Goal: Task Accomplishment & Management: Manage account settings

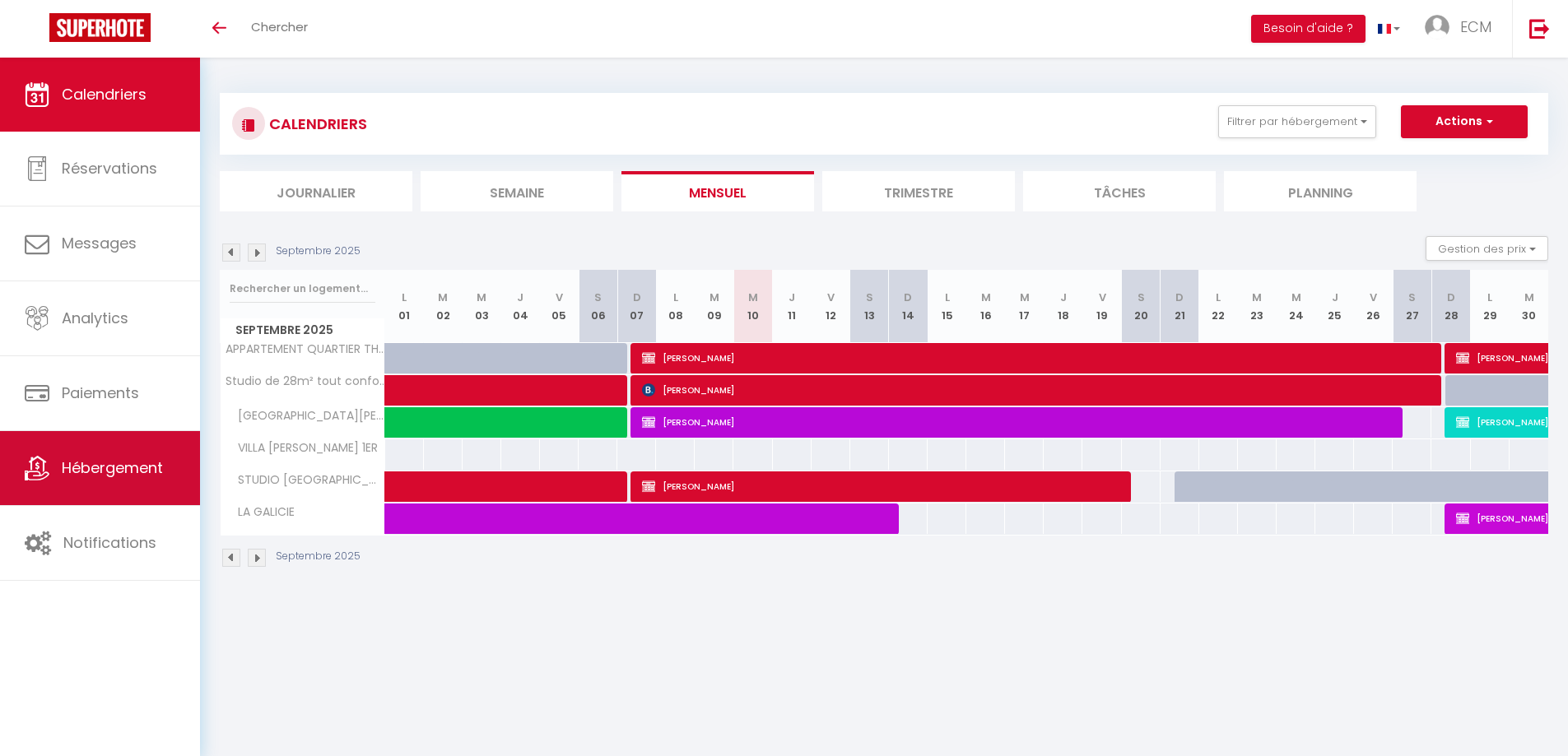
click at [120, 469] on span "Hébergement" at bounding box center [112, 467] width 101 height 21
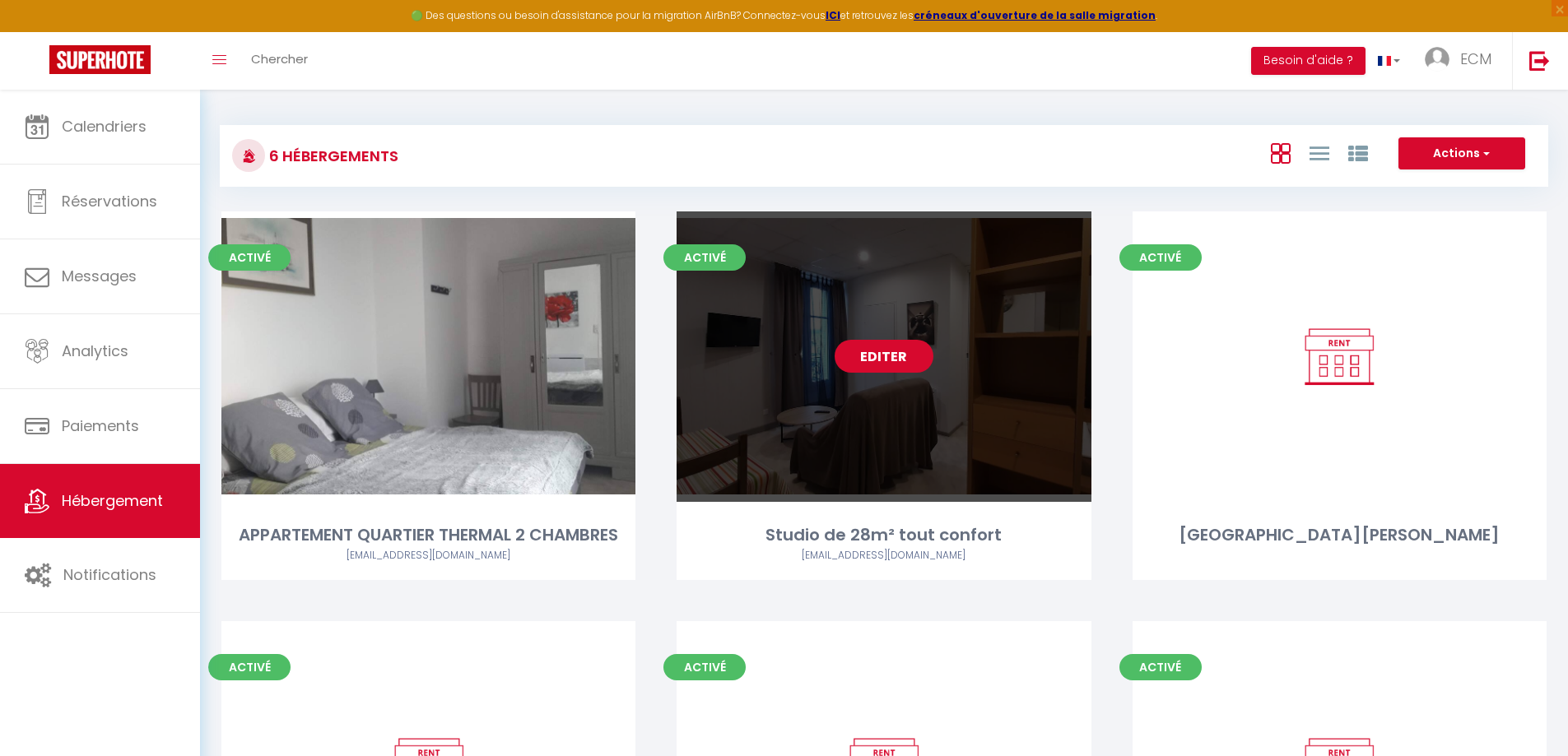
click at [915, 360] on link "Editer" at bounding box center [884, 355] width 99 height 33
select select "3"
select select "2"
select select "1"
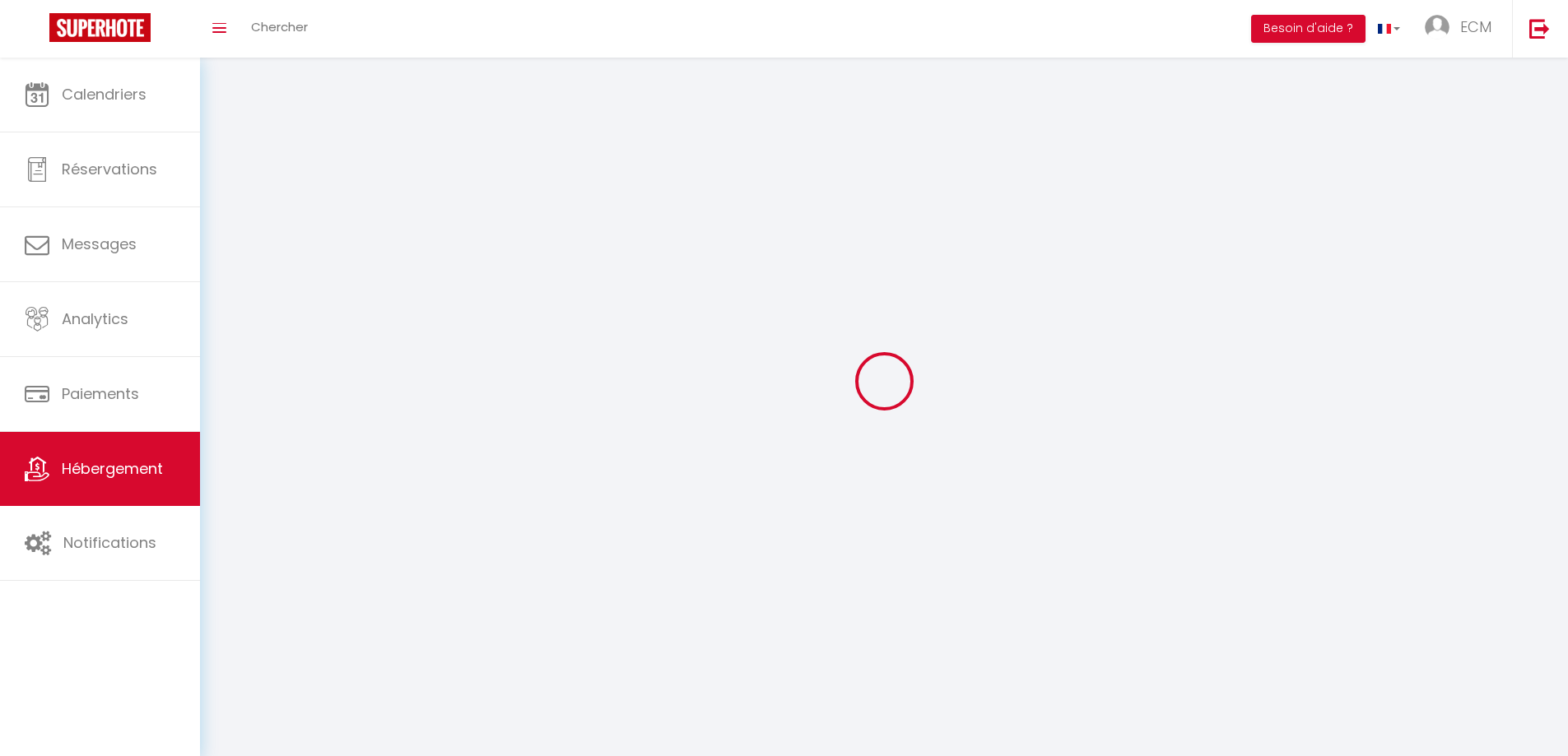
select select
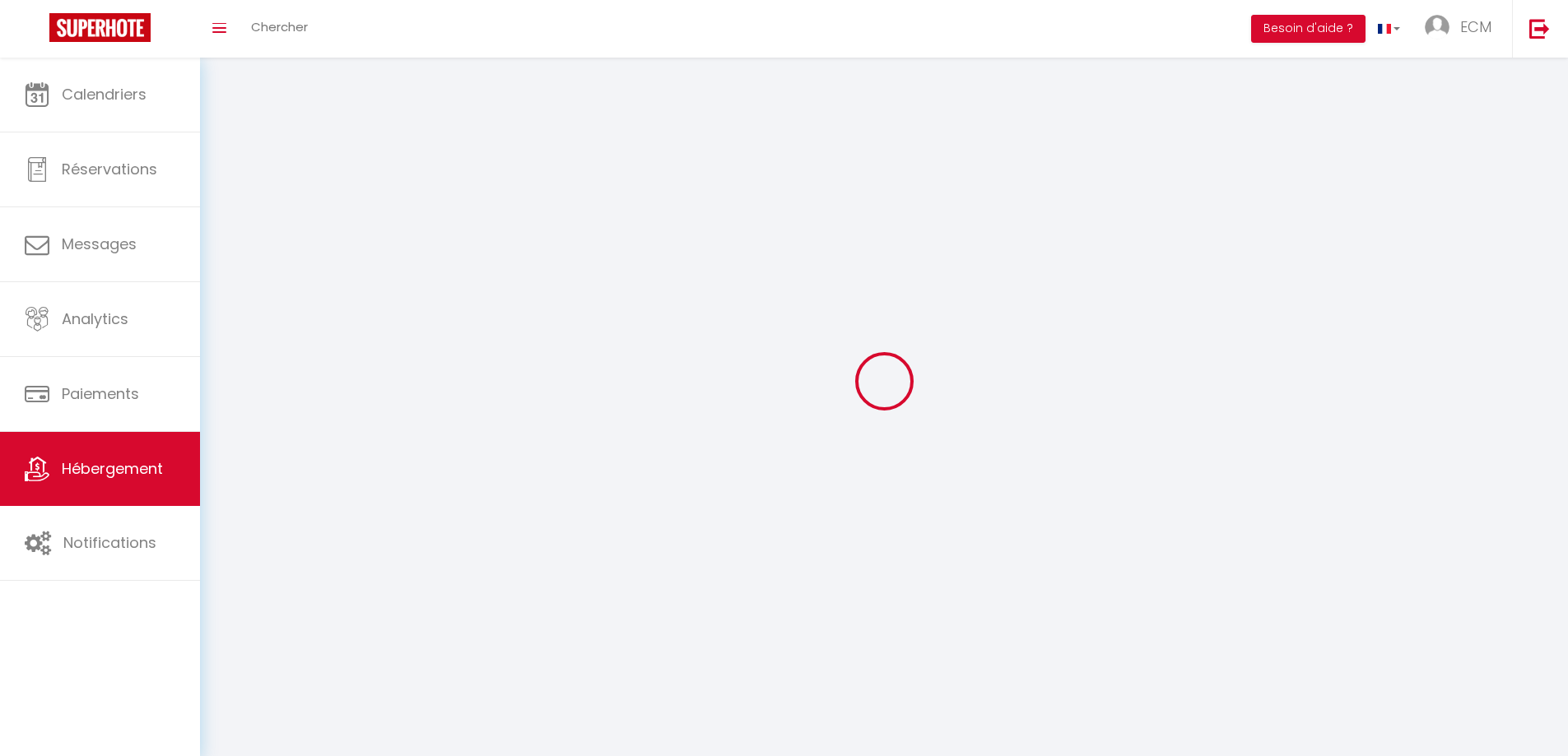
select select "1"
select select
checkbox input "false"
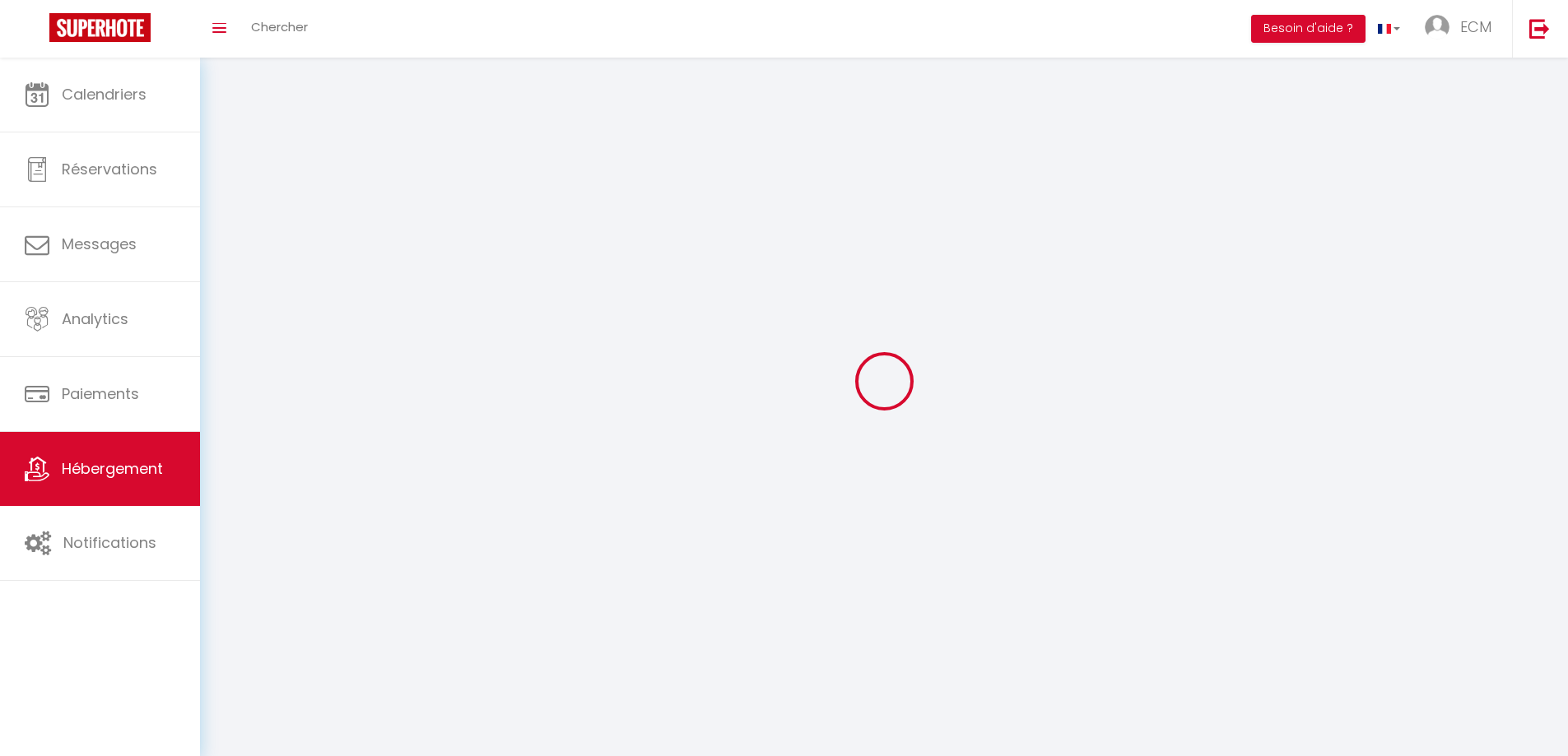
checkbox input "false"
select select "28"
select select
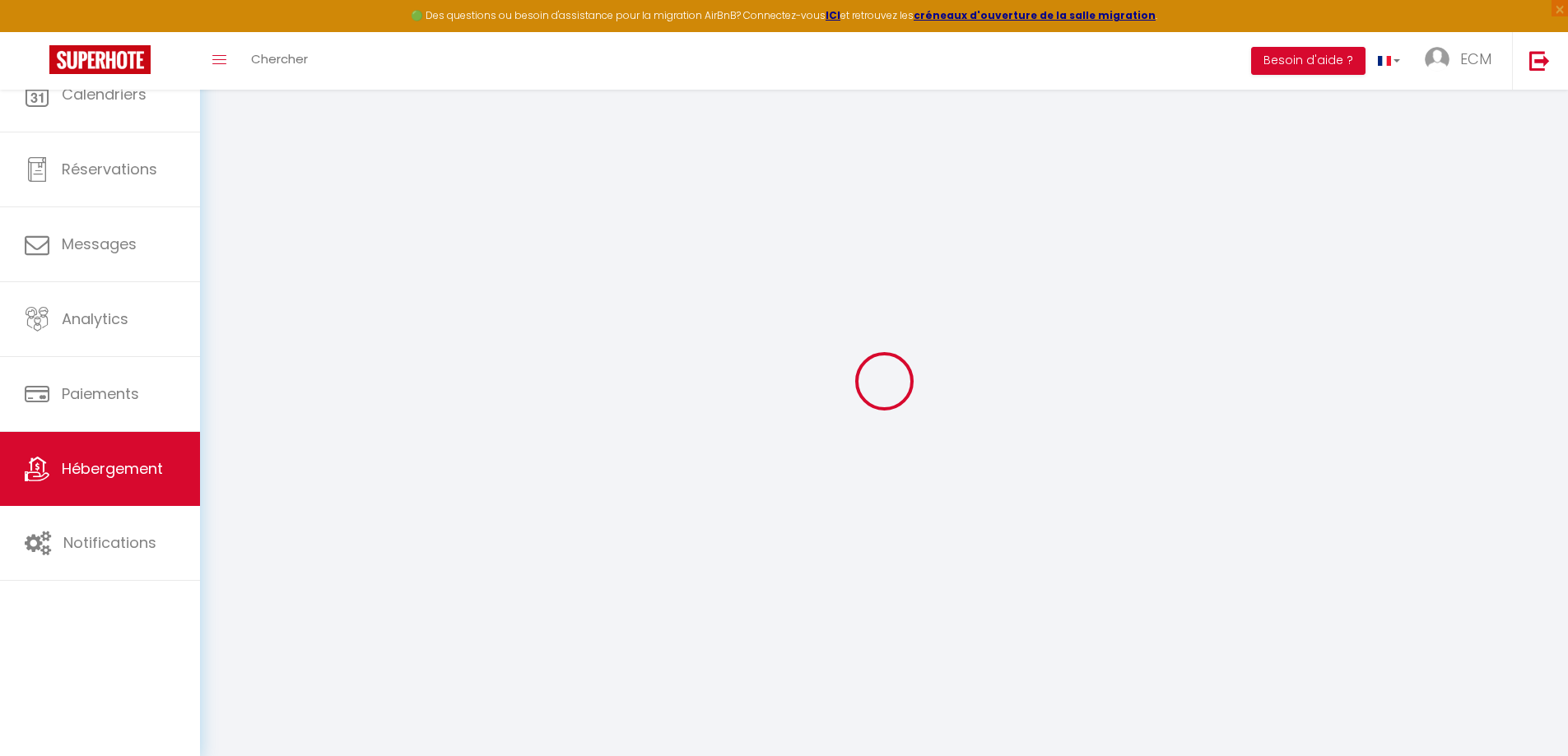
select select
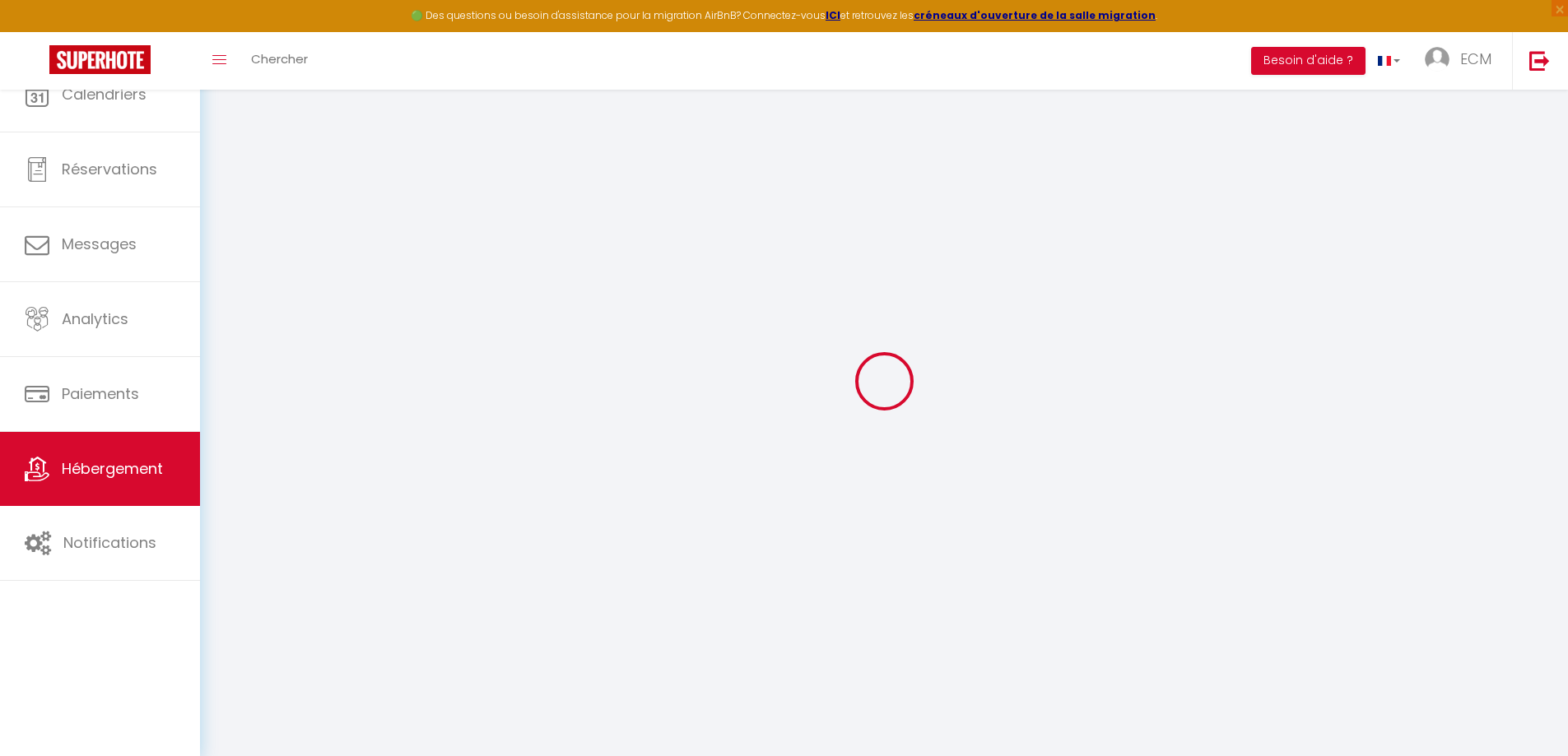
select select
checkbox input "false"
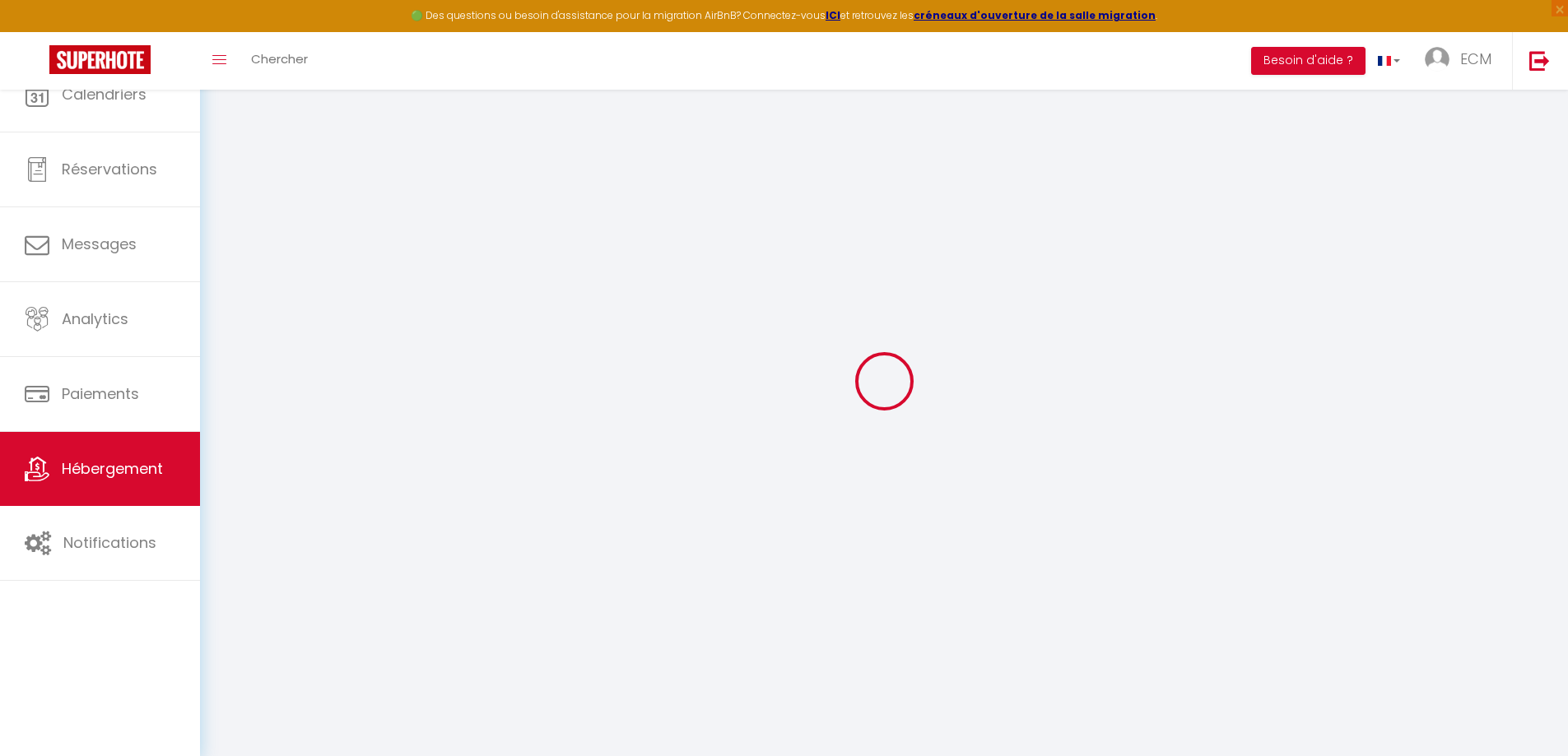
select select
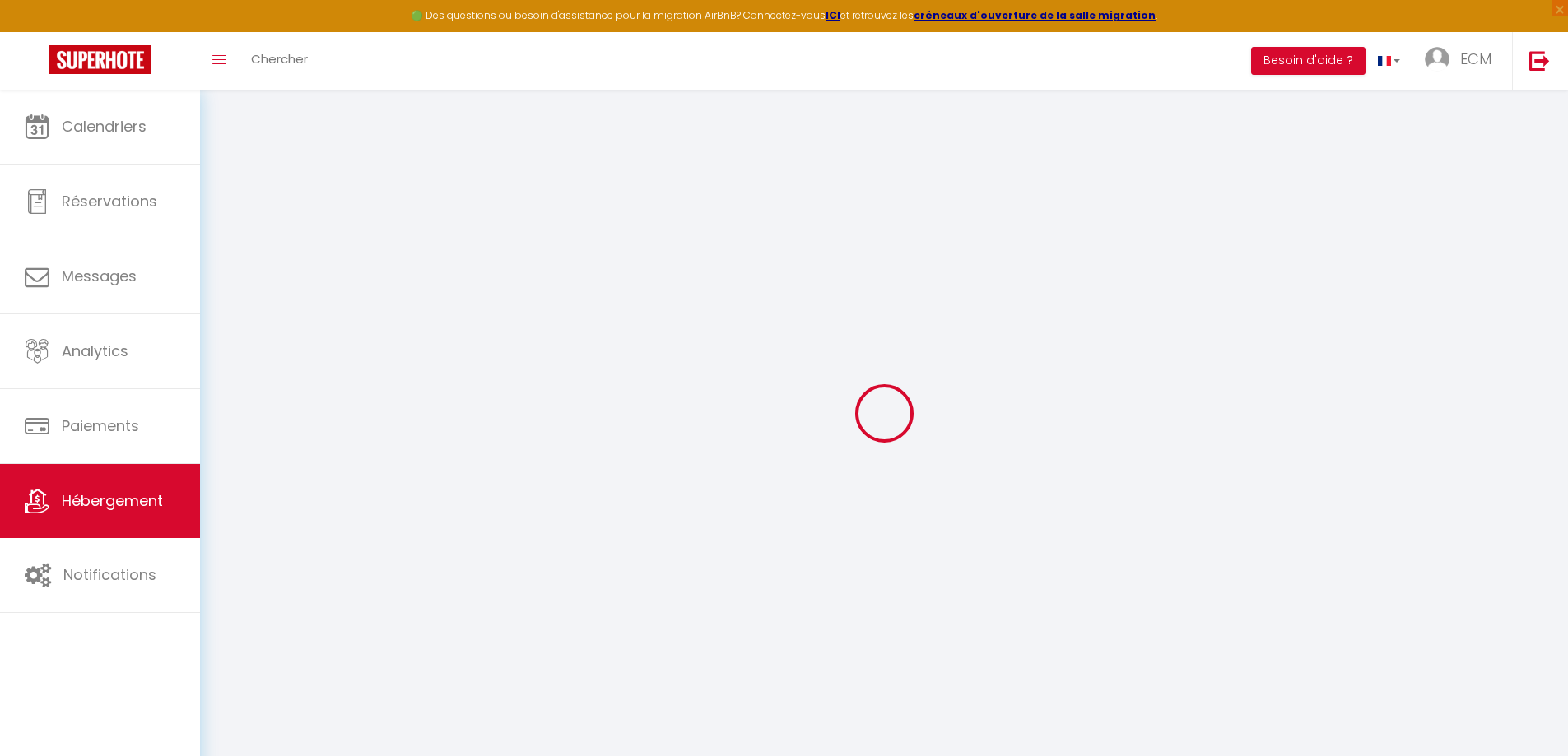
select select
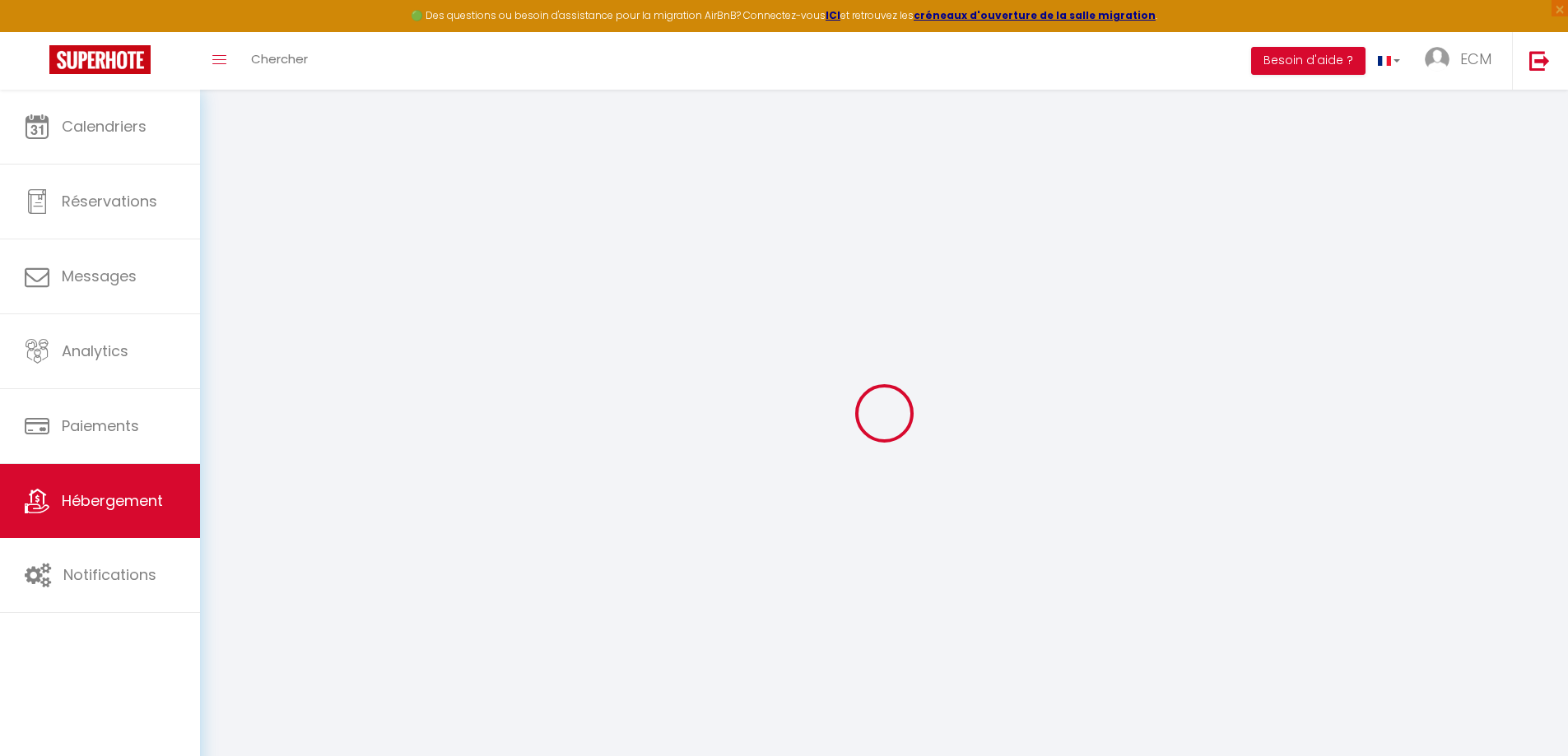
select select
checkbox input "false"
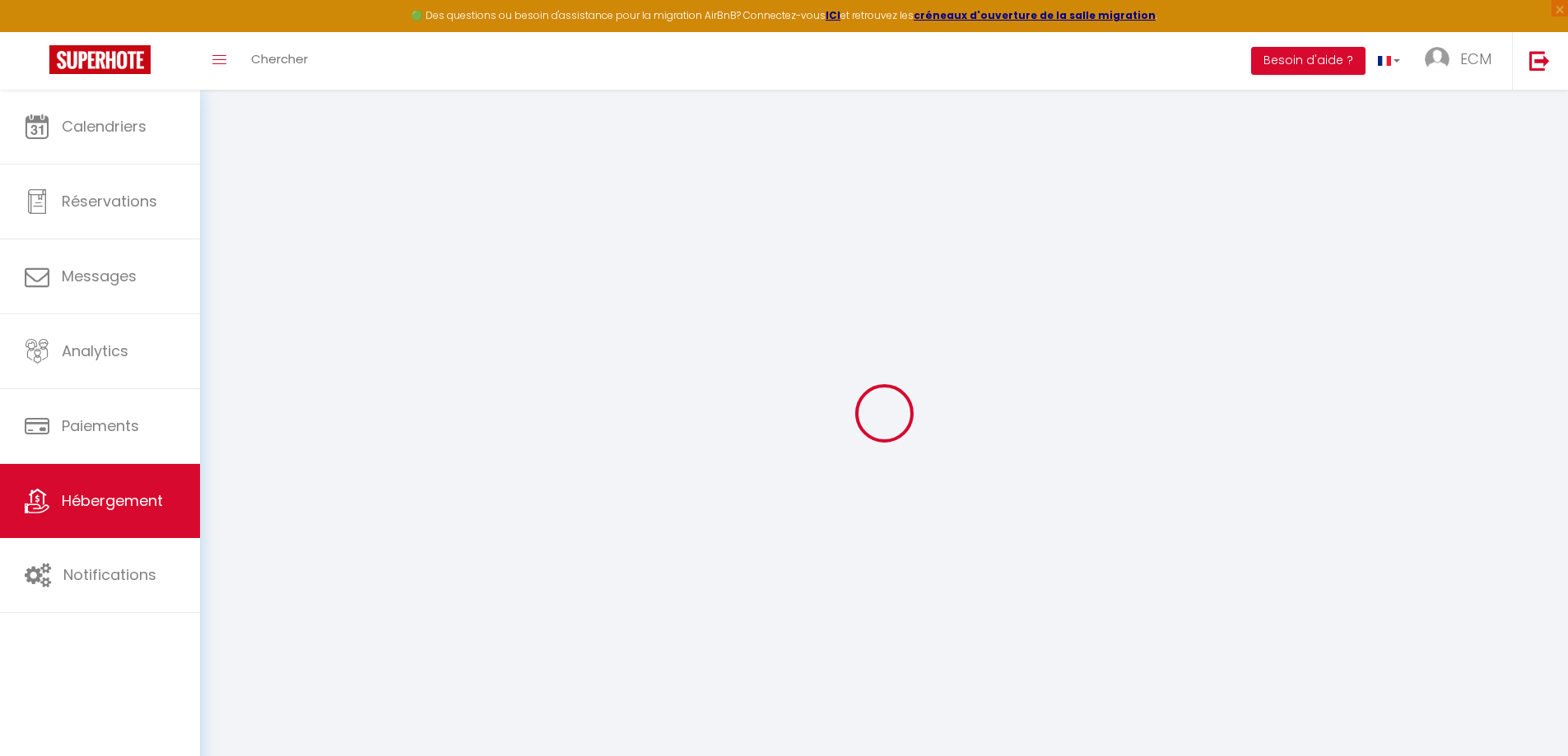
select select
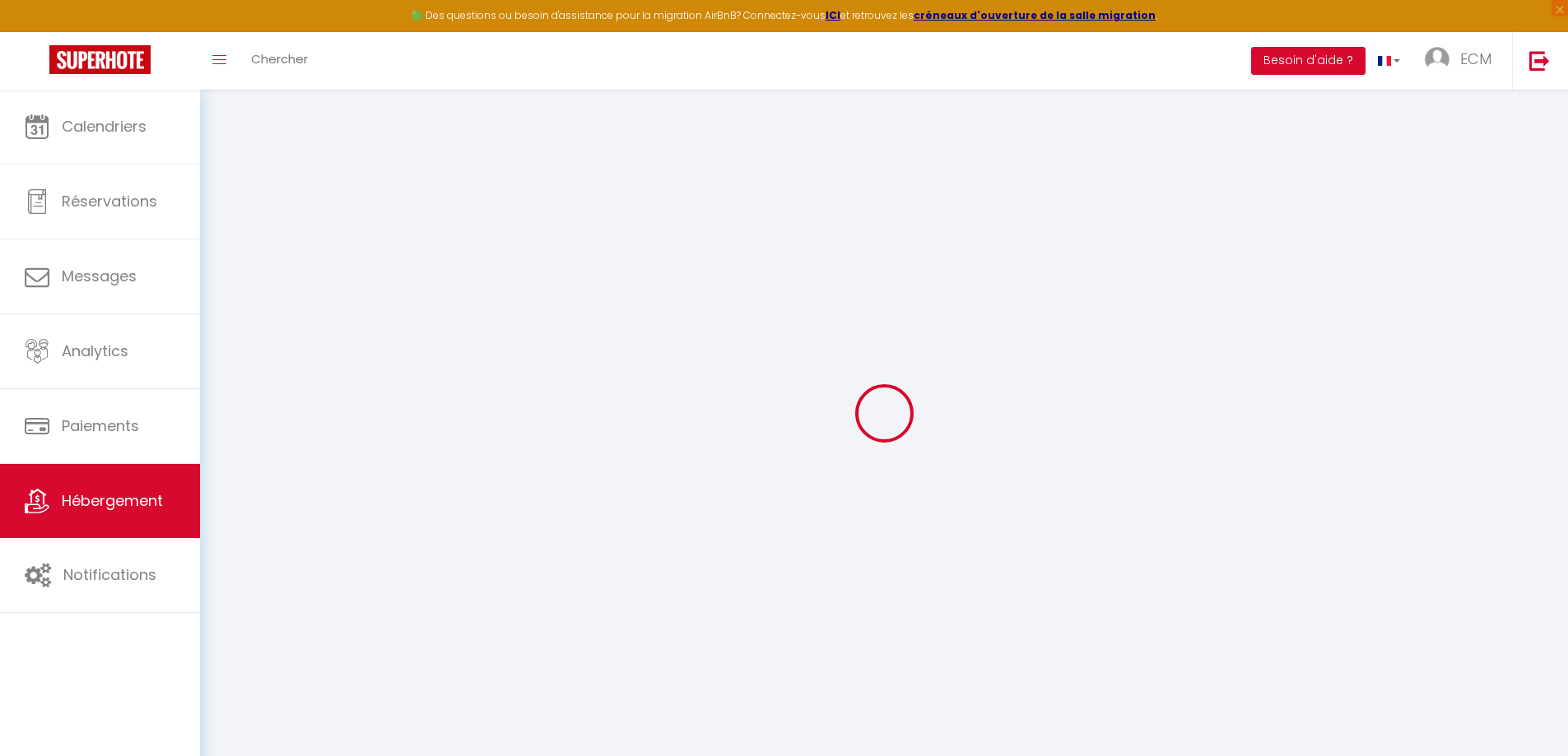
select select
checkbox input "false"
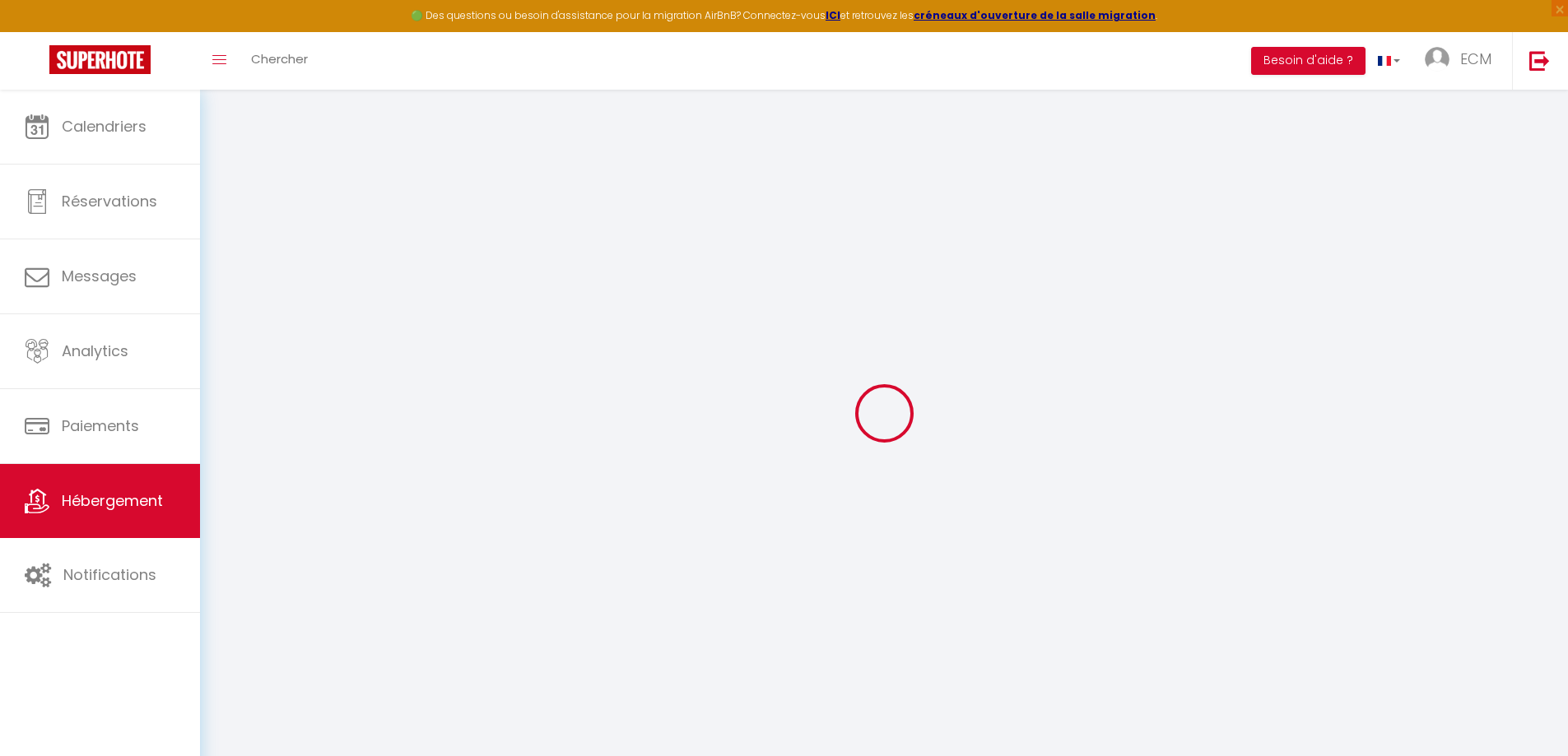
checkbox input "false"
select select
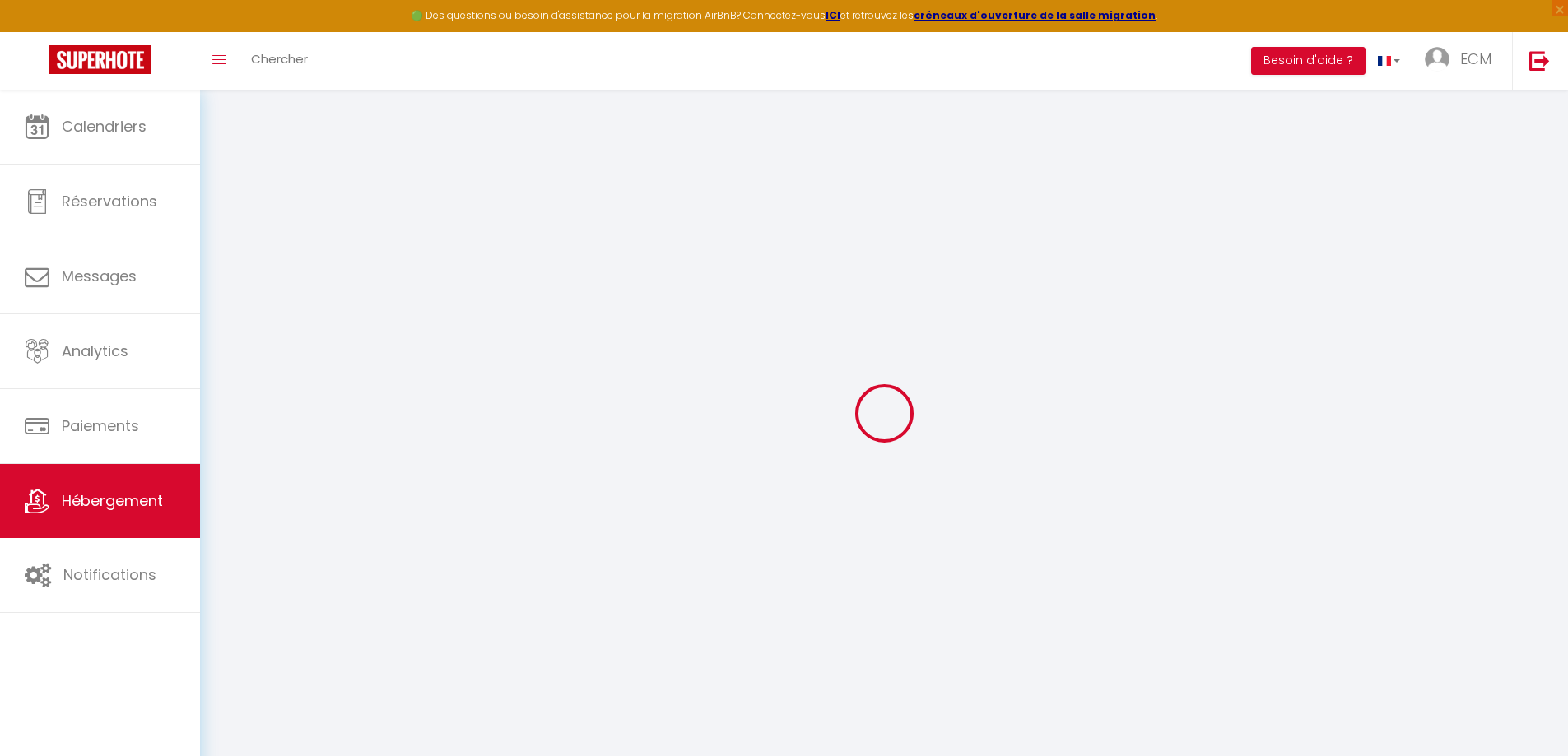
select select
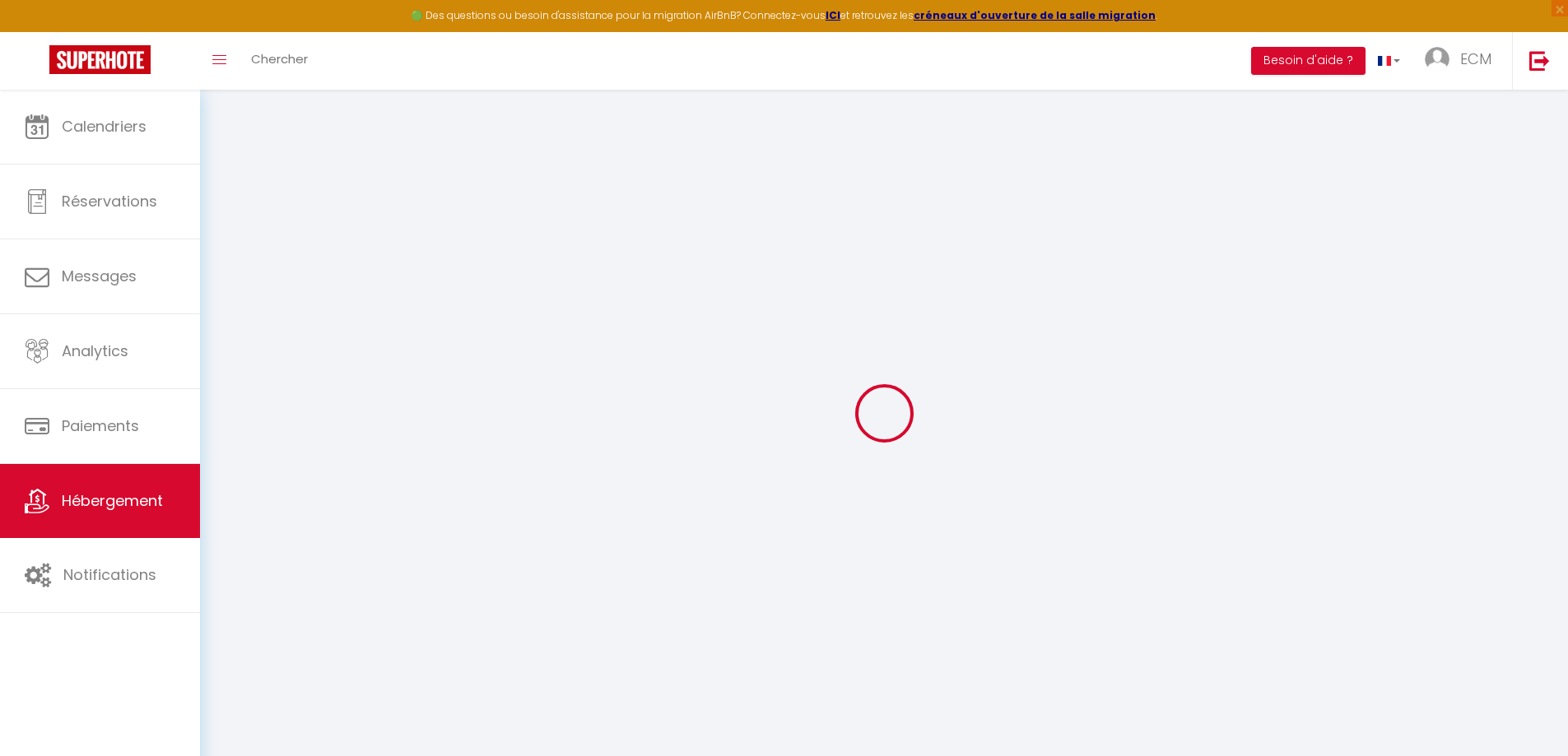
checkbox input "false"
select select
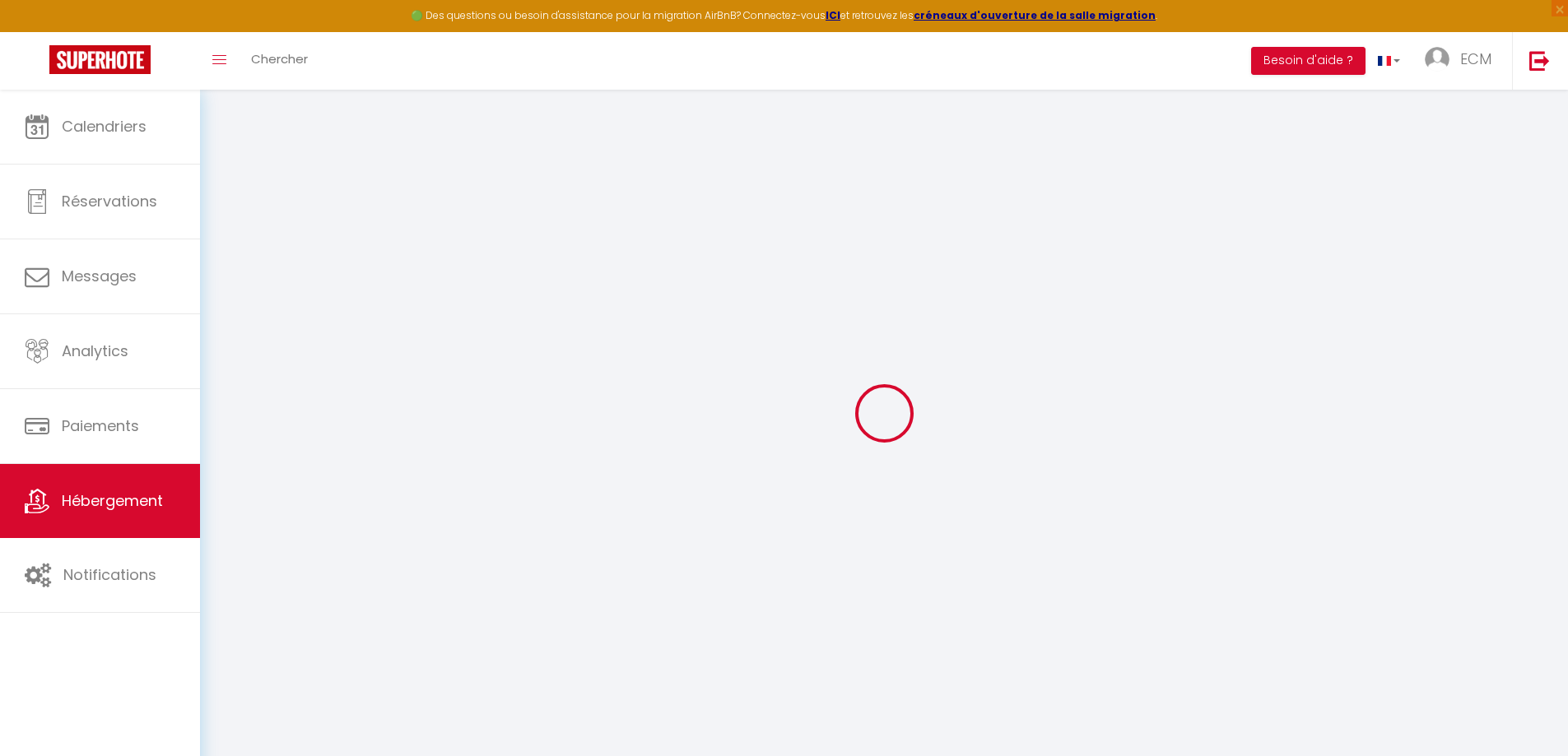
select select
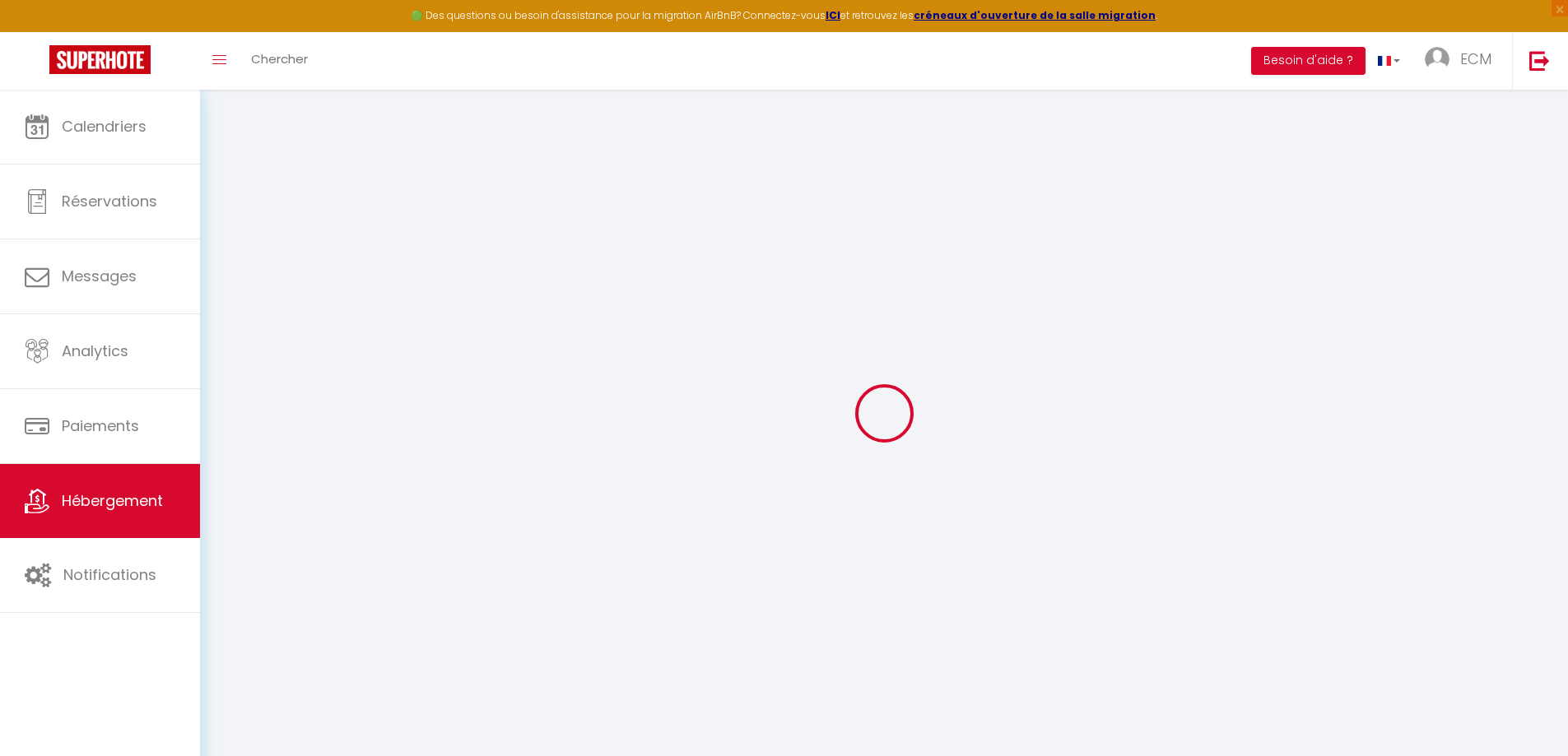
select select
checkbox input "false"
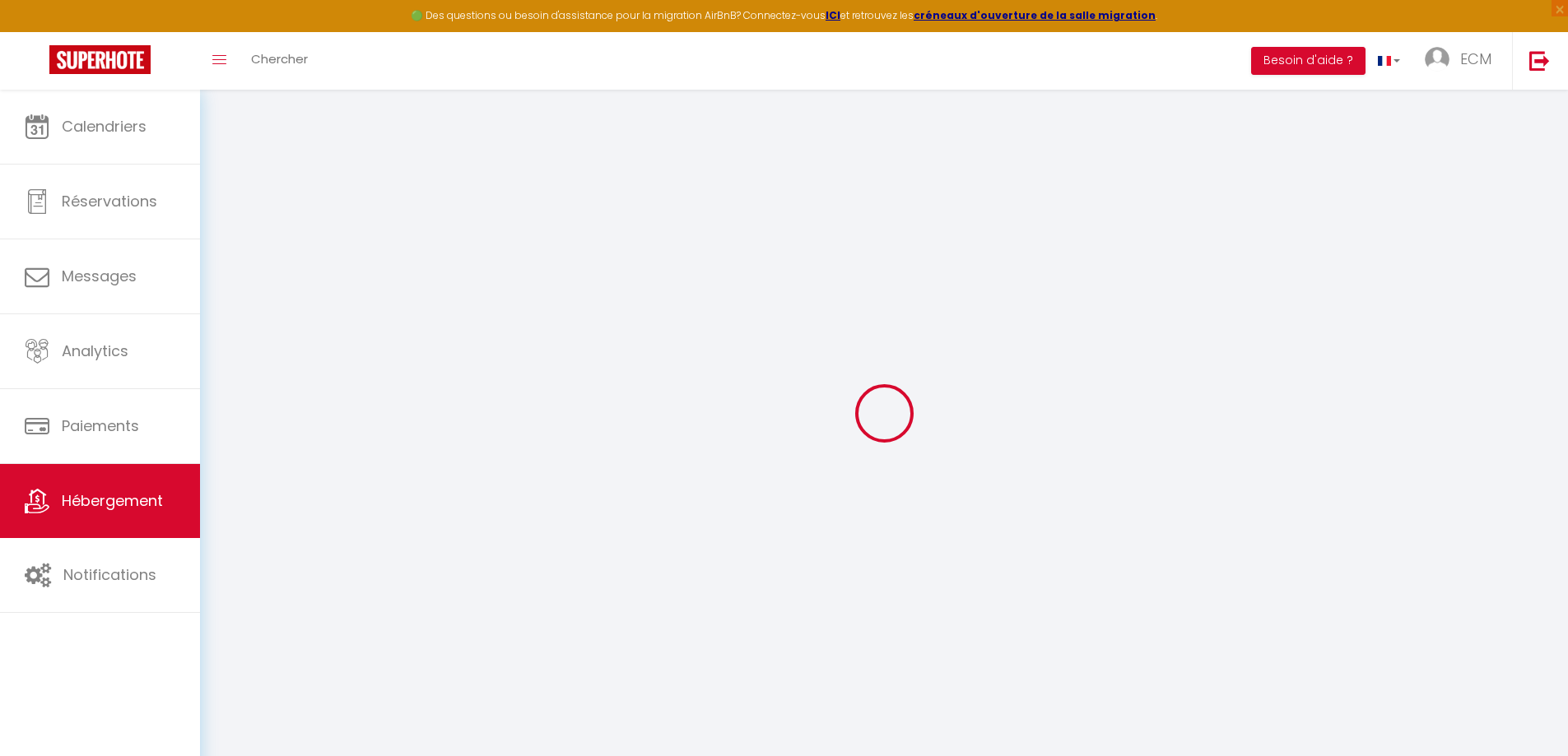
checkbox input "false"
select select
type input "Studio de 28m² tout confort"
type input "ECM"
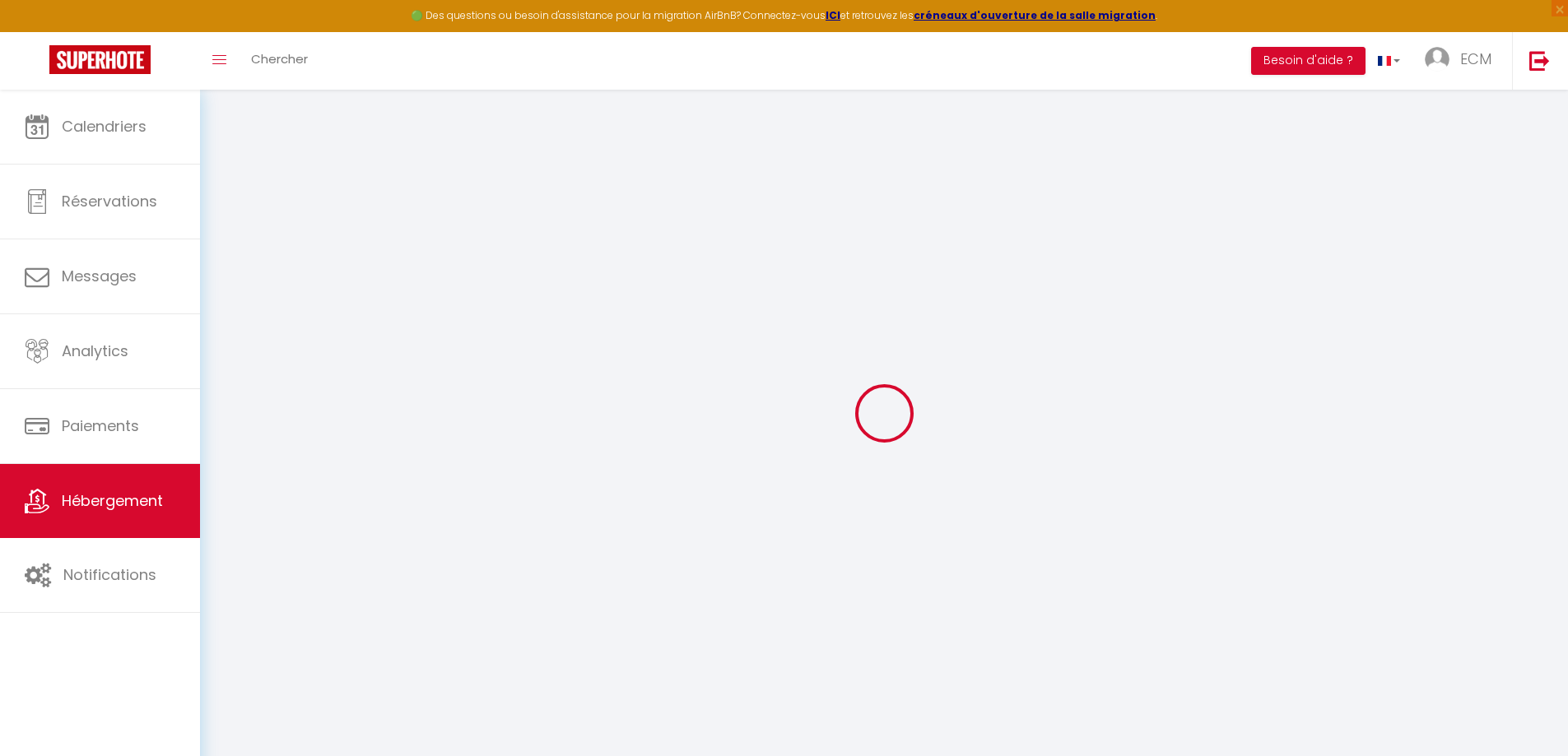
type input "CONTINENTAL"
type input "[STREET_ADDRESS]"
type input "88320"
type input "[GEOGRAPHIC_DATA]"
select select "2"
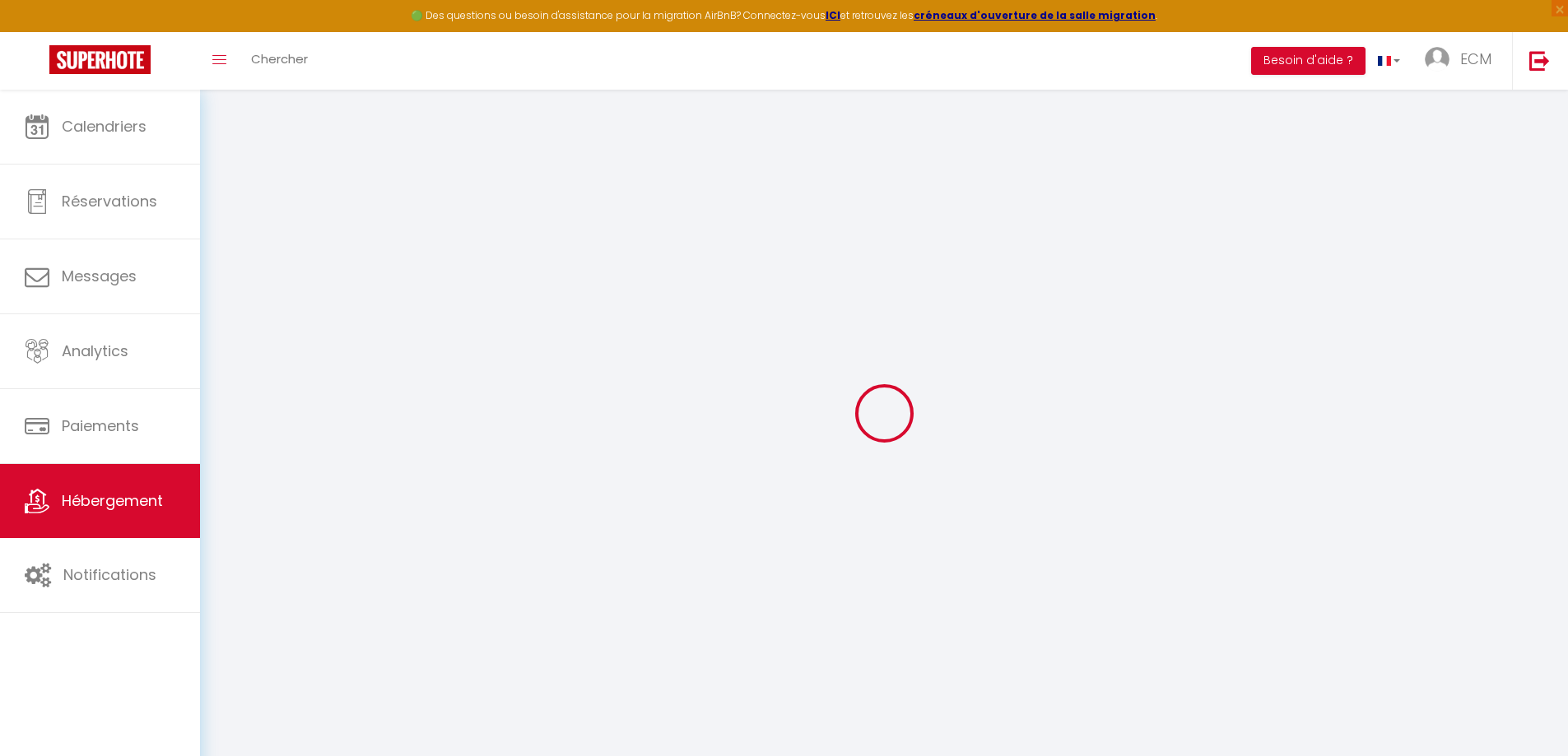
type input "65"
type input "45"
type input "4.40"
type input "0"
type input "300"
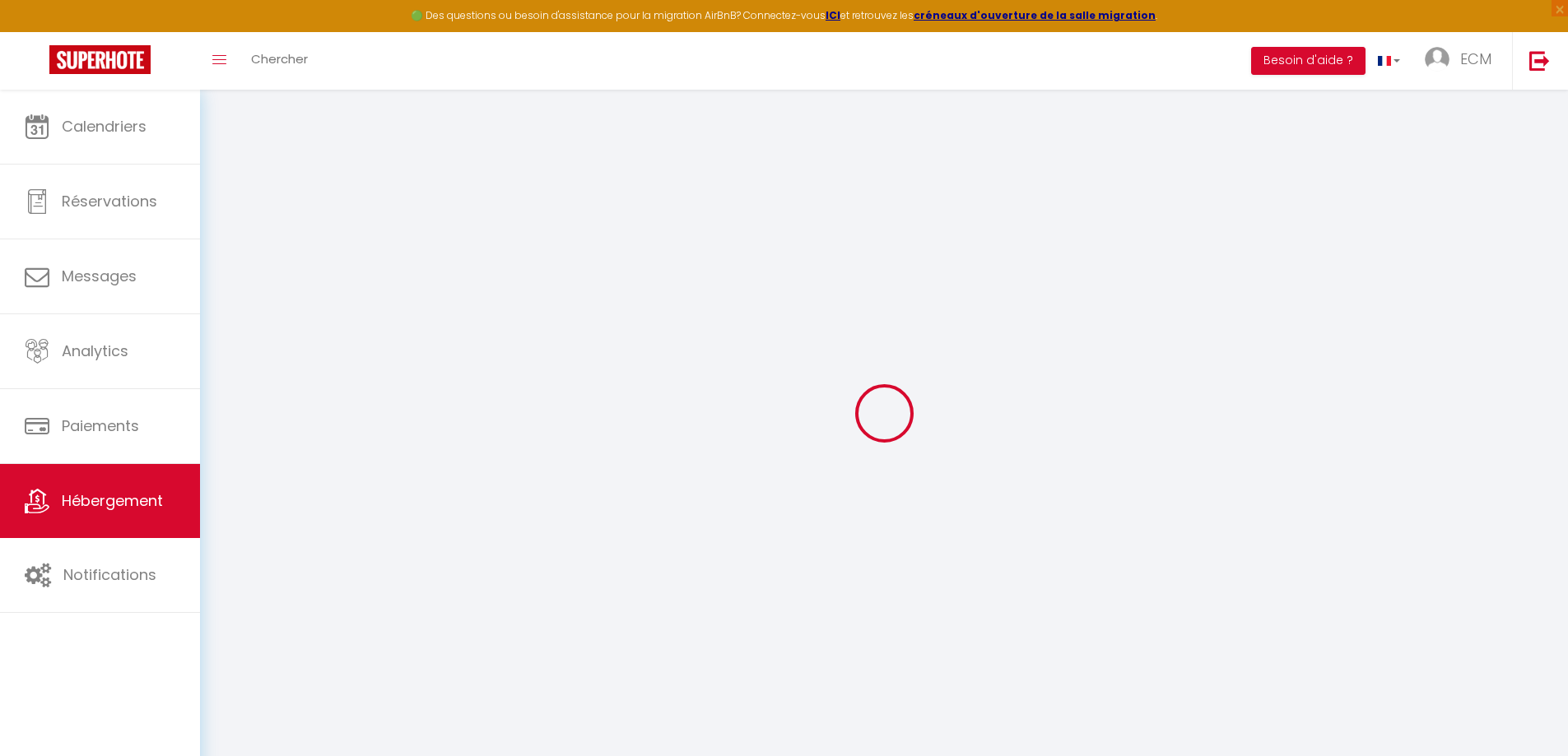
type input "10"
select select
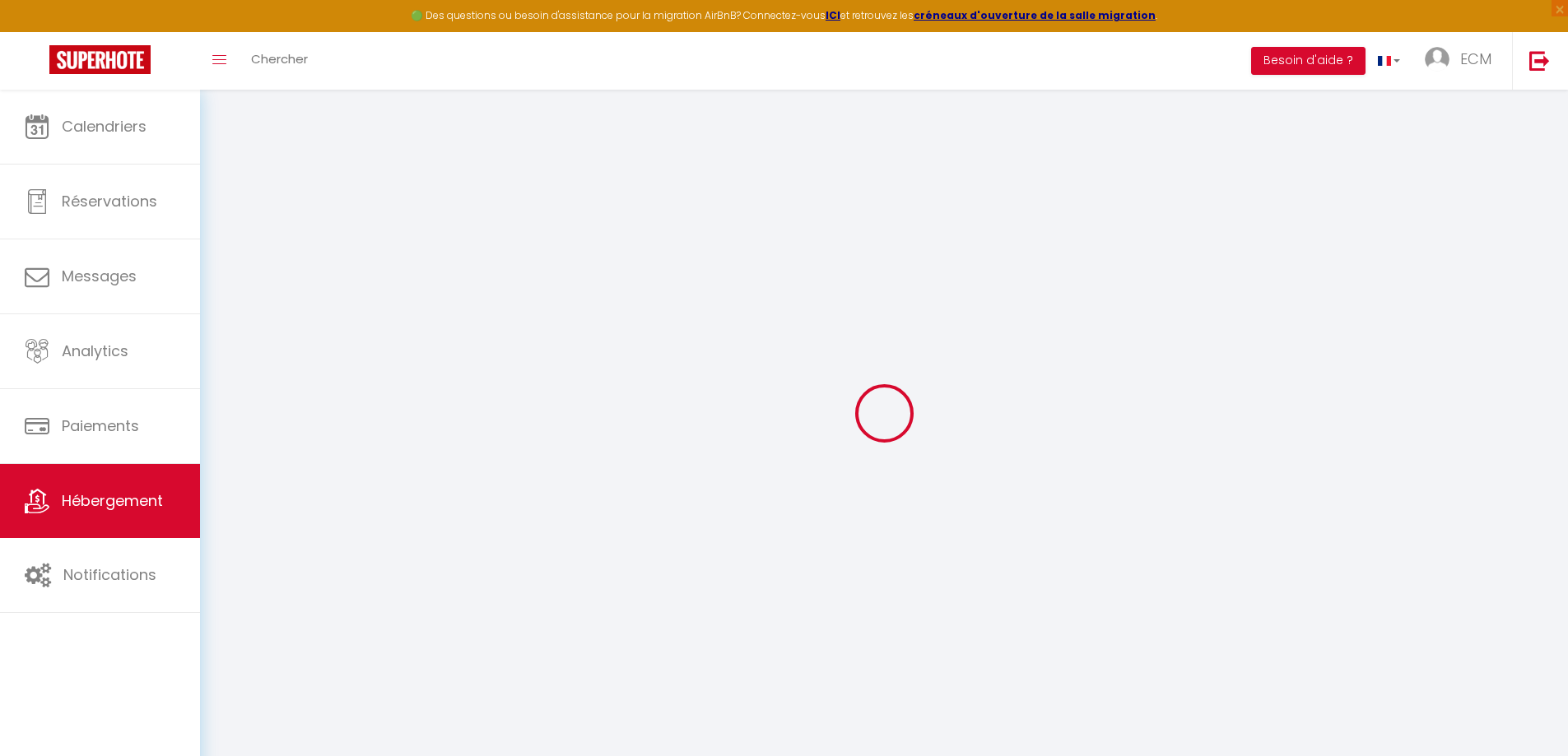
select select
type input "[STREET_ADDRESS]"
type input "88800"
type input "Vittel"
type input "[EMAIL_ADDRESS][DOMAIN_NAME]"
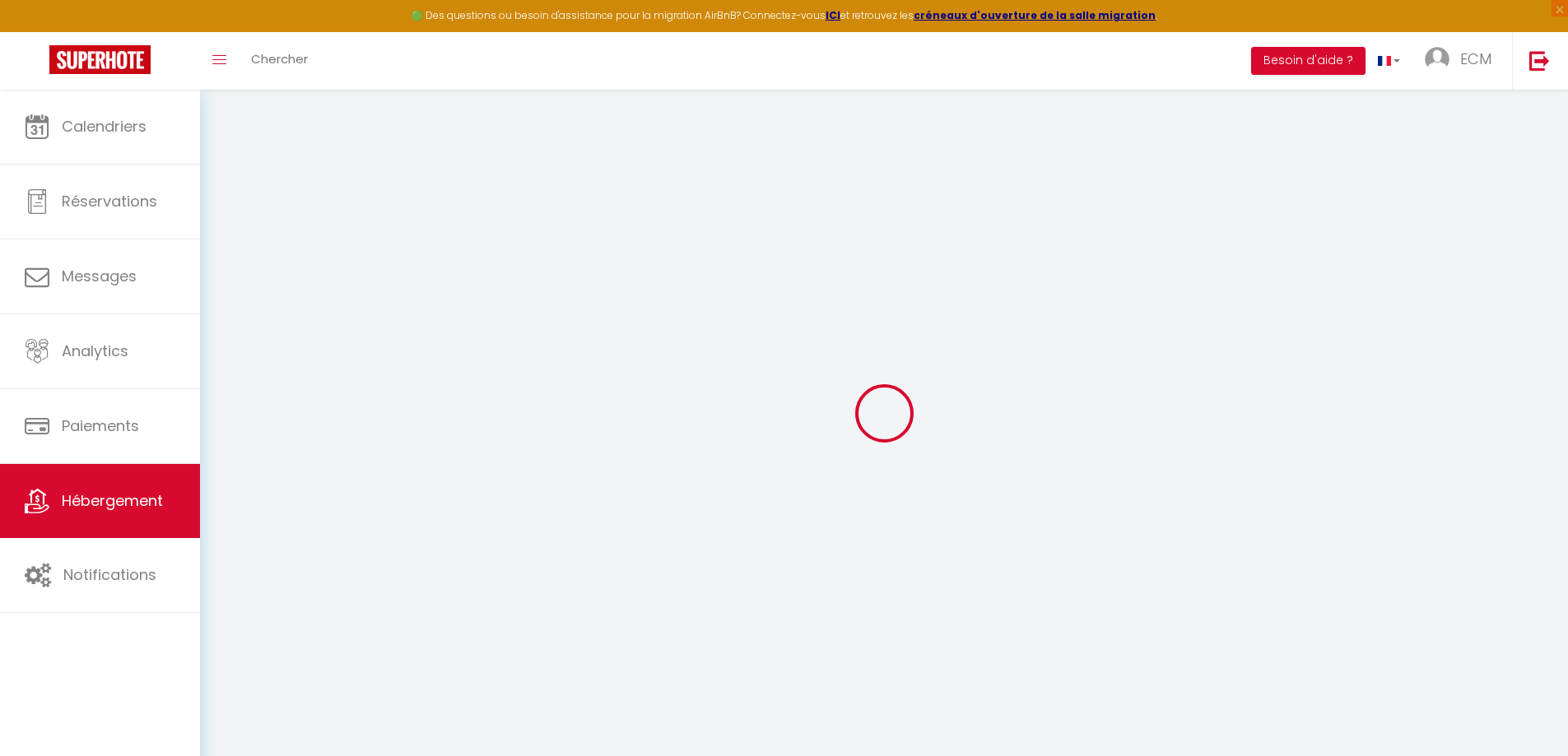
select select
checkbox input "false"
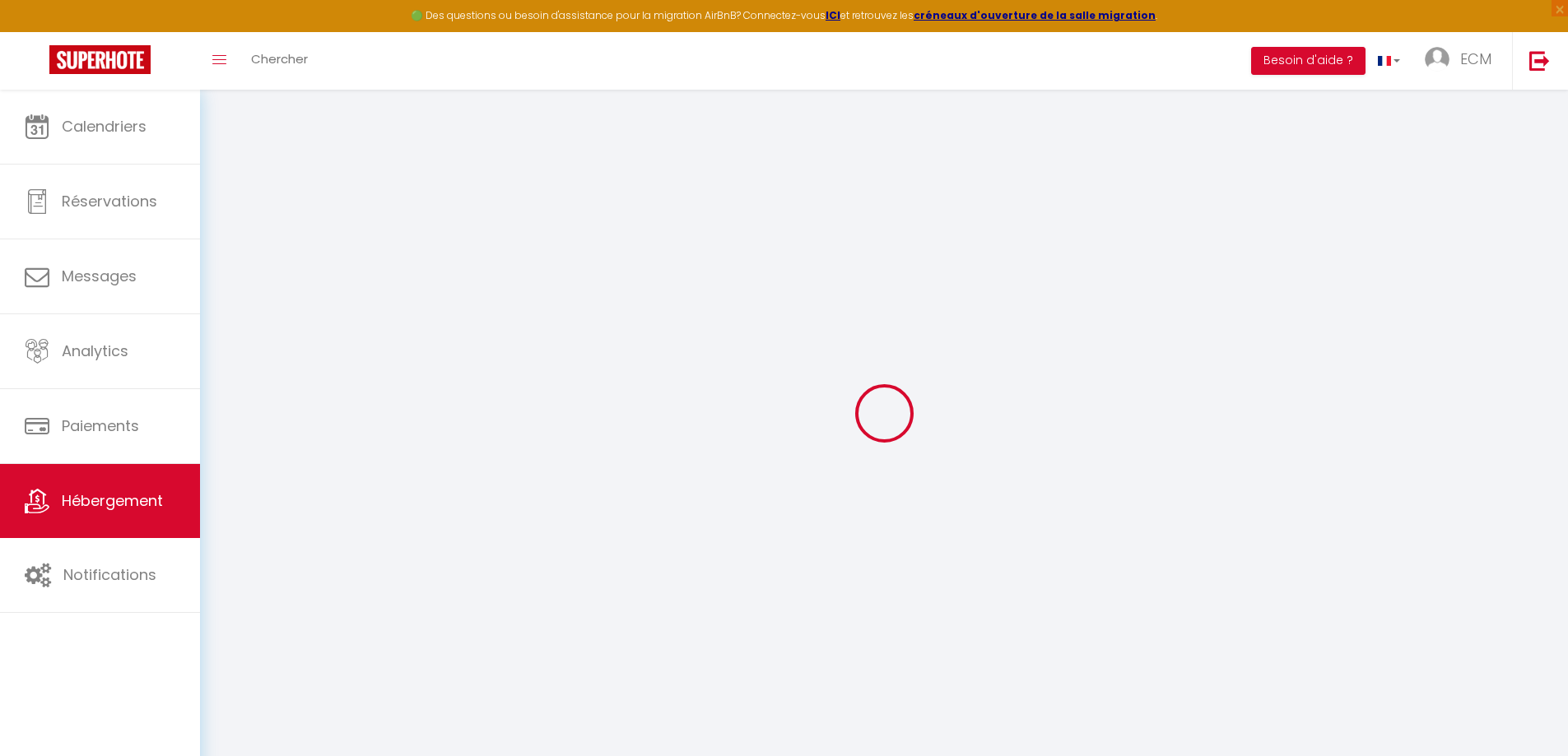
radio input "true"
type input "0"
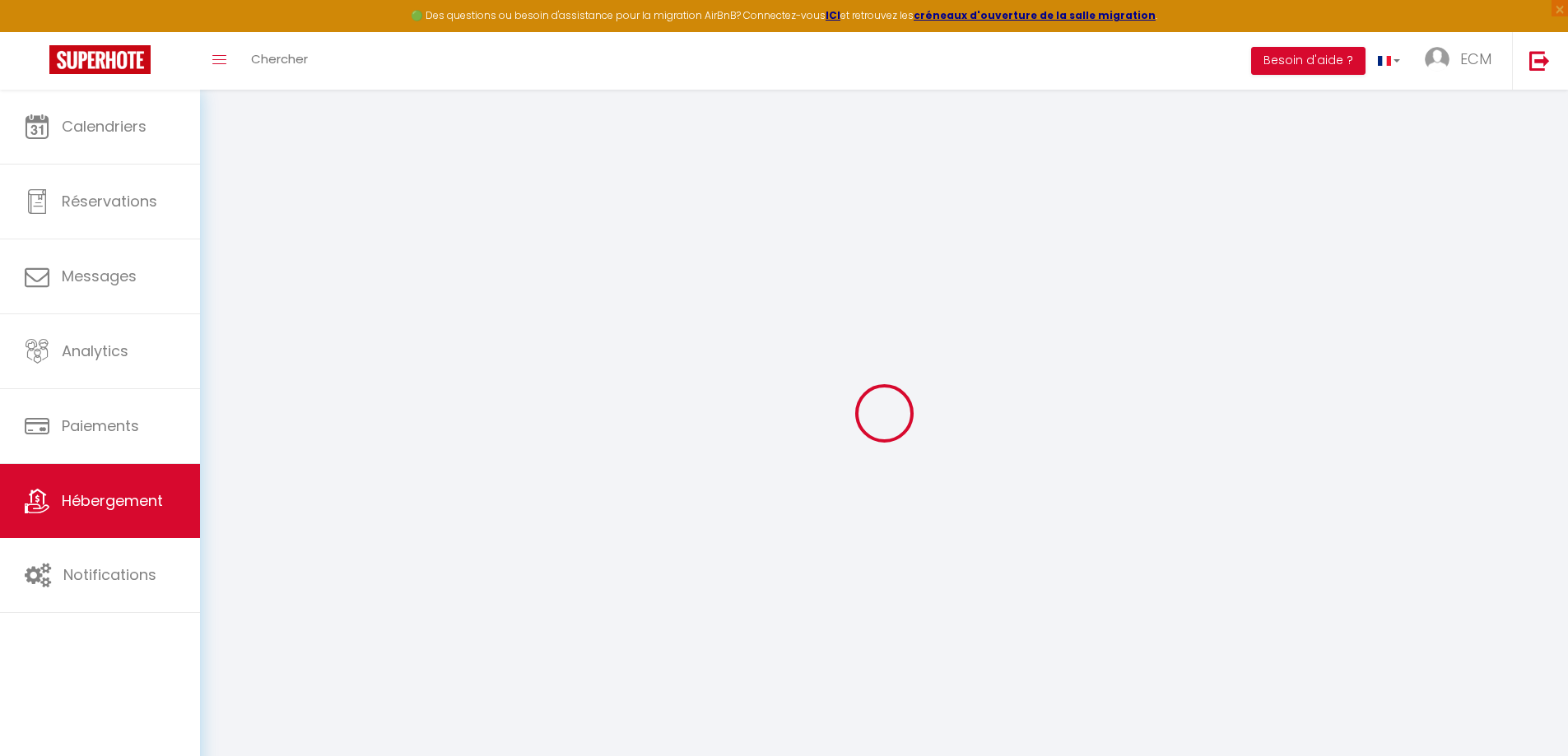
select select "20967"
select select
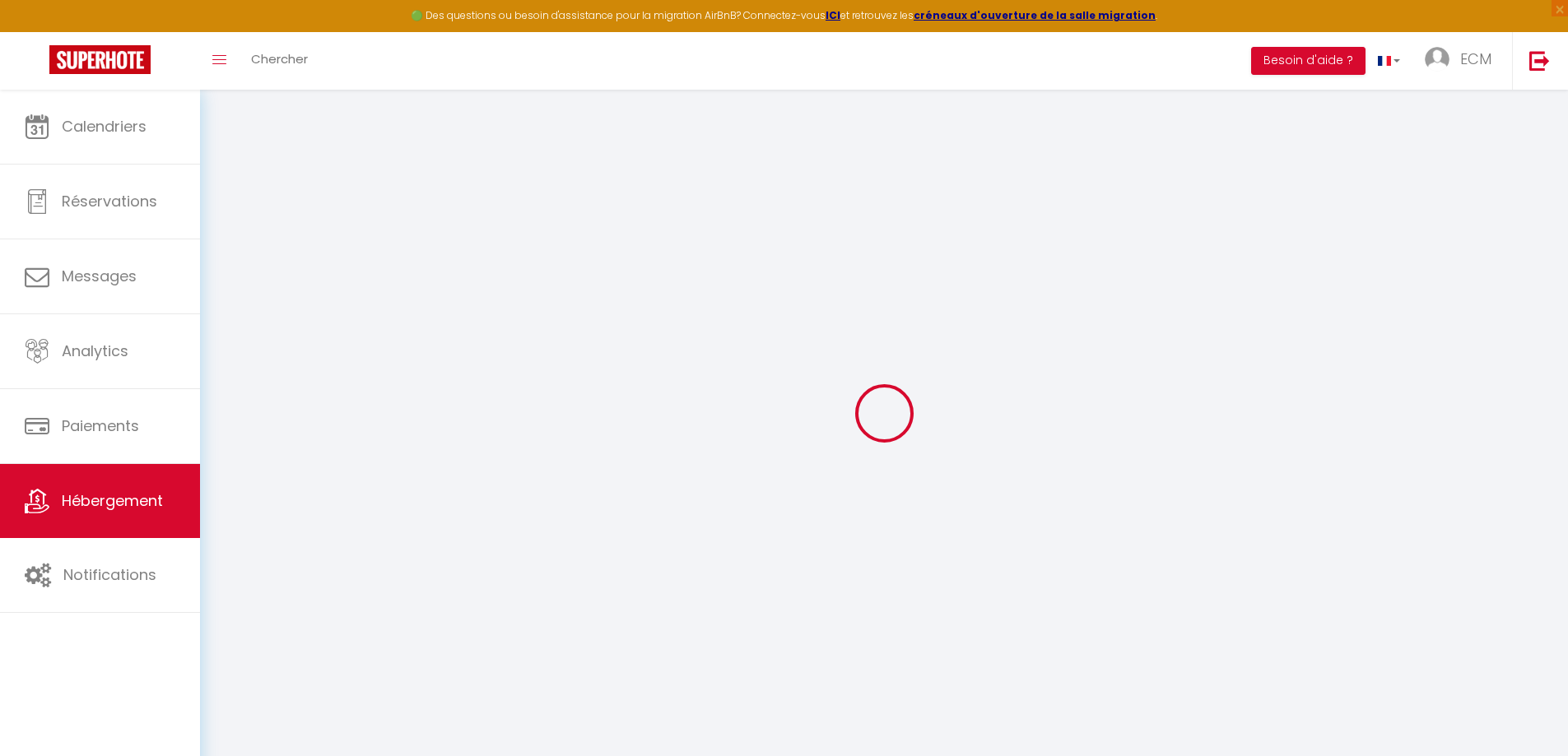
select select
checkbox input "false"
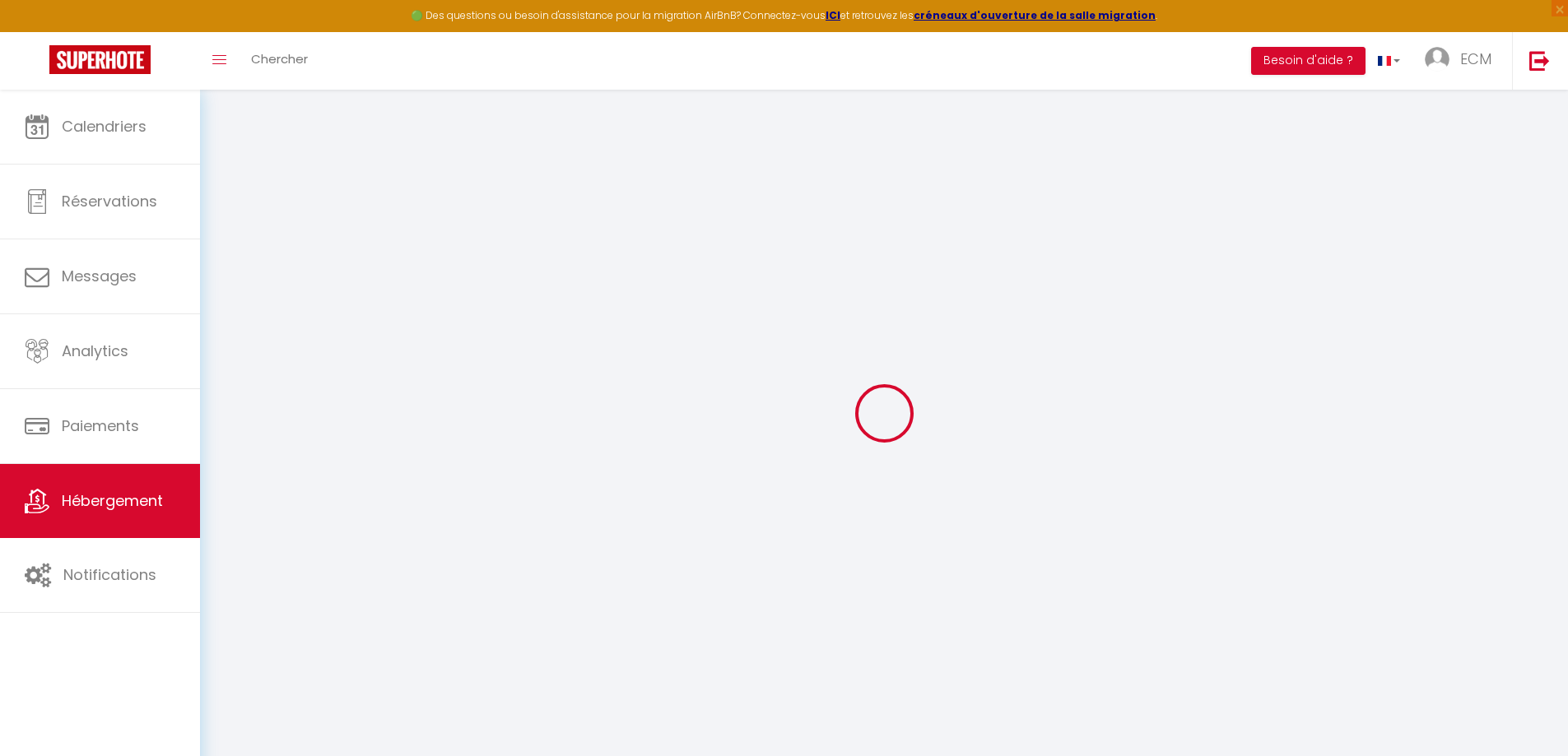
checkbox input "false"
select select
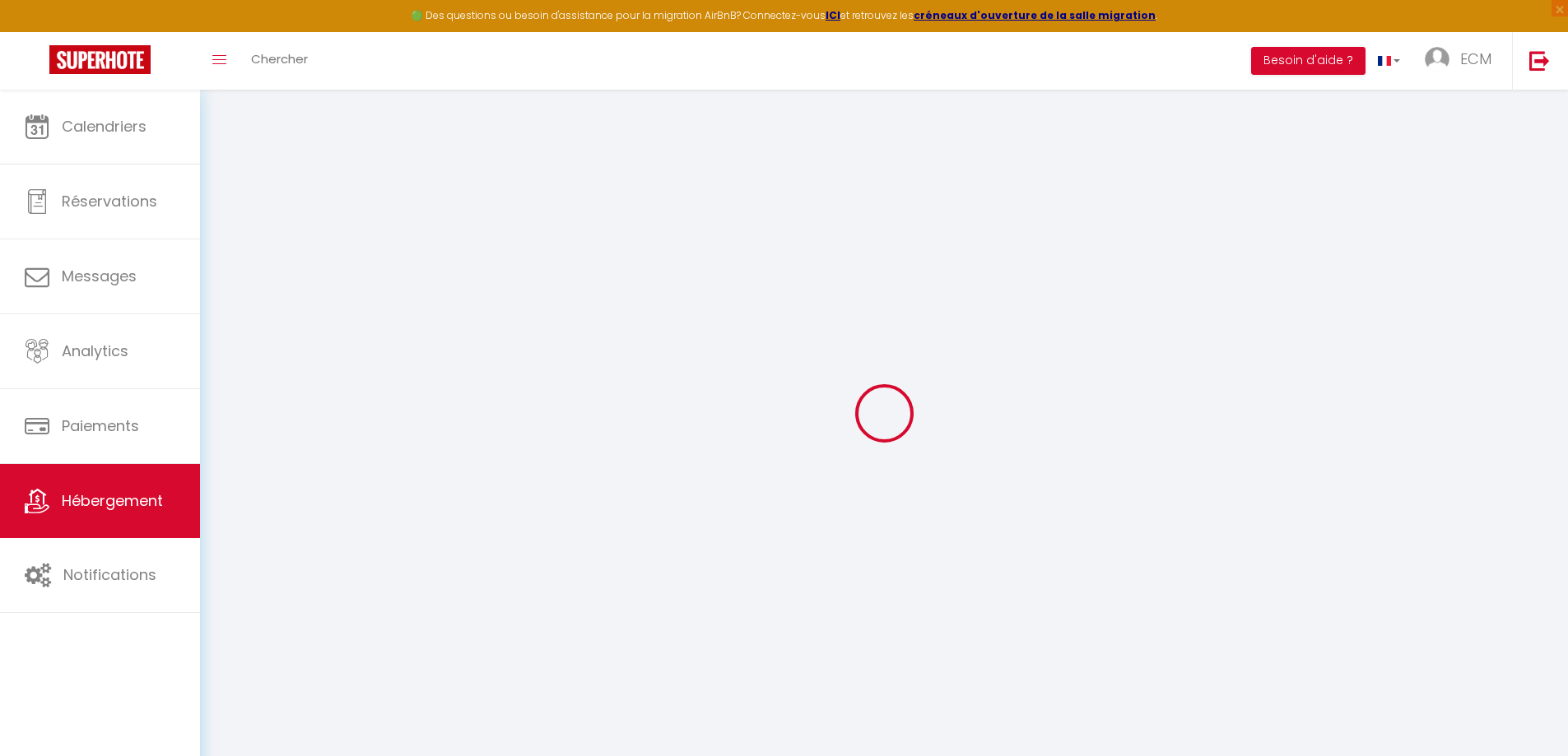
select select
checkbox input "false"
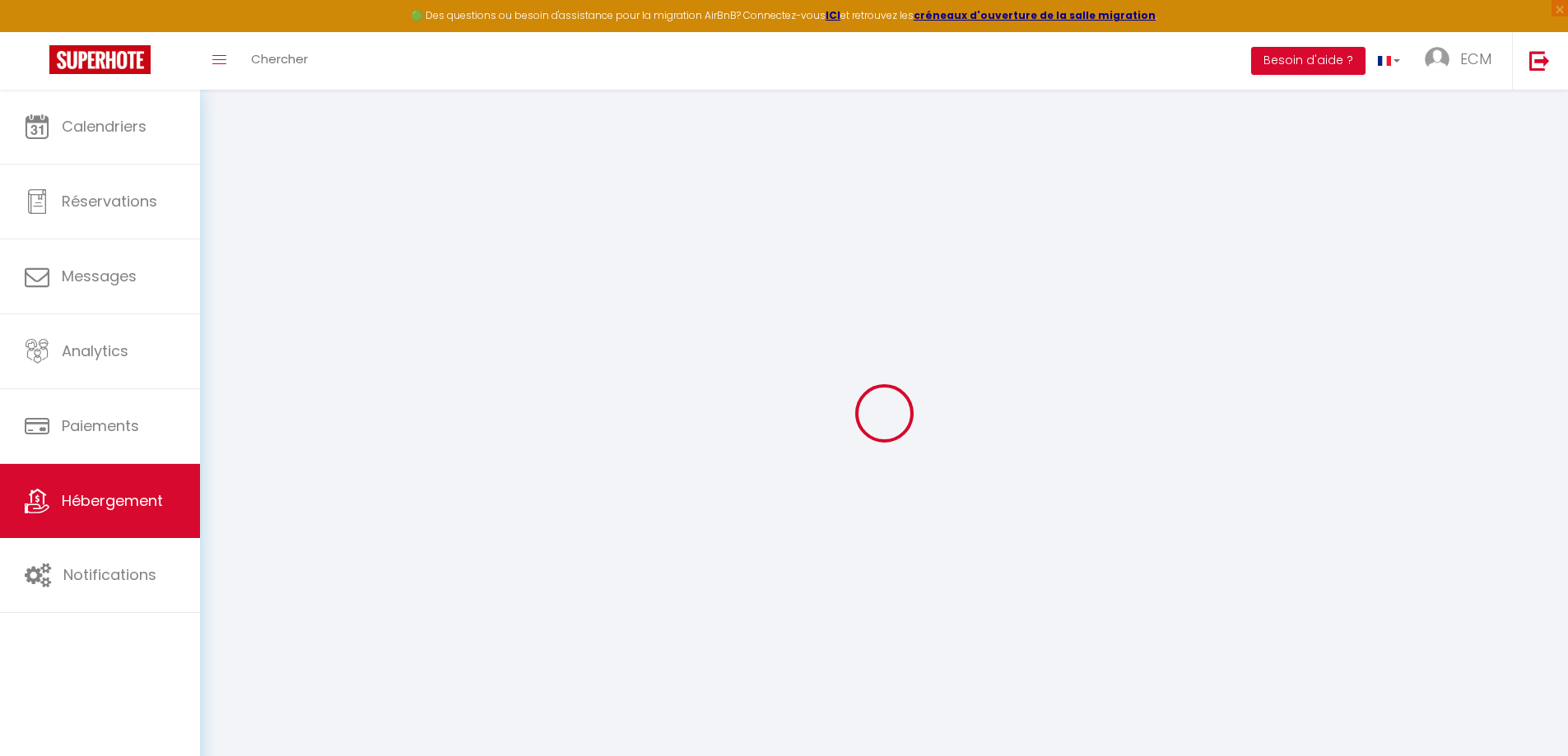
checkbox input "false"
select select "17:00"
select select "20:00"
select select "10:00"
select select "30"
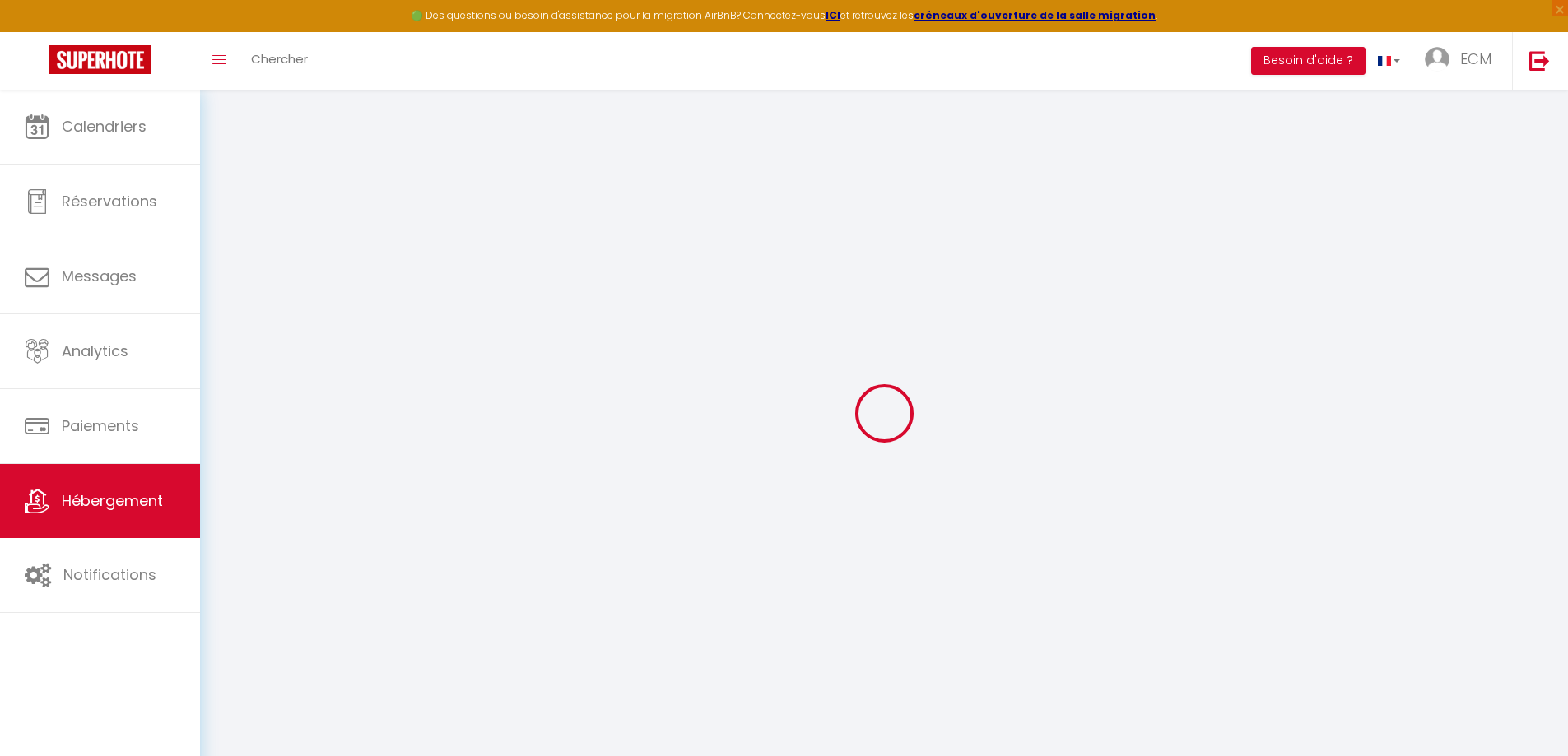
select select "120"
select select
checkbox input "false"
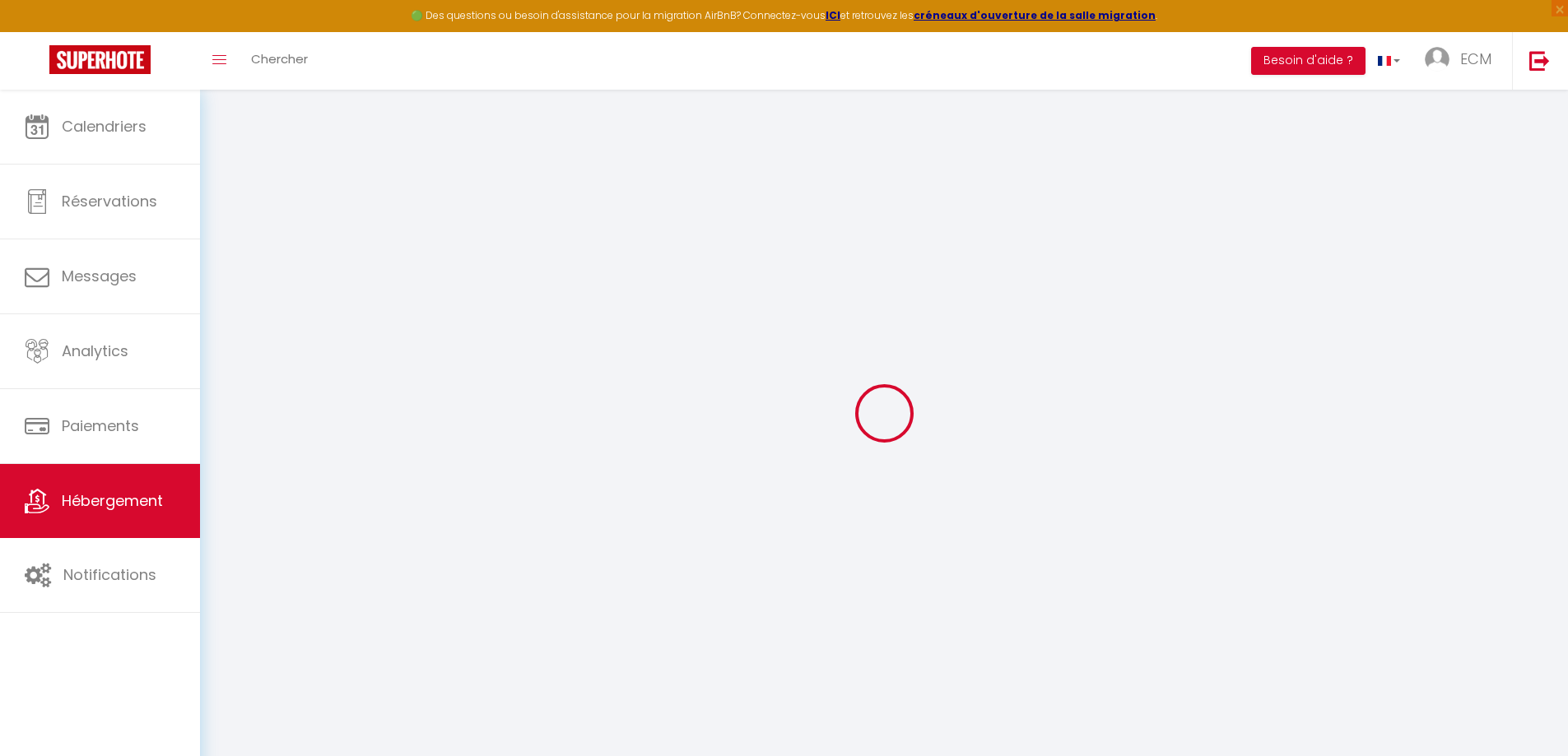
checkbox input "false"
select select
checkbox input "false"
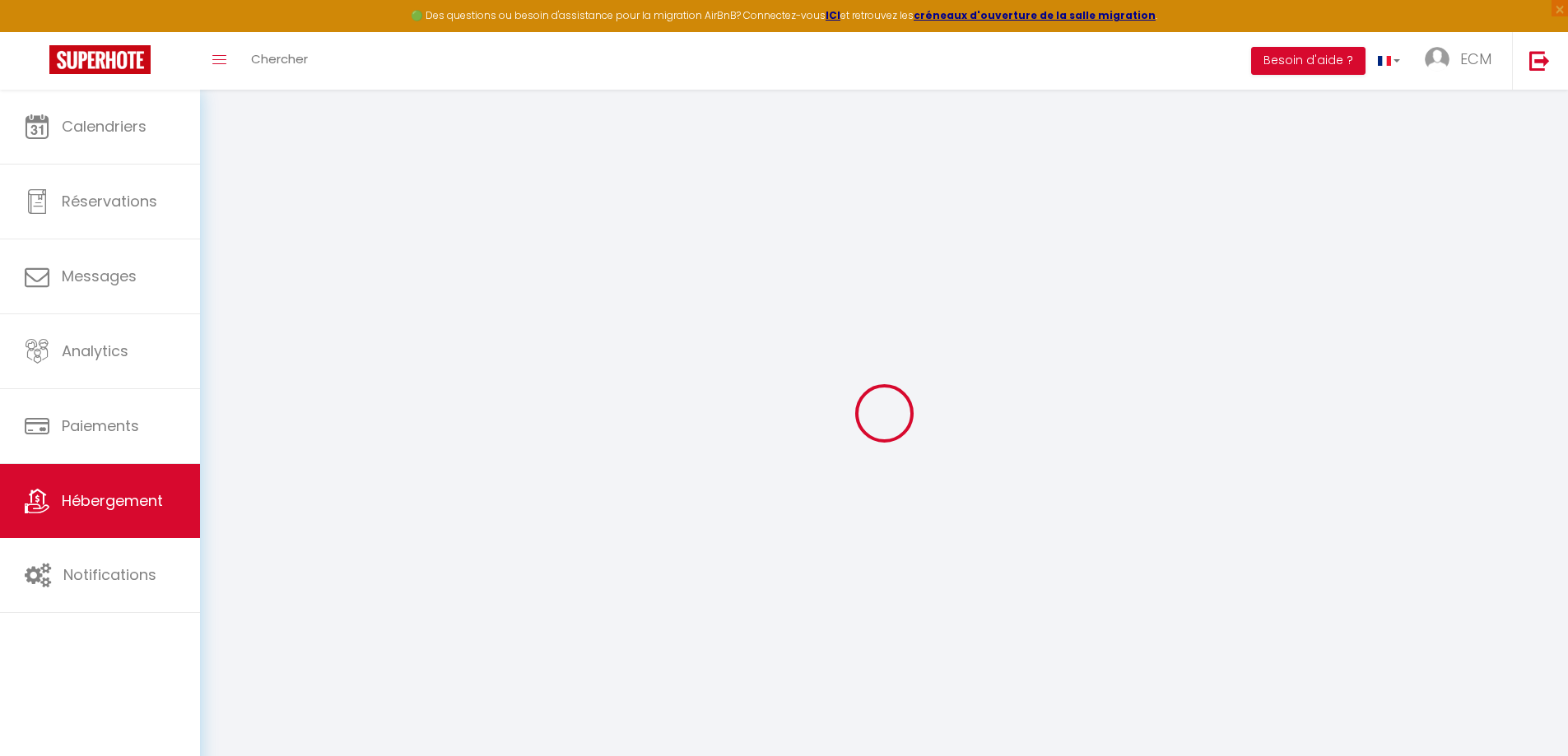
checkbox input "false"
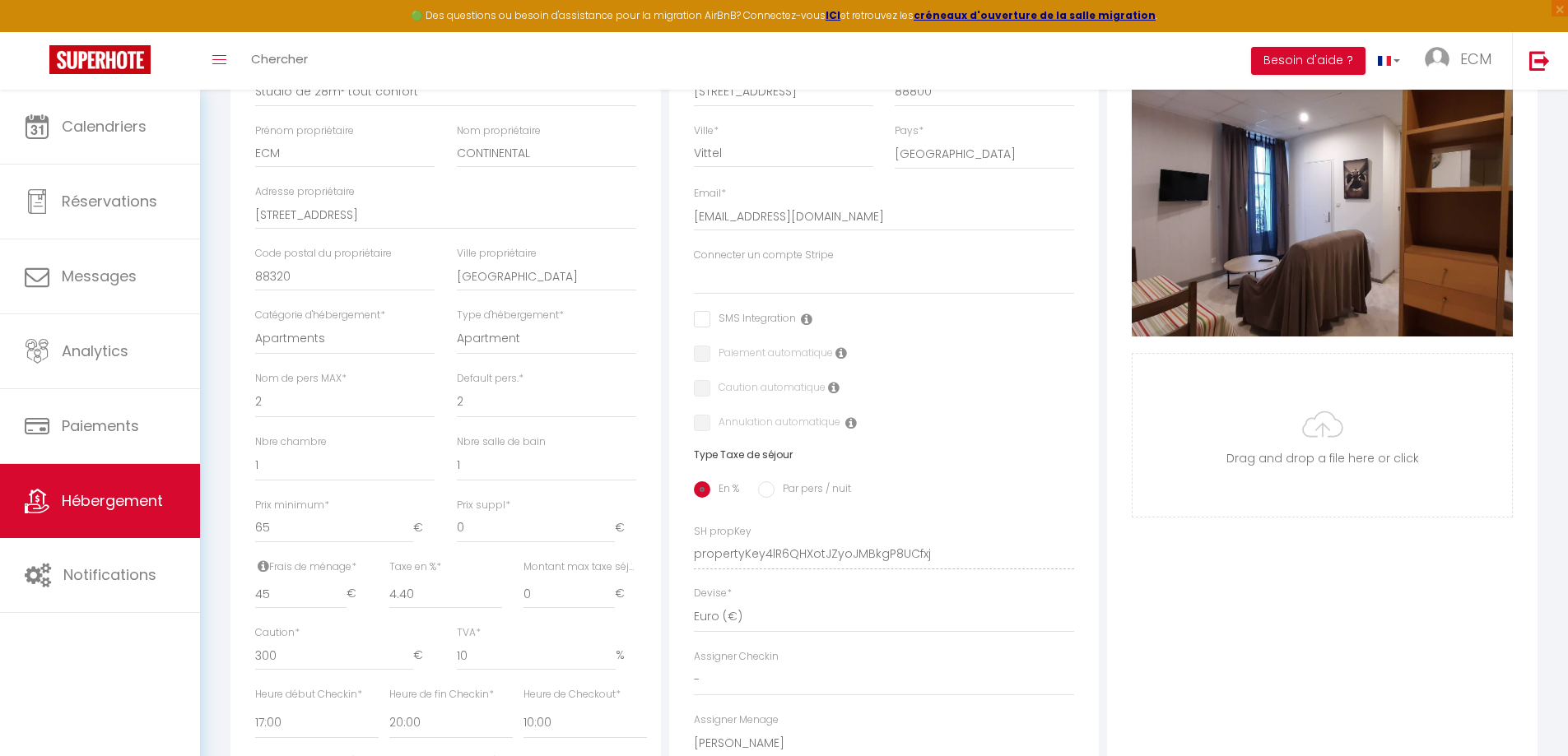
scroll to position [329, 0]
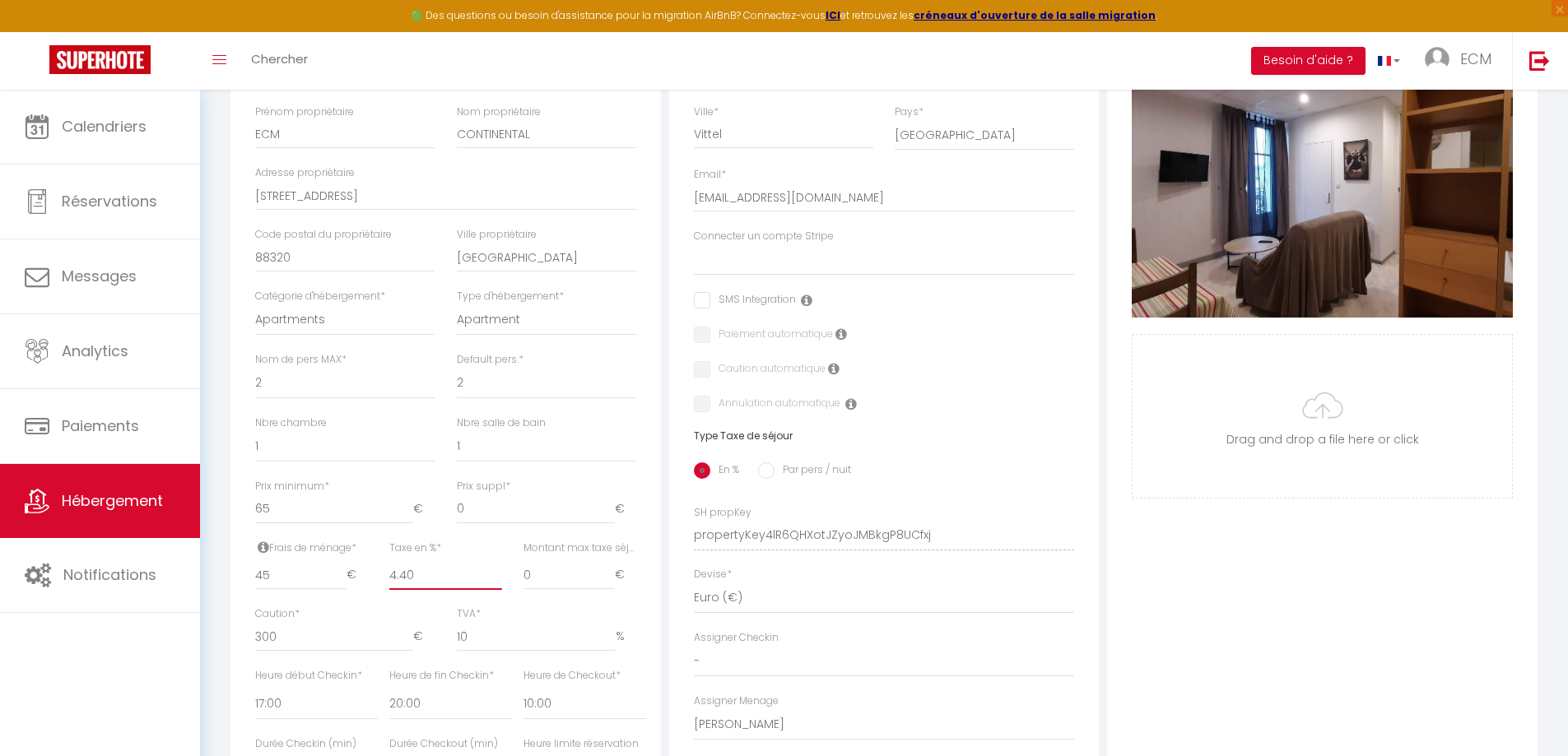
drag, startPoint x: 414, startPoint y: 586, endPoint x: 385, endPoint y: 587, distance: 29.0
click at [386, 589] on div "Taxe en % * 4.40" at bounding box center [446, 574] width 134 height 67
type input "5"
select select
checkbox input "false"
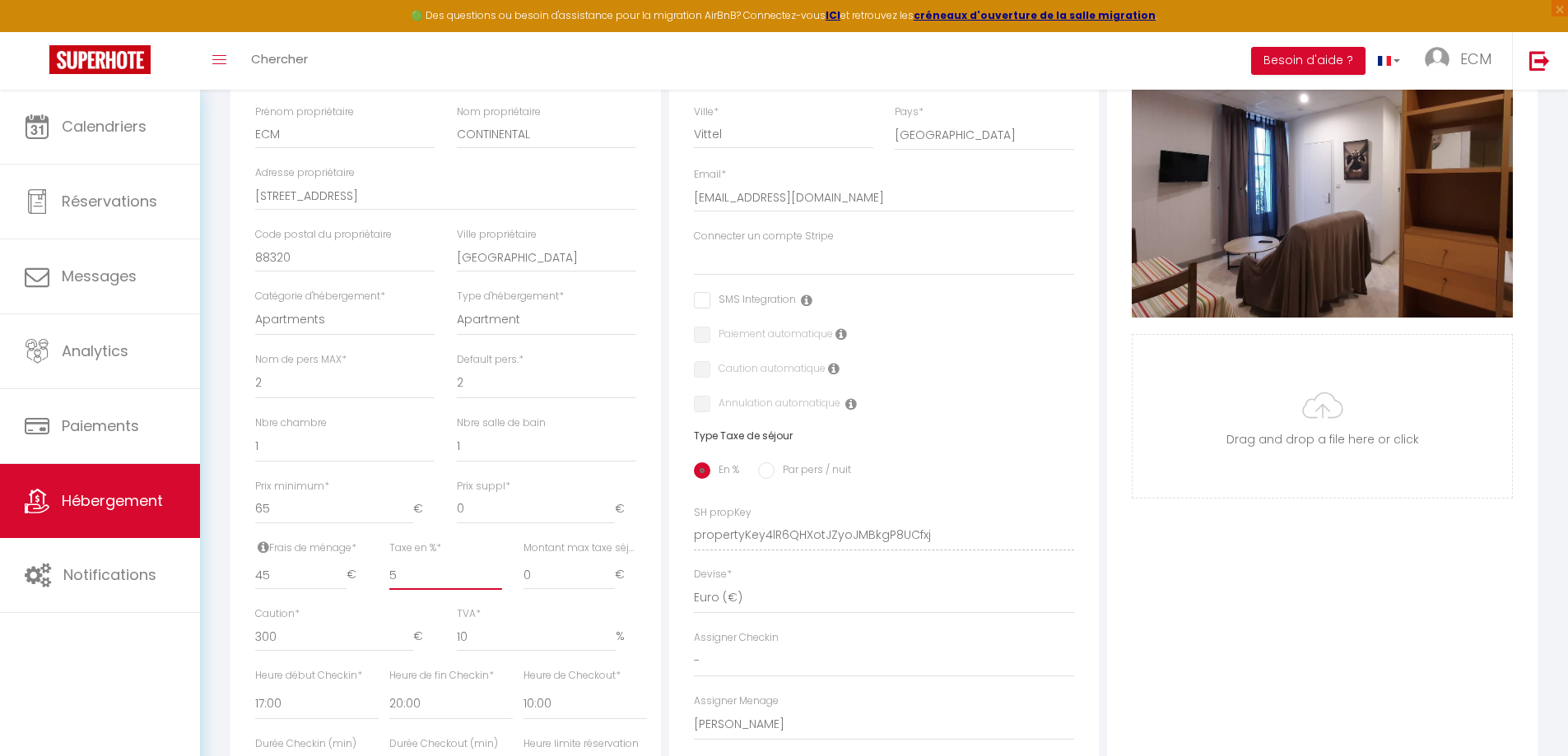
checkbox input "false"
type input "5"
drag, startPoint x: 539, startPoint y: 589, endPoint x: 514, endPoint y: 595, distance: 25.7
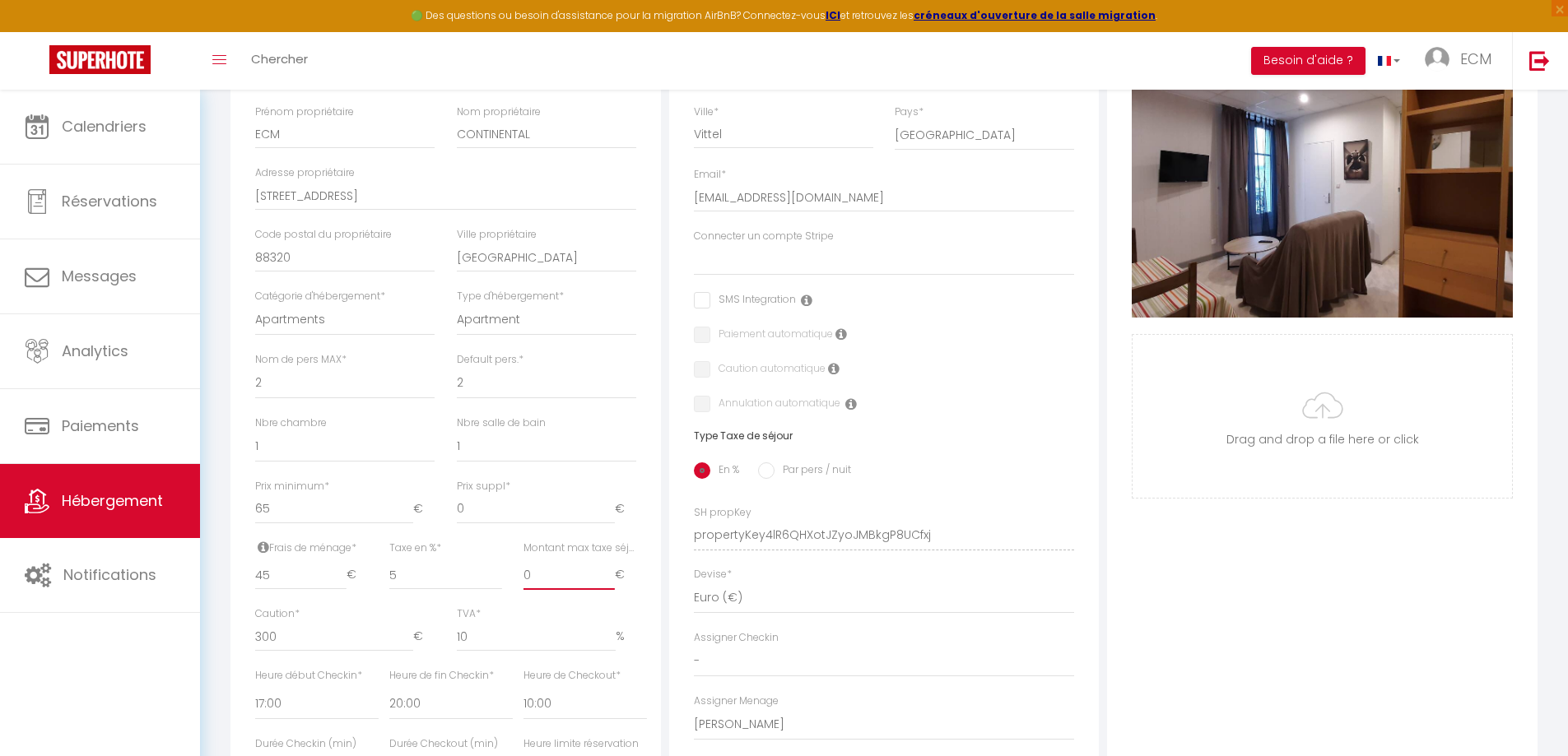
click at [514, 595] on div "Montant max taxe séjour * 0 €" at bounding box center [580, 574] width 134 height 67
type input "1"
select select
checkbox input "false"
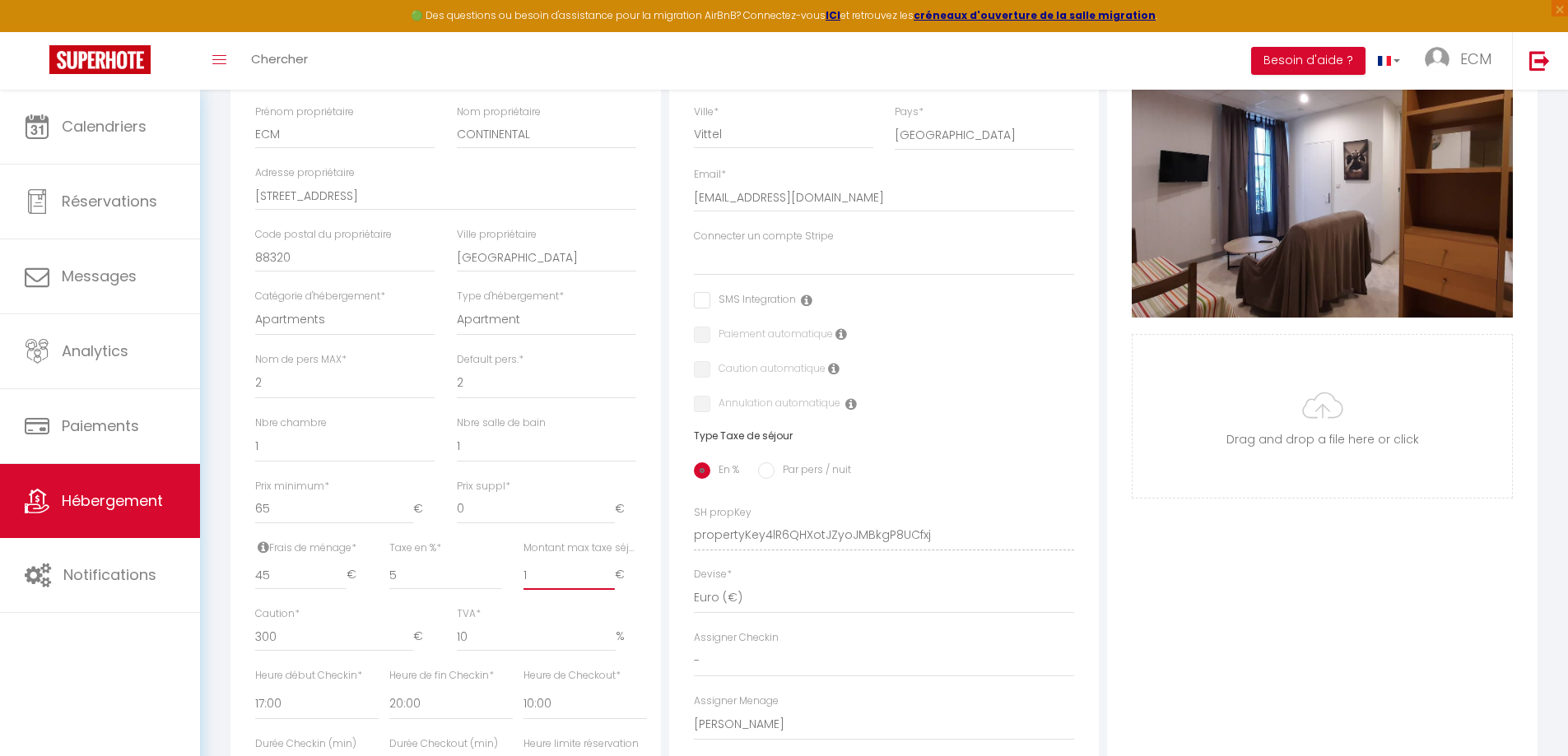
checkbox input "false"
select select
checkbox input "false"
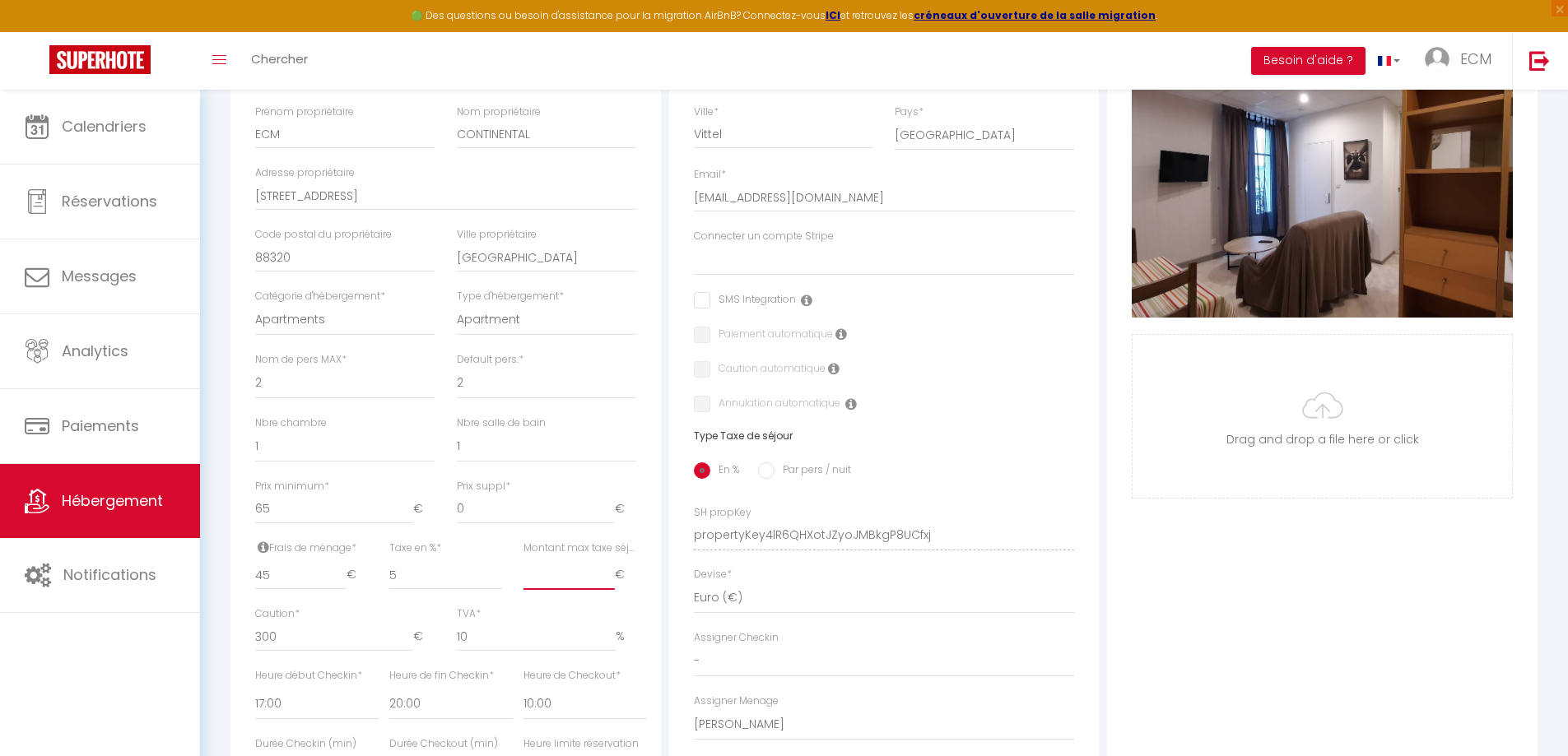
checkbox input "false"
type input "1.4"
select select
checkbox input "false"
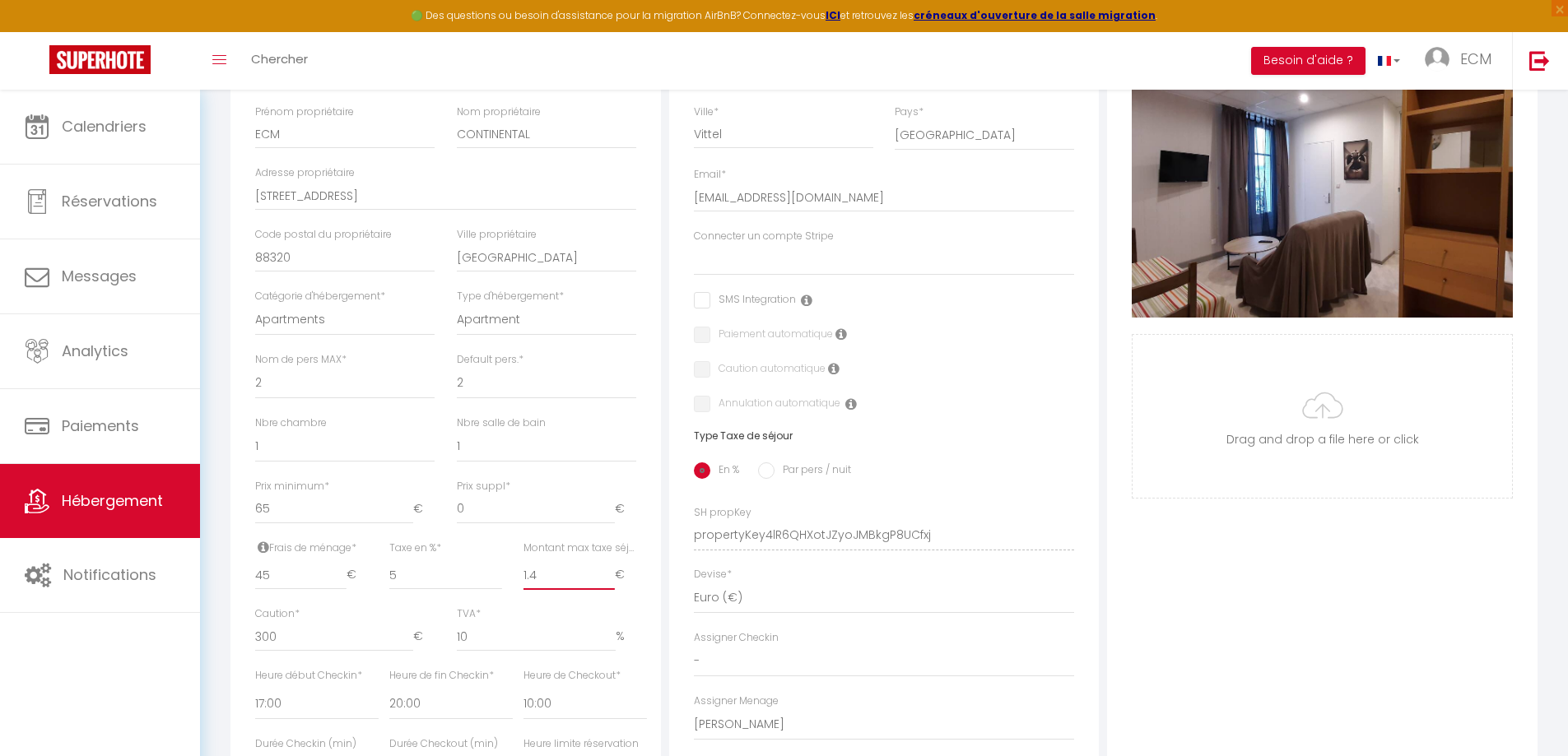
checkbox input "false"
type input "1.43"
select select
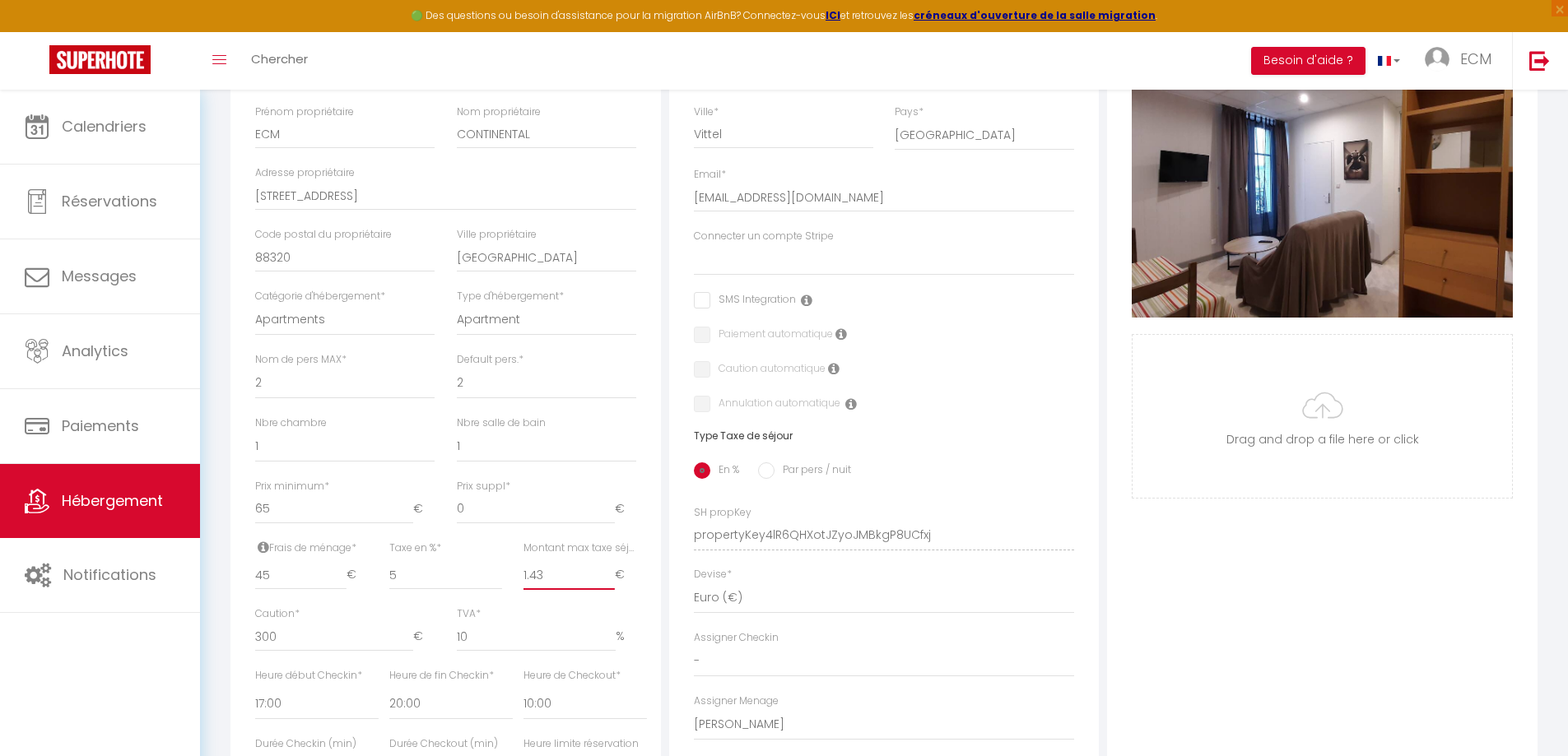
checkbox input "false"
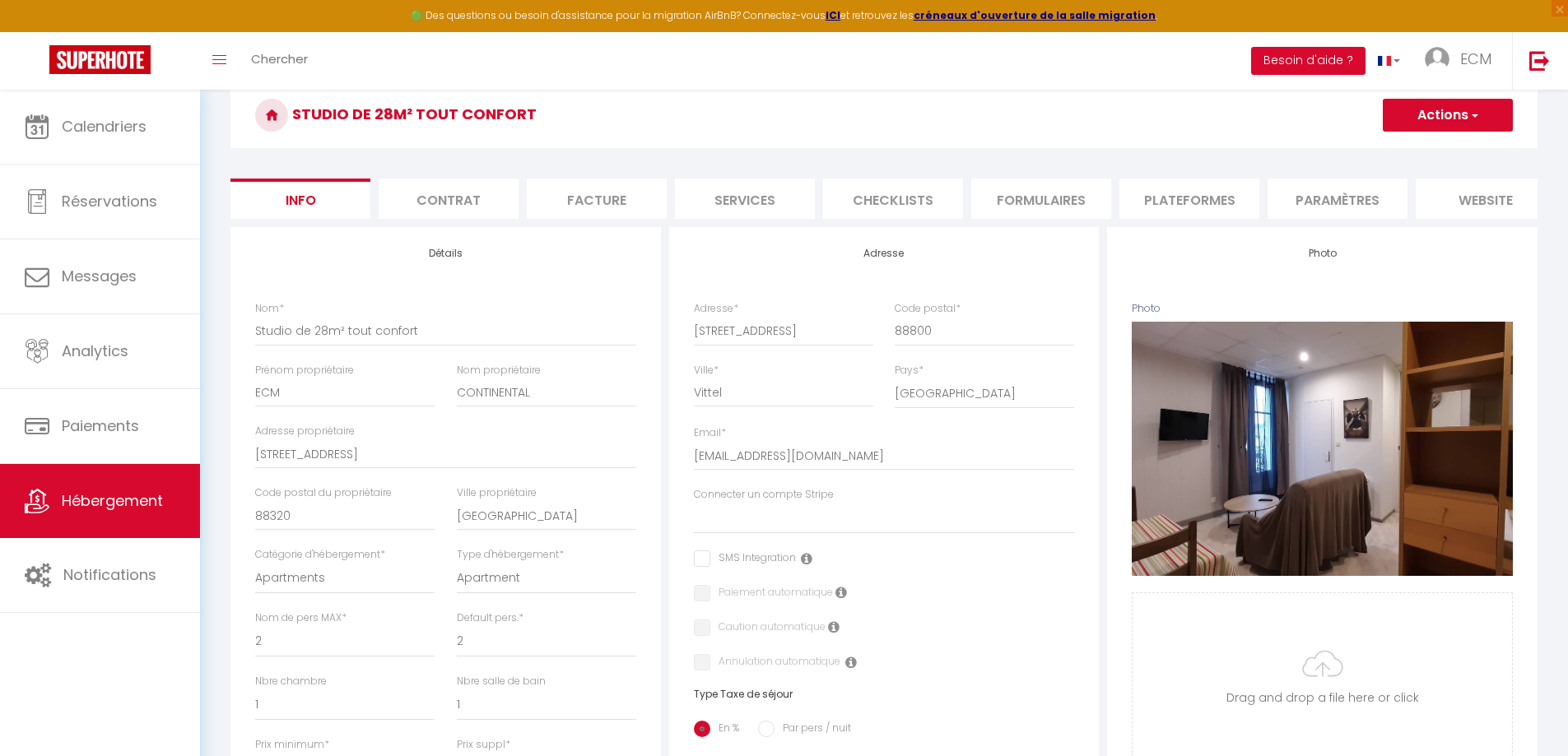
scroll to position [0, 0]
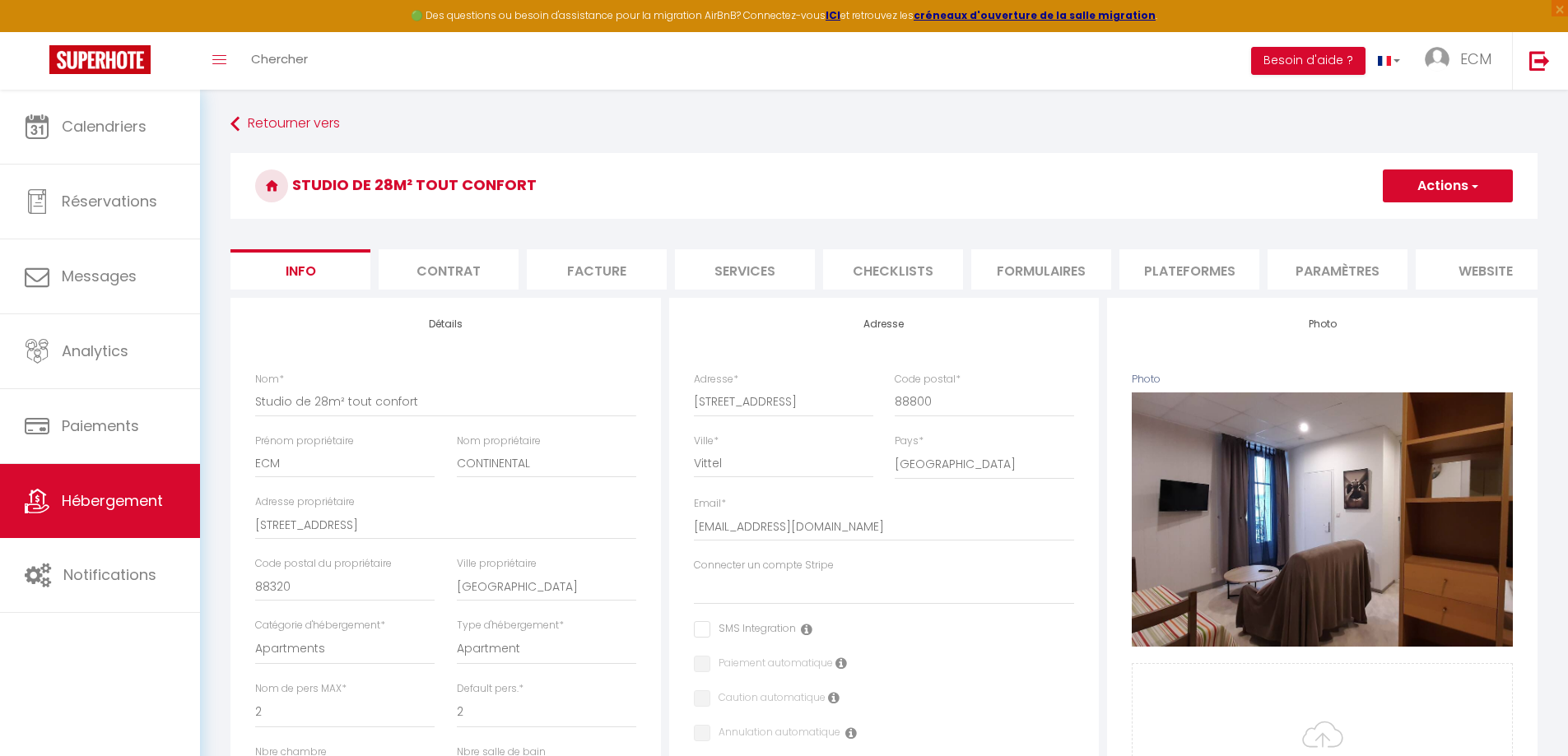
type input "1.43"
click at [1463, 181] on button "Actions" at bounding box center [1448, 186] width 130 height 33
click at [1371, 218] on input "Enregistrer" at bounding box center [1383, 222] width 61 height 17
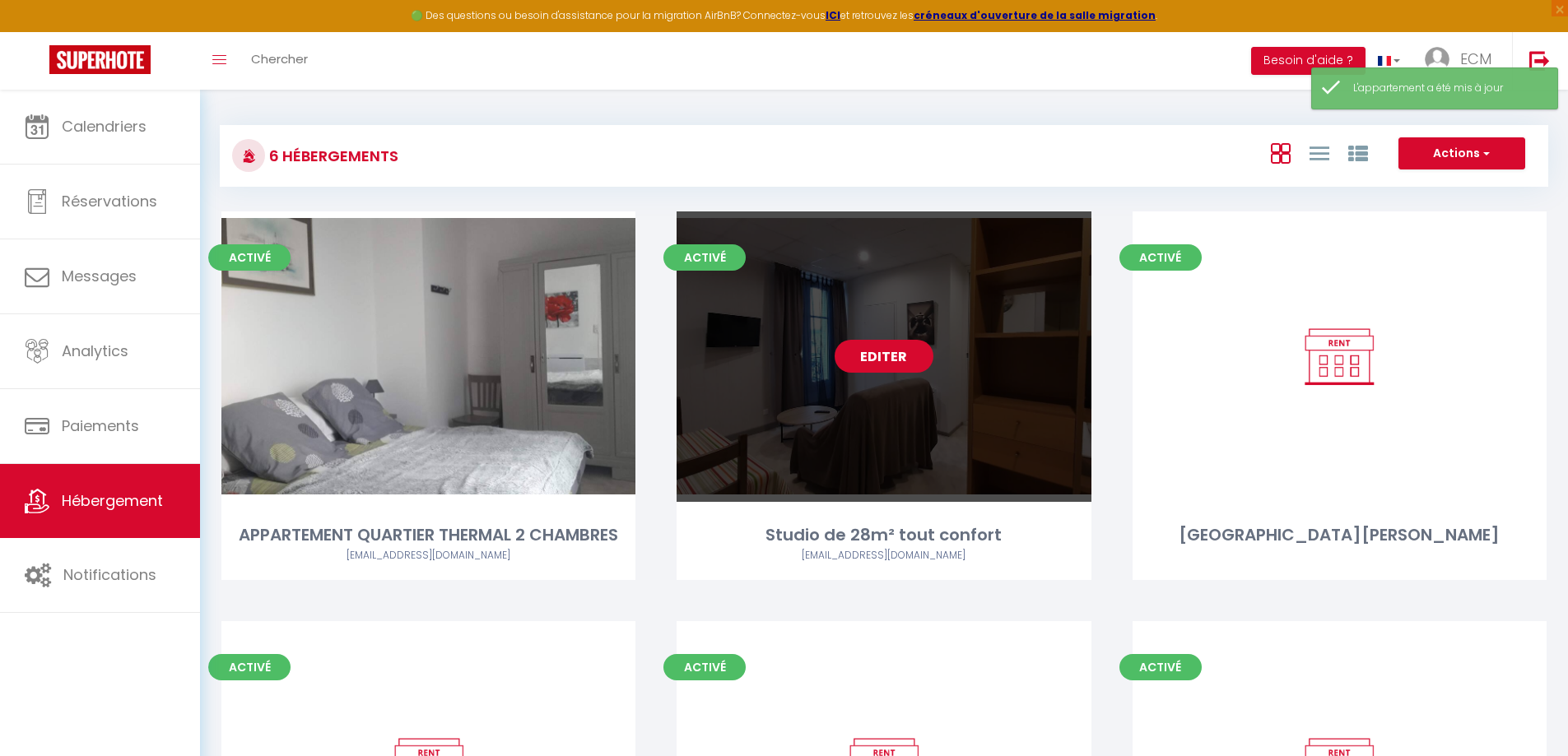
click at [857, 360] on link "Editer" at bounding box center [884, 355] width 99 height 33
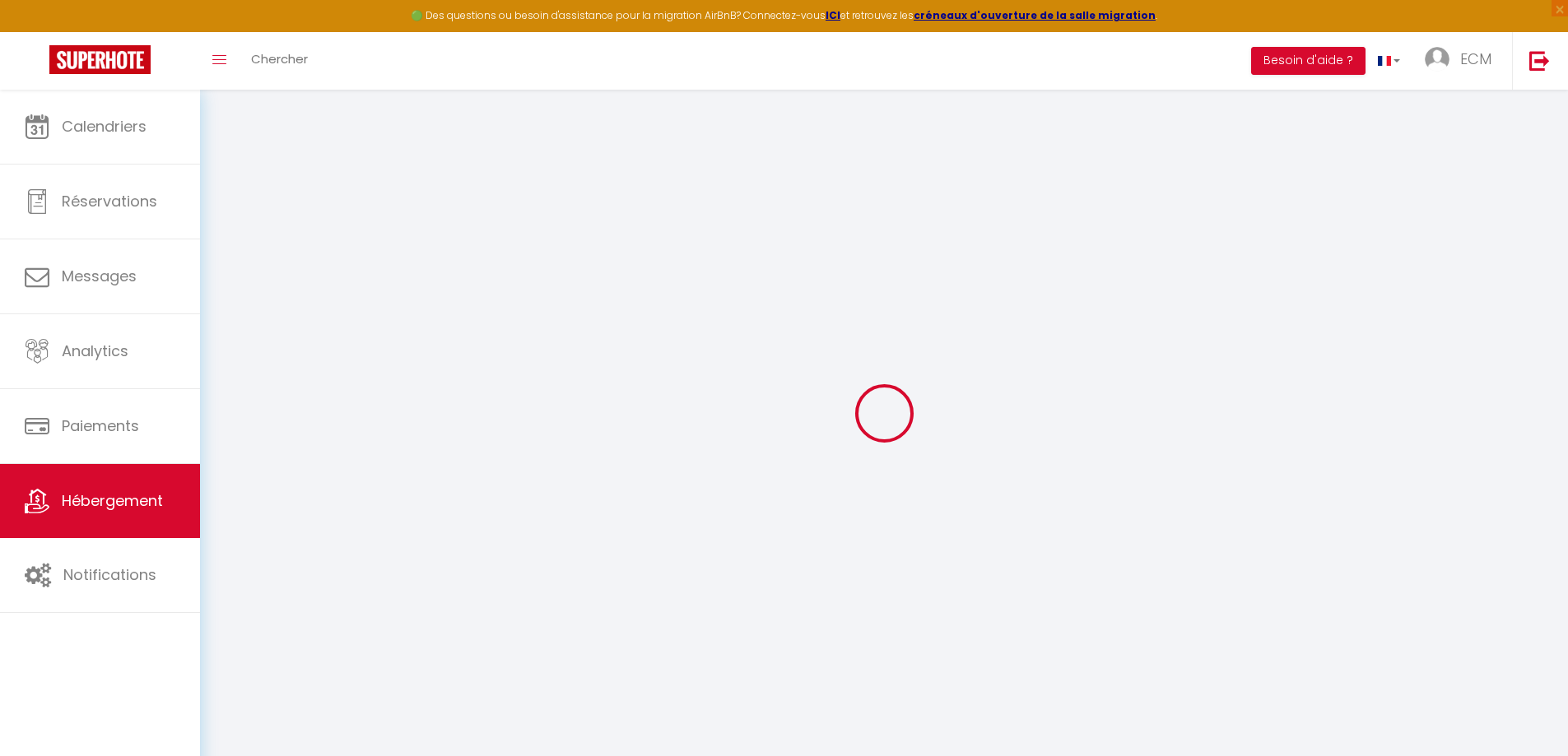
select select "20967"
select select
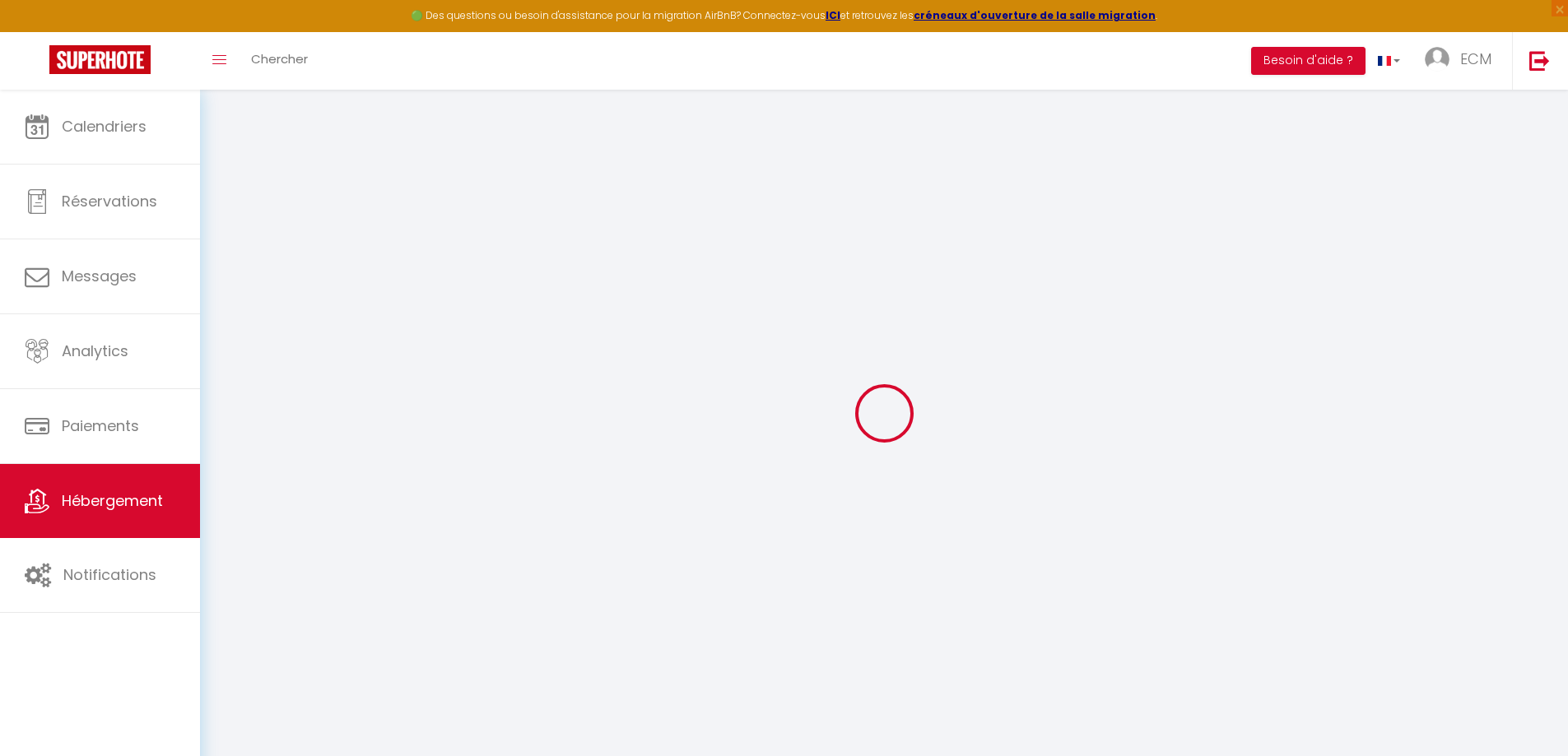
select select
checkbox input "false"
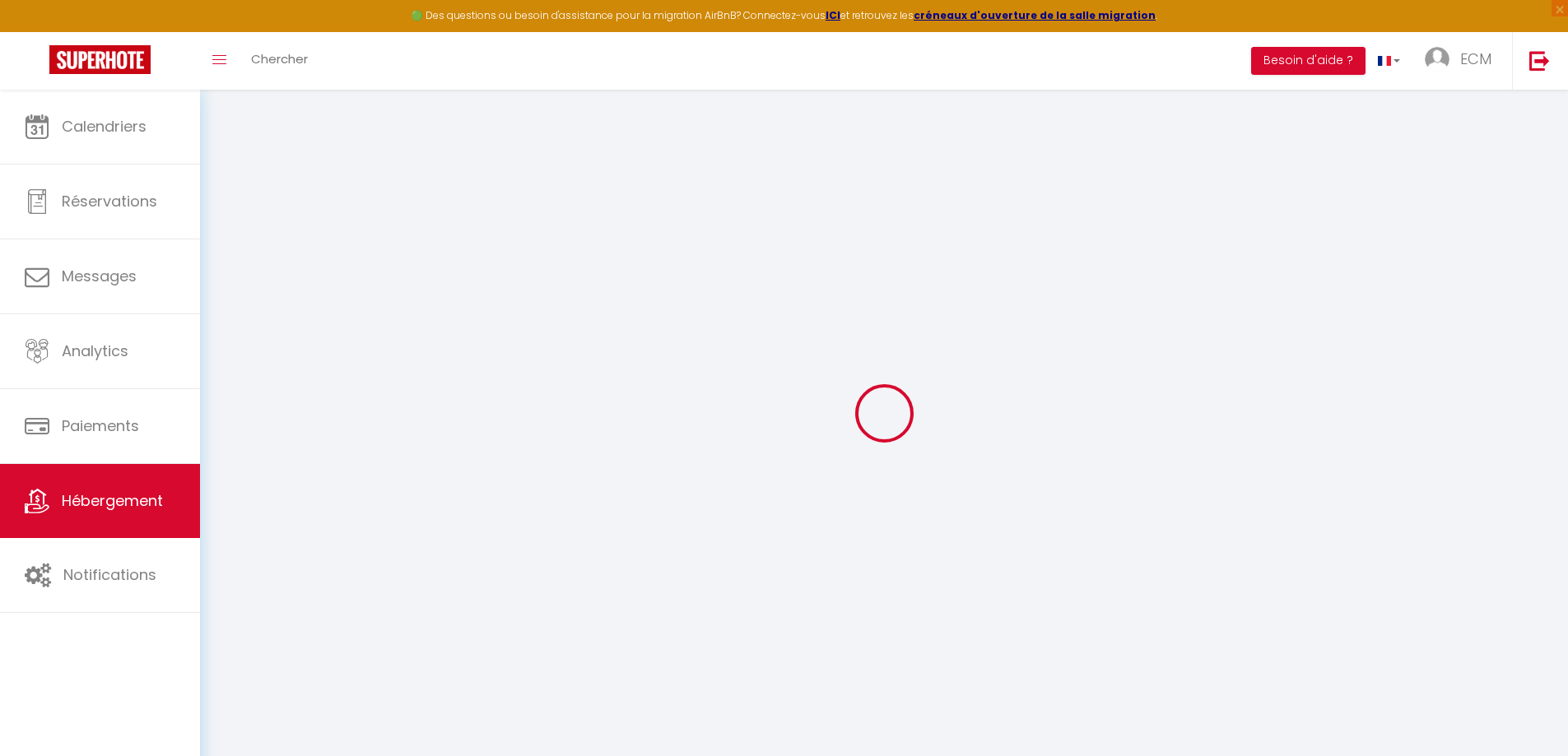
checkbox input "false"
select select
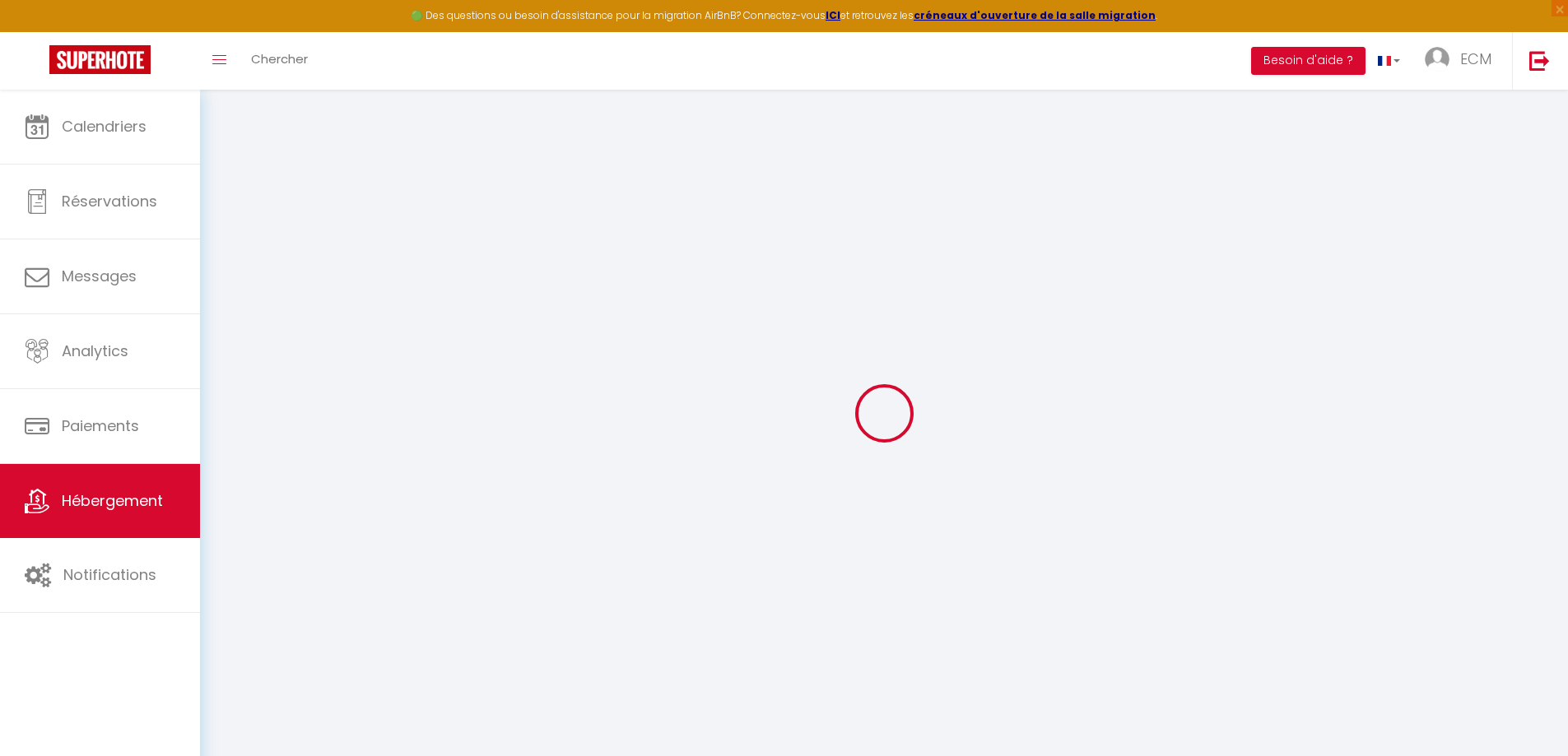
select select
checkbox input "false"
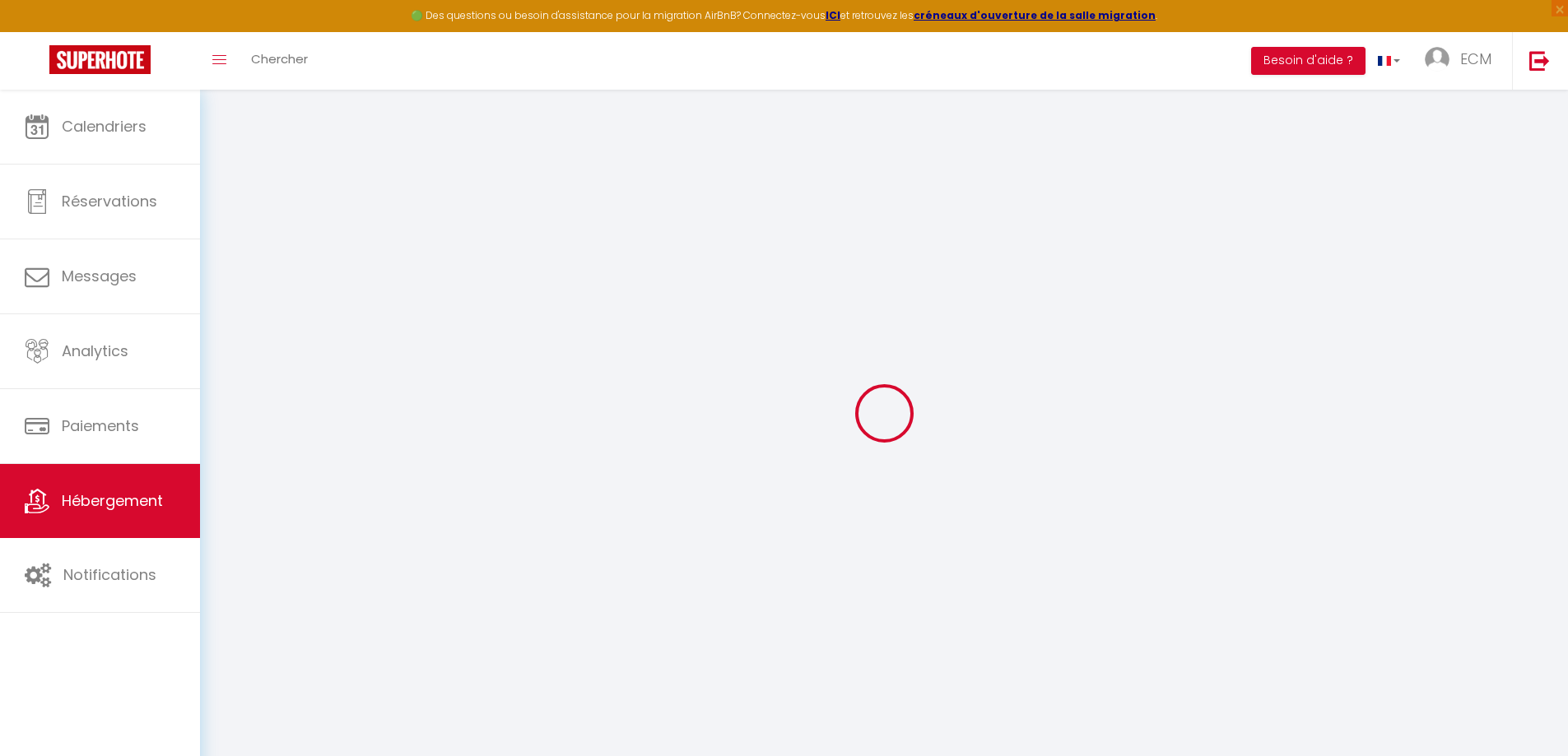
checkbox input "false"
select select
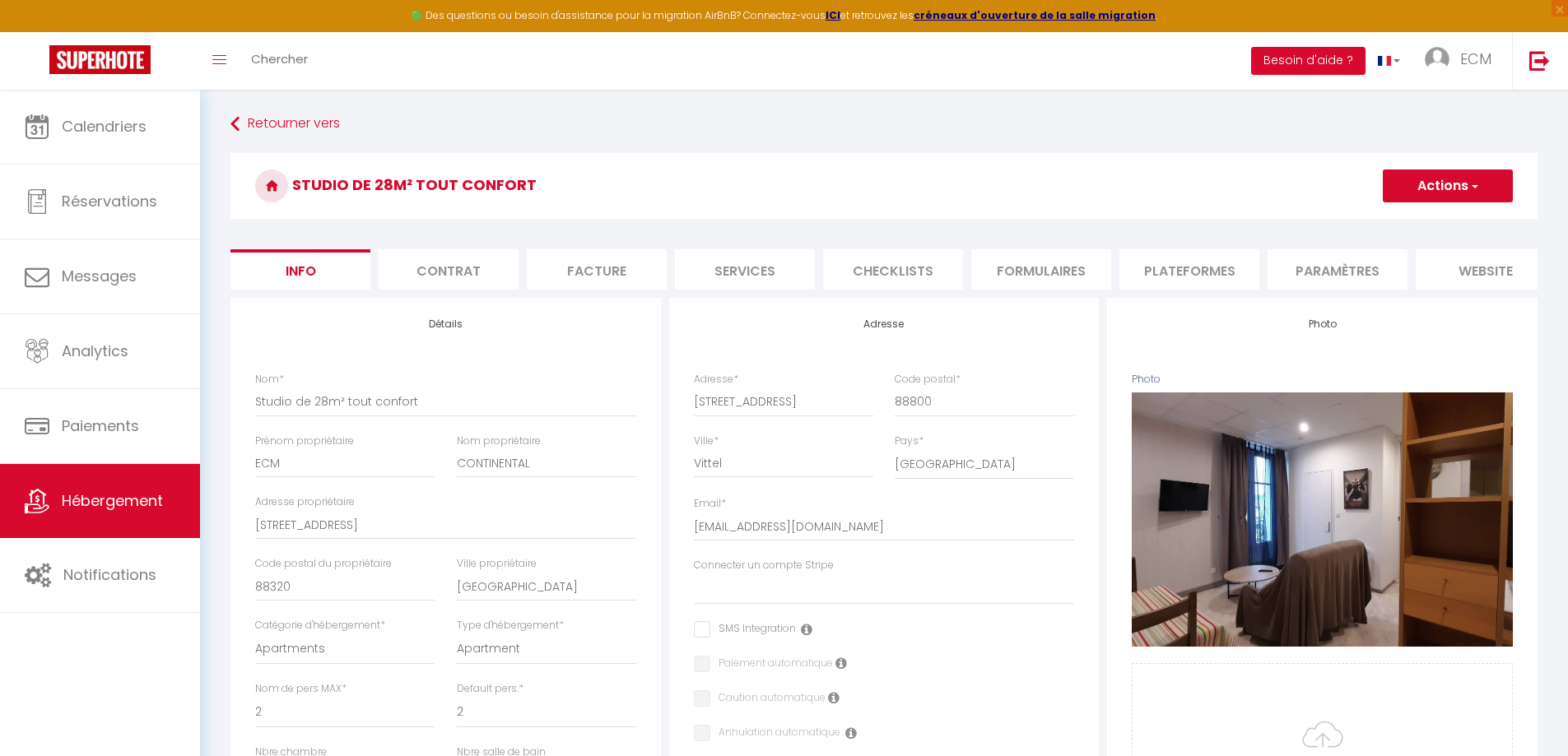
drag, startPoint x: 1412, startPoint y: 188, endPoint x: 1406, endPoint y: 198, distance: 11.7
click at [1412, 188] on button "Actions" at bounding box center [1448, 186] width 130 height 33
click at [1378, 226] on input "Enregistrer" at bounding box center [1383, 222] width 61 height 17
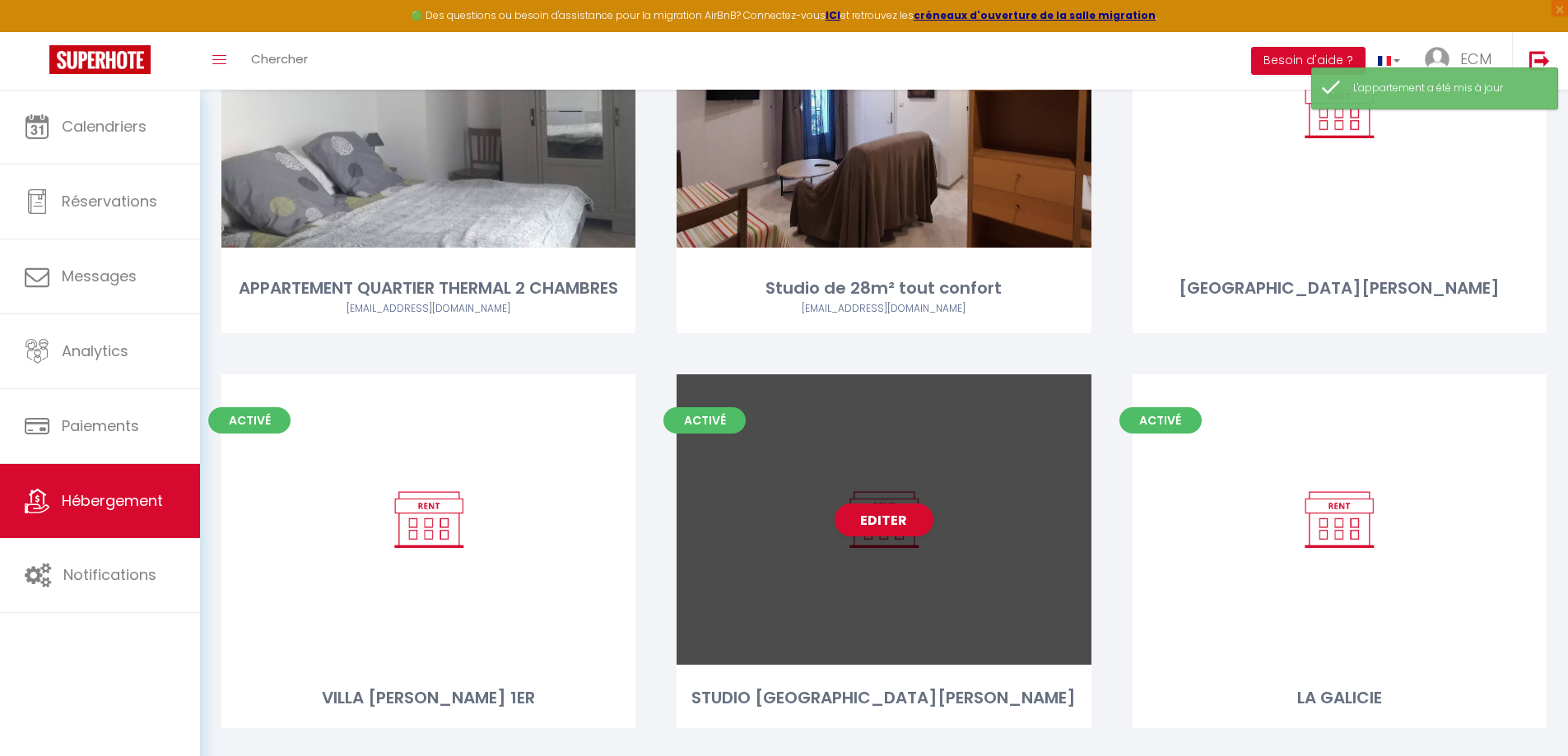
scroll to position [280, 0]
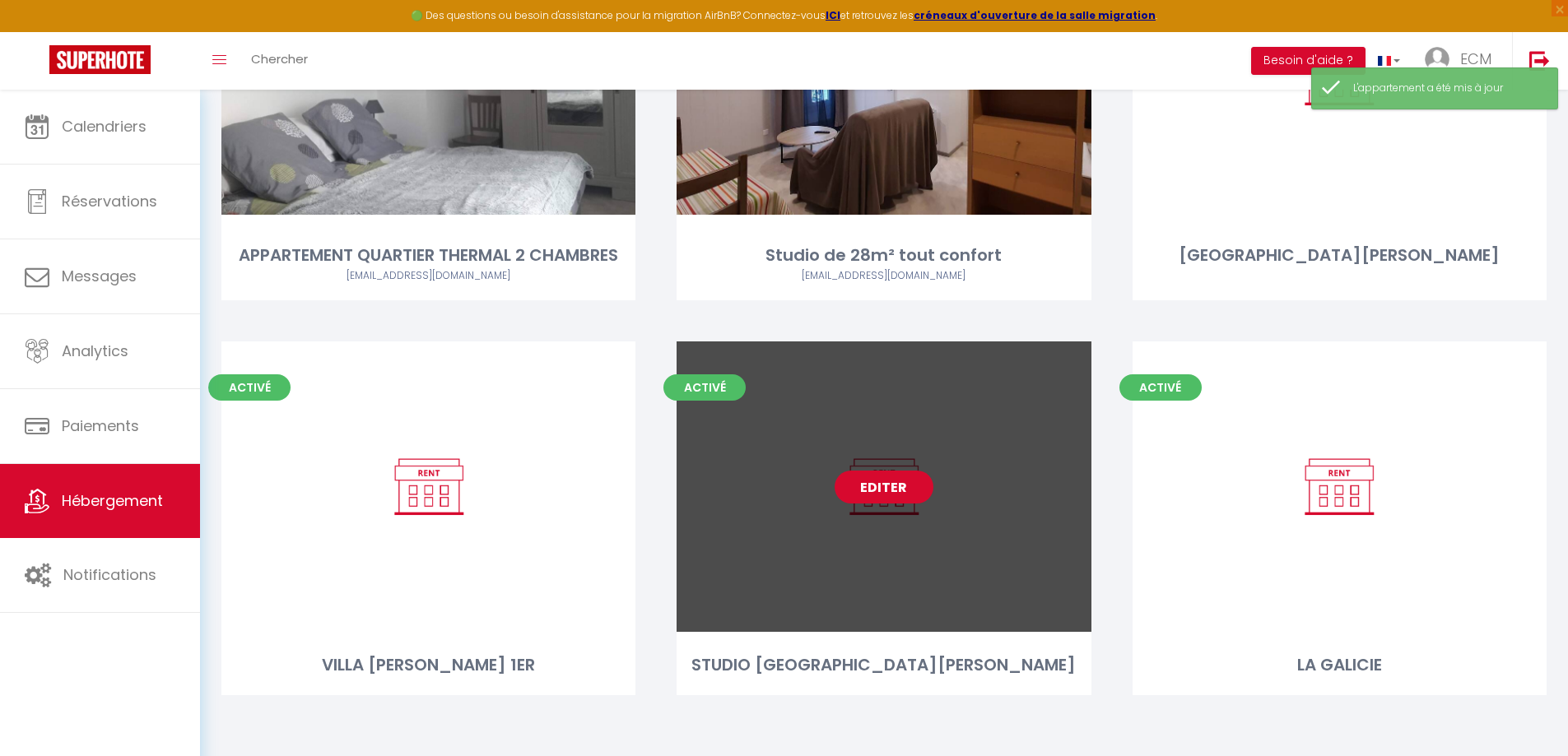
click at [879, 493] on link "Editer" at bounding box center [884, 487] width 99 height 33
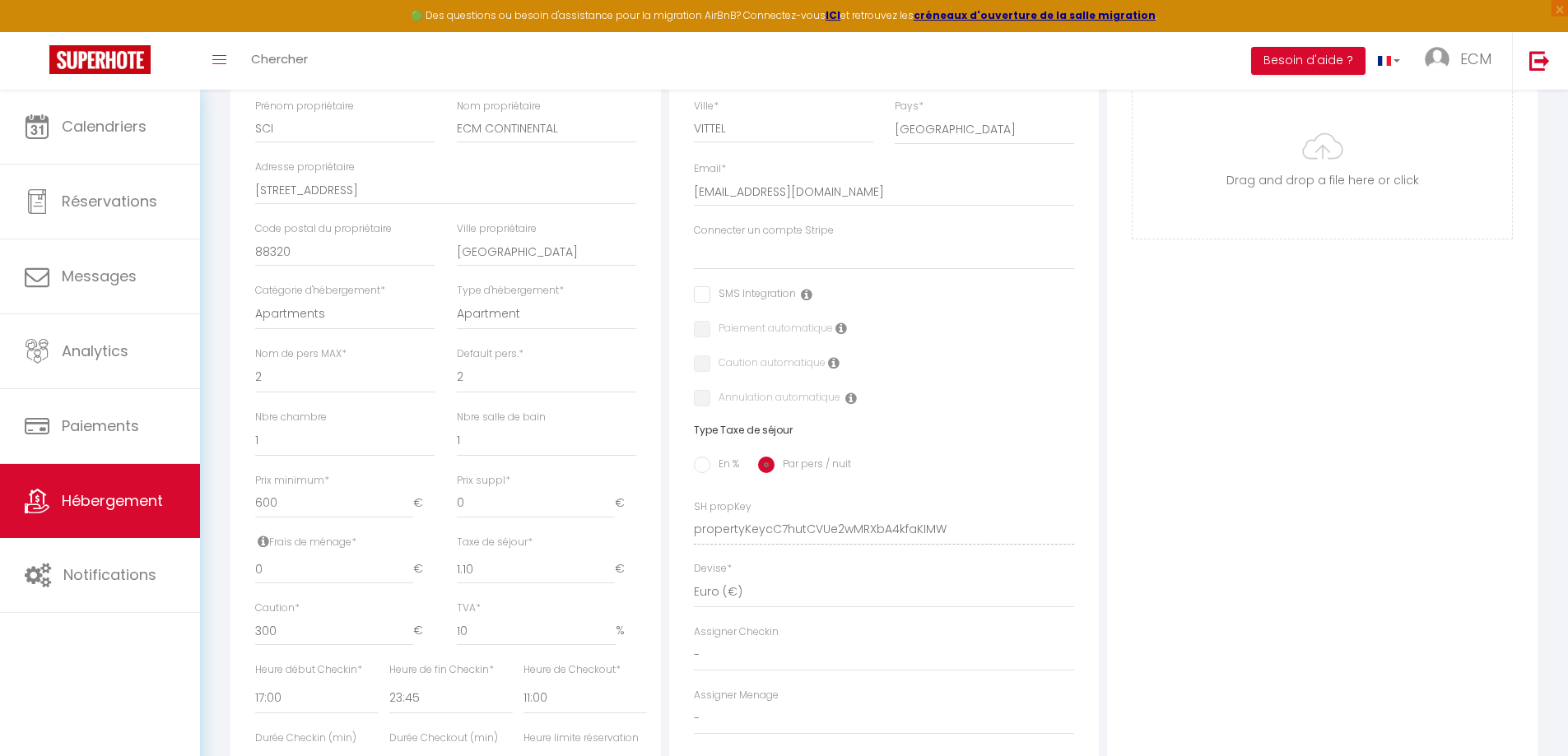
scroll to position [411, 0]
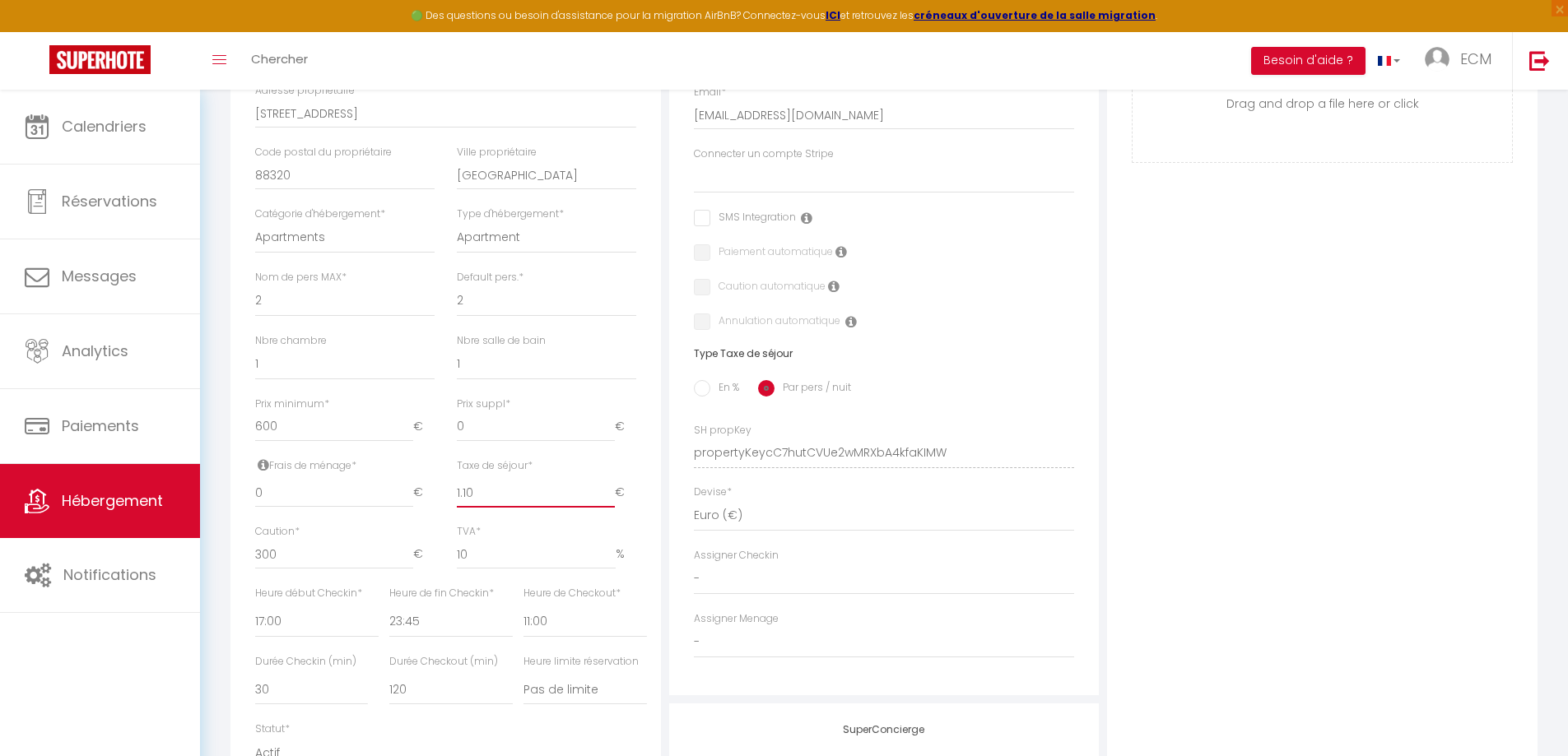
click at [536, 508] on input "1.10" at bounding box center [535, 493] width 158 height 29
click at [696, 396] on input "En %" at bounding box center [702, 389] width 17 height 17
click at [444, 507] on input "Taxe en % *" at bounding box center [445, 493] width 113 height 29
click at [546, 508] on input "Montant max taxe séjour *" at bounding box center [569, 493] width 91 height 29
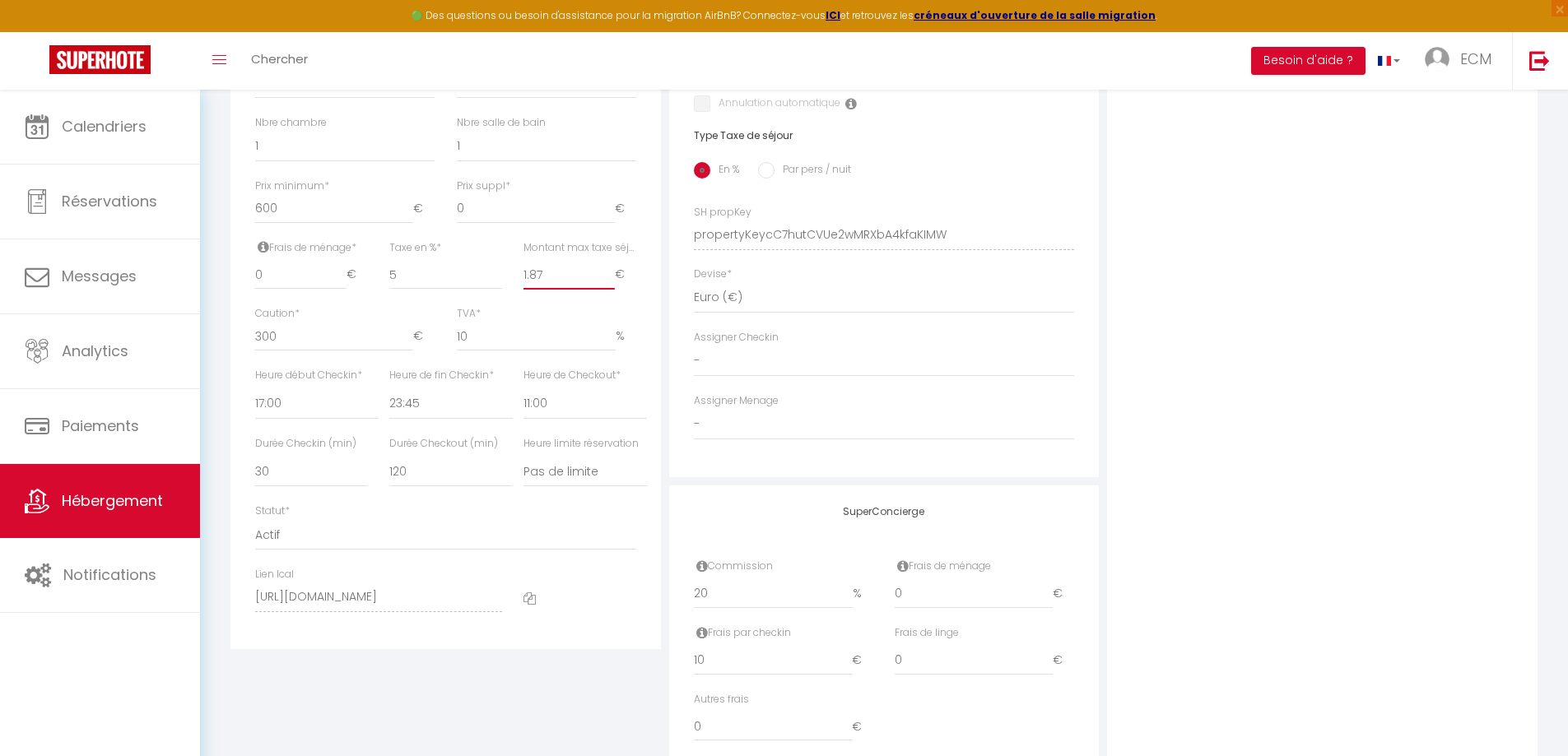
scroll to position [541, 0]
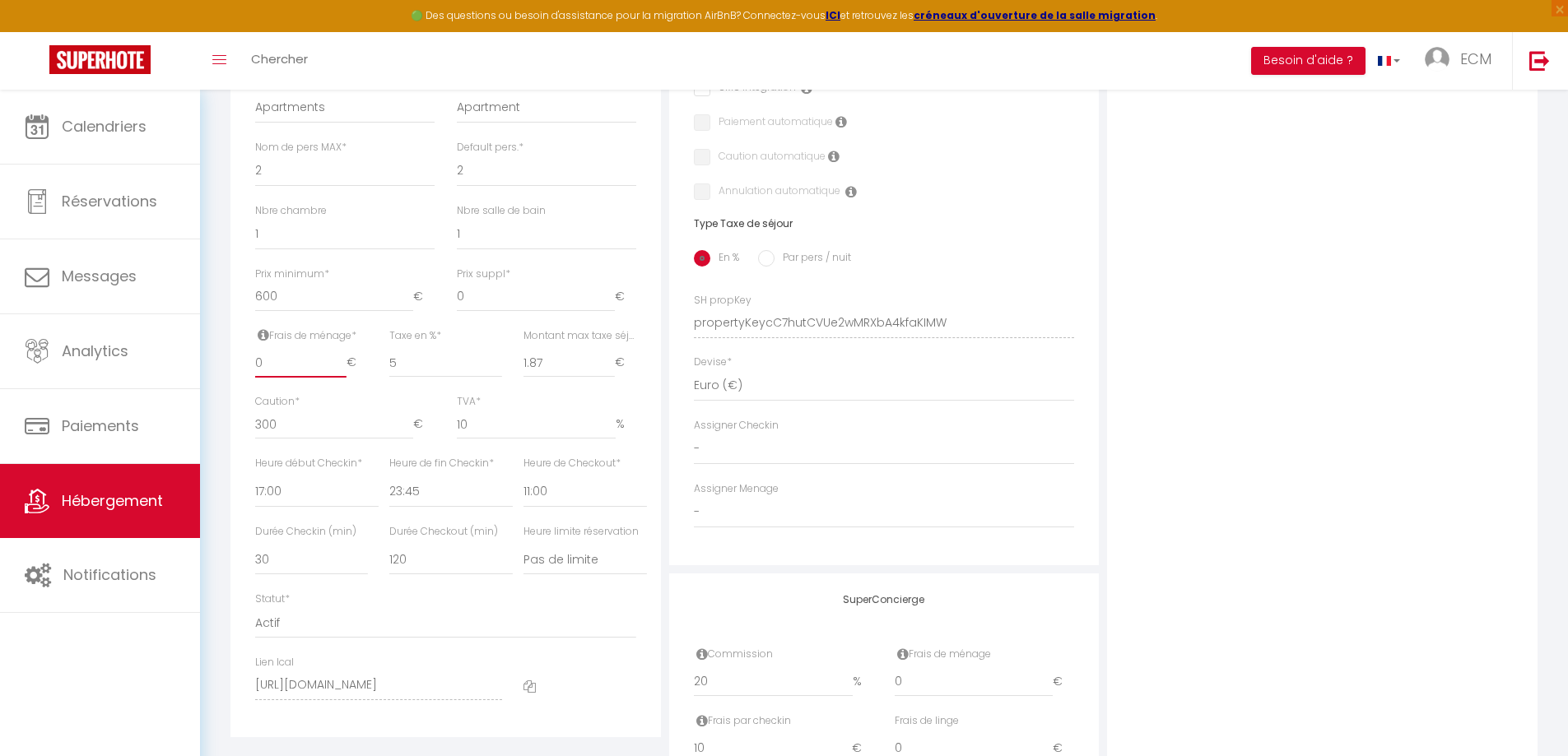
click at [272, 378] on input "0" at bounding box center [300, 362] width 91 height 29
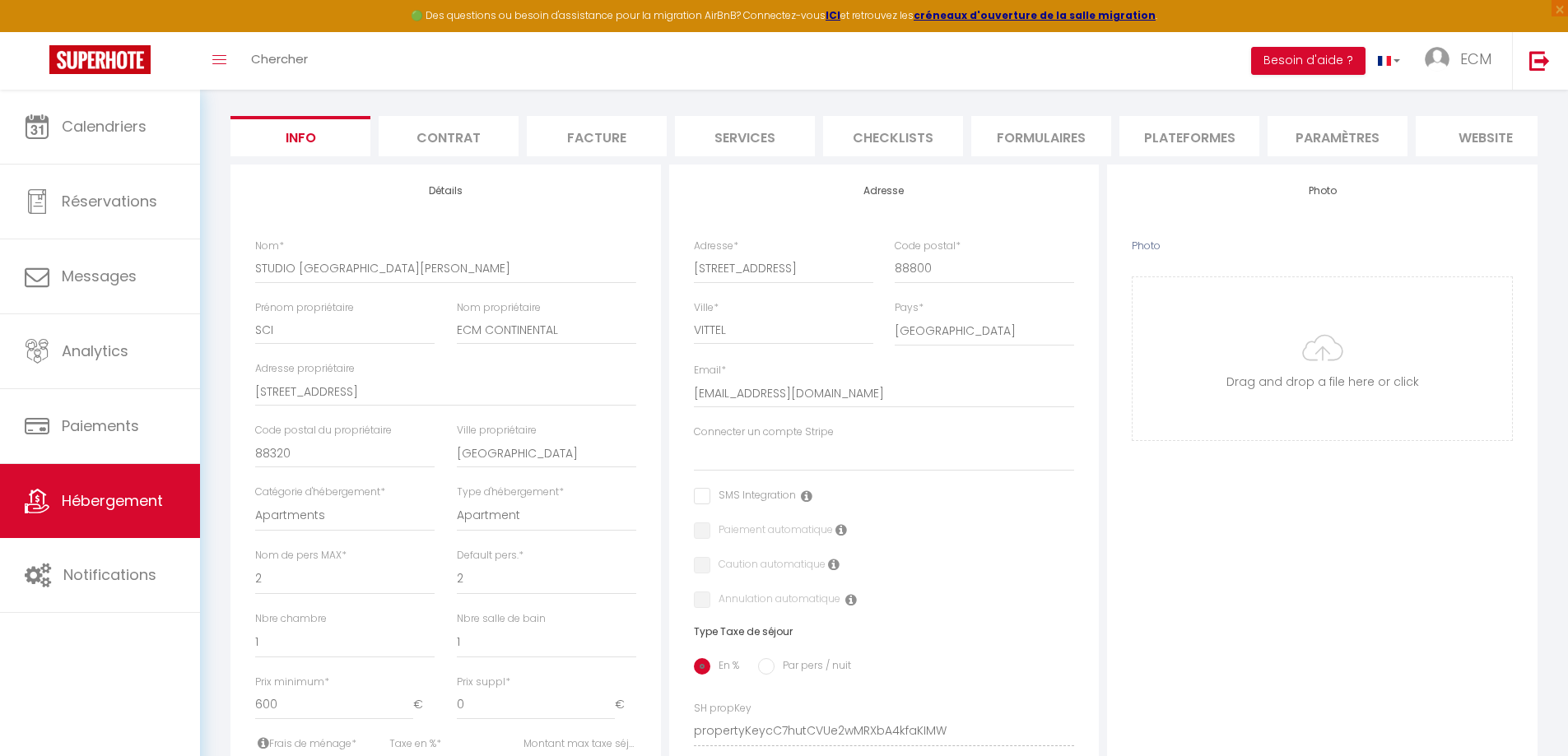
scroll to position [0, 0]
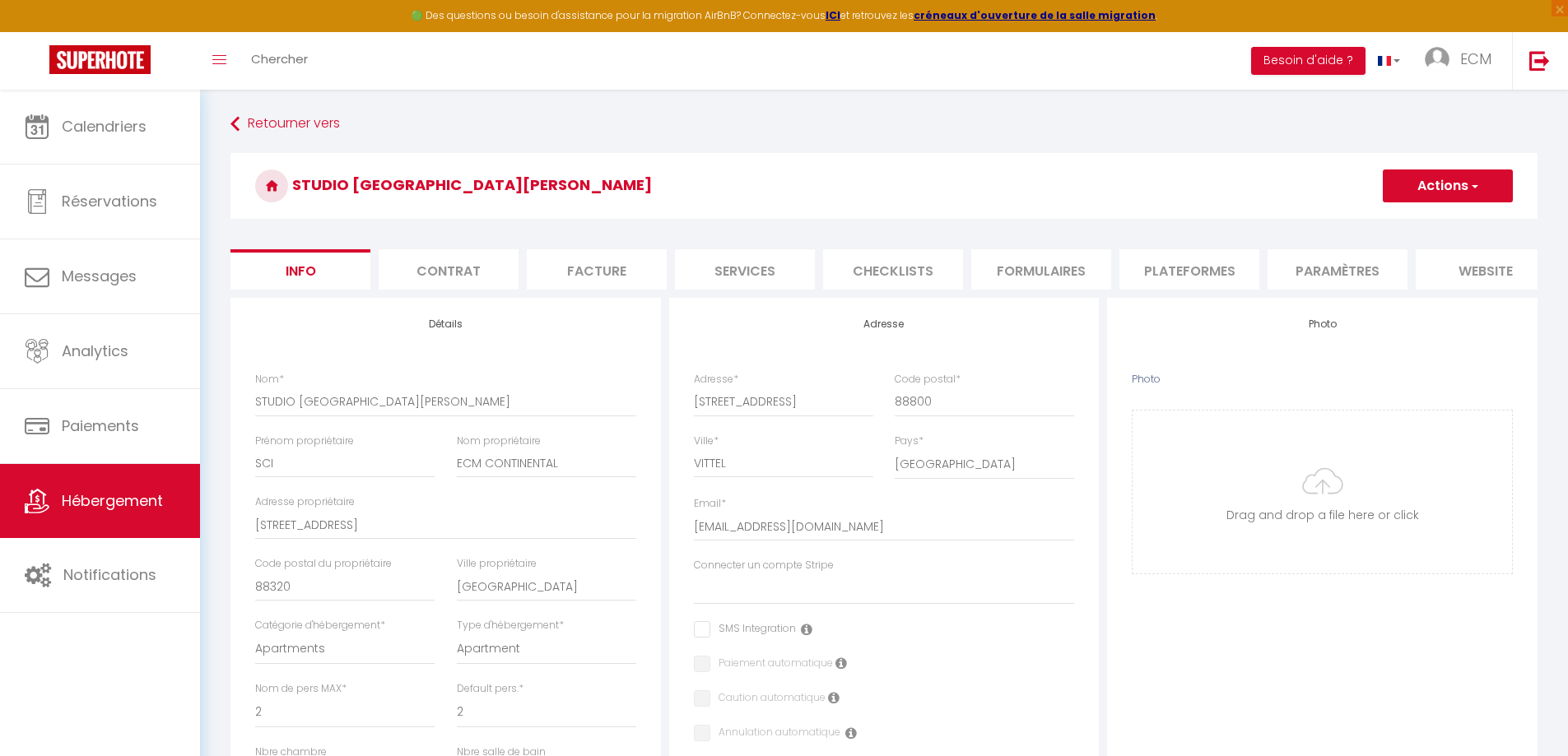
click at [1440, 181] on button "Actions" at bounding box center [1448, 186] width 130 height 33
click at [1386, 223] on input "Enregistrer" at bounding box center [1383, 222] width 61 height 17
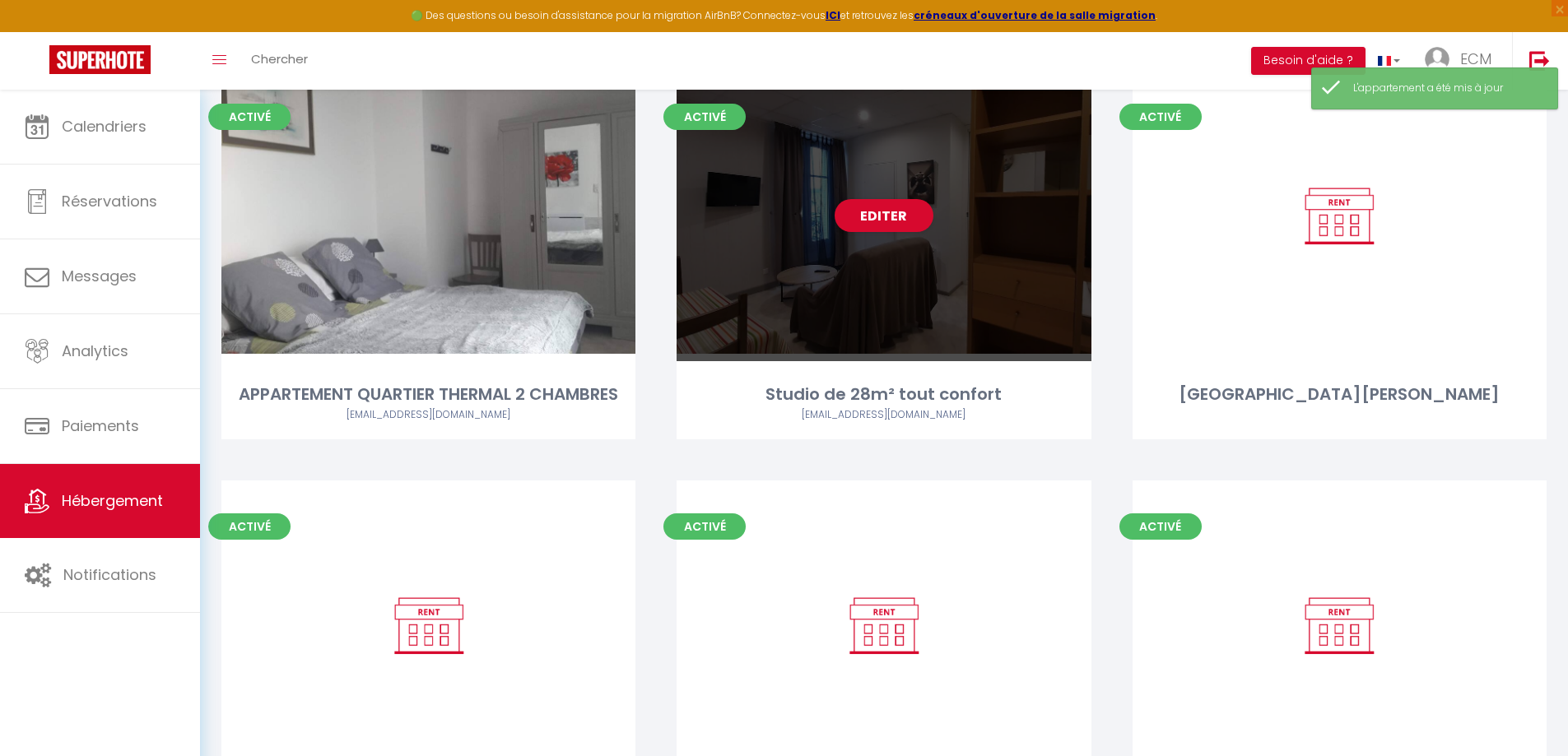
scroll to position [247, 0]
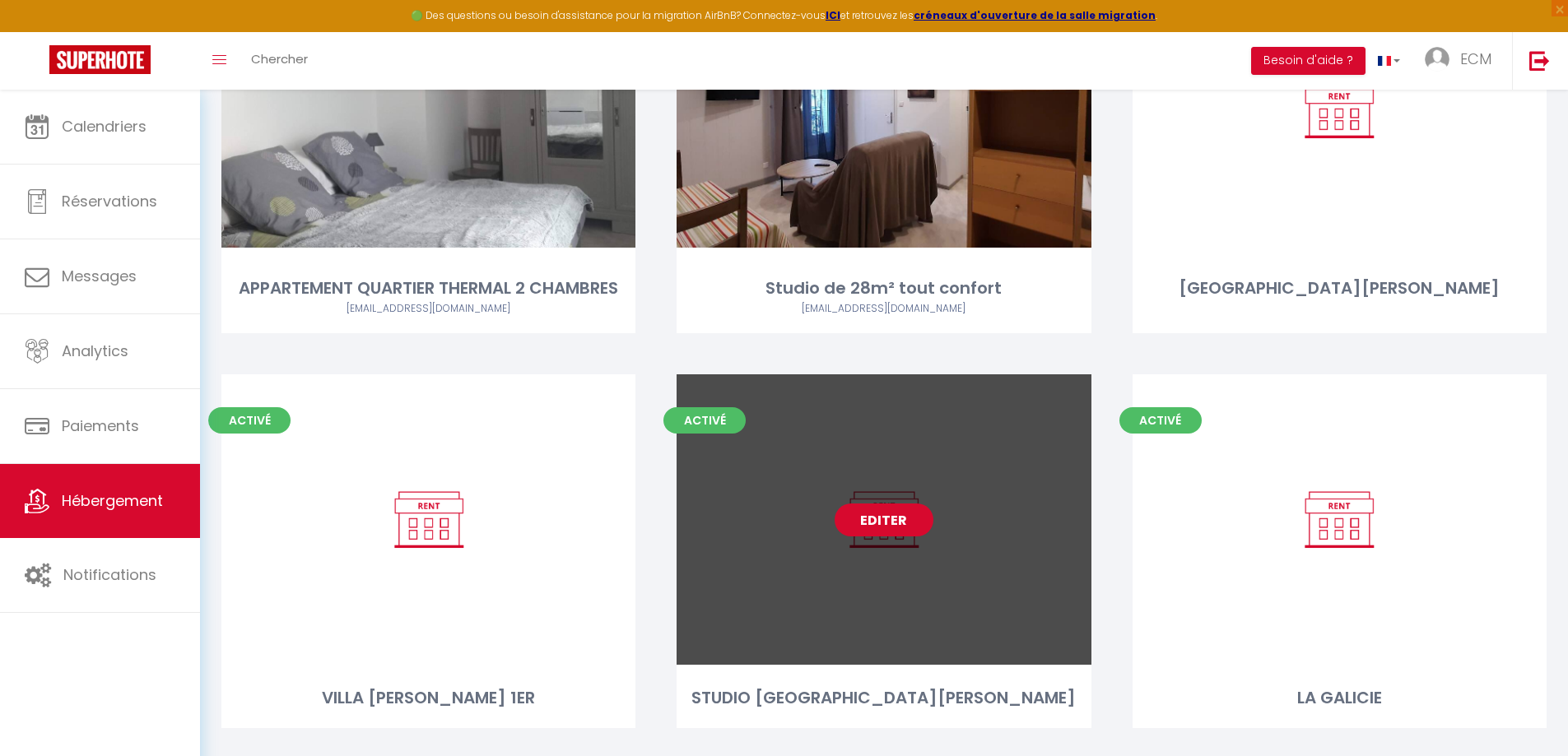
click at [874, 523] on link "Editer" at bounding box center [884, 519] width 99 height 33
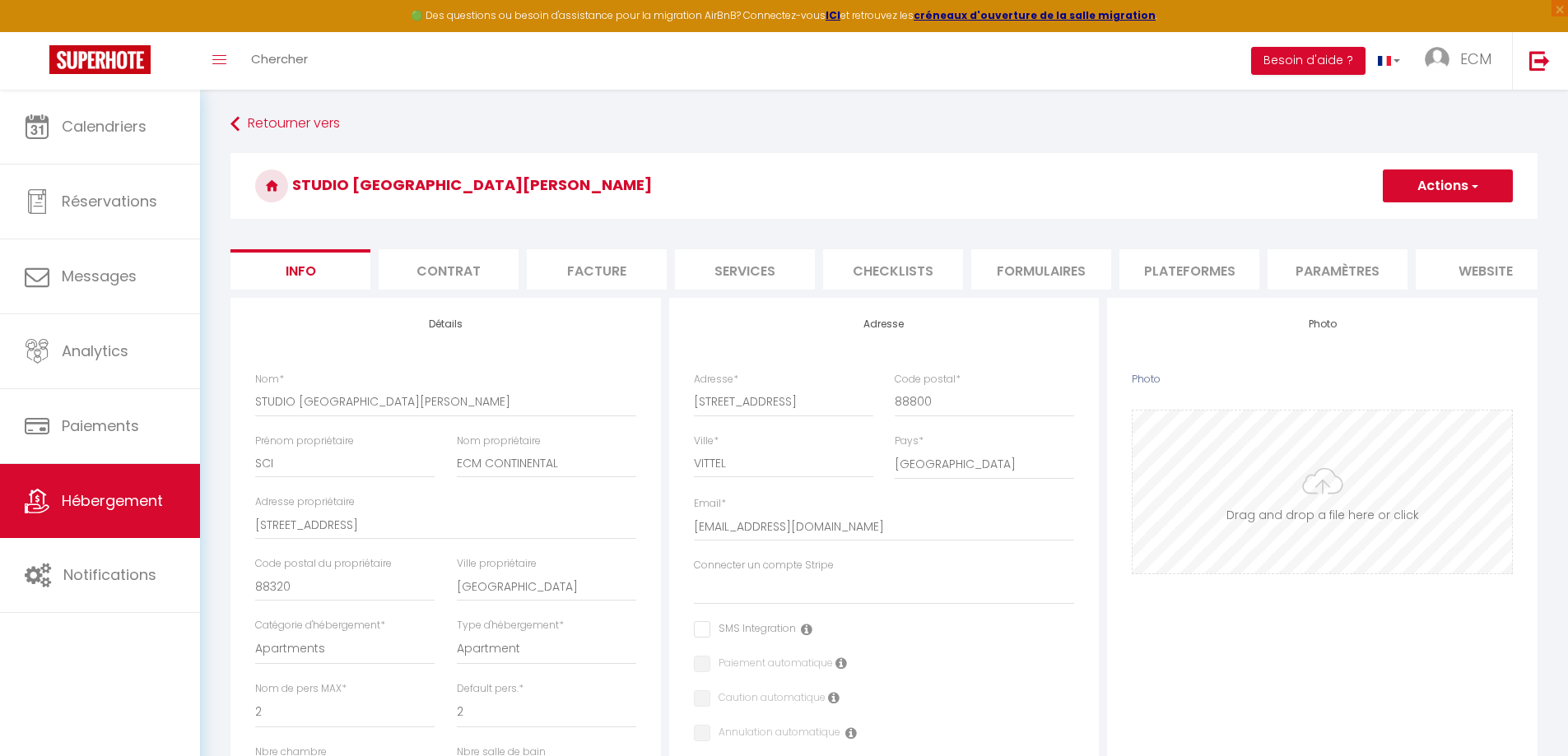
click at [1315, 497] on input "Photo" at bounding box center [1323, 492] width 380 height 163
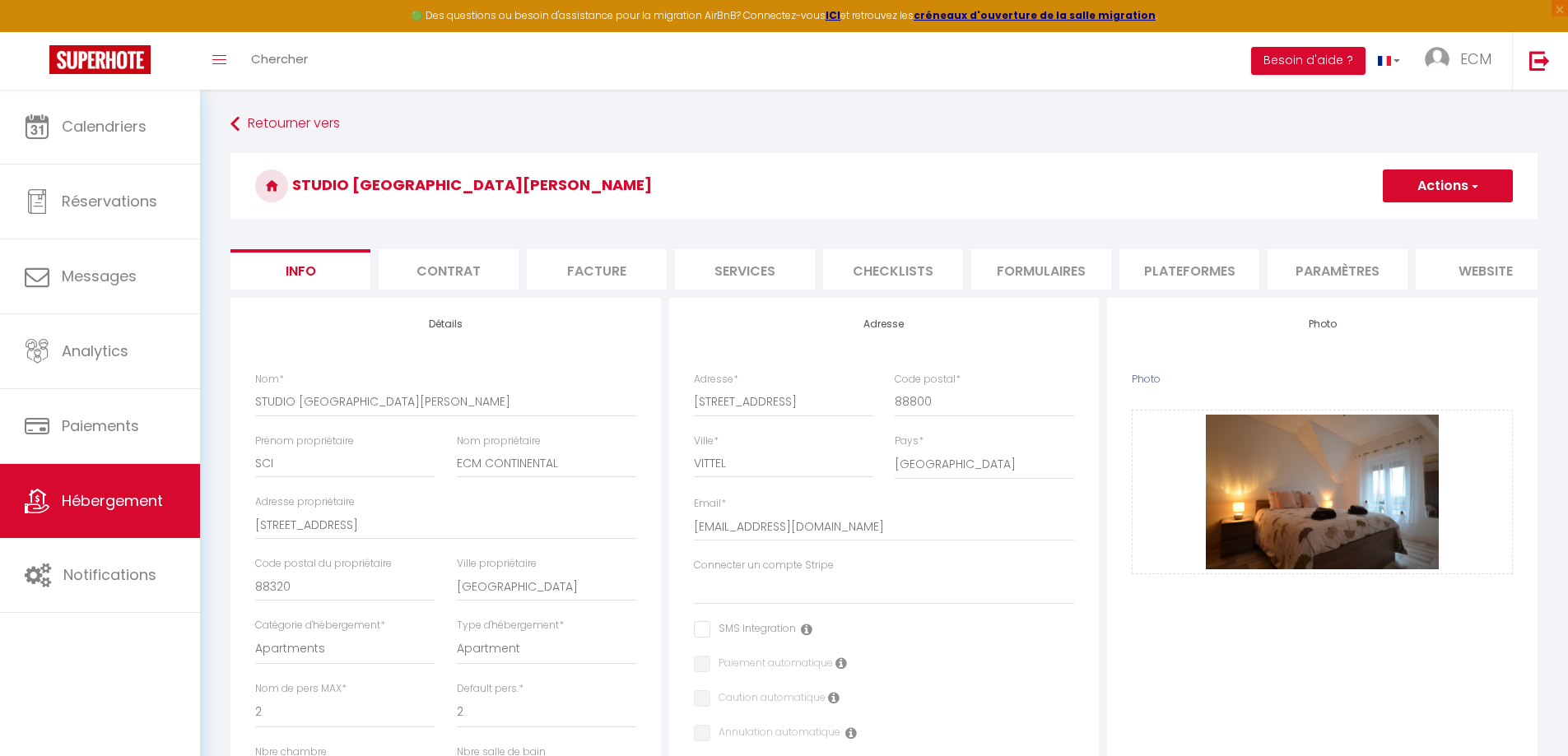
click at [1167, 258] on li "Plateformes" at bounding box center [1189, 269] width 140 height 40
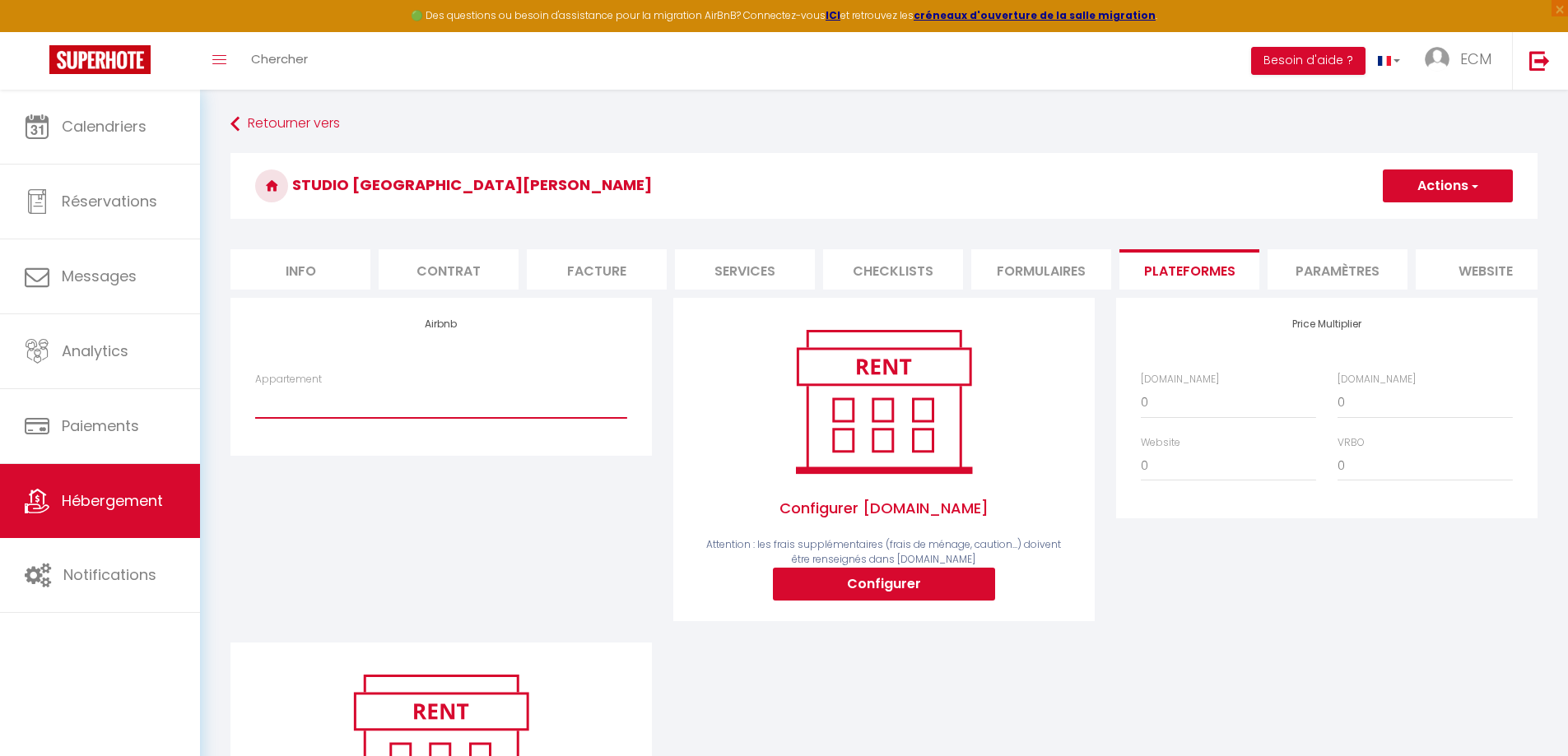
click at [383, 418] on select "Appartement" at bounding box center [441, 401] width 372 height 31
click at [1180, 418] on select "0 + 1 % + 2 % + 3 % + 4 % + 5 % + 6 % + 7 % + 8 % + 9 %" at bounding box center [1229, 401] width 176 height 31
click at [1252, 585] on div "Price Multiplier Airbnb.com 0 + 1 % + 2 % + 3 % + 4 % + 5 % + 6 % + 7 %" at bounding box center [1326, 470] width 443 height 345
click at [312, 415] on select "Appartement" at bounding box center [441, 401] width 372 height 31
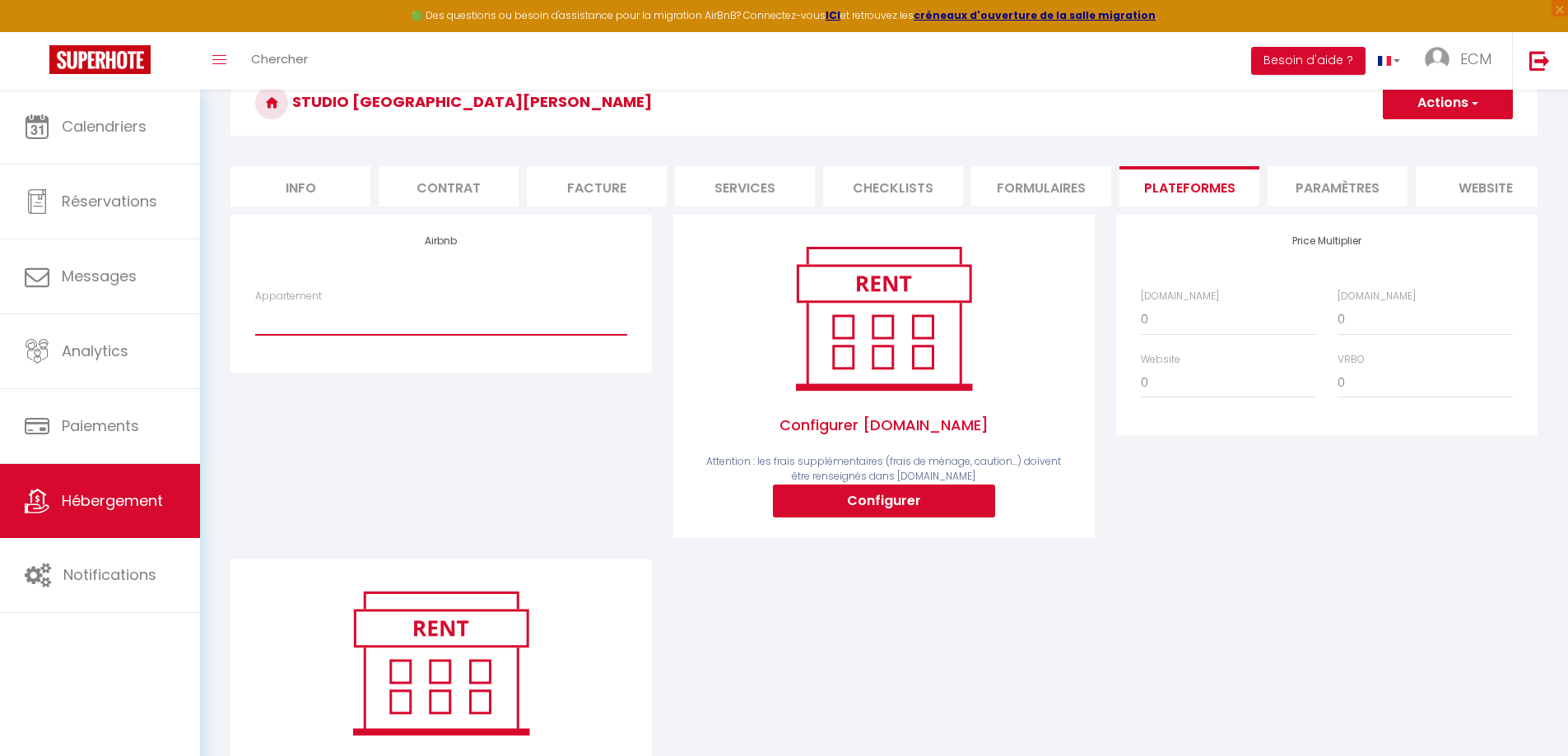
scroll to position [165, 0]
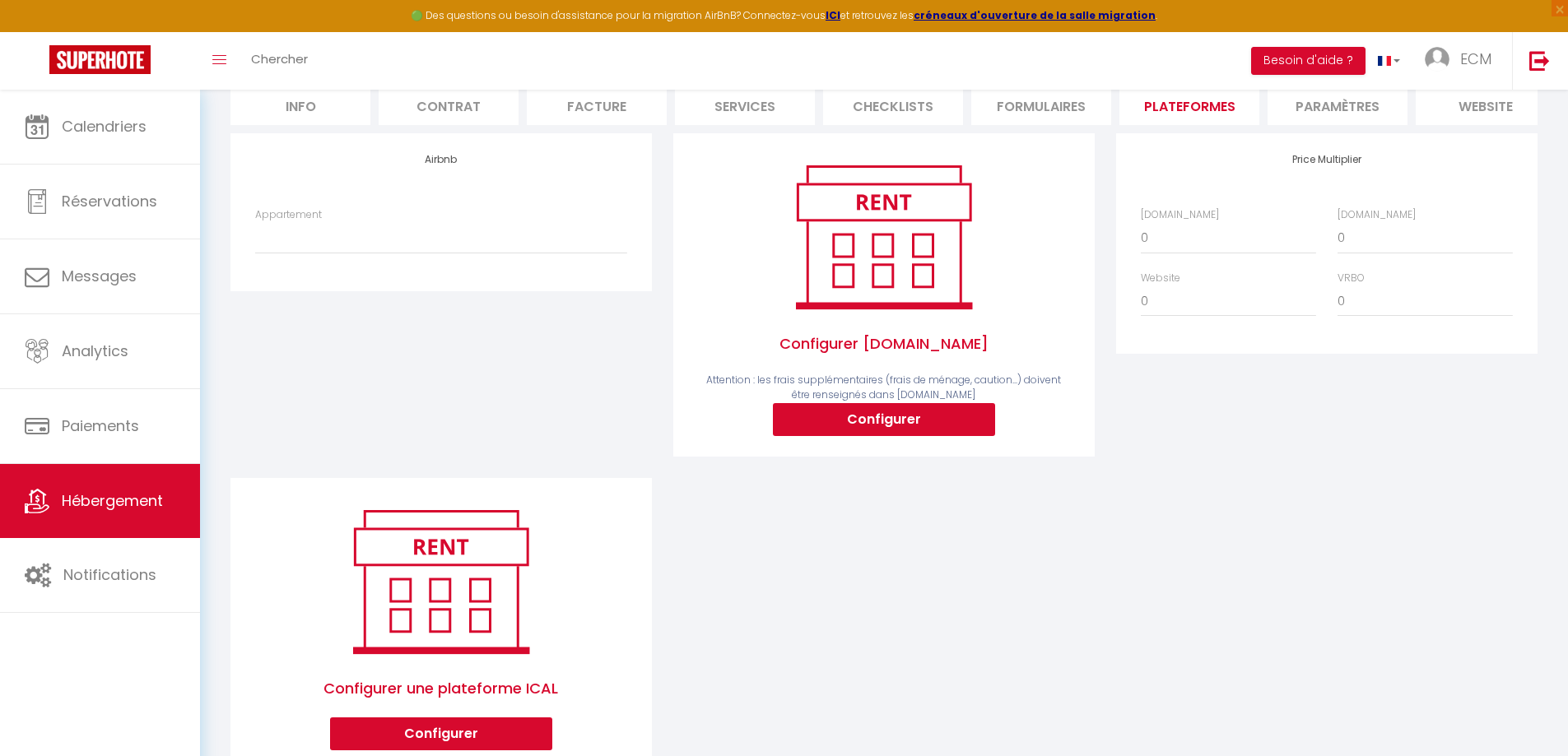
click at [903, 109] on li "Checklists" at bounding box center [893, 105] width 140 height 40
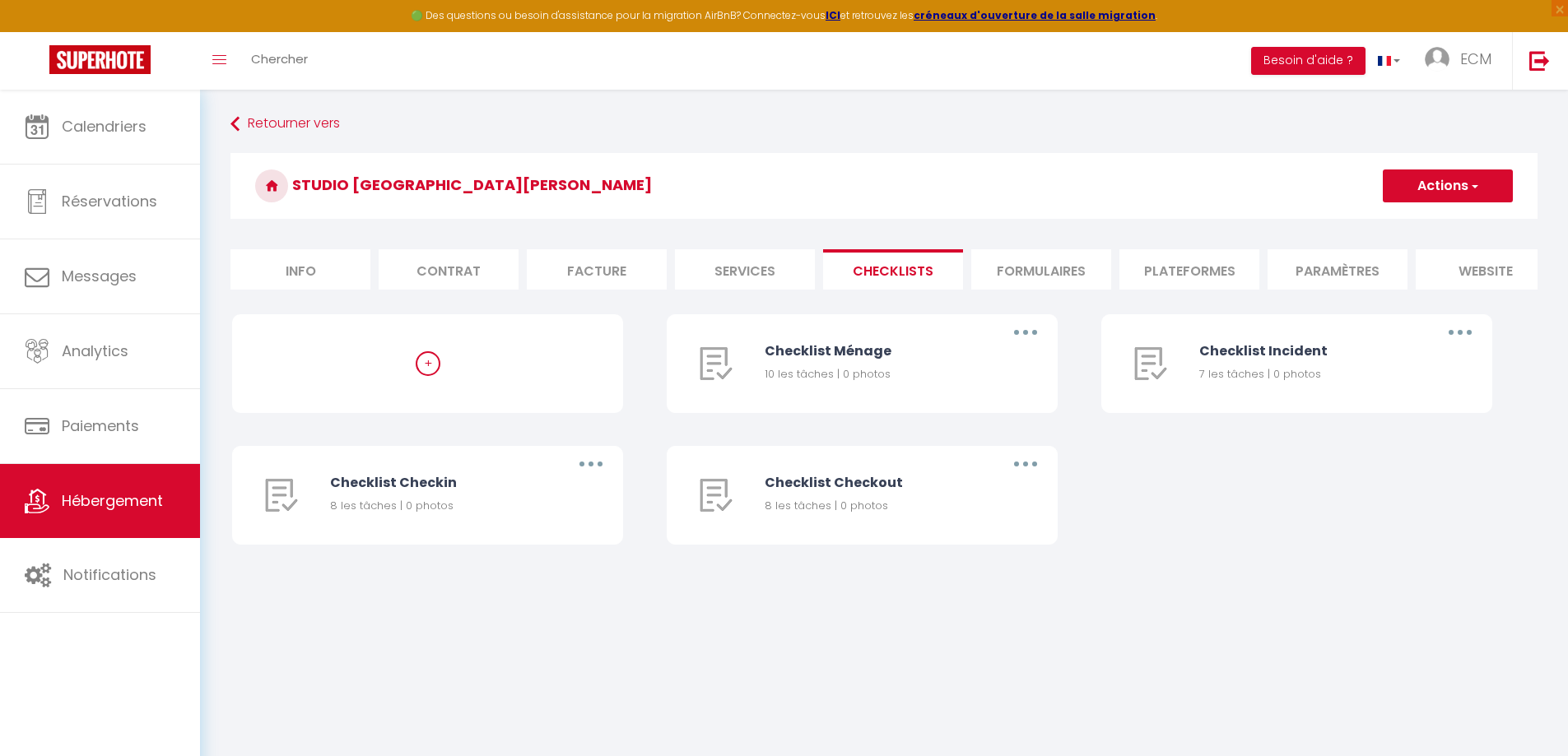
click at [729, 275] on li "Services" at bounding box center [745, 269] width 140 height 40
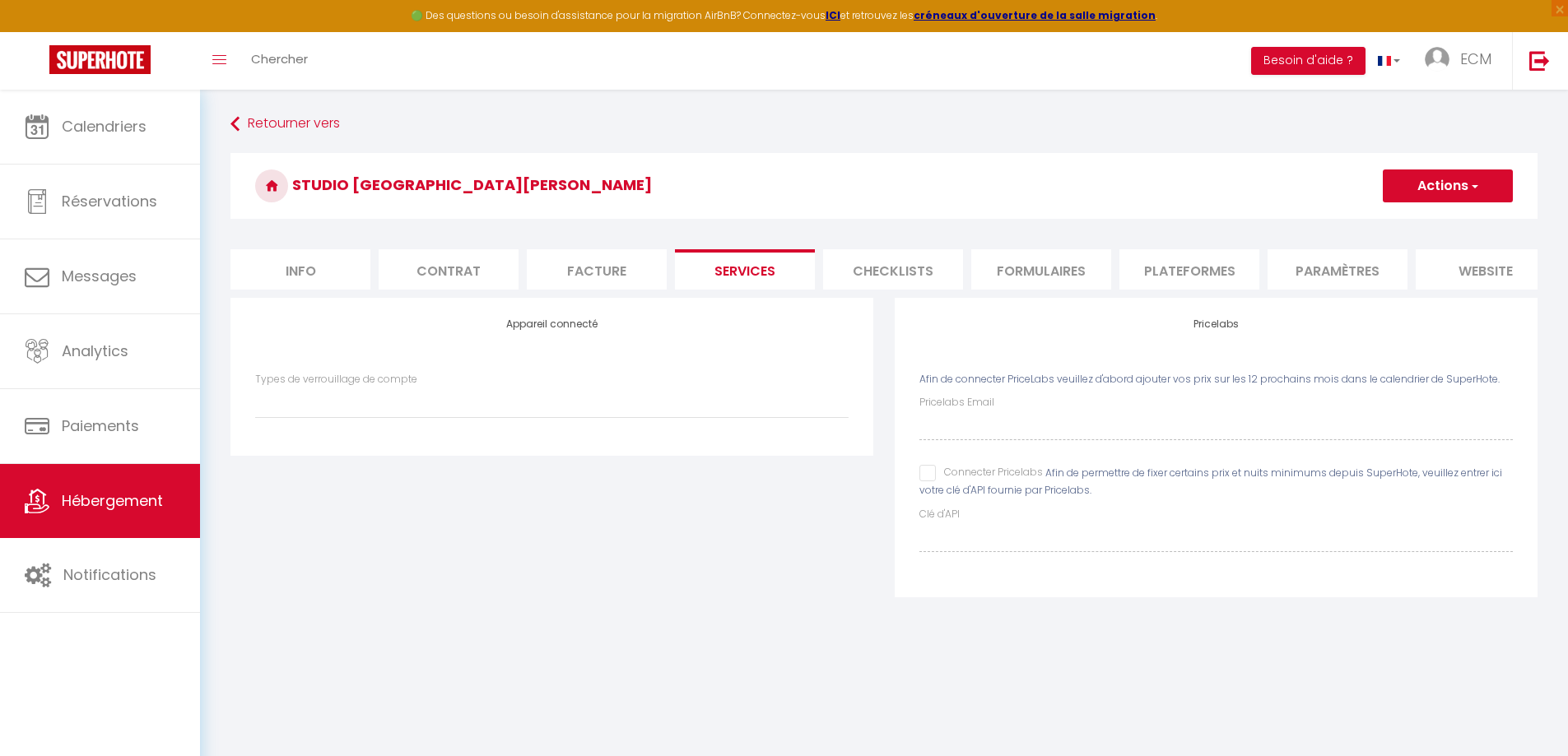
click at [593, 284] on li "Facture" at bounding box center [597, 269] width 140 height 40
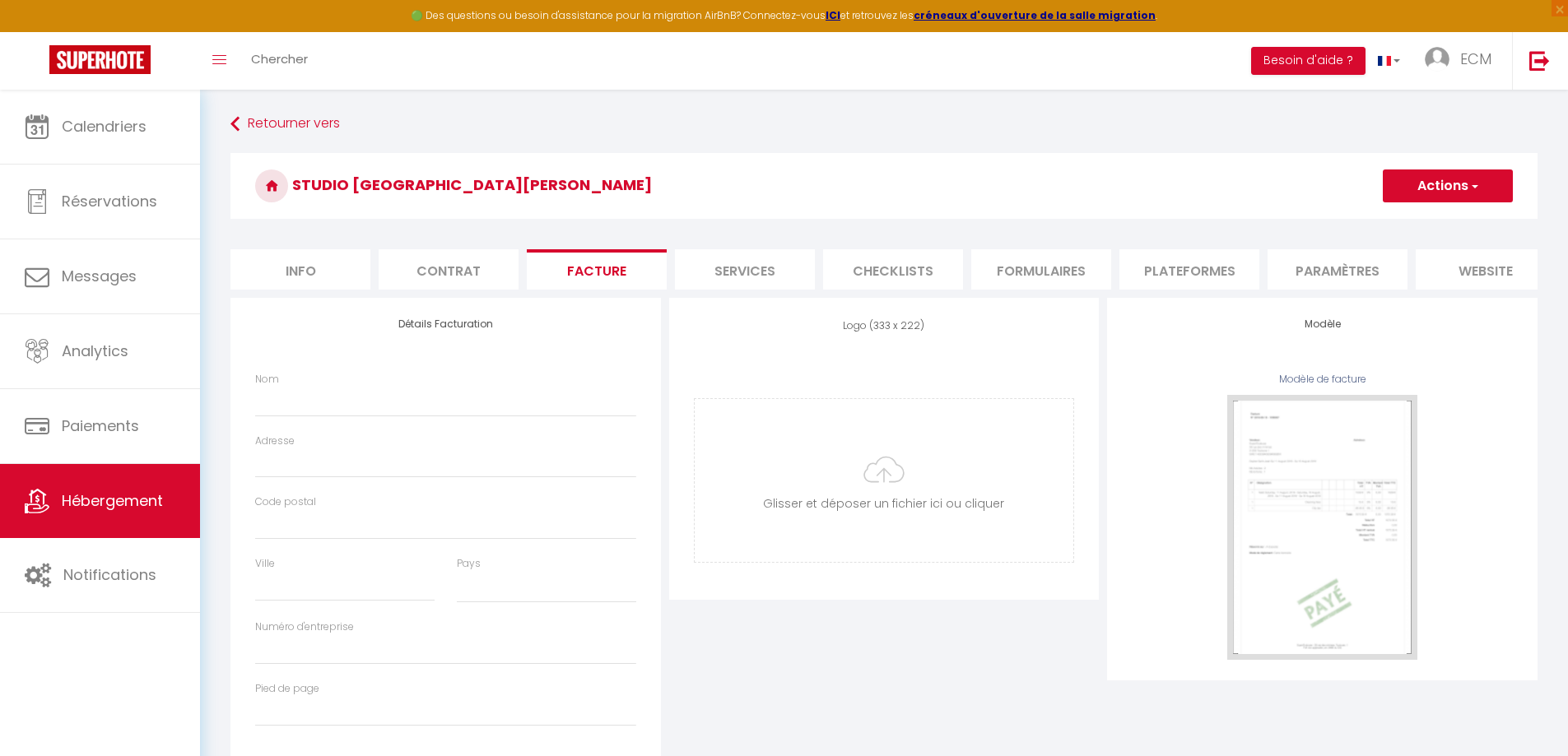
click at [274, 261] on li "Info" at bounding box center [300, 269] width 140 height 40
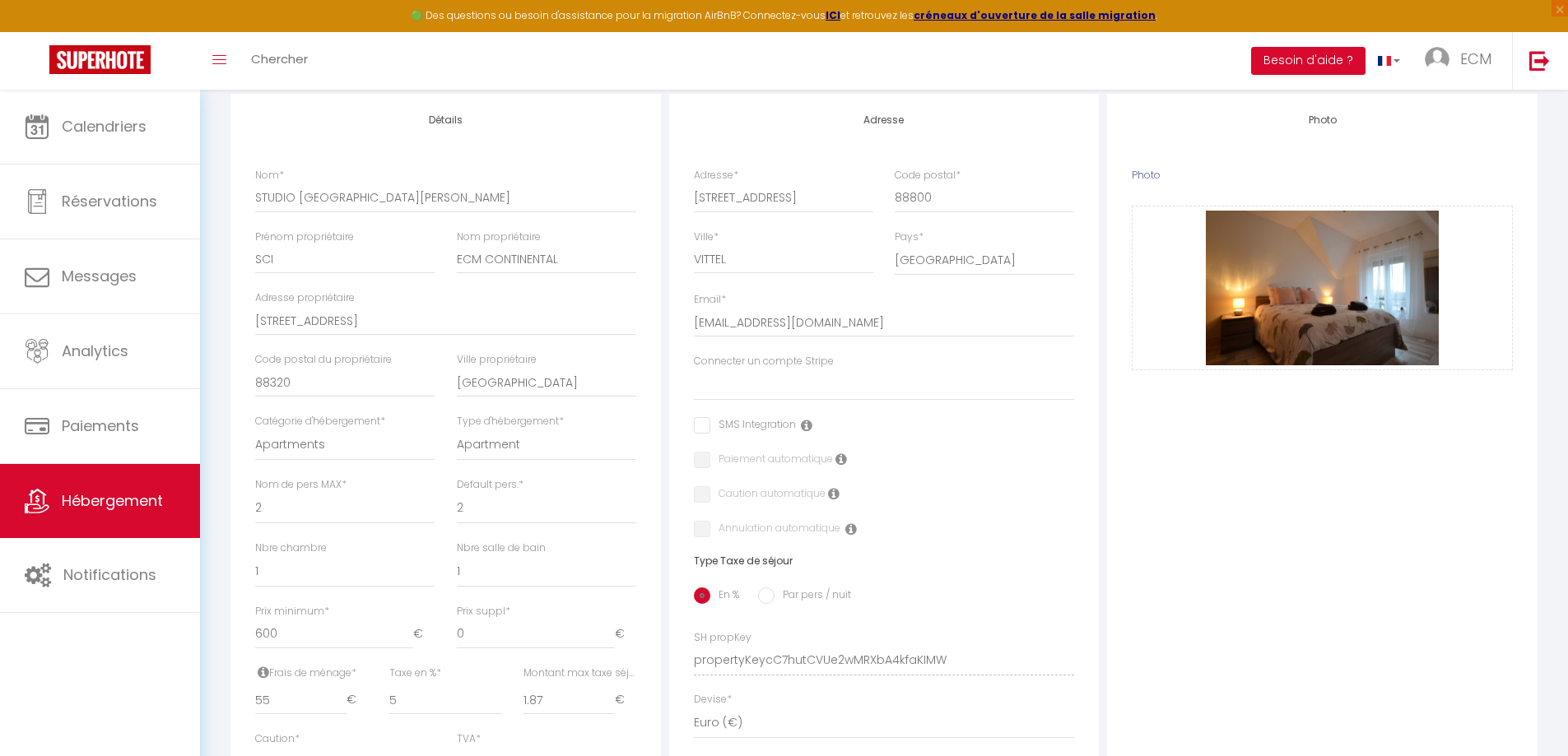
scroll to position [329, 0]
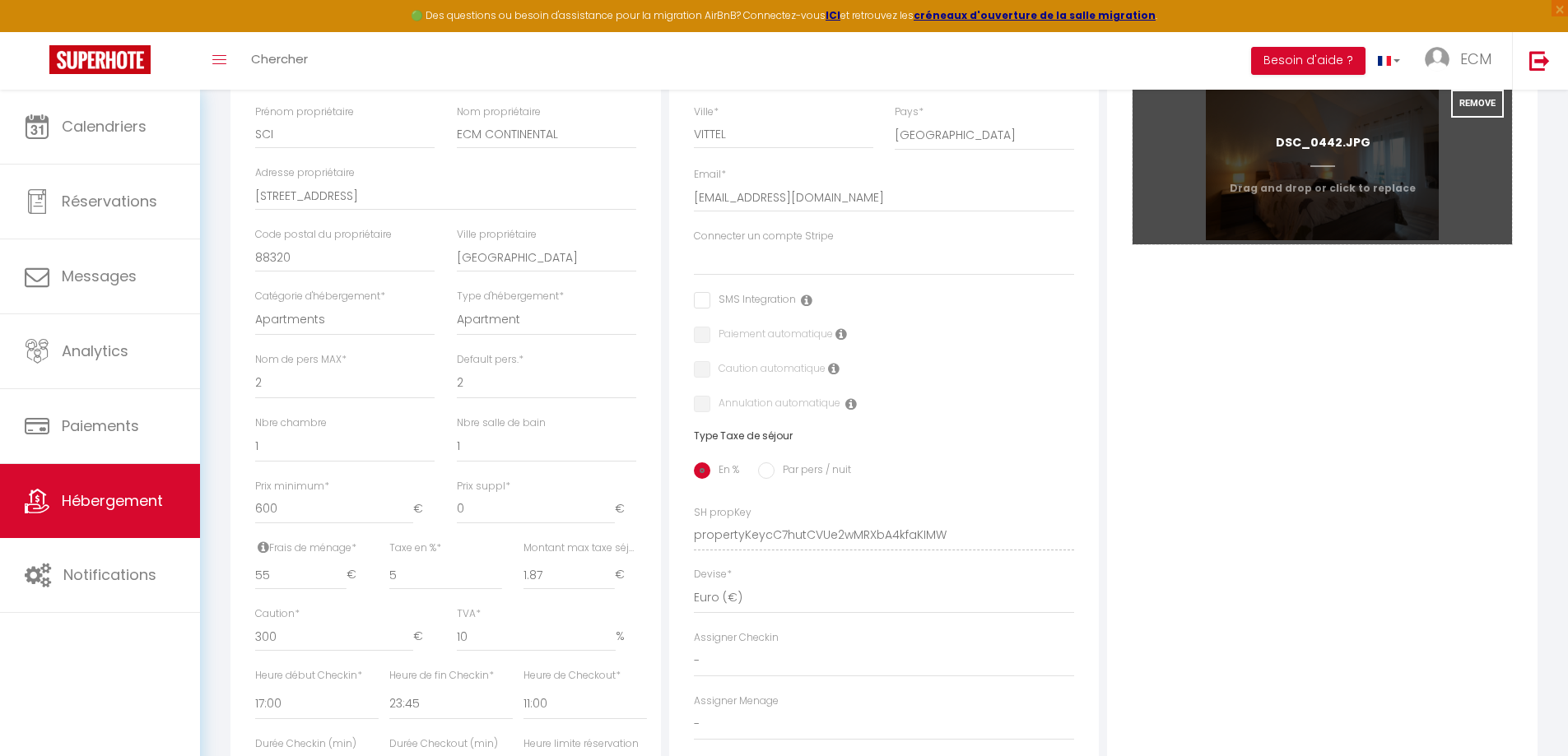
click at [1305, 196] on input "Photo" at bounding box center [1323, 162] width 380 height 163
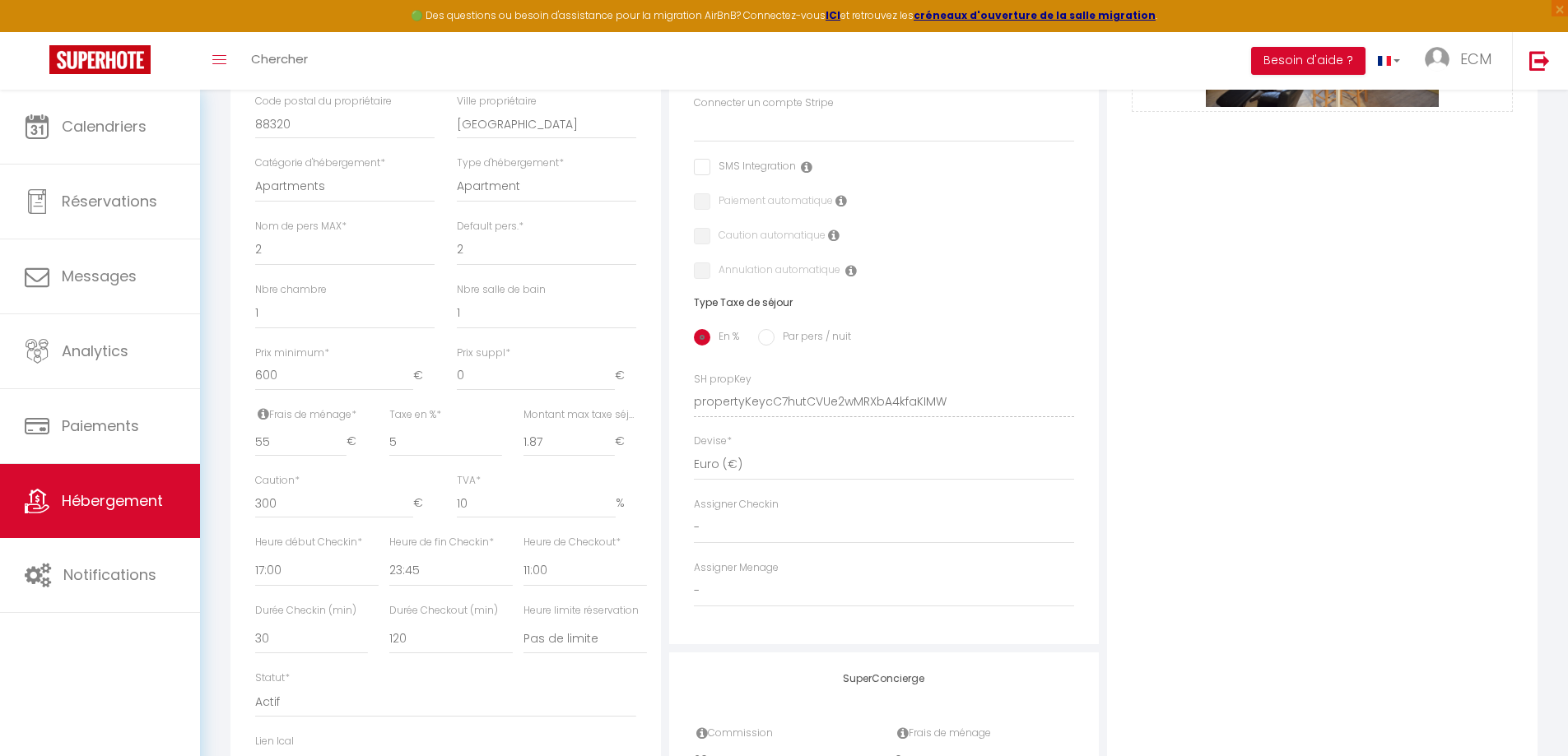
scroll to position [493, 0]
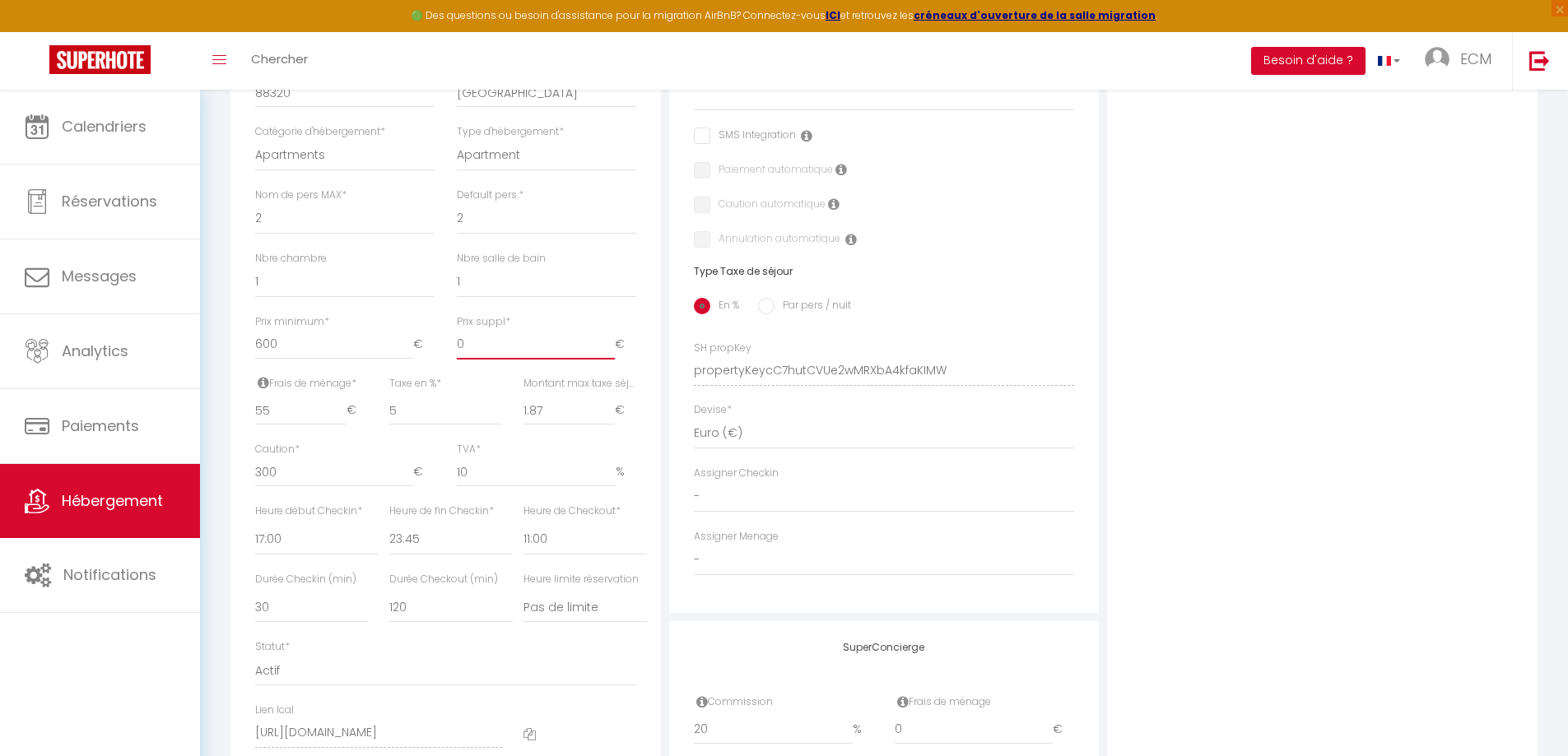
click at [474, 360] on input "0" at bounding box center [535, 345] width 158 height 29
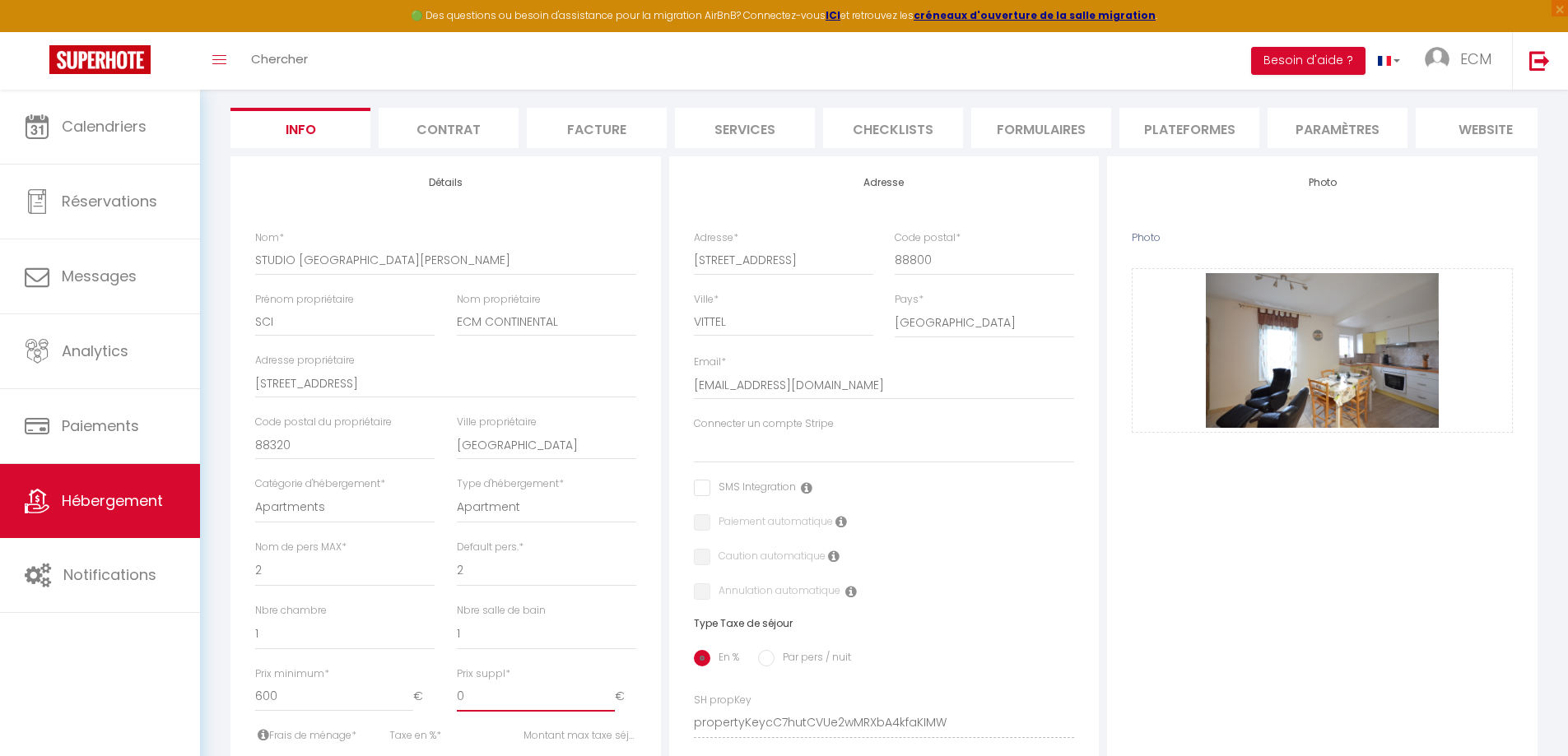
scroll to position [0, 0]
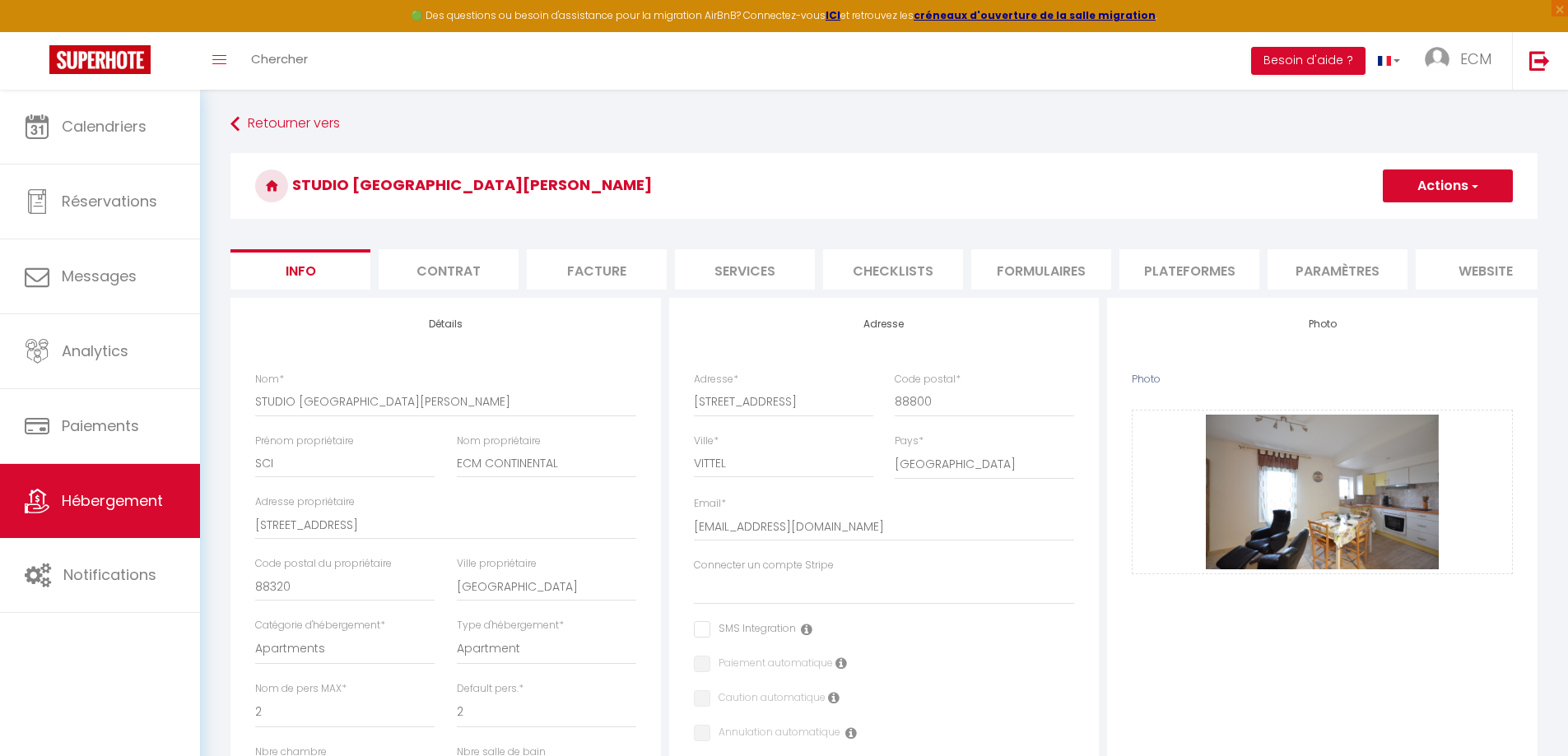
click at [1482, 189] on button "Actions" at bounding box center [1448, 186] width 130 height 33
click at [1378, 221] on input "Enregistrer" at bounding box center [1383, 222] width 61 height 17
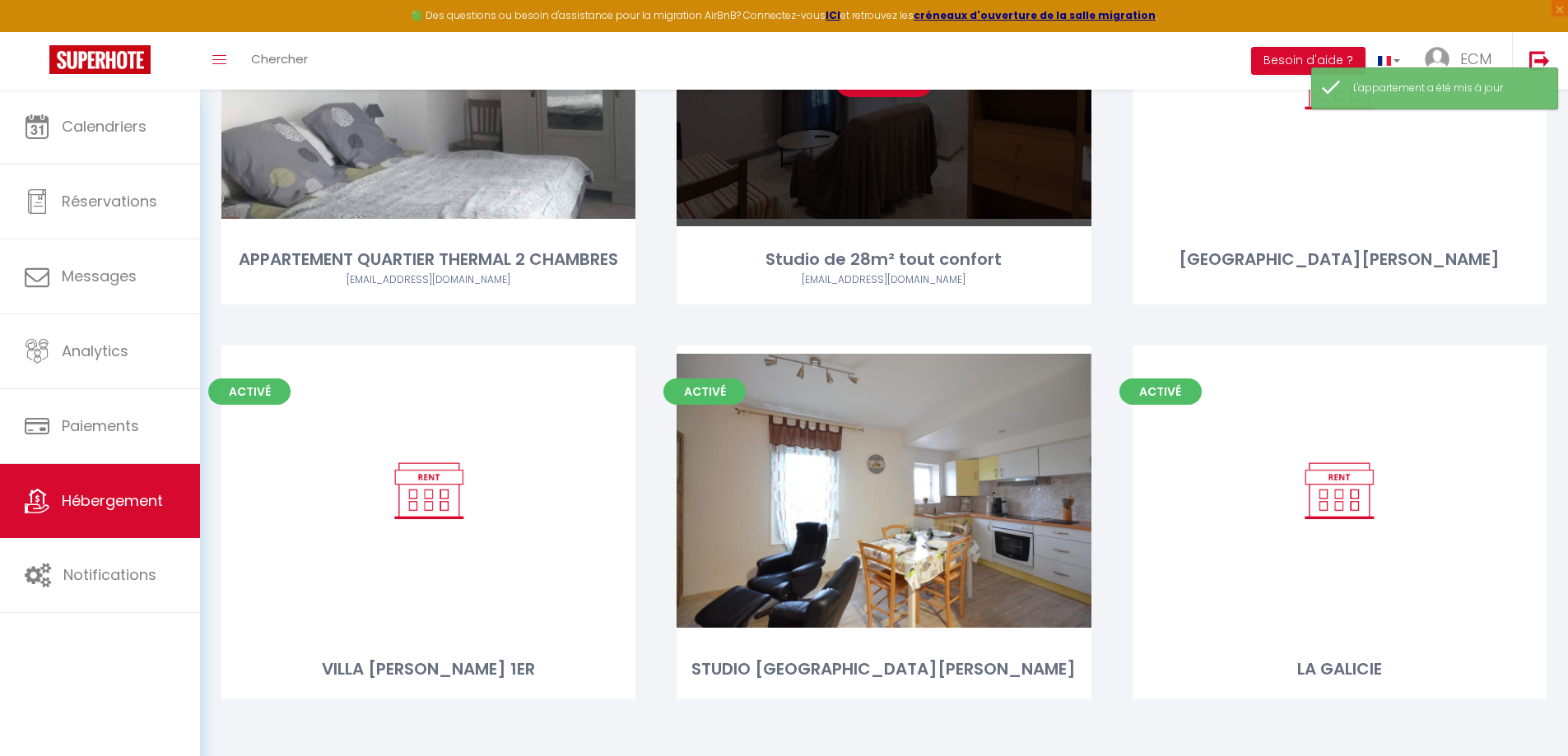
scroll to position [280, 0]
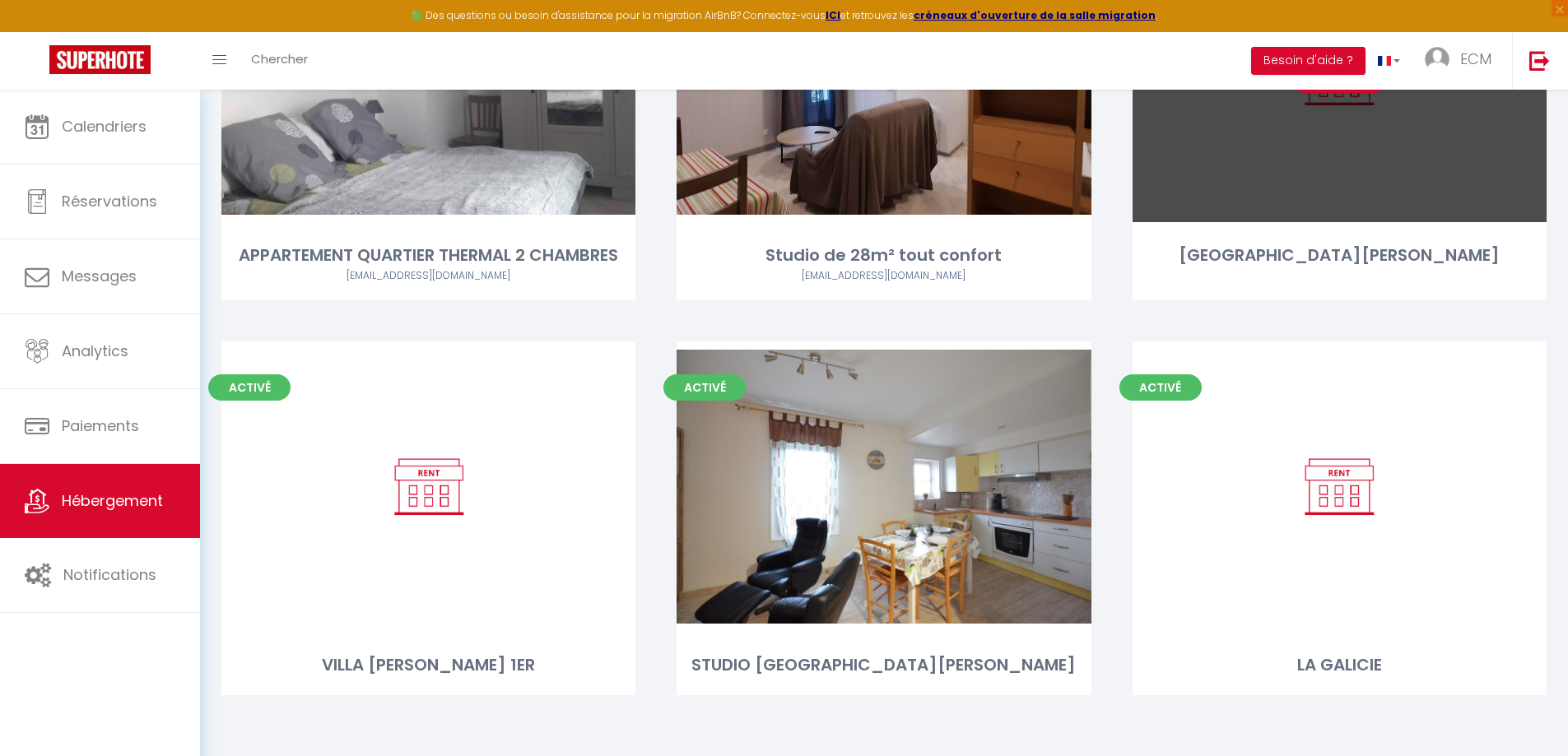
click at [1352, 149] on div "Editer" at bounding box center [1340, 76] width 414 height 290
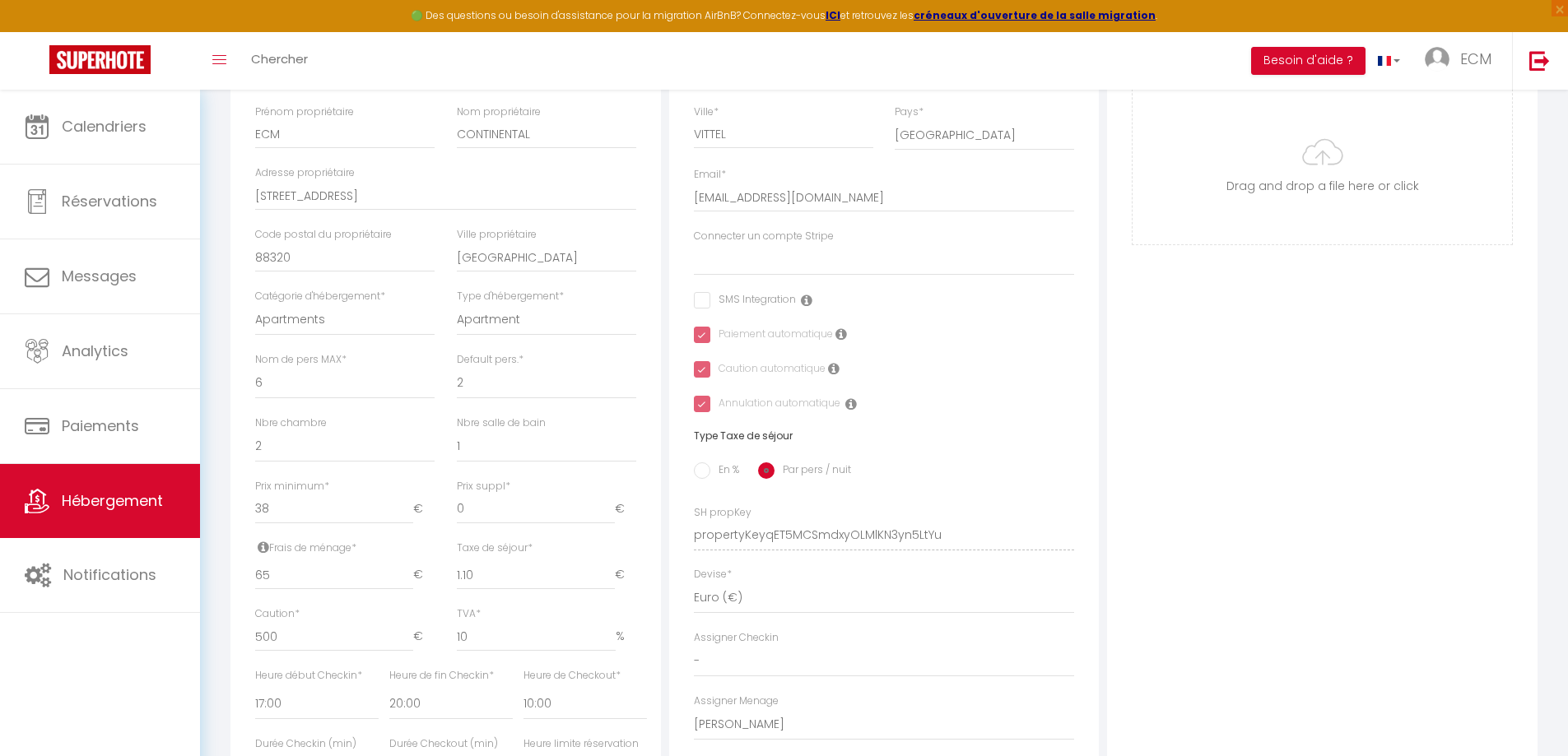
scroll to position [411, 0]
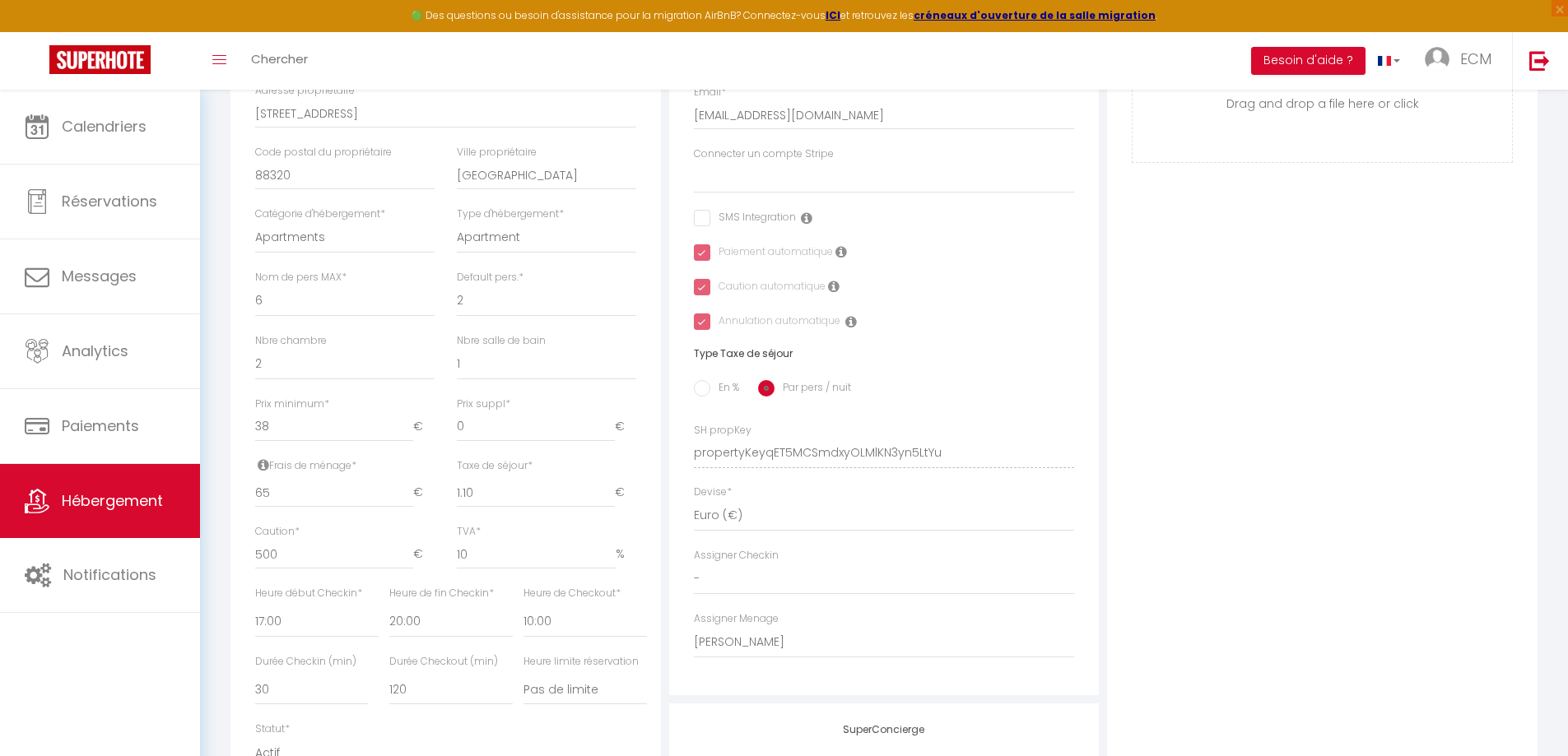
click at [703, 396] on input "En %" at bounding box center [702, 389] width 17 height 17
click at [424, 506] on input "Taxe en % *" at bounding box center [445, 493] width 113 height 29
click at [535, 500] on input "Montant max taxe séjour *" at bounding box center [569, 493] width 91 height 29
click at [281, 439] on input "38" at bounding box center [334, 427] width 158 height 29
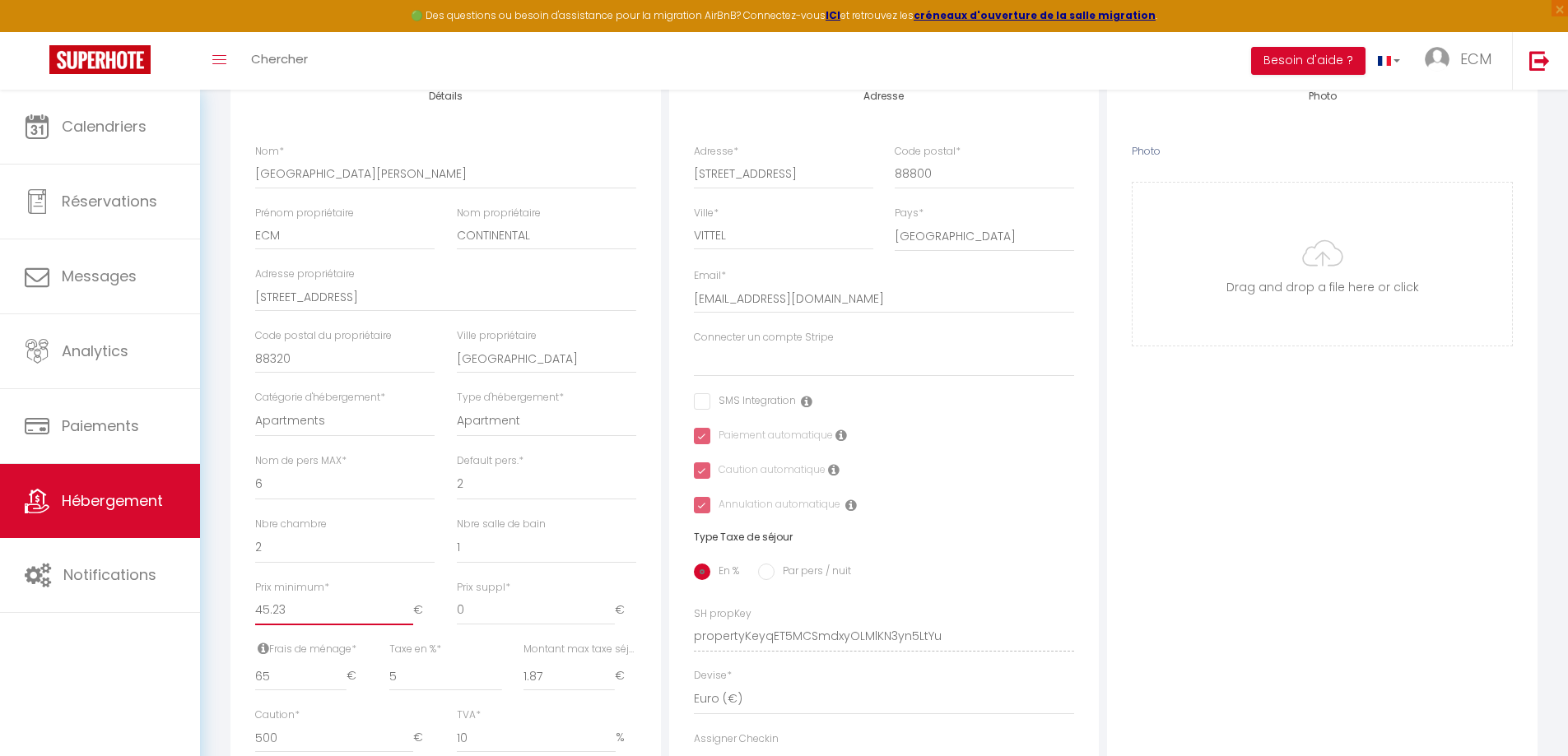
scroll to position [82, 0]
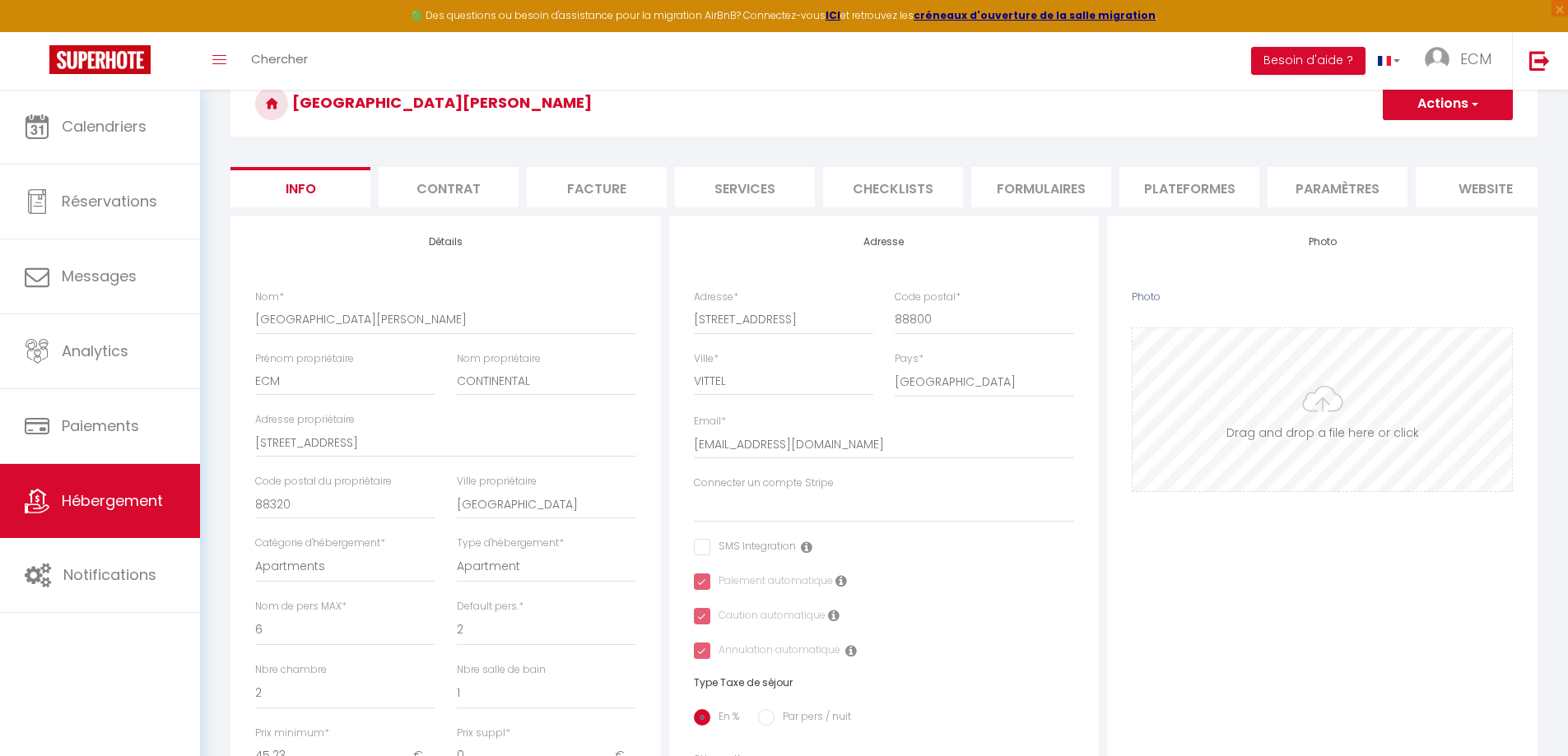
click at [1391, 405] on input "Photo" at bounding box center [1323, 410] width 380 height 163
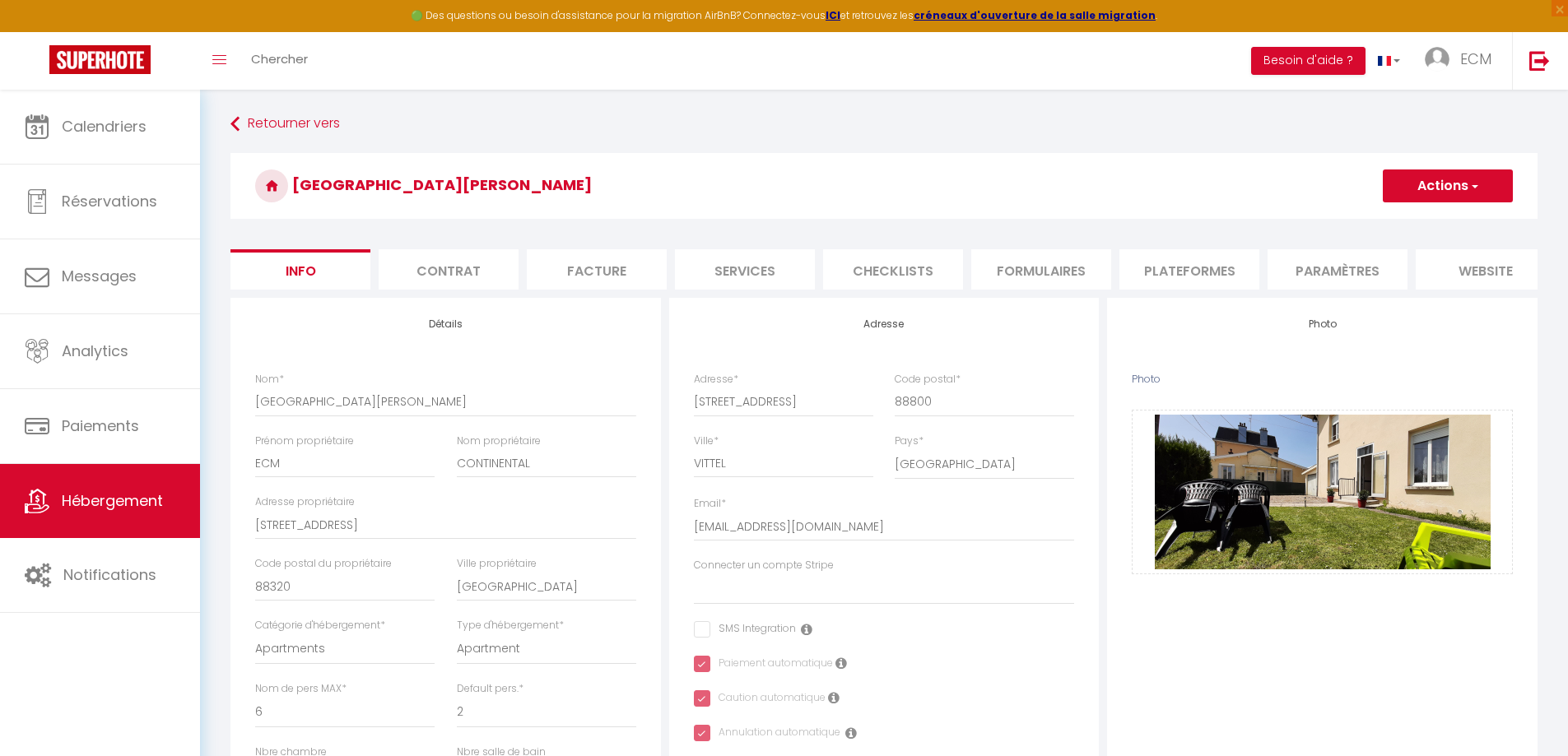
select select "6"
select select "2"
select select "1"
select select "17:00"
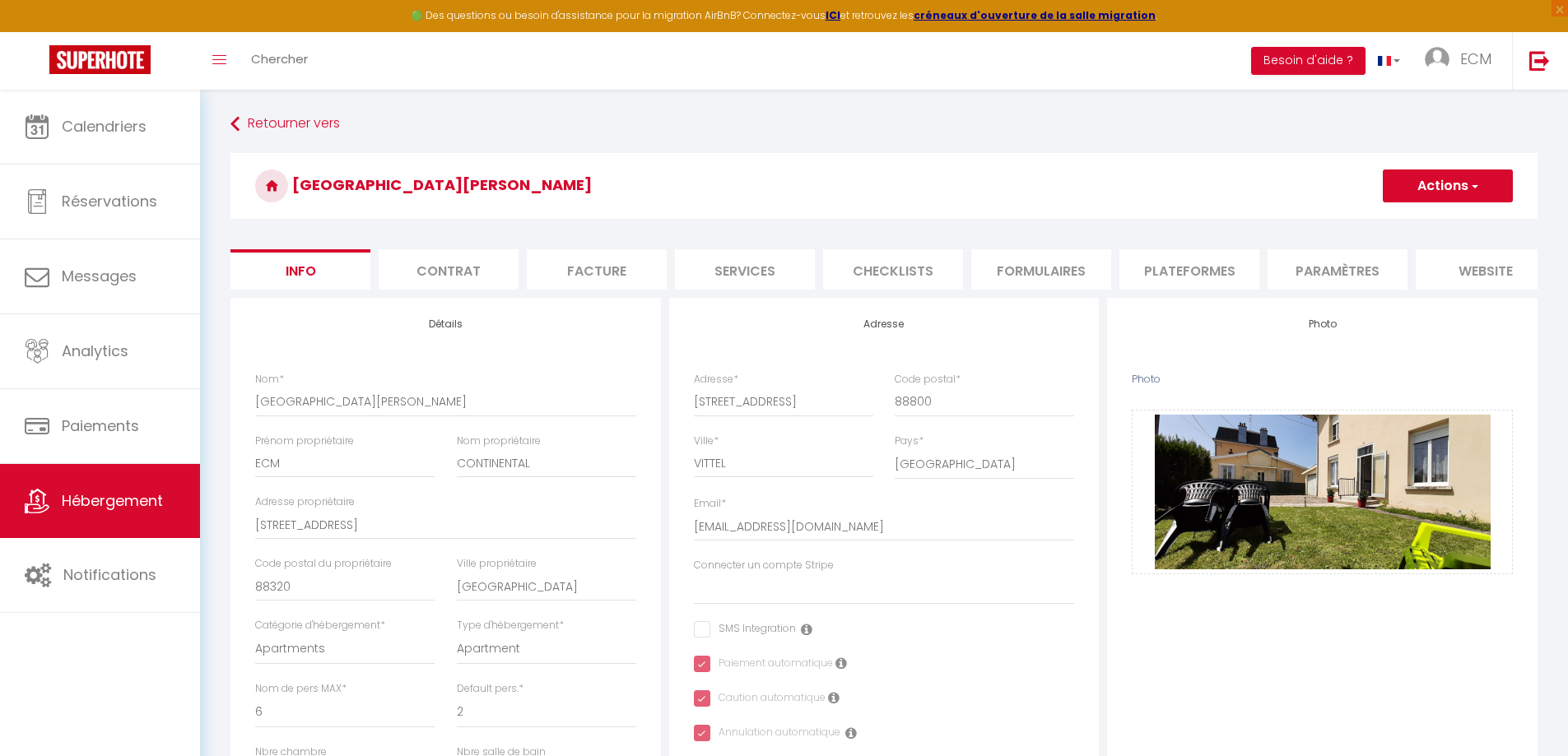
select select "20:00"
select select "10:00"
select select "30"
select select "120"
select select "28"
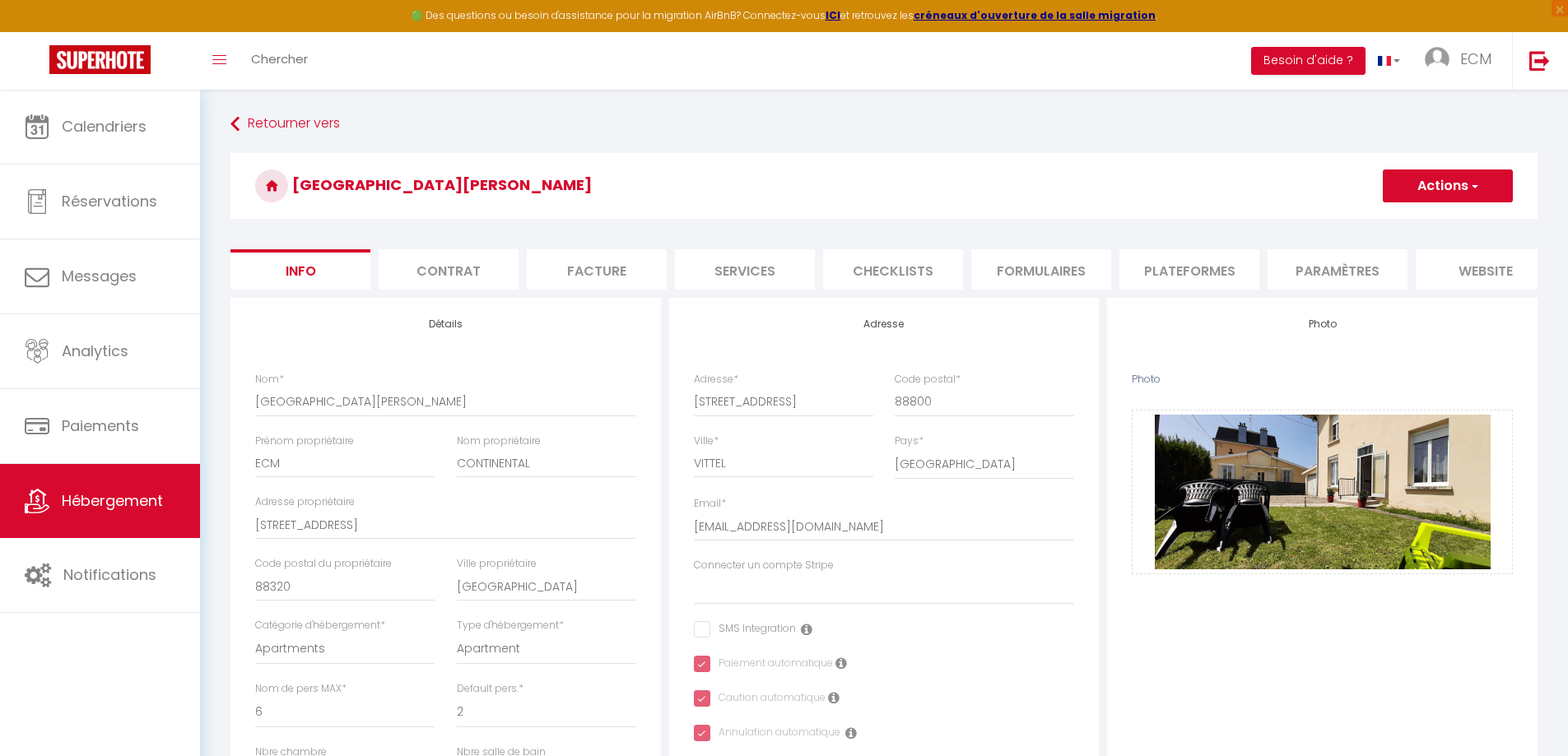
select select "20967"
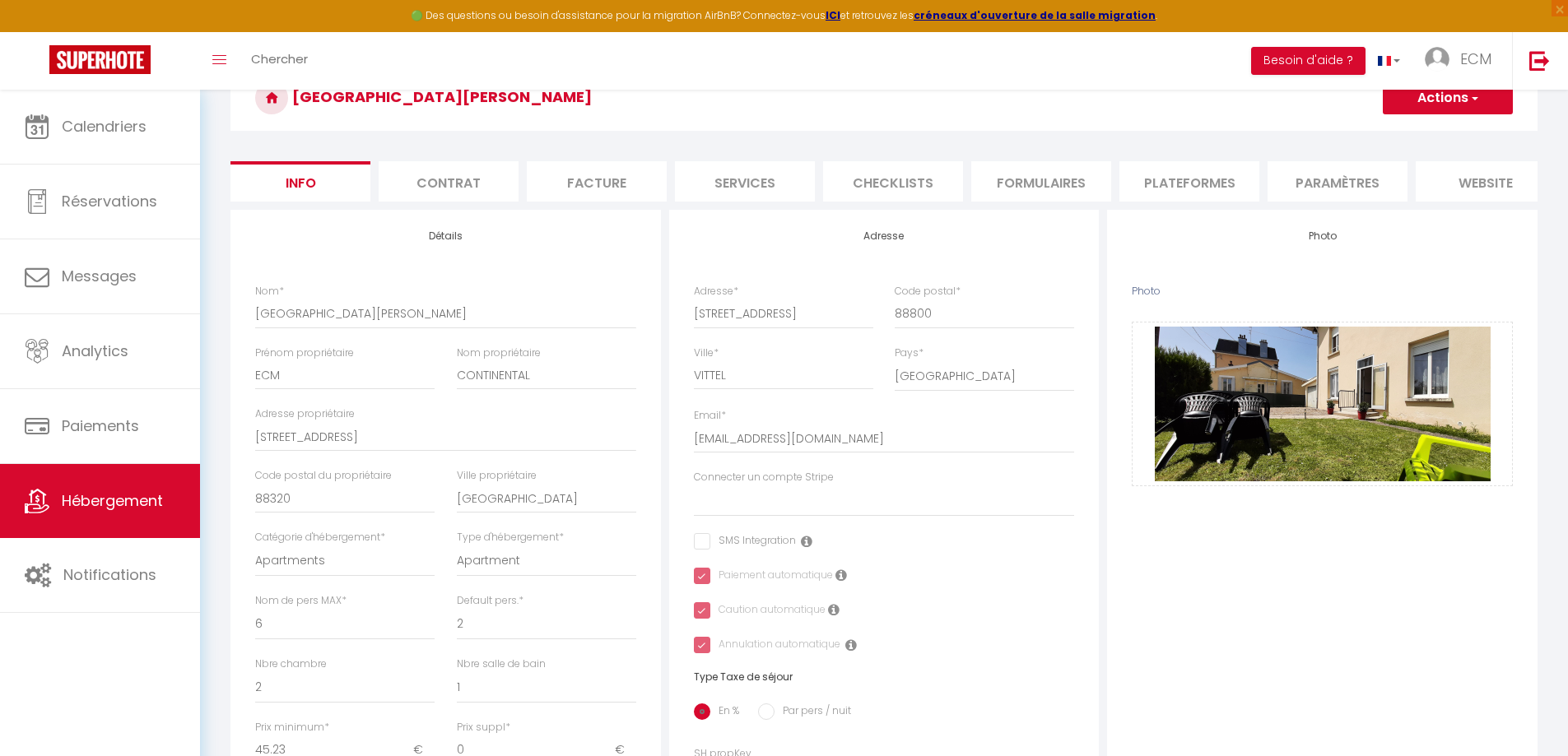
scroll to position [82, 0]
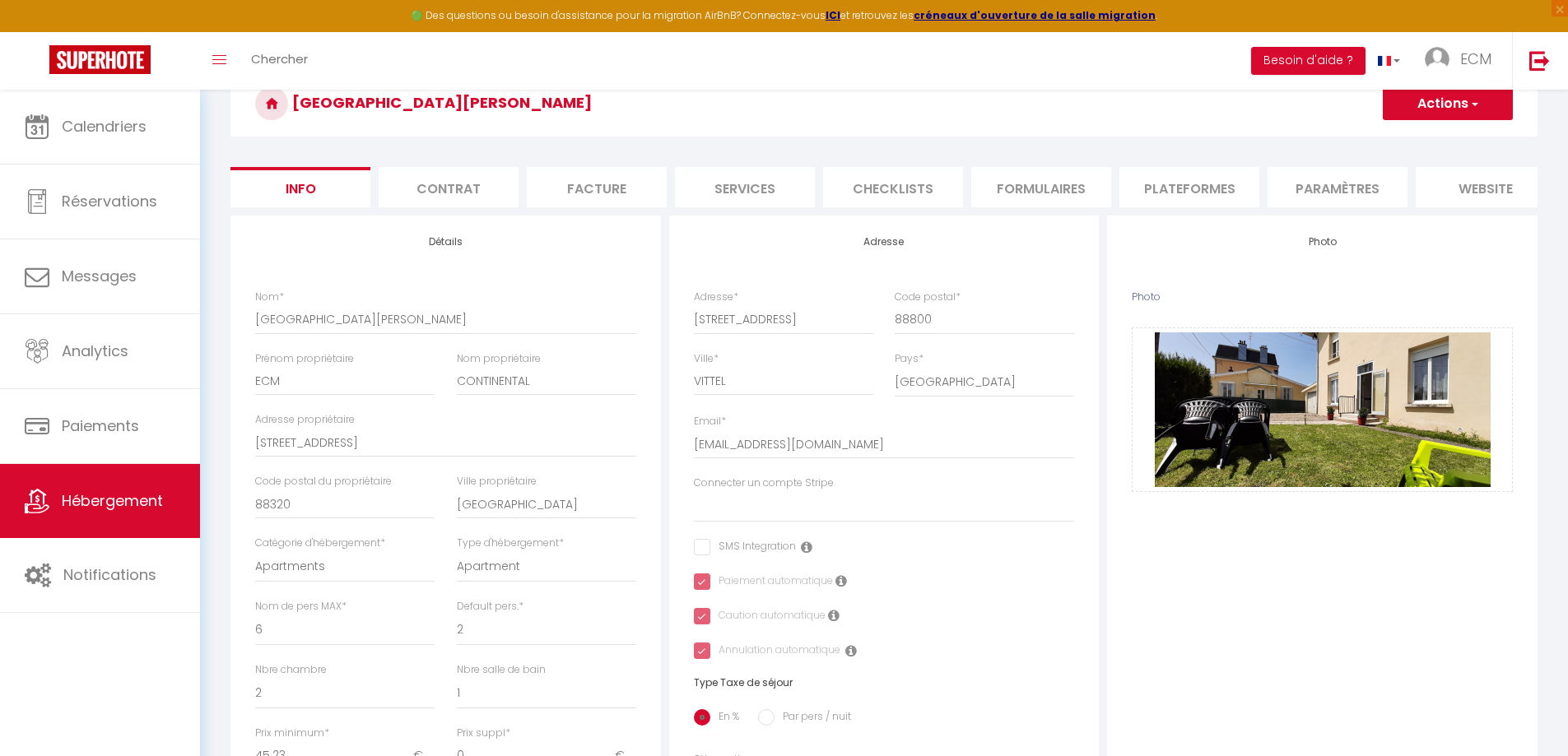
click at [1166, 190] on li "Plateformes" at bounding box center [1189, 187] width 140 height 40
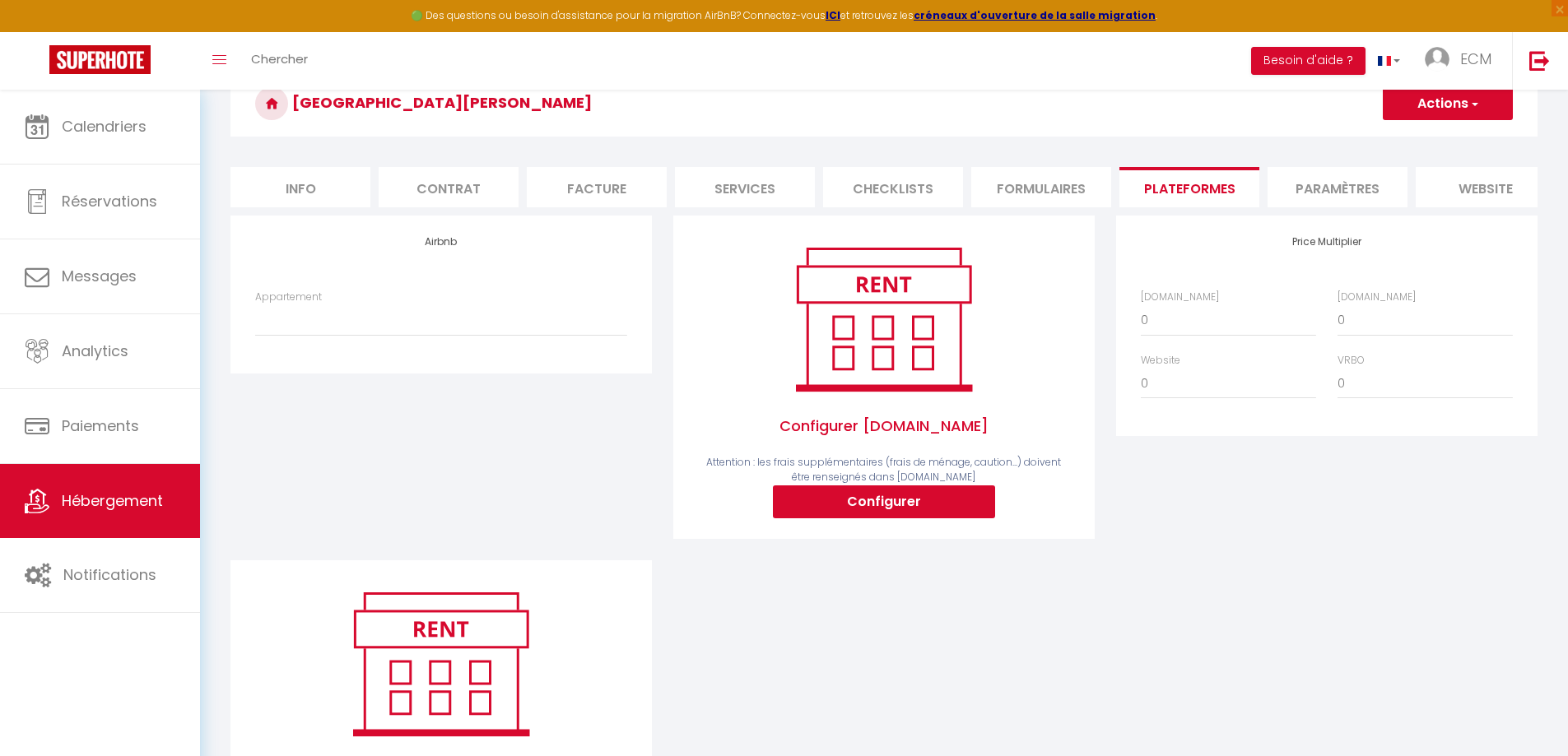
click at [1426, 109] on button "Actions" at bounding box center [1448, 103] width 130 height 33
click at [1437, 144] on link "Enregistrer" at bounding box center [1447, 140] width 130 height 22
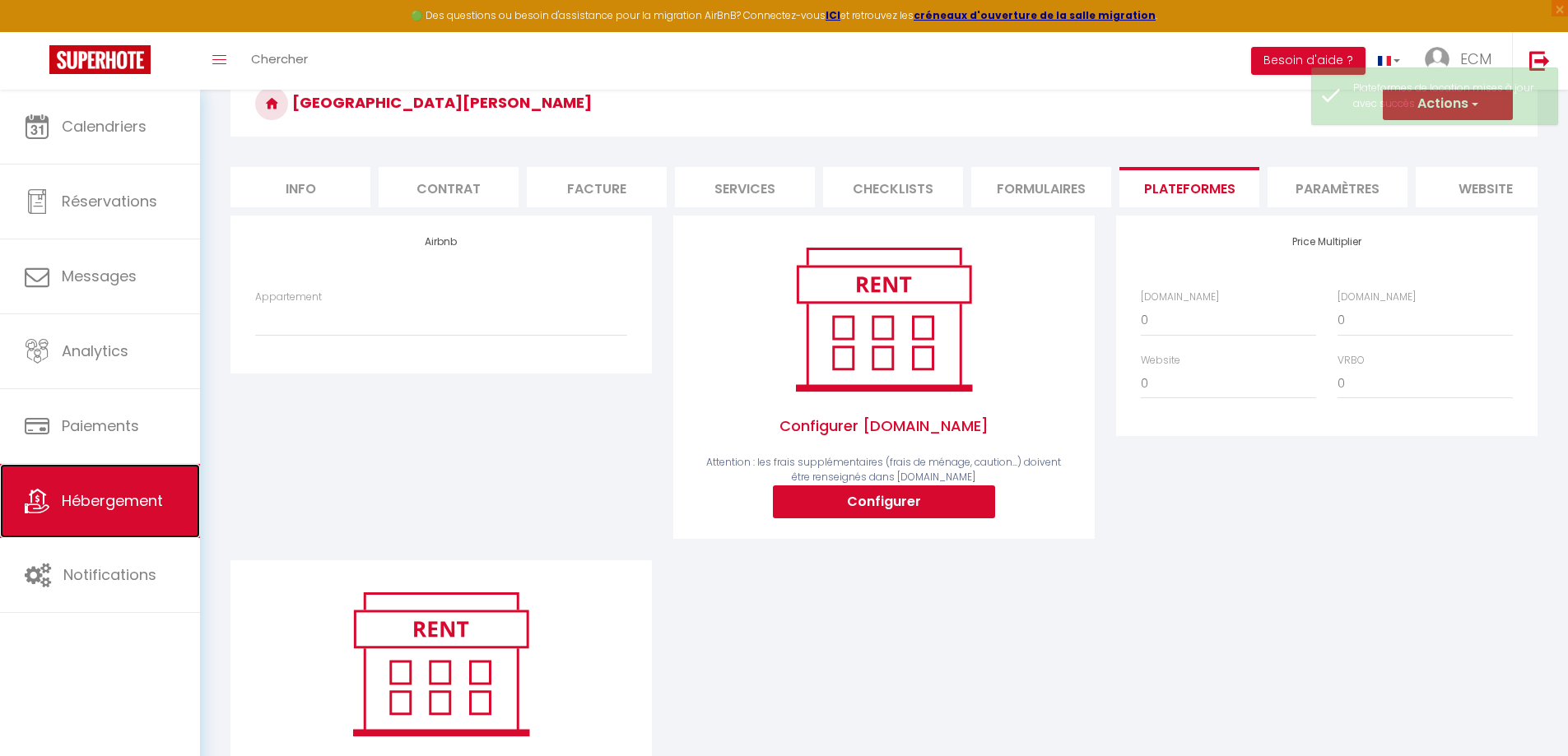
click at [91, 498] on span "Hébergement" at bounding box center [112, 500] width 101 height 21
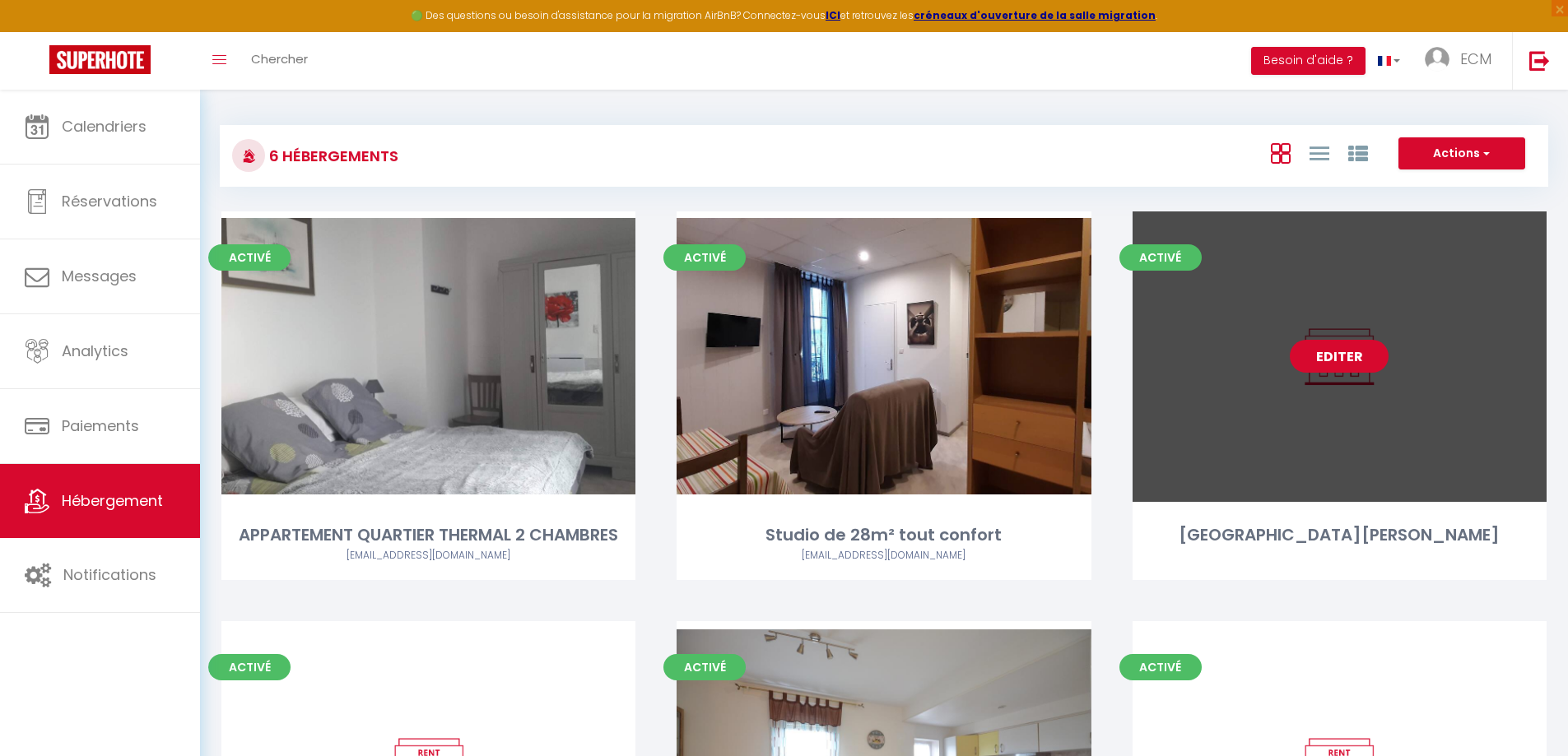
click at [1324, 359] on link "Editer" at bounding box center [1340, 355] width 99 height 33
select select "3"
select select "2"
select select "1"
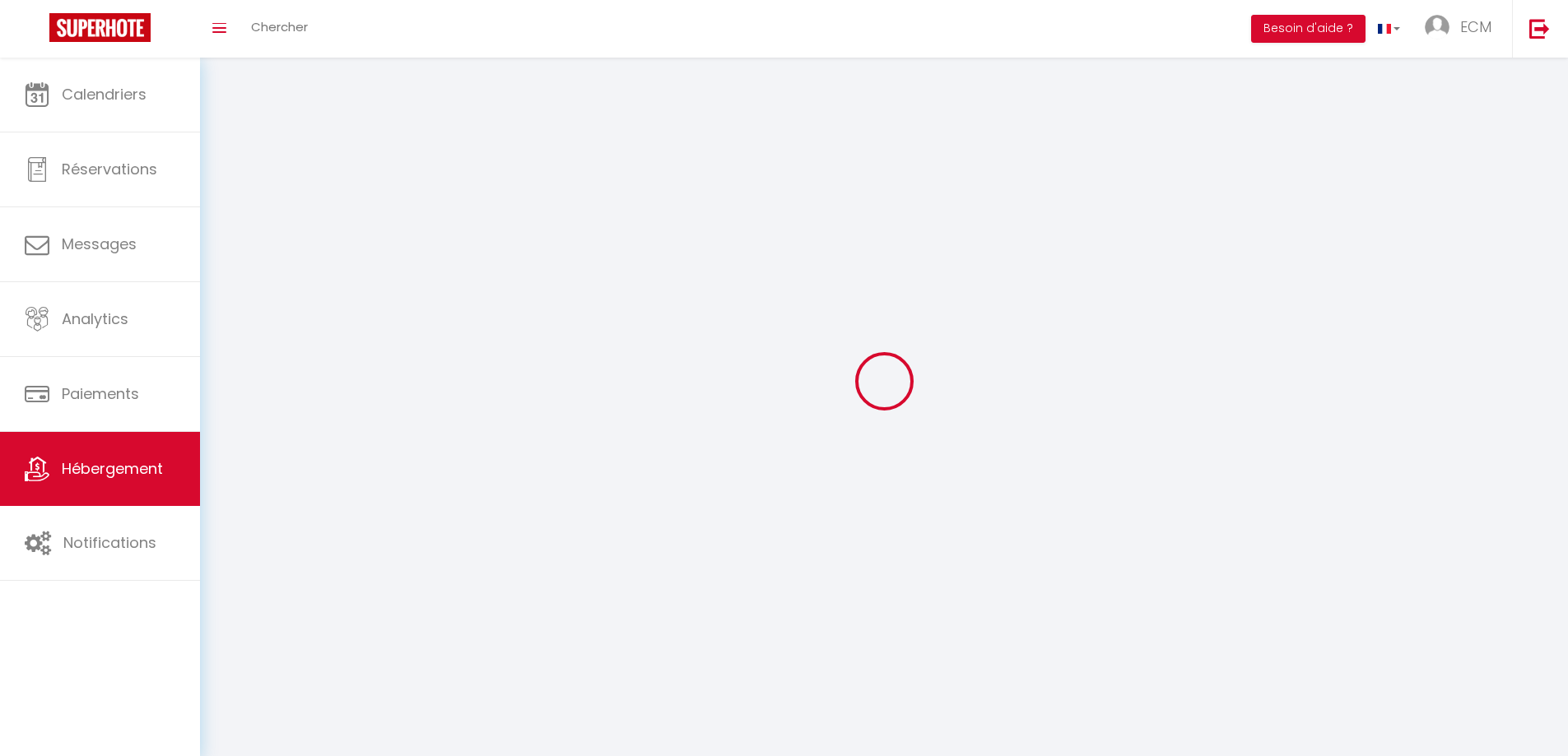
select select
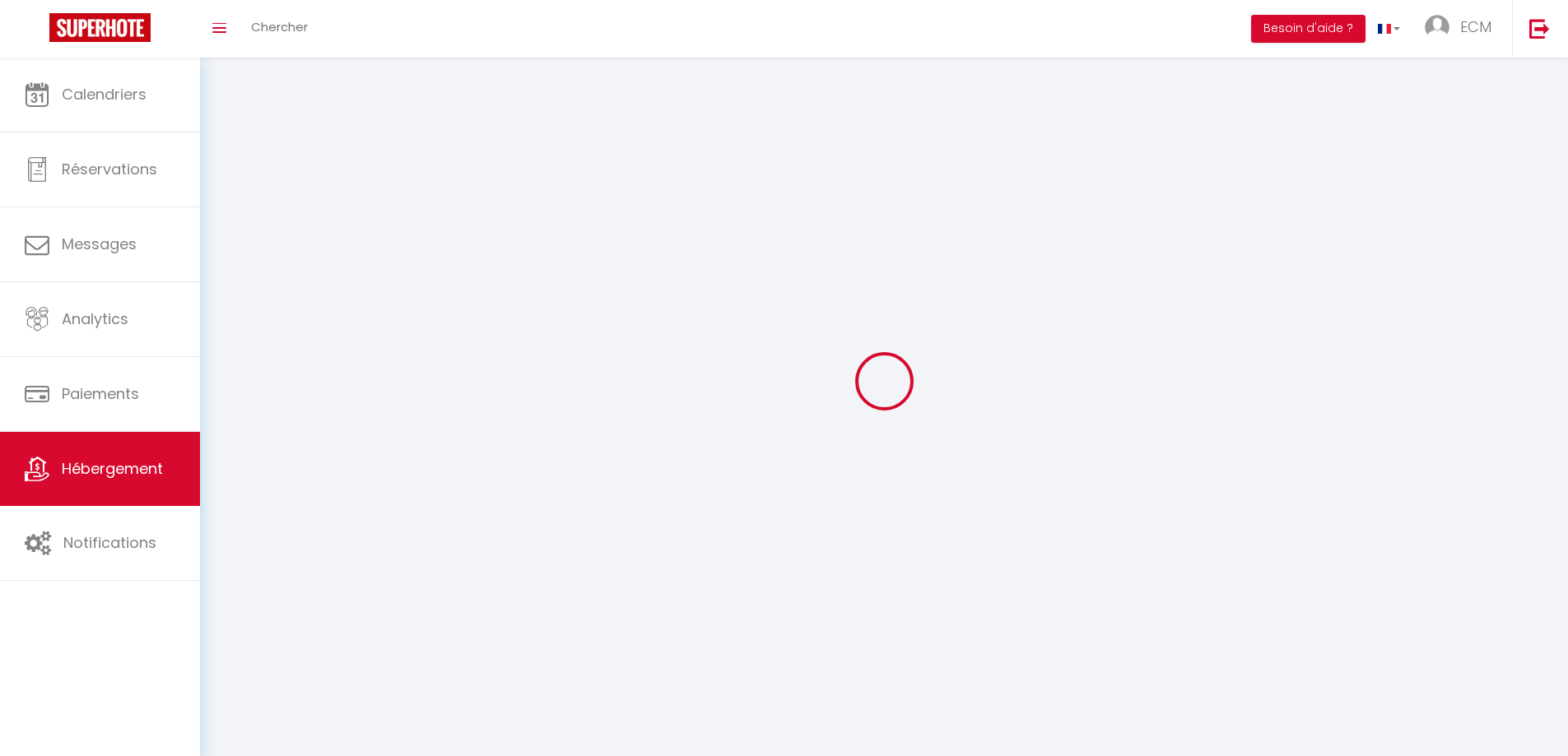
select select "1"
select select
checkbox input "false"
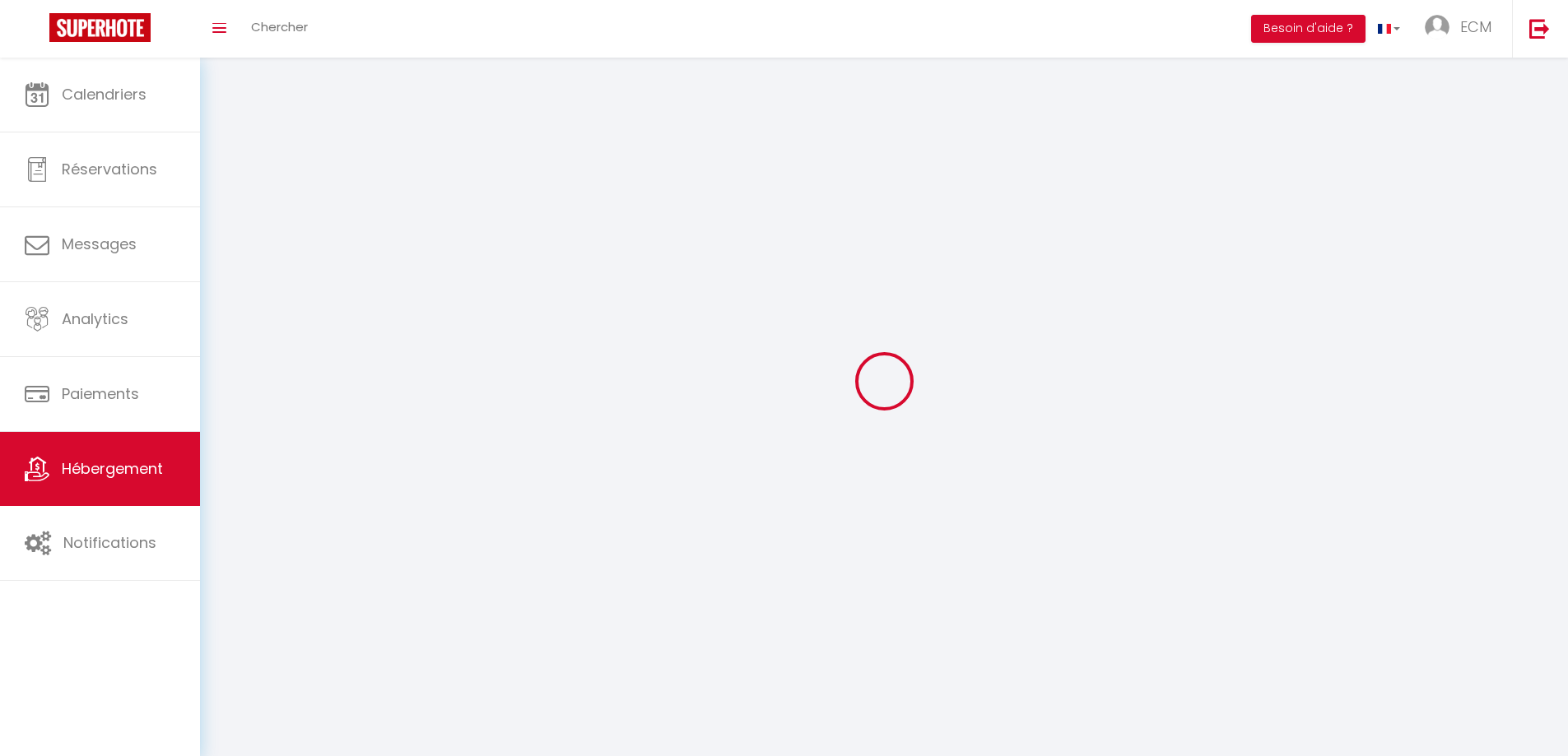
checkbox input "false"
select select
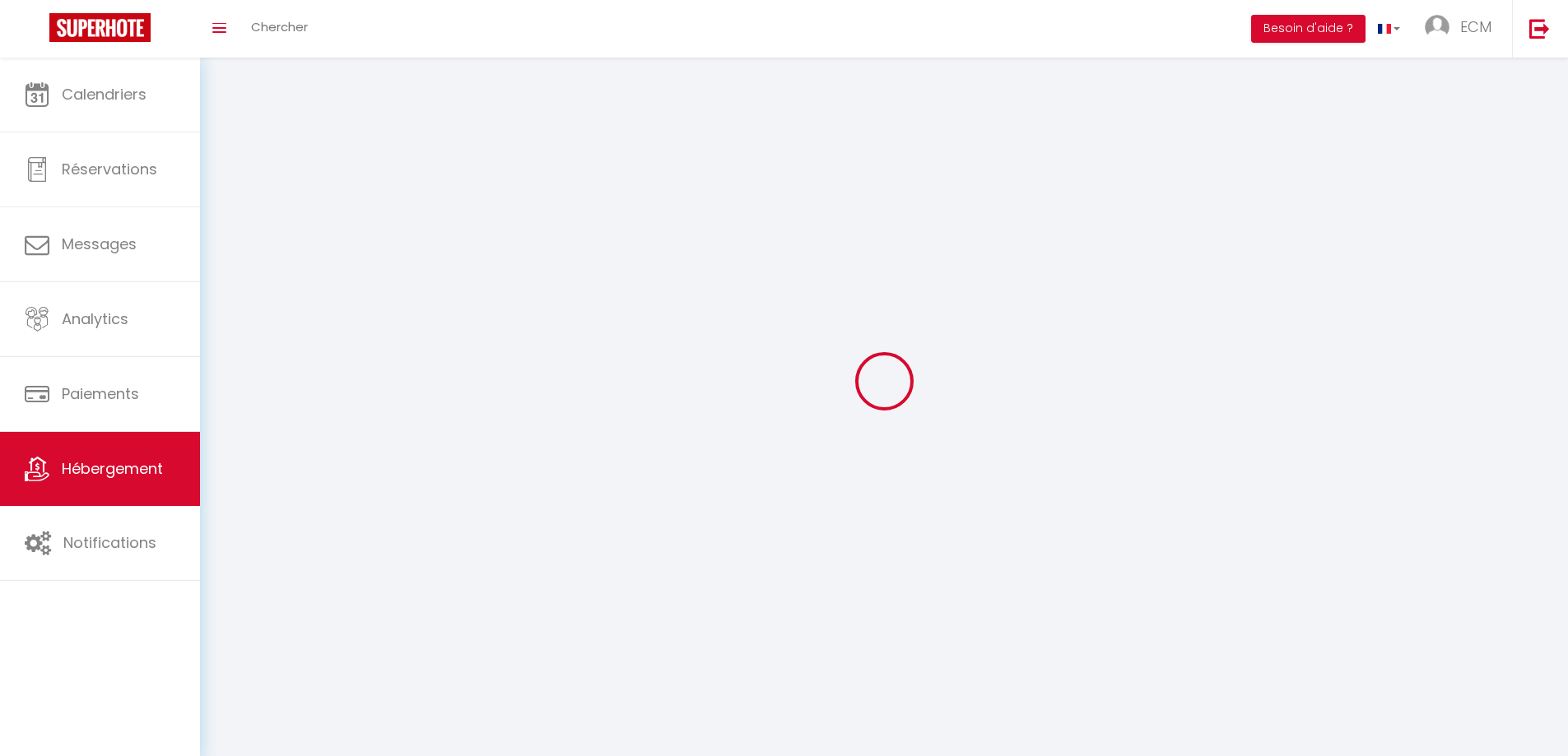
select select
checkbox input "false"
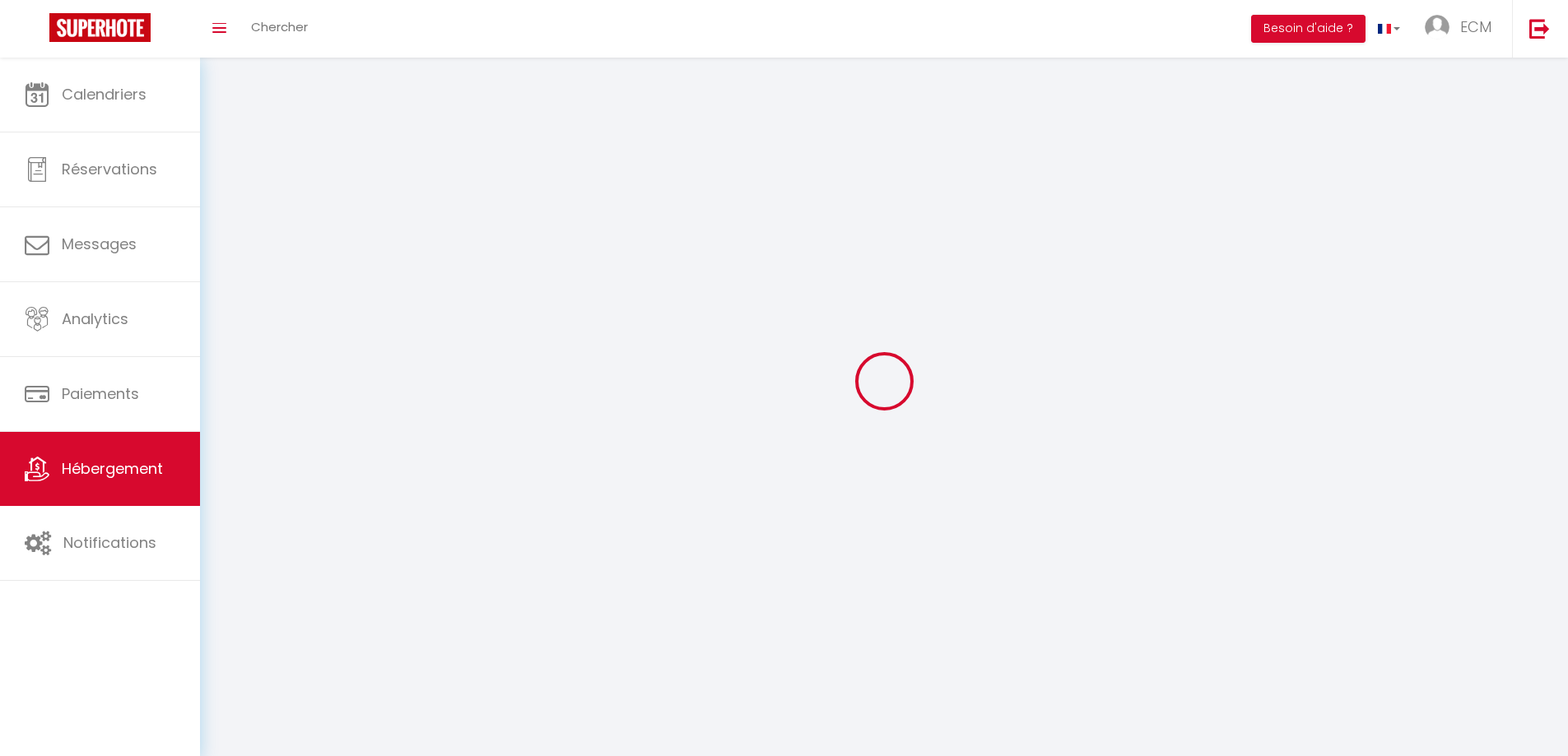
checkbox input "false"
select select
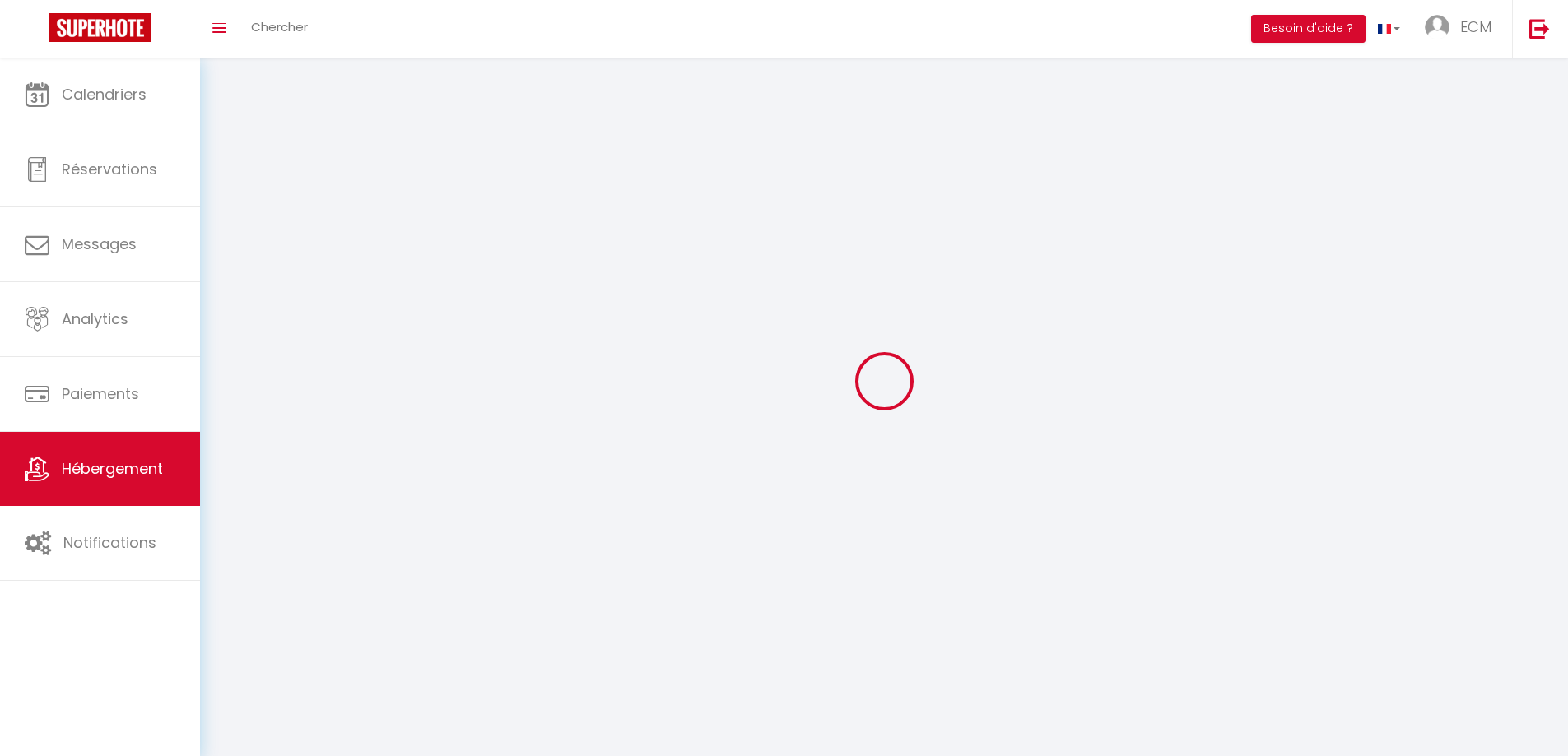
select select "28"
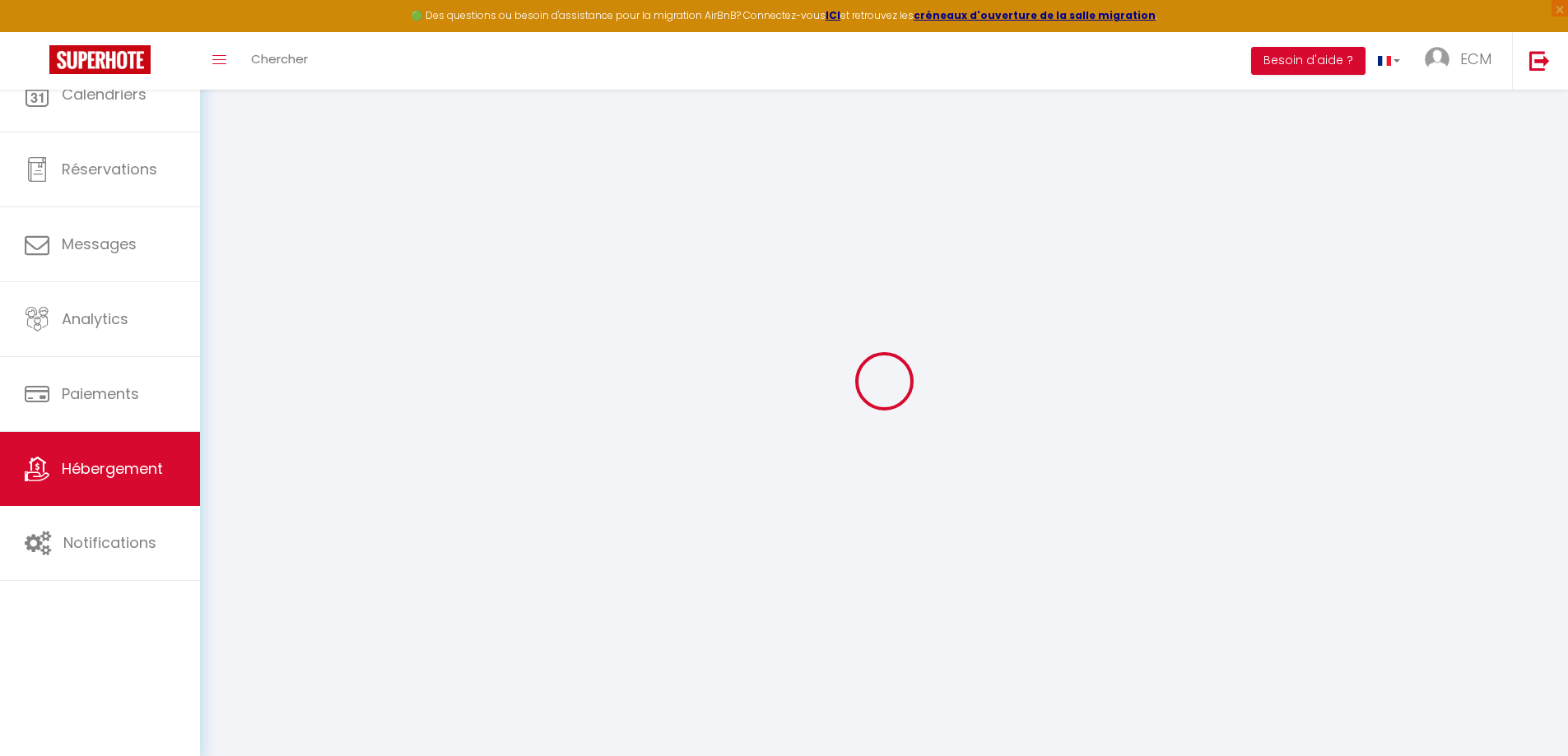
select select
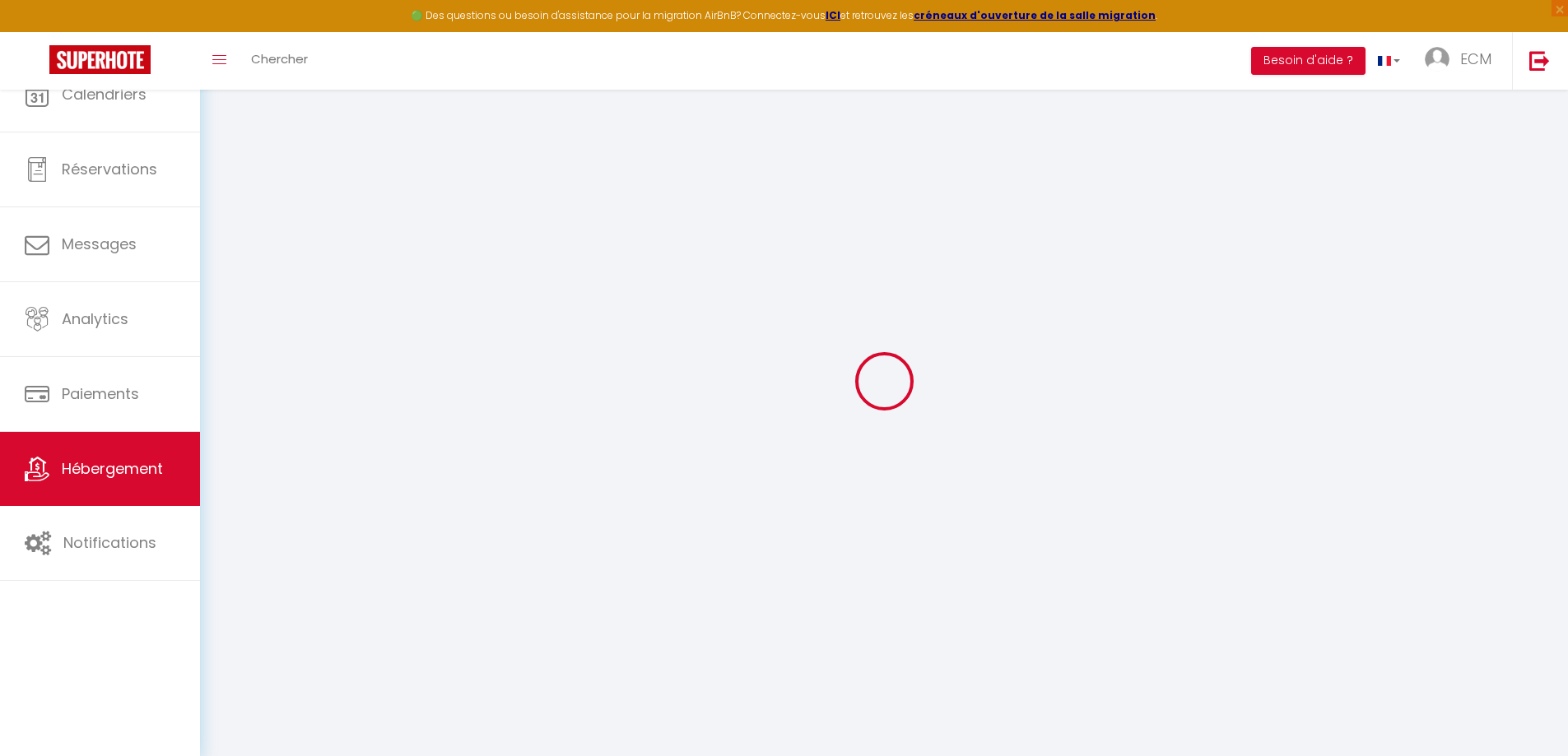
select select
checkbox input "false"
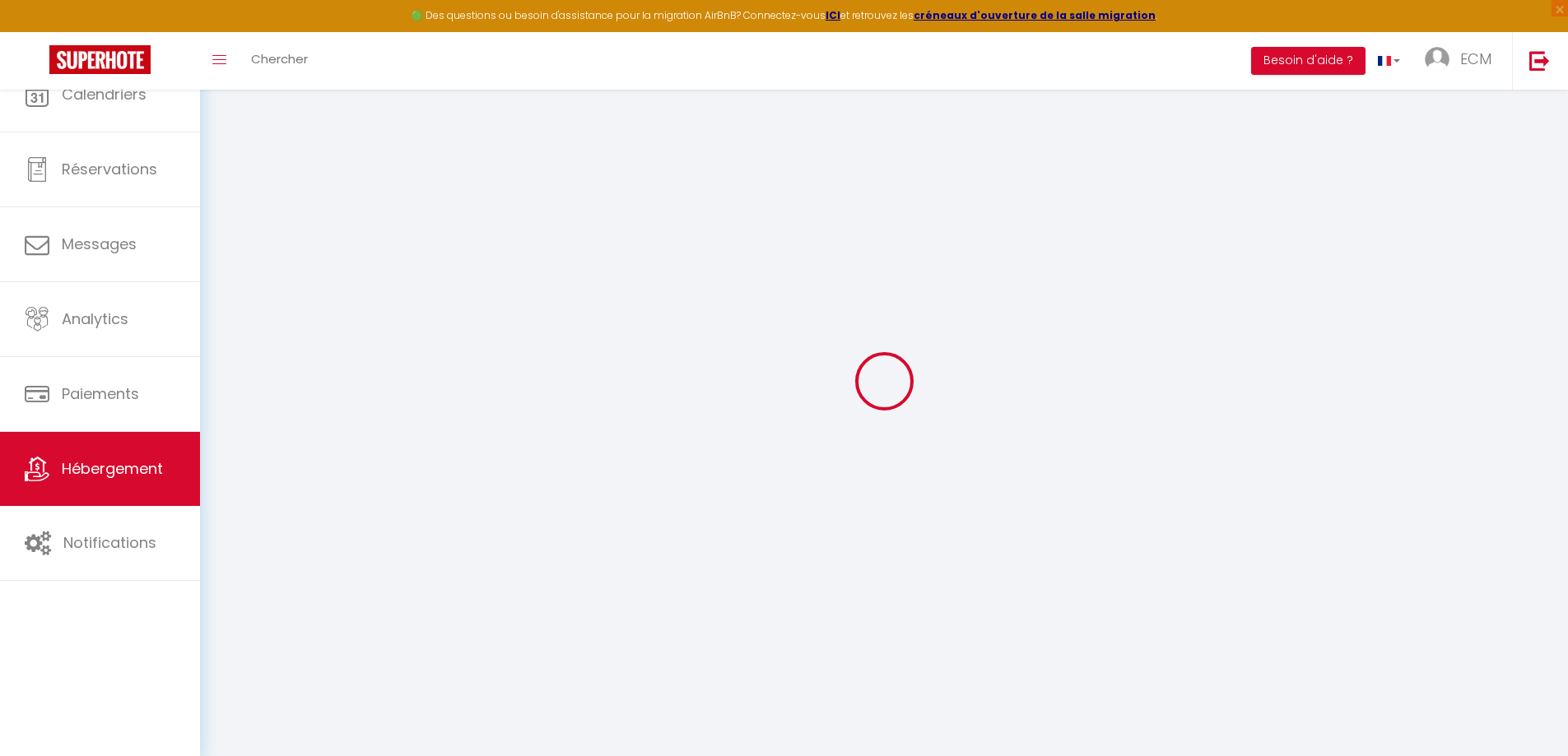
select select
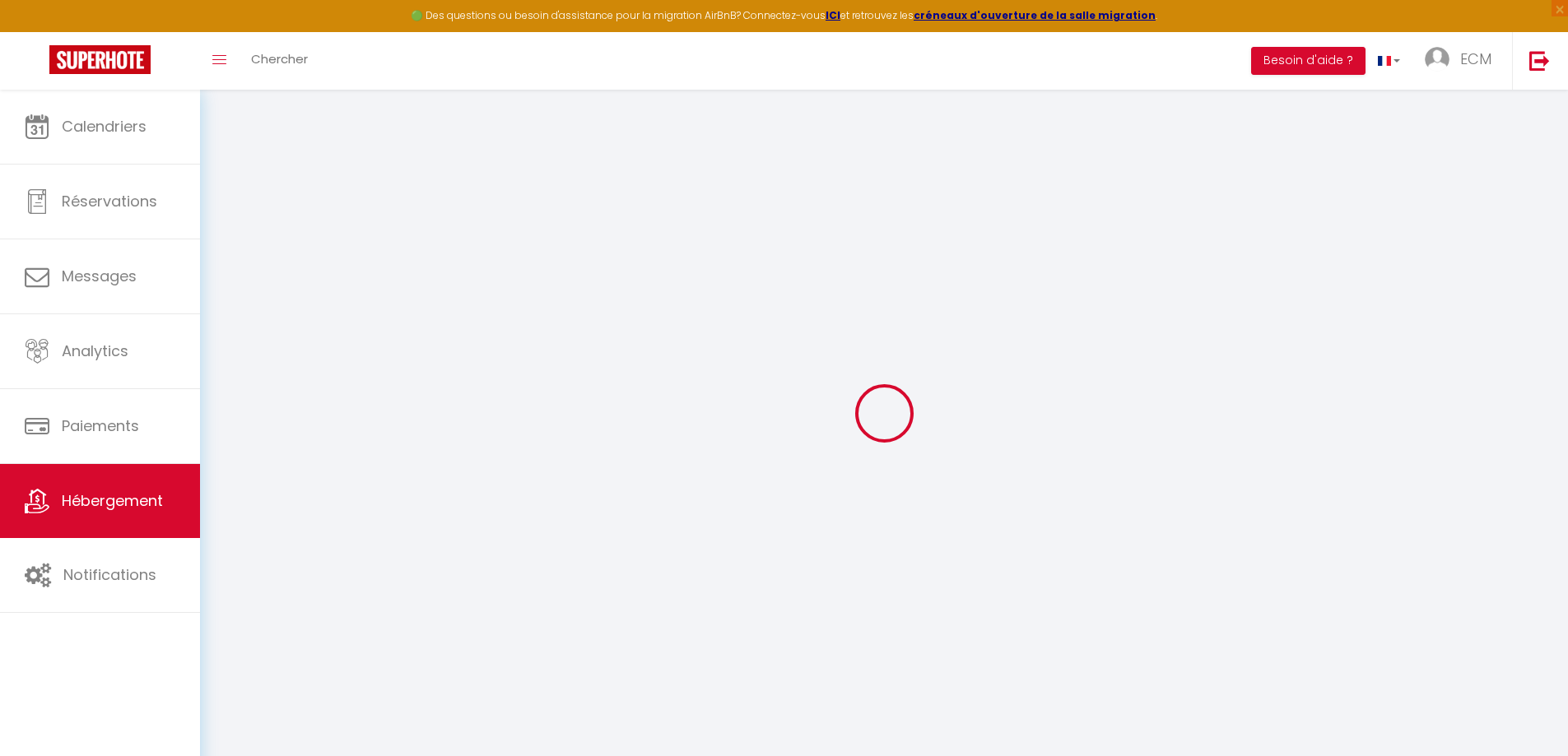
select select
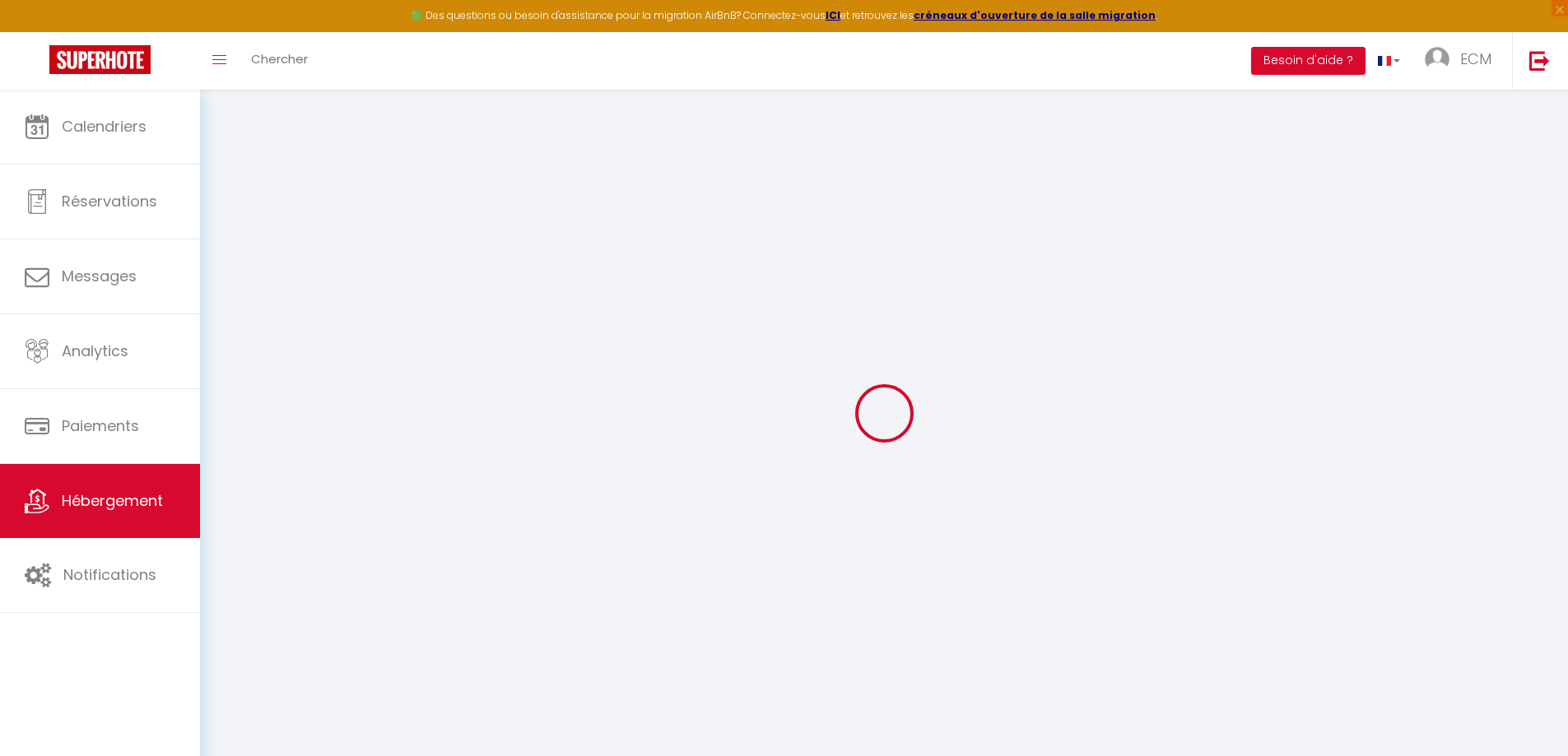
select select
checkbox input "false"
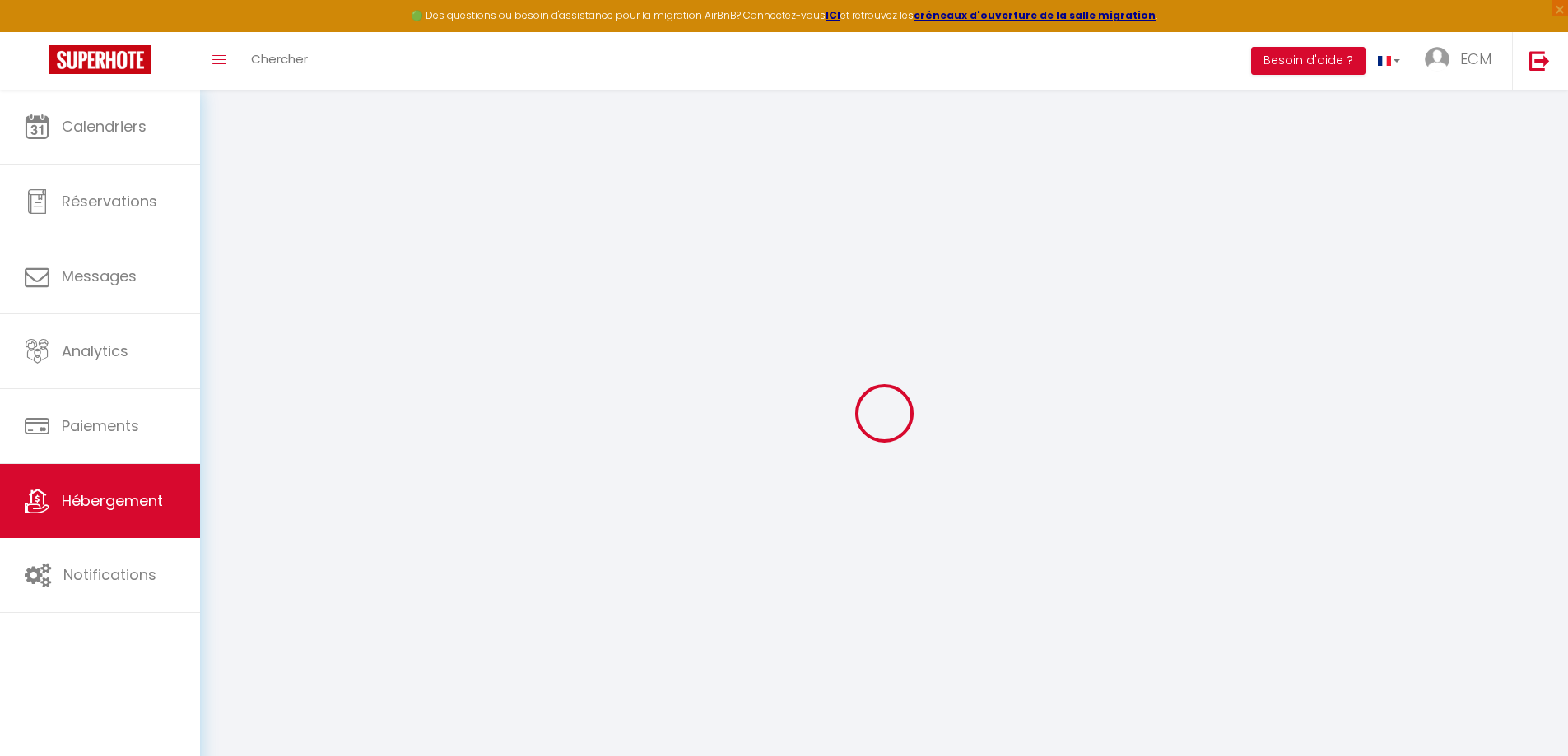
select select
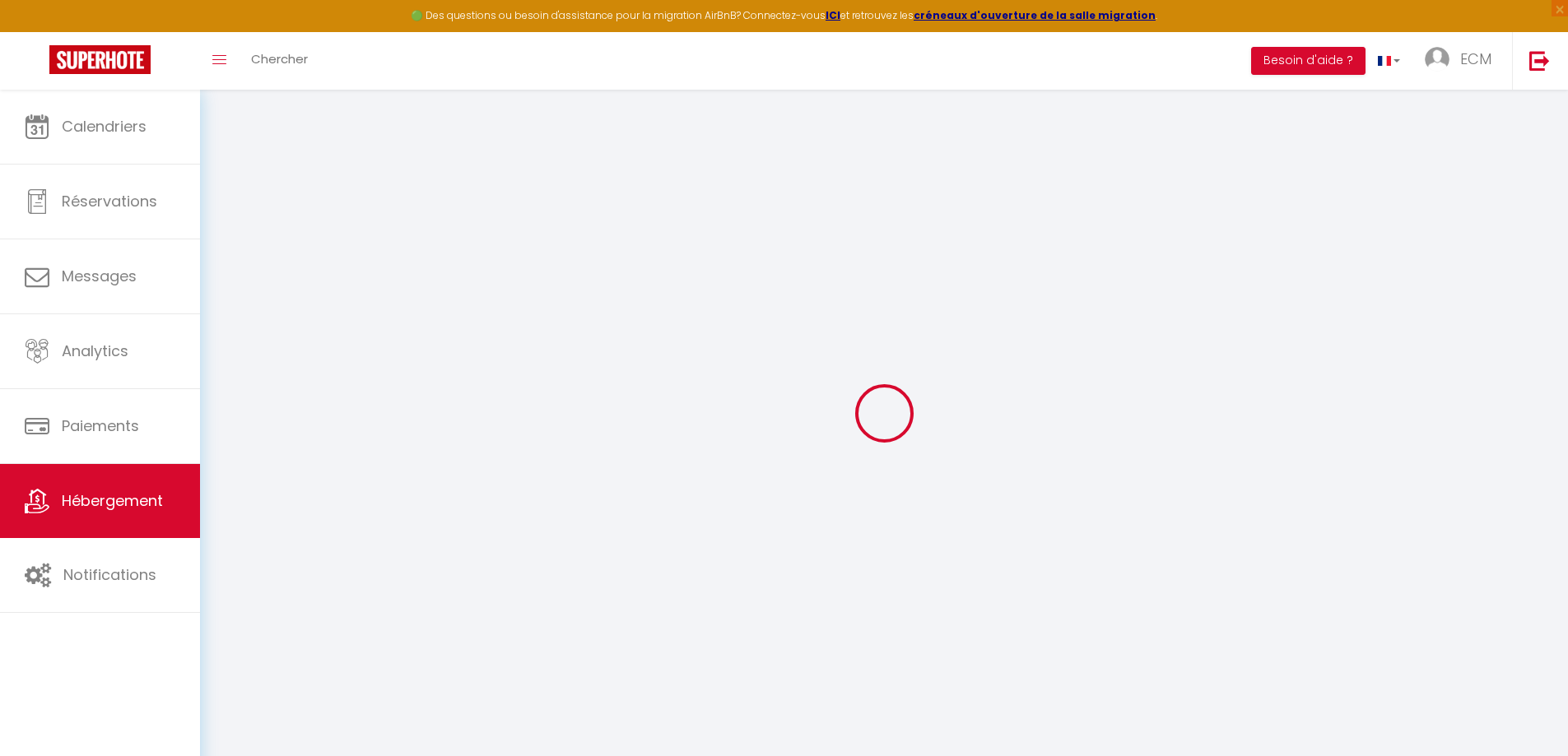
select select
checkbox input "false"
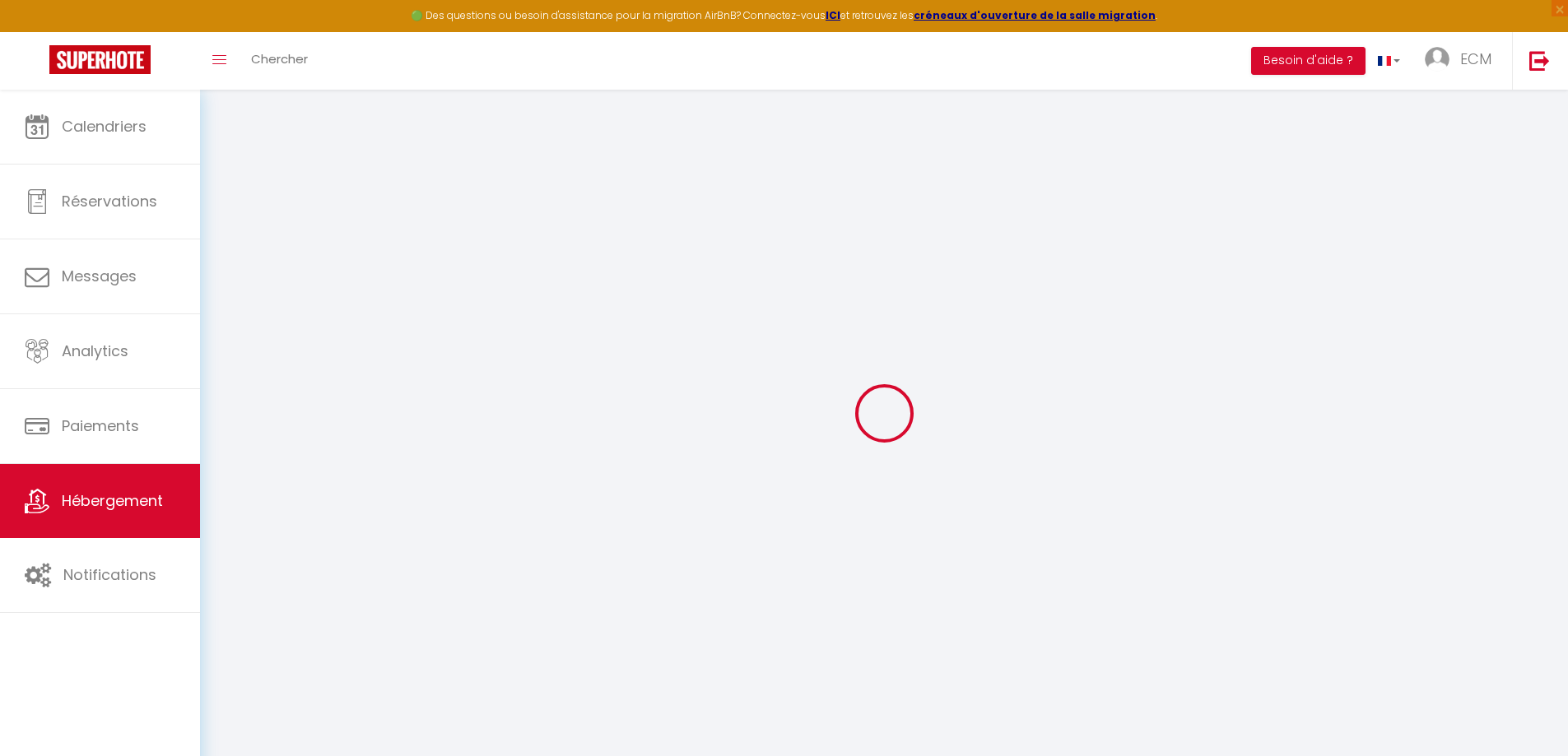
checkbox input "false"
select select
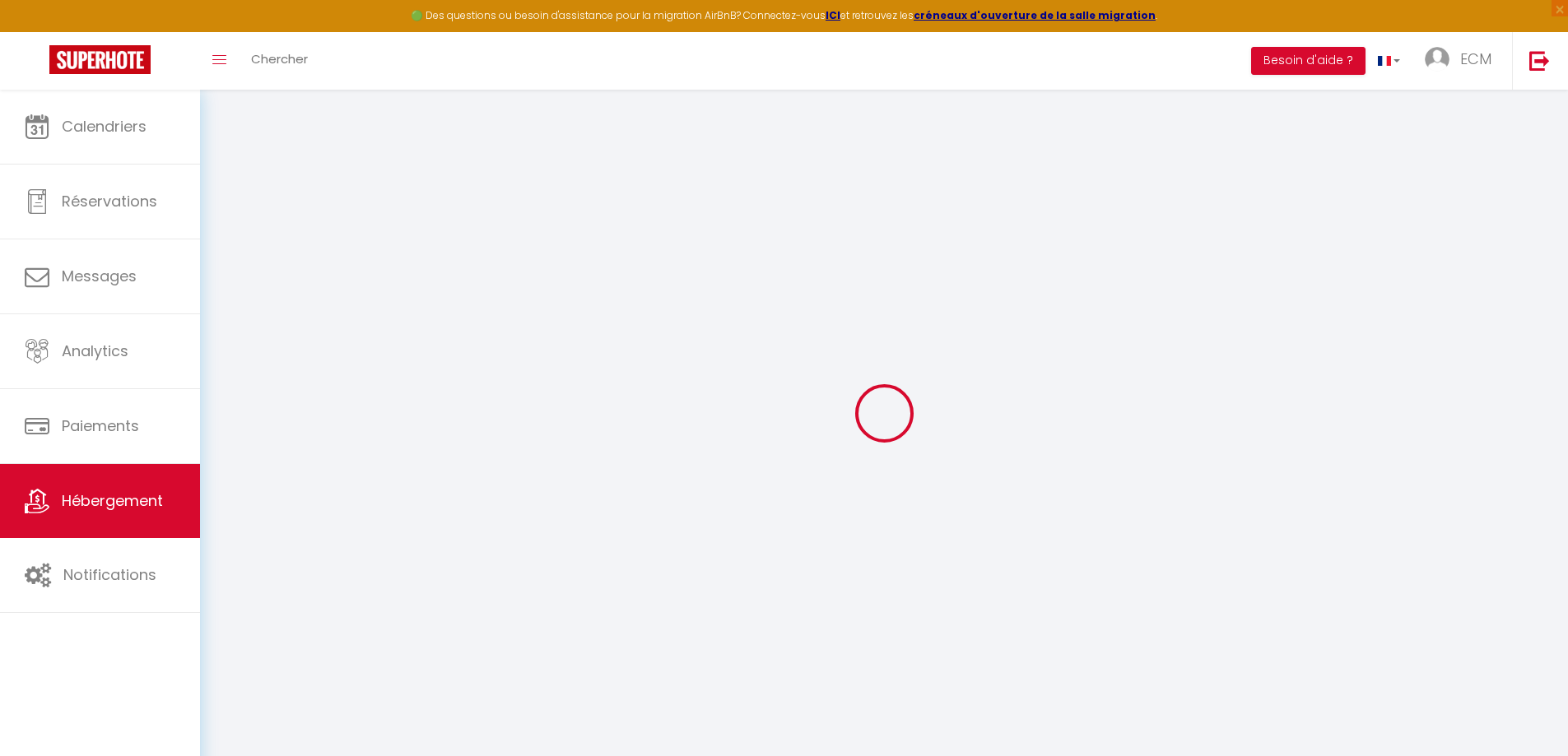
select select
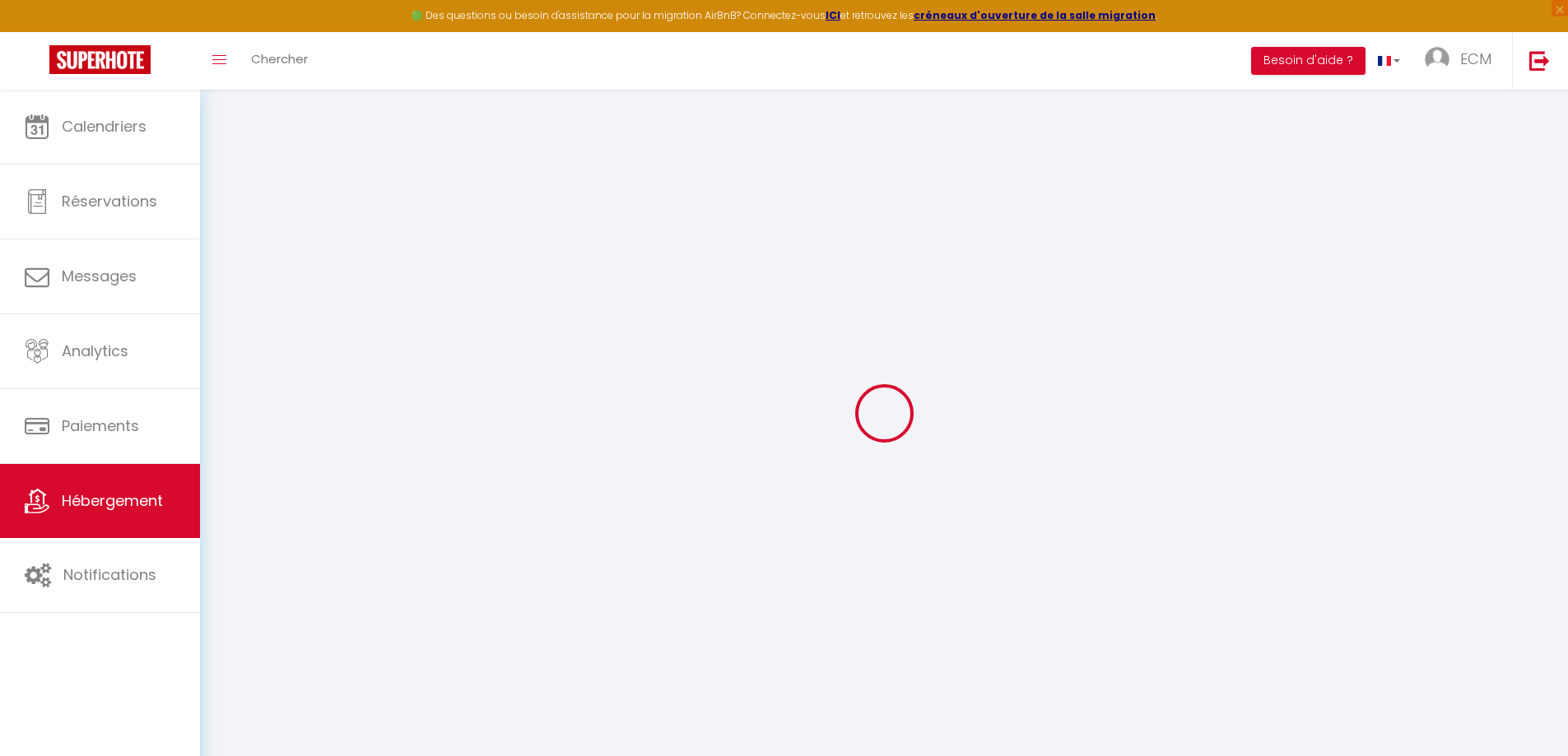
checkbox input "false"
select select
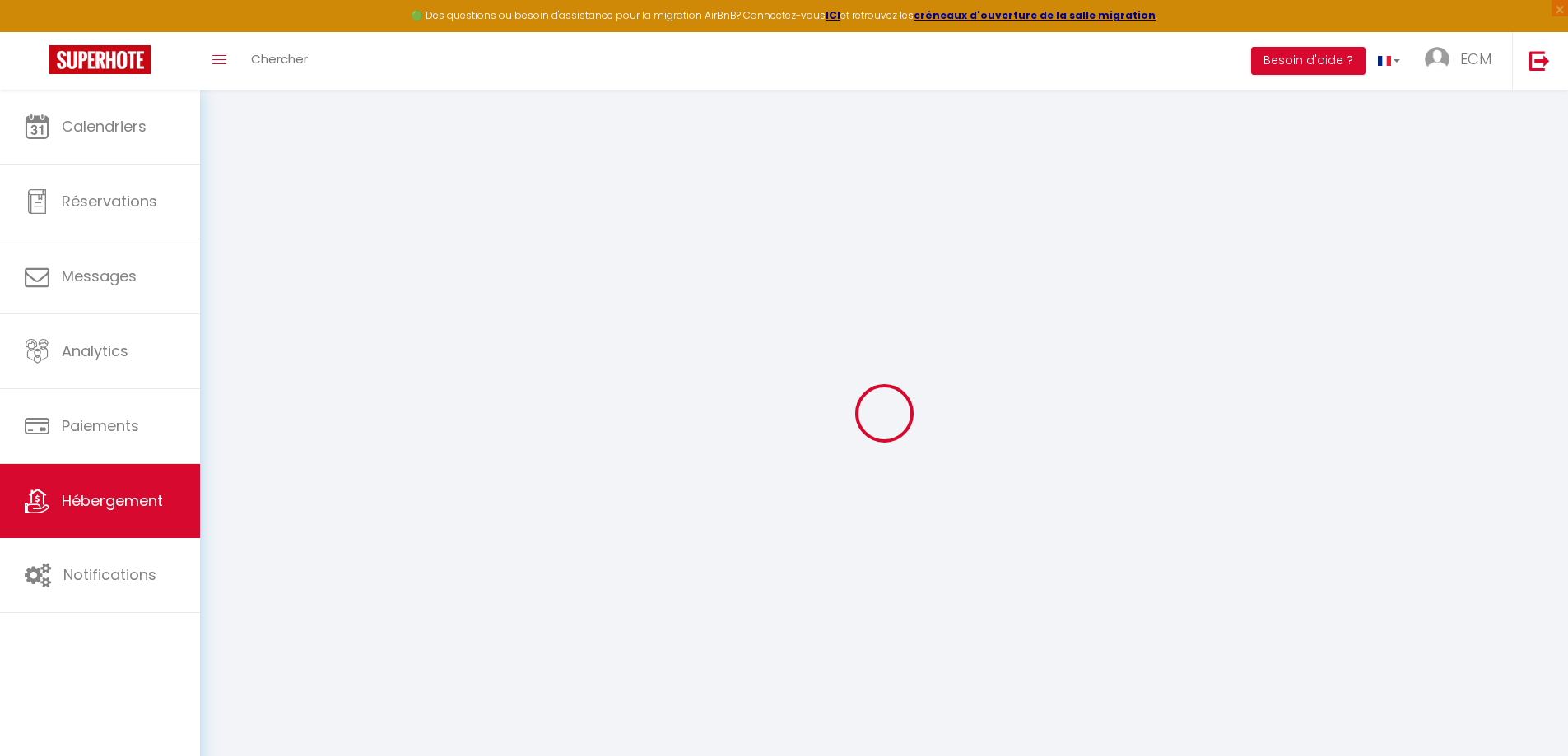
select select
type input "[GEOGRAPHIC_DATA][PERSON_NAME]"
type input "ECM"
type input "CONTINENTAL"
type input "[STREET_ADDRESS]"
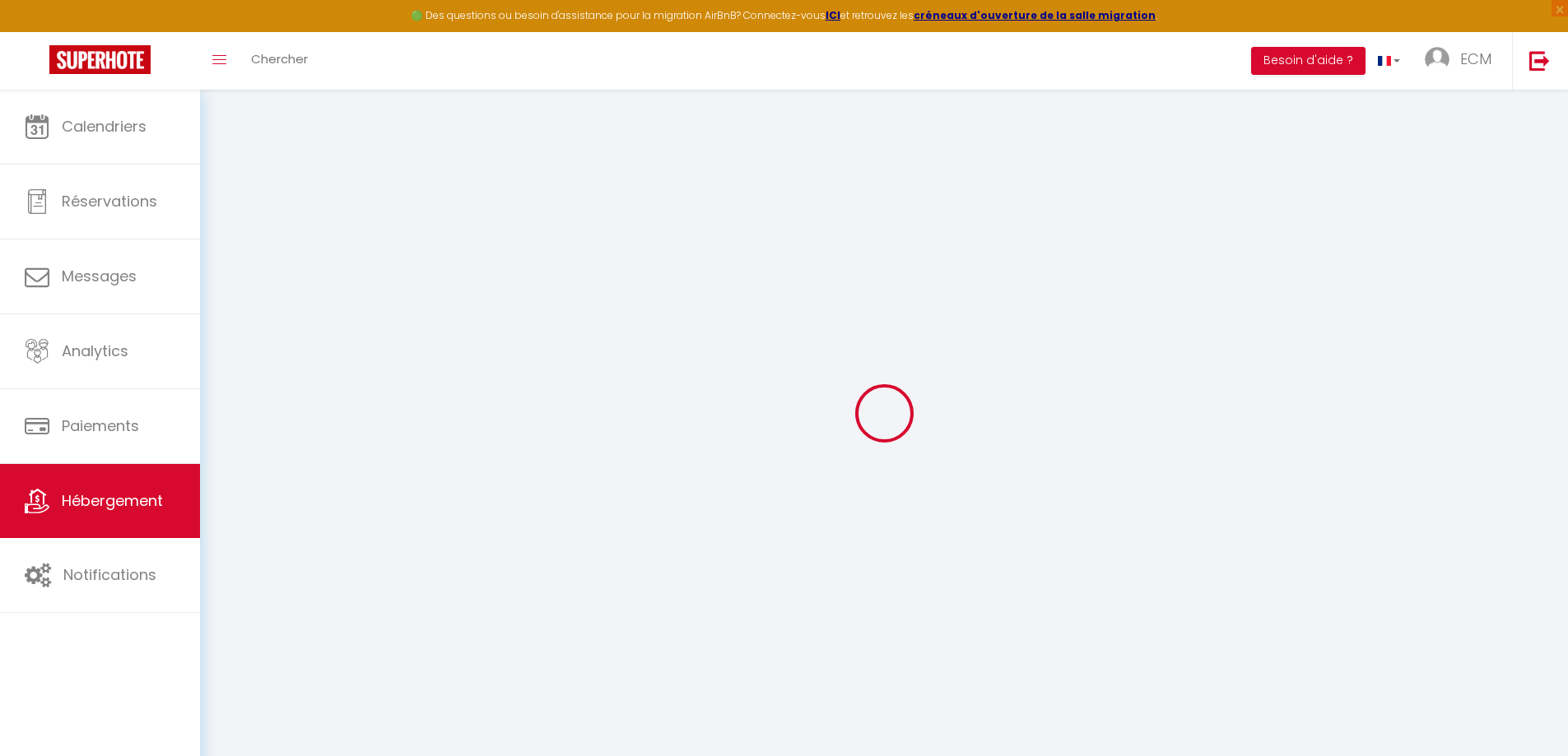
type input "88320"
type input "[GEOGRAPHIC_DATA]"
select select "6"
select select "2"
type input "38"
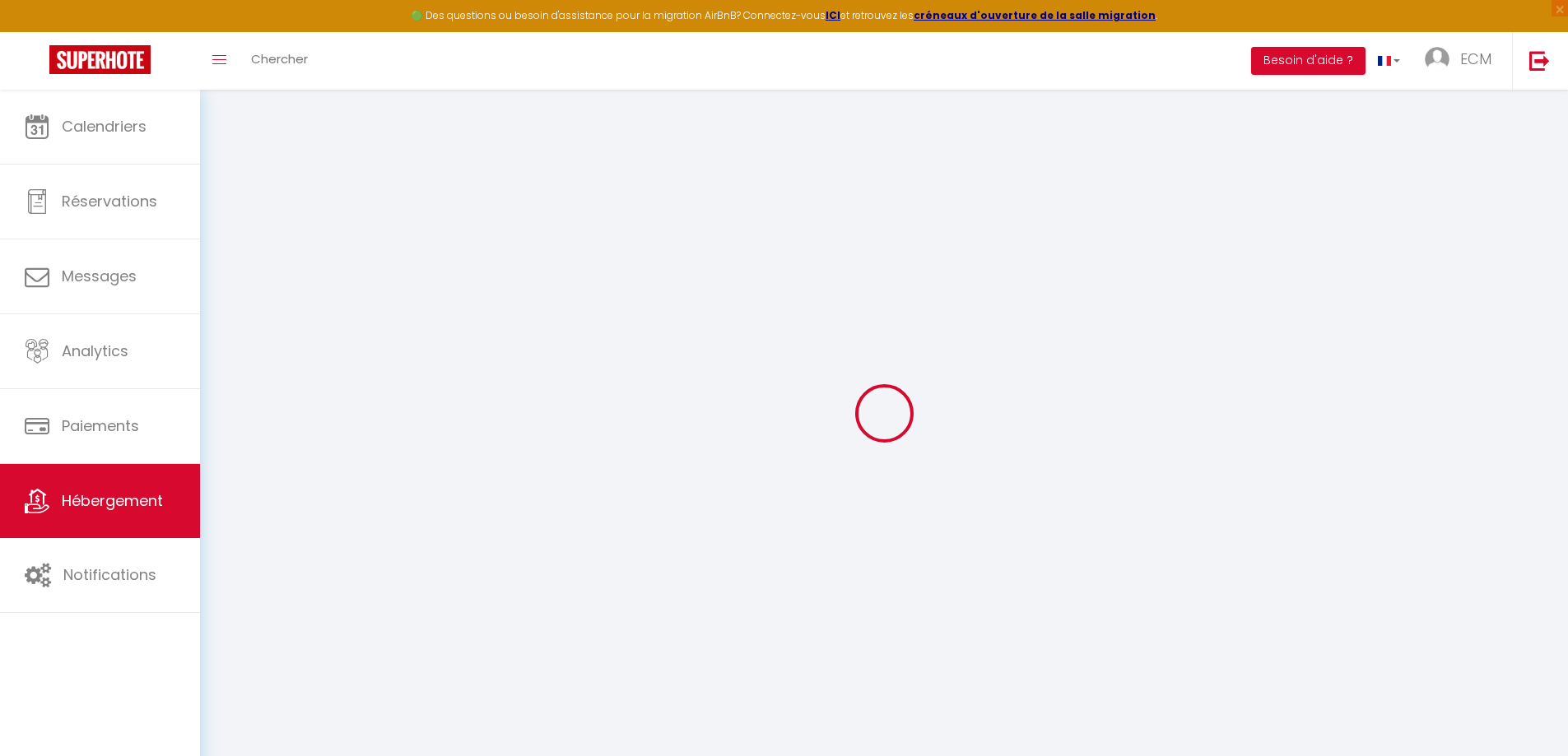
type input "65"
type input "1.10"
type input "500"
type input "10"
select select
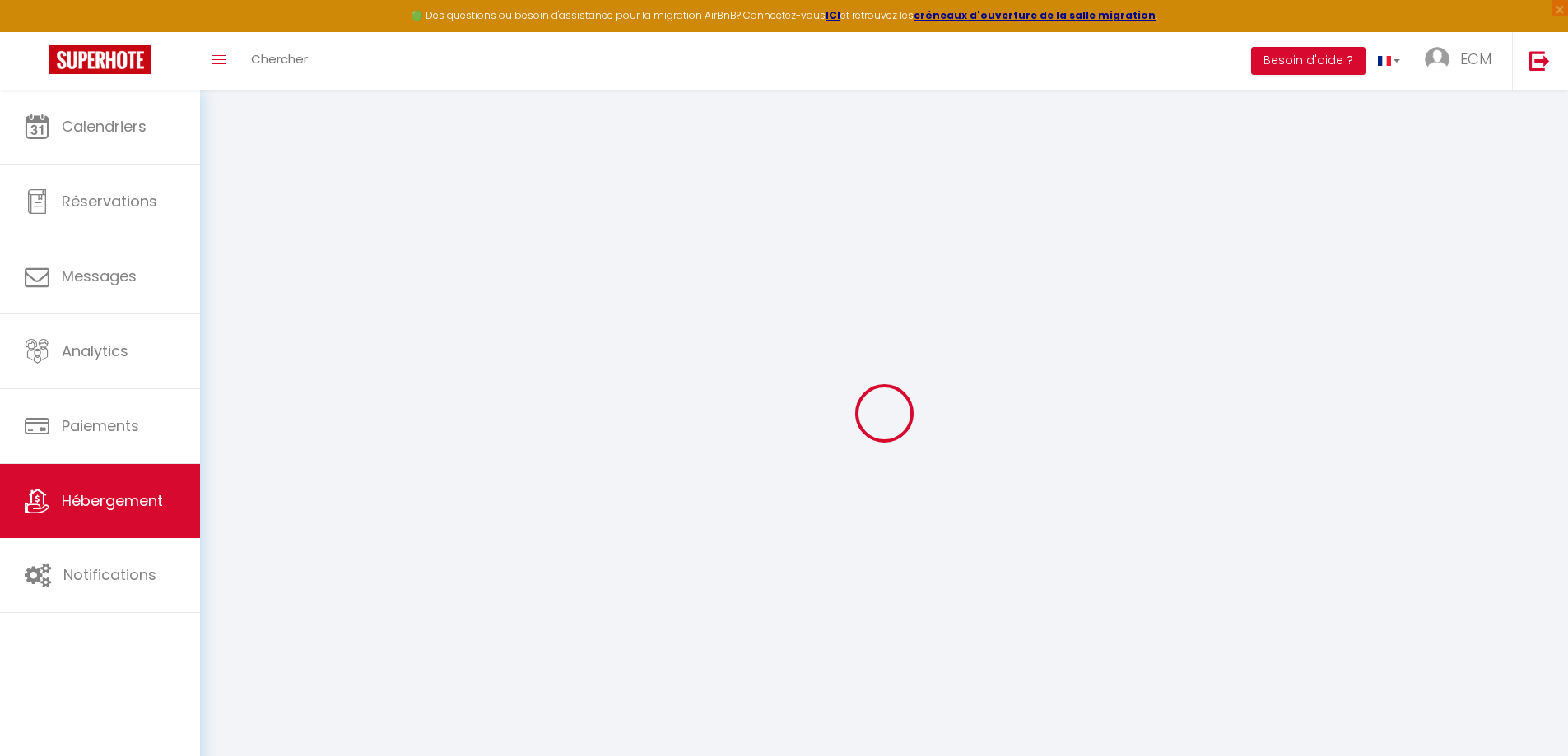
select select
type input "[STREET_ADDRESS]"
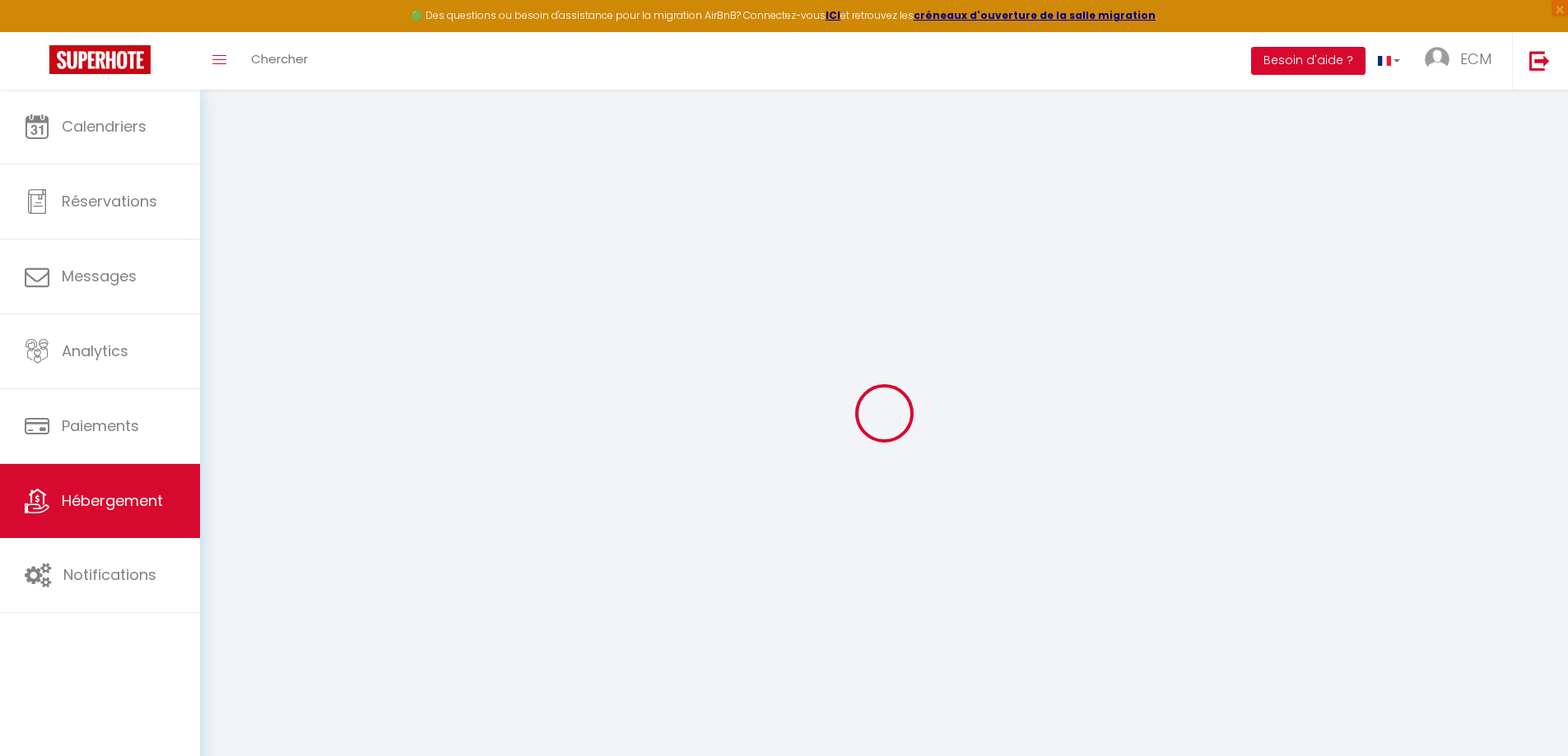
type input "88800"
type input "VITTEL"
type input "[EMAIL_ADDRESS][DOMAIN_NAME]"
select select
checkbox input "false"
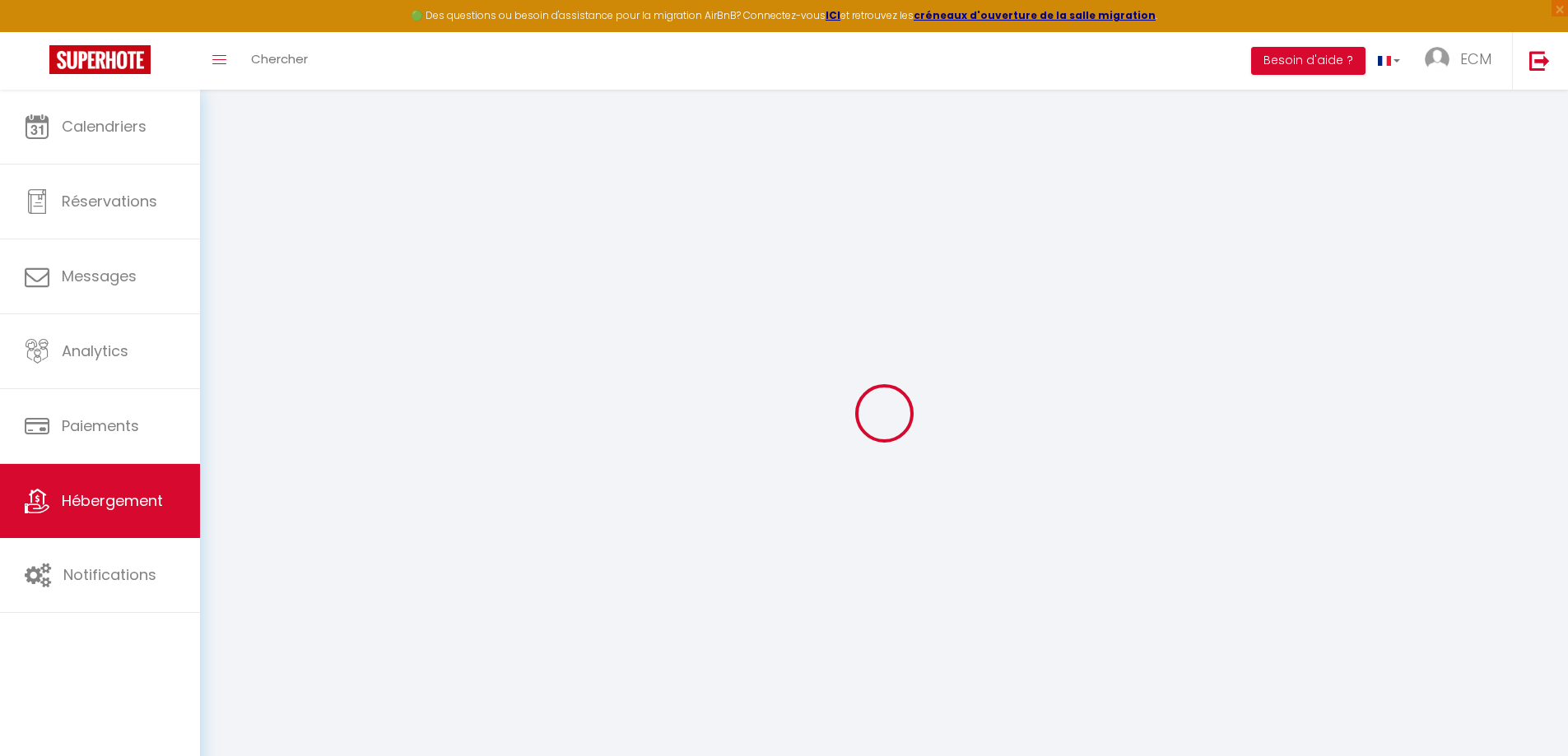
checkbox input "true"
type input "0"
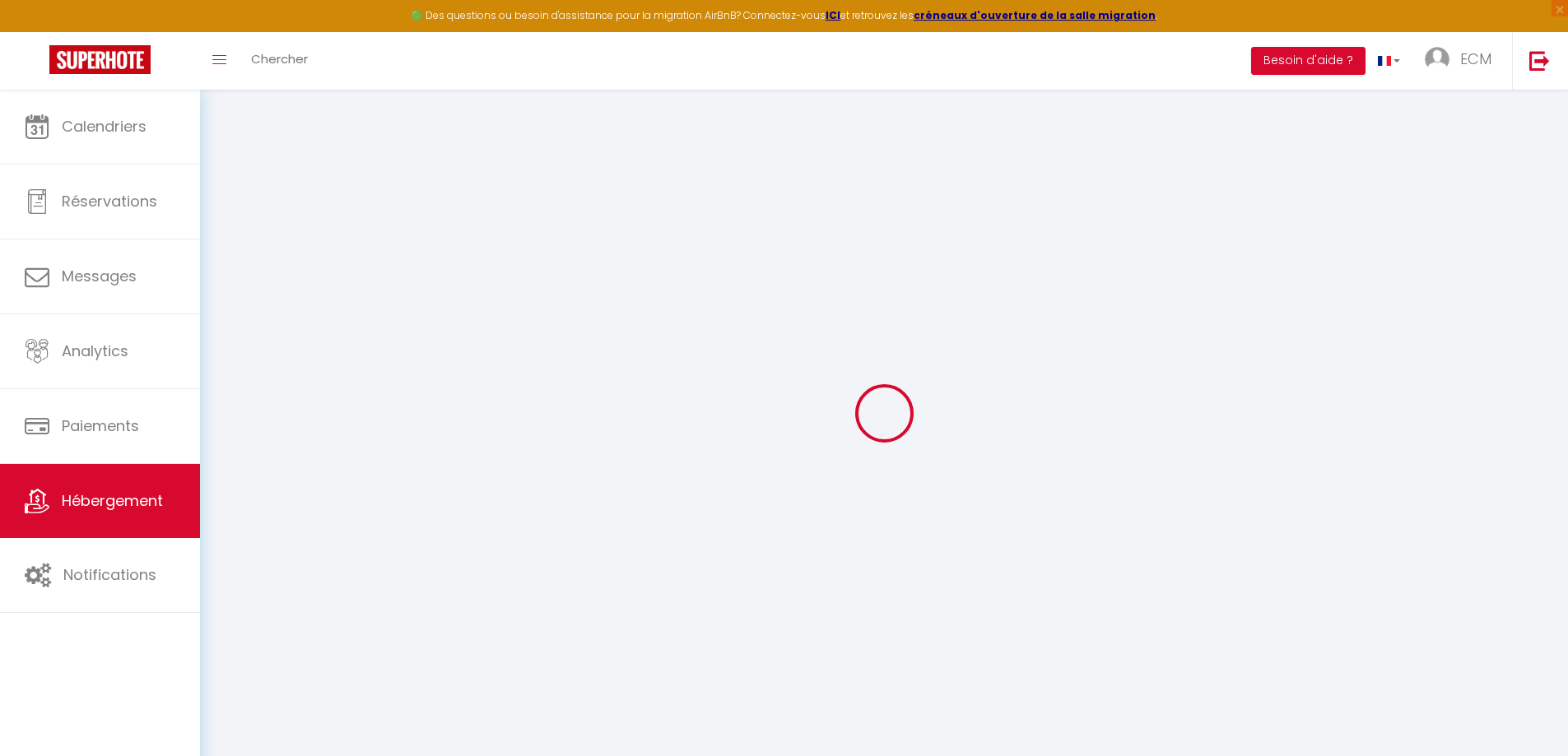
select select "20967"
select select
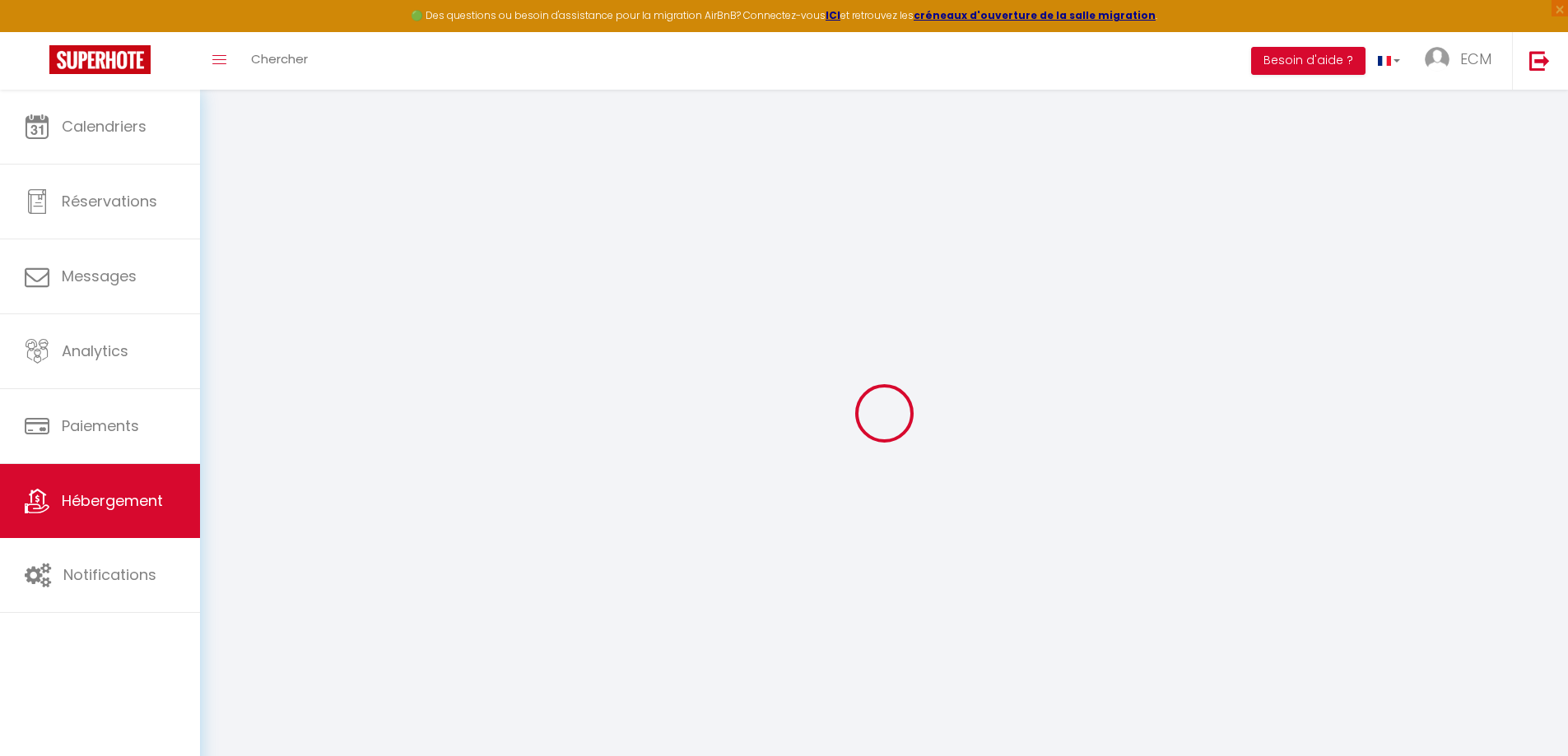
select select
checkbox input "false"
checkbox input "true"
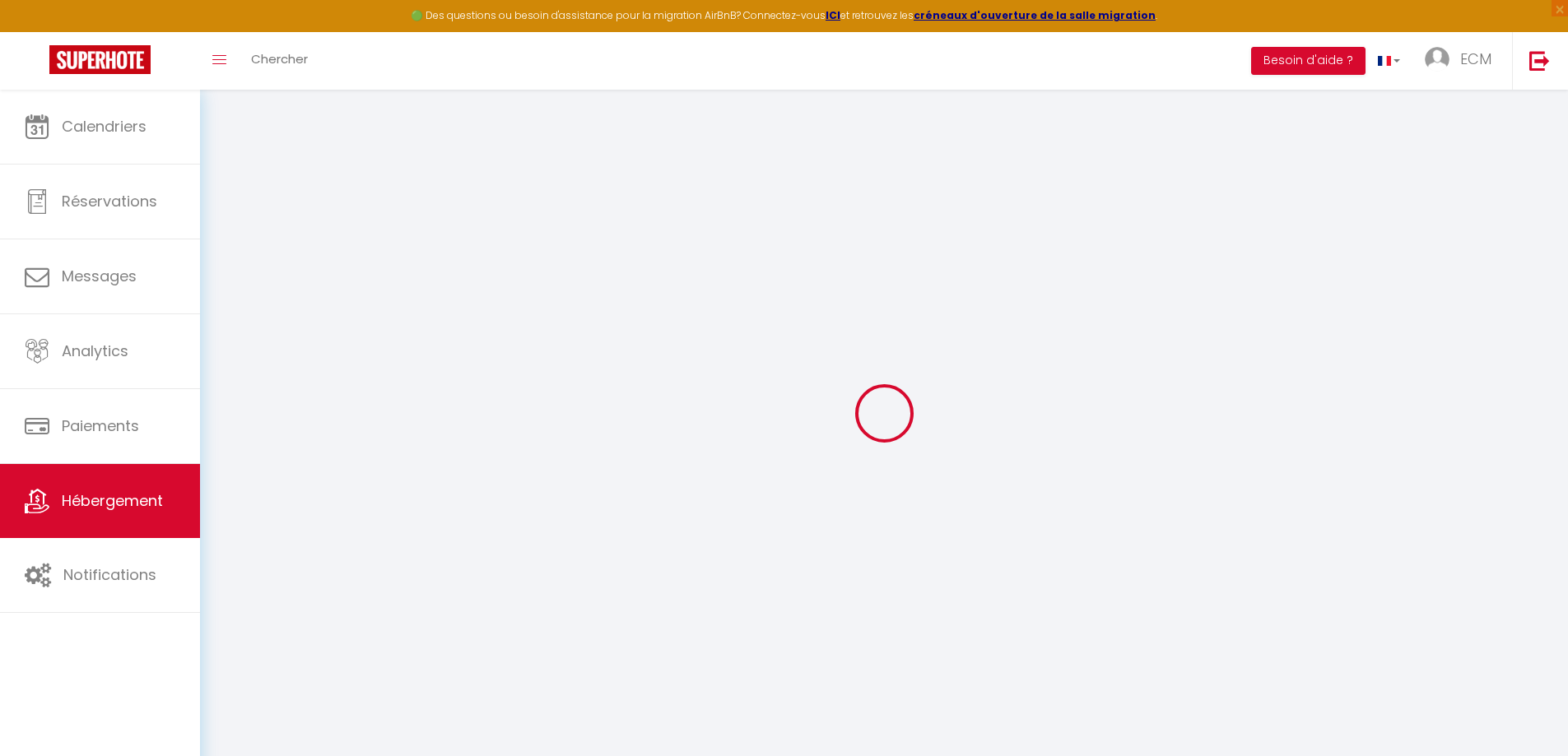
checkbox input "true"
select select
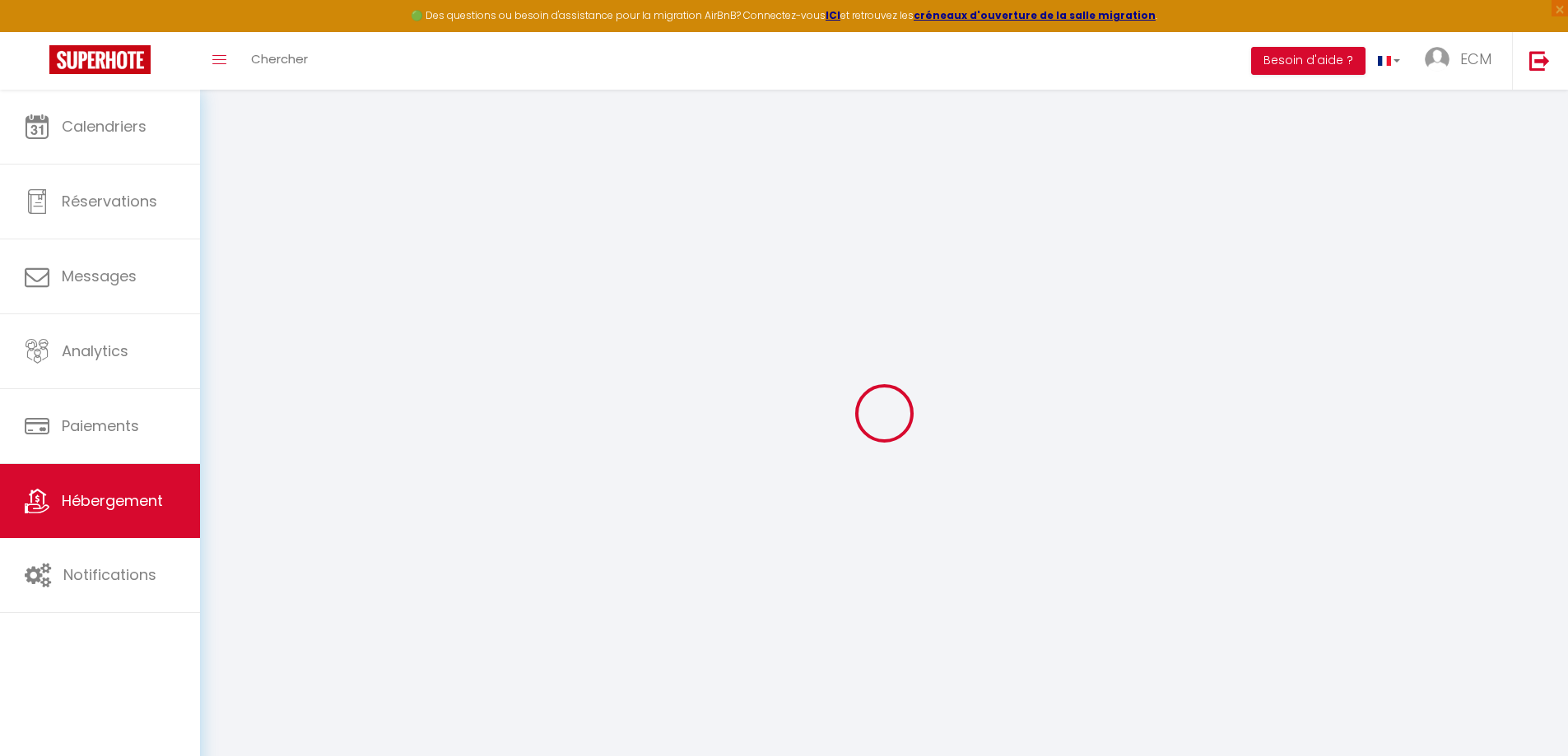
select select
checkbox input "false"
checkbox input "true"
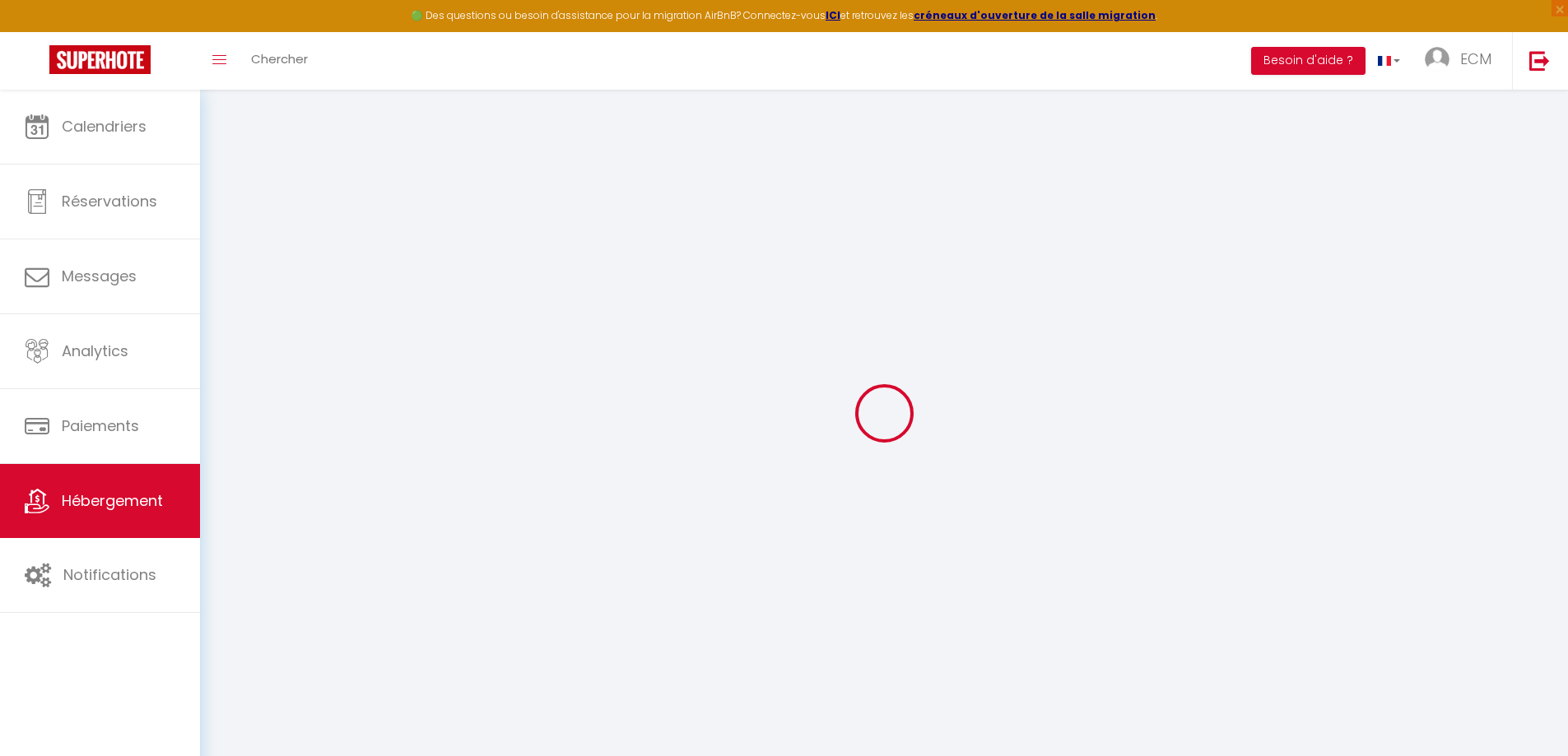
checkbox input "true"
select select "17:00"
select select "20:00"
select select "10:00"
select select "30"
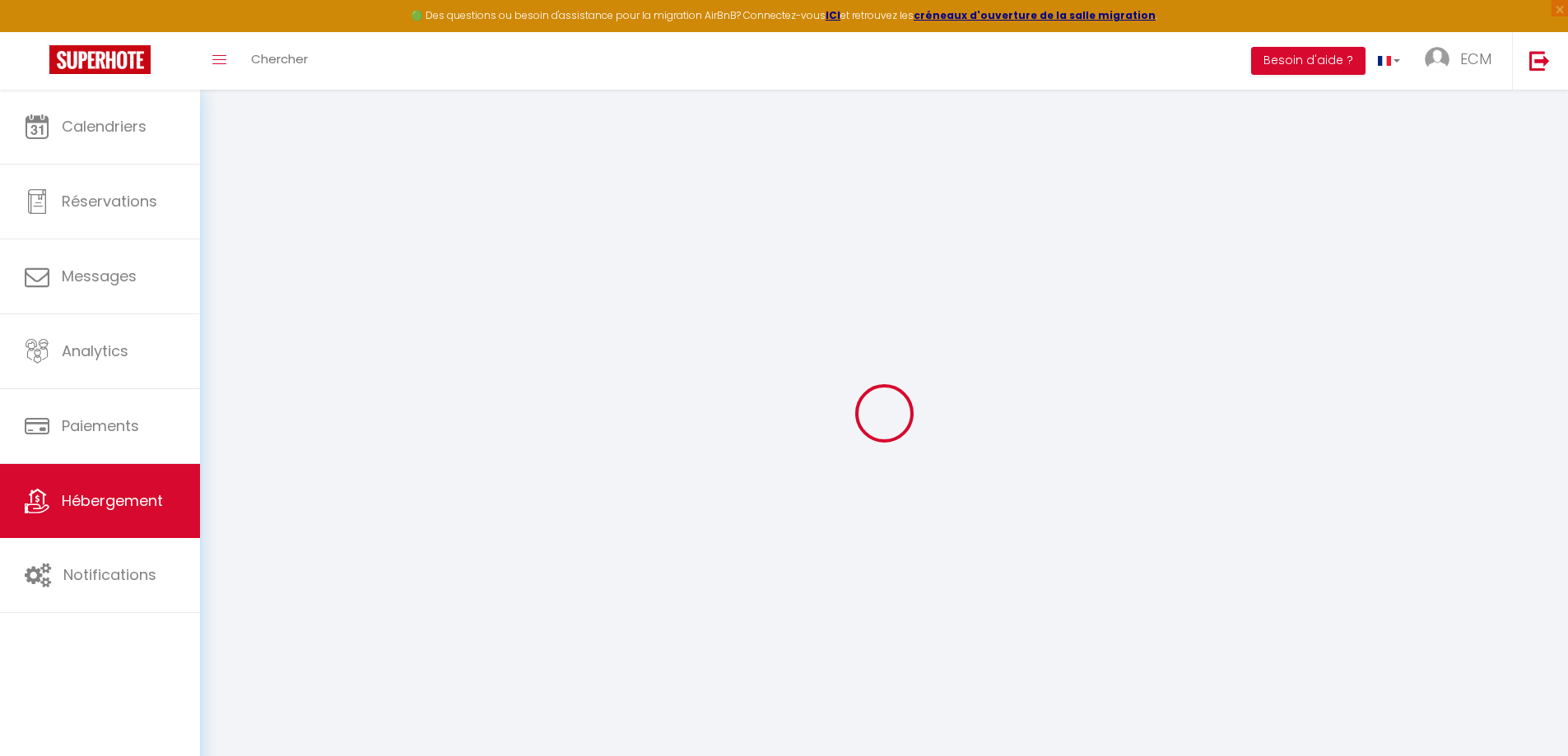
select select "120"
select select
checkbox input "false"
checkbox input "true"
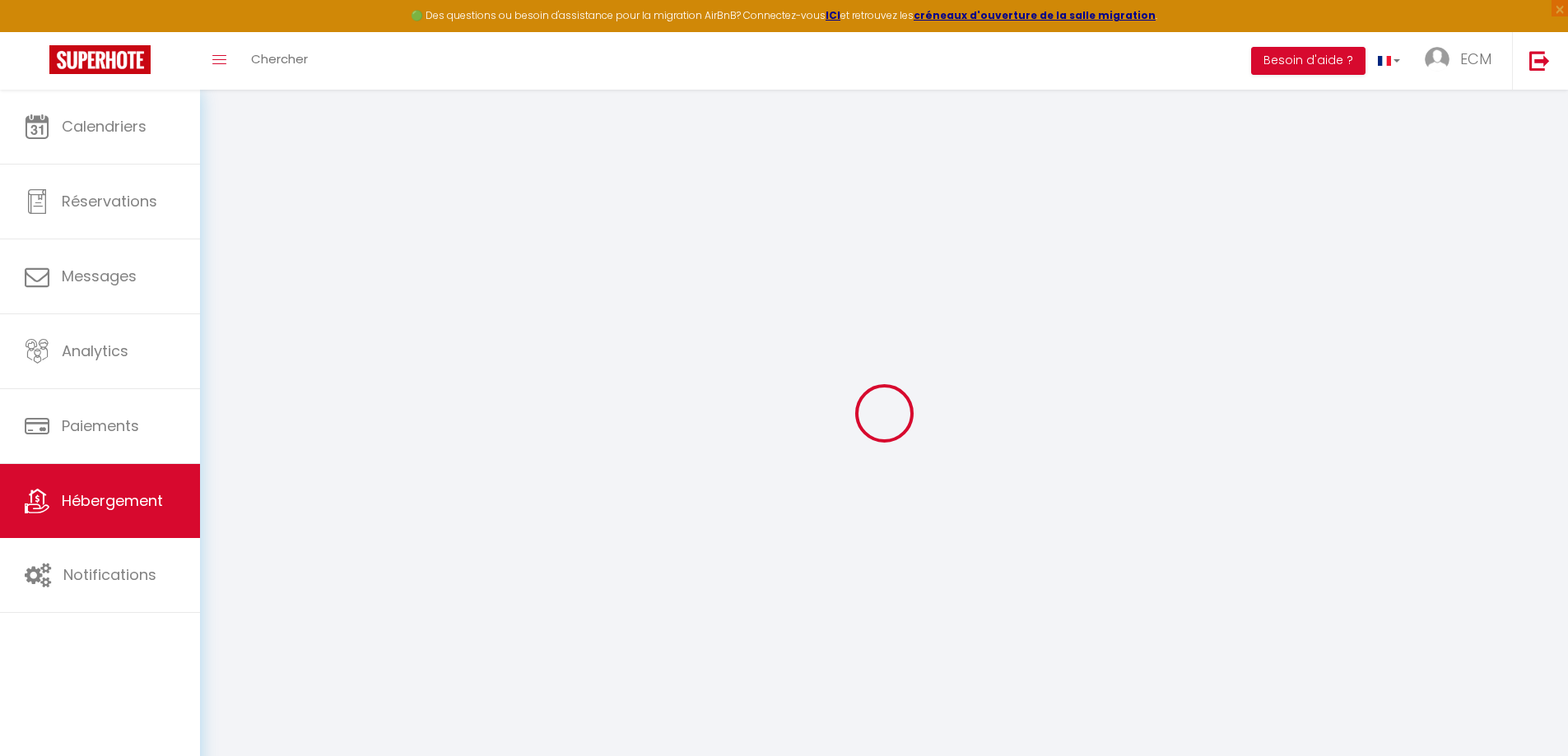
checkbox input "true"
select select
checkbox input "false"
checkbox input "true"
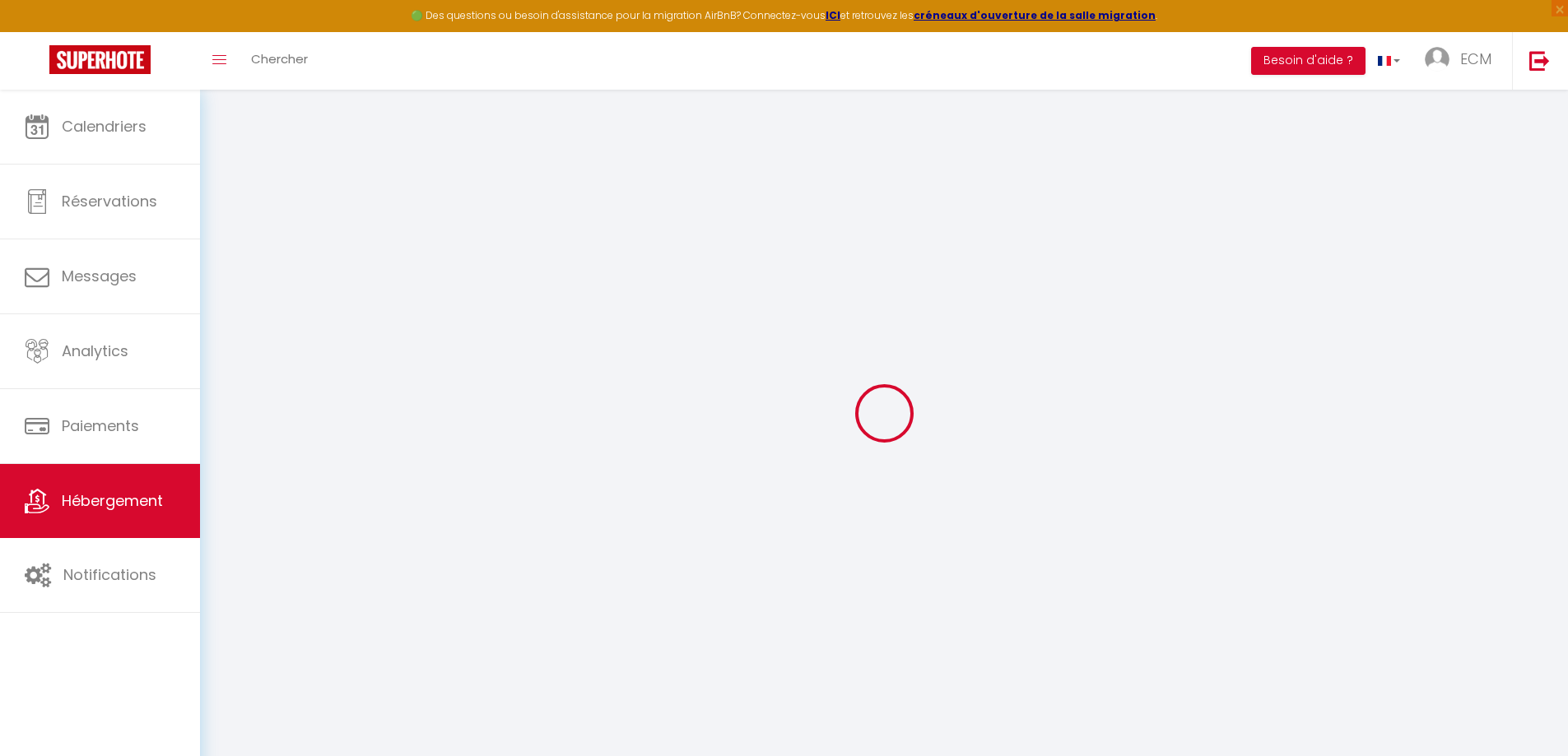
checkbox input "true"
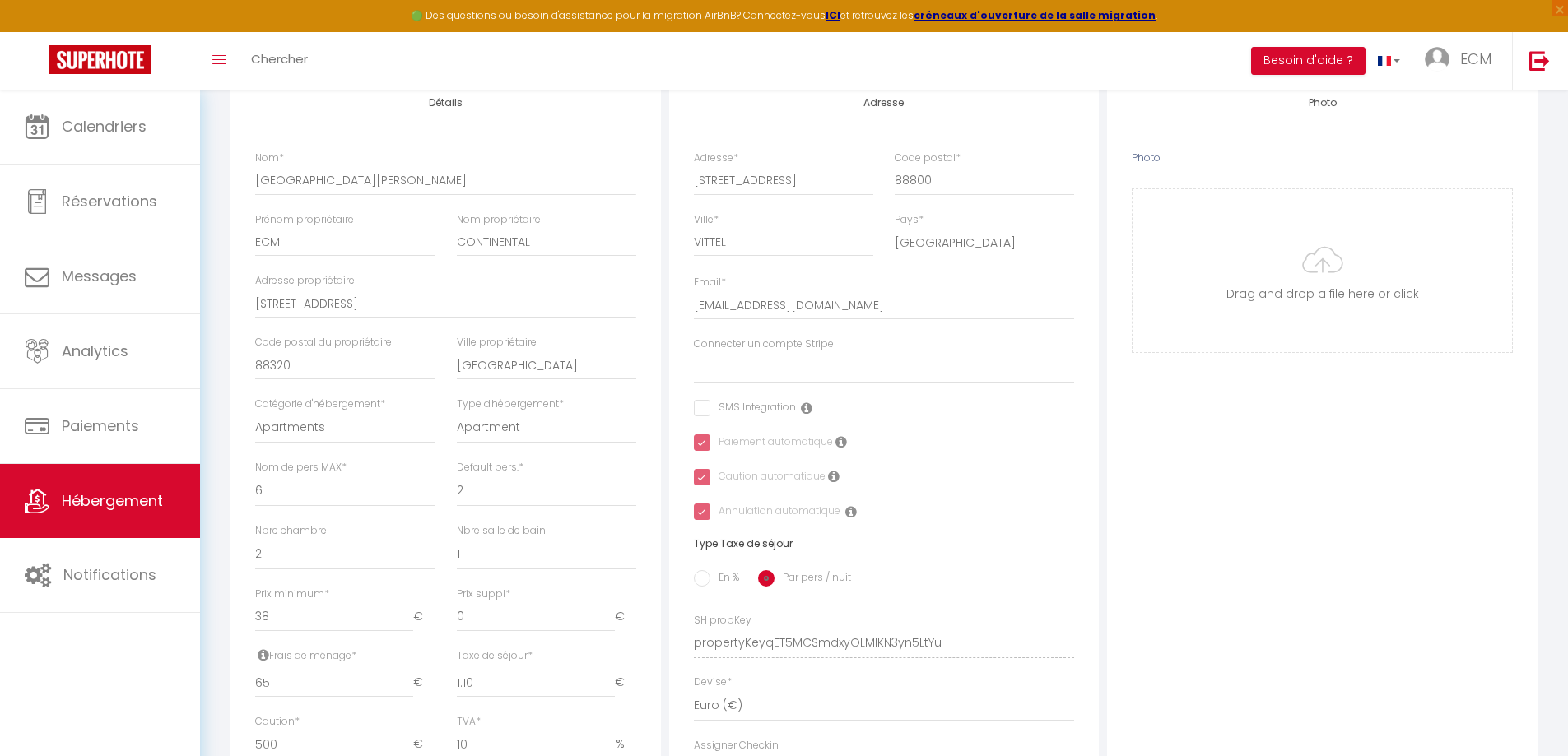
scroll to position [329, 0]
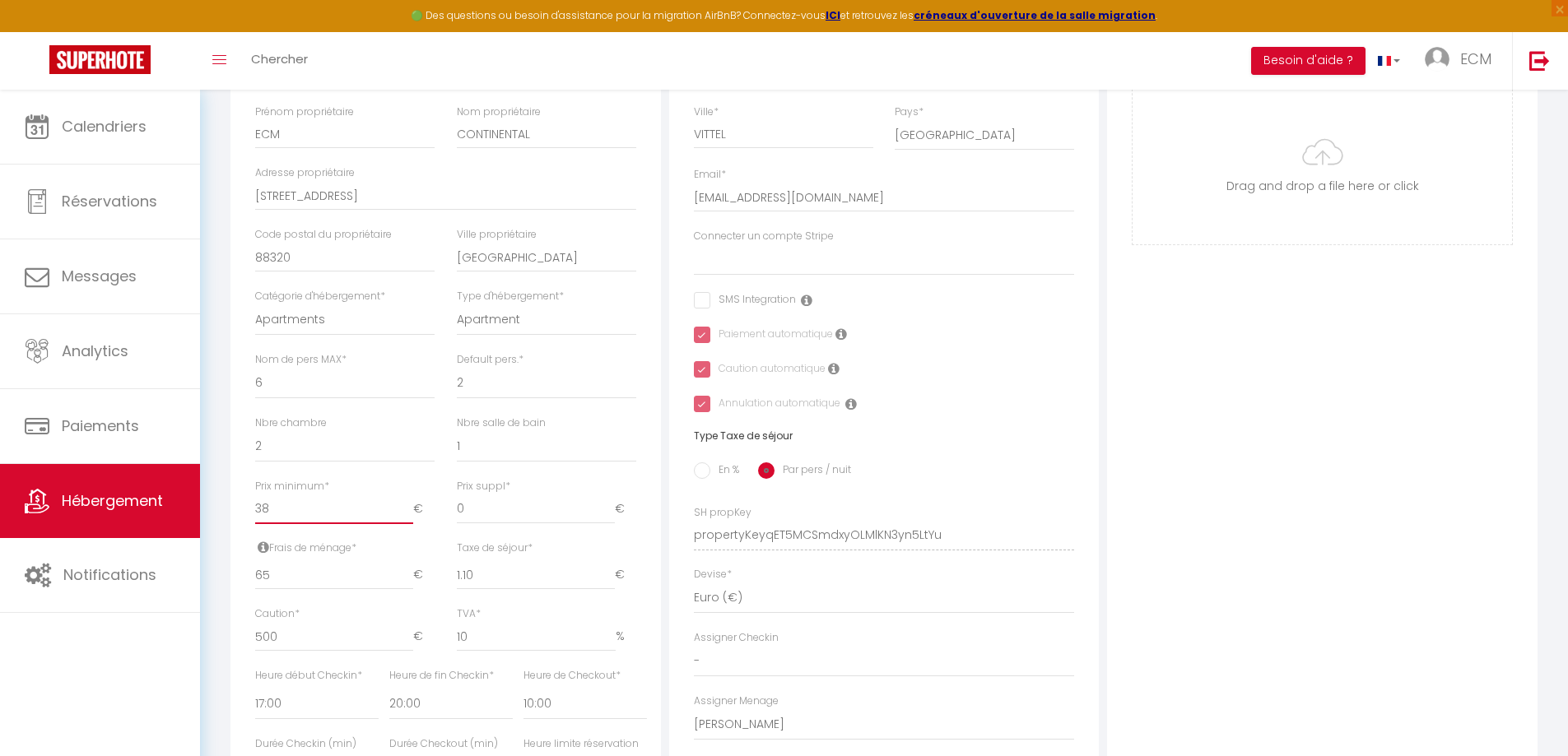
click at [283, 524] on input "38" at bounding box center [334, 508] width 158 height 29
type input "3"
select select
checkbox input "false"
checkbox input "true"
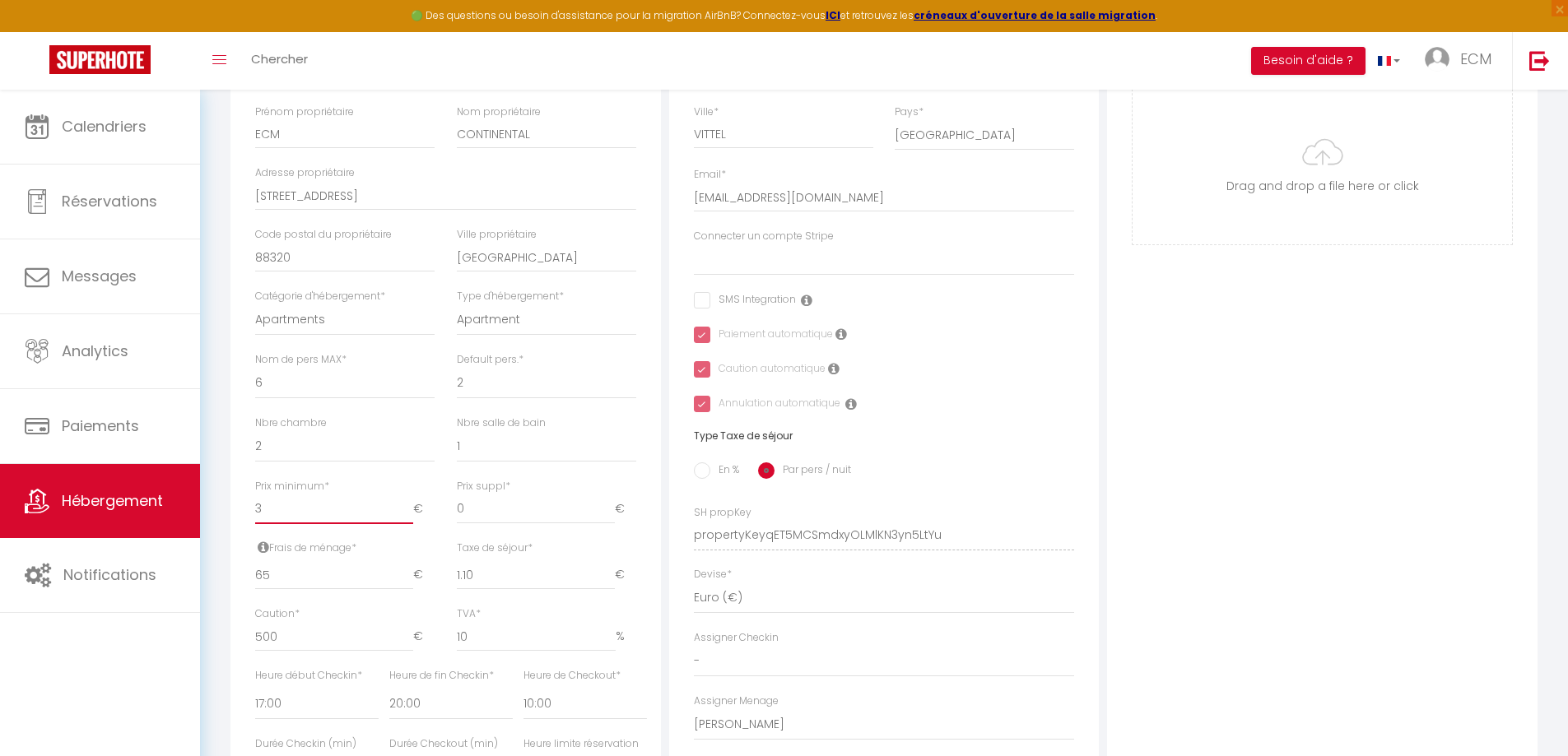
checkbox input "true"
select select
checkbox input "false"
checkbox input "true"
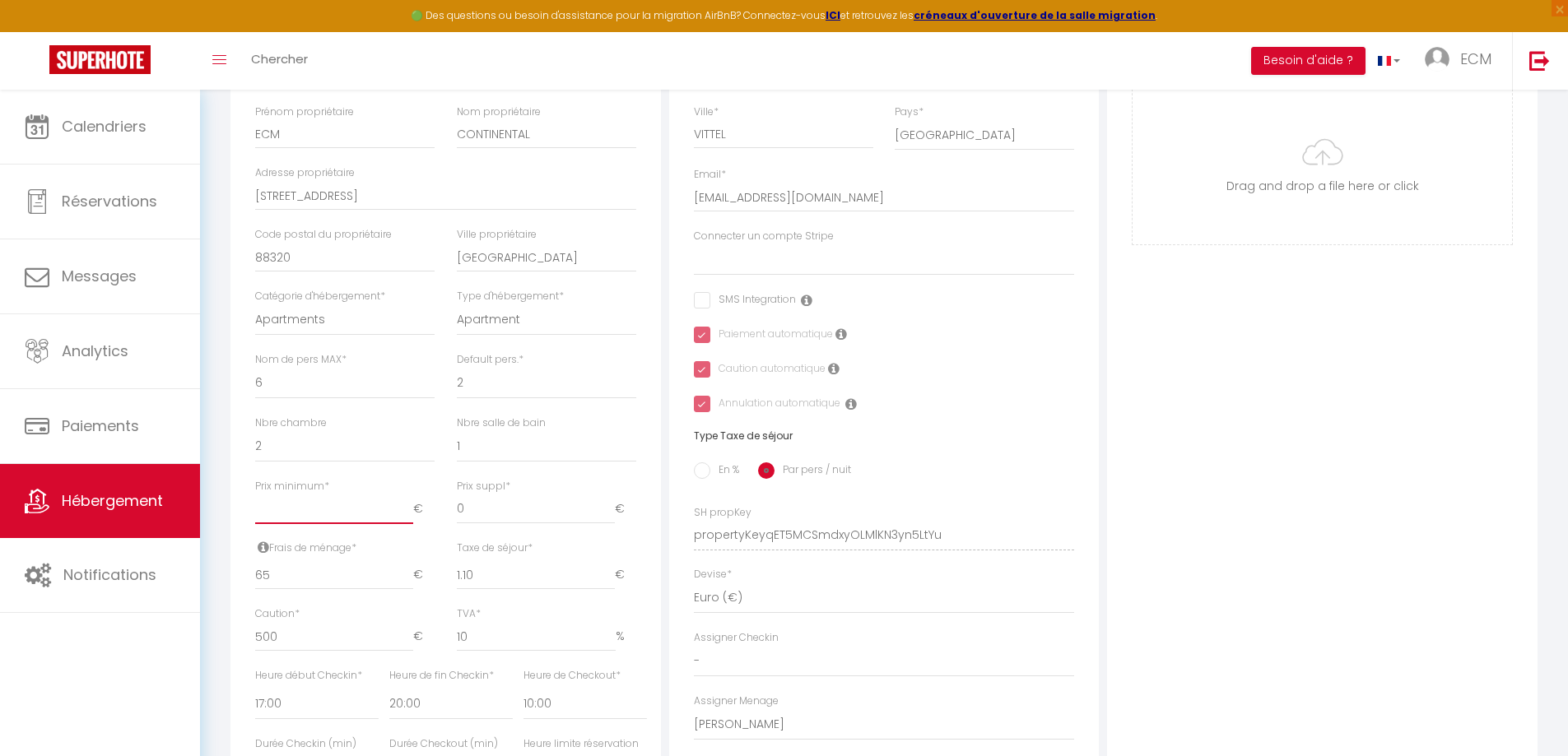
checkbox input "true"
type input "4"
select select
checkbox input "false"
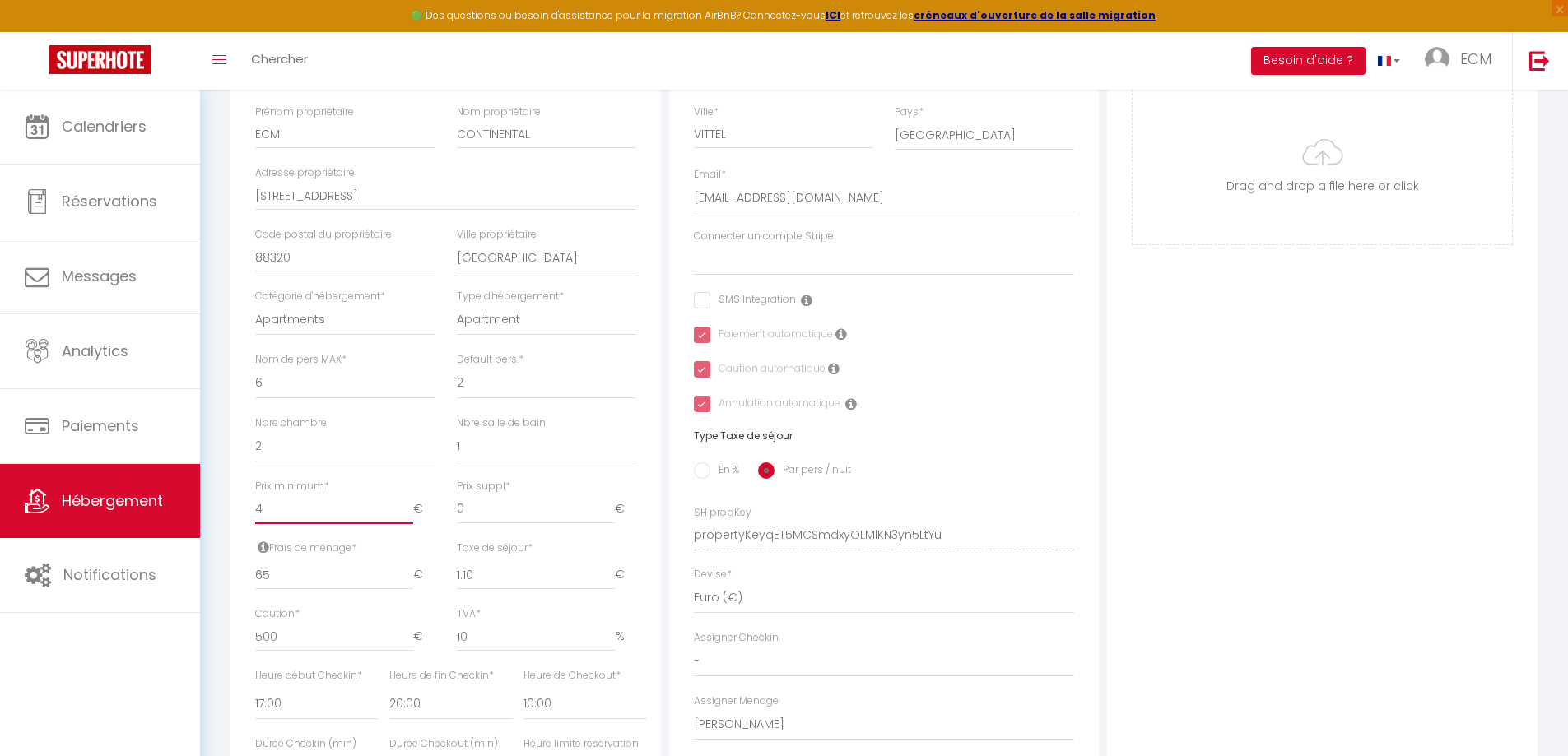
checkbox input "true"
type input "46"
select select
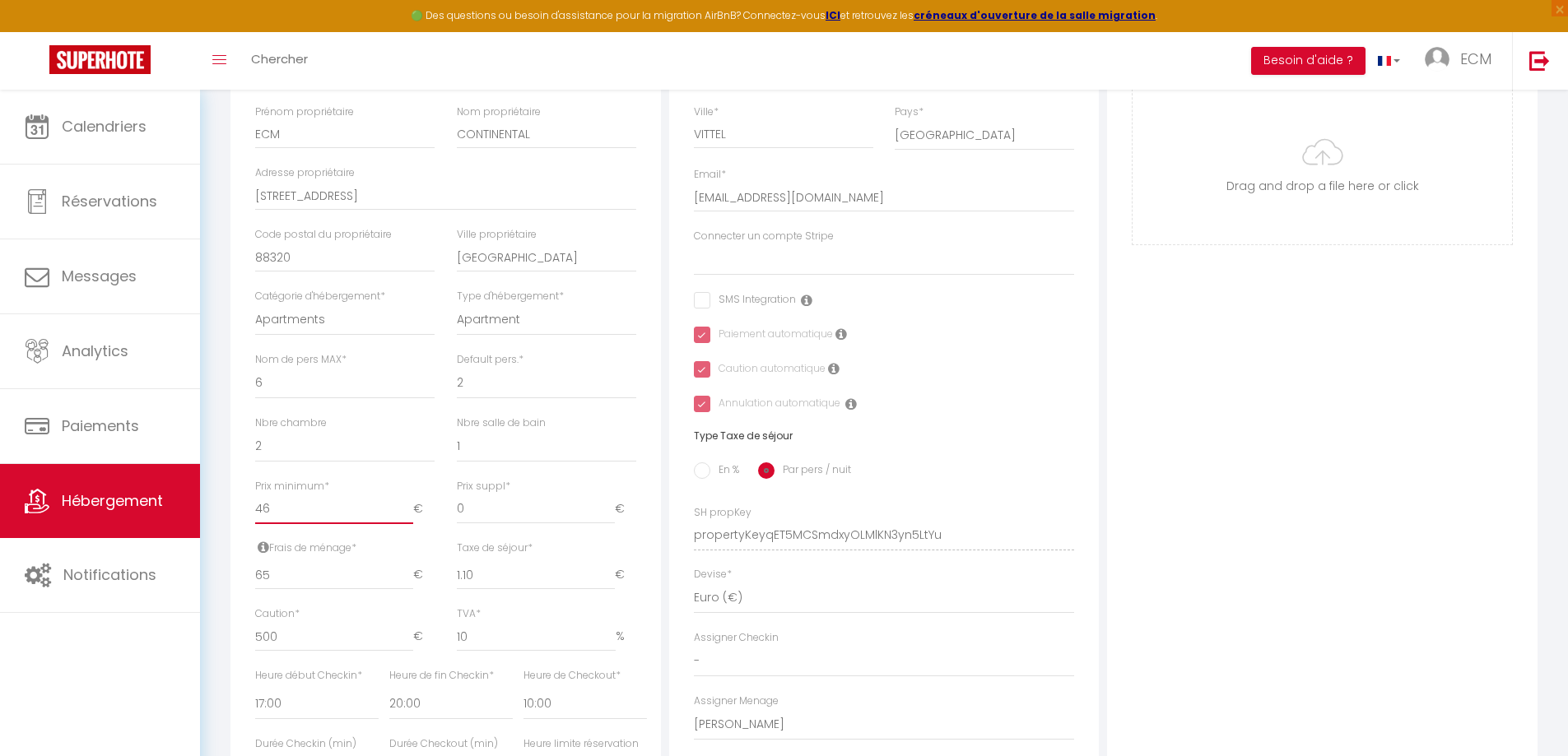
checkbox input "false"
checkbox input "true"
type input "4"
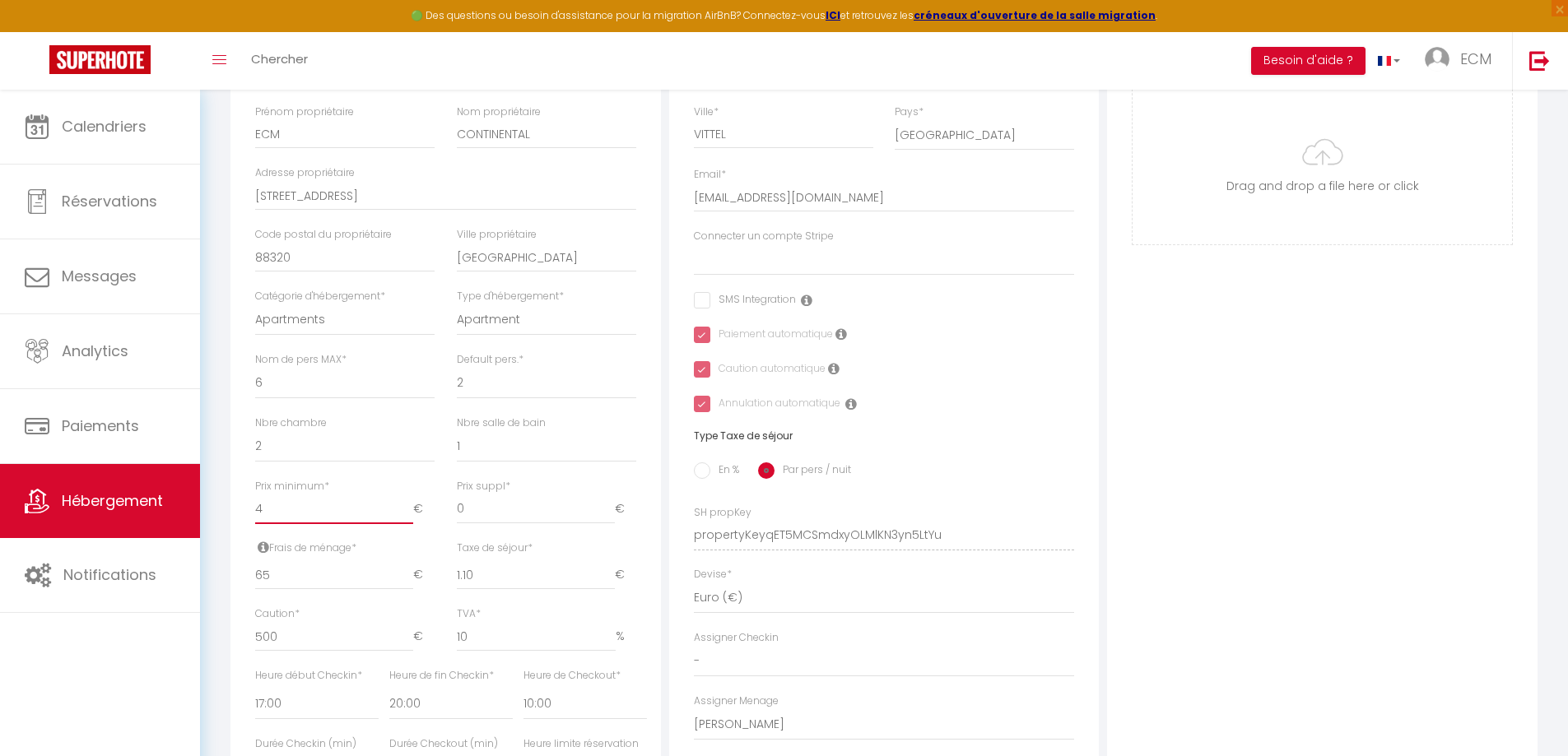
select select
checkbox input "false"
checkbox input "true"
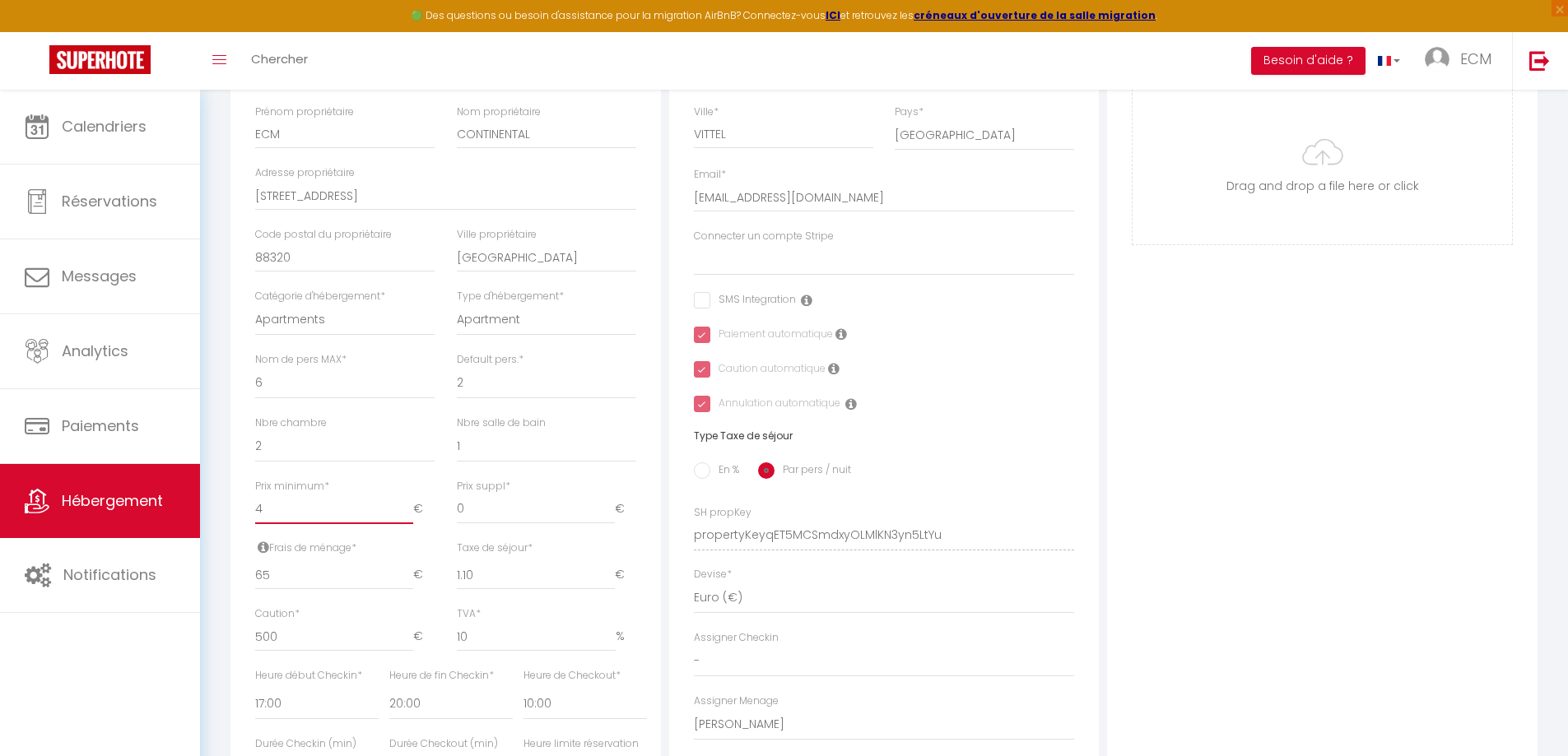
type input "45"
select select
checkbox input "false"
checkbox input "true"
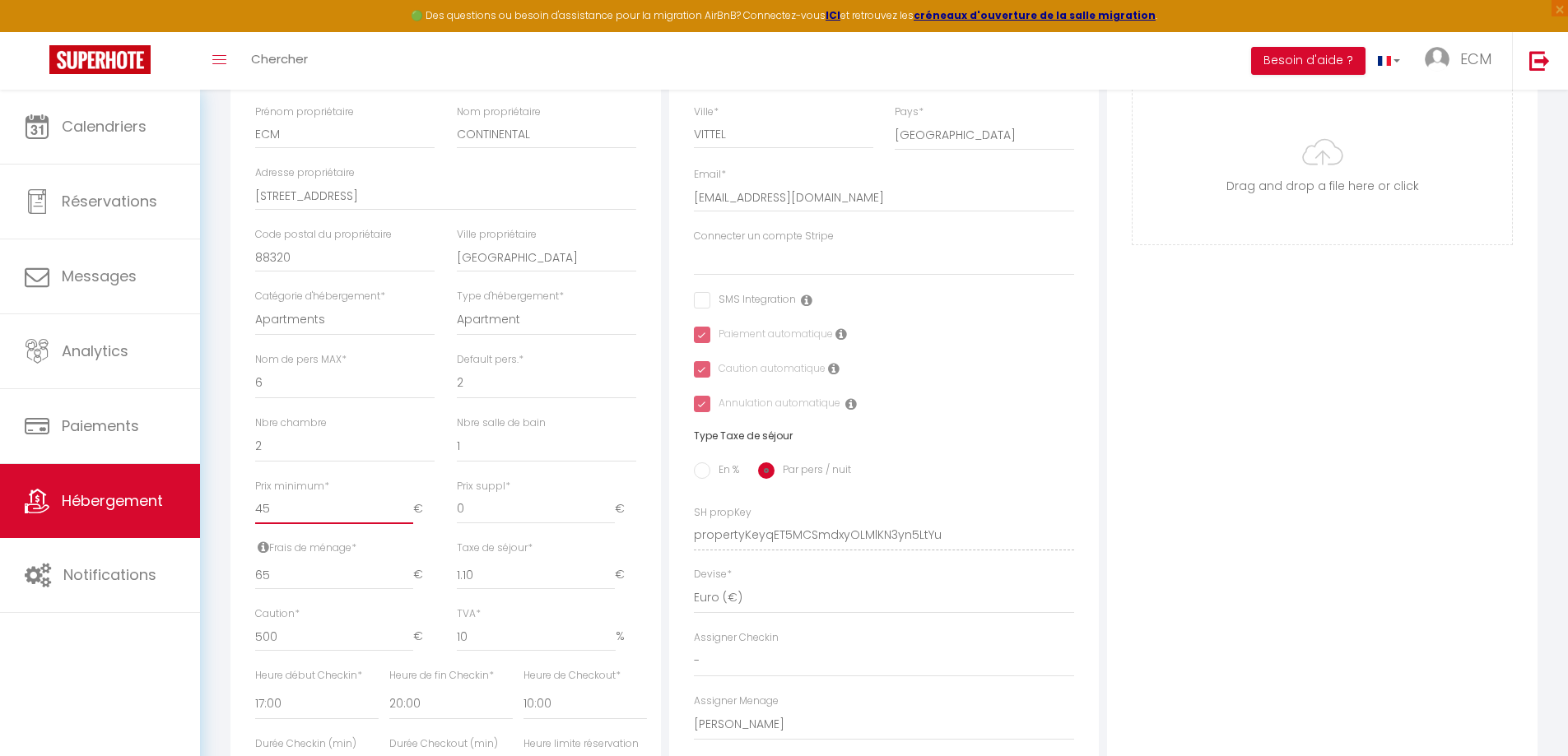
checkbox input "true"
select select
checkbox input "false"
checkbox input "true"
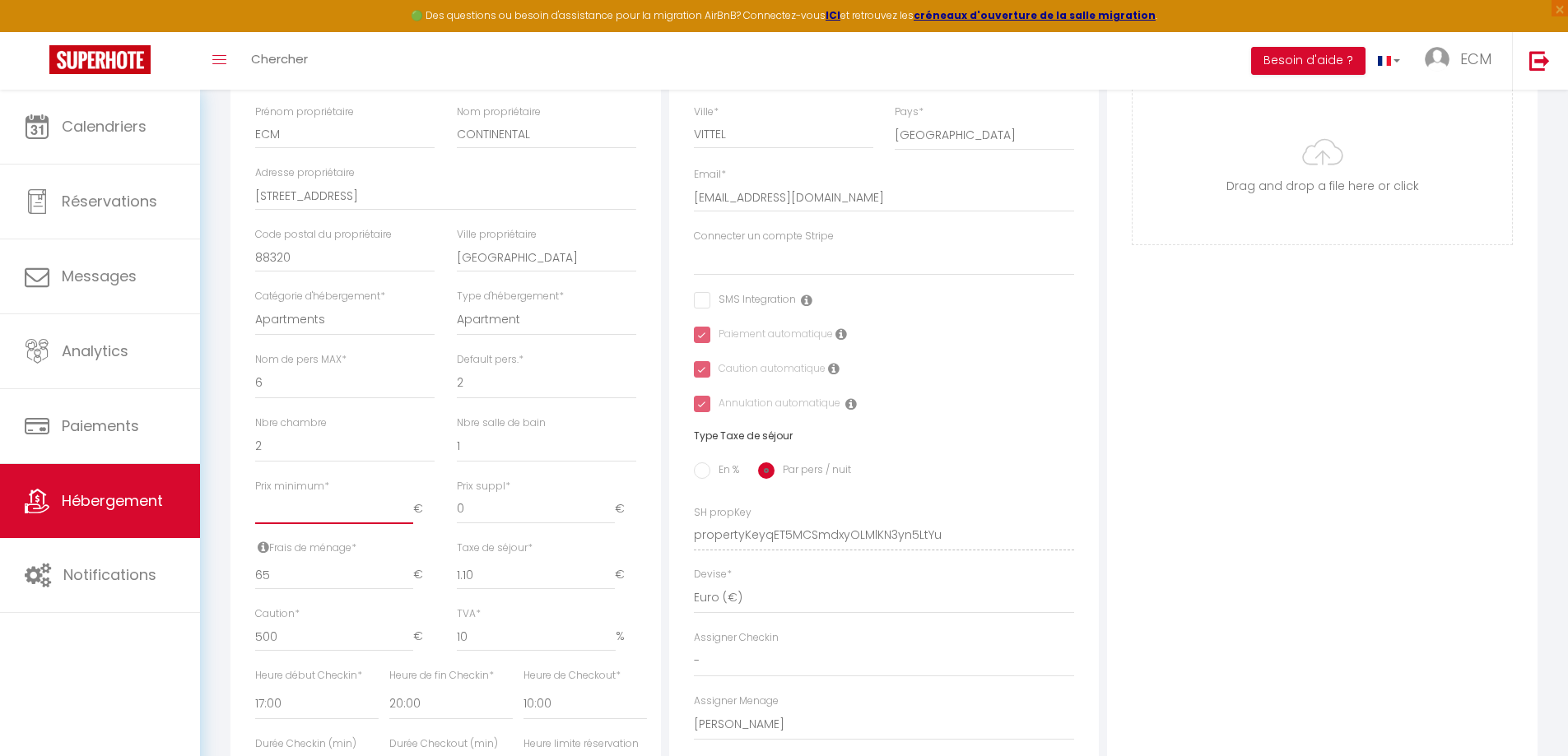
checkbox input "true"
type input "45.23"
select select
click at [696, 479] on input "En %" at bounding box center [702, 471] width 17 height 17
click at [428, 590] on input "Taxe en % *" at bounding box center [445, 575] width 113 height 29
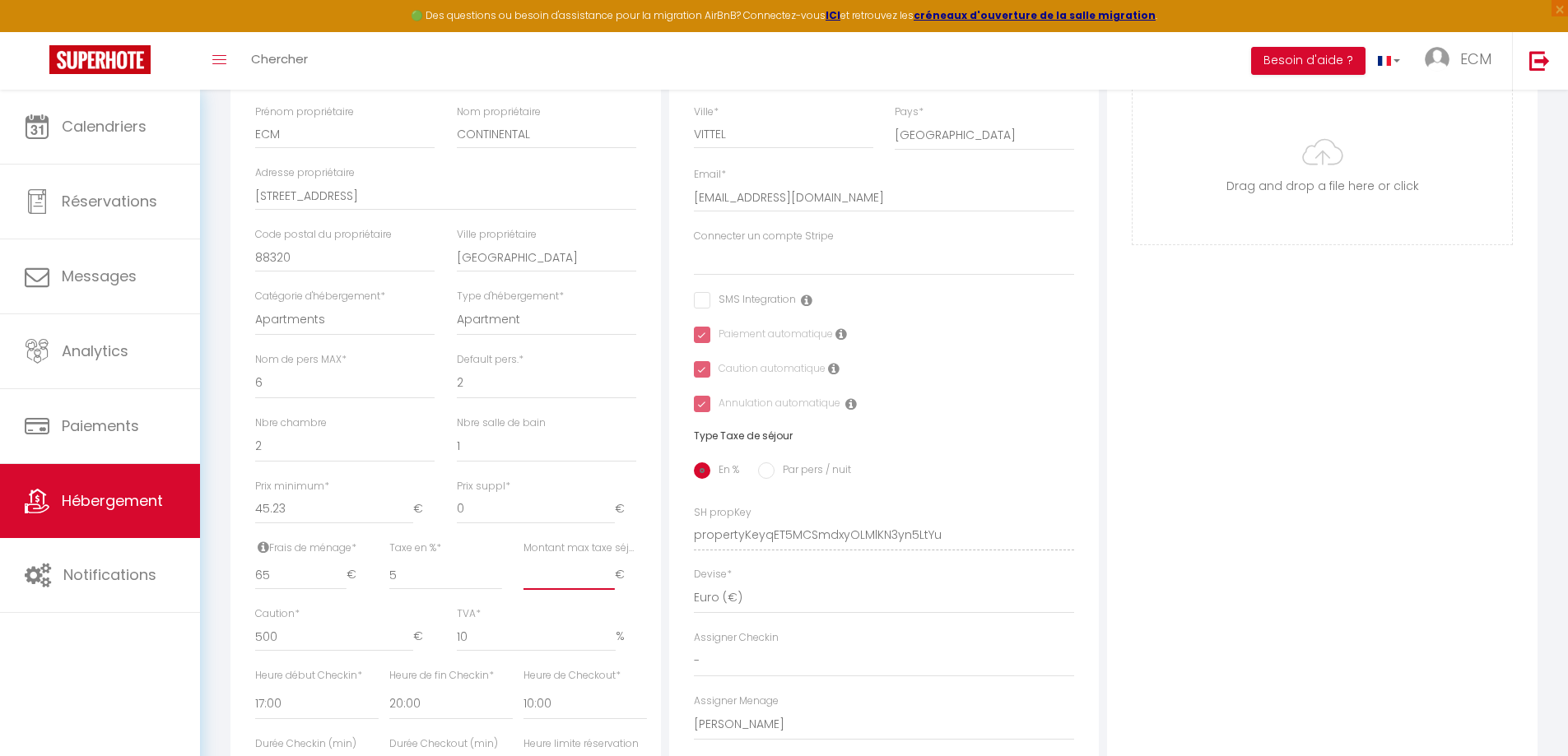
click at [551, 590] on input "Montant max taxe séjour *" at bounding box center [569, 575] width 91 height 29
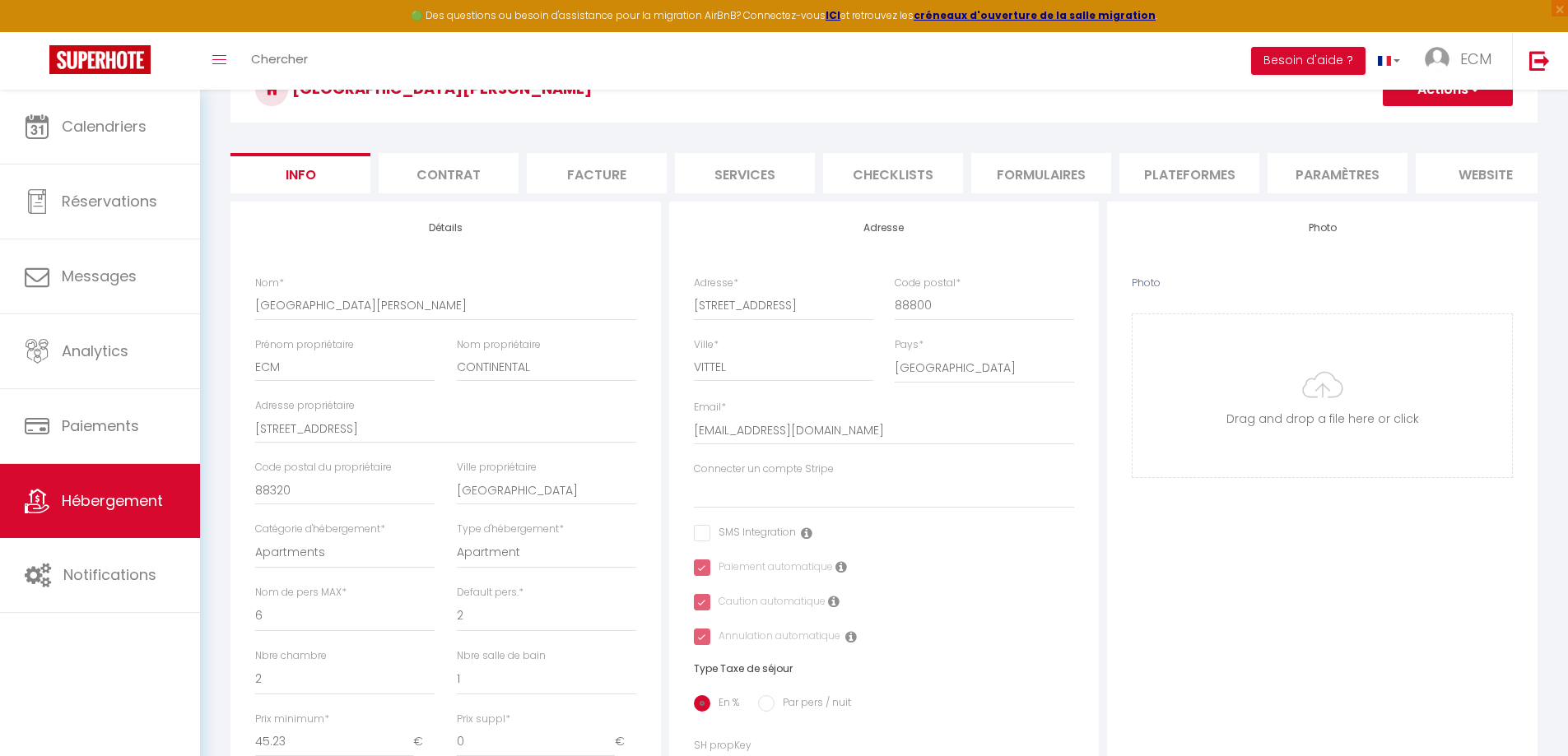
scroll to position [82, 0]
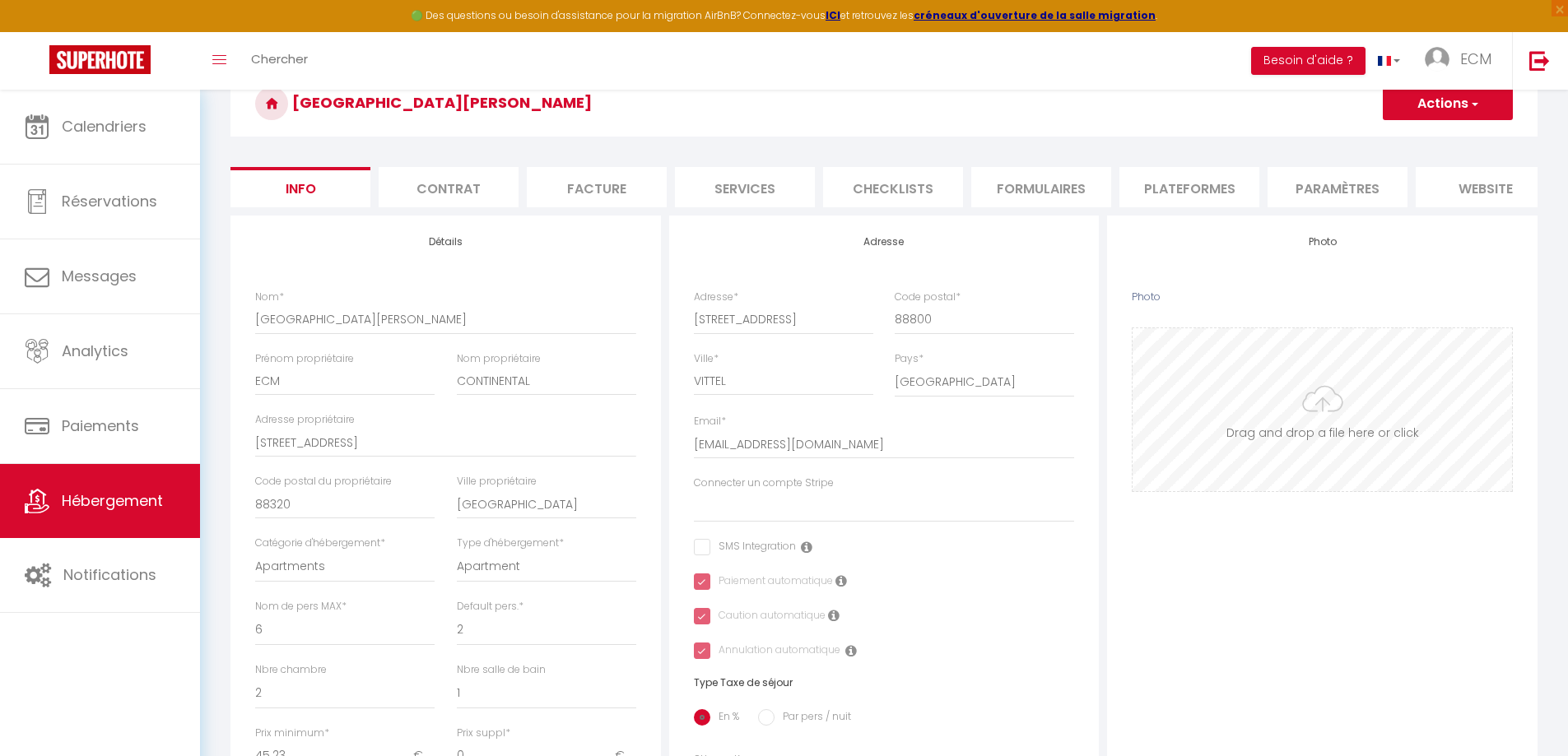
click at [1345, 408] on input "Photo" at bounding box center [1323, 410] width 380 height 163
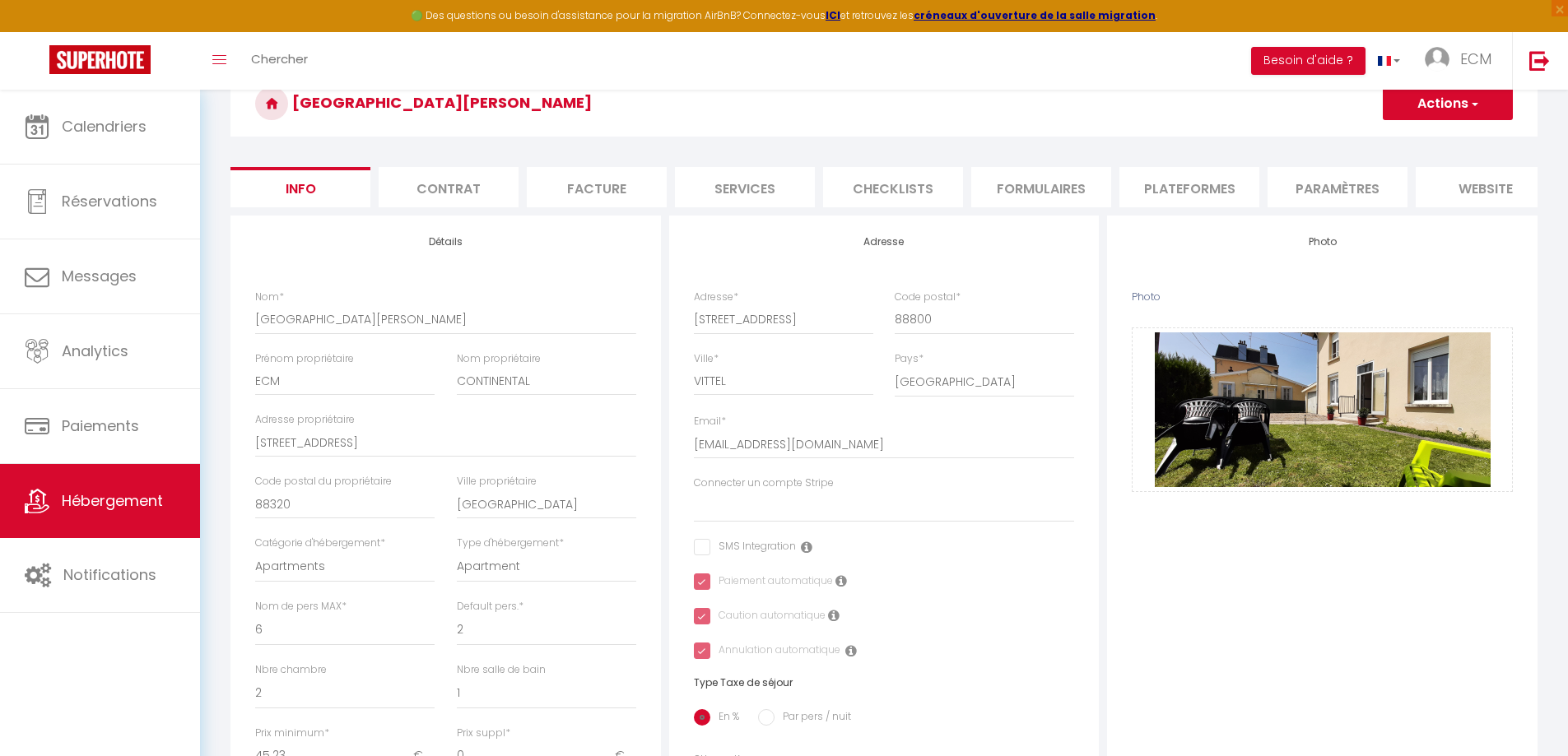
click at [1433, 99] on button "Actions" at bounding box center [1448, 103] width 130 height 33
click at [1369, 135] on input "Enregistrer" at bounding box center [1383, 140] width 61 height 17
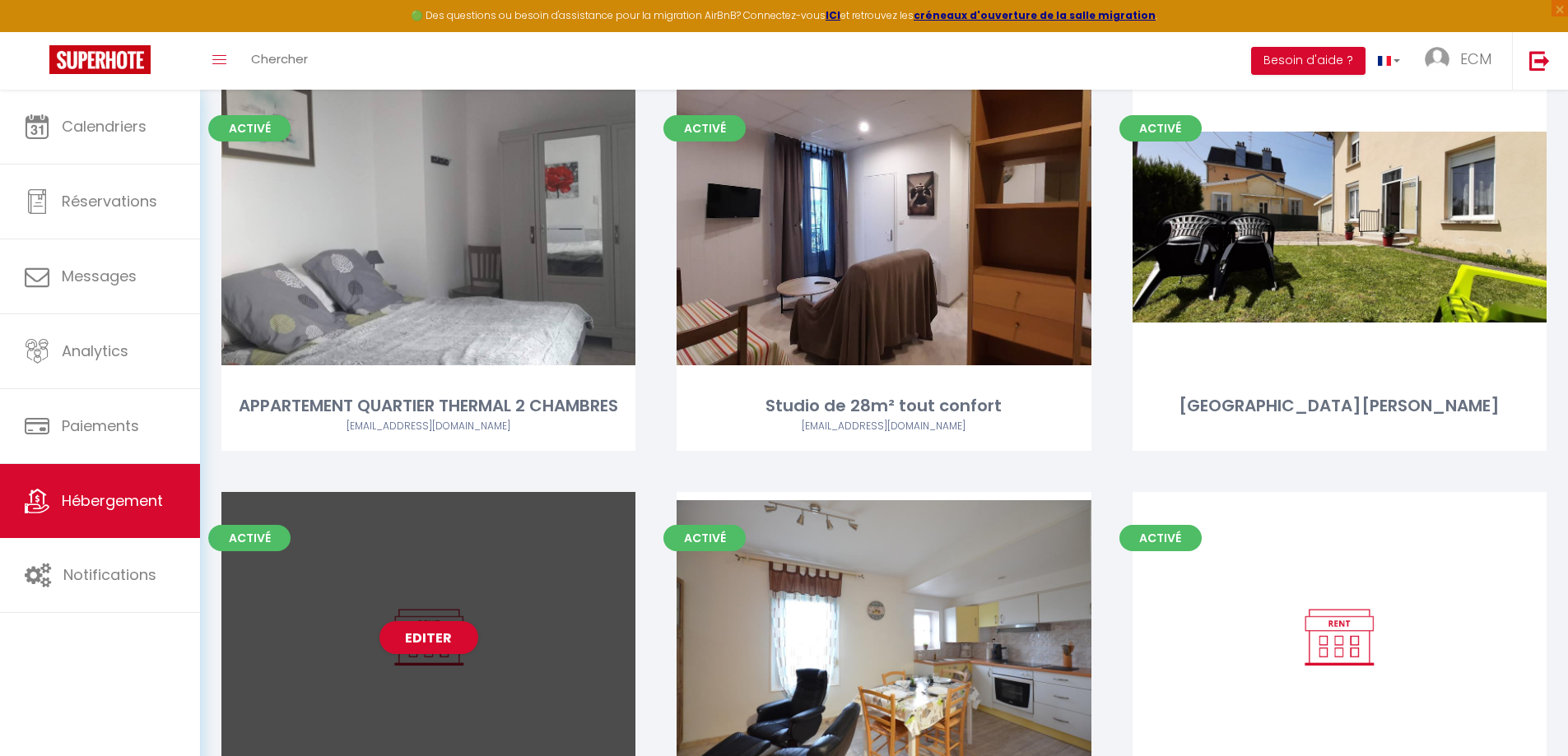
scroll to position [33, 0]
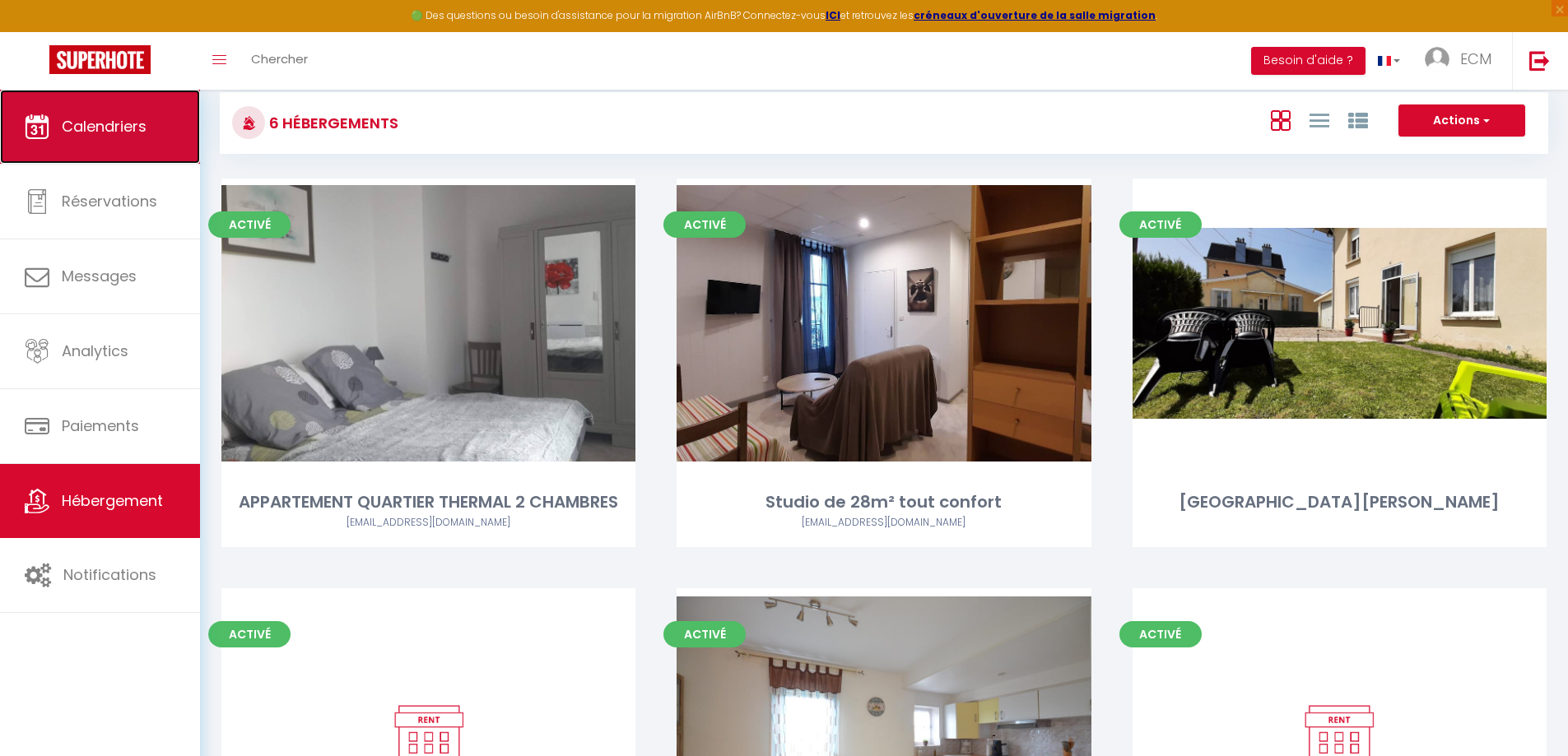
click at [97, 127] on span "Calendriers" at bounding box center [104, 126] width 85 height 21
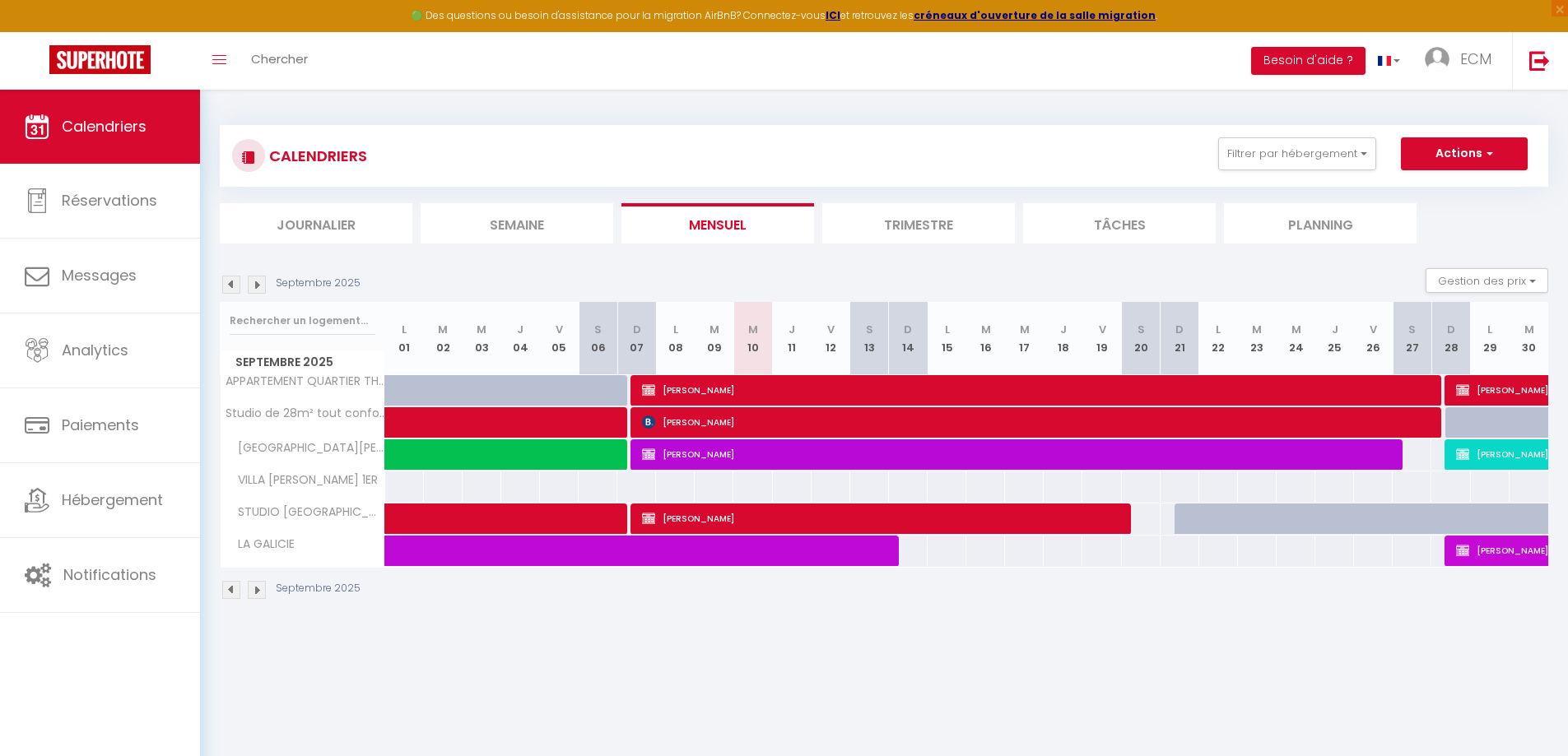
click at [259, 287] on img at bounding box center [257, 285] width 18 height 18
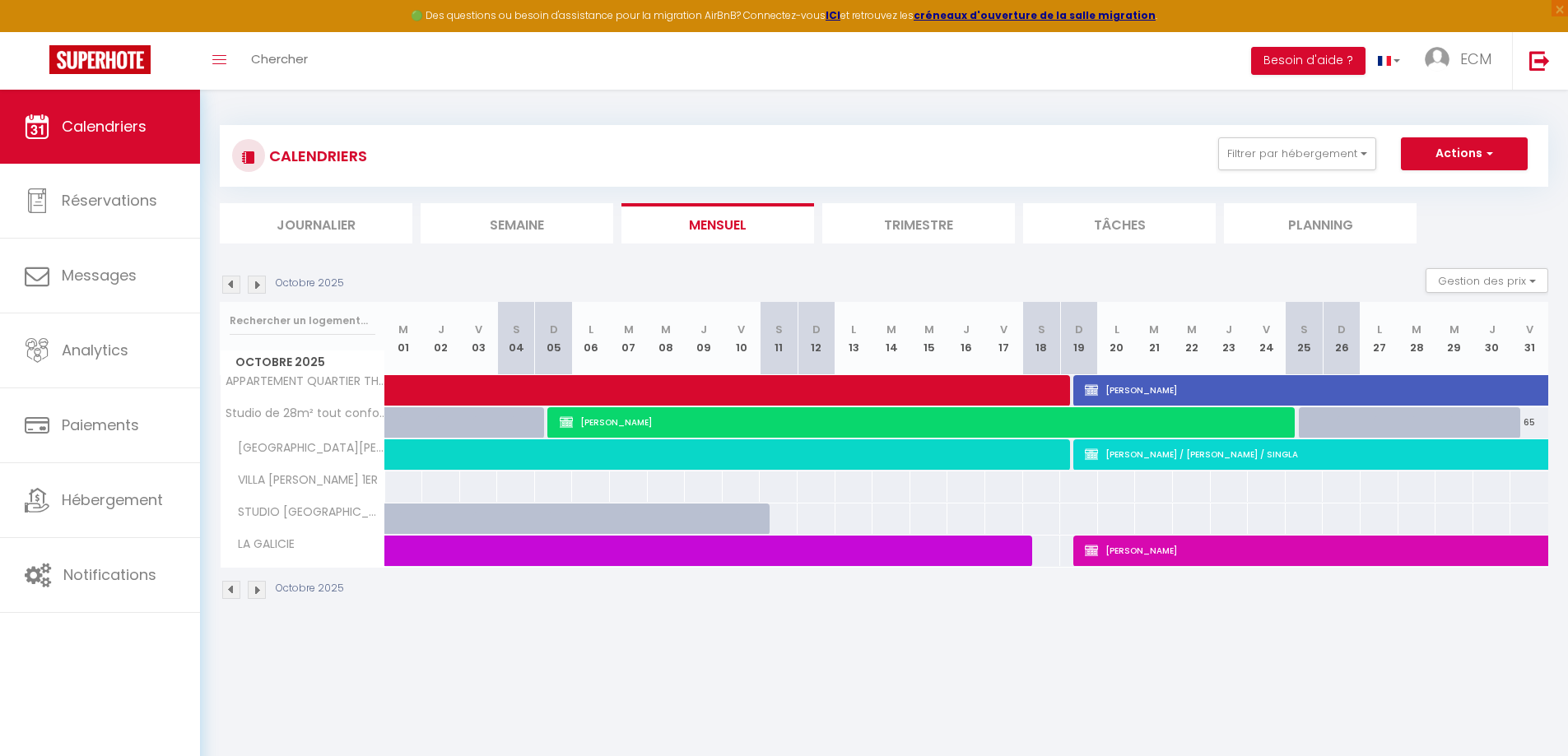
click at [259, 291] on img at bounding box center [257, 285] width 18 height 18
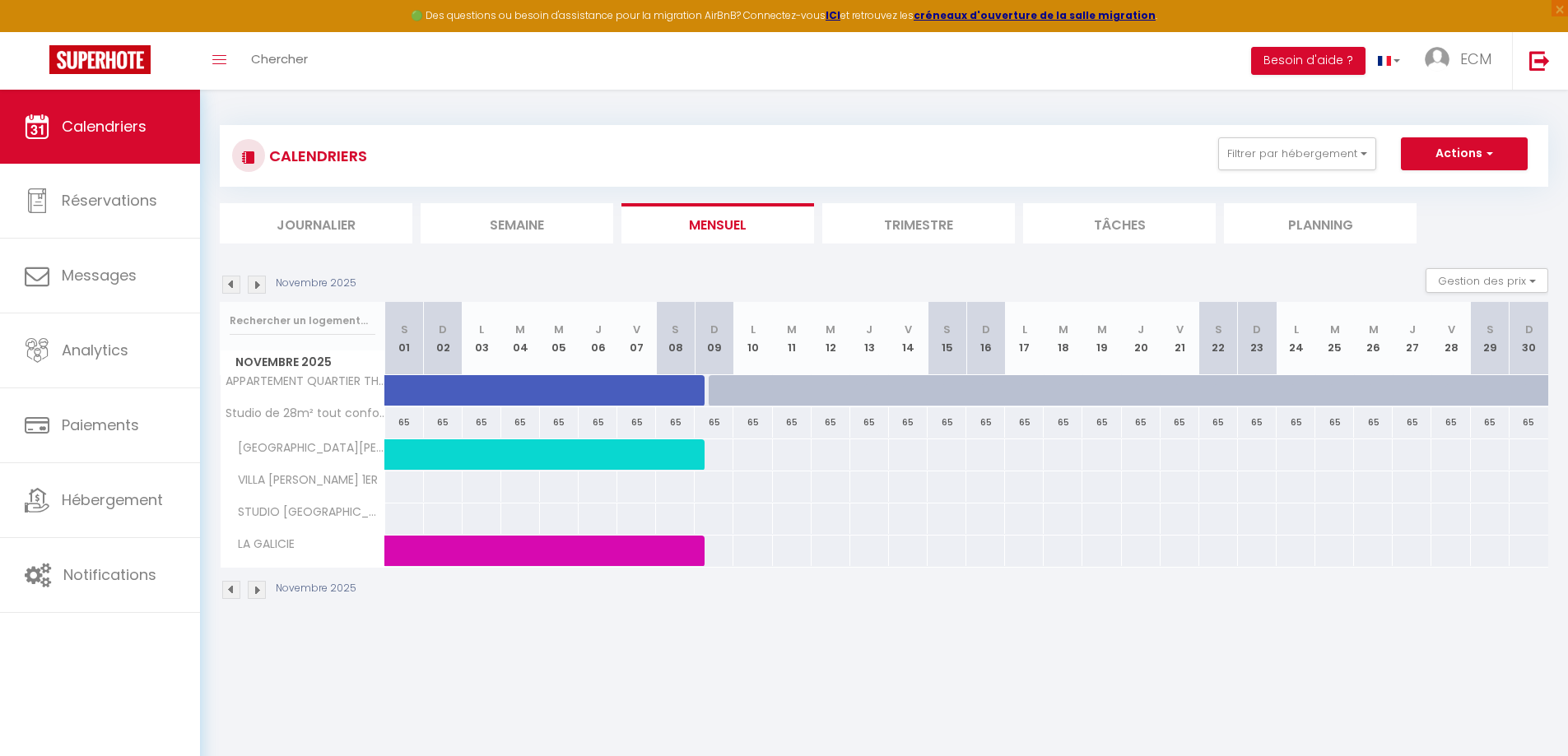
click at [230, 289] on img at bounding box center [232, 285] width 18 height 18
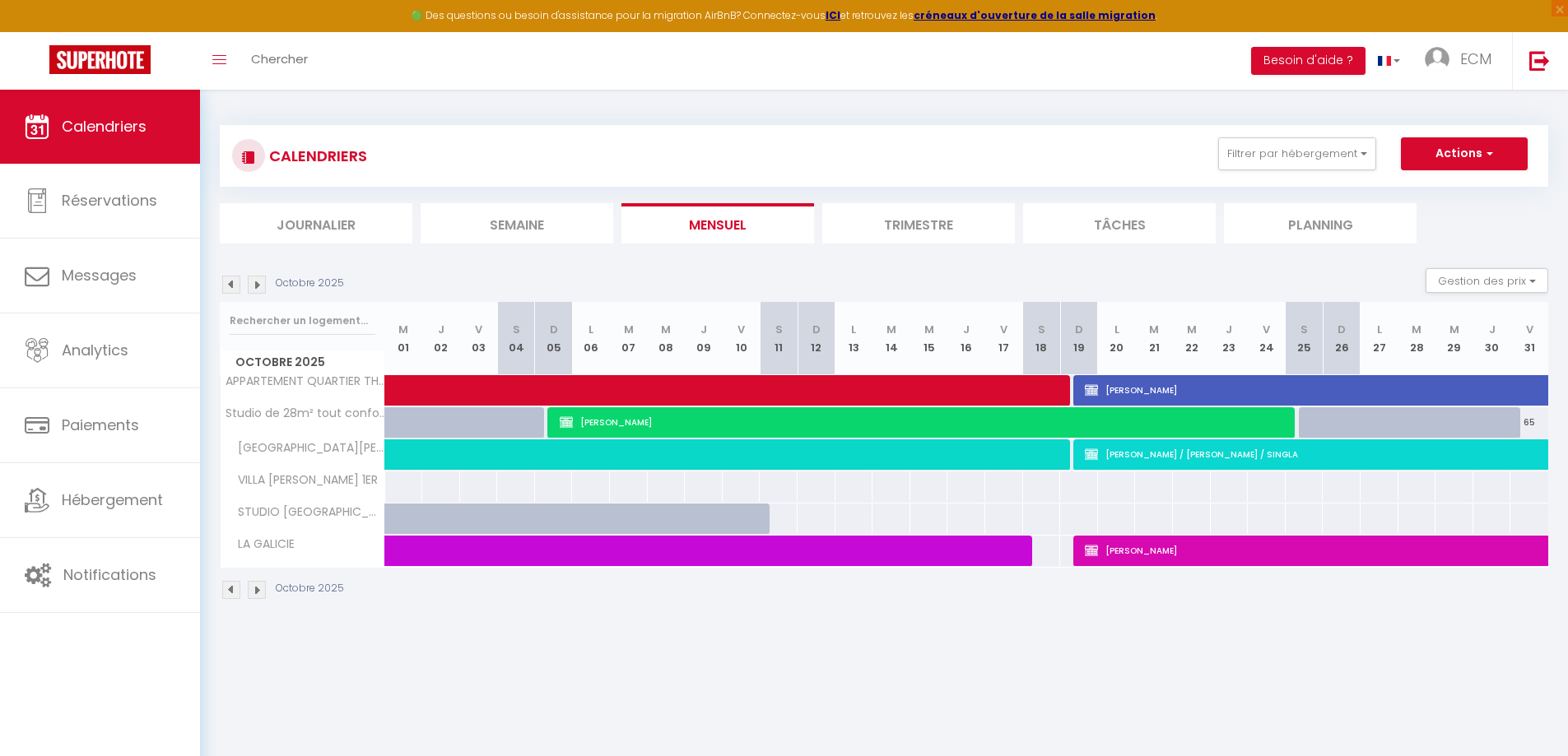
click at [256, 290] on img at bounding box center [257, 285] width 18 height 18
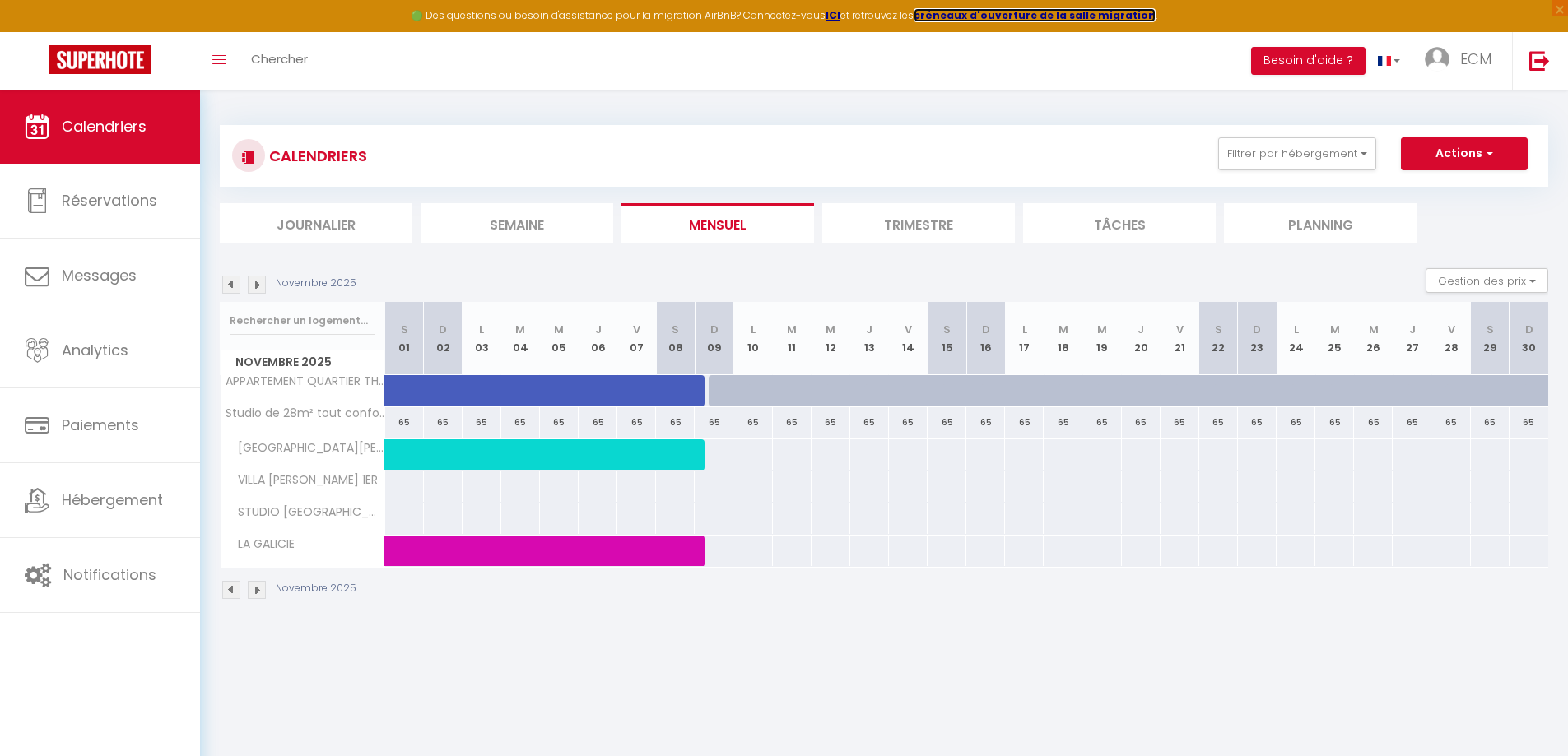
click at [993, 15] on strong "créneaux d'ouverture de la salle migration" at bounding box center [1034, 15] width 242 height 14
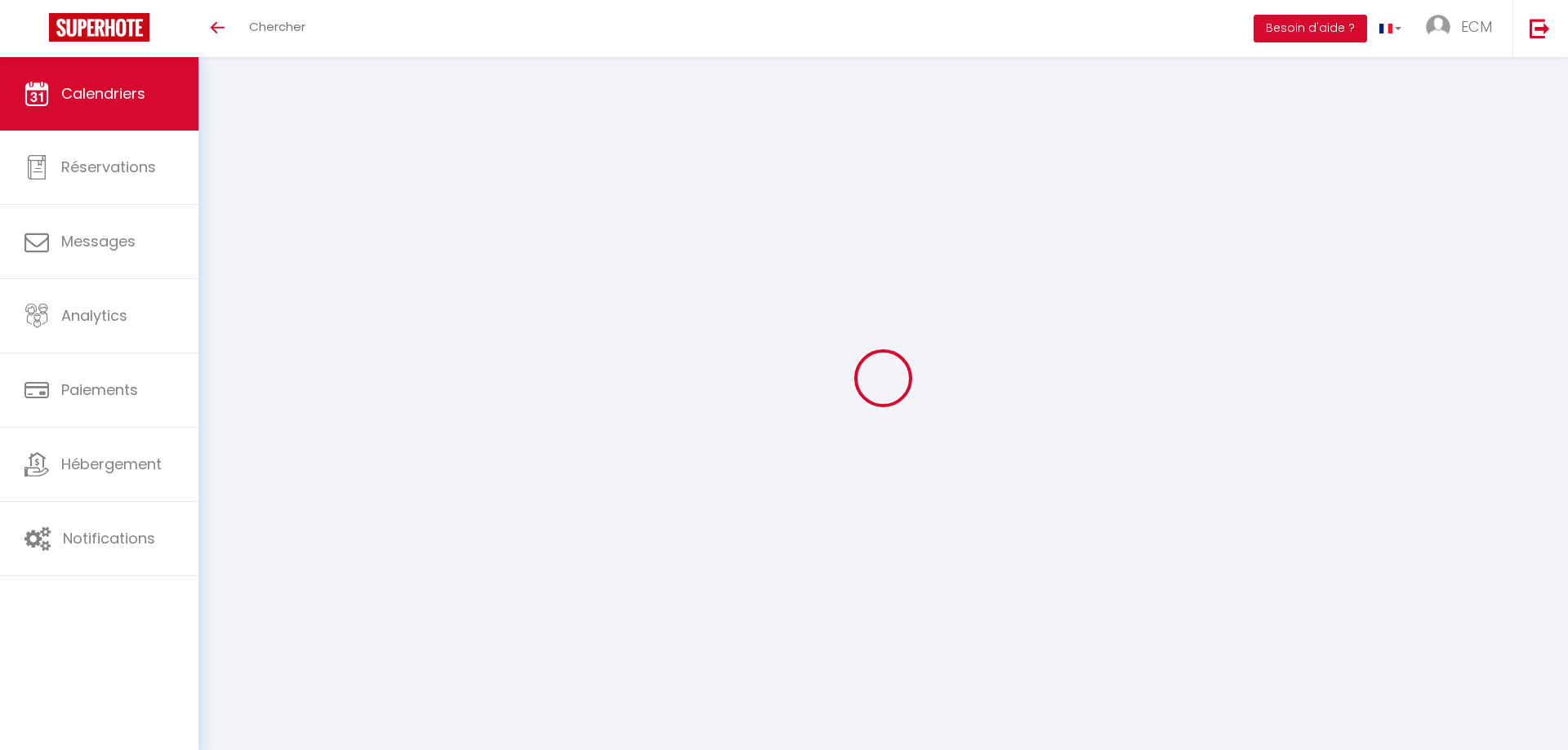
select select
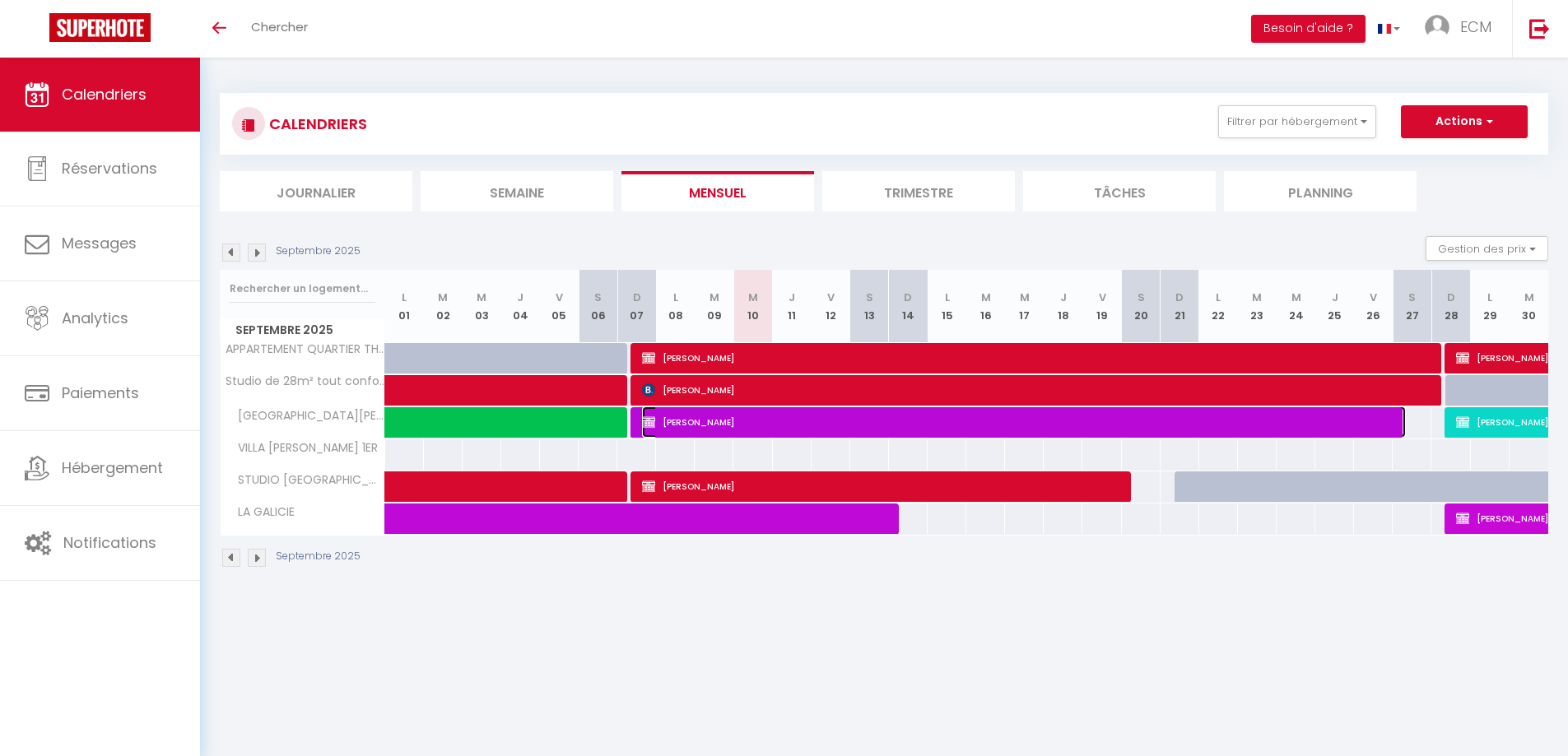
click at [698, 421] on span "[PERSON_NAME]" at bounding box center [1023, 421] width 764 height 31
select select "KO"
select select "0"
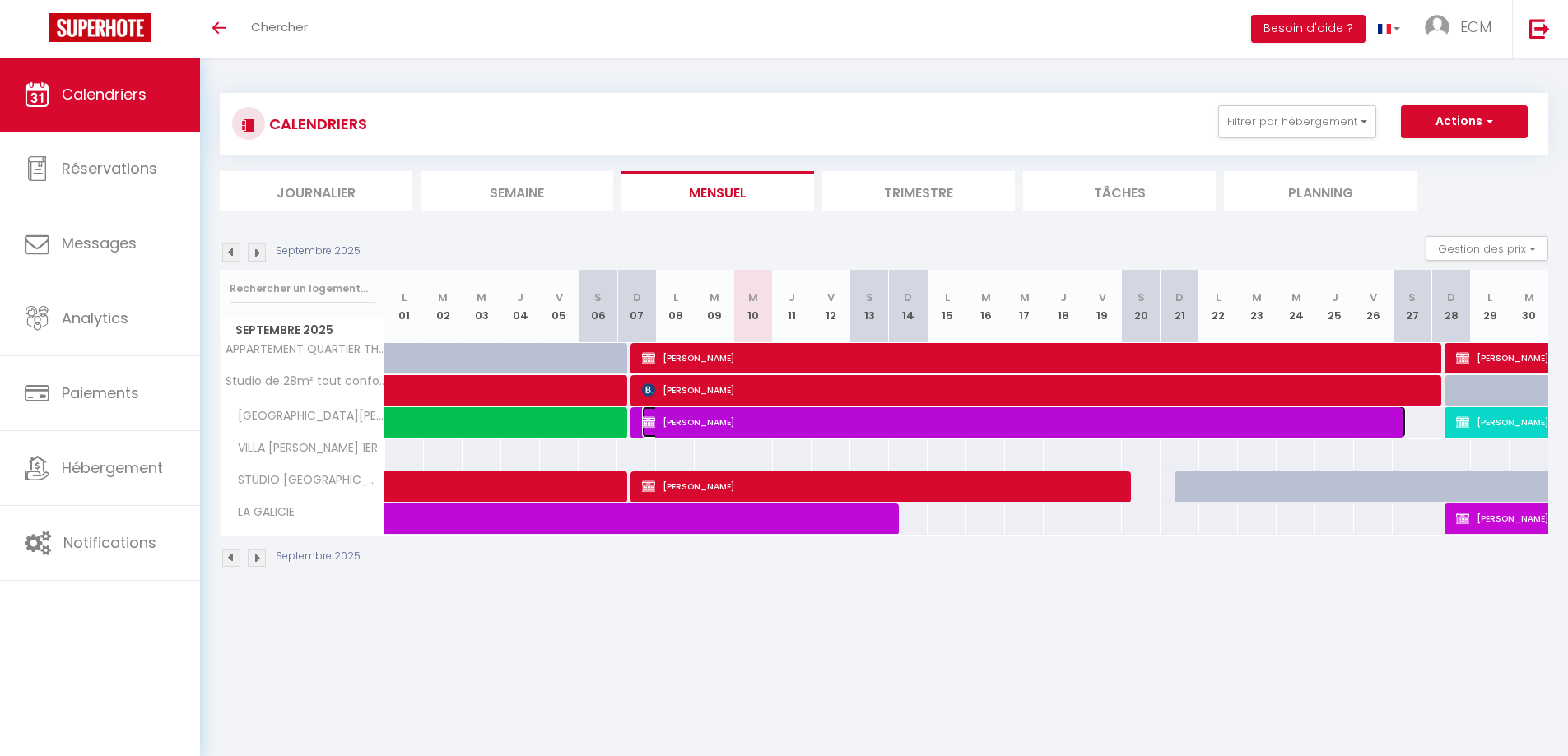
select select "1"
select select
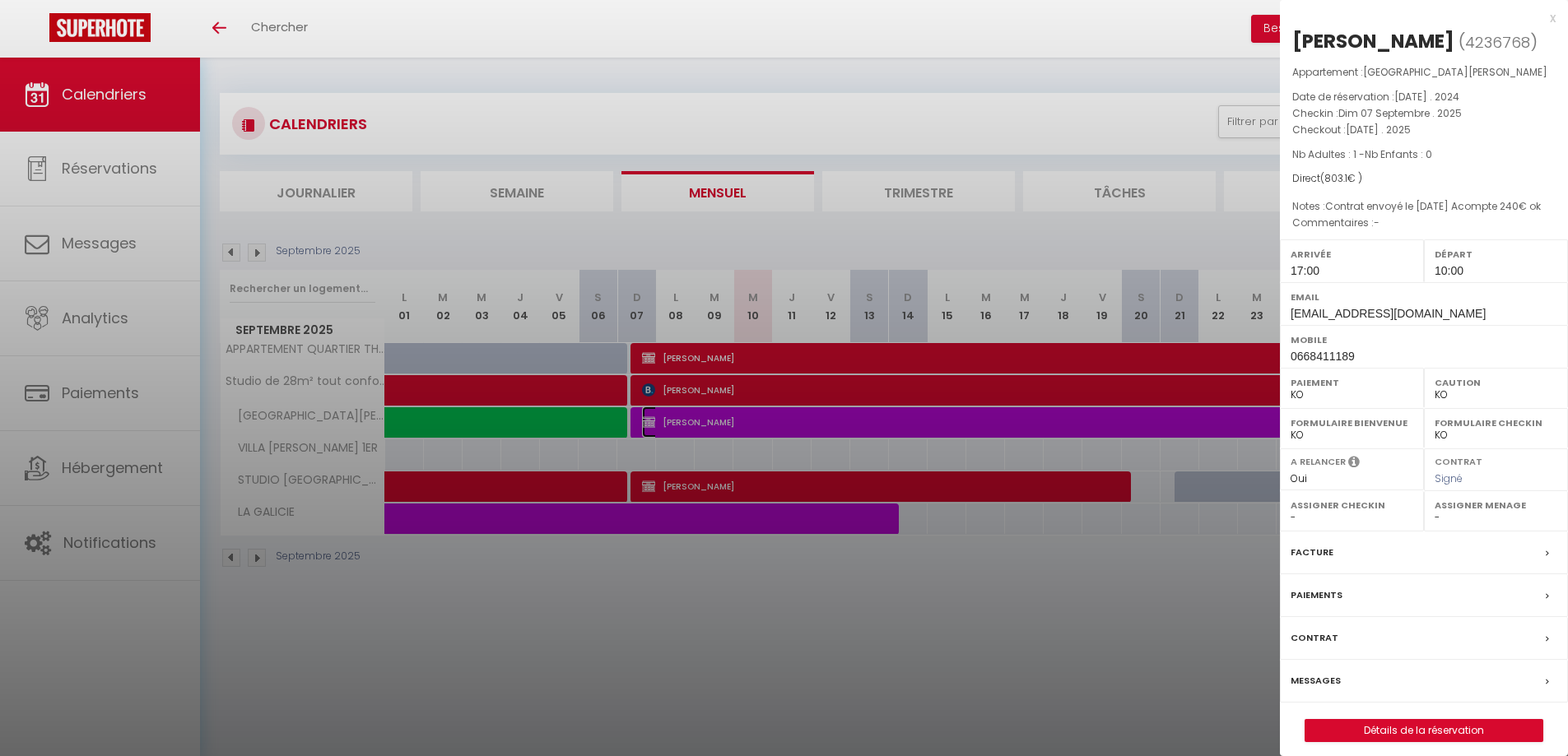
select select "20967"
click at [902, 637] on div at bounding box center [784, 378] width 1568 height 756
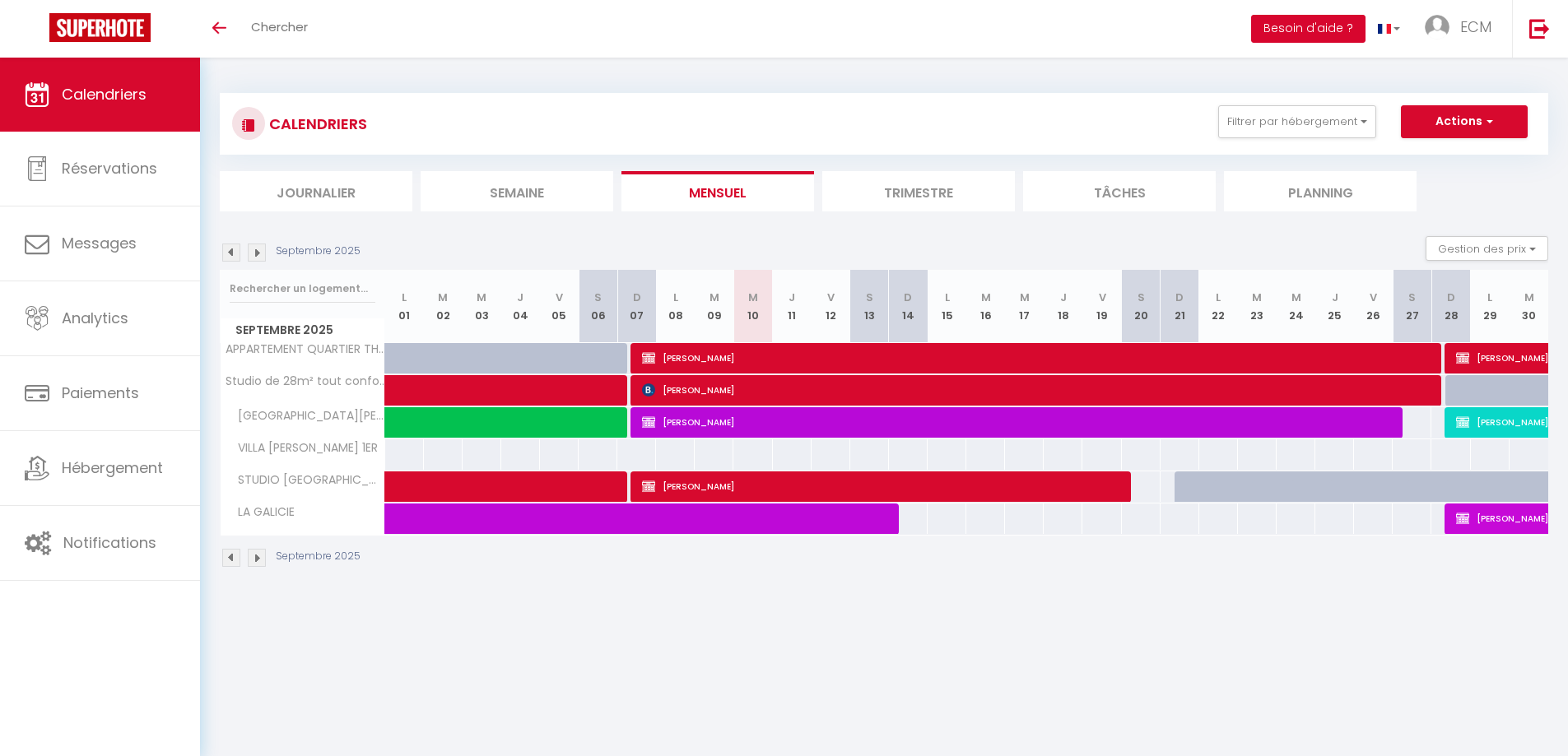
click at [1304, 24] on button "Besoin d'aide ?" at bounding box center [1309, 28] width 115 height 28
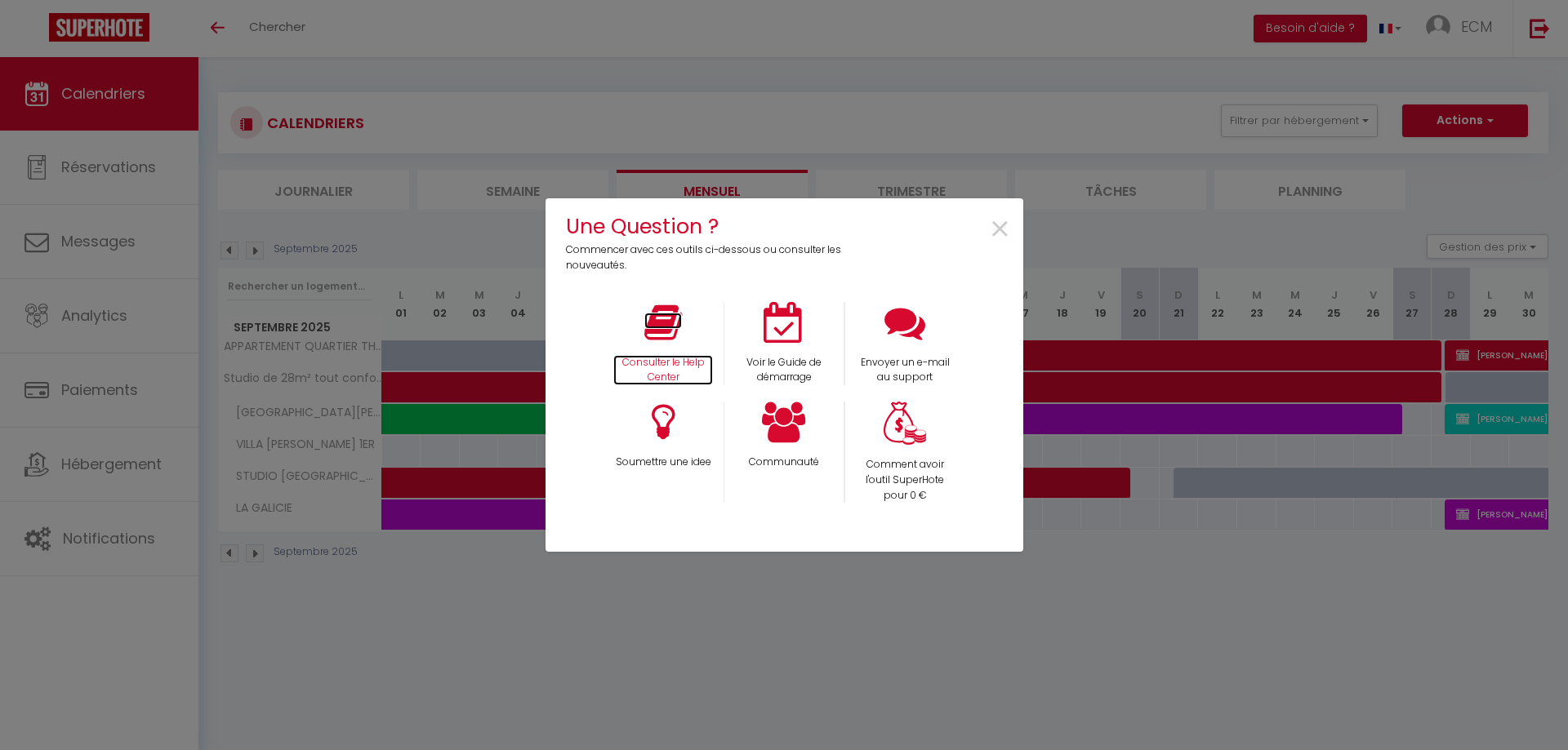
click at [678, 337] on icon at bounding box center [662, 322] width 37 height 41
click at [999, 234] on span "×" at bounding box center [999, 230] width 22 height 51
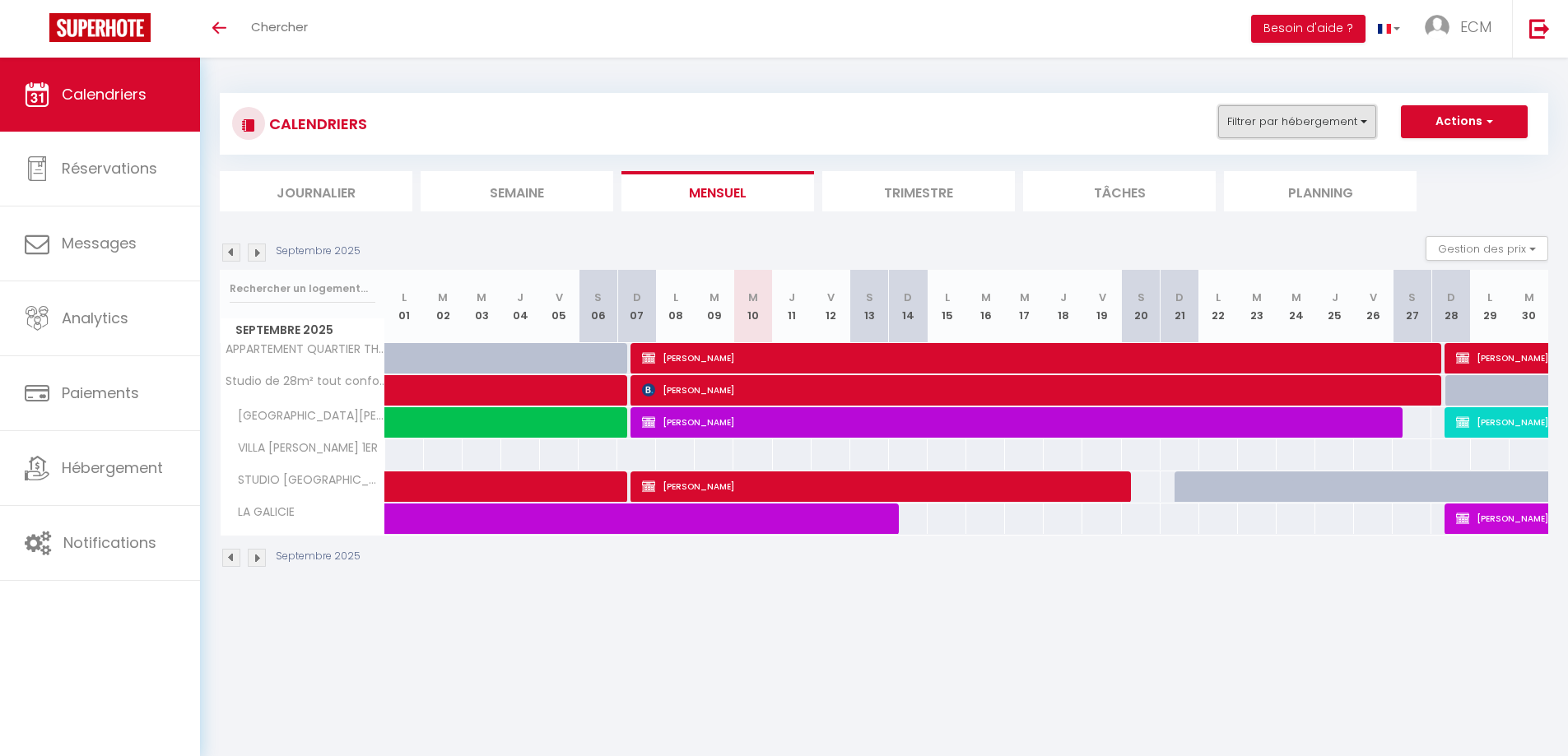
click at [1330, 116] on button "Filtrer par hébergement" at bounding box center [1297, 121] width 158 height 33
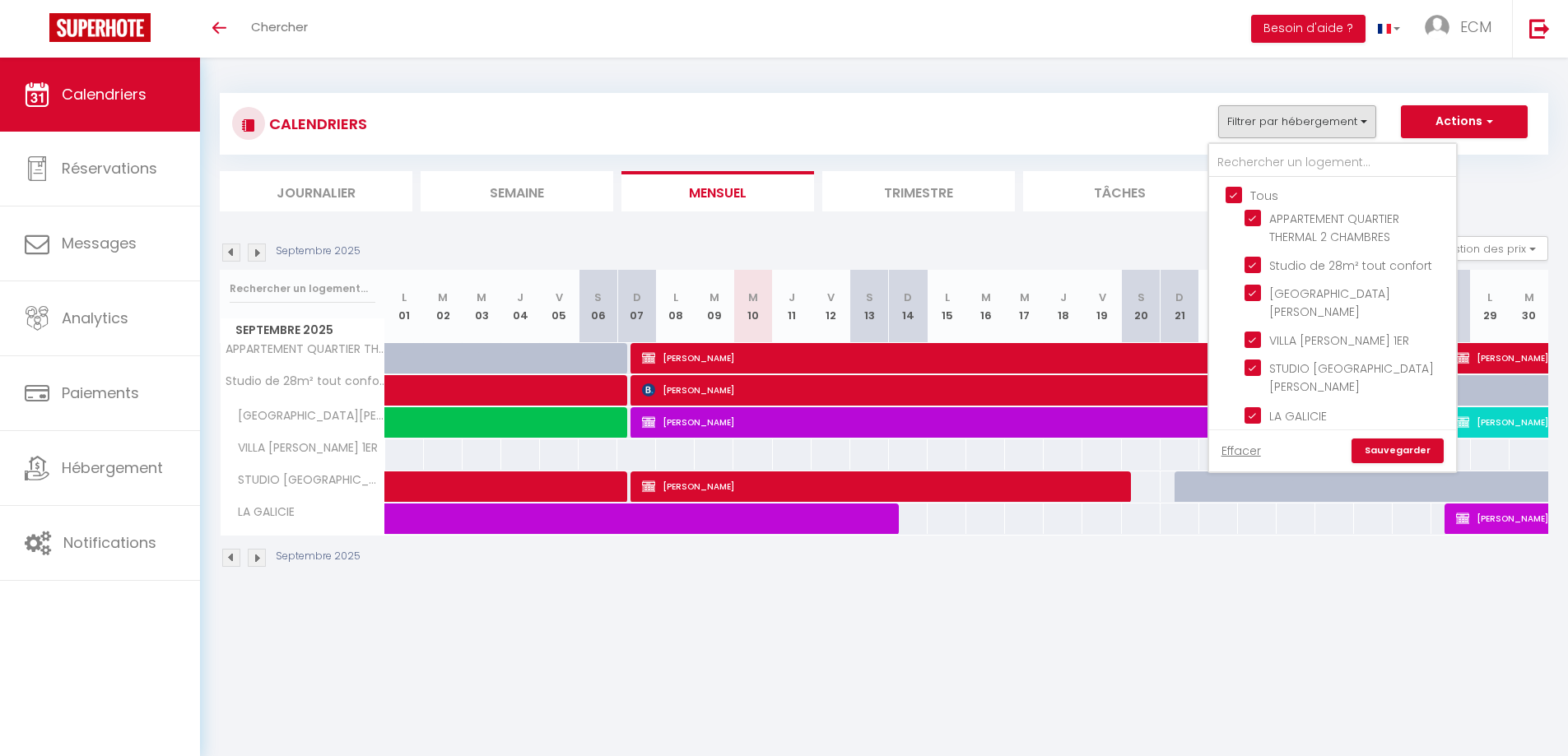
click at [1240, 189] on input "Tous" at bounding box center [1349, 194] width 247 height 17
checkbox input "false"
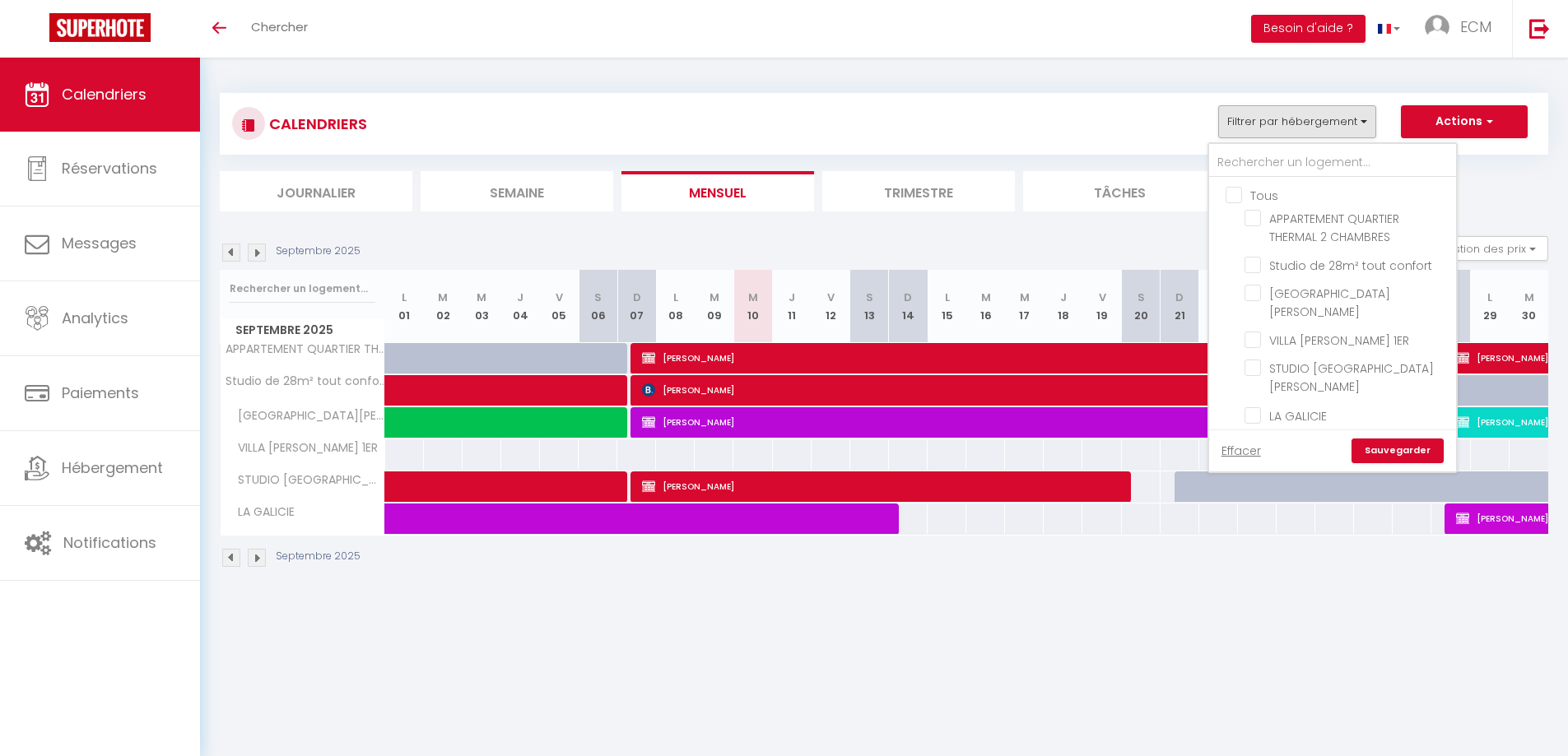
checkbox input "false"
click at [1257, 260] on input "Studio de 28m² tout confort" at bounding box center [1348, 264] width 206 height 17
checkbox input "true"
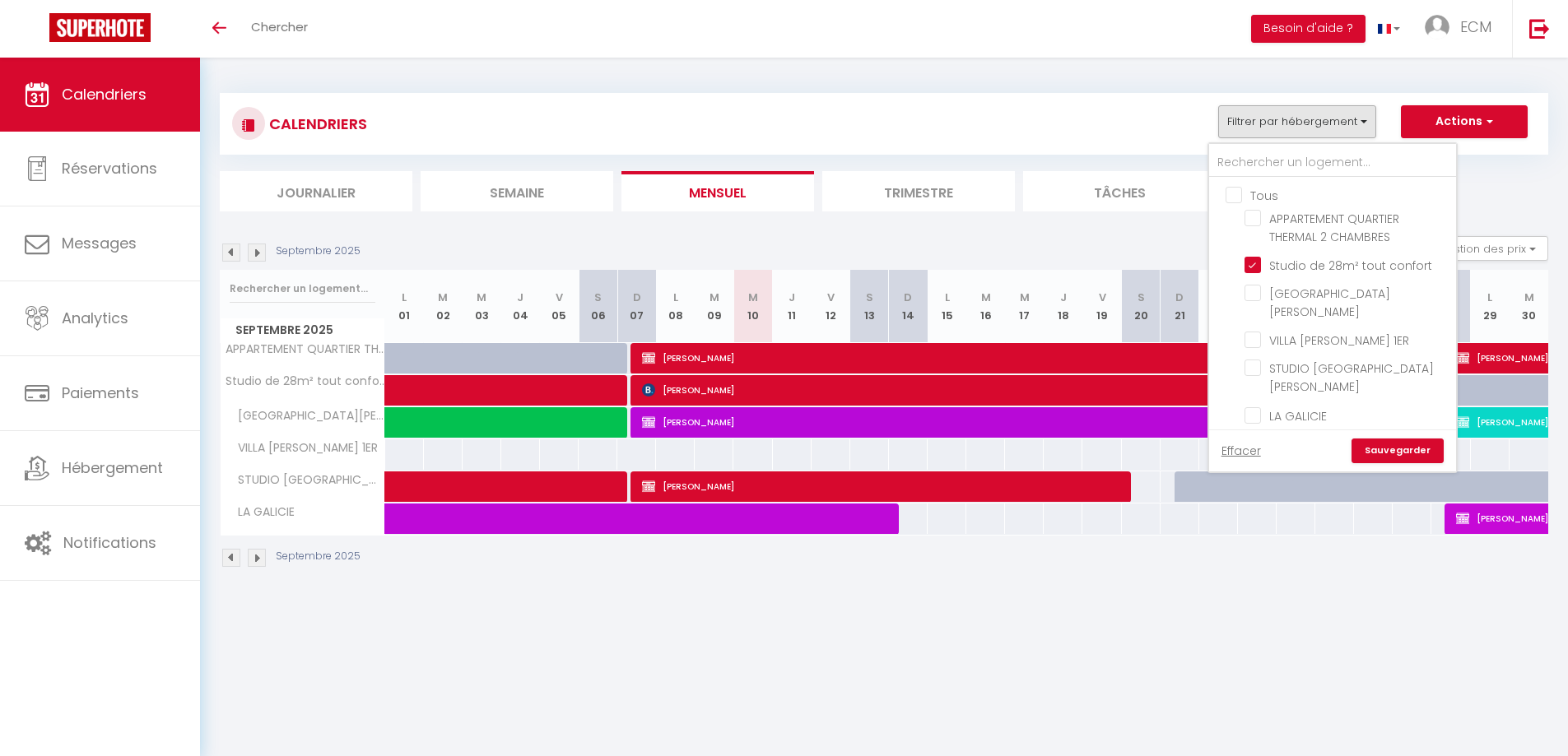
click at [1397, 438] on link "Sauvegarder" at bounding box center [1398, 451] width 92 height 25
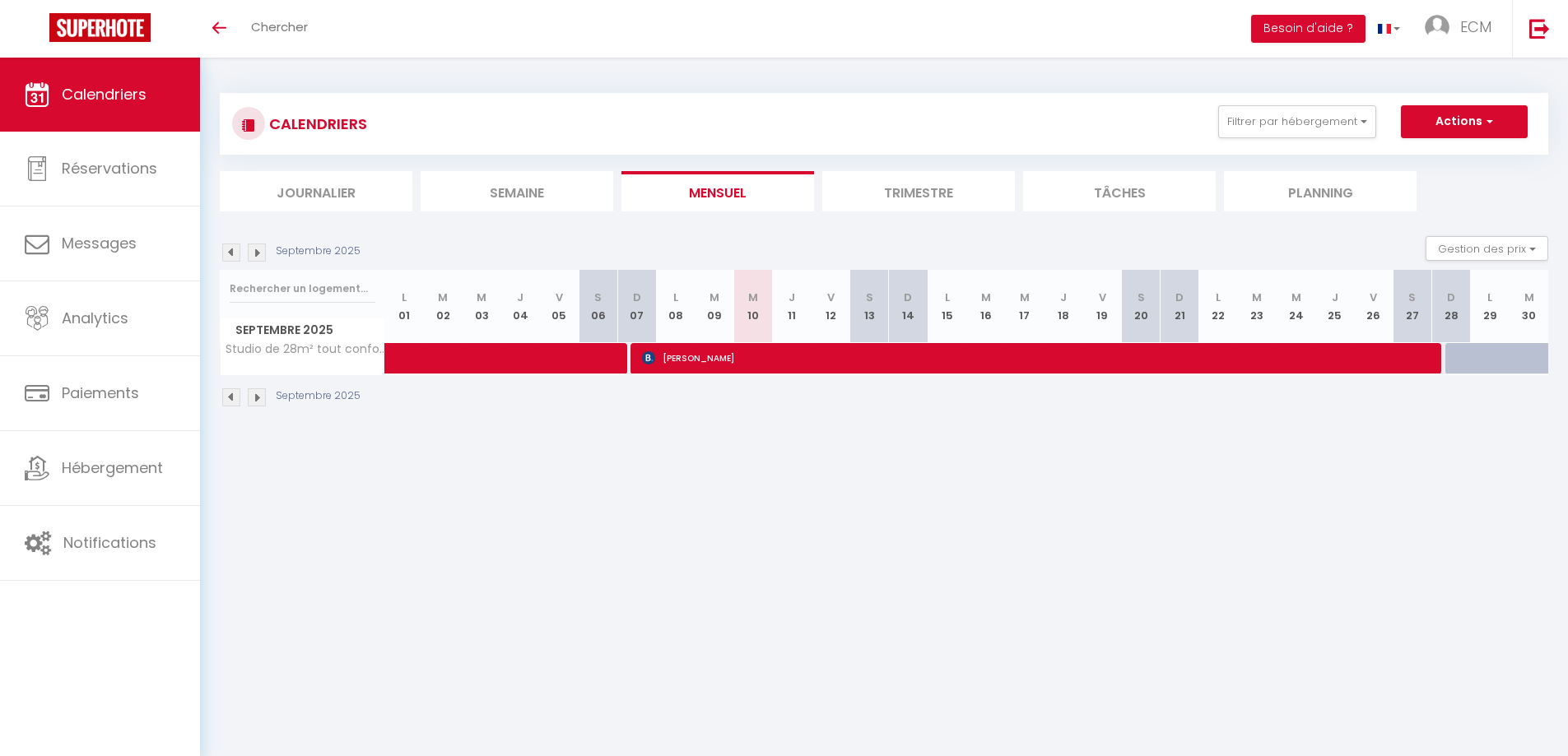
click at [262, 258] on img at bounding box center [257, 253] width 18 height 18
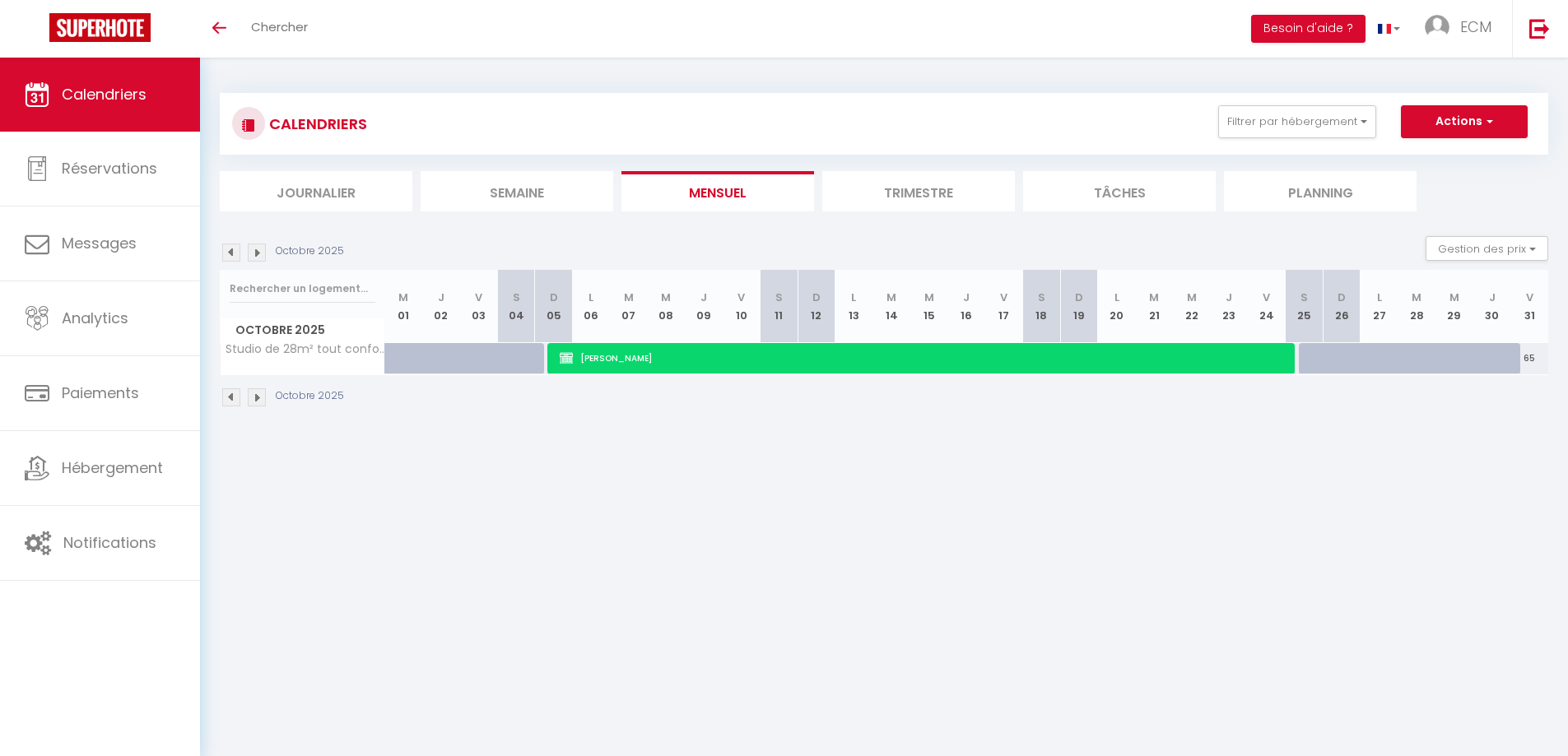
click at [262, 258] on img at bounding box center [257, 253] width 18 height 18
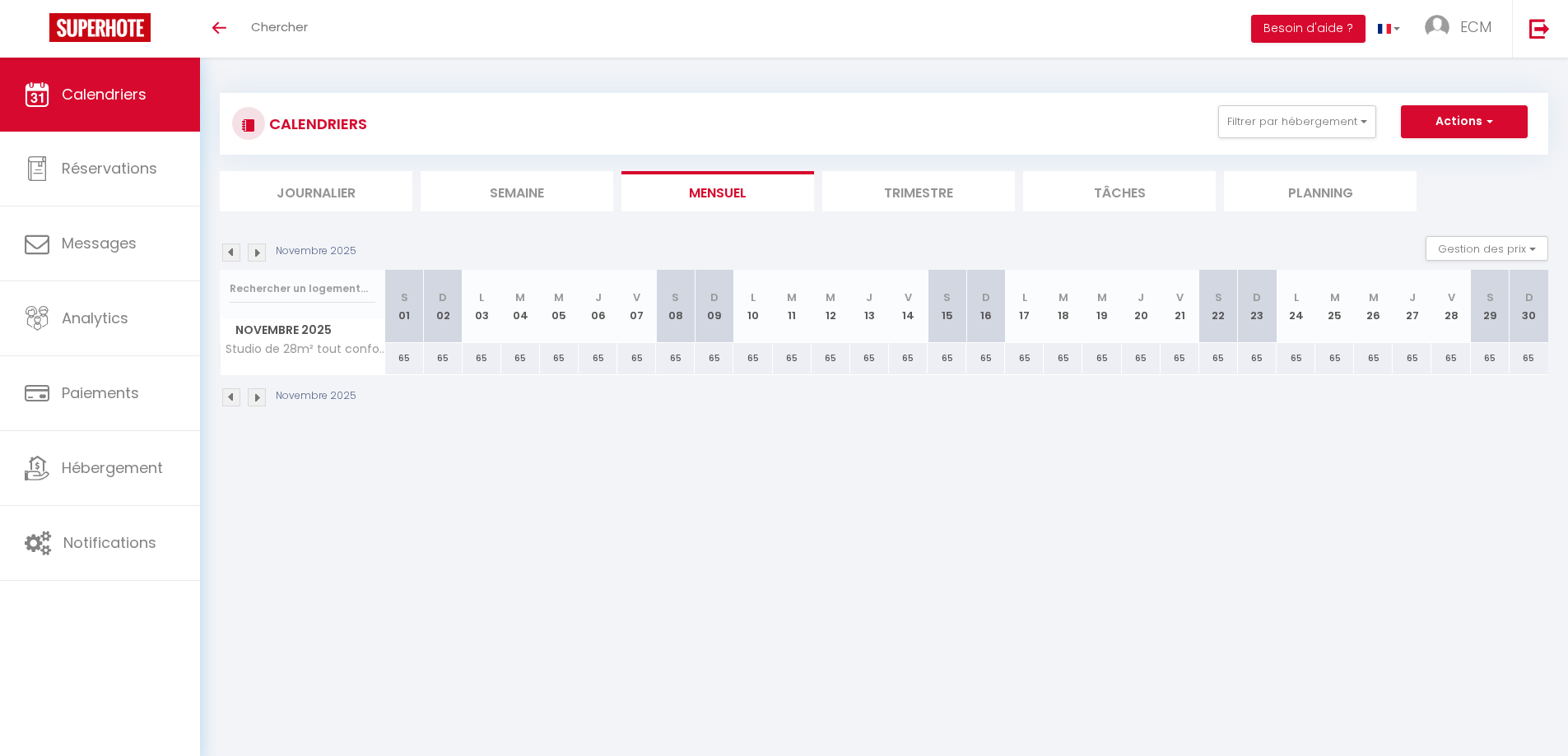
click at [262, 258] on img at bounding box center [257, 253] width 18 height 18
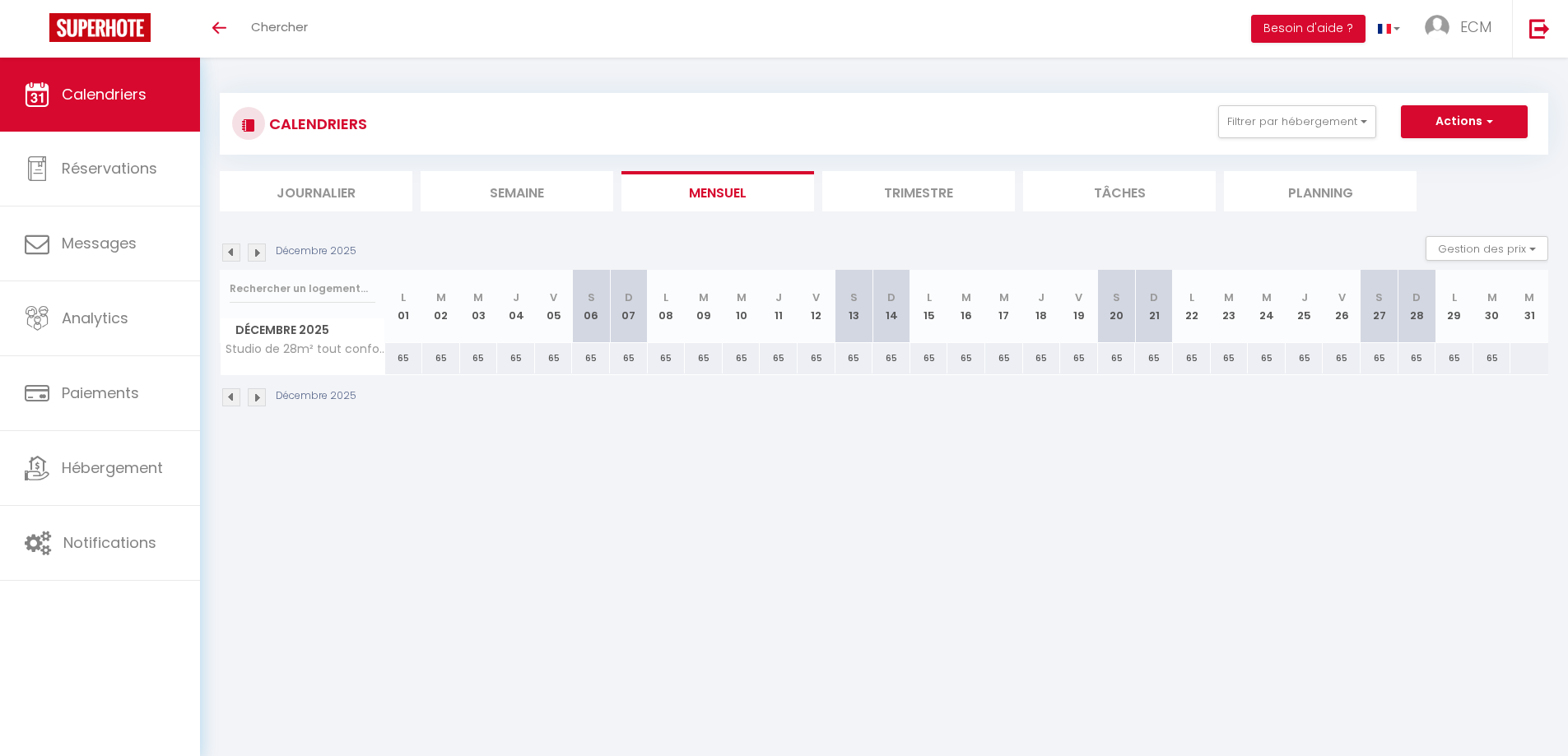
click at [262, 258] on img at bounding box center [257, 253] width 18 height 18
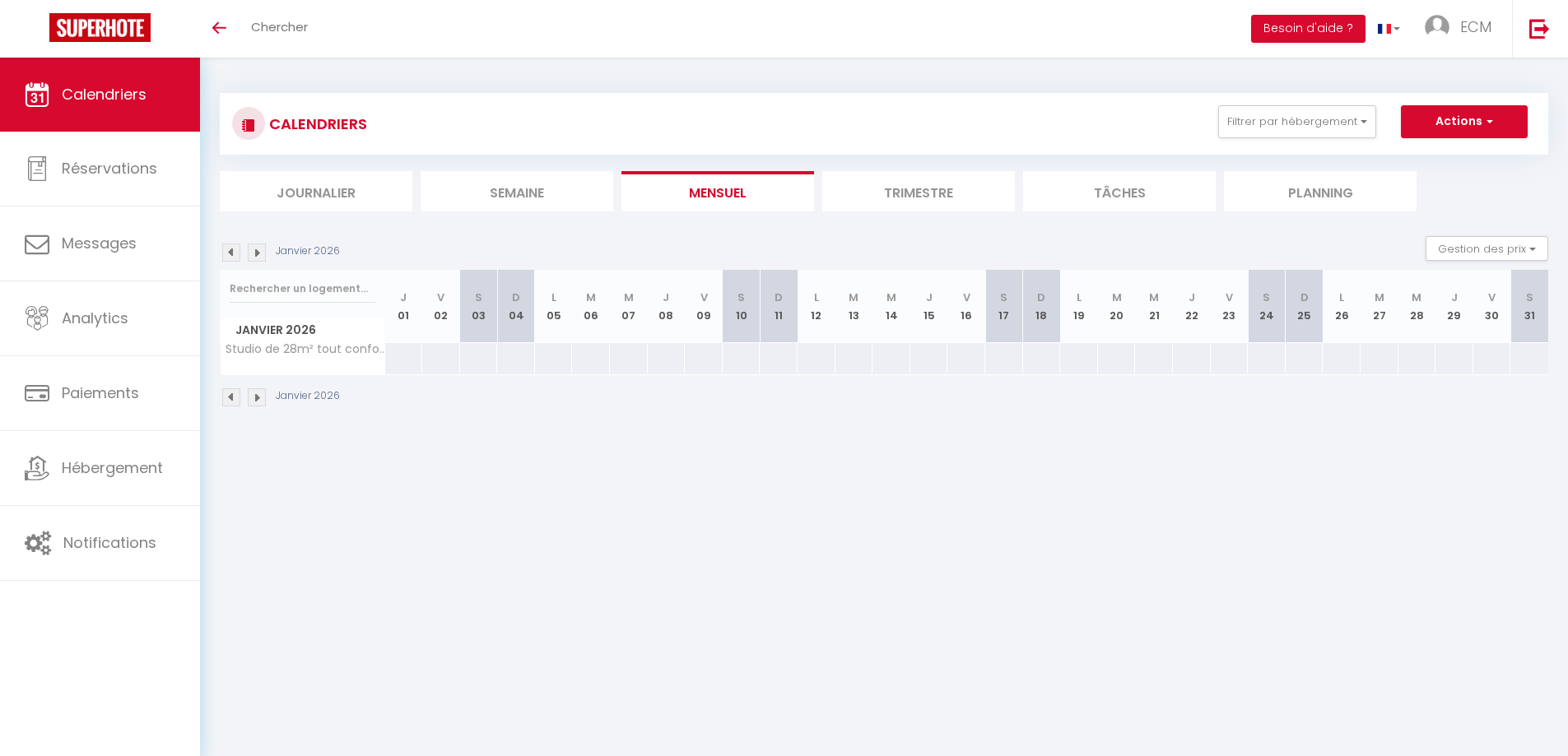
click at [262, 258] on img at bounding box center [257, 253] width 18 height 18
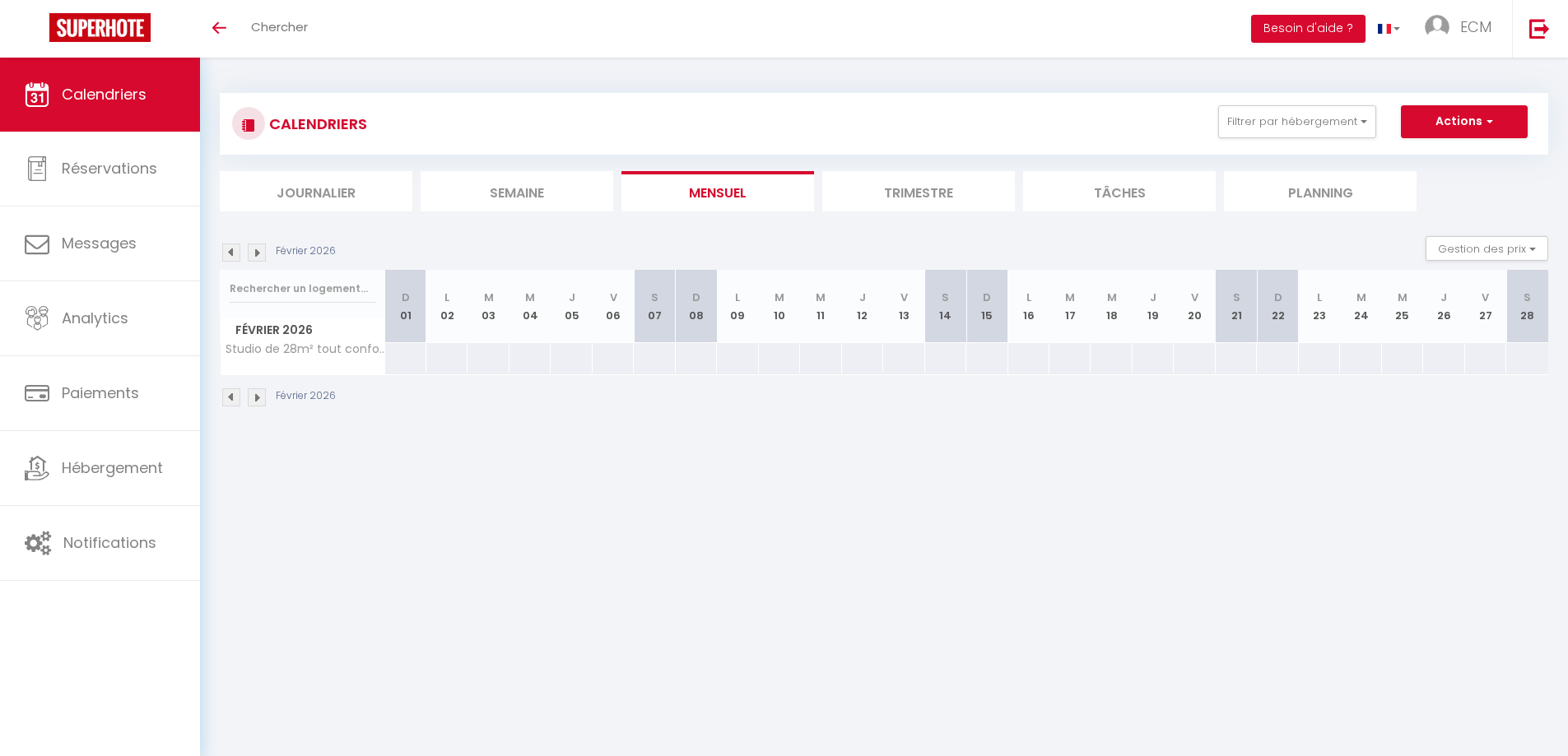
click at [262, 258] on img at bounding box center [257, 253] width 18 height 18
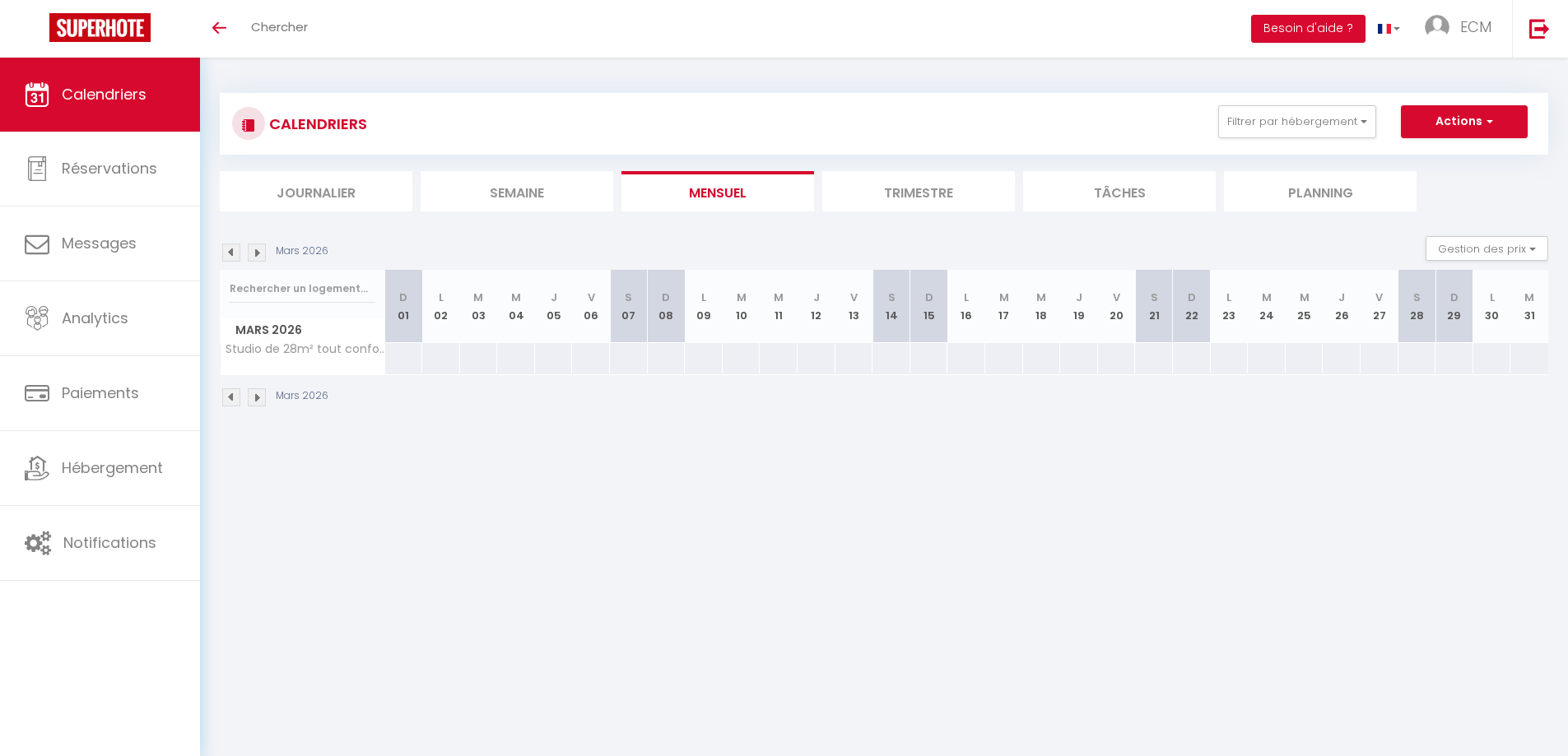
click at [262, 258] on img at bounding box center [257, 253] width 18 height 18
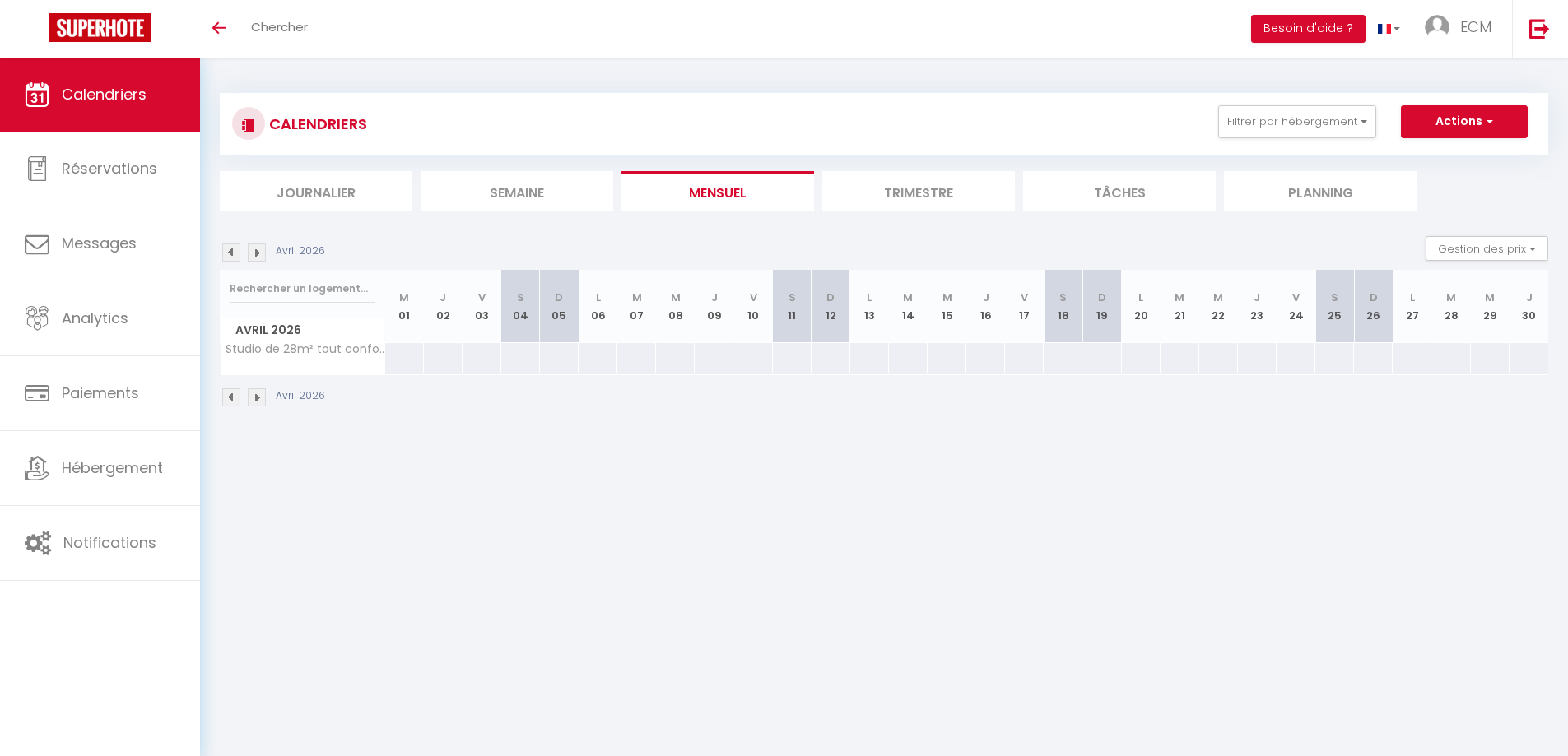
click at [262, 258] on img at bounding box center [257, 253] width 18 height 18
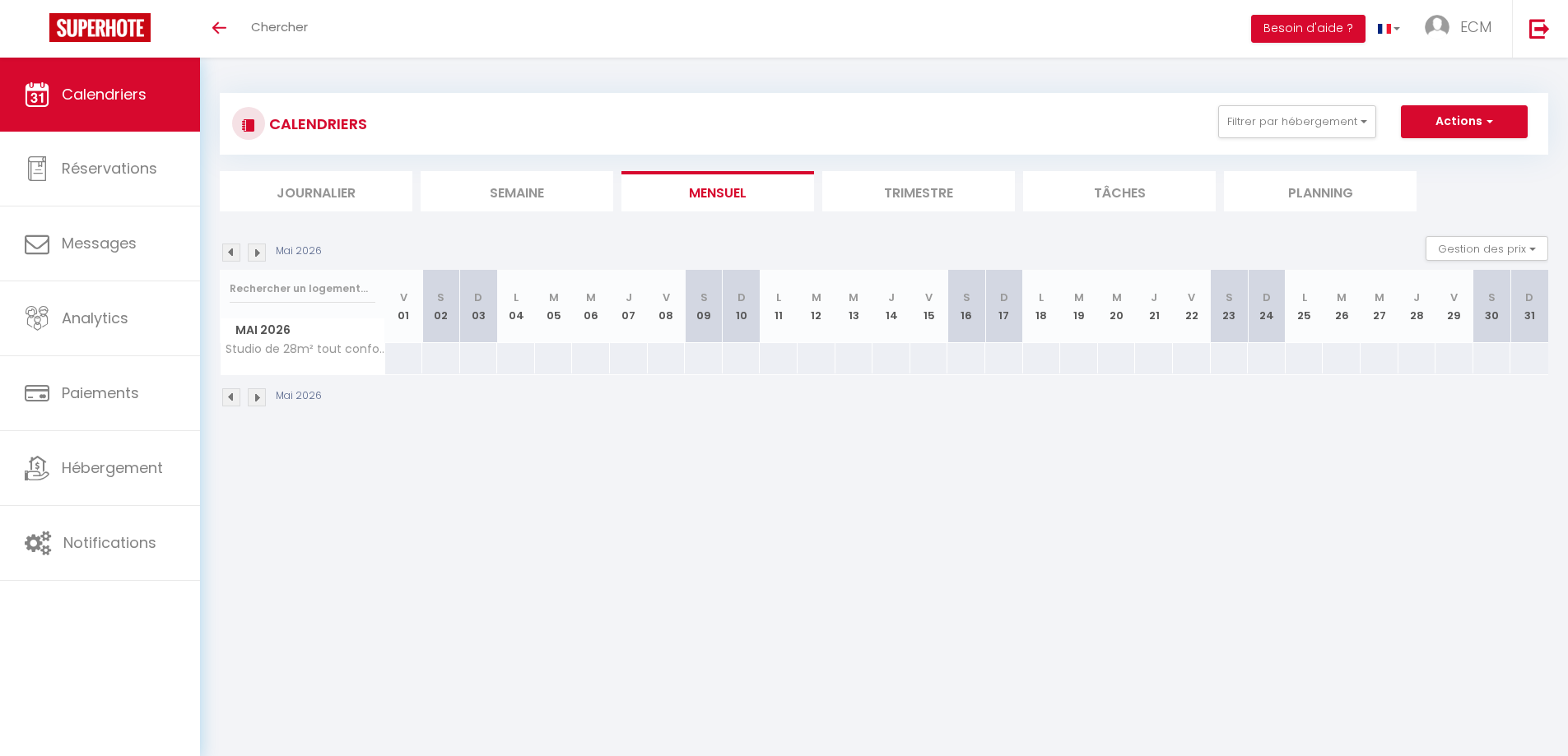
click at [262, 258] on img at bounding box center [257, 253] width 18 height 18
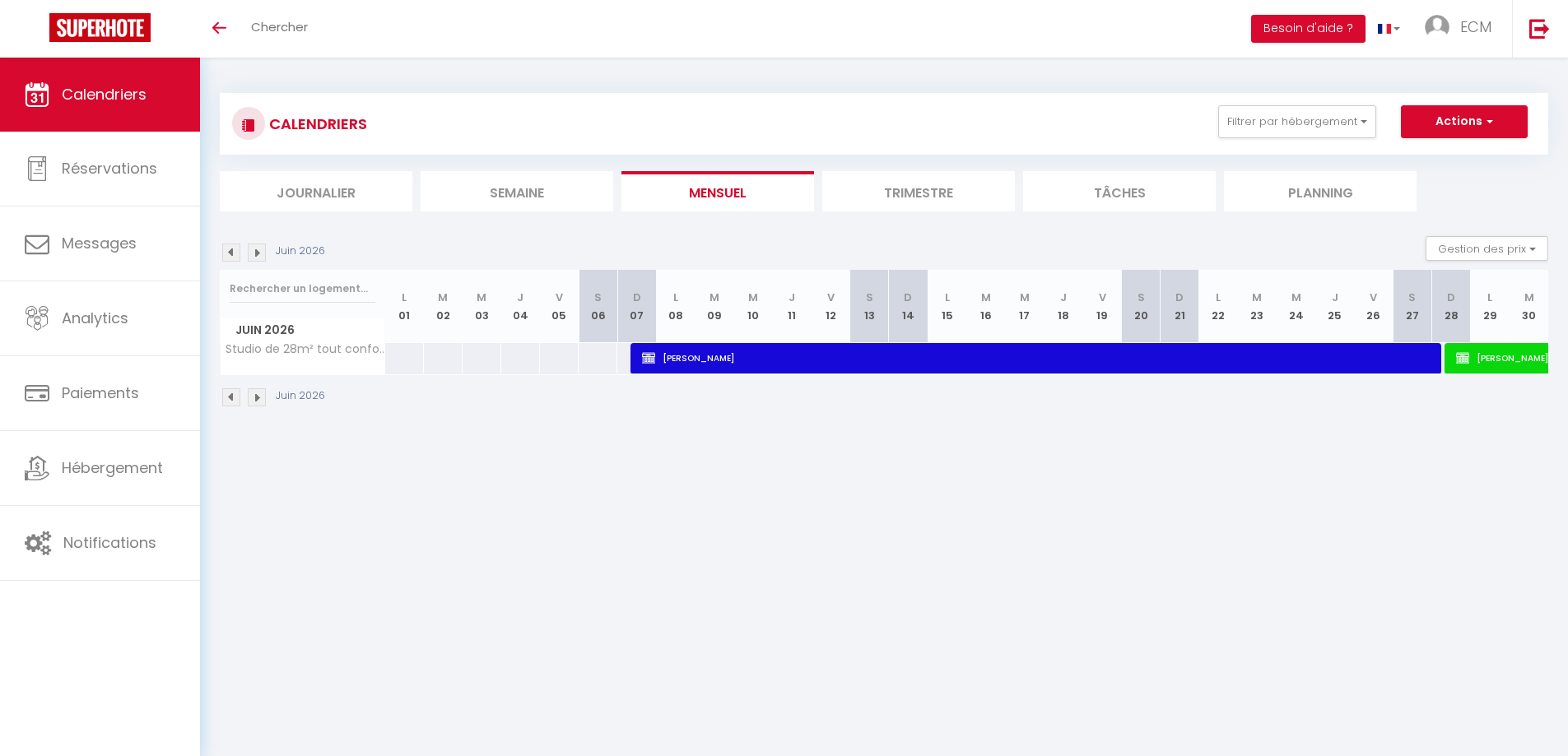
click at [230, 259] on img at bounding box center [232, 253] width 18 height 18
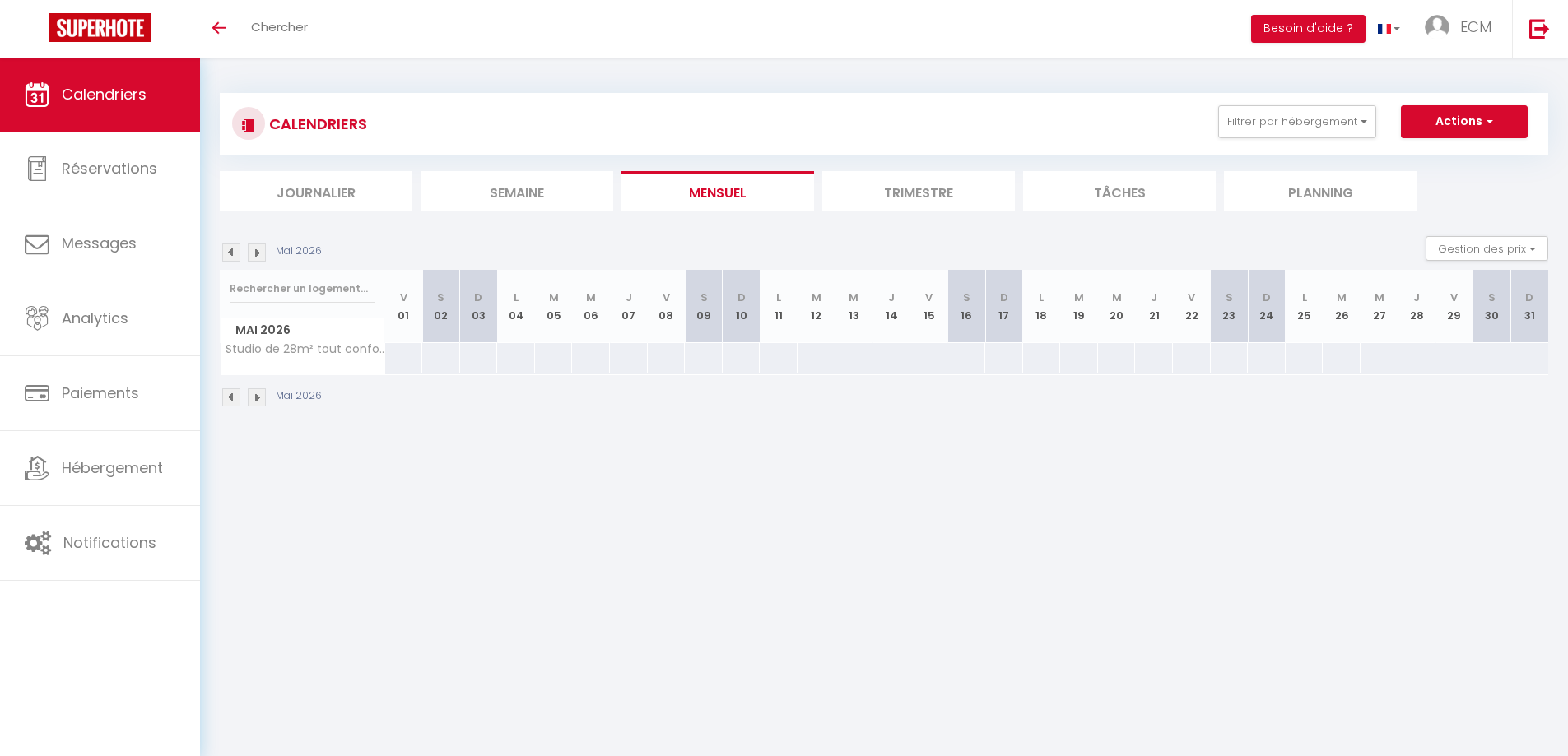
click at [230, 258] on img at bounding box center [232, 253] width 18 height 18
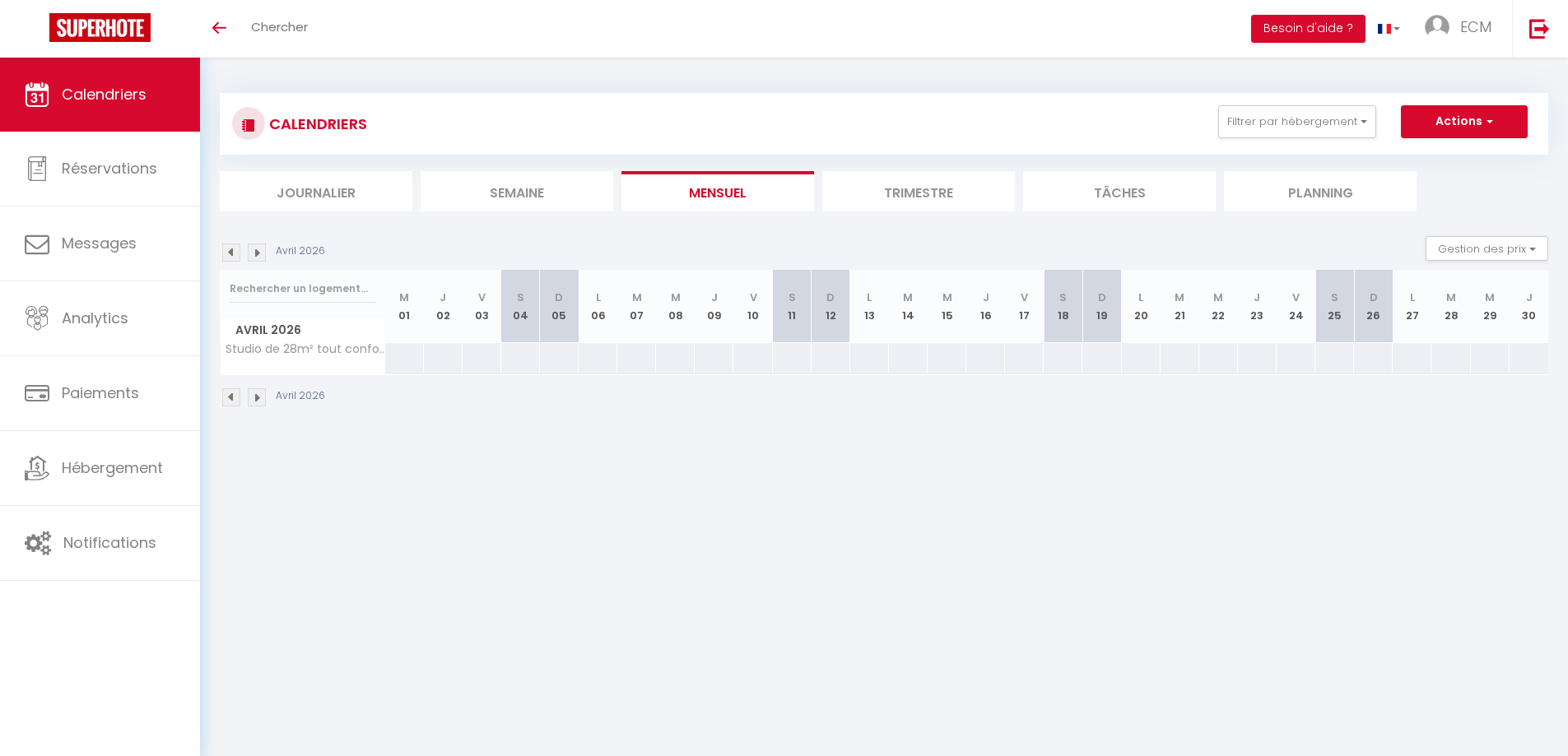
click at [230, 258] on img at bounding box center [232, 253] width 18 height 18
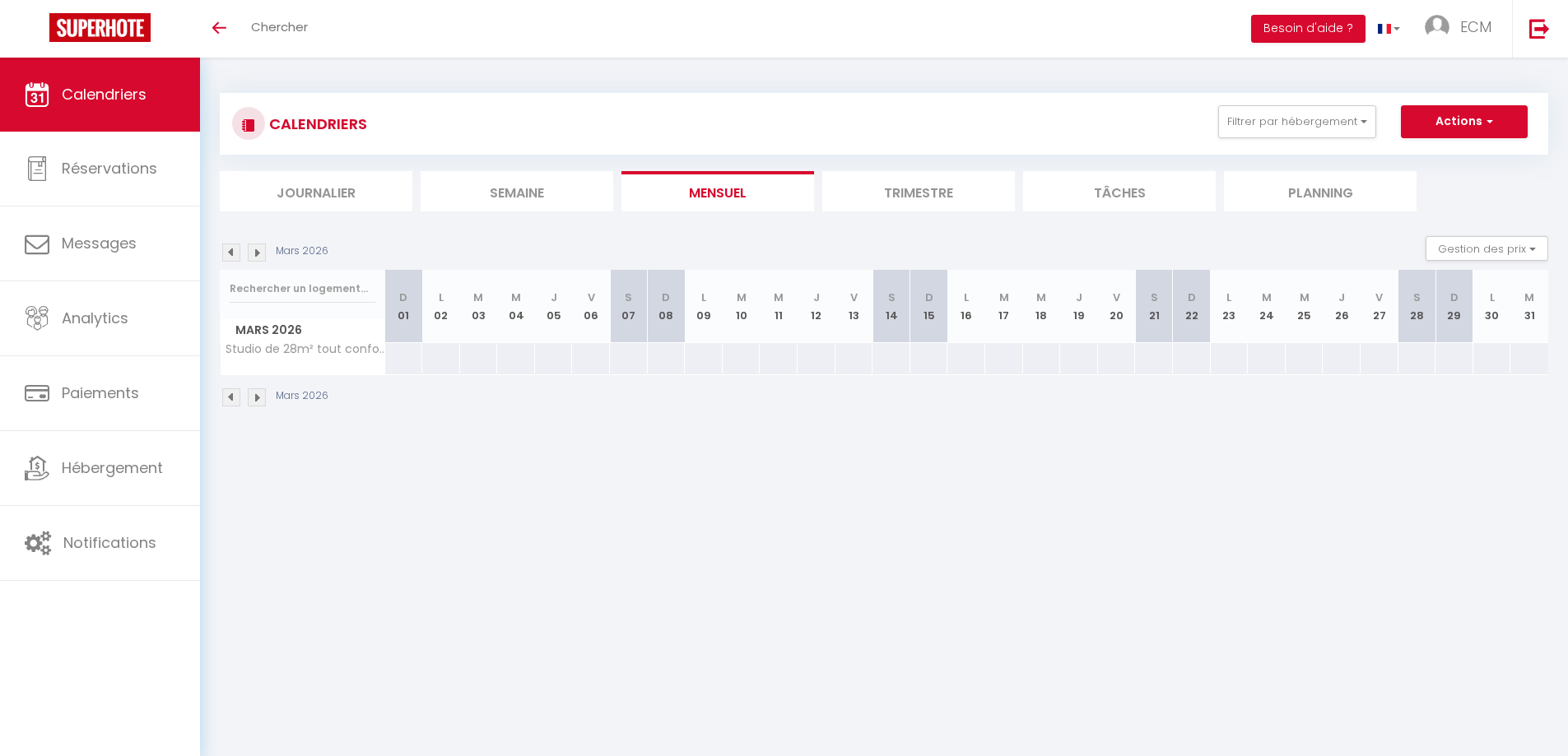
click at [230, 258] on img at bounding box center [232, 253] width 18 height 18
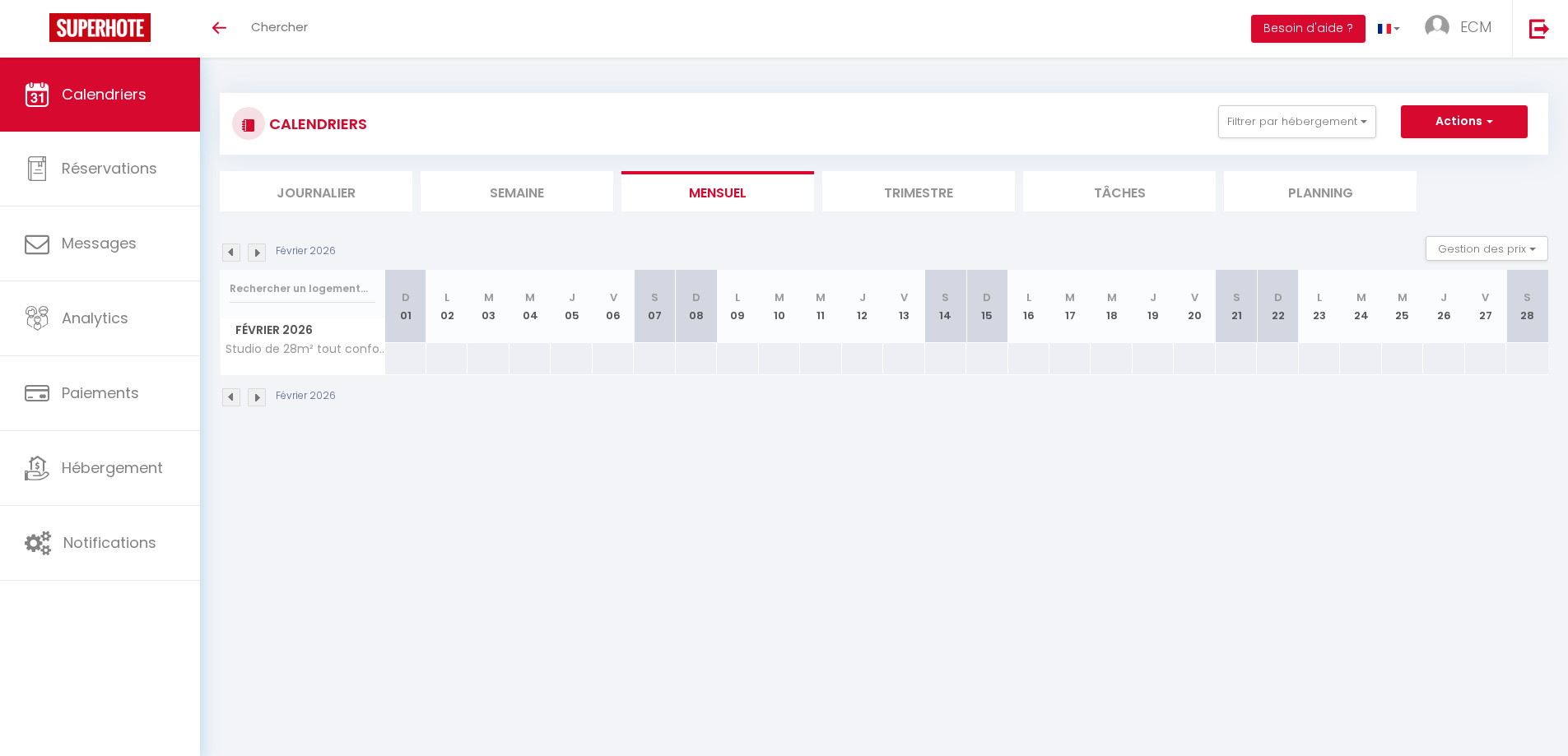
click at [230, 258] on img at bounding box center [232, 253] width 18 height 18
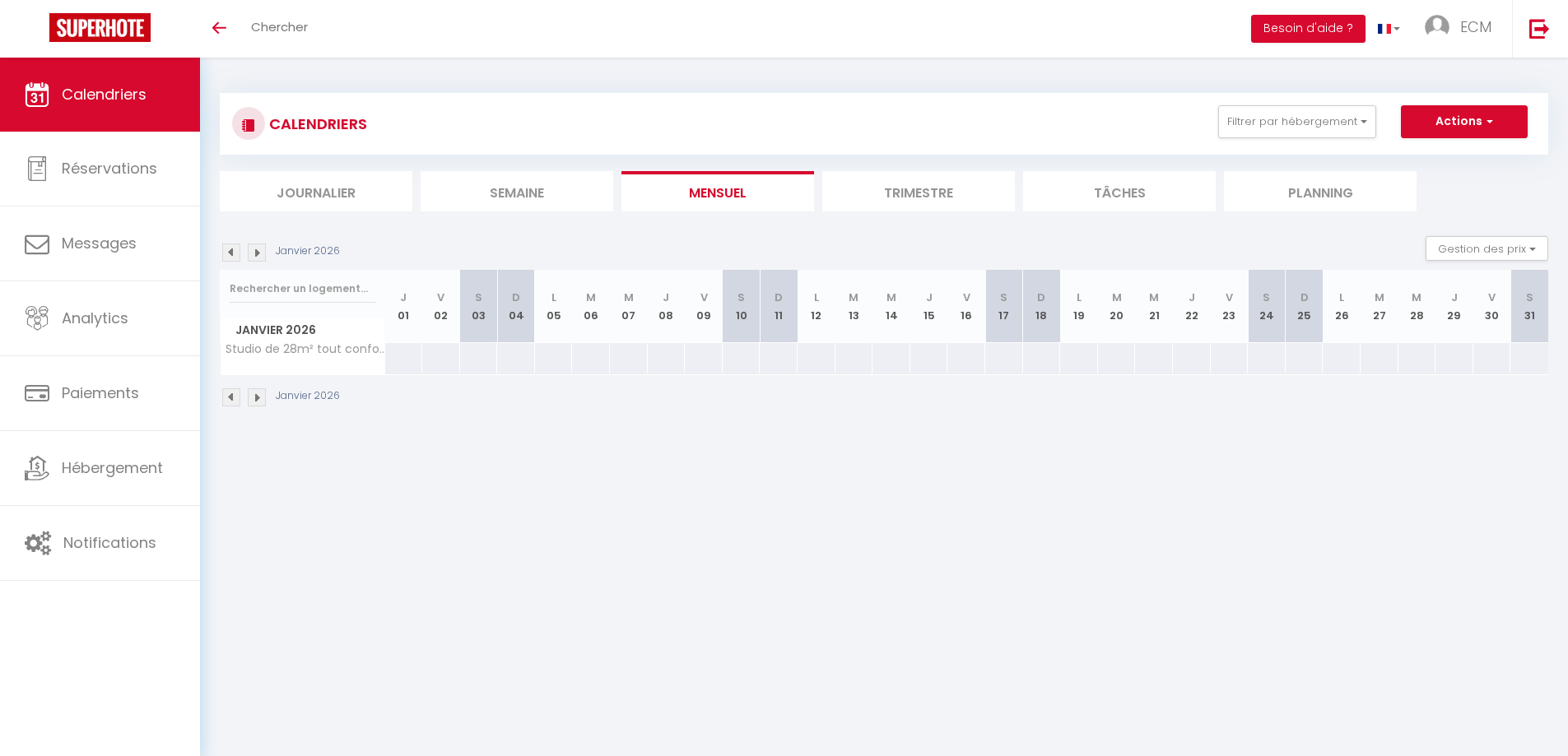
click at [230, 258] on img at bounding box center [232, 253] width 18 height 18
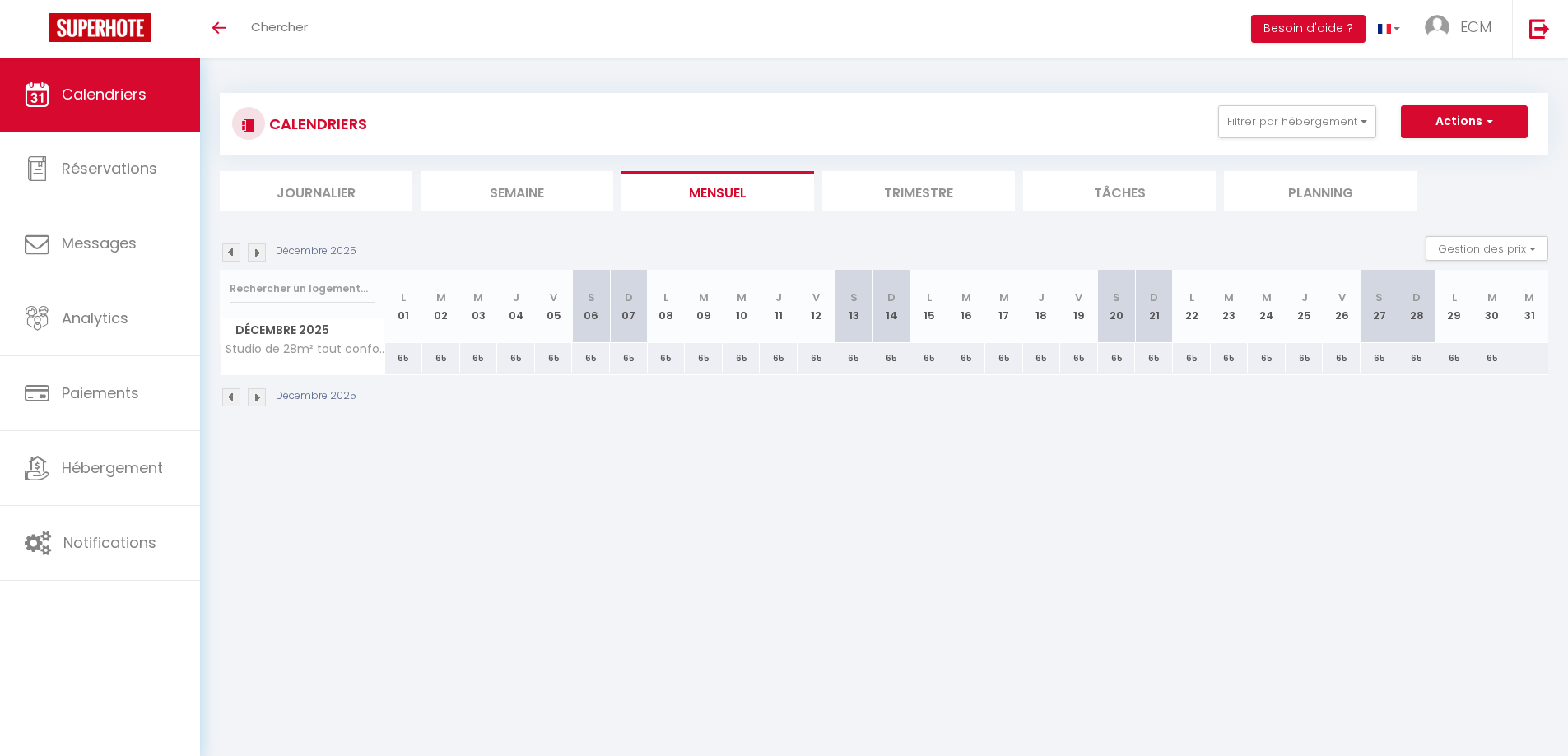
click at [230, 258] on img at bounding box center [232, 253] width 18 height 18
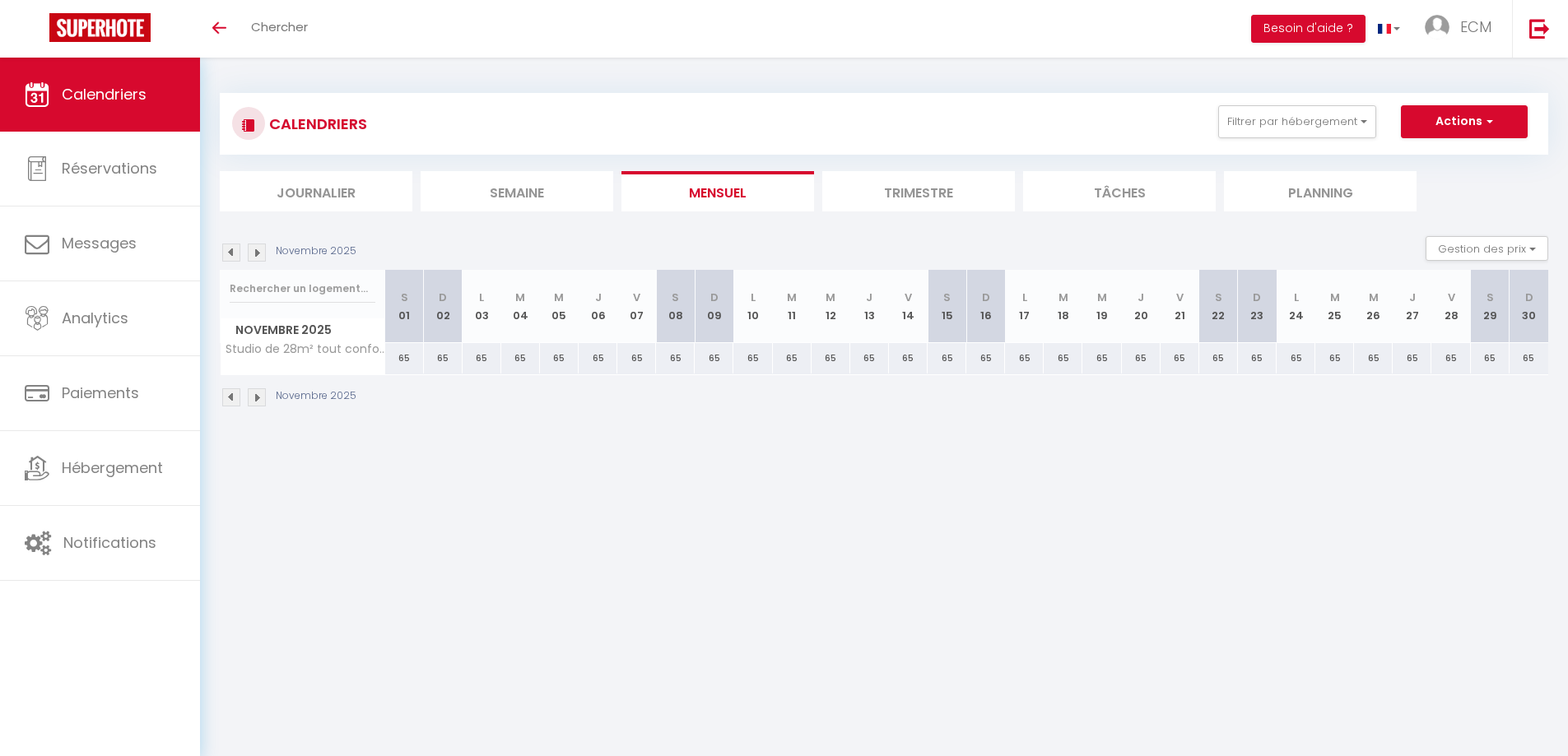
click at [478, 358] on div "65" at bounding box center [482, 358] width 38 height 30
type input "65"
type input "Lun 03 Novembre 2025"
type input "Mar 04 Novembre 2025"
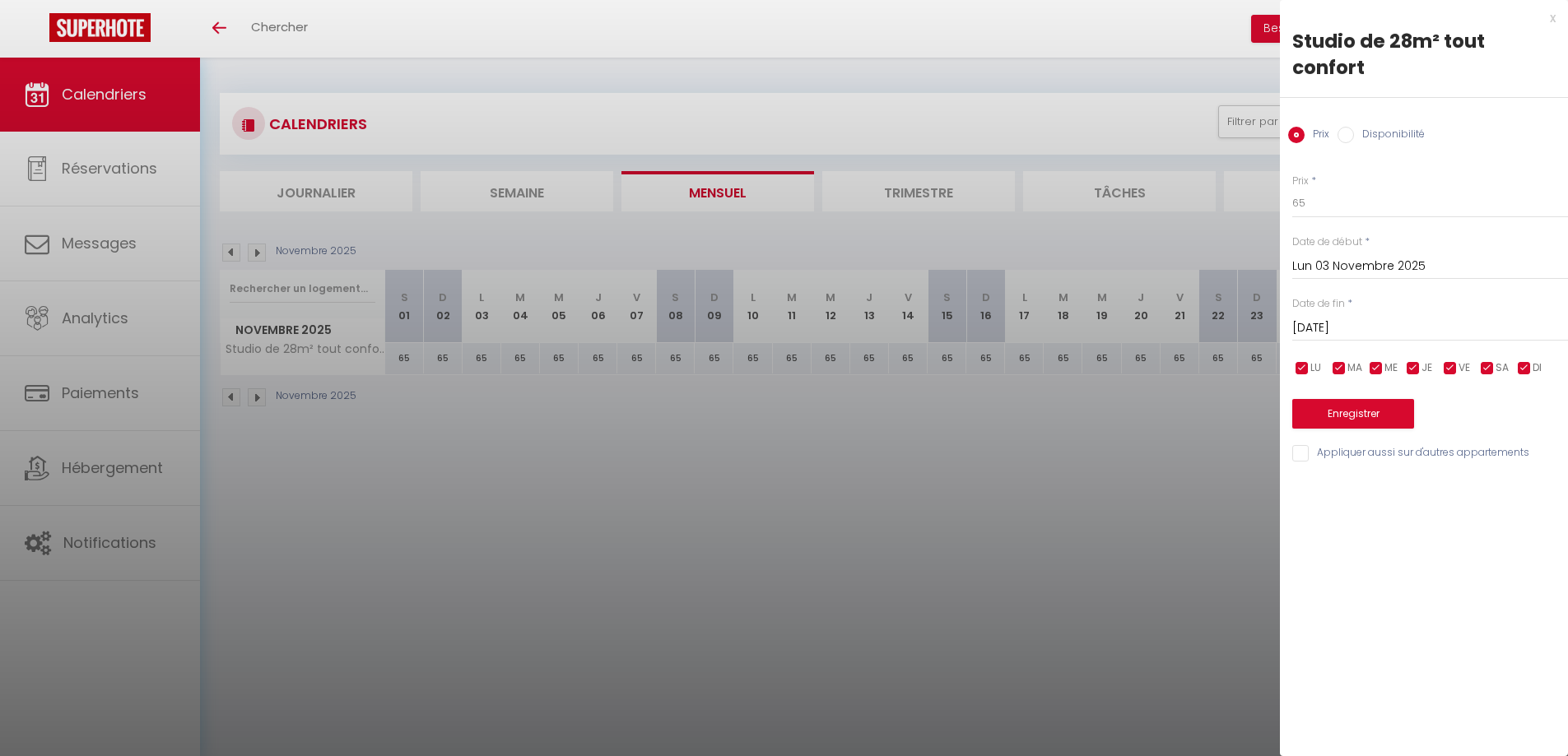
click at [494, 441] on div at bounding box center [784, 378] width 1568 height 756
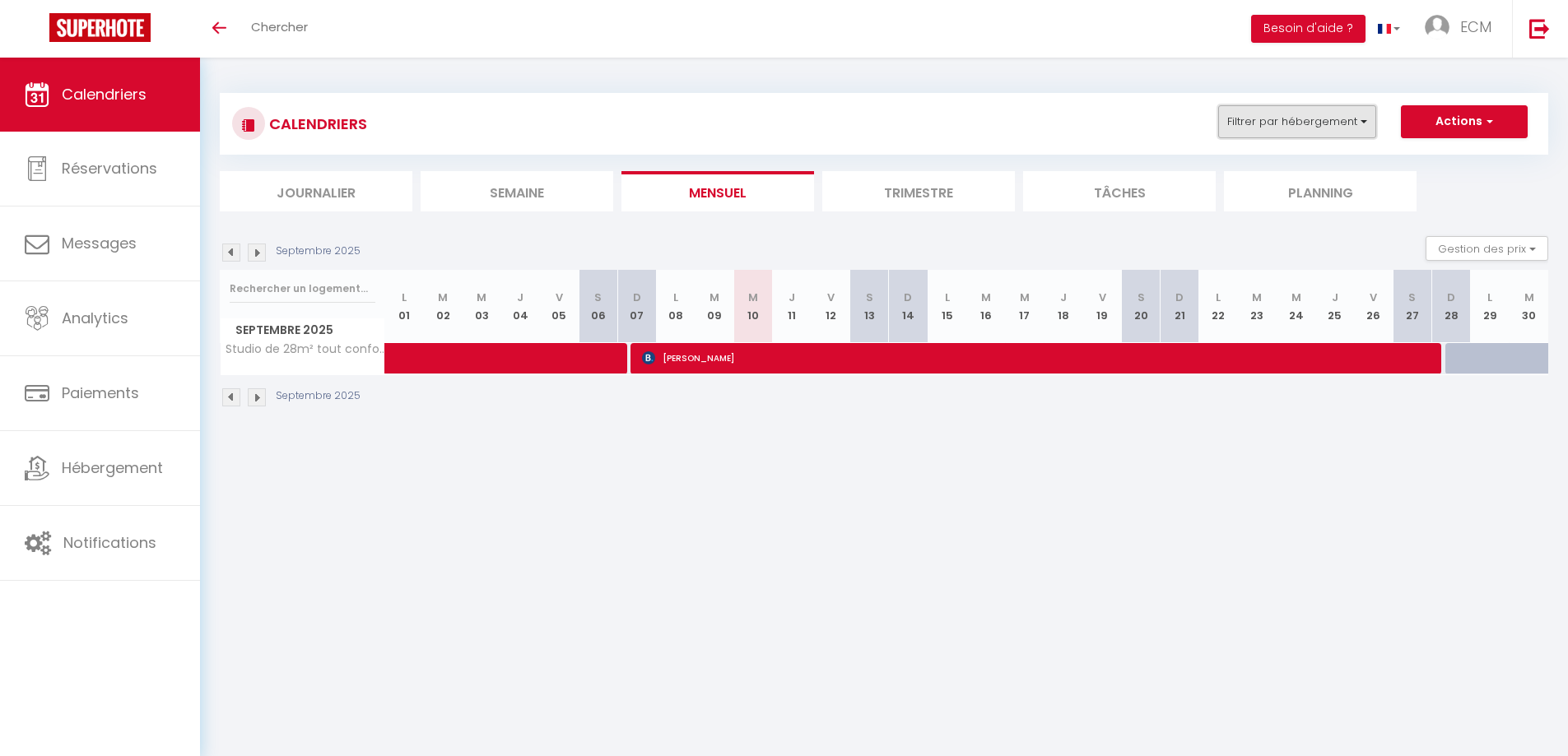
click at [1291, 129] on button "Filtrer par hébergement" at bounding box center [1297, 121] width 158 height 33
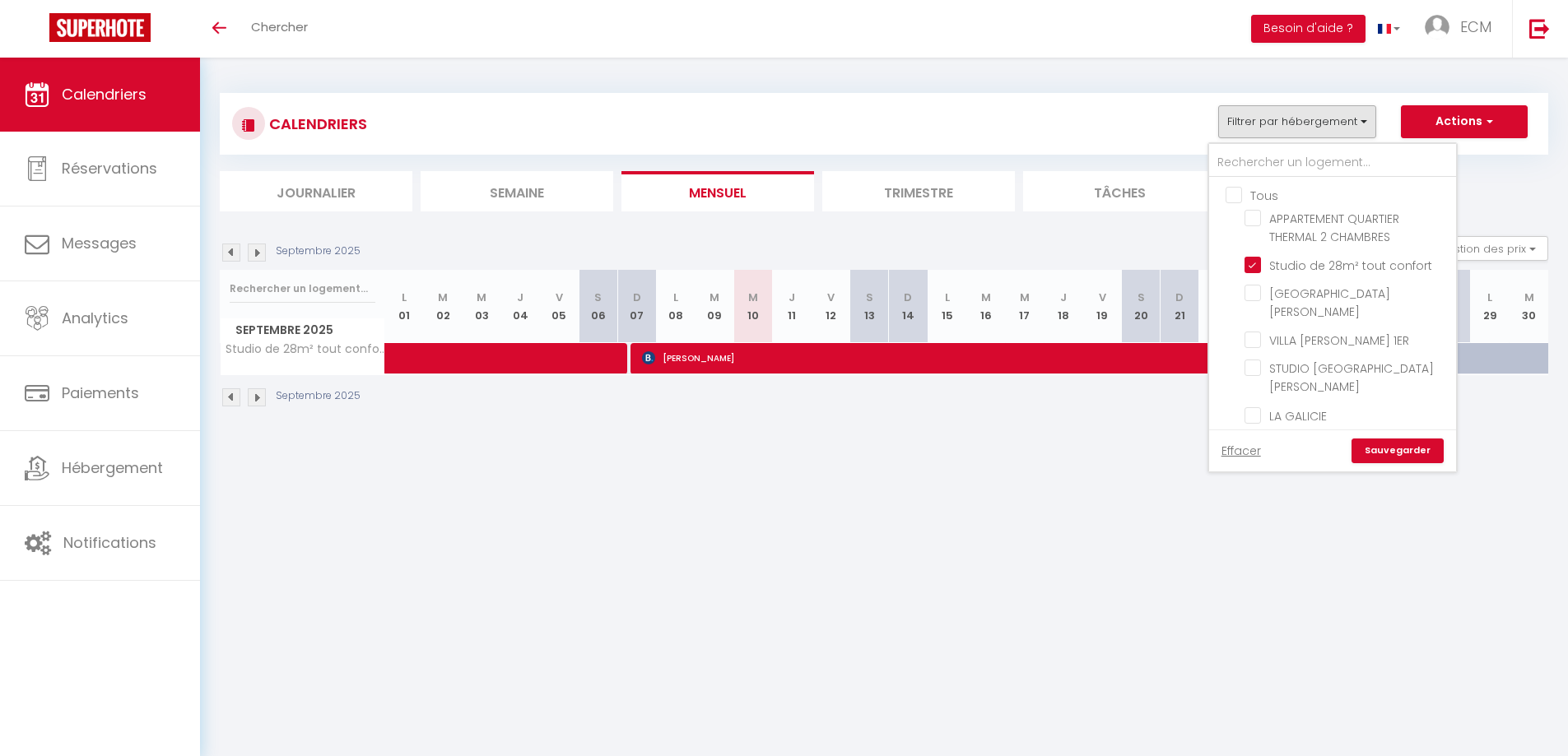
click at [1230, 202] on input "Tous" at bounding box center [1349, 194] width 247 height 17
checkbox input "true"
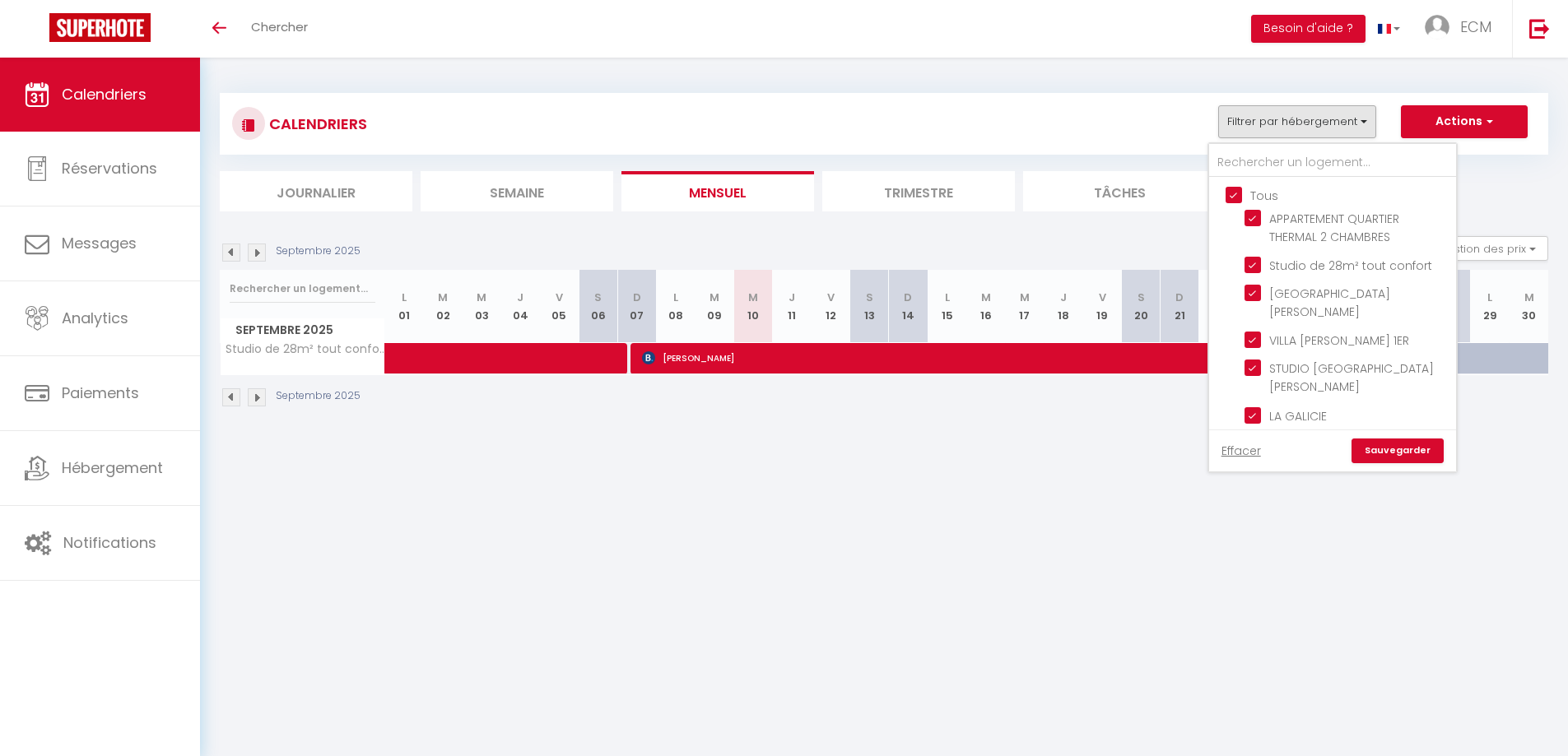
checkbox input "true"
click at [1389, 438] on link "Sauvegarder" at bounding box center [1398, 451] width 92 height 25
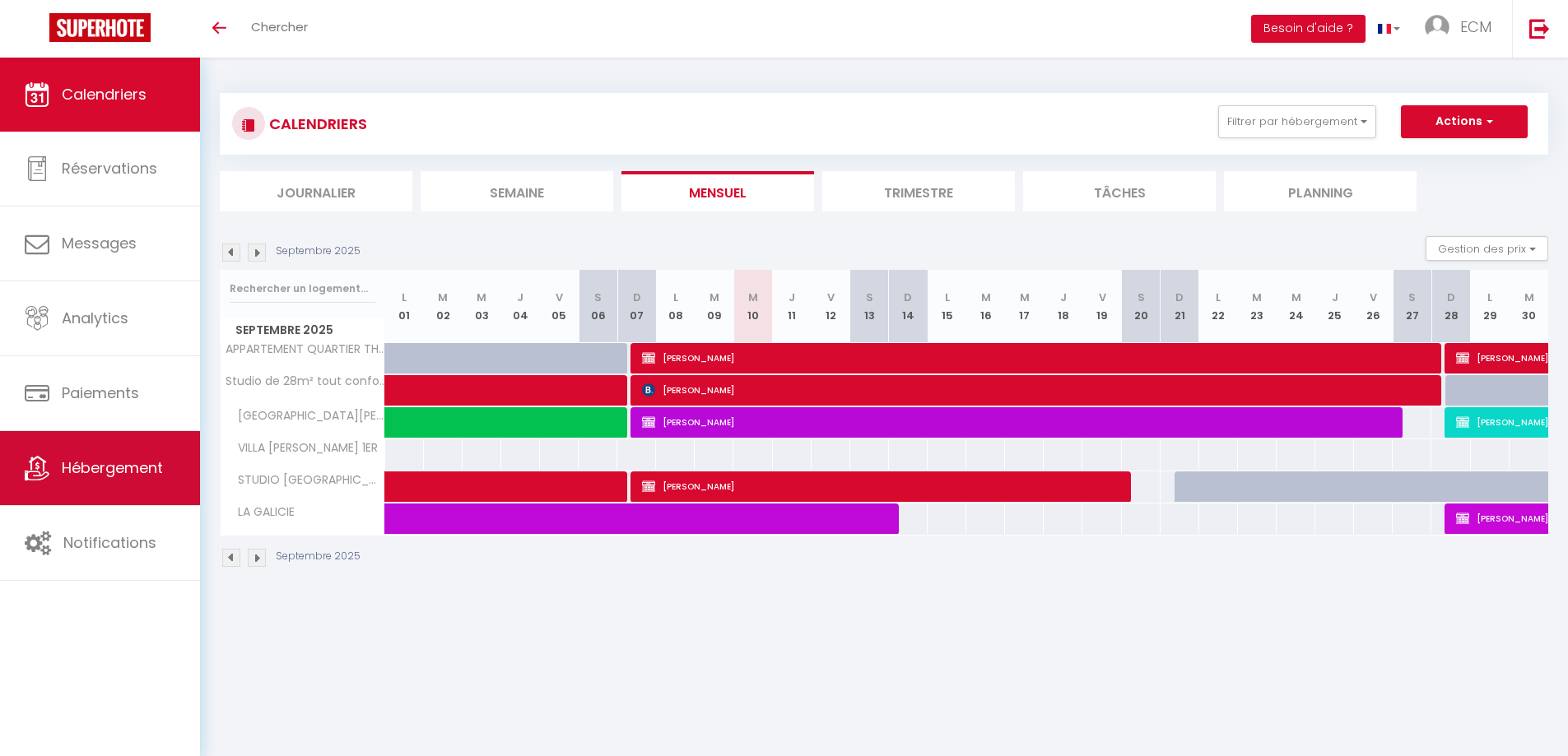
click at [117, 470] on span "Hébergement" at bounding box center [112, 467] width 101 height 21
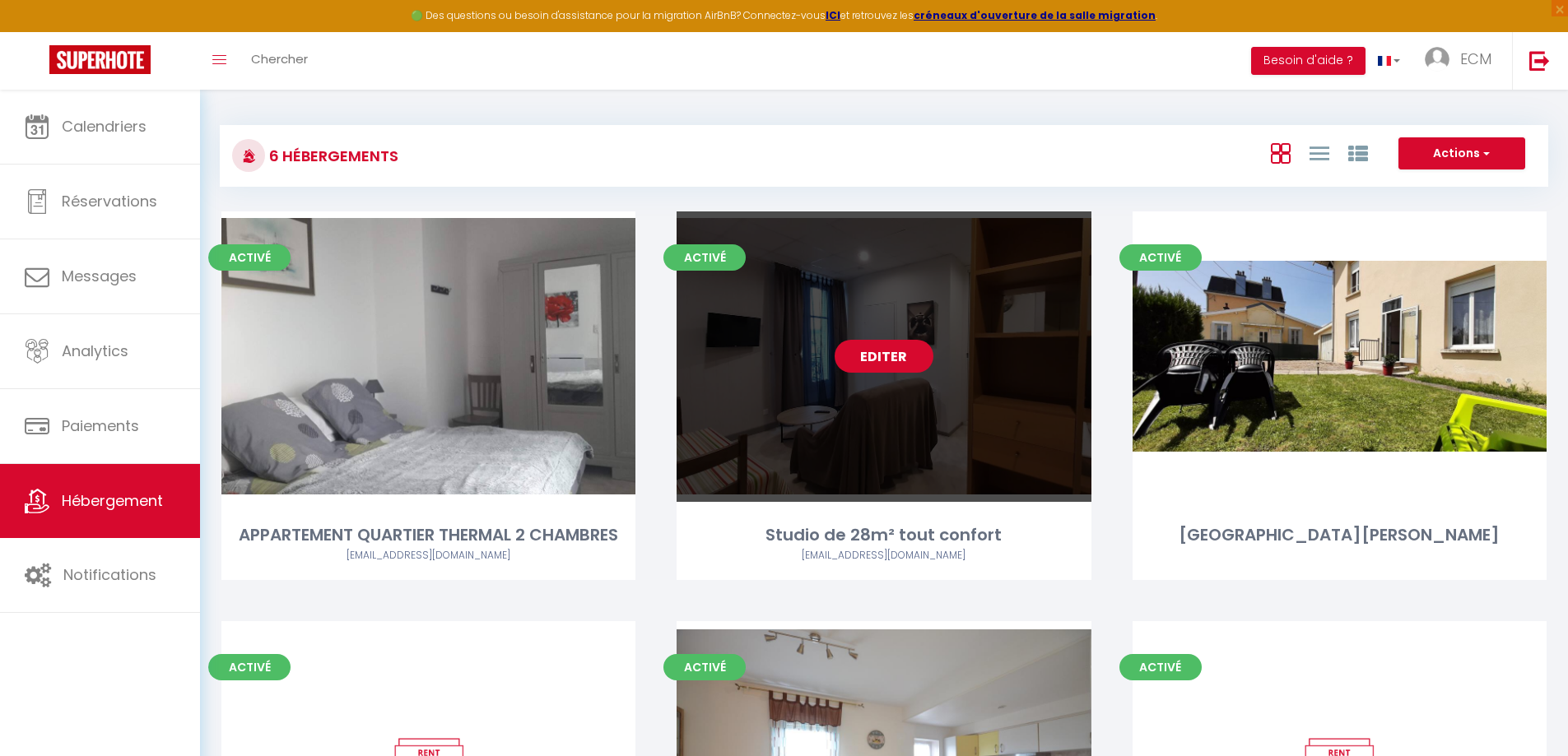
click at [889, 357] on link "Editer" at bounding box center [884, 355] width 99 height 33
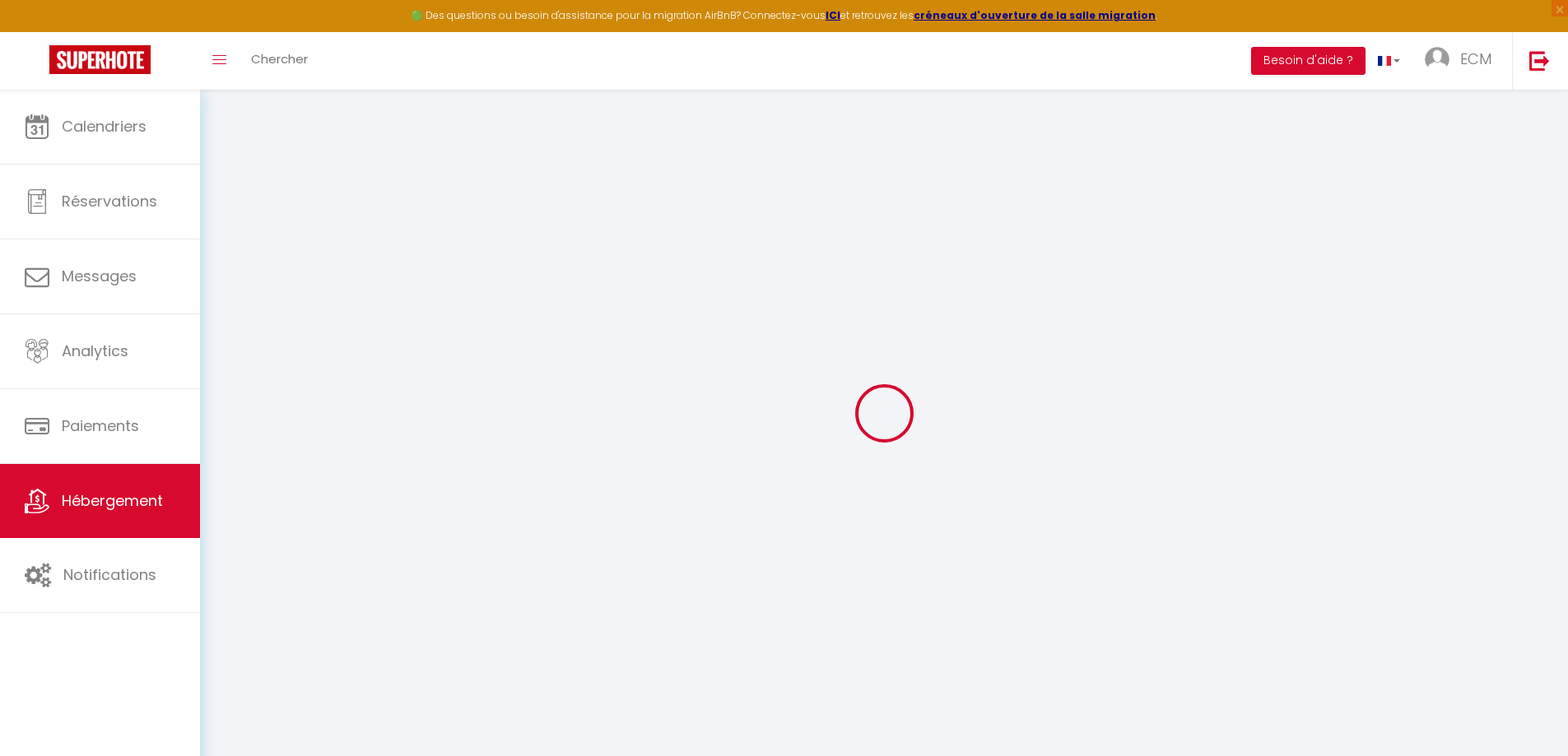
type input "Studio de 28m² tout confort"
type input "ECM"
type input "CONTINENTAL"
type input "[STREET_ADDRESS]"
type input "88320"
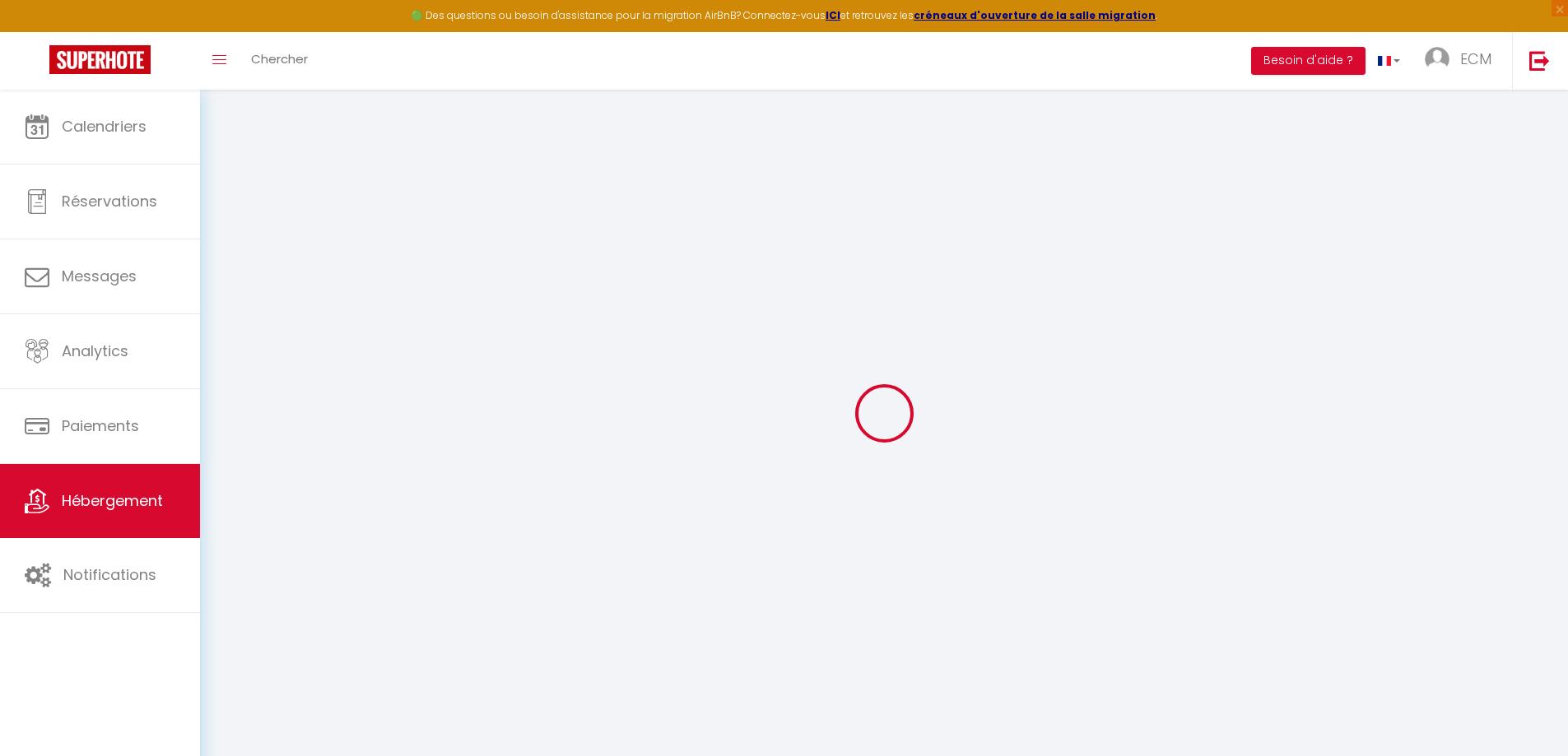
type input "[GEOGRAPHIC_DATA]"
select select "2"
type input "65"
type input "45"
type input "5"
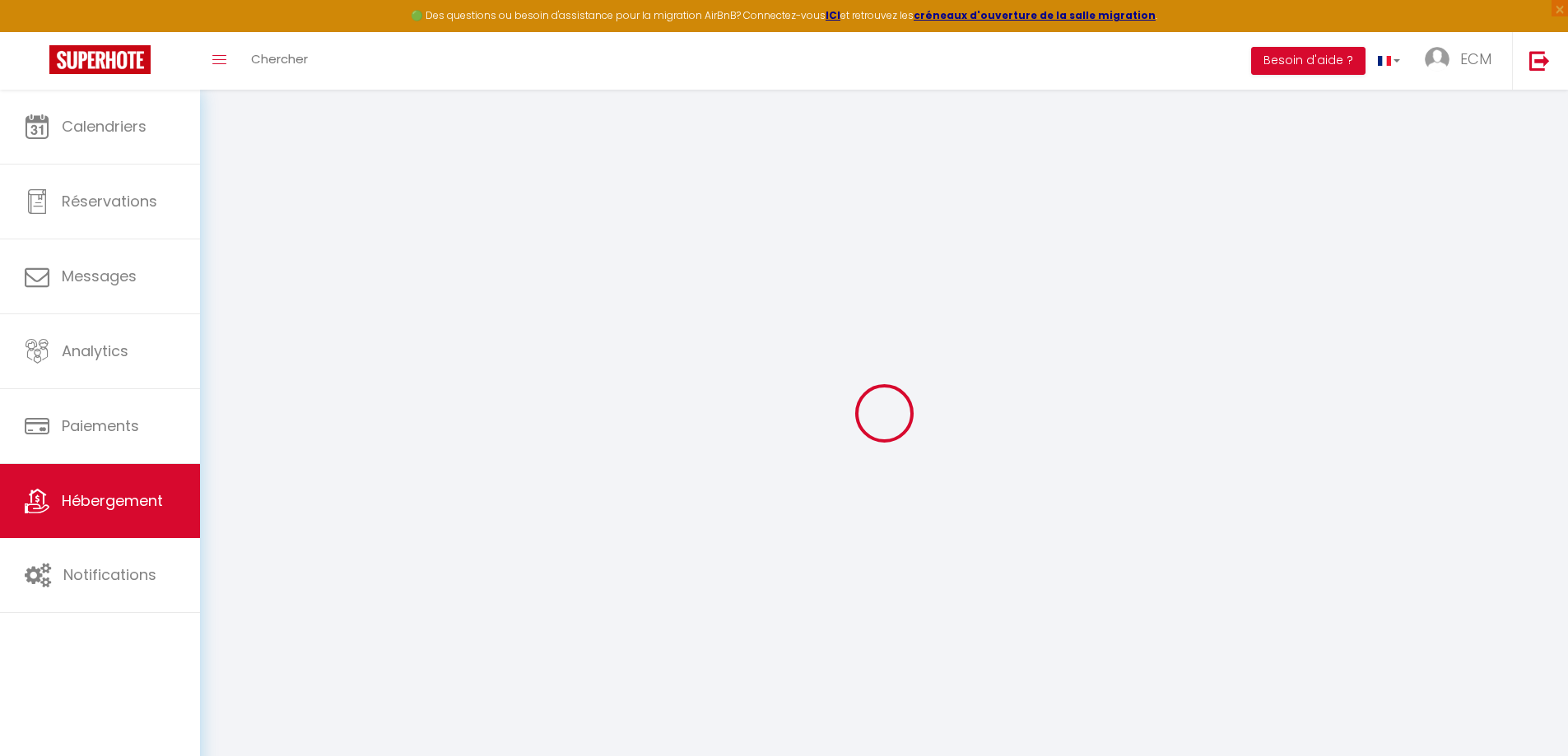
type input "1.43"
type input "300"
type input "10"
select select
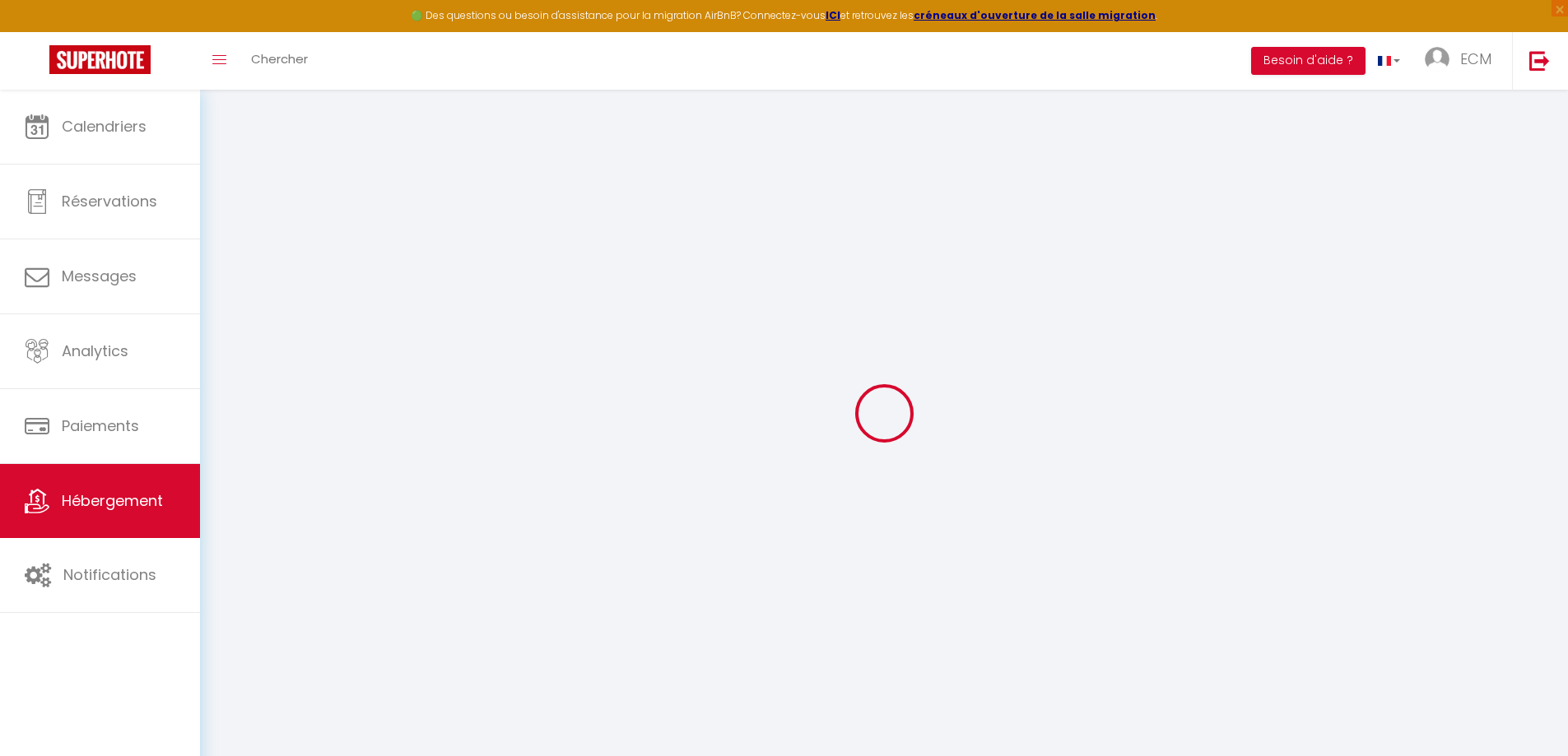
select select
type input "[STREET_ADDRESS]"
type input "88800"
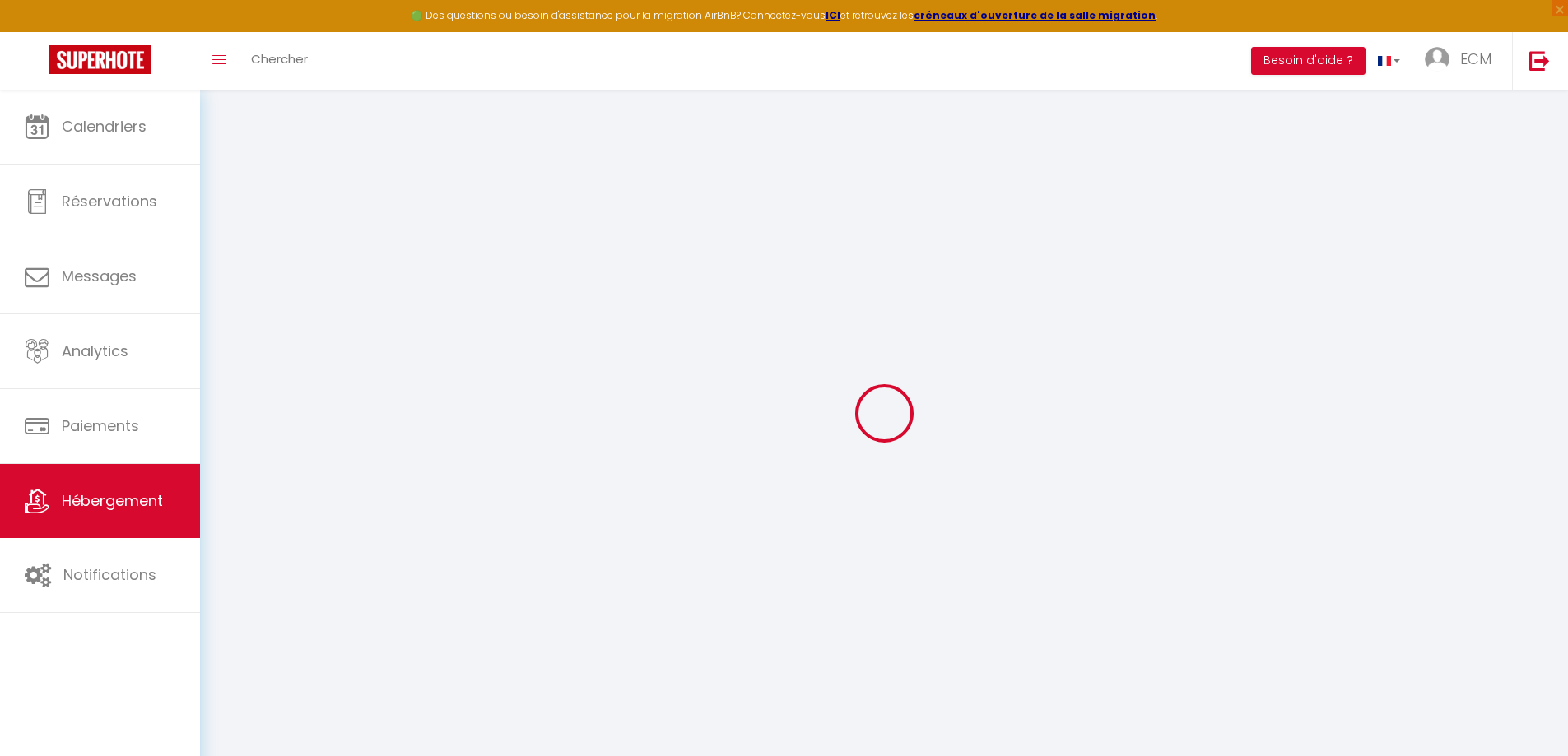
type input "Vittel"
type input "[EMAIL_ADDRESS][DOMAIN_NAME]"
select select
checkbox input "false"
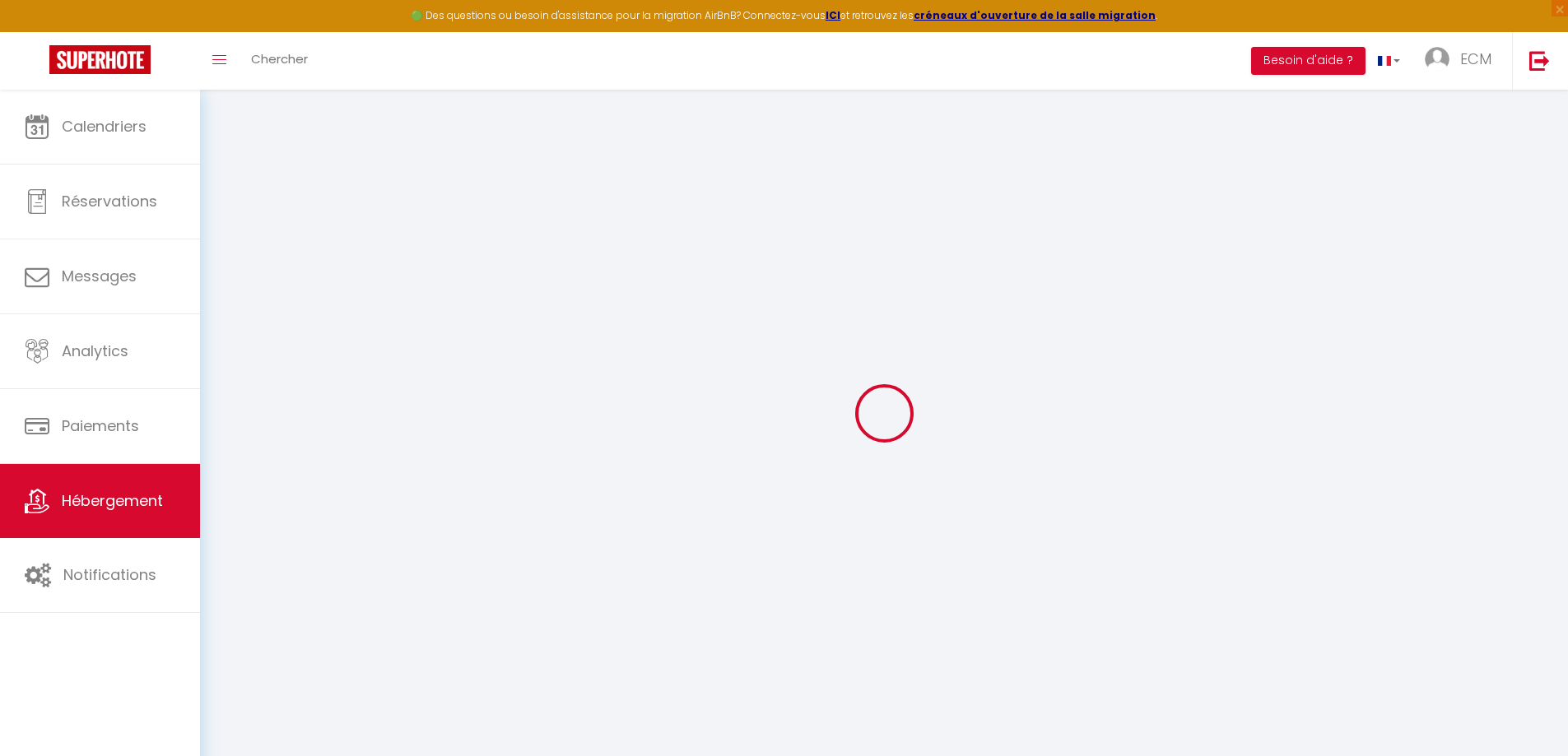
checkbox input "false"
radio input "true"
type input "0"
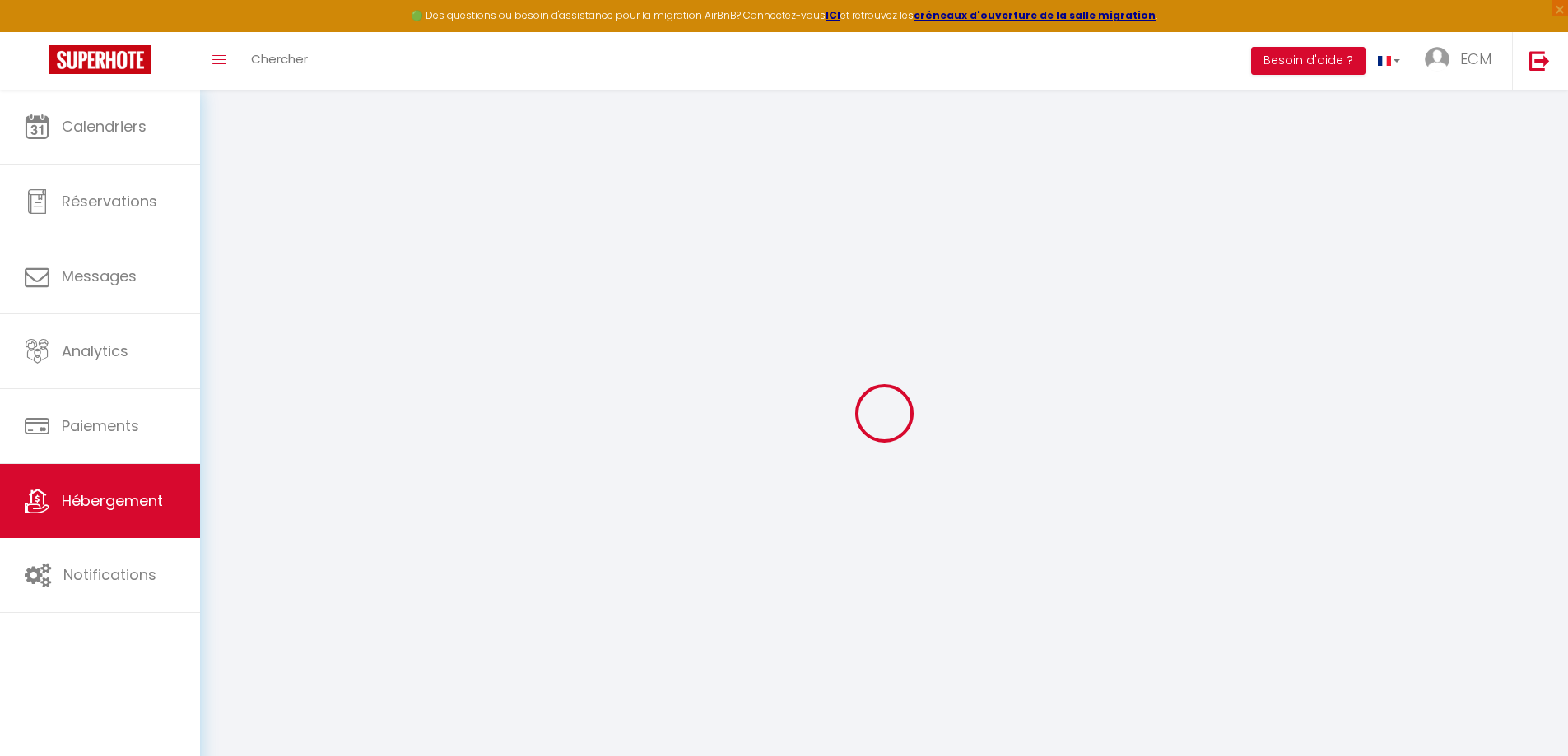
type input "0"
select select "20967"
select select
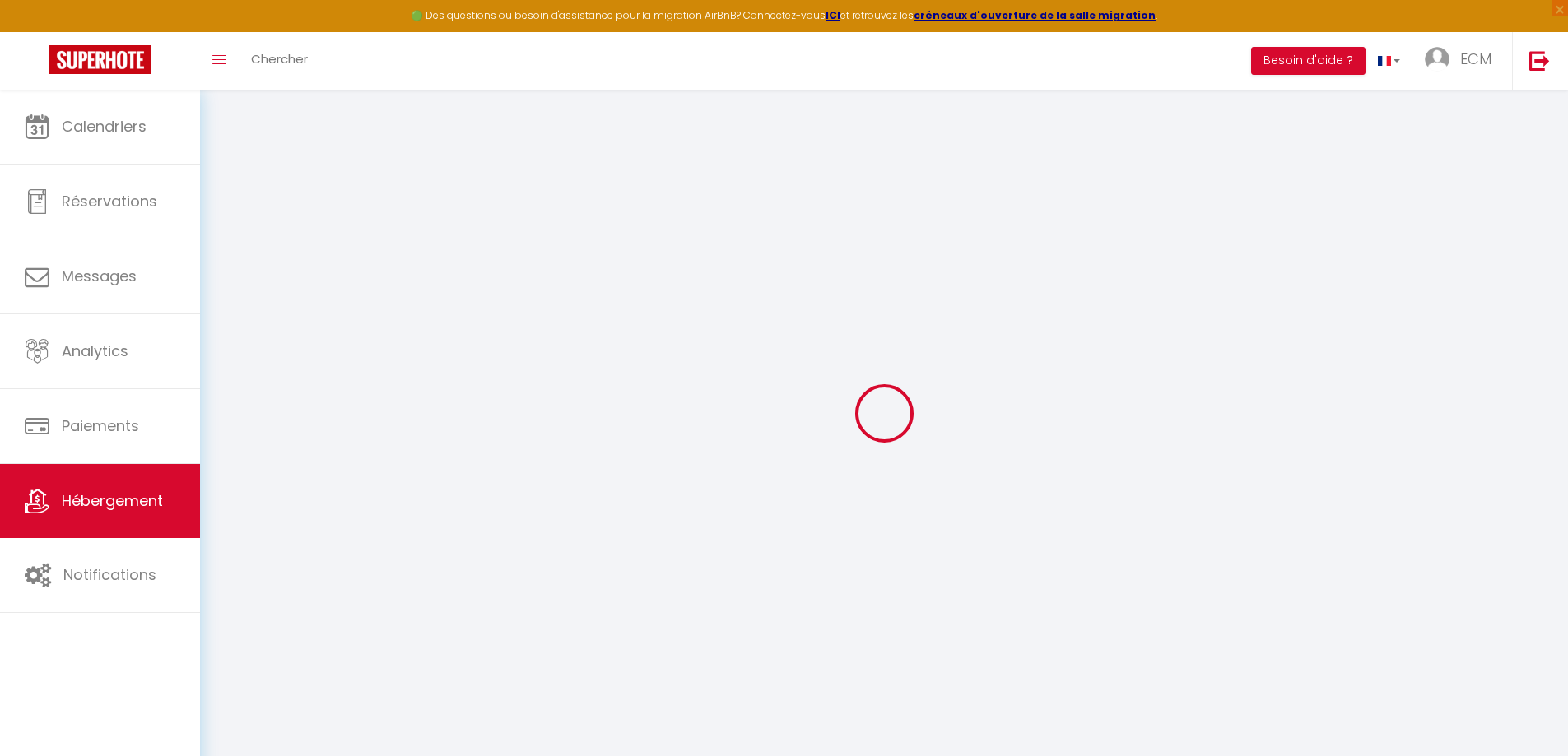
select select
checkbox input "false"
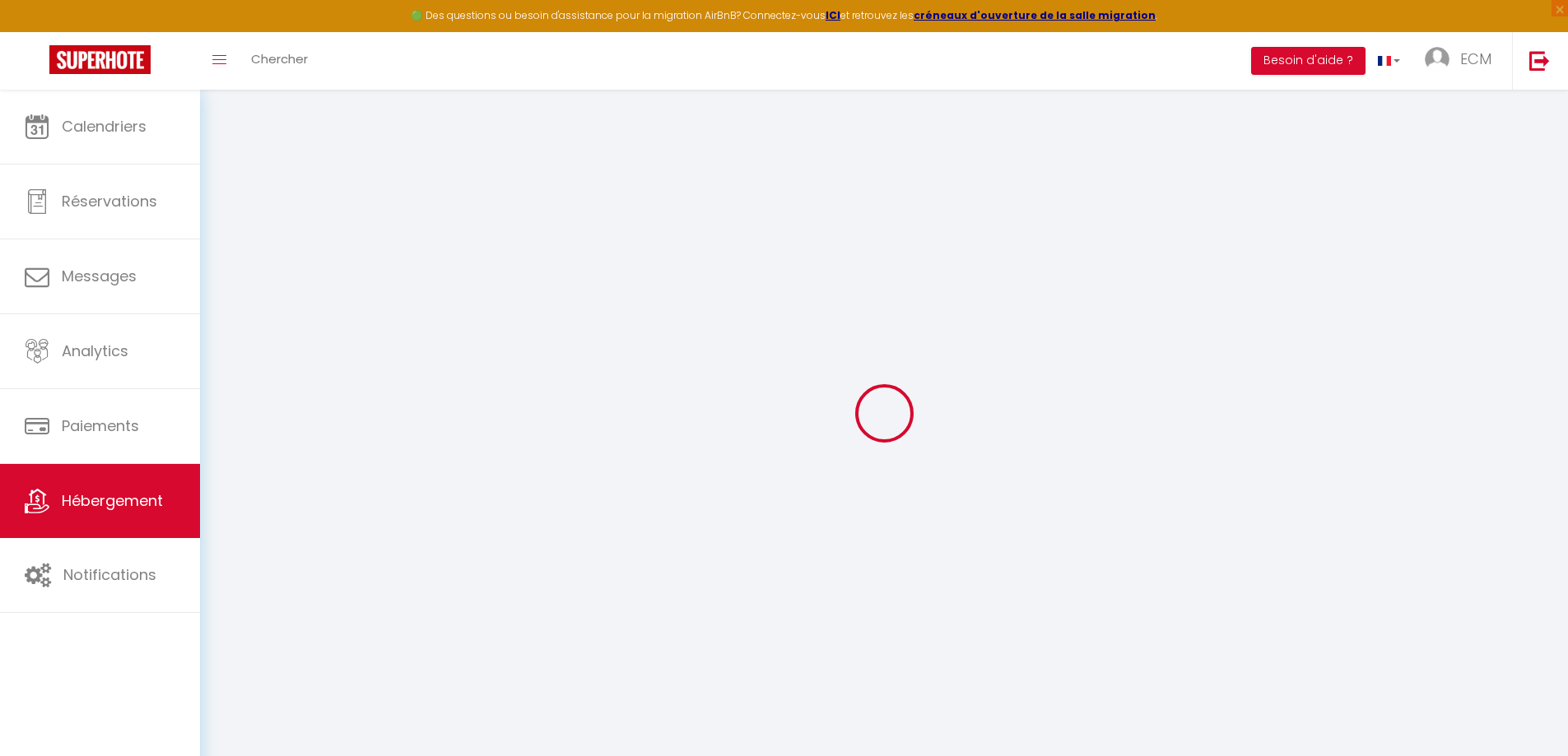
checkbox input "false"
select select
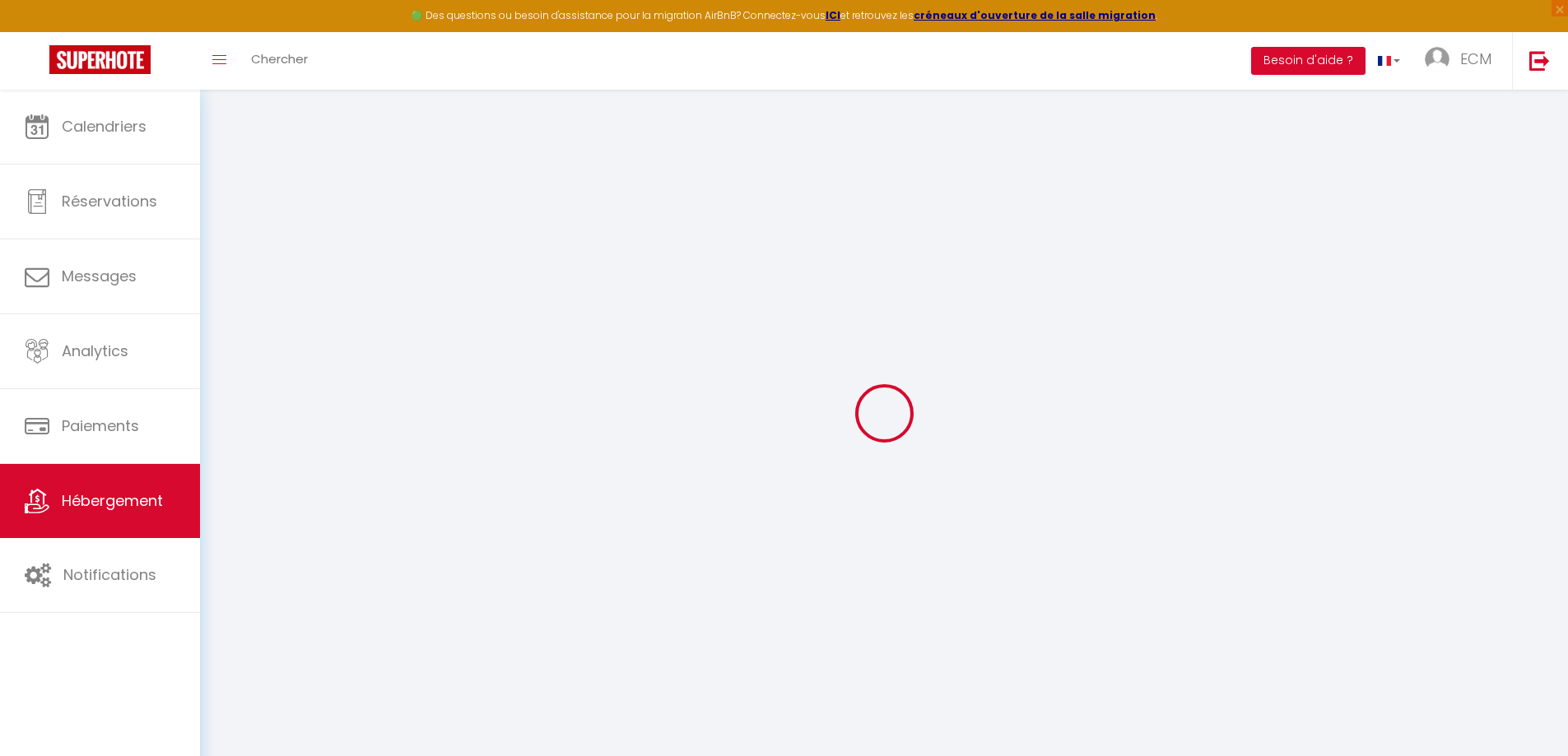
select select
checkbox input "false"
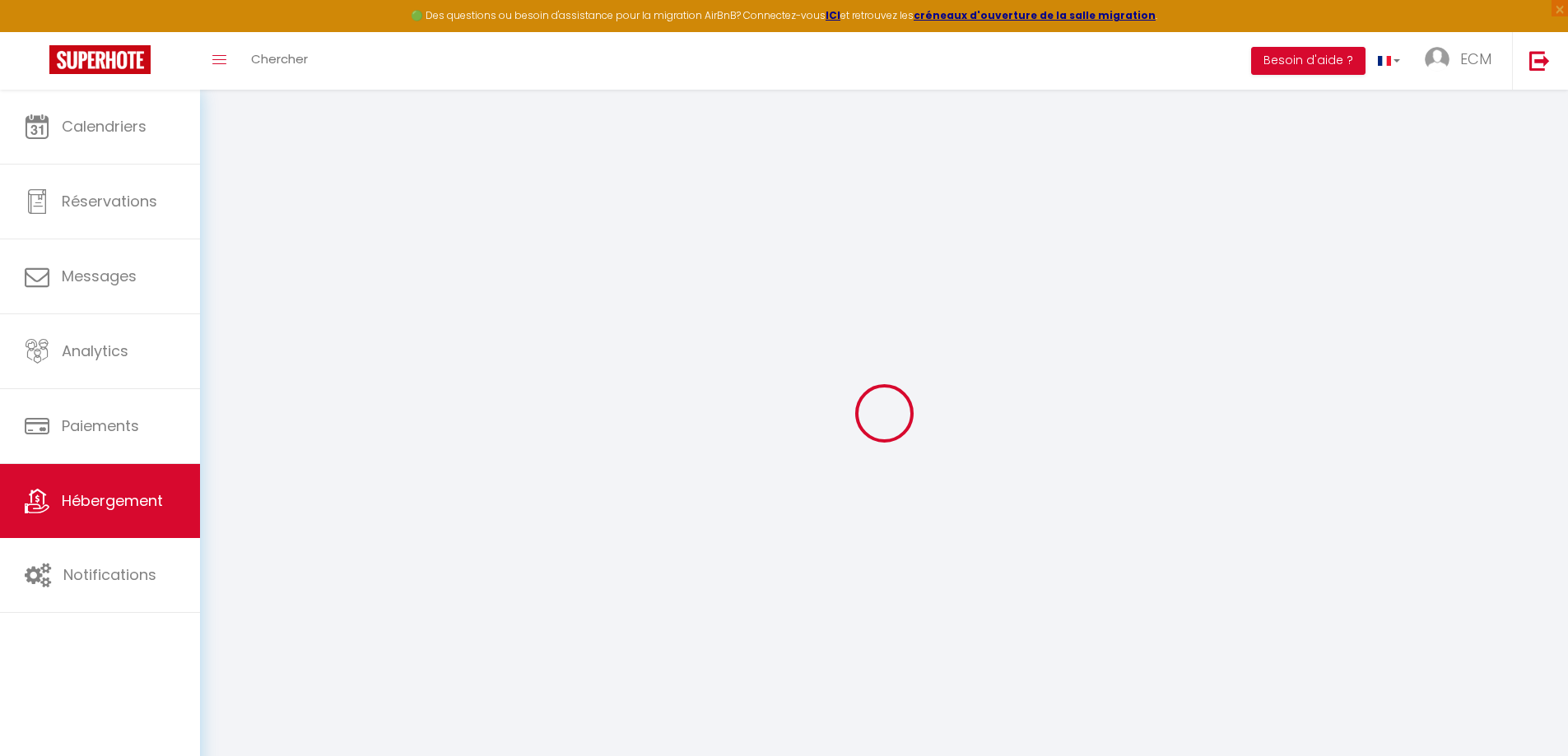
checkbox input "false"
select select
checkbox input "false"
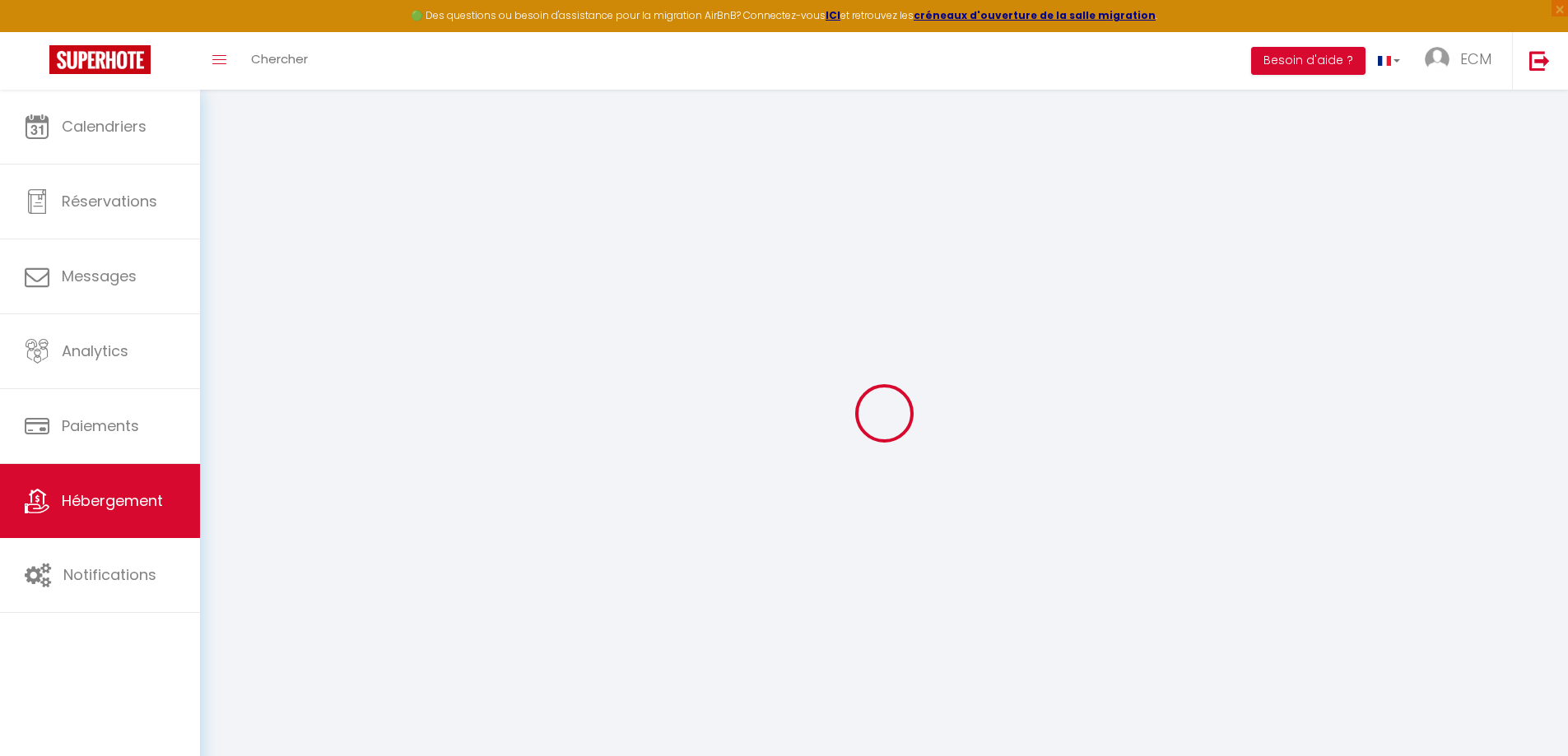
checkbox input "false"
select select "17:00"
select select "20:00"
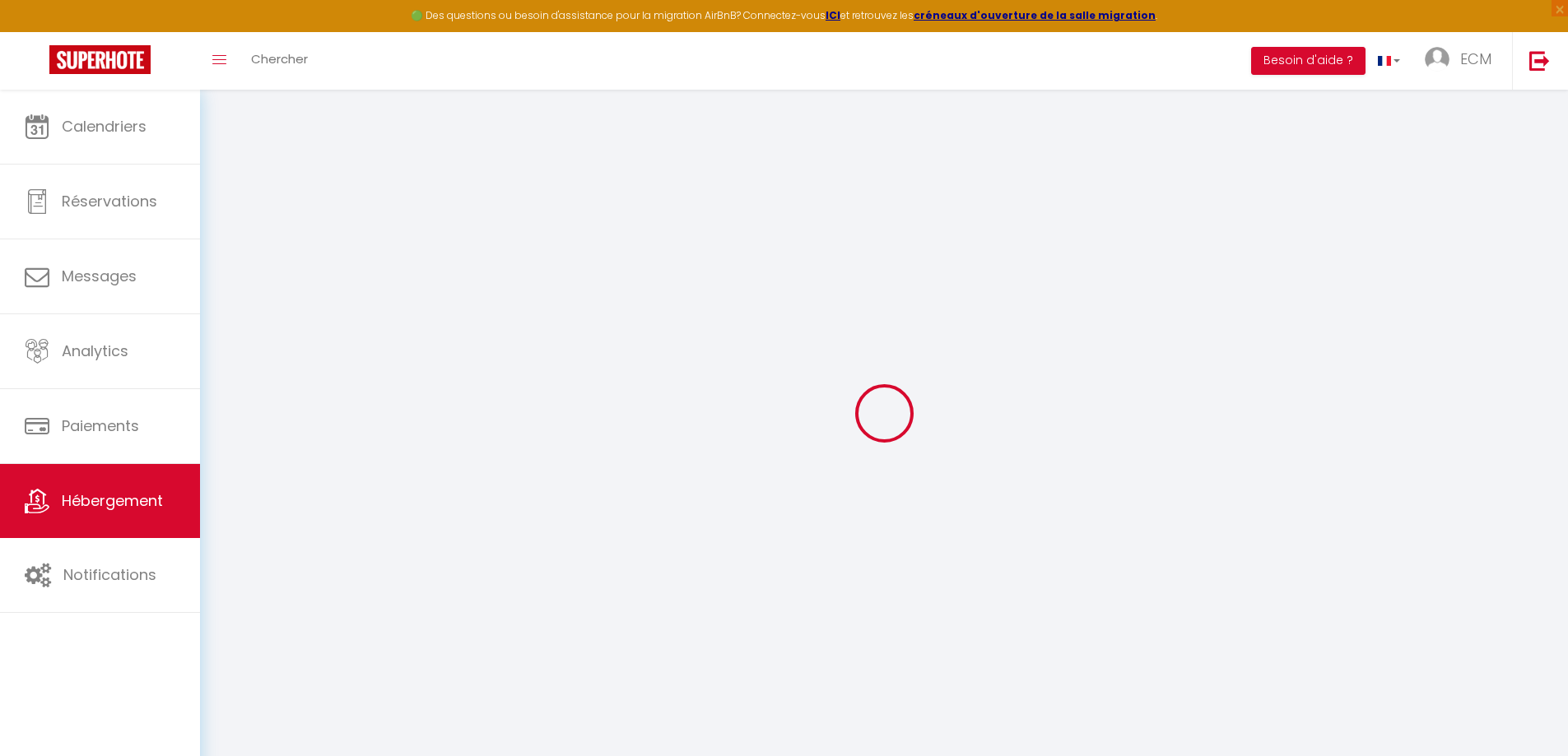
select select "10:00"
select select "30"
select select "120"
select select
checkbox input "false"
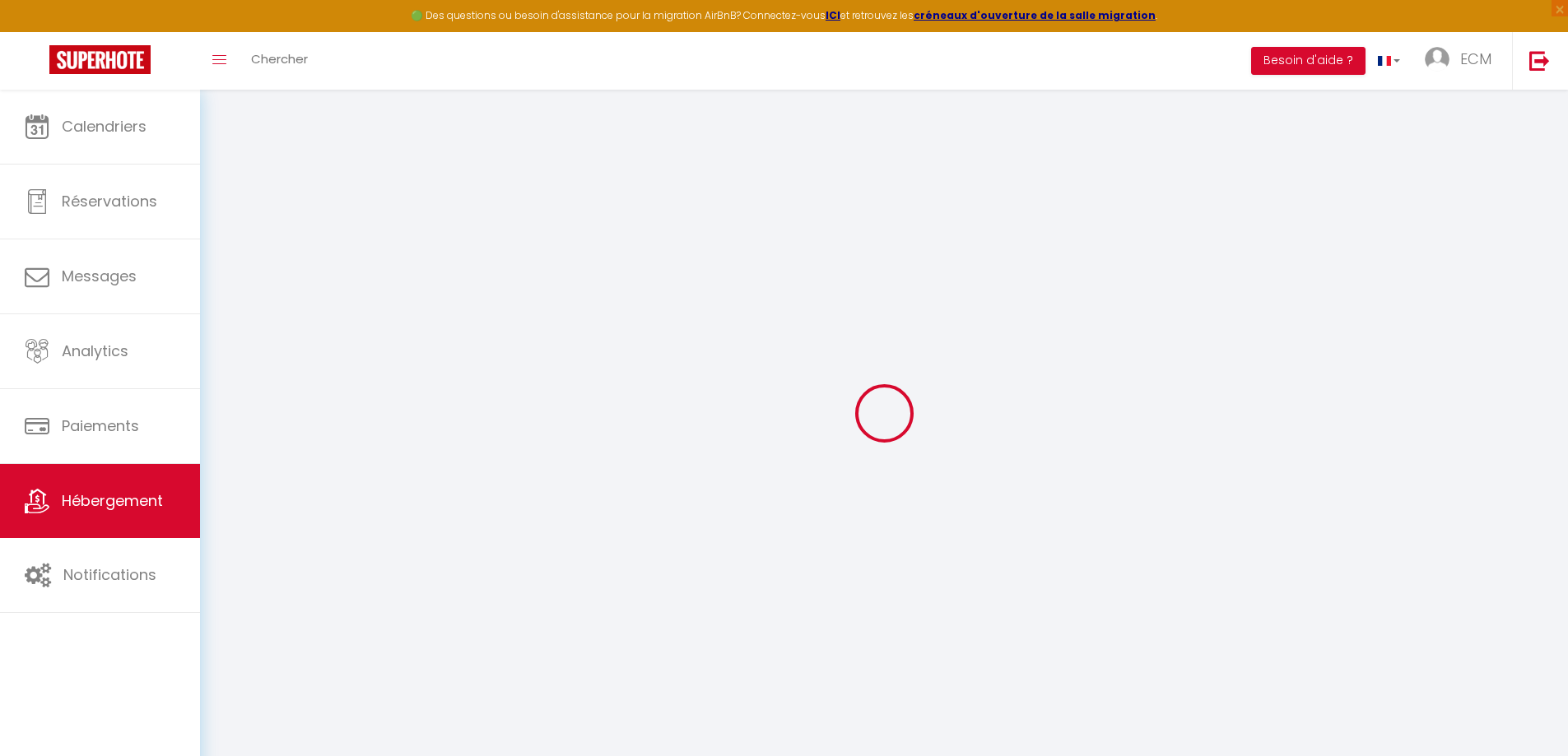
checkbox input "false"
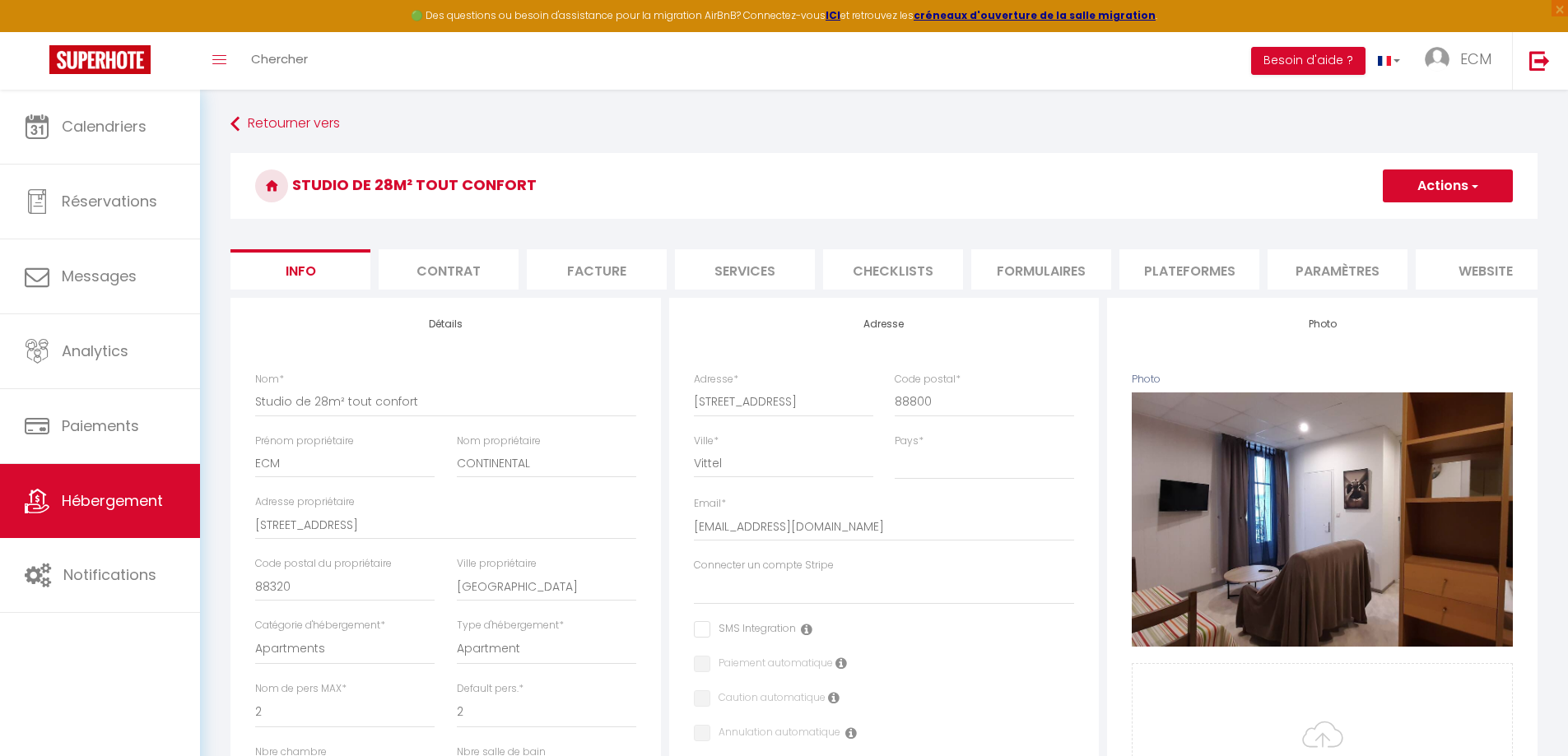
click at [1175, 263] on li "Plateformes" at bounding box center [1189, 269] width 140 height 40
select select
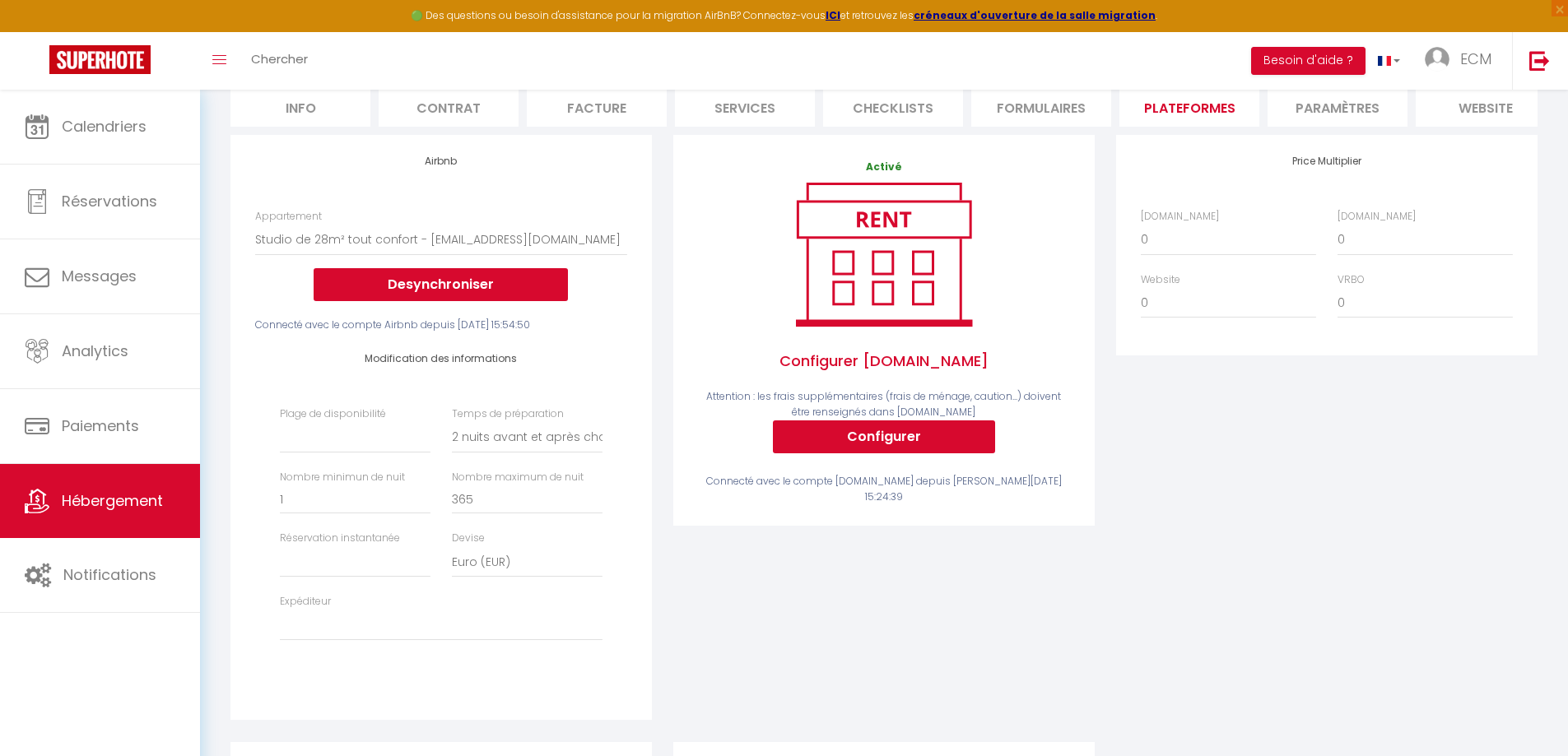
scroll to position [165, 0]
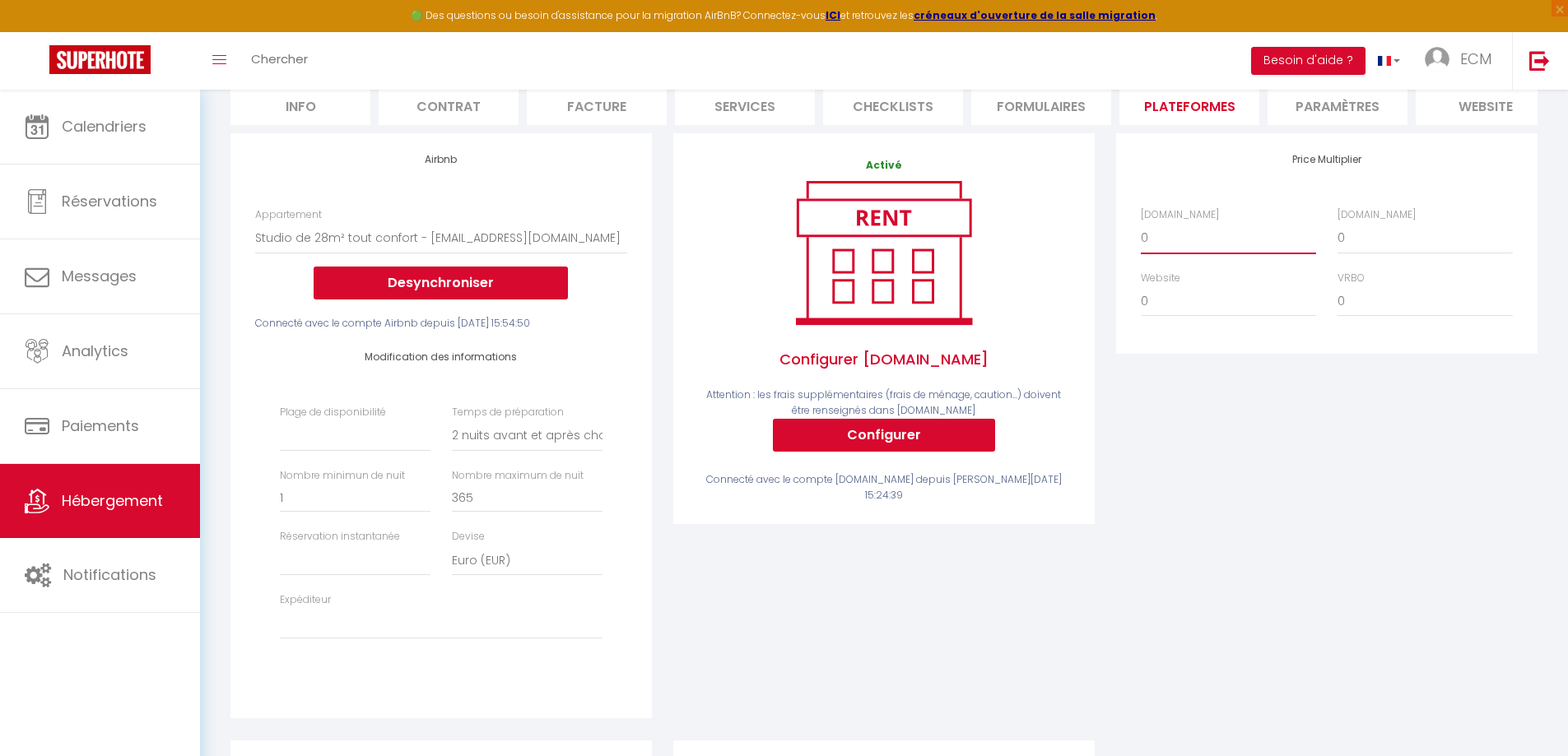
click at [1175, 250] on select "0 + 1 % + 2 % + 3 % + 4 % + 5 % + 6 % + 7 % + 8 % + 9 %" at bounding box center [1229, 238] width 176 height 31
select select "+ 22 %"
click at [1141, 234] on select "0 + 1 % + 2 % + 3 % + 4 % + 5 % + 6 % + 7 % + 8 % + 9 %" at bounding box center [1229, 238] width 176 height 31
select select
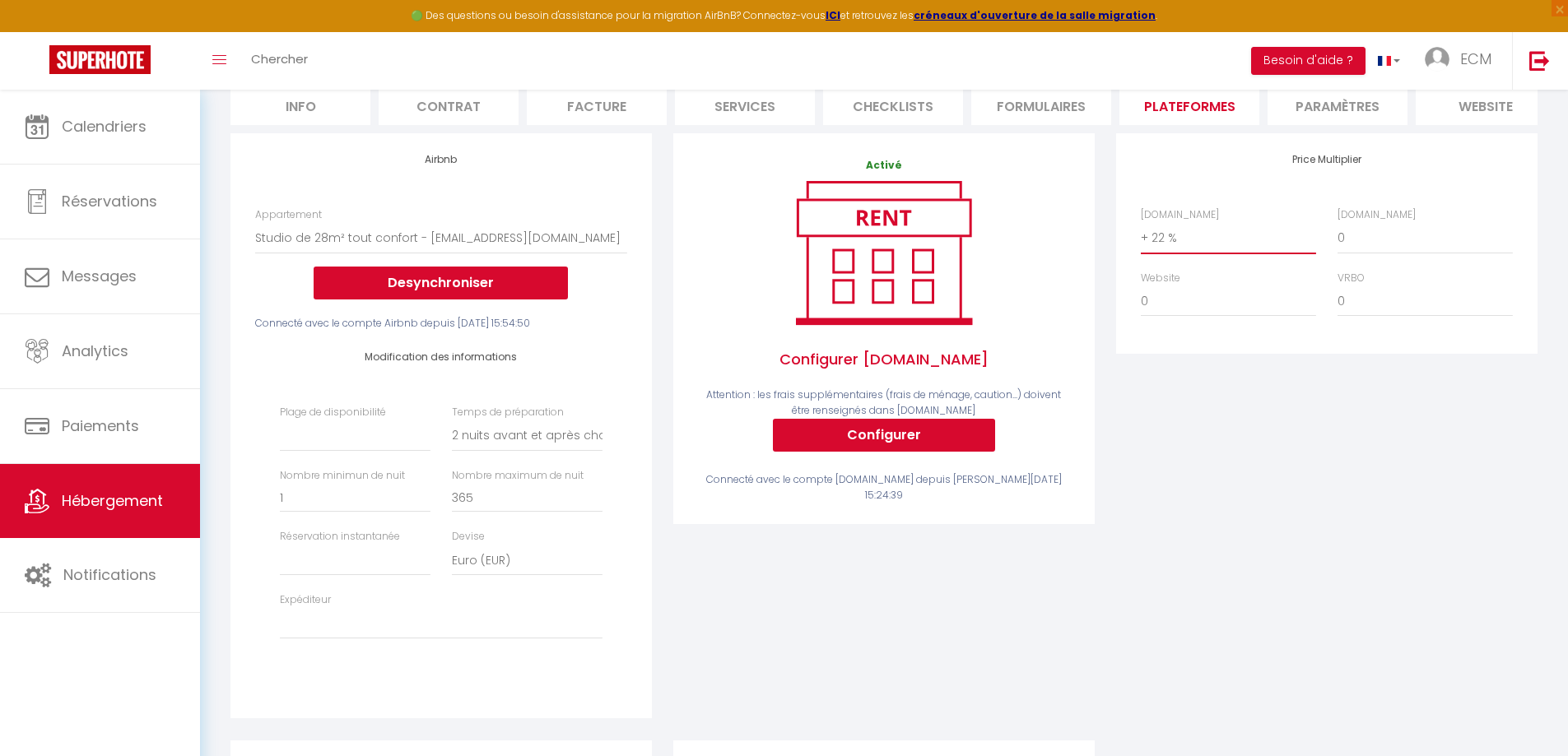
select select
click at [1386, 253] on select "0 + 1 % + 2 % + 3 % + 4 % + 5 % + 6 % + 7 % + 8 % + 9 %" at bounding box center [1426, 238] width 176 height 31
select select "+ 22 %"
click at [1338, 234] on select "0 + 1 % + 2 % + 3 % + 4 % + 5 % + 6 % + 7 % + 8 % + 9 %" at bounding box center [1426, 238] width 176 height 31
select select
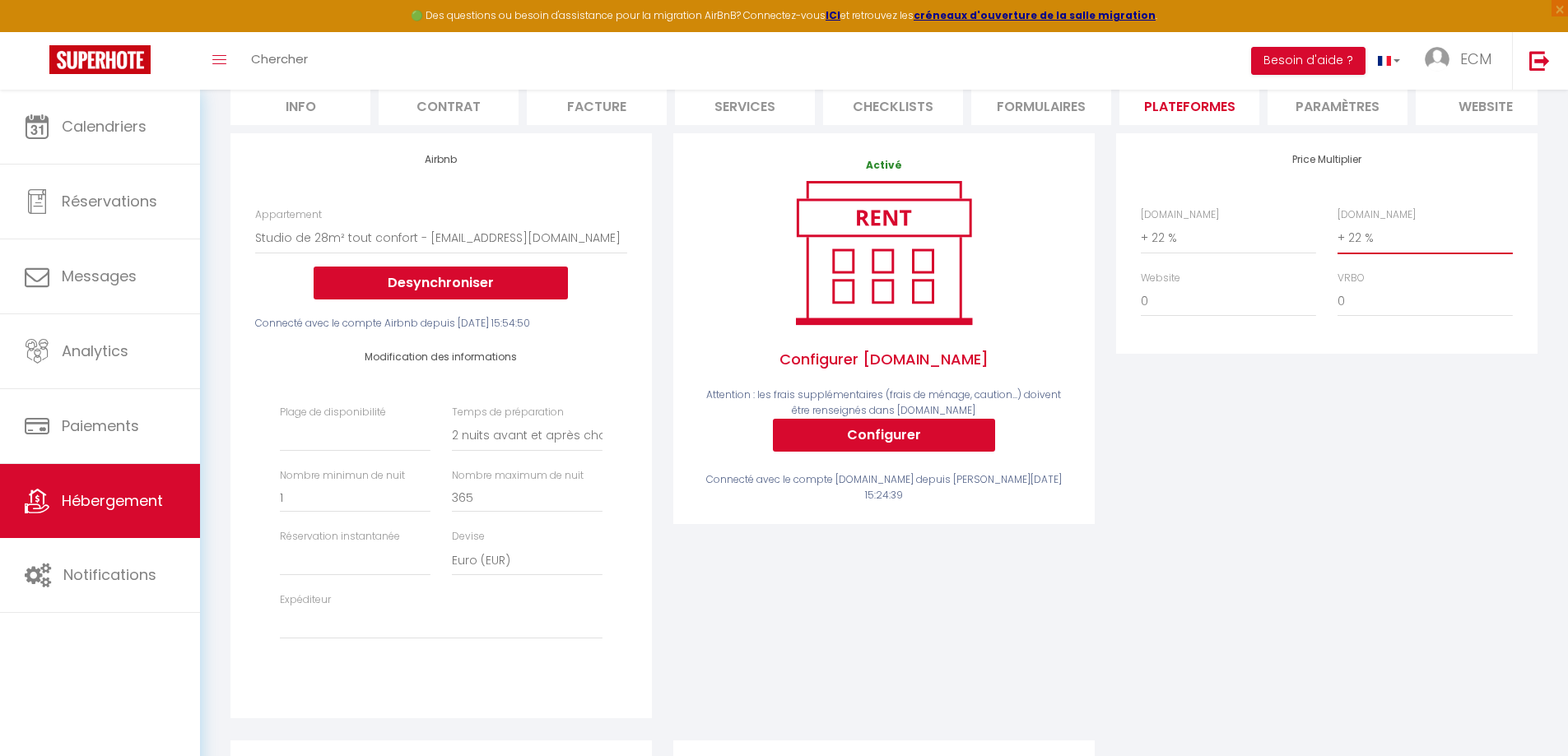
select select
click at [1255, 534] on div "Price Multiplier [DOMAIN_NAME] 0 + 1 % + 2 % + 3 % + 4 % + 5 % + 6 % + 7 %" at bounding box center [1326, 436] width 443 height 606
click at [867, 452] on button "Configurer" at bounding box center [884, 435] width 223 height 33
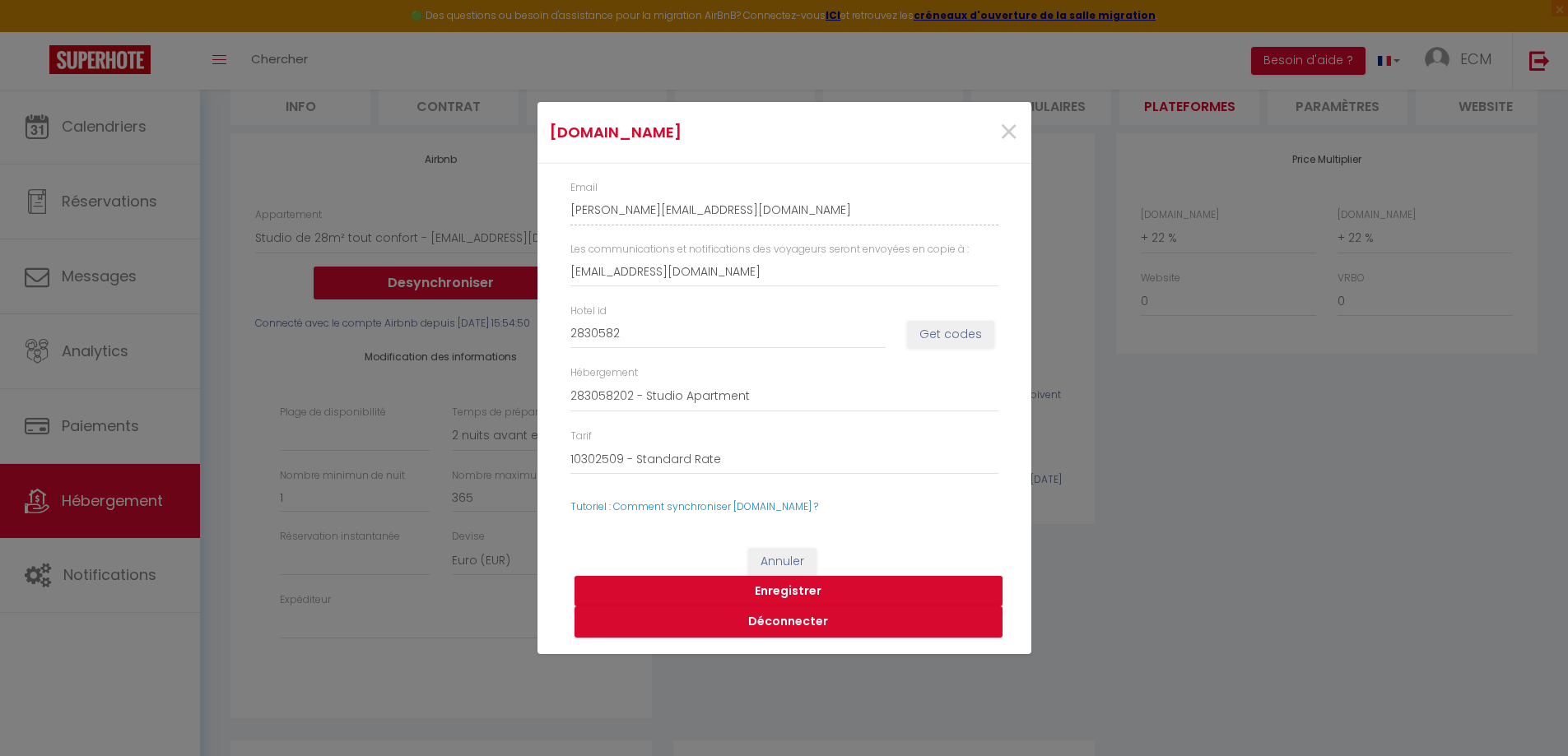
select select
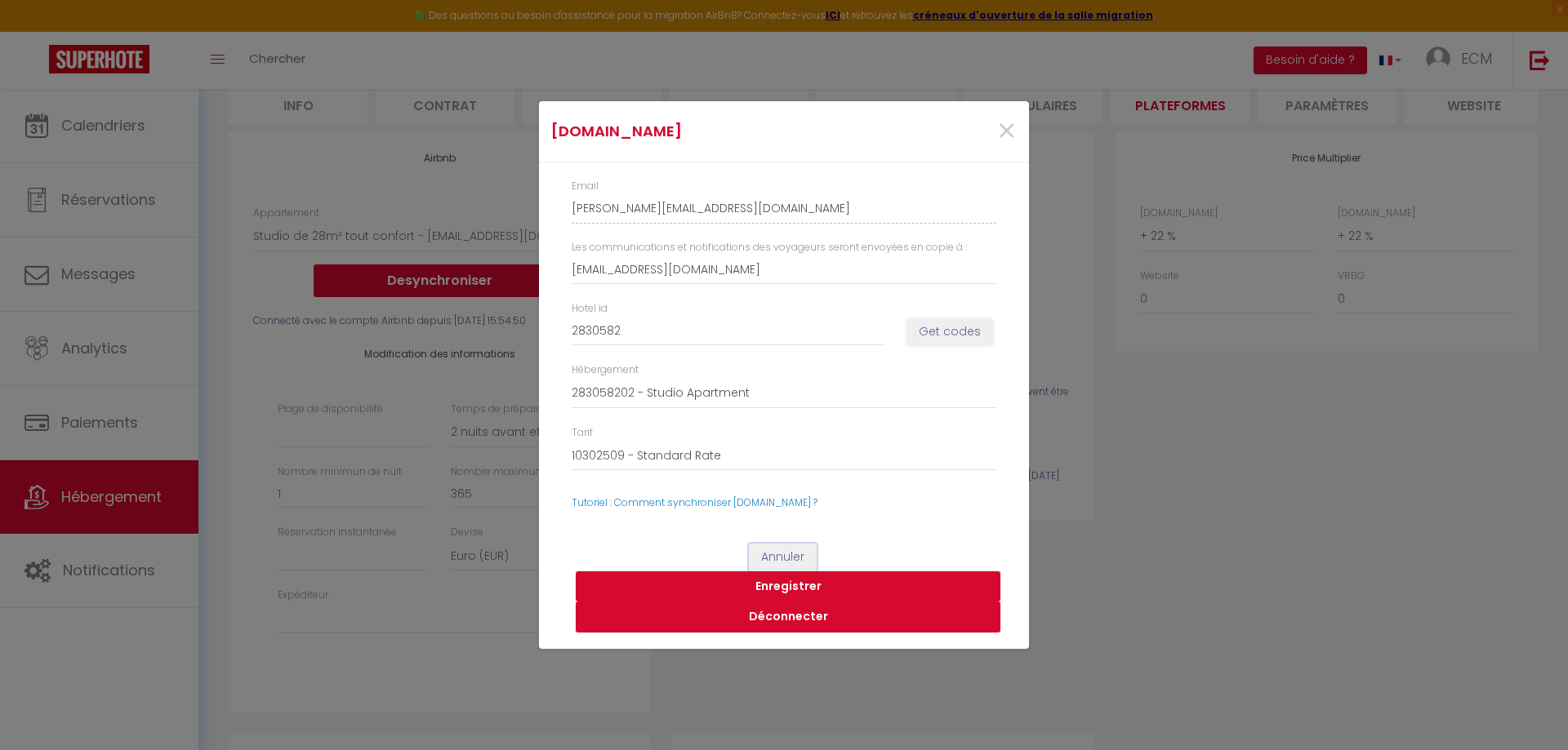
drag, startPoint x: 784, startPoint y: 548, endPoint x: 796, endPoint y: 548, distance: 12.0
click at [784, 549] on button "Annuler" at bounding box center [783, 557] width 68 height 27
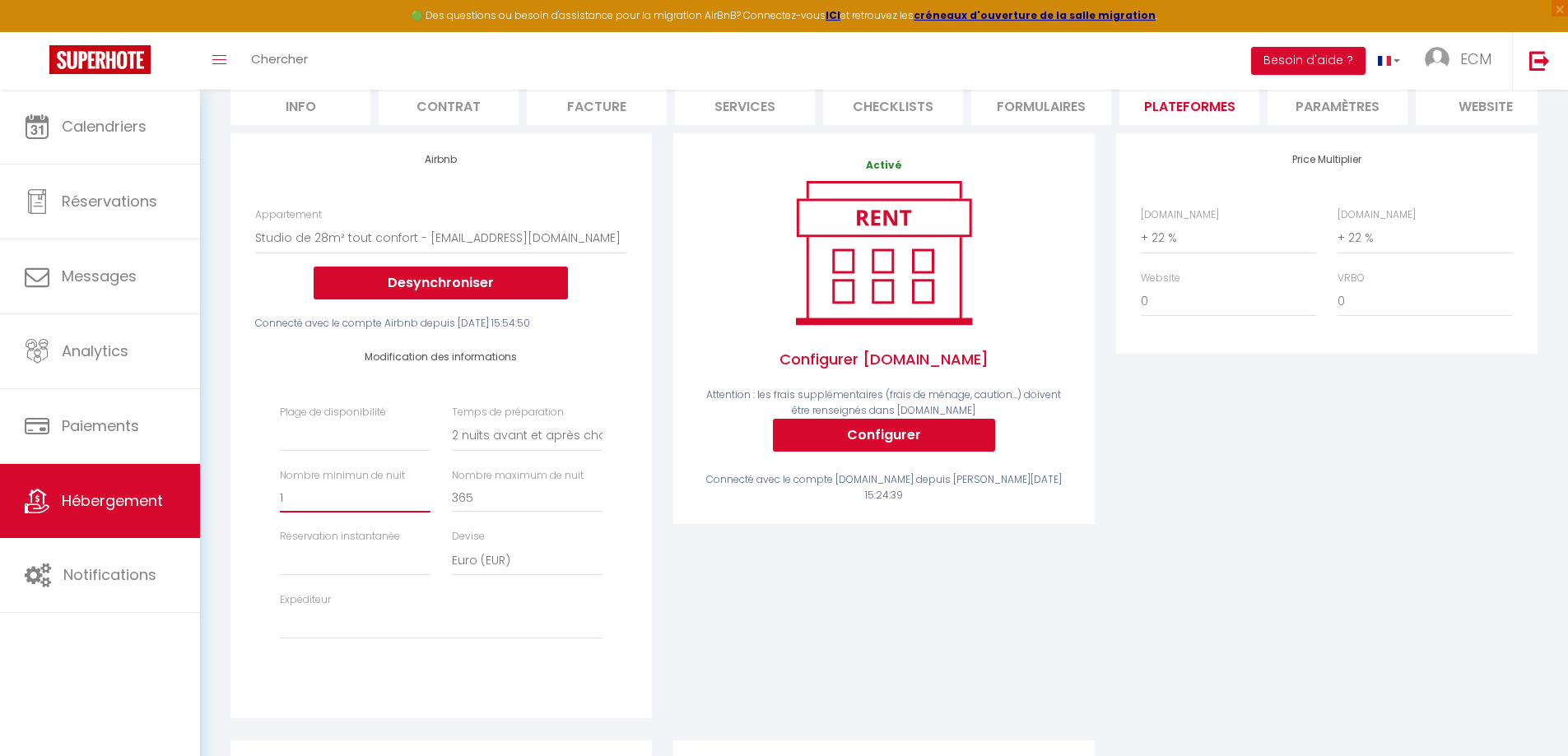
click at [290, 508] on input "1" at bounding box center [356, 498] width 151 height 29
select select
type input "2"
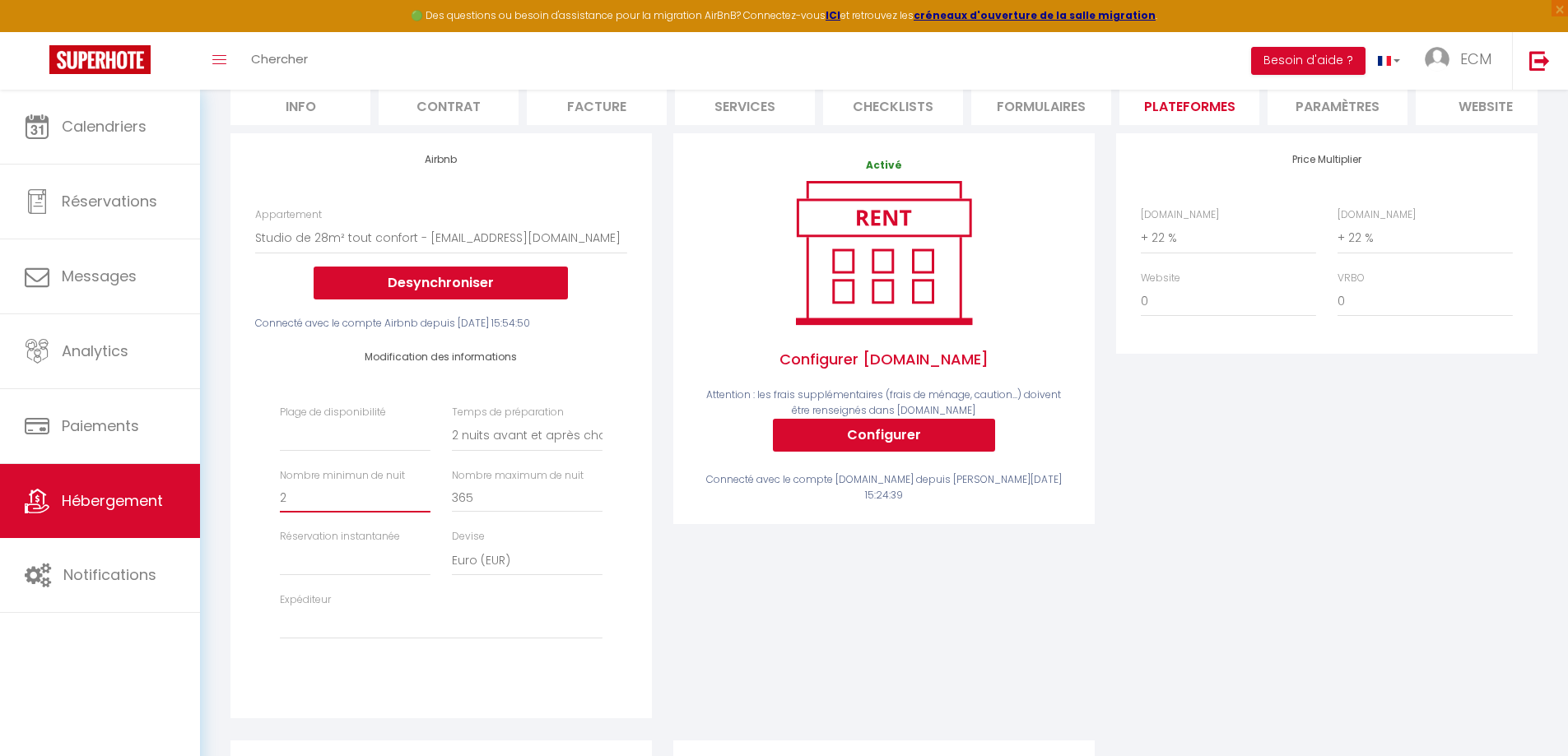
select select
type input "2"
click at [388, 576] on select "Activée Demander des évaluations positives" at bounding box center [356, 559] width 151 height 31
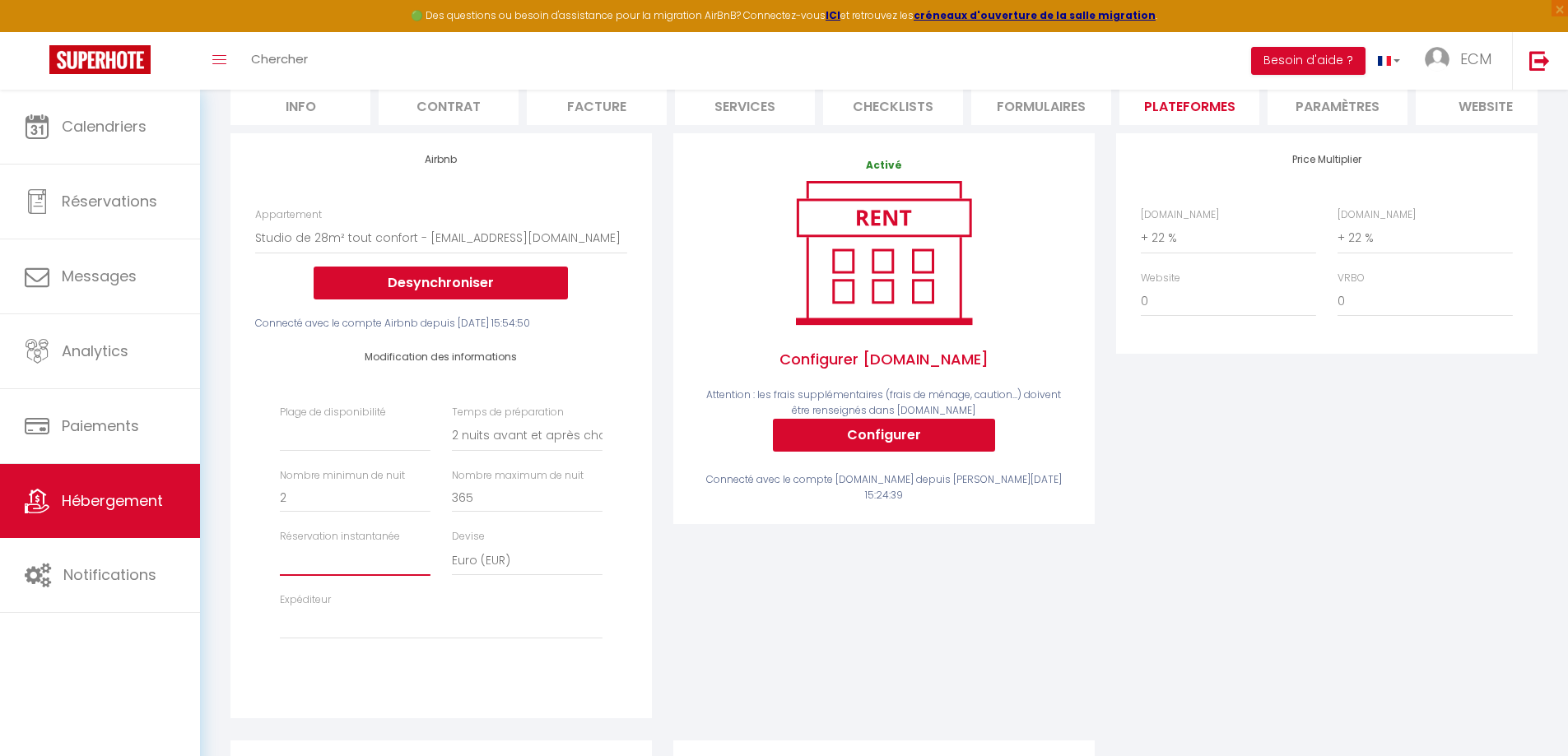
click at [355, 573] on select "Activée Demander des évaluations positives" at bounding box center [356, 559] width 151 height 31
click at [338, 639] on select "[EMAIL_ADDRESS][DOMAIN_NAME]" at bounding box center [442, 623] width 323 height 31
select select "4388"
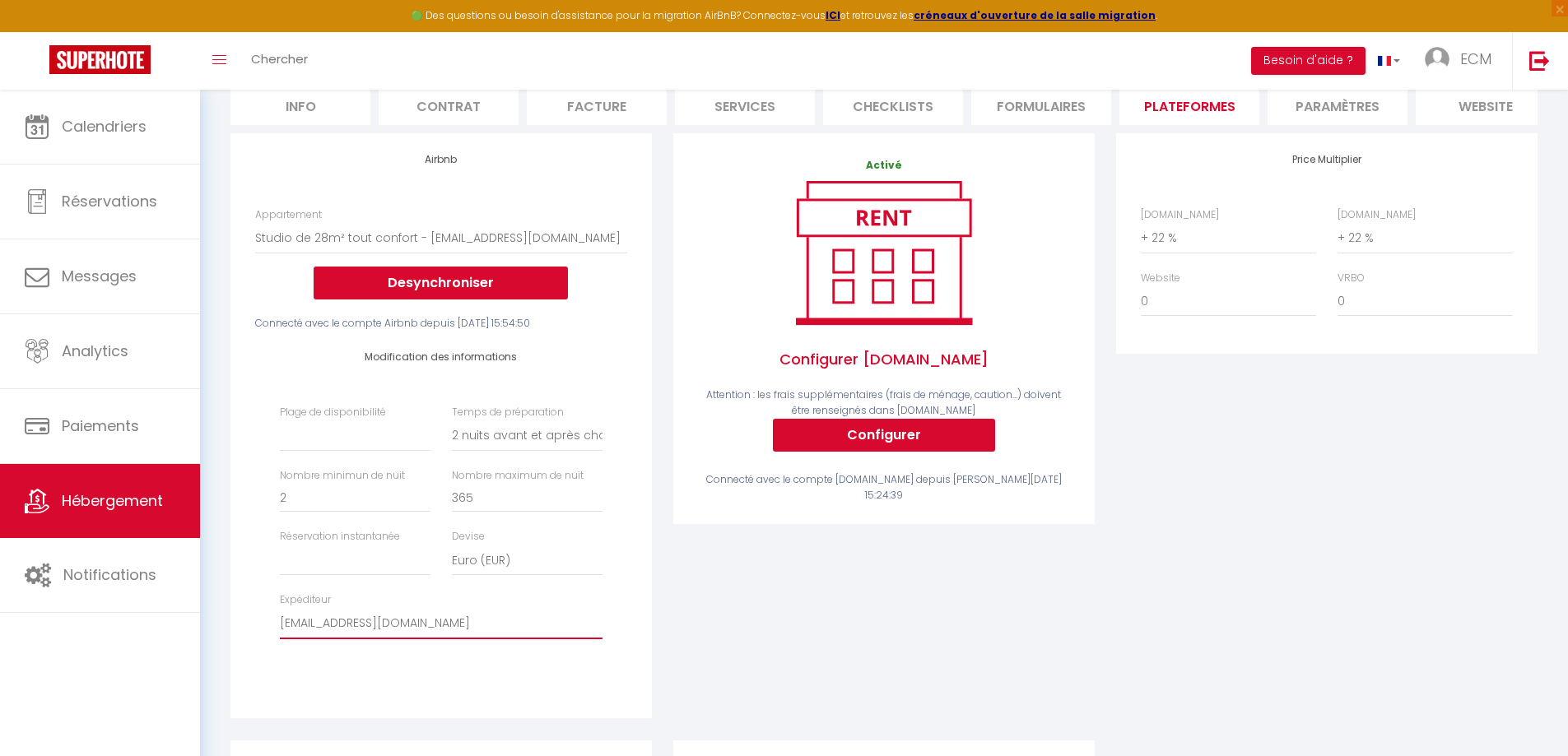
click at [280, 621] on select "[EMAIL_ADDRESS][DOMAIN_NAME]" at bounding box center [442, 623] width 323 height 31
select select
click at [406, 452] on select "Date indisponible par defaut 1 mois 3 mois 6 mois 9 mois 12 mois 24 mois" at bounding box center [356, 436] width 151 height 31
click at [300, 389] on div "Modification des informations Plage de disponibilité Date indisponible par defa…" at bounding box center [441, 503] width 372 height 345
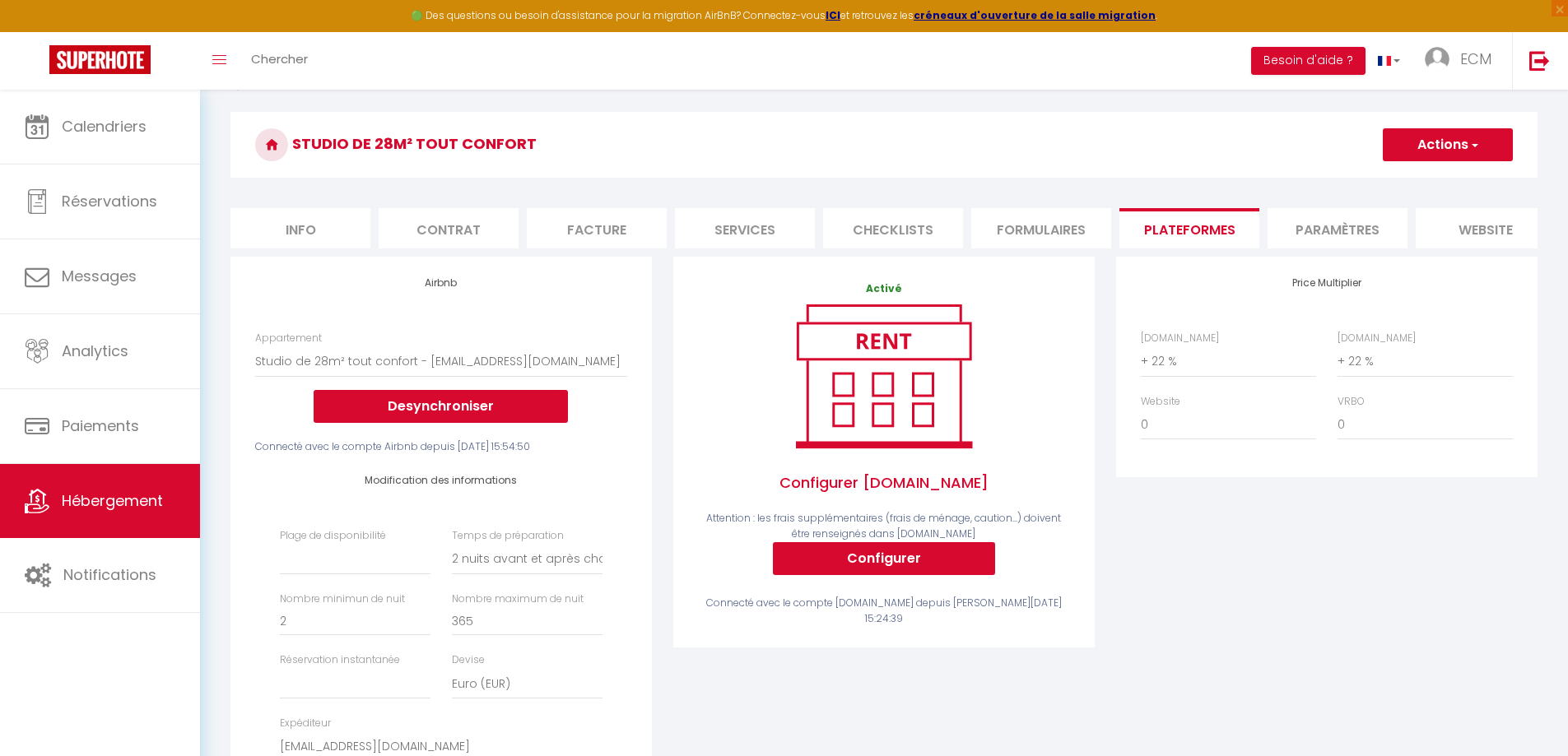
scroll to position [0, 0]
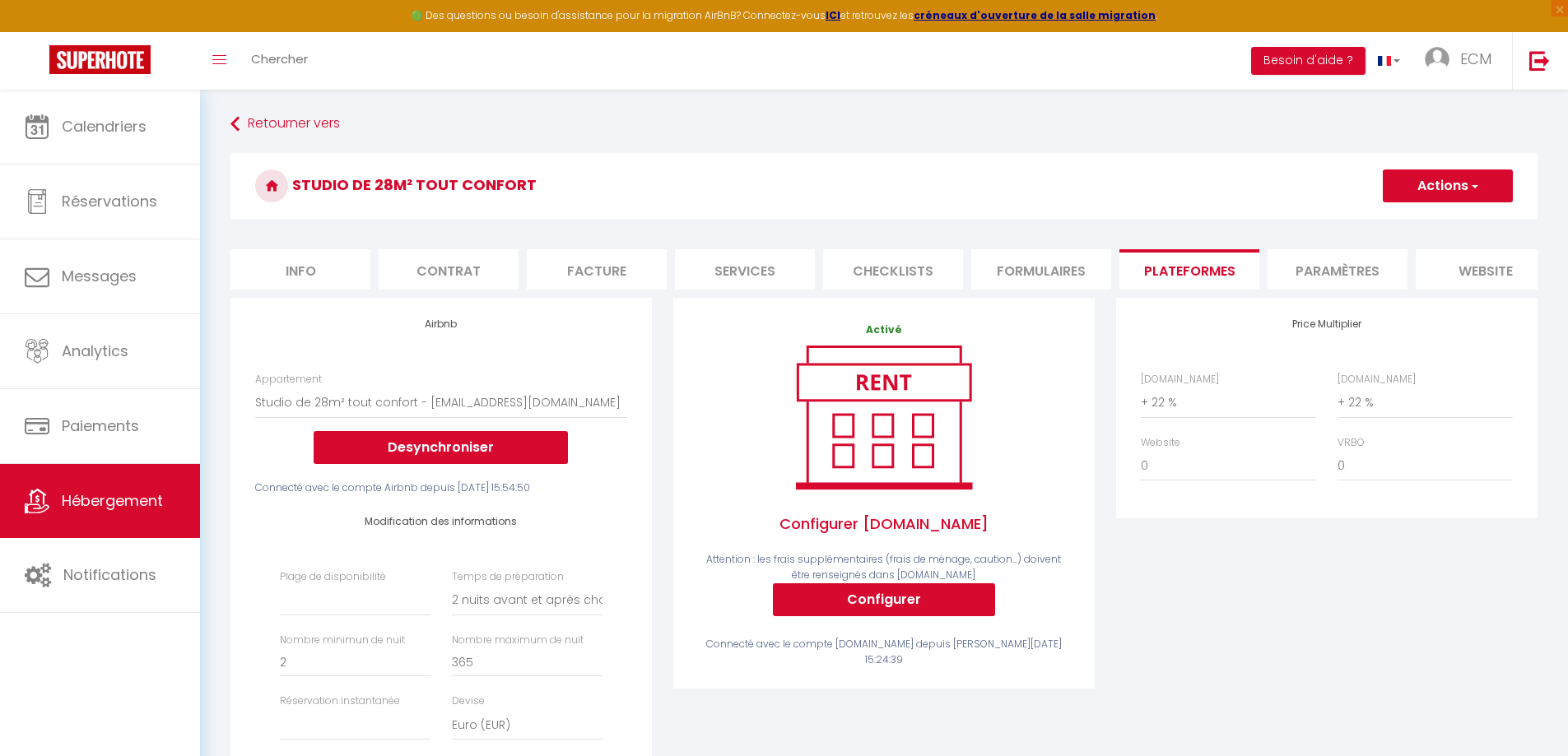
click at [1461, 176] on button "Actions" at bounding box center [1448, 186] width 130 height 33
click at [1420, 221] on link "Enregistrer" at bounding box center [1447, 222] width 130 height 22
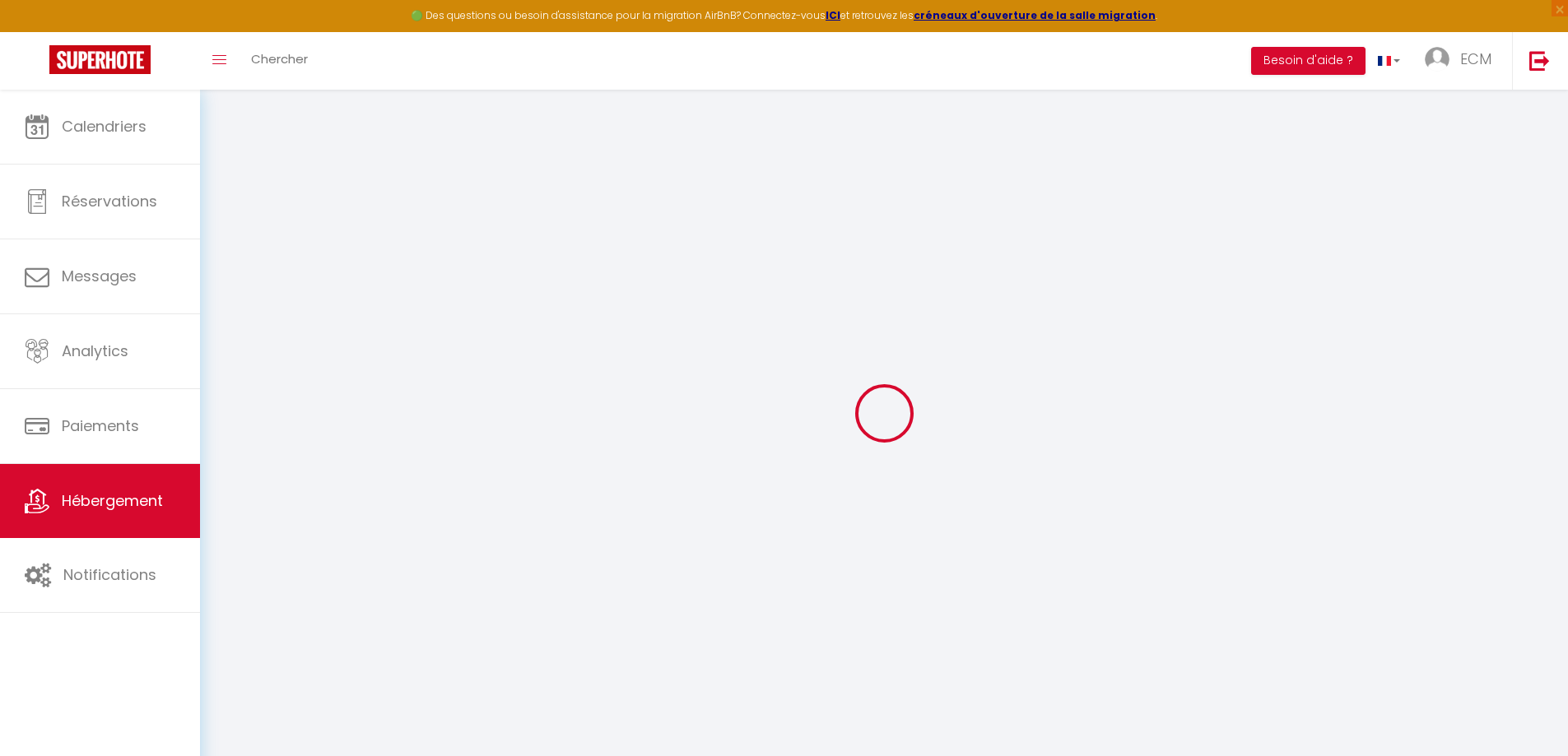
select select
select select "2"
select select
select select "EUR"
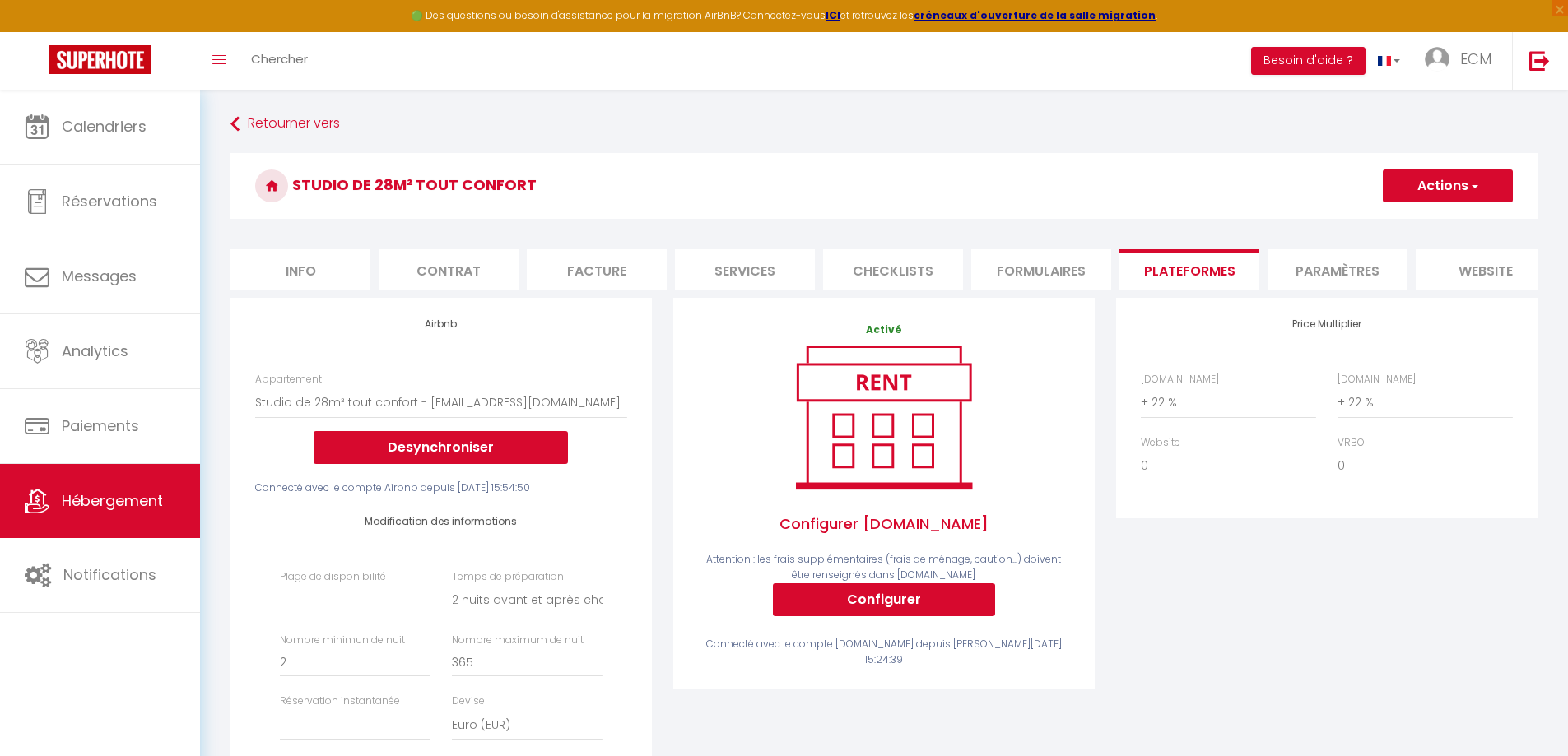
click at [327, 280] on li "Info" at bounding box center [300, 269] width 140 height 40
select select
checkbox input "false"
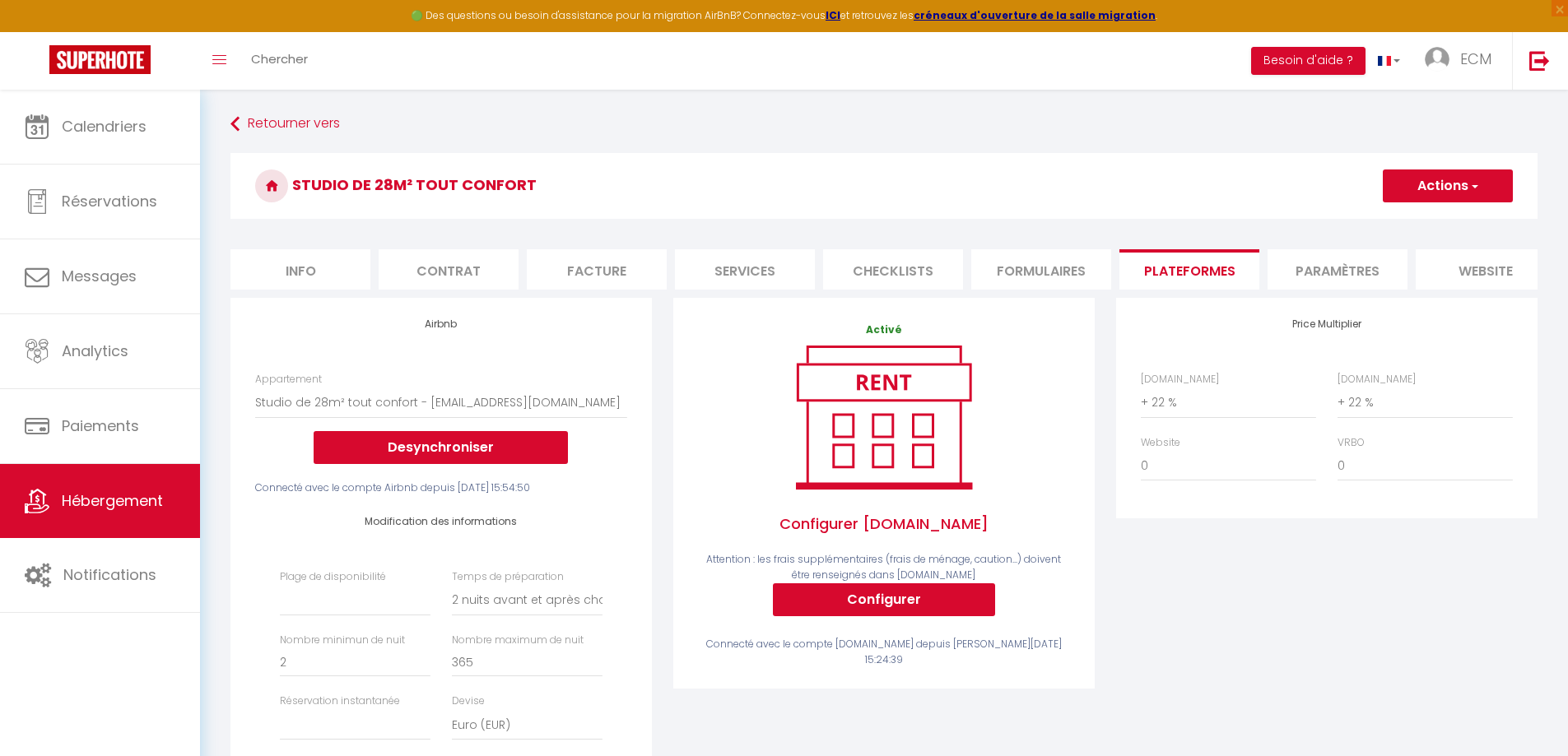
checkbox input "false"
select select
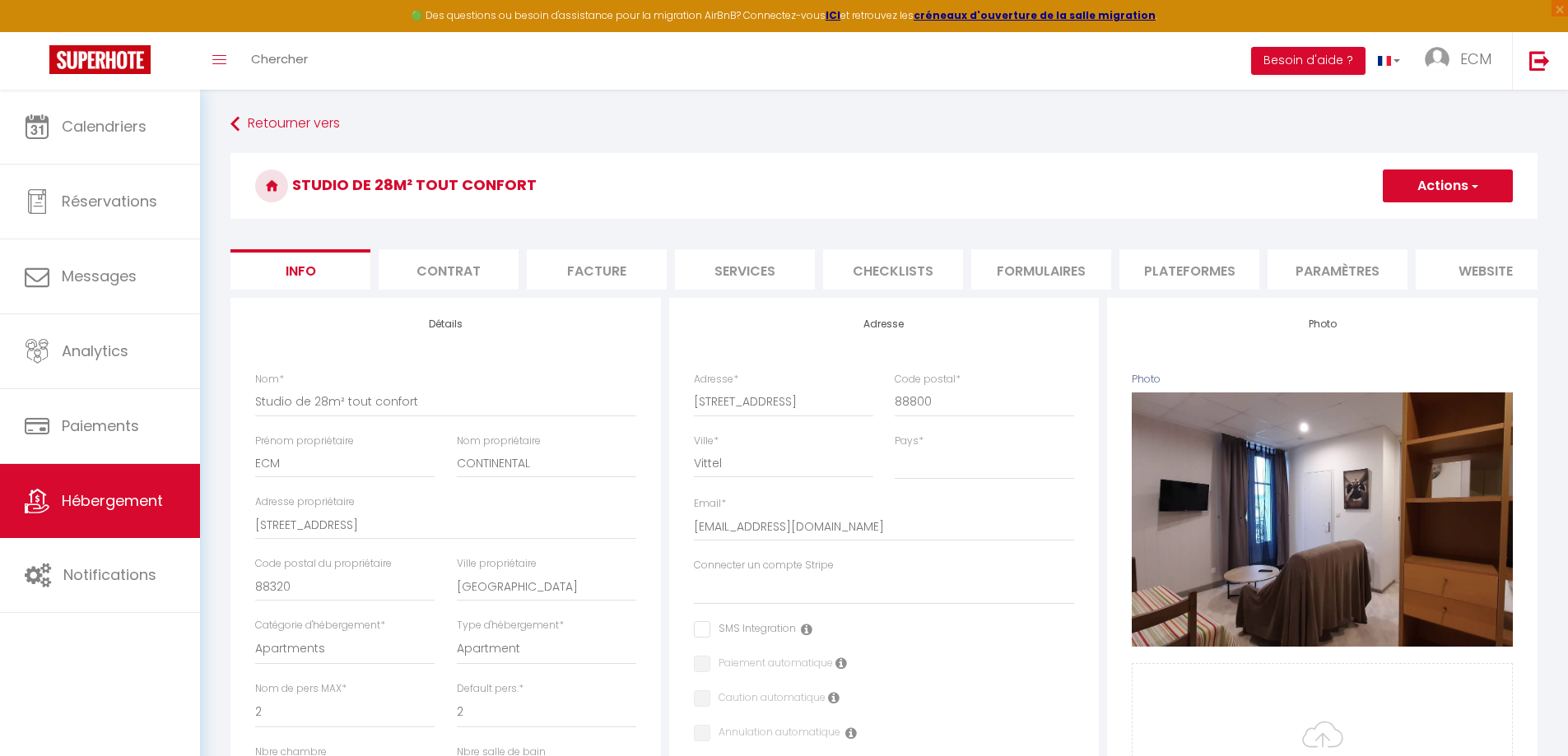
click at [1185, 268] on li "Plateformes" at bounding box center [1189, 269] width 140 height 40
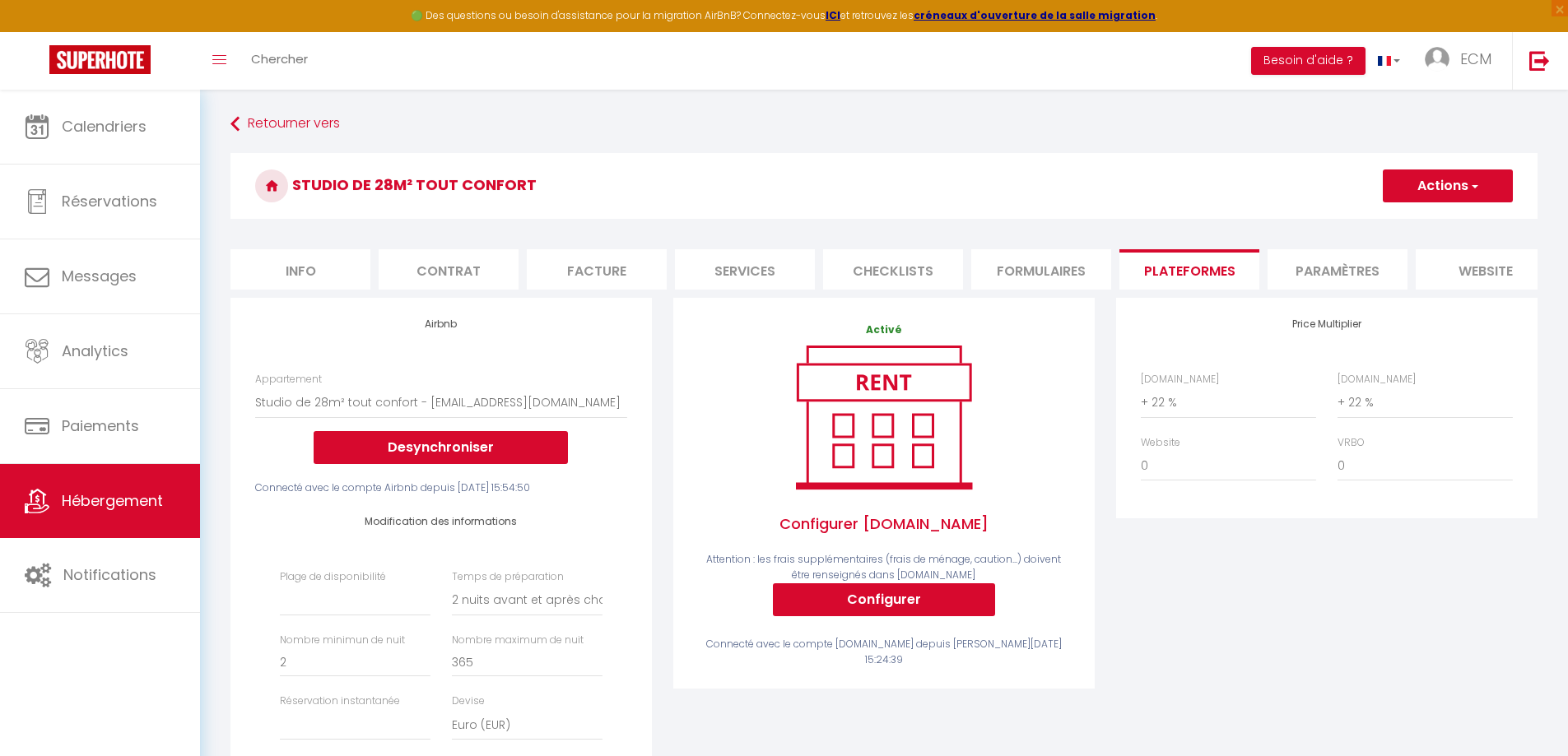
select select
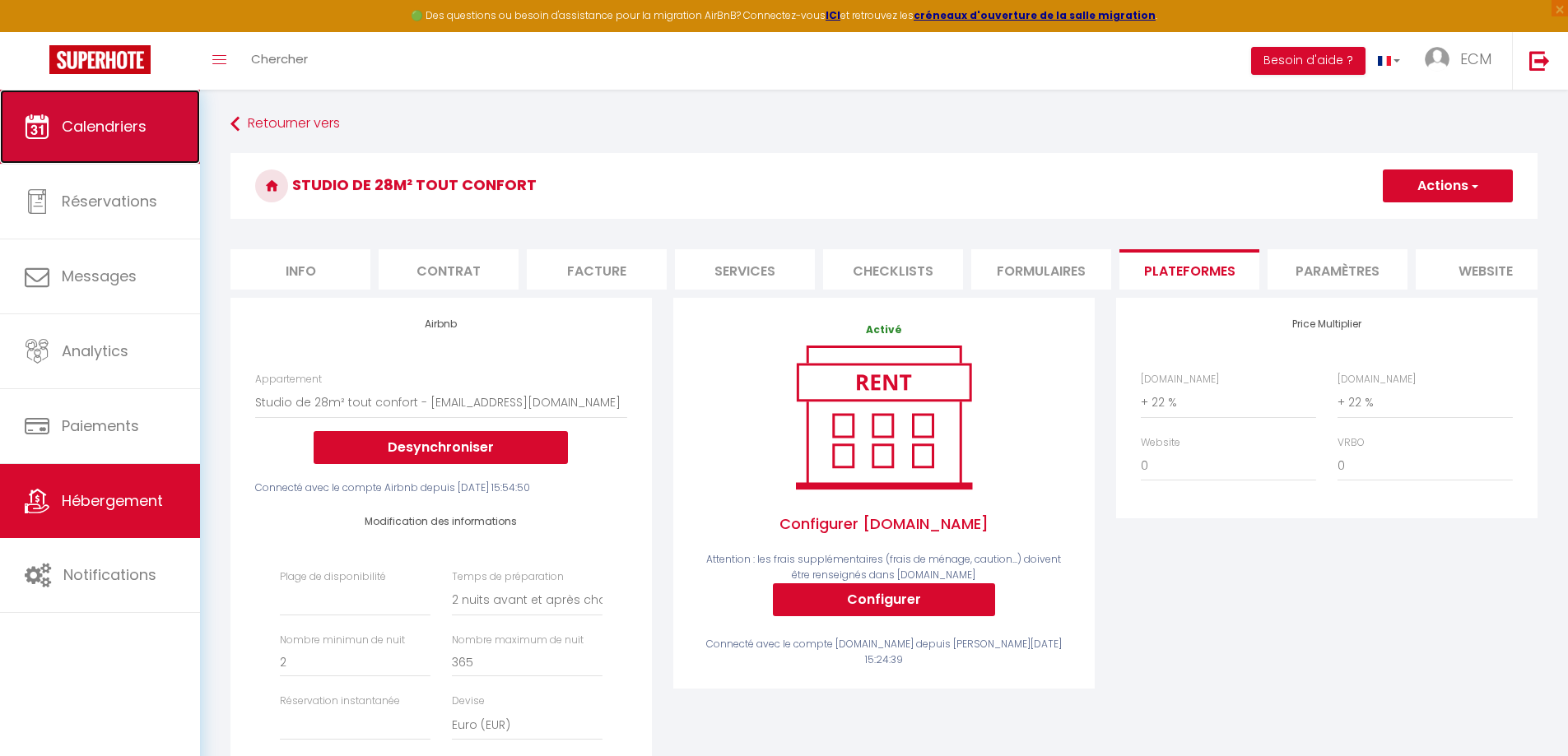
click at [61, 110] on link "Calendriers" at bounding box center [100, 126] width 200 height 74
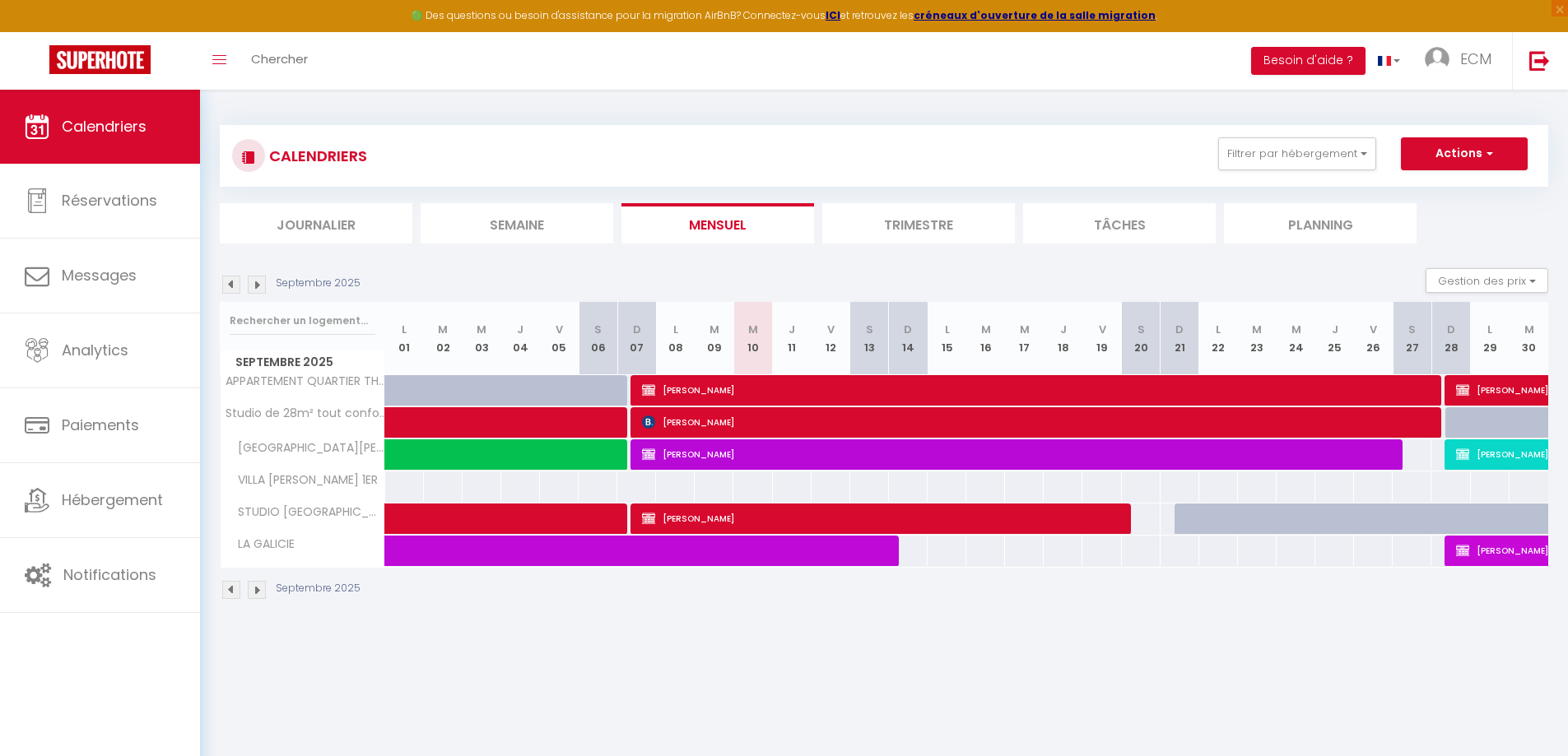
click at [258, 288] on img at bounding box center [257, 285] width 18 height 18
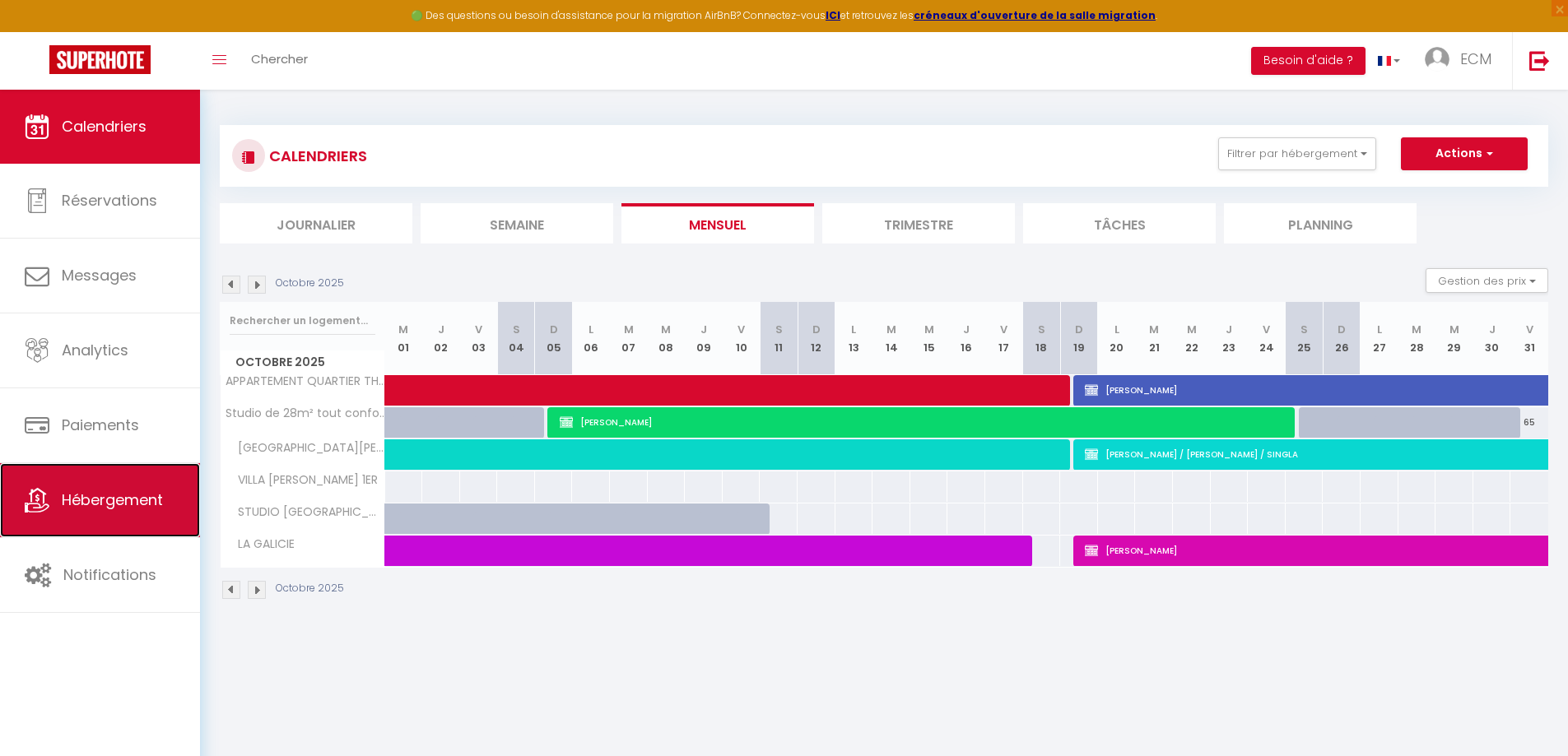
click at [78, 485] on link "Hébergement" at bounding box center [100, 500] width 200 height 74
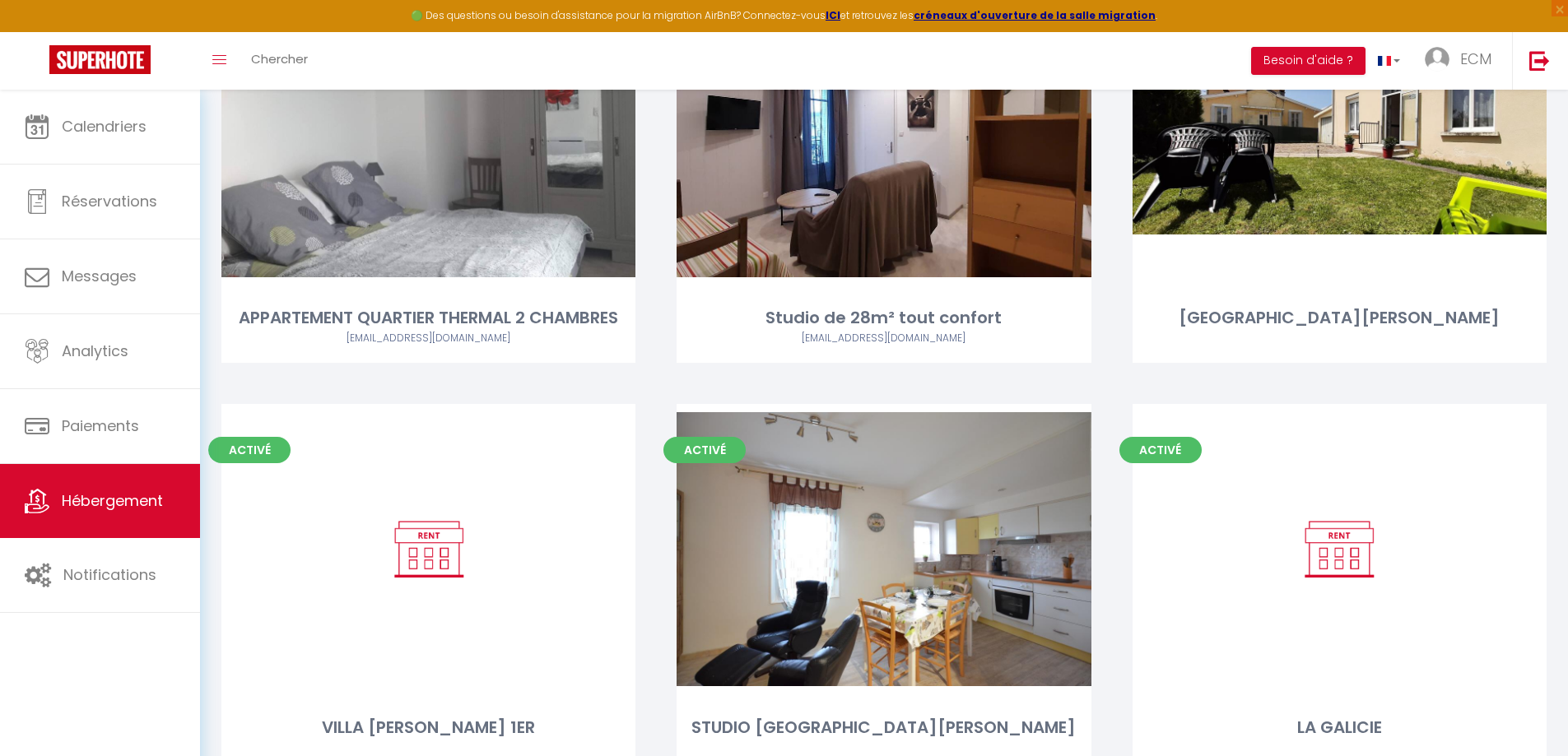
scroll to position [247, 0]
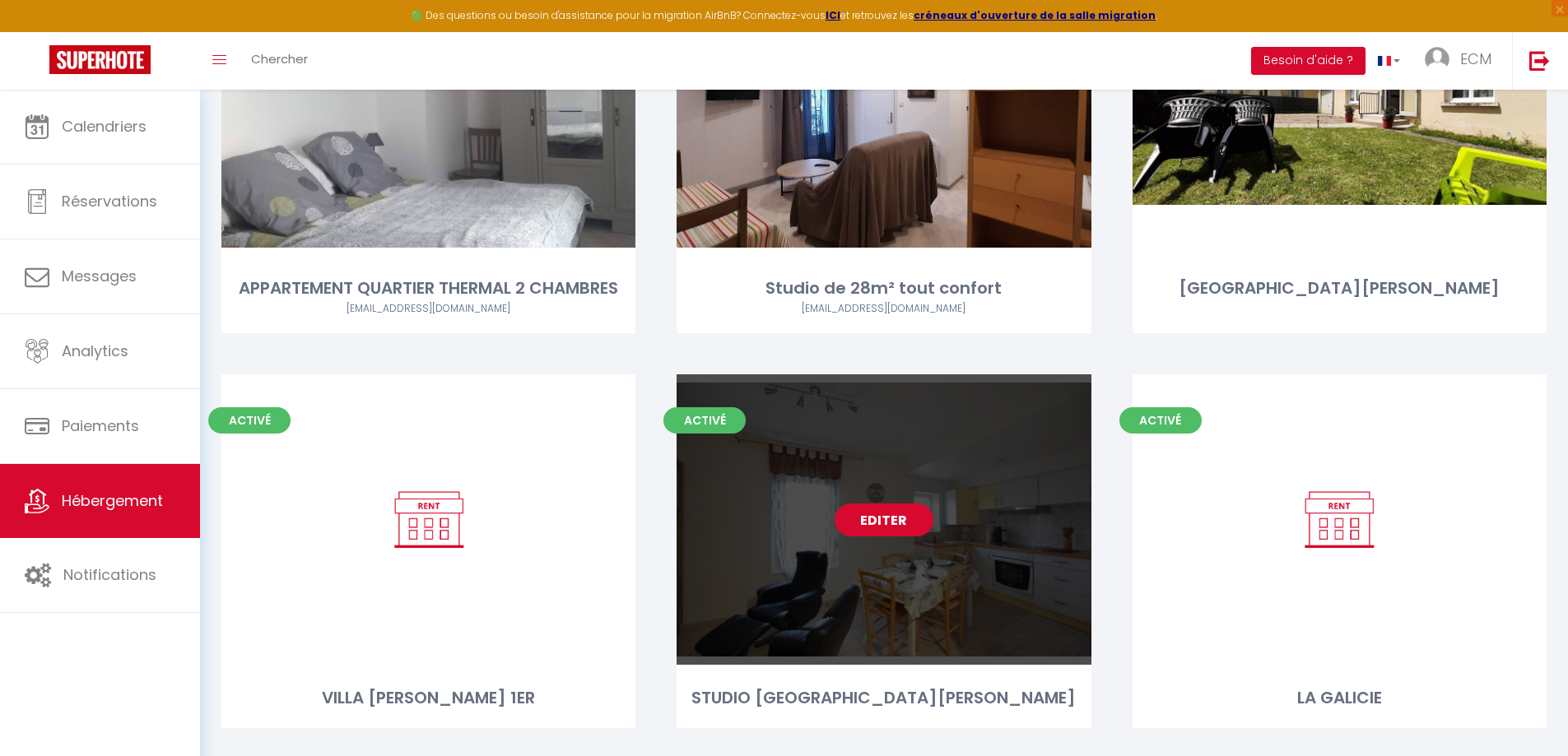
click at [873, 516] on link "Editer" at bounding box center [884, 519] width 99 height 33
select select "3"
select select "2"
select select "1"
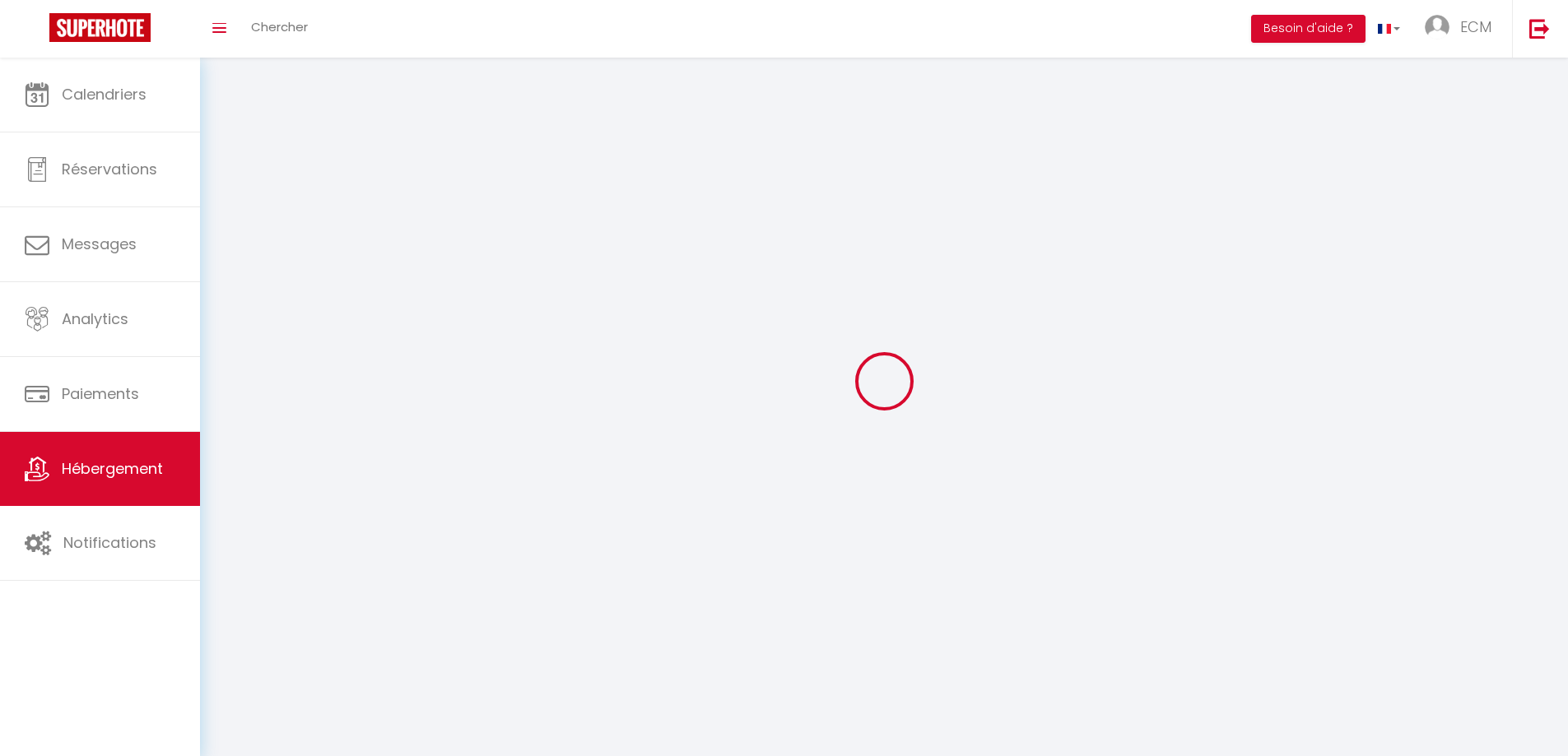
select select
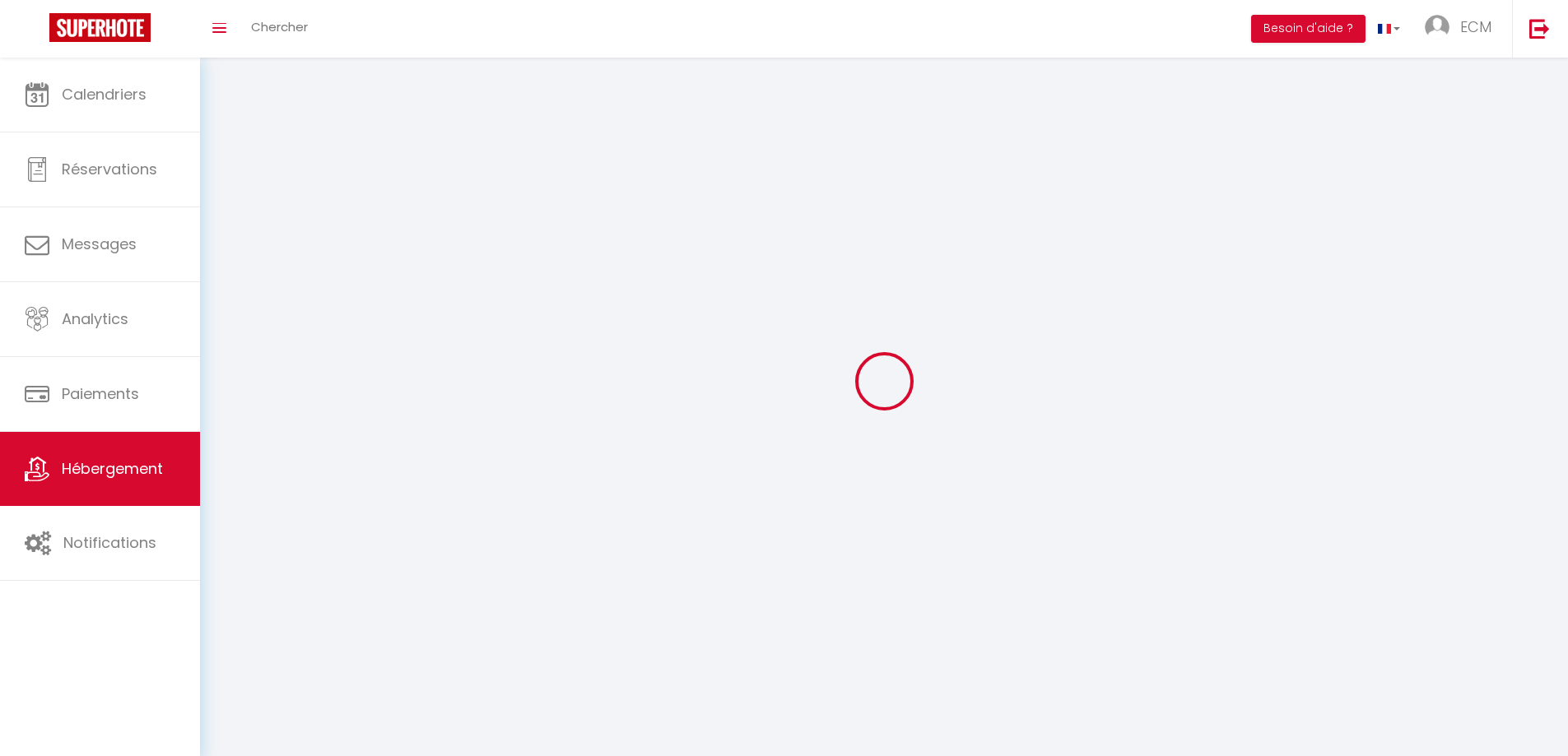
select select "1"
select select
checkbox input "false"
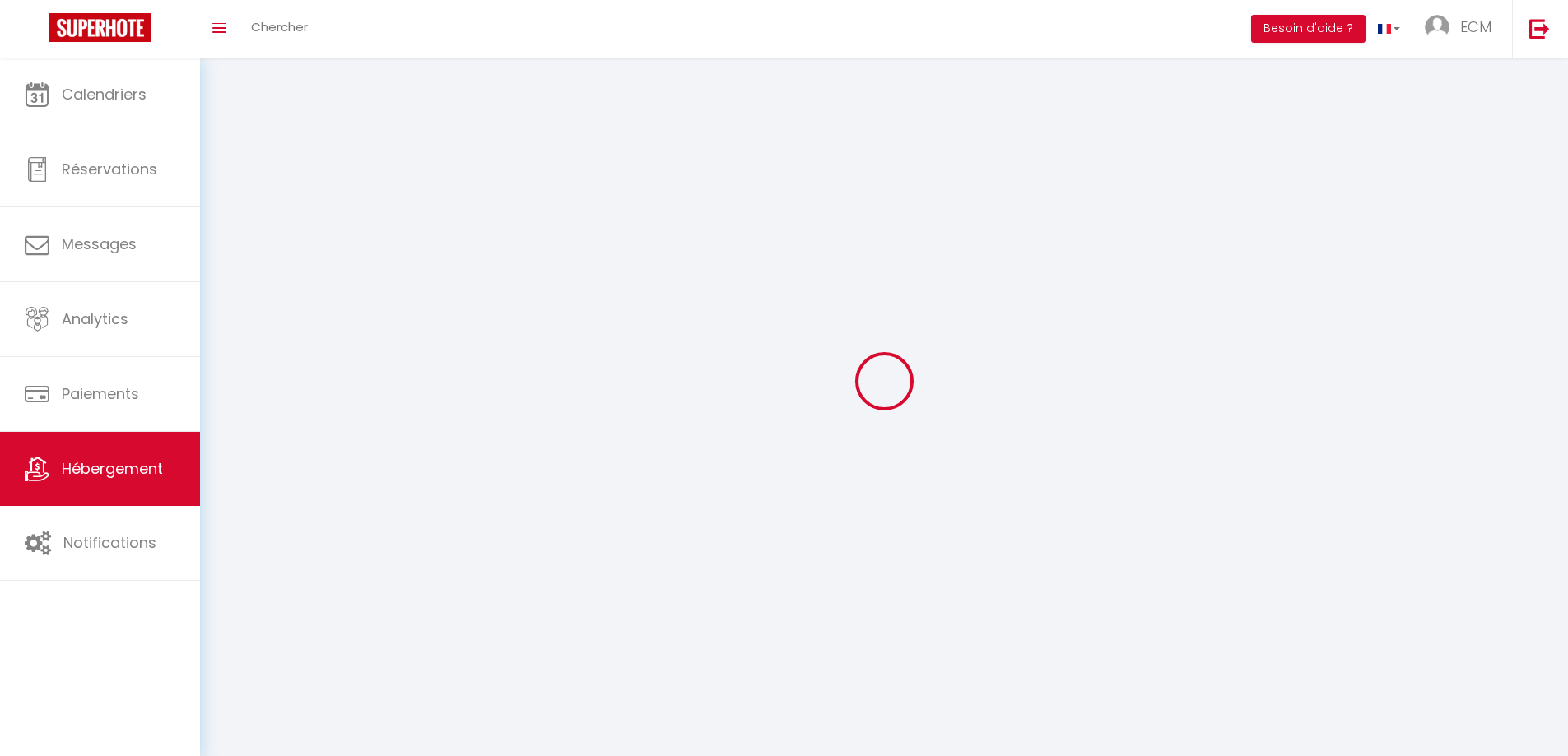
checkbox input "false"
select select "28"
select select
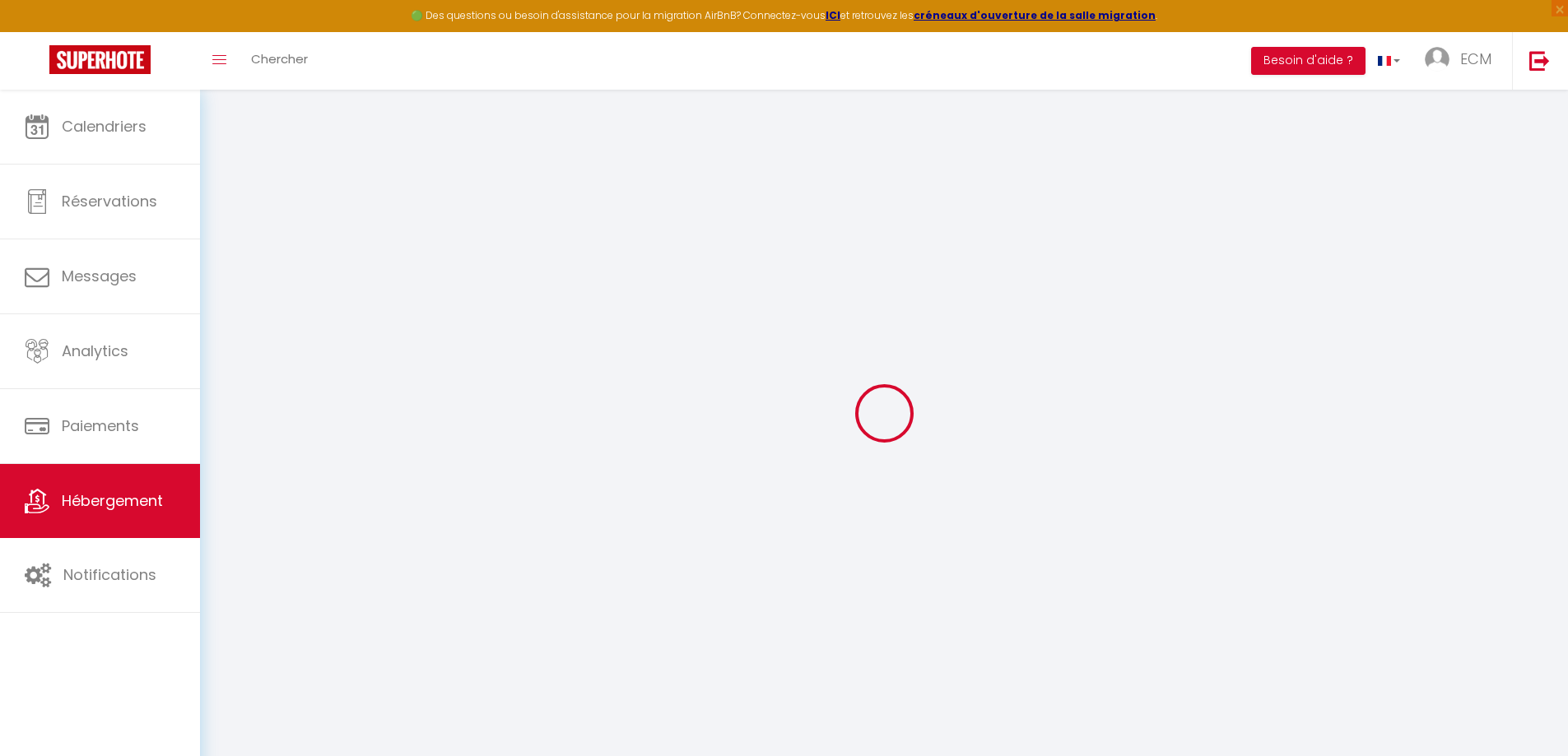
select select
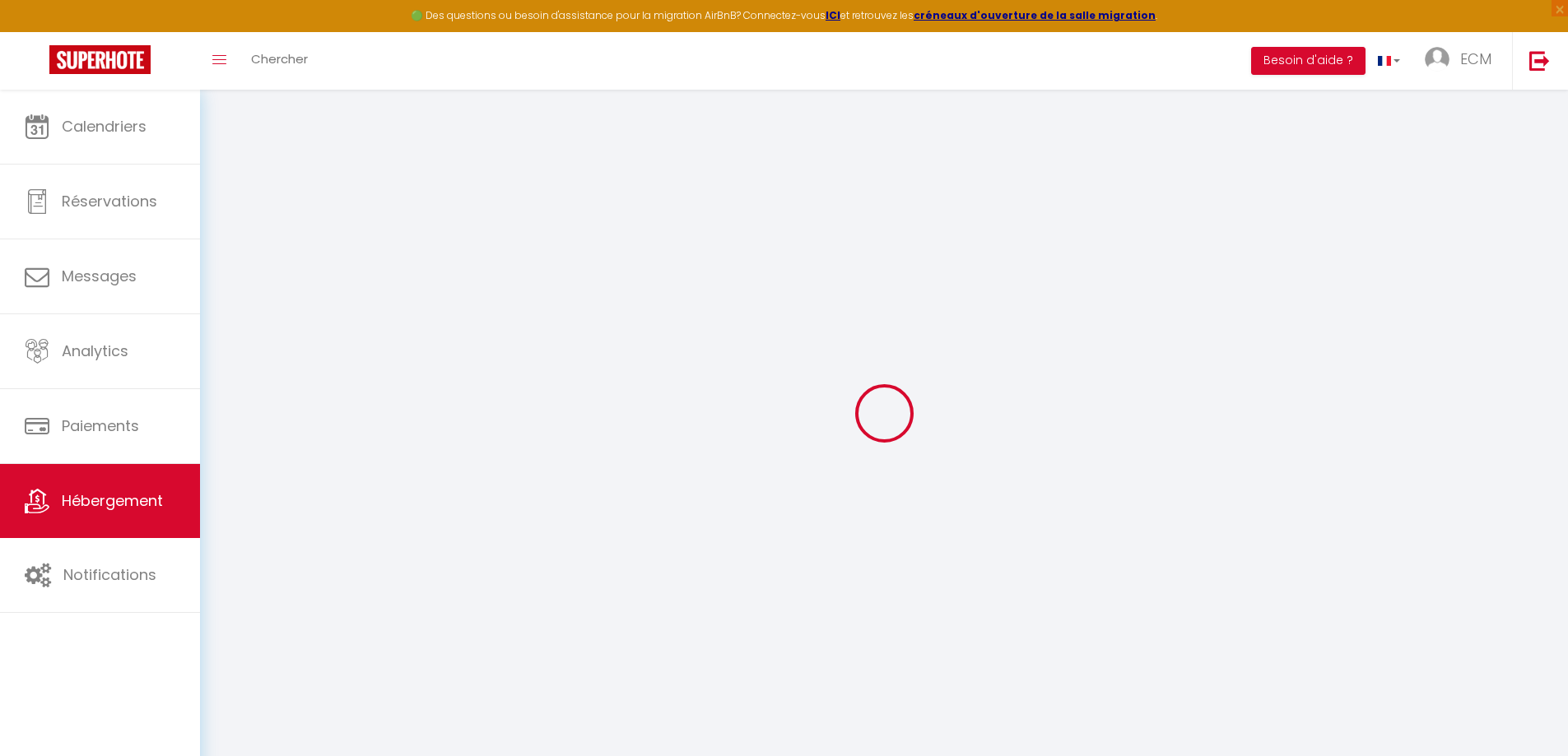
select select
checkbox input "false"
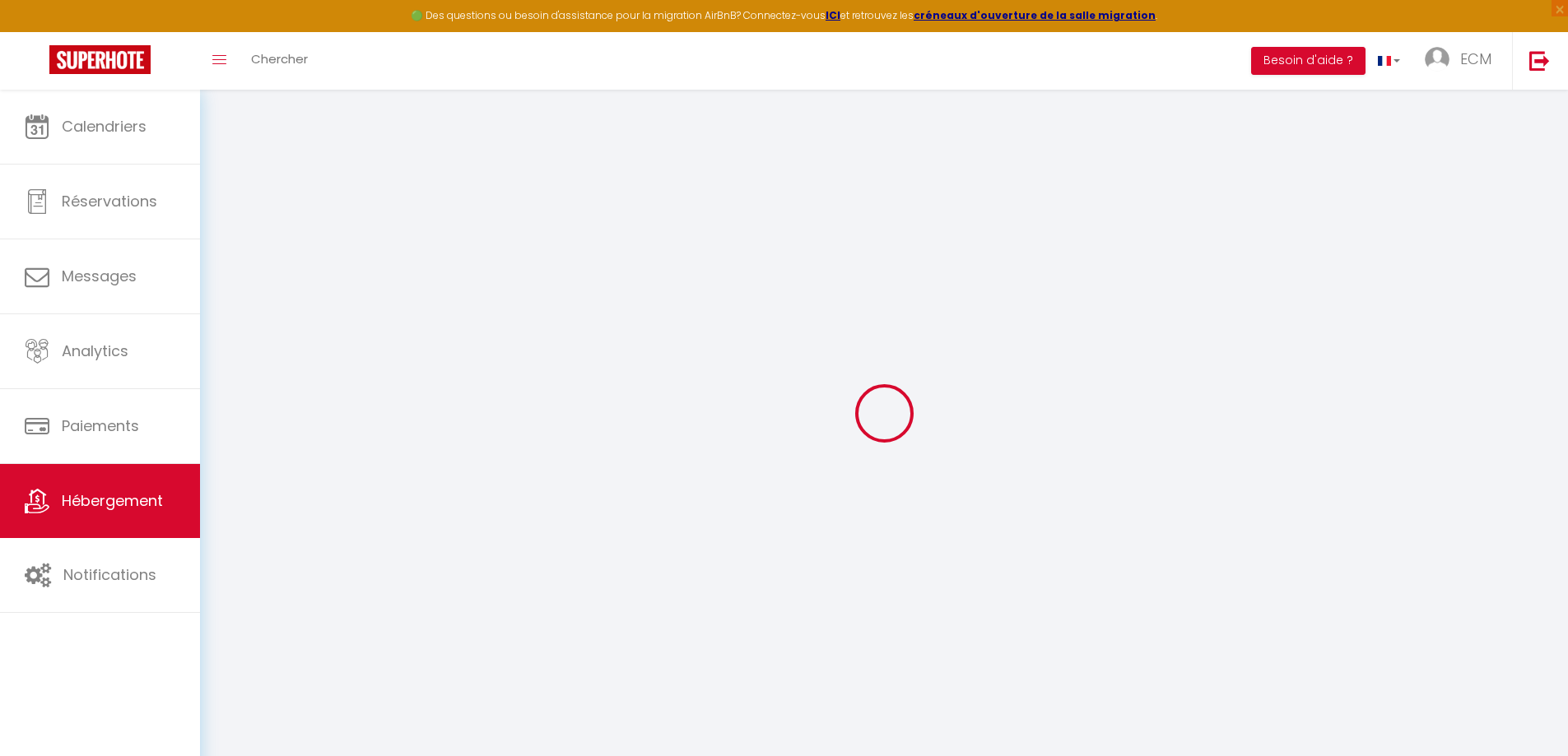
select select
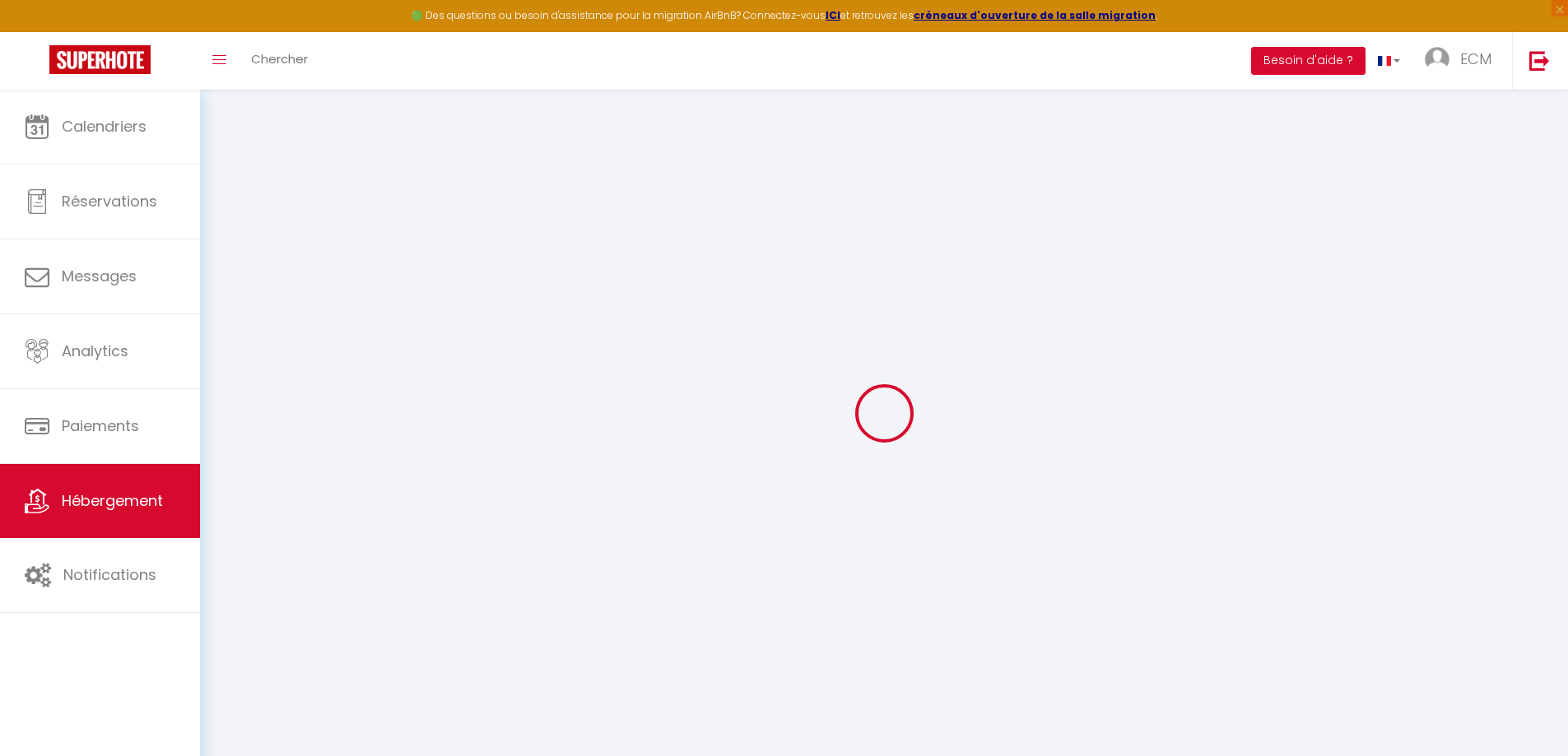
select select
checkbox input "false"
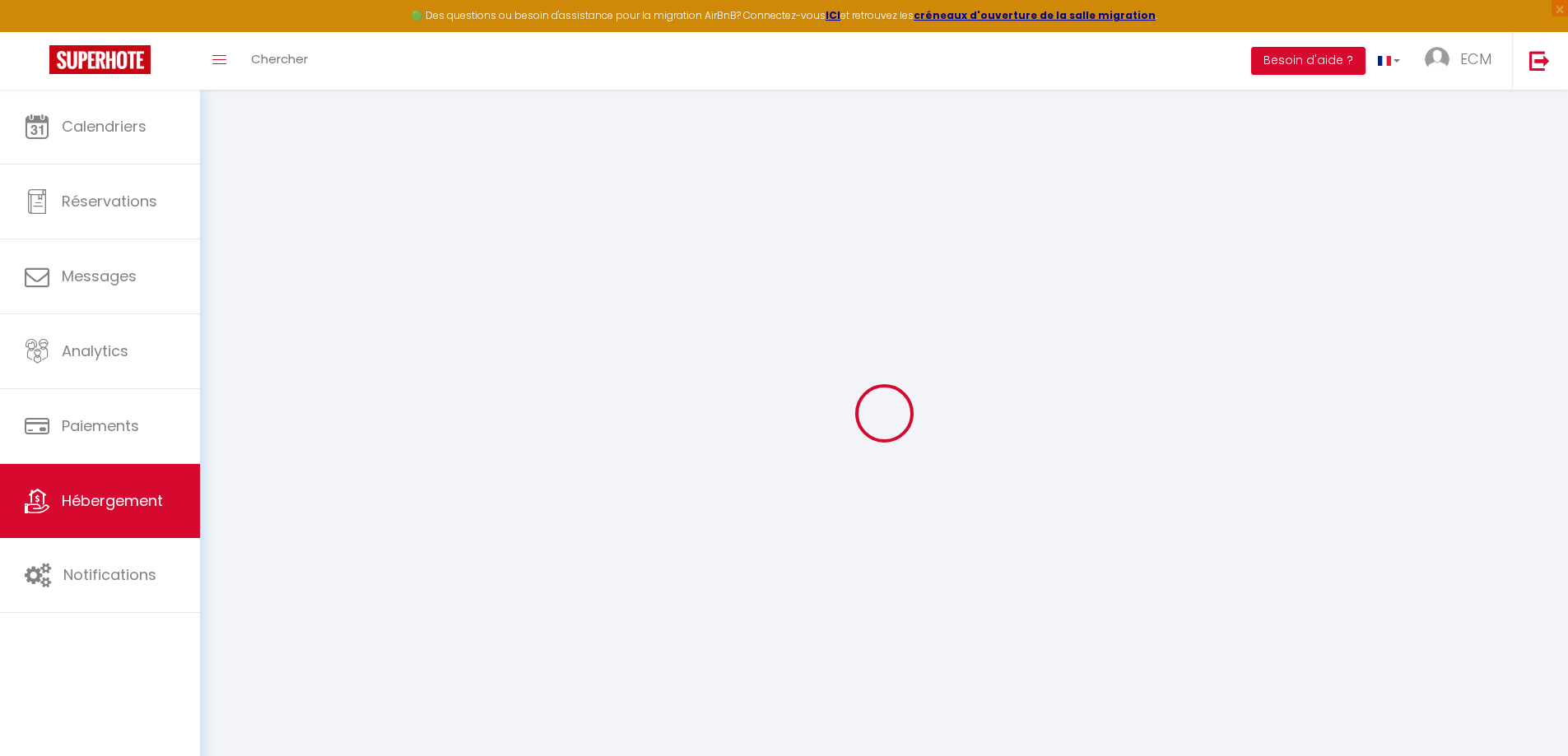
checkbox input "false"
select select
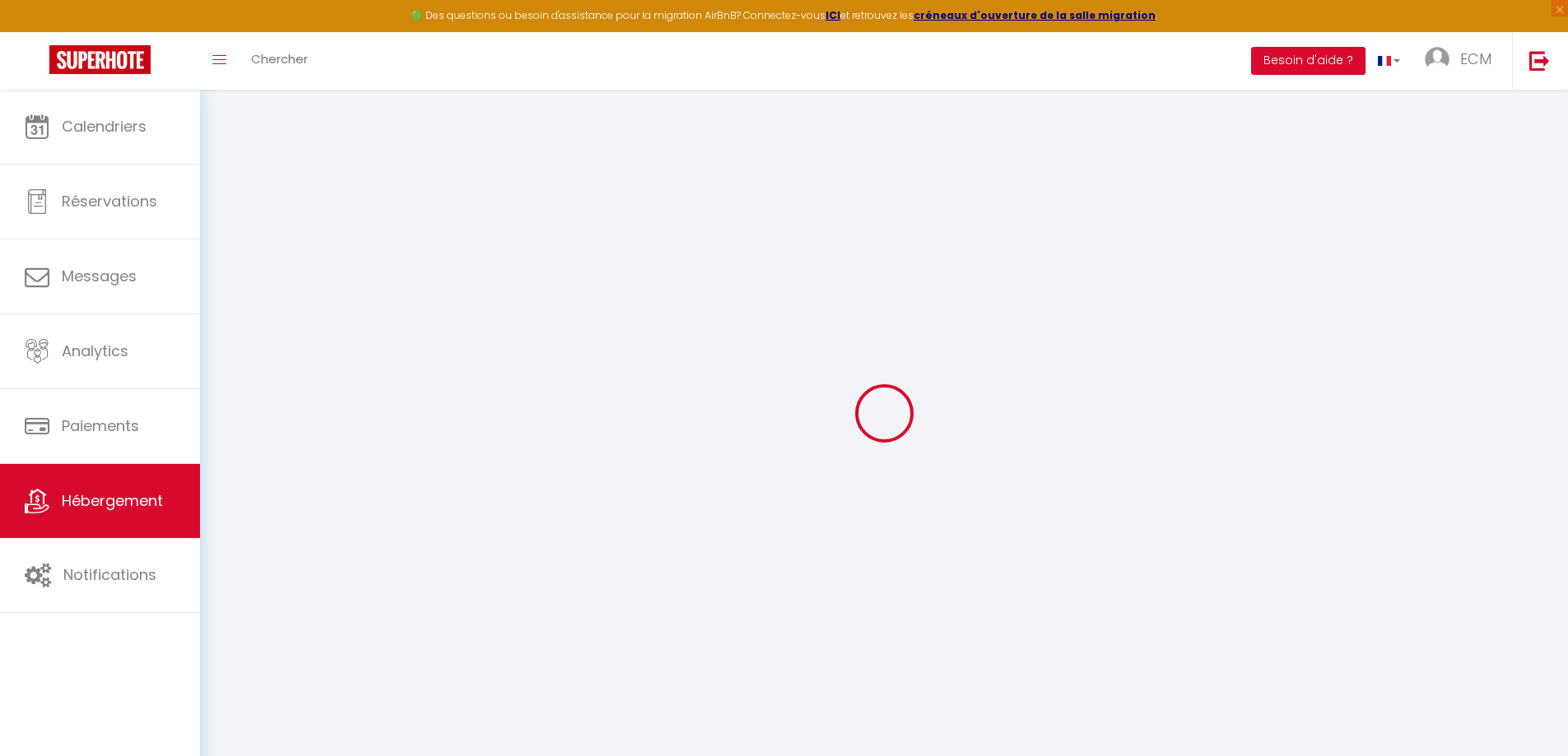
select select
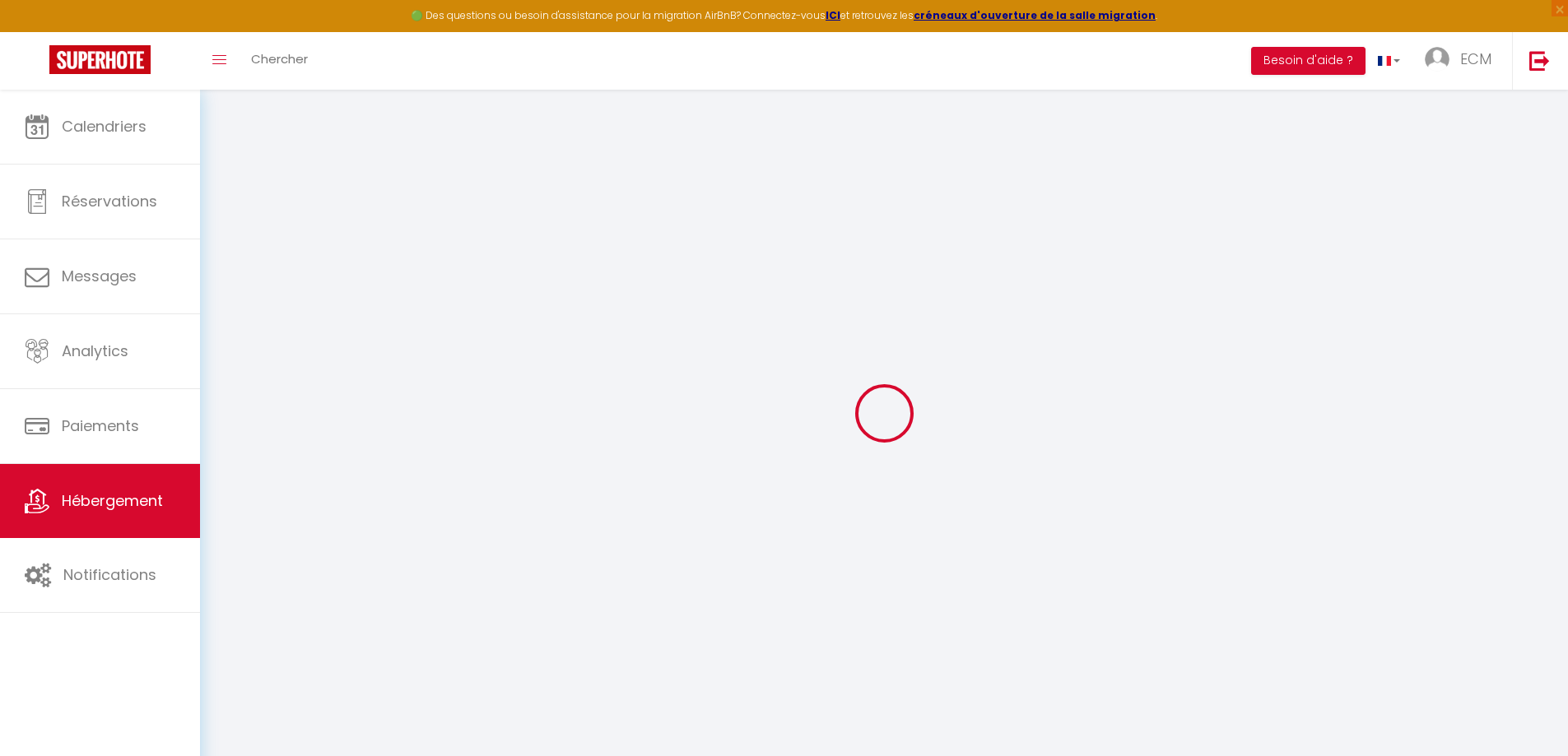
checkbox input "false"
select select
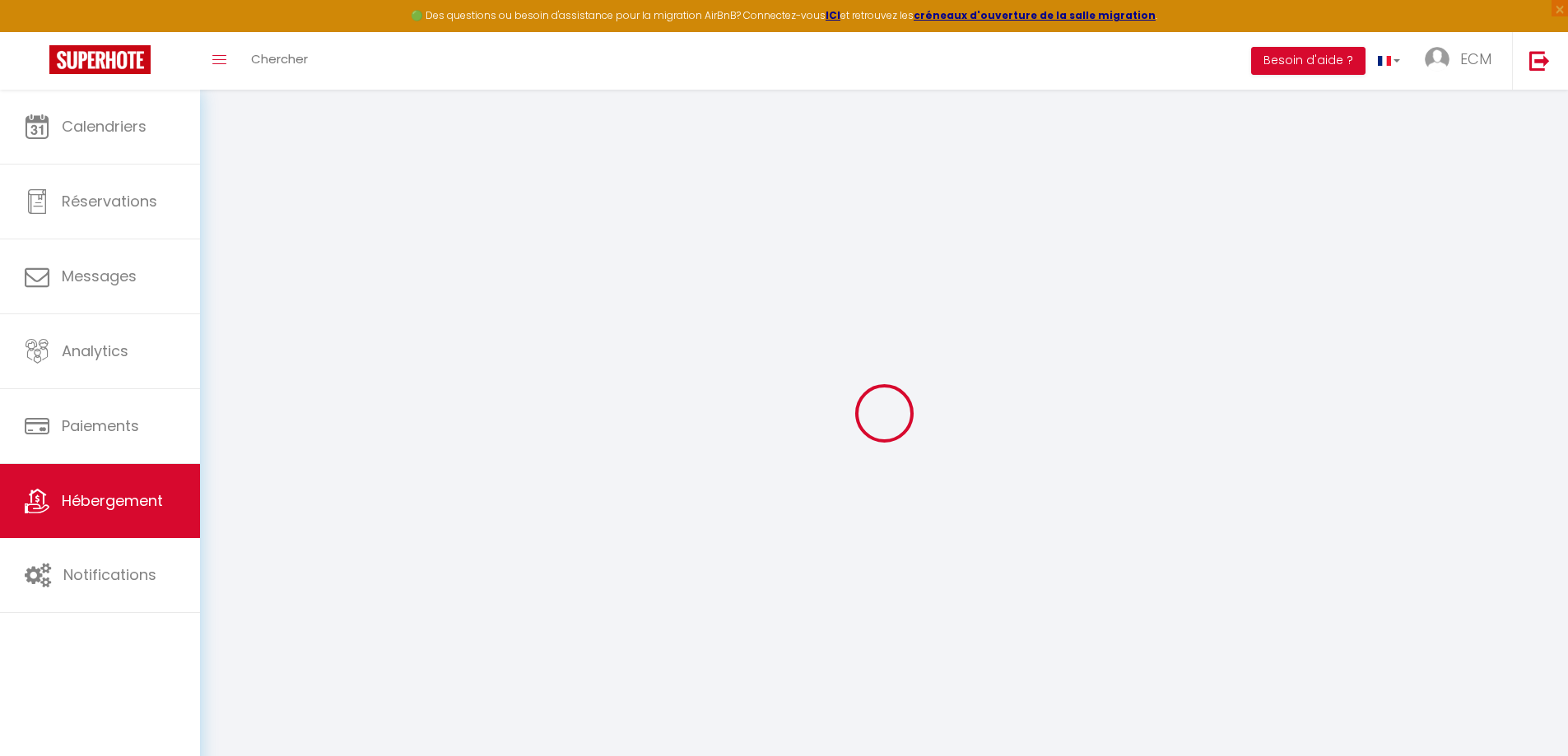
select select
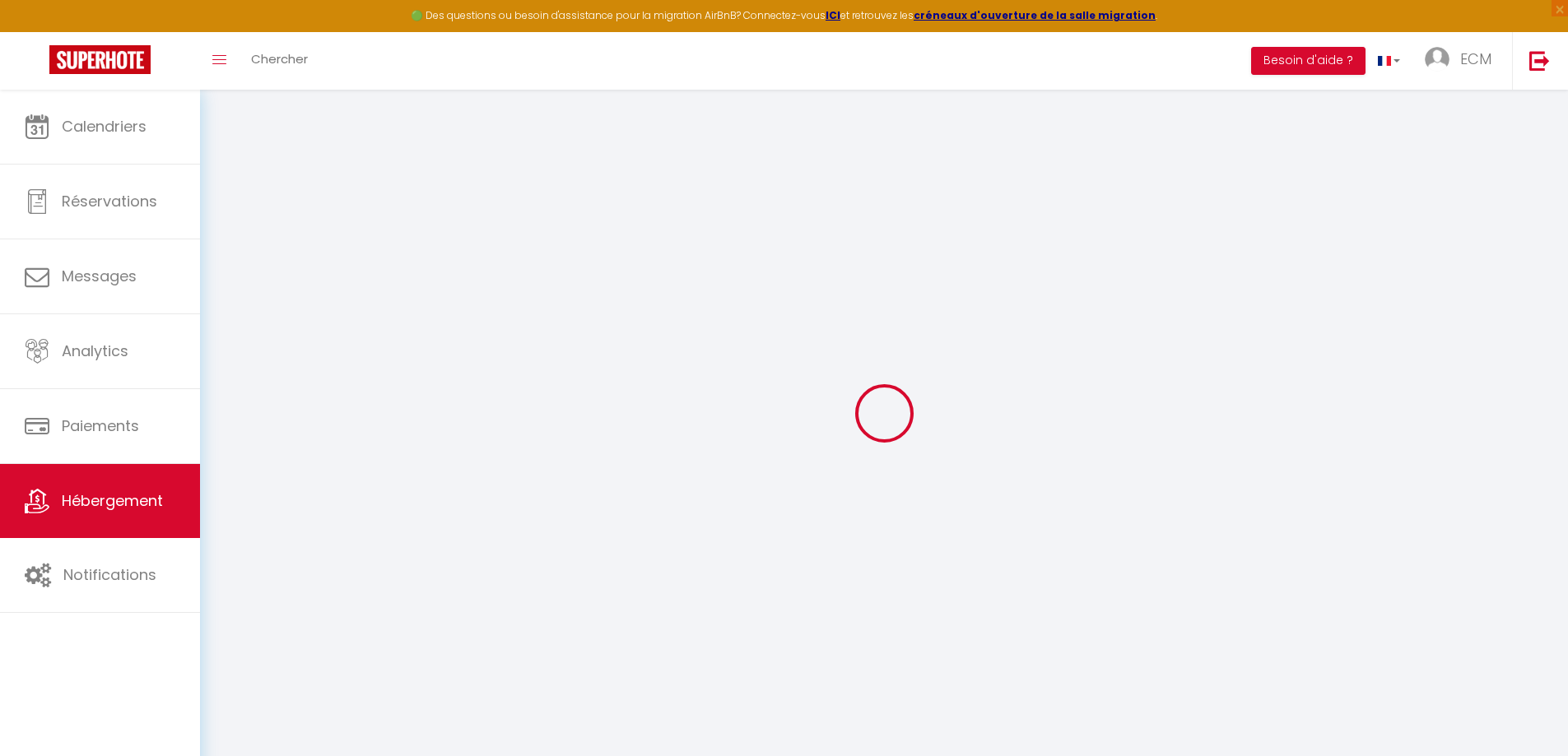
select select
checkbox input "false"
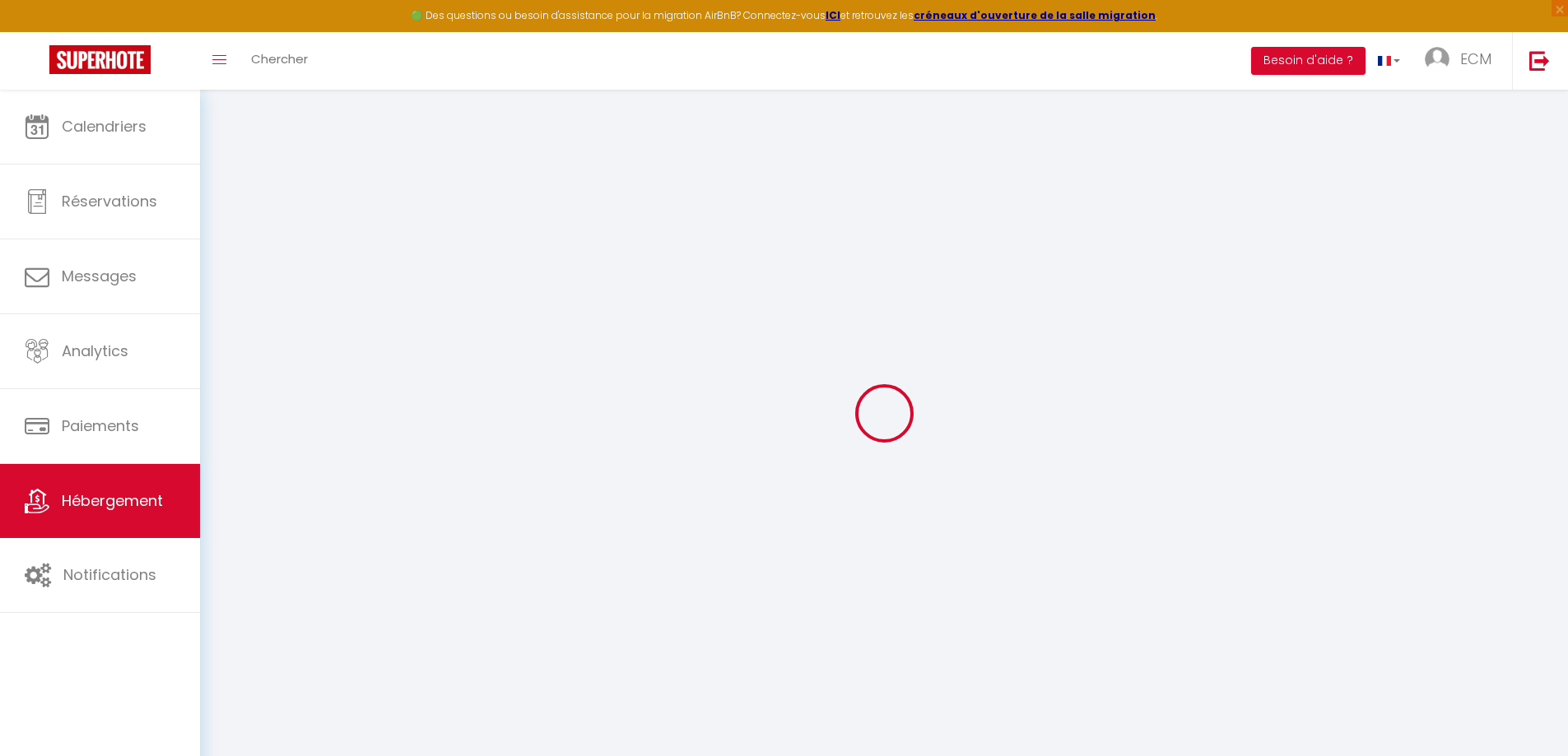
checkbox input "false"
select select
type input "STUDIO [GEOGRAPHIC_DATA][PERSON_NAME]"
type input "SCI"
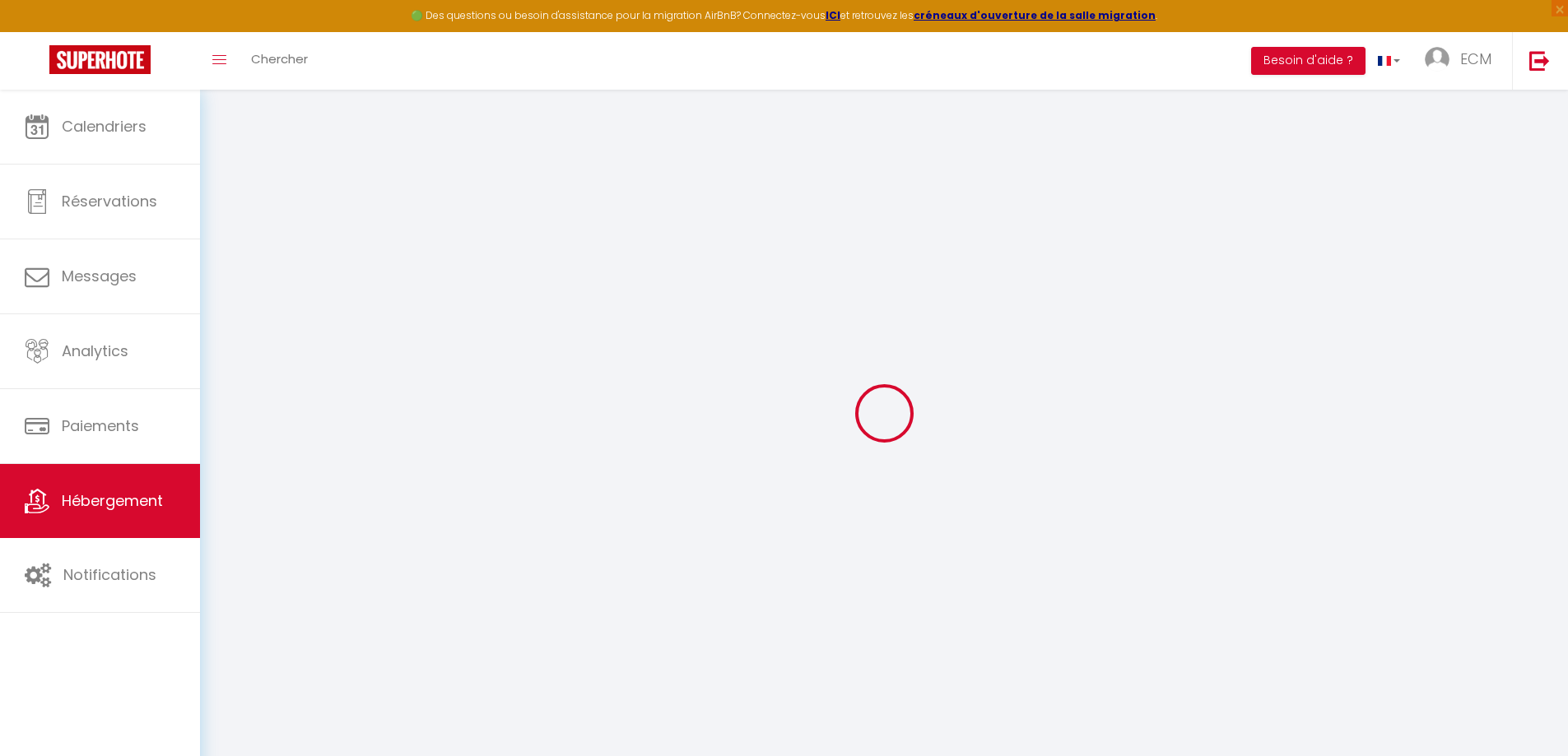
type input "ECM CONTINENTAL"
type input "13 b rue du Rond Pont"
type input "88320"
type input "[GEOGRAPHIC_DATA]"
select select "2"
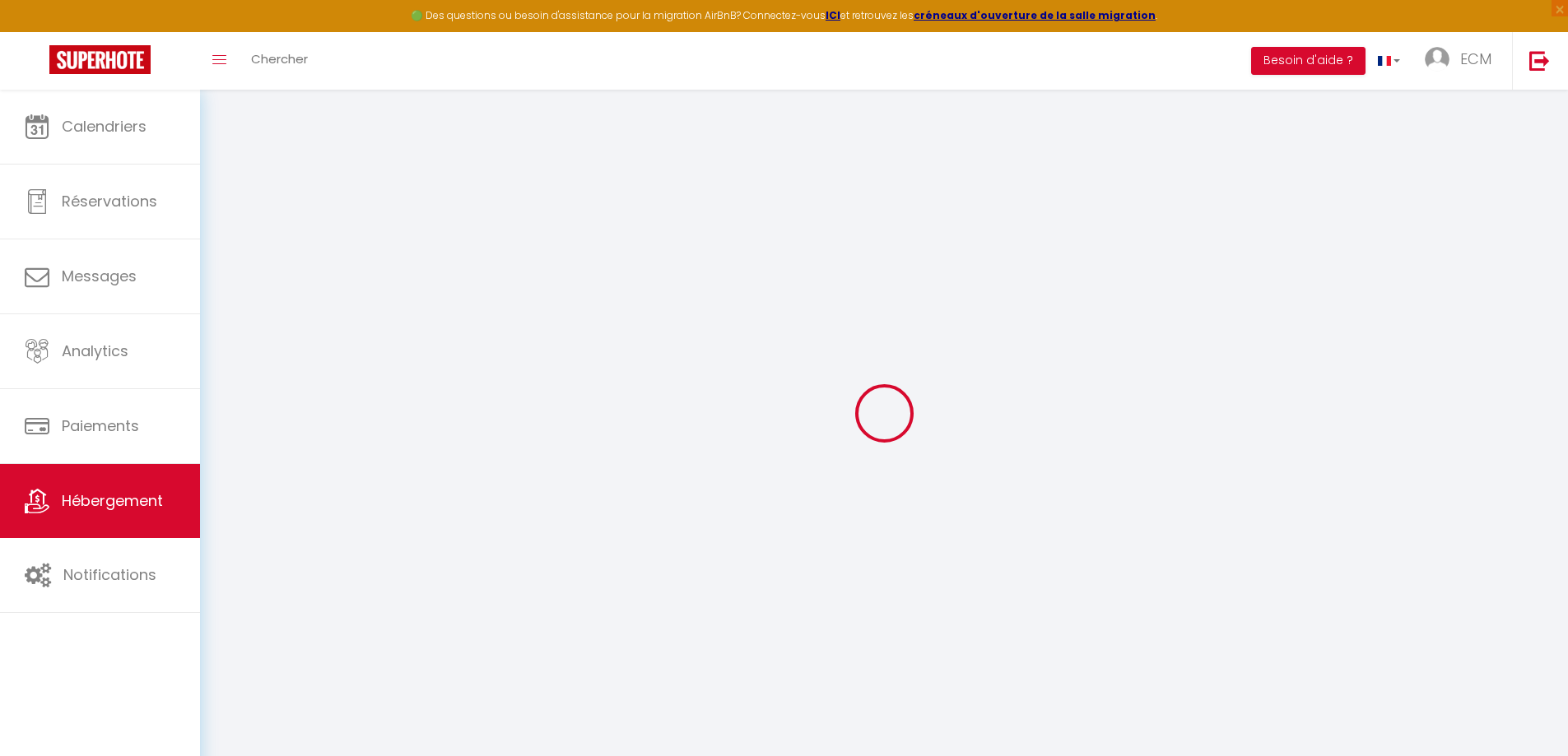
type input "600"
type input "55"
type input "5"
type input "1.87"
type input "300"
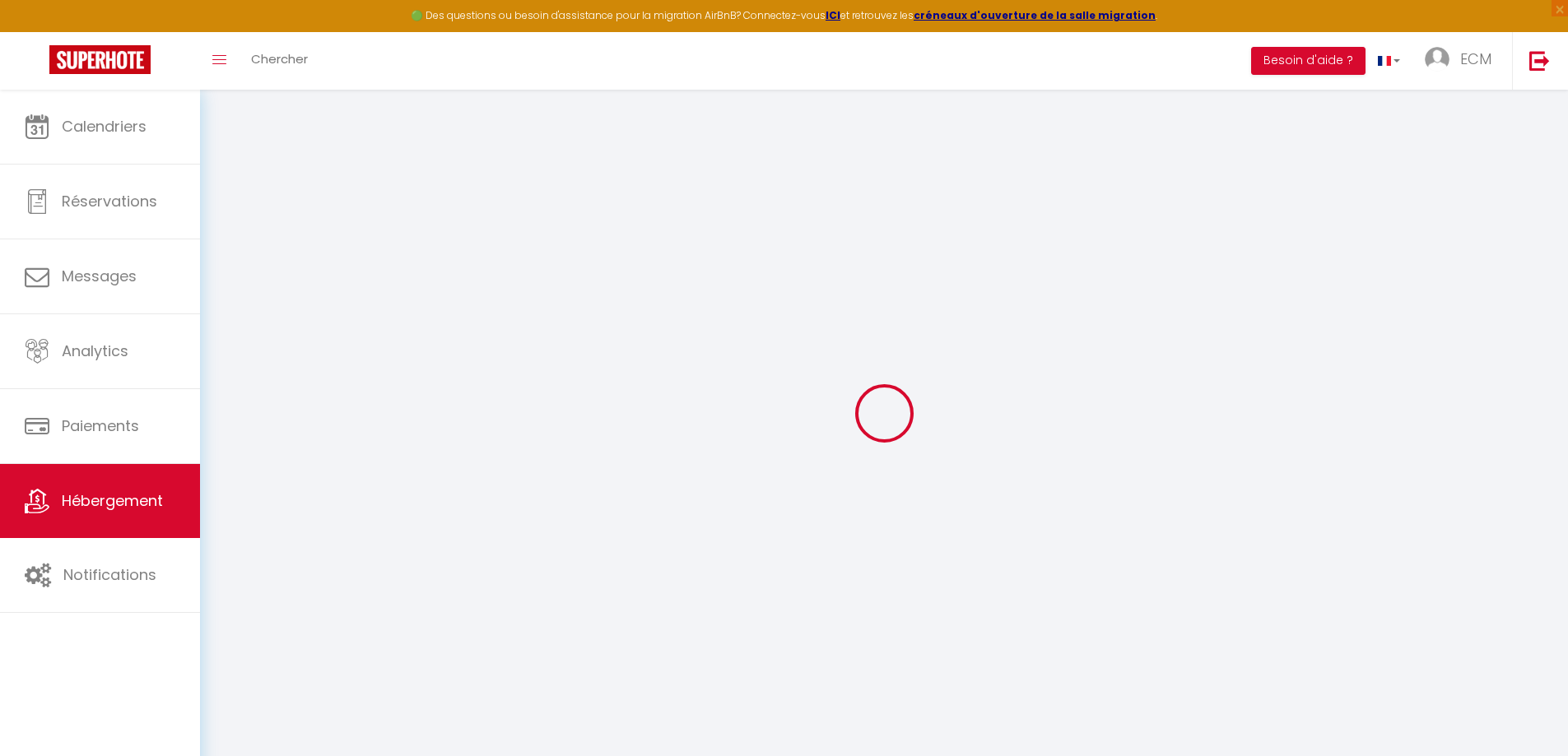
type input "10"
select select
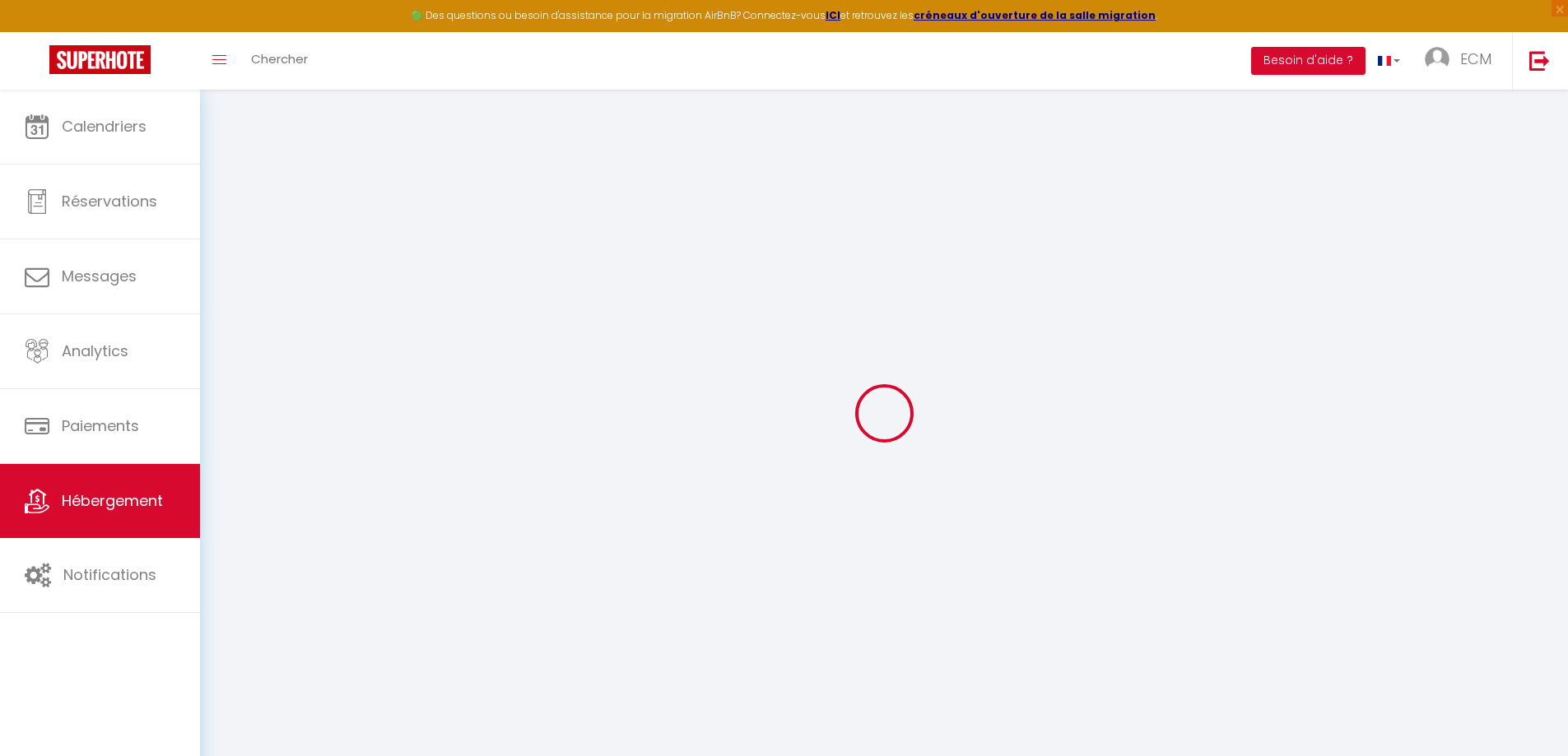
select select
type input "306 rue de Charmey"
type input "88800"
type input "VITTEL"
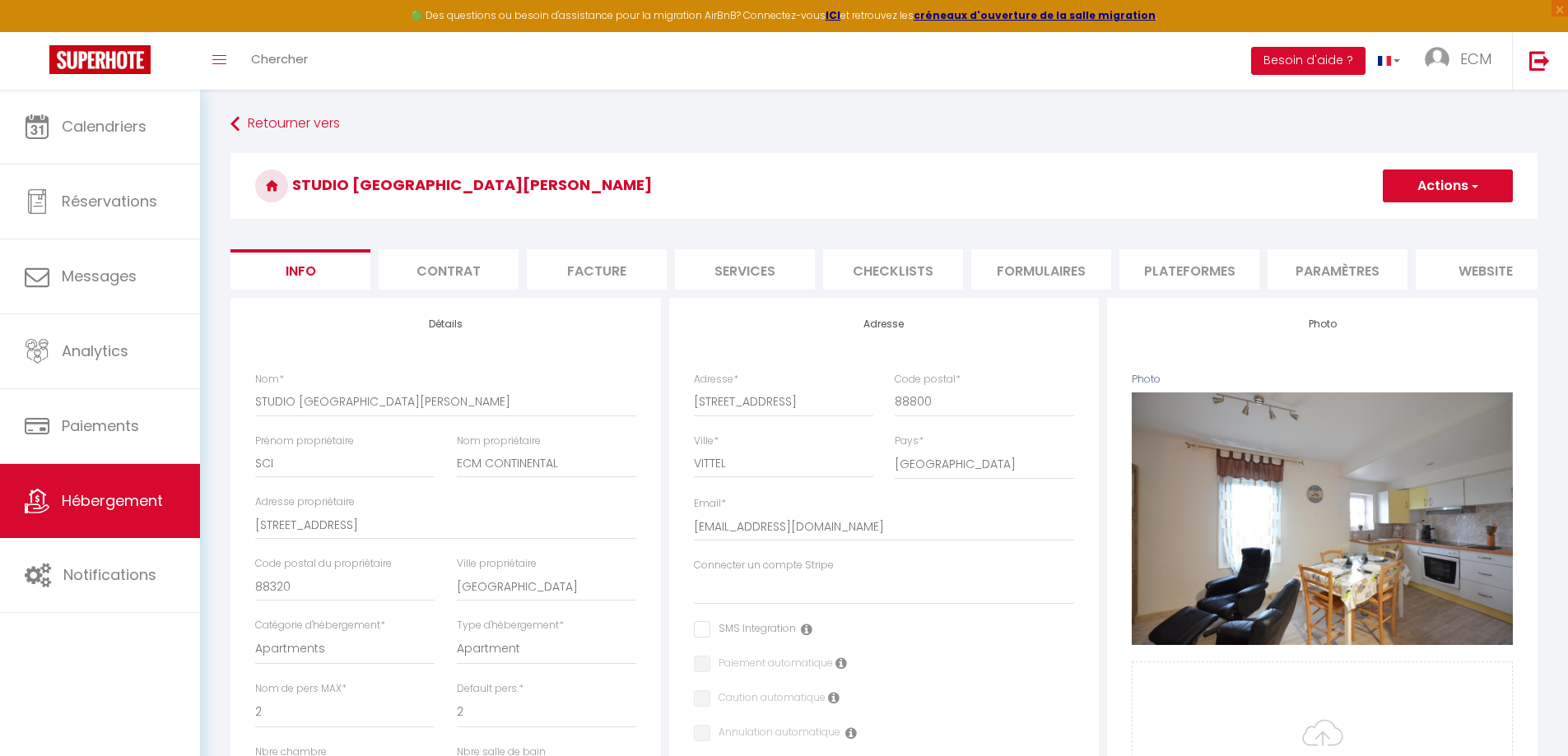
click at [1181, 273] on li "Plateformes" at bounding box center [1189, 269] width 140 height 40
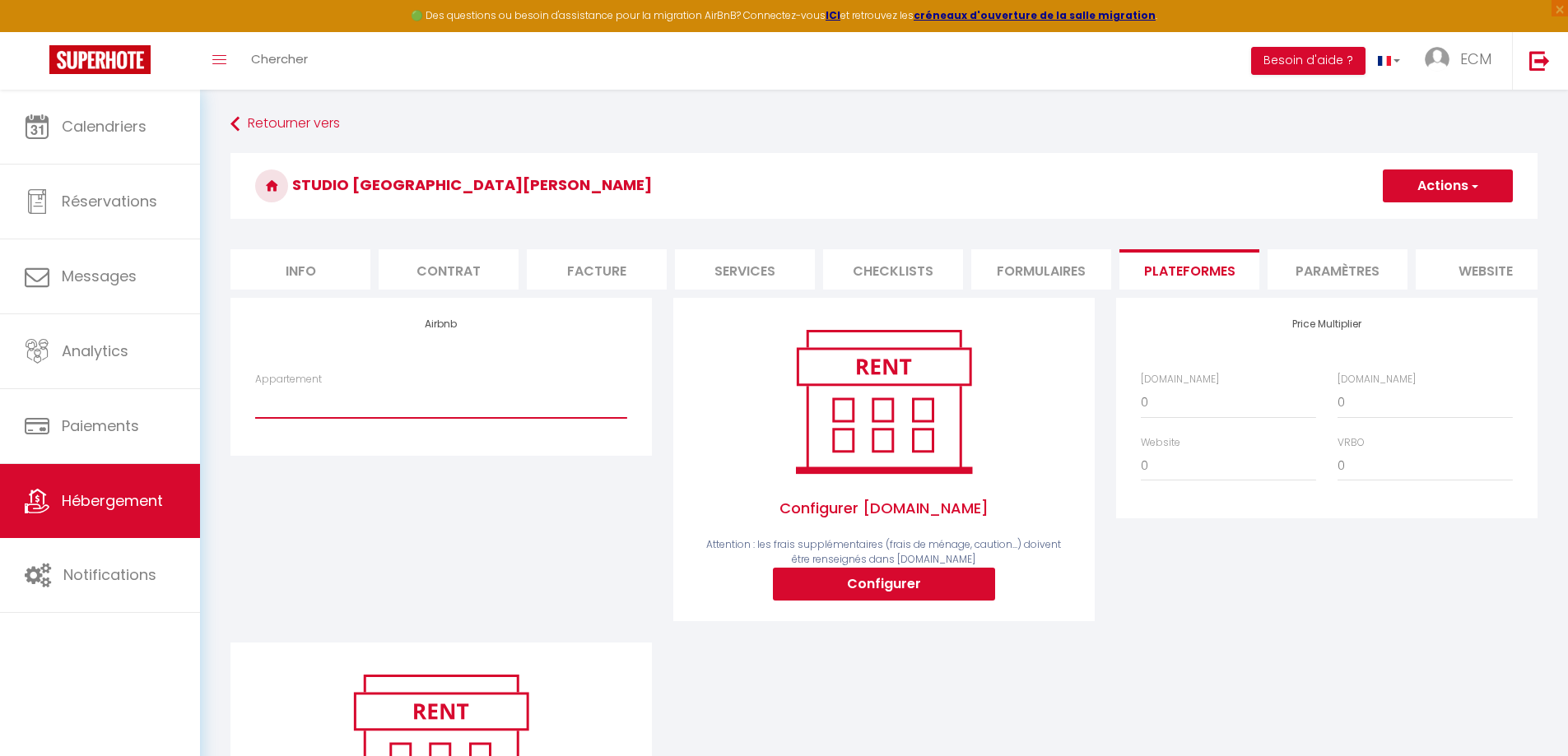
click at [298, 416] on select "Appartement" at bounding box center [441, 401] width 372 height 31
click at [1320, 281] on li "Paramètres" at bounding box center [1337, 269] width 140 height 40
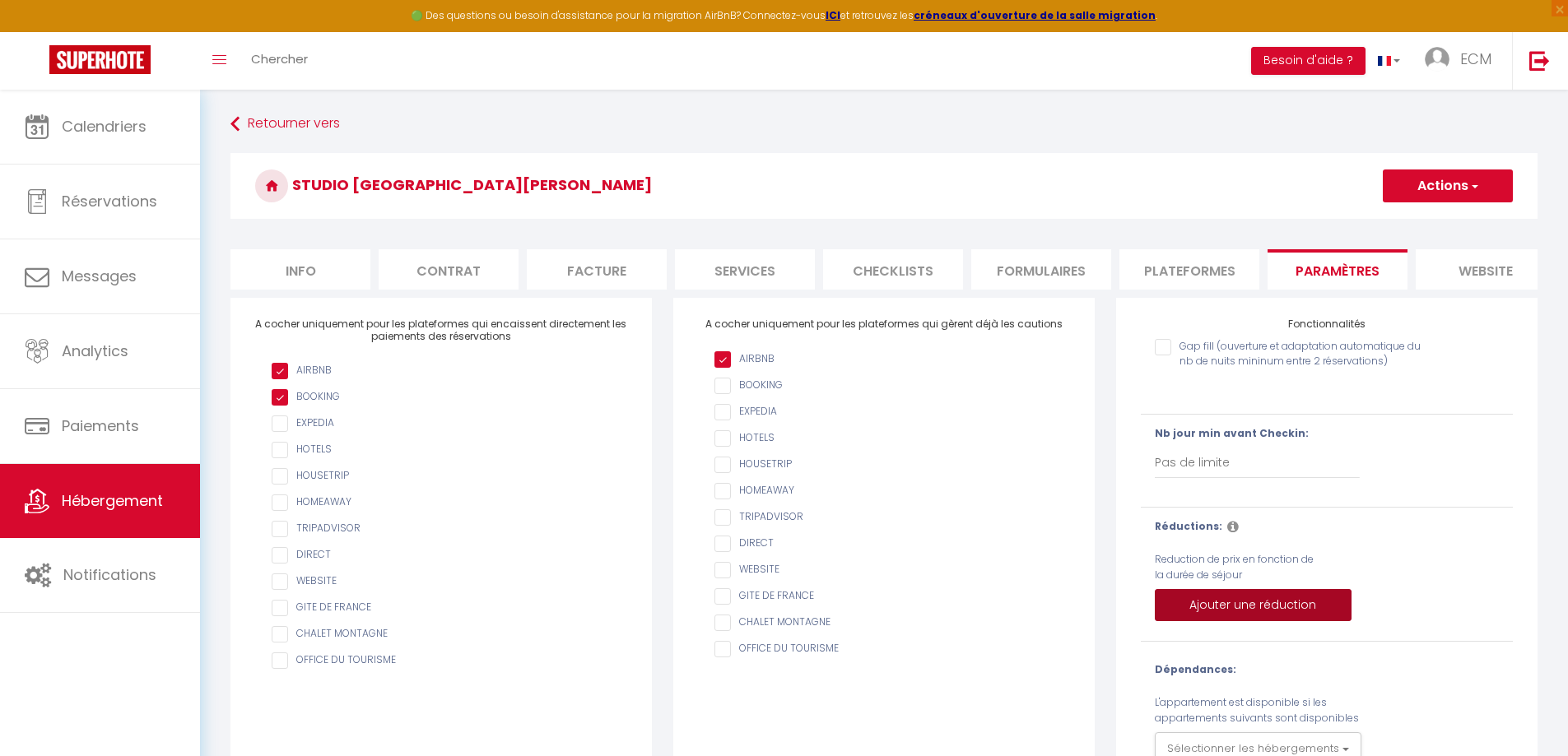
click at [1237, 617] on button "Ajouter une réduction" at bounding box center [1253, 605] width 197 height 33
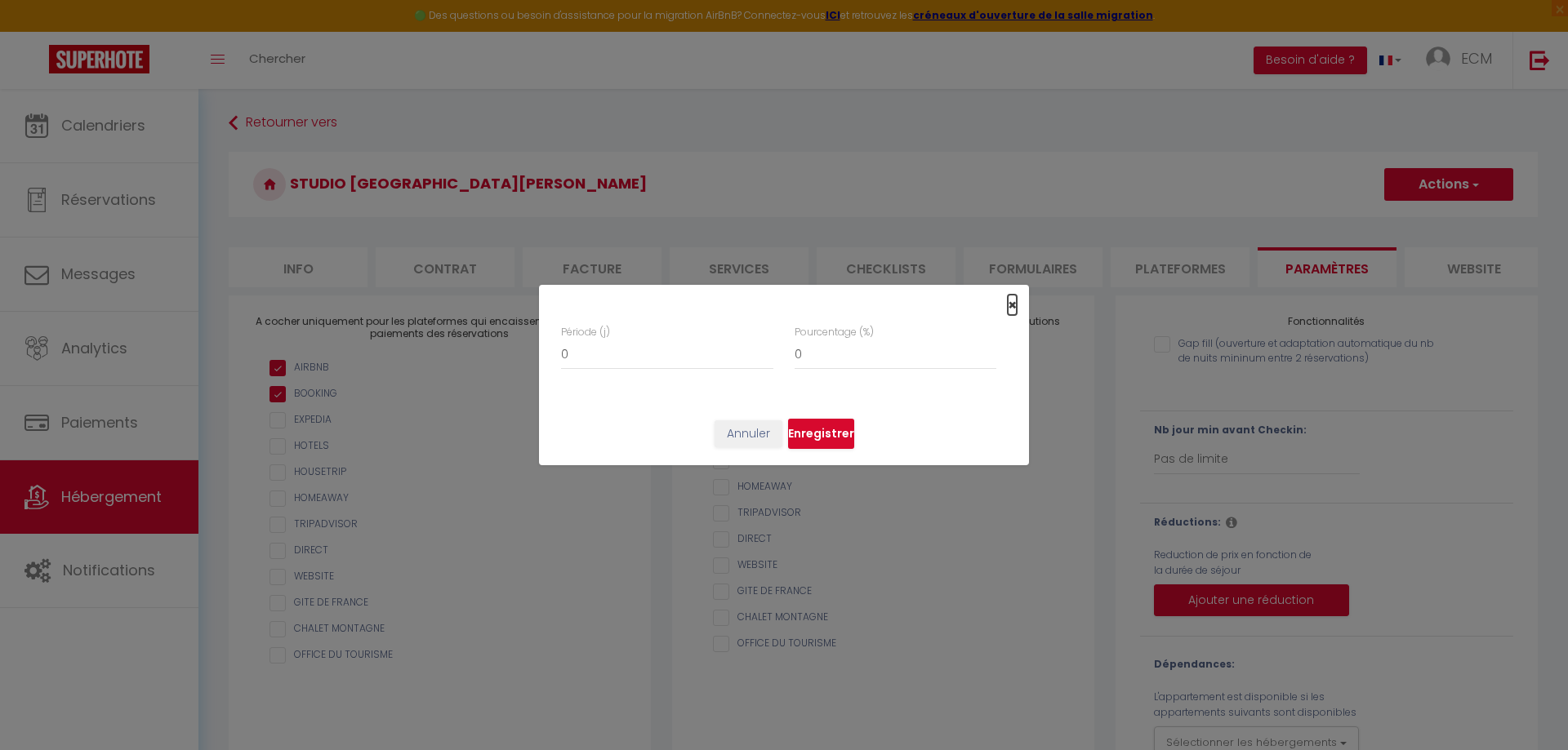
click at [1012, 309] on span "×" at bounding box center [1012, 304] width 9 height 21
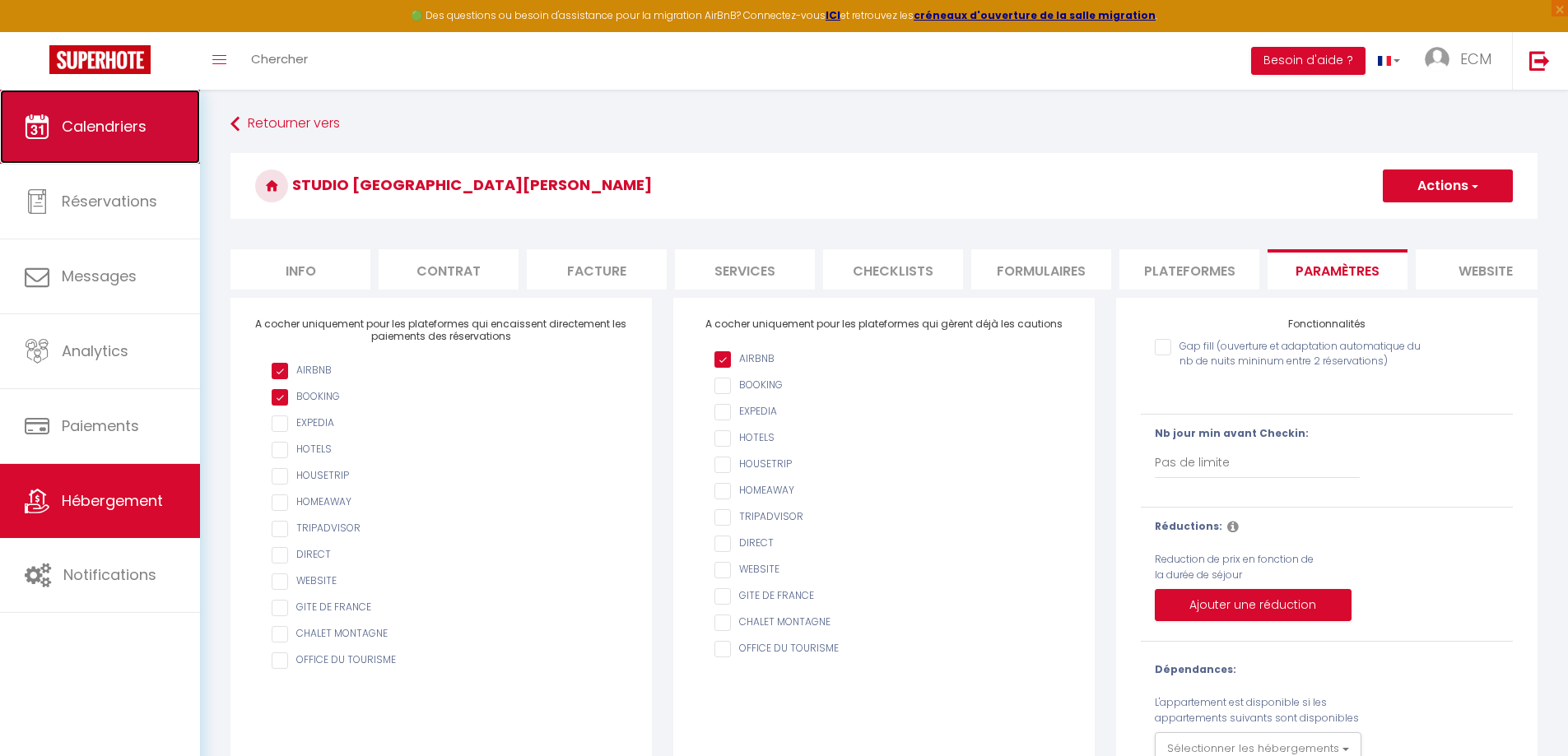
click at [74, 128] on span "Calendriers" at bounding box center [104, 126] width 85 height 21
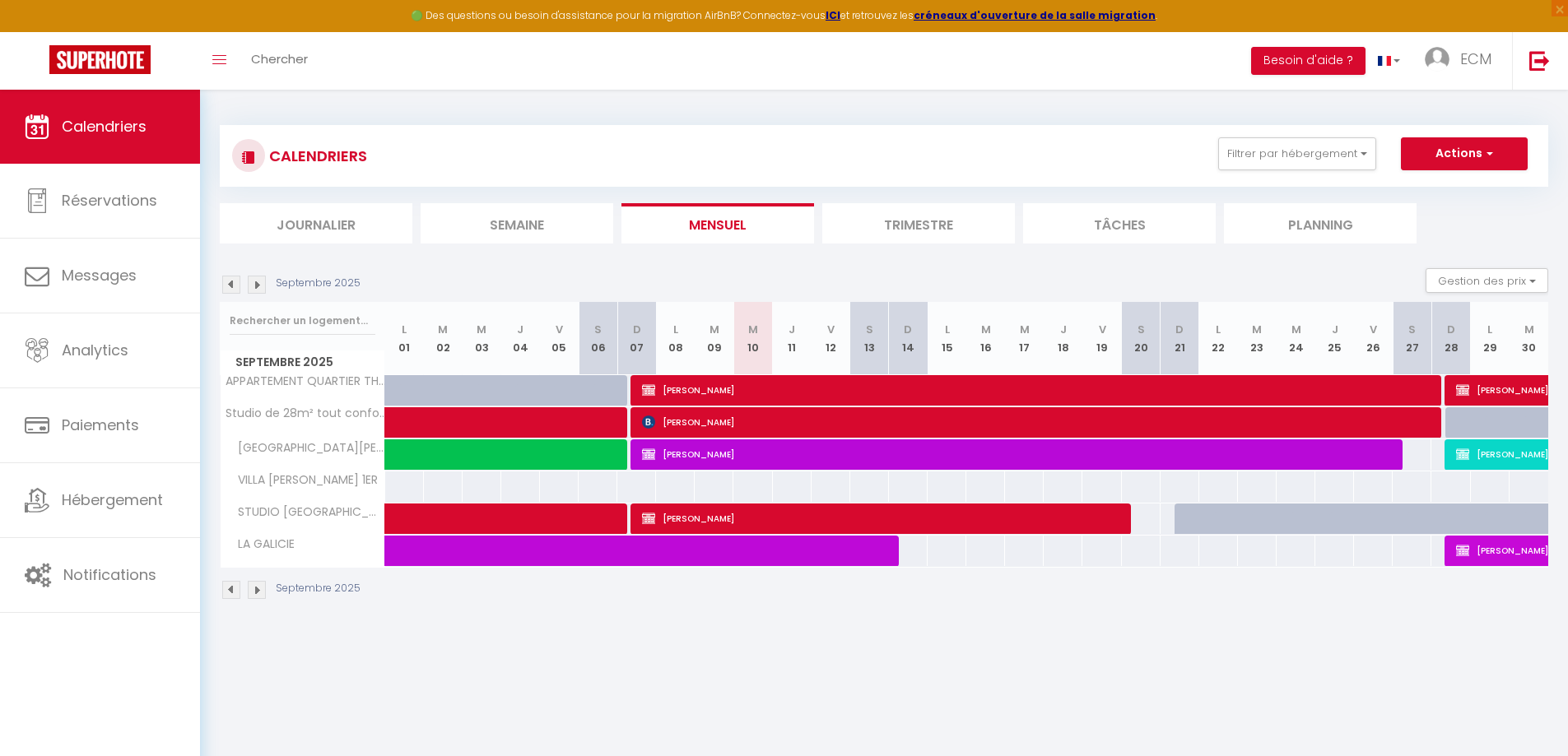
click at [1485, 426] on div at bounding box center [1504, 432] width 38 height 31
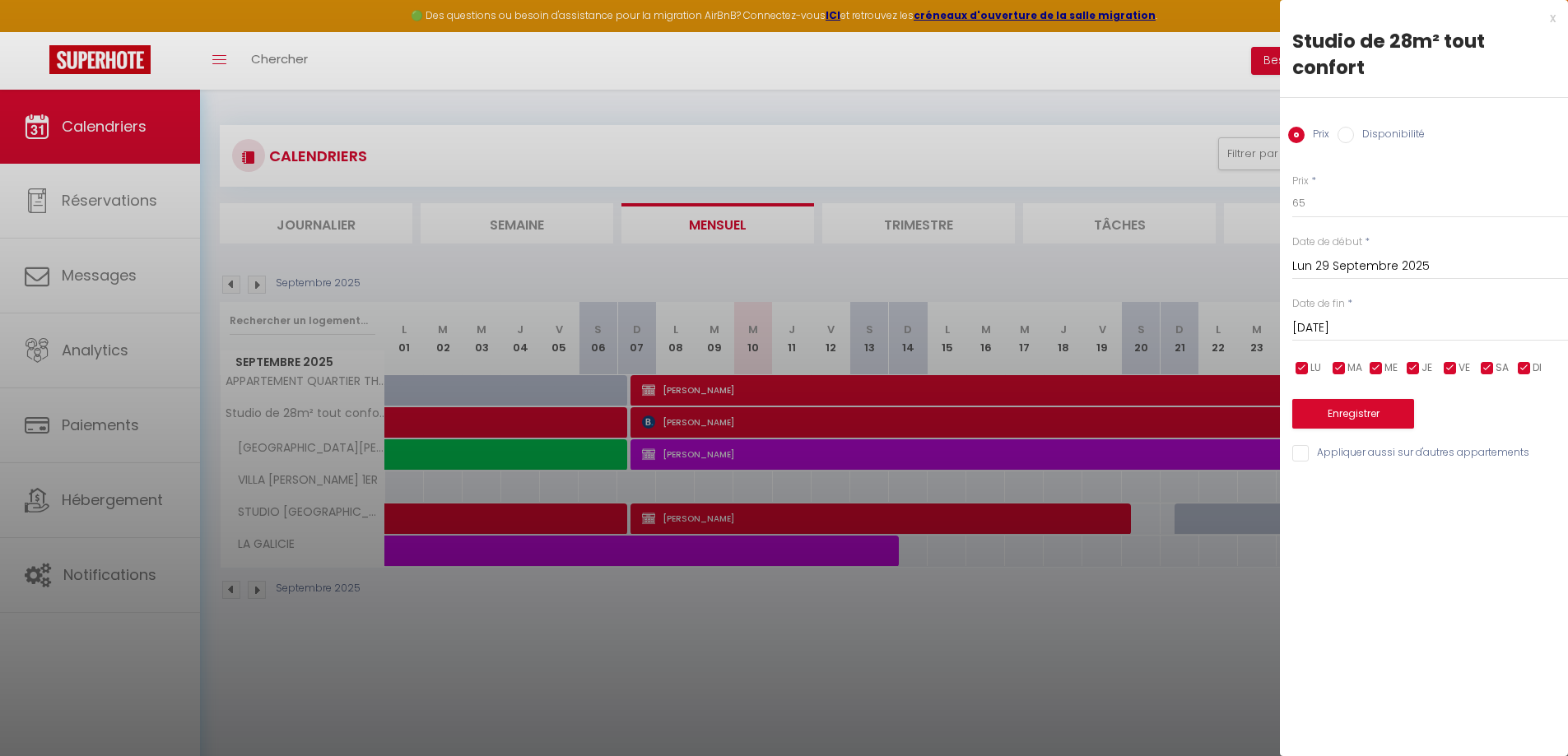
click at [1349, 139] on input "Disponibilité" at bounding box center [1346, 135] width 17 height 17
click at [1320, 418] on button "Enregistrer" at bounding box center [1354, 415] width 122 height 29
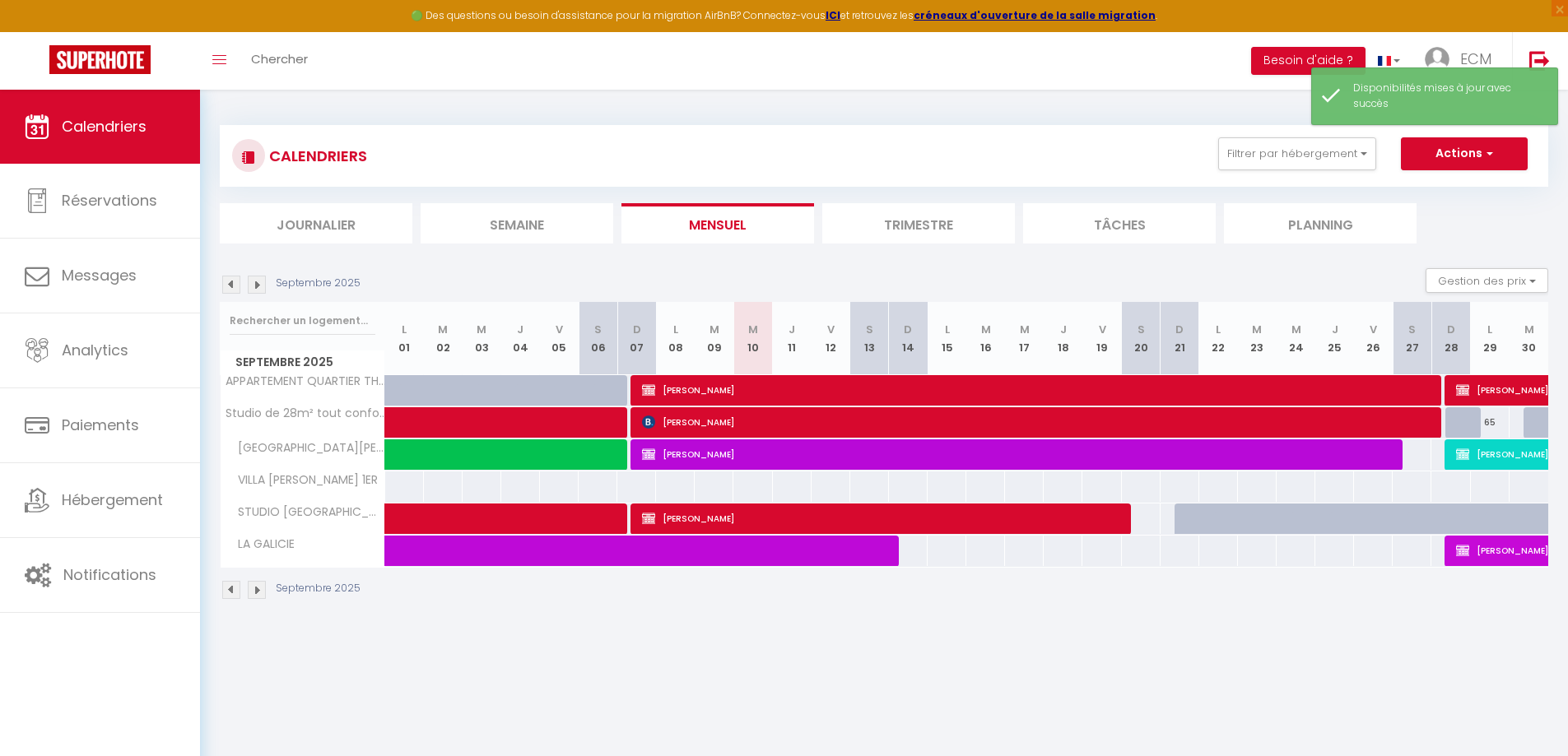
click at [1450, 425] on div at bounding box center [1465, 422] width 38 height 31
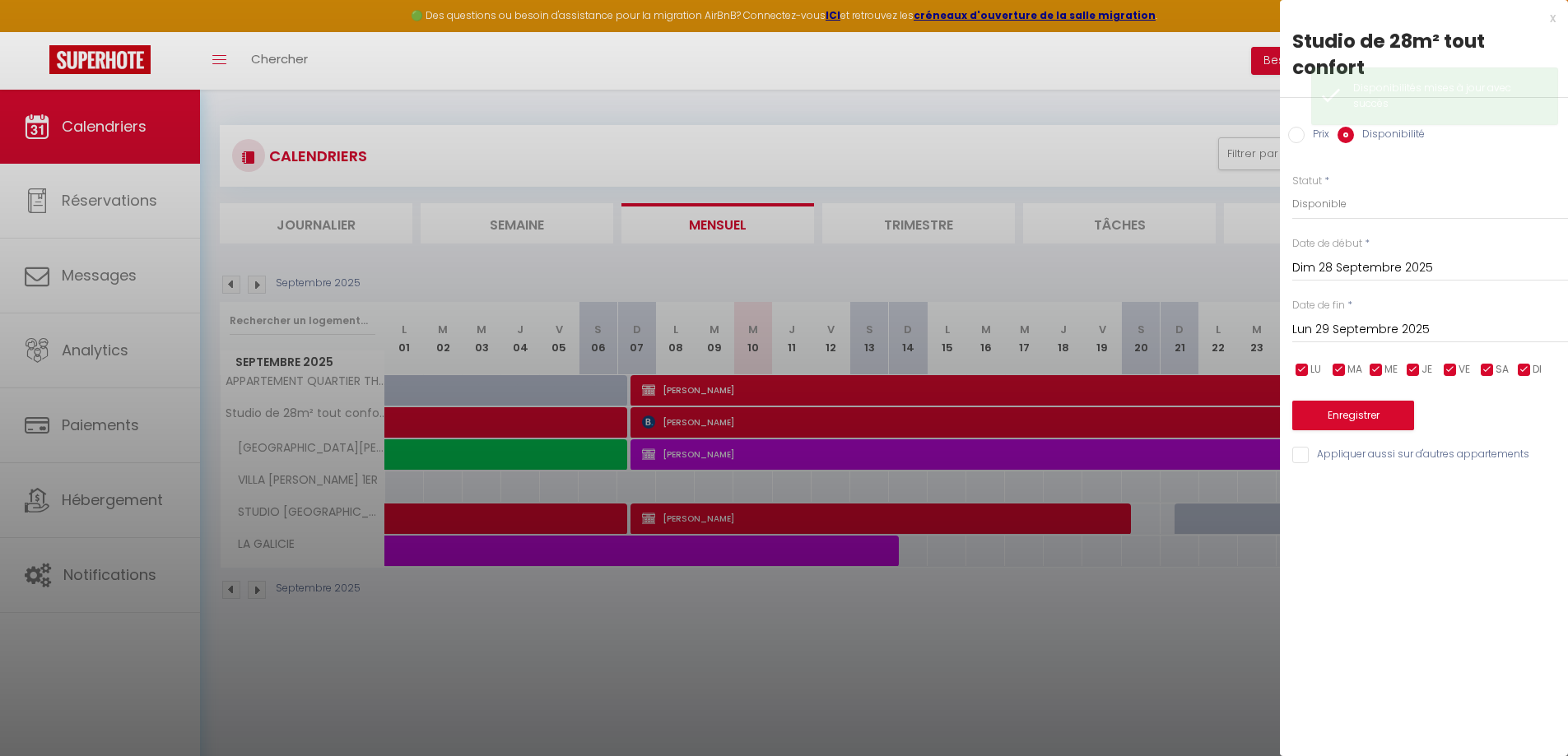
click at [1412, 334] on input "Lun 29 Septembre 2025" at bounding box center [1431, 330] width 276 height 22
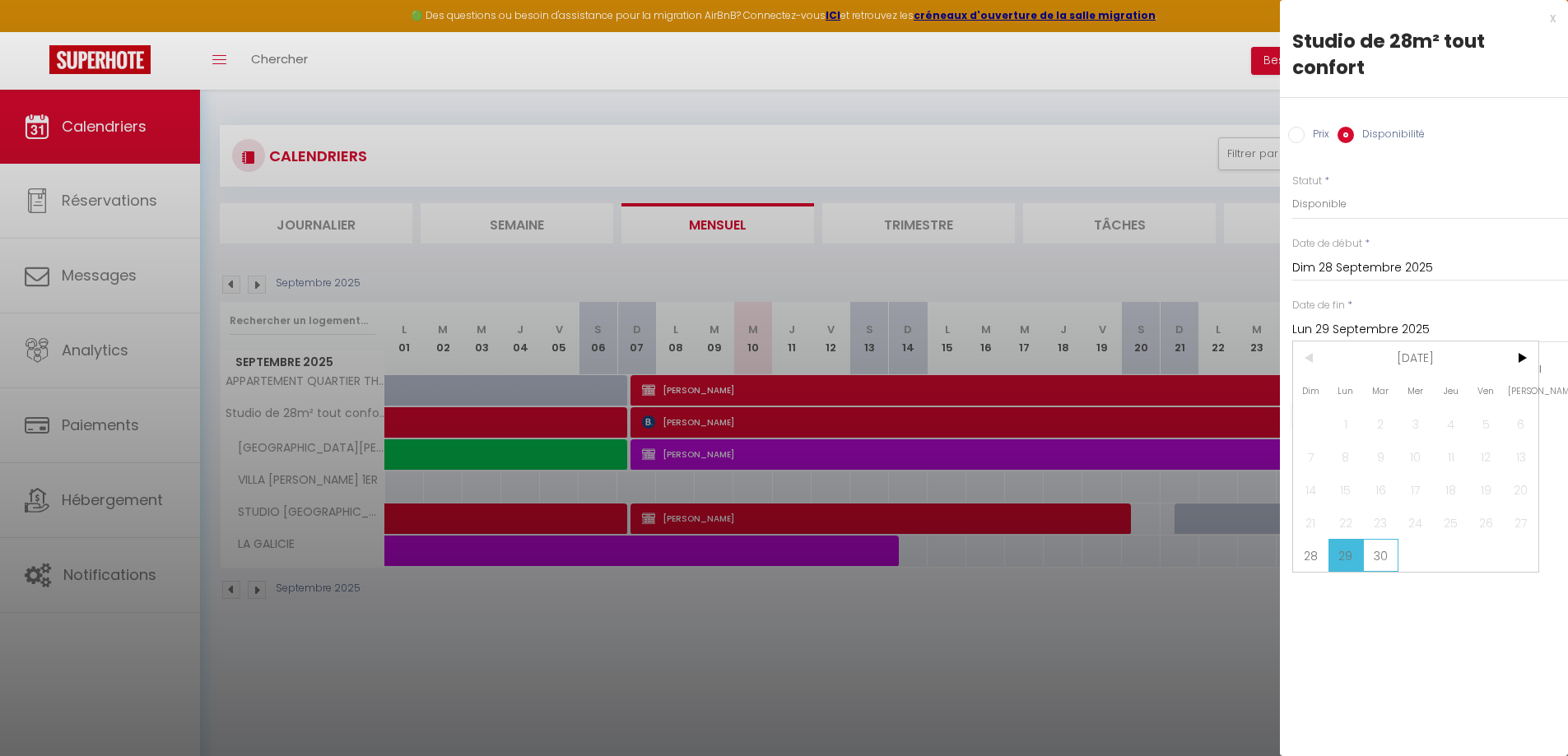
click at [1384, 559] on span "30" at bounding box center [1381, 554] width 35 height 33
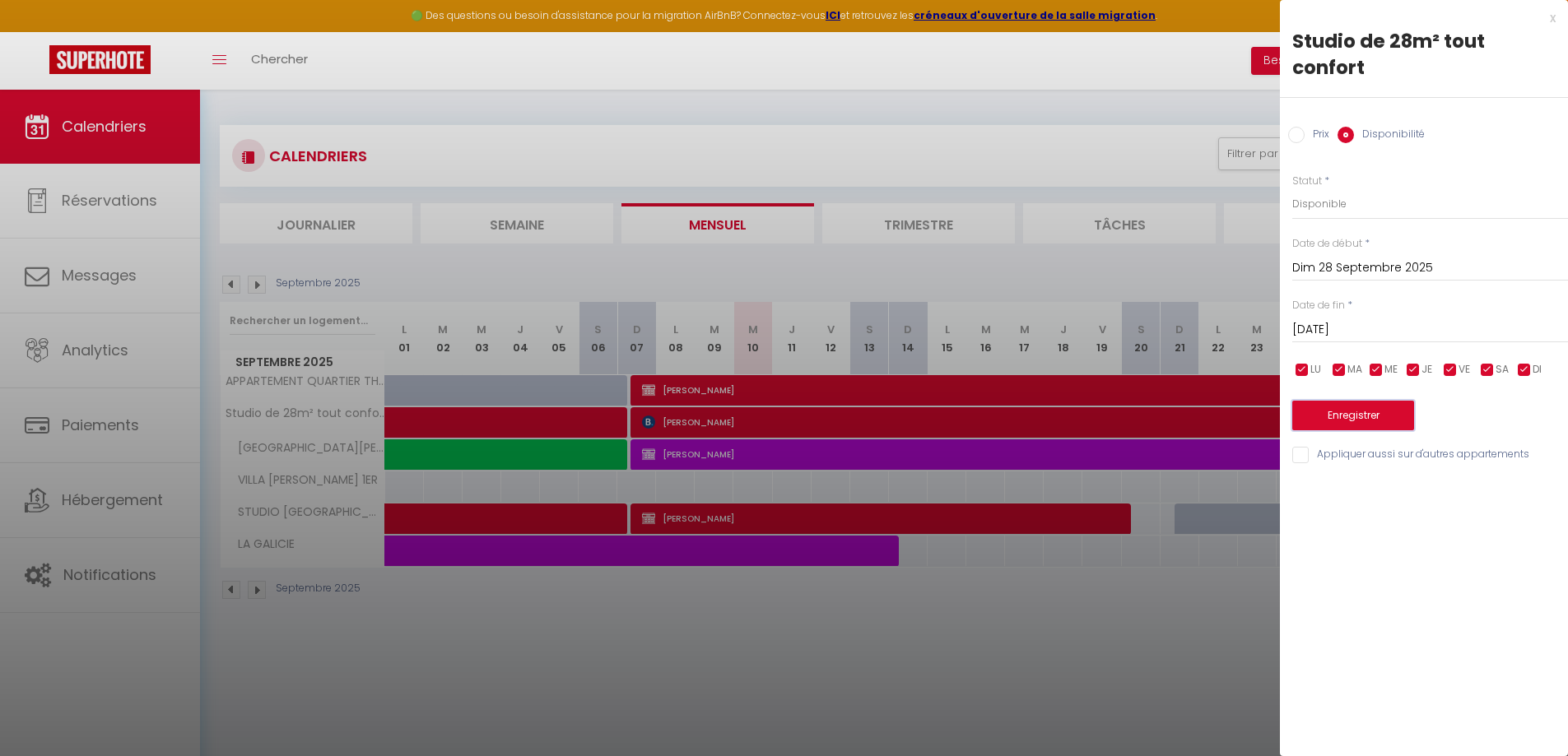
click at [1387, 404] on button "Enregistrer" at bounding box center [1354, 415] width 122 height 29
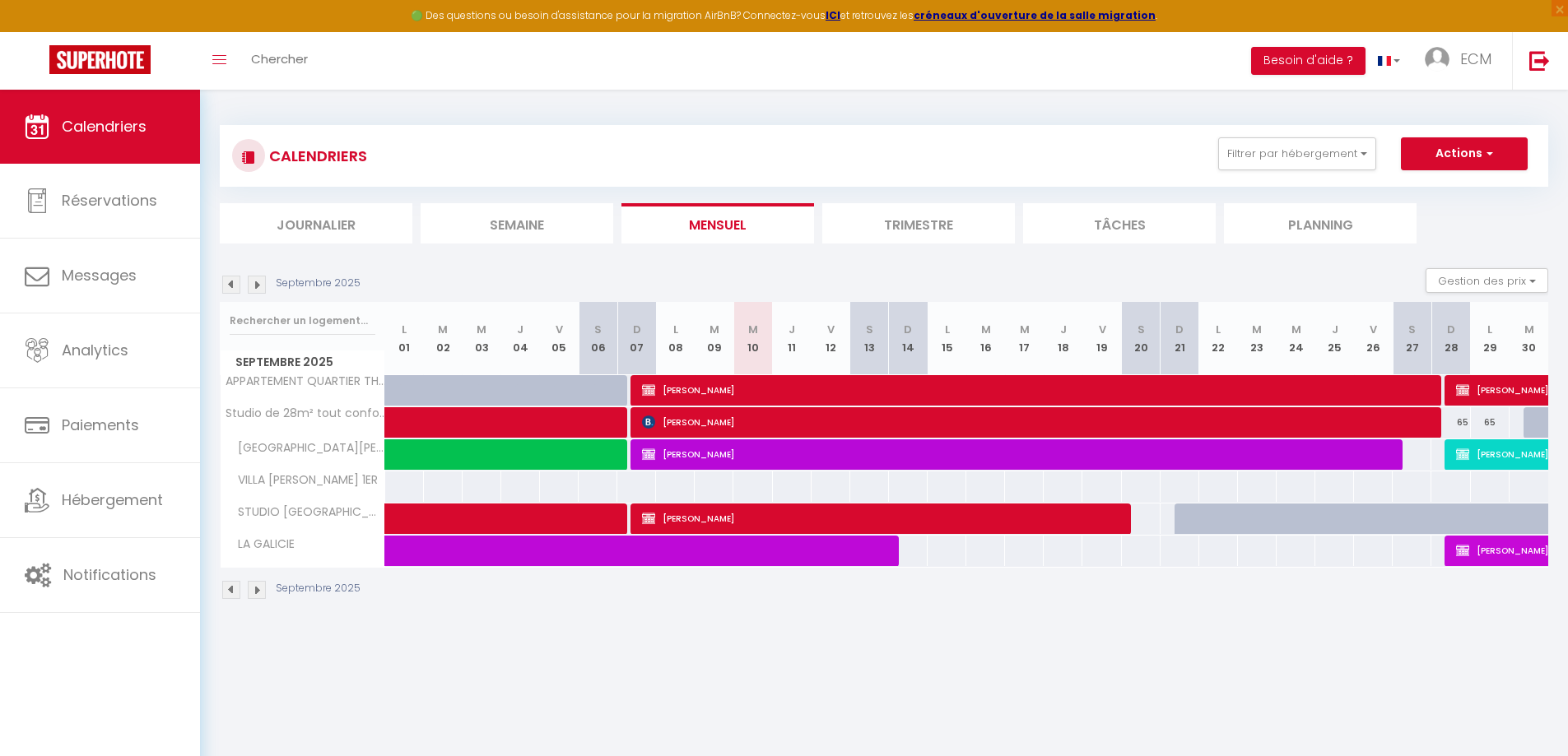
click at [259, 285] on img at bounding box center [257, 285] width 18 height 18
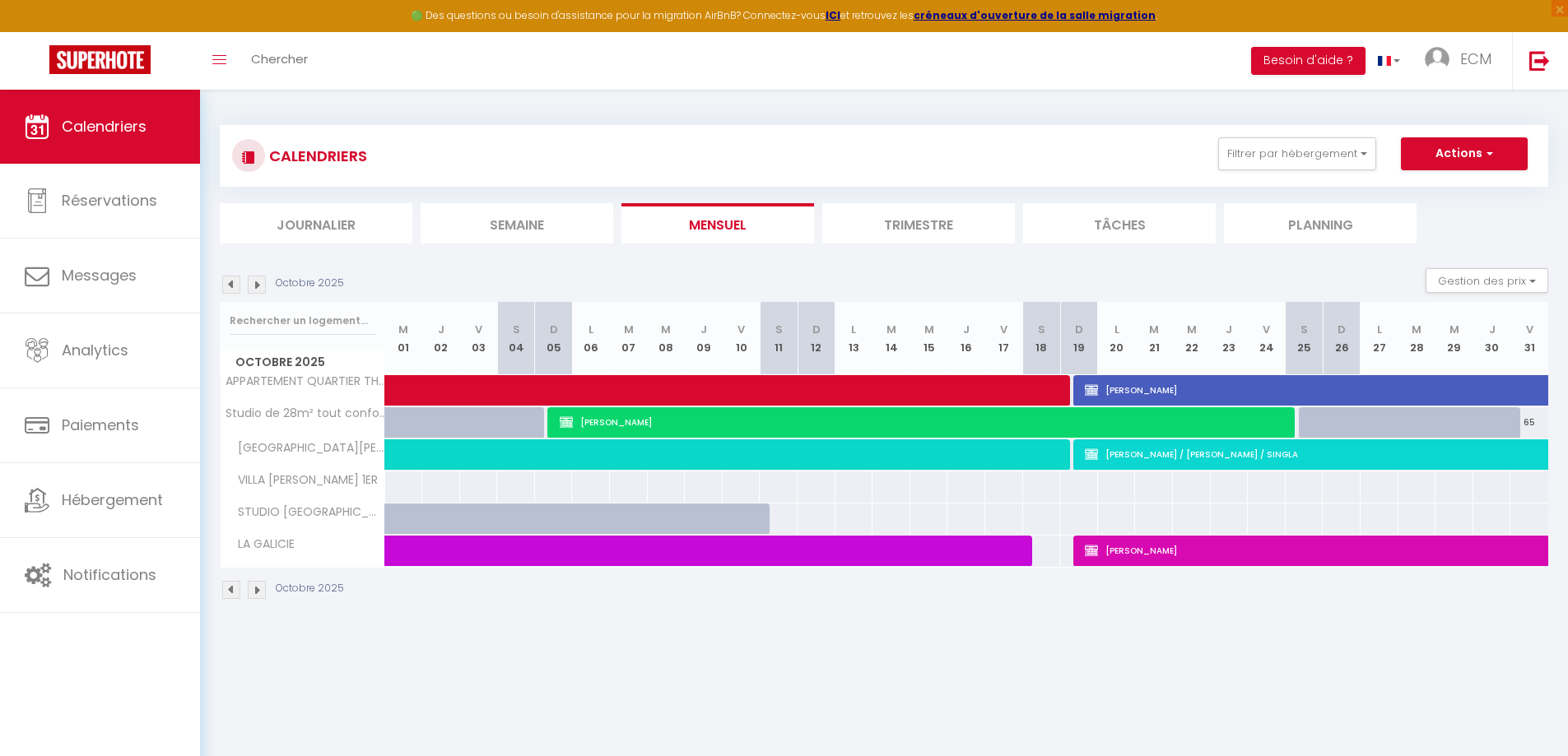
click at [234, 283] on img at bounding box center [232, 285] width 18 height 18
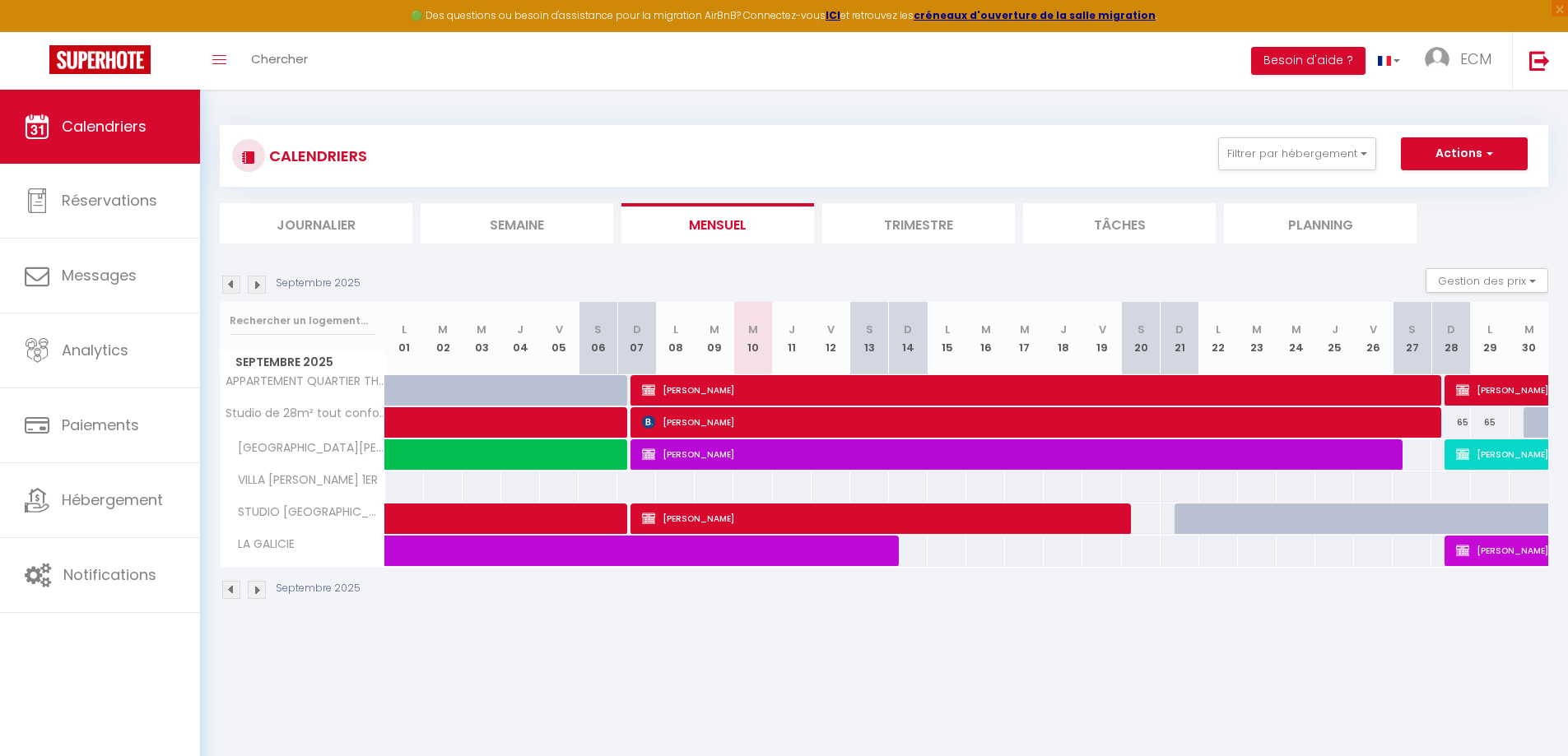
click at [265, 283] on img at bounding box center [257, 285] width 18 height 18
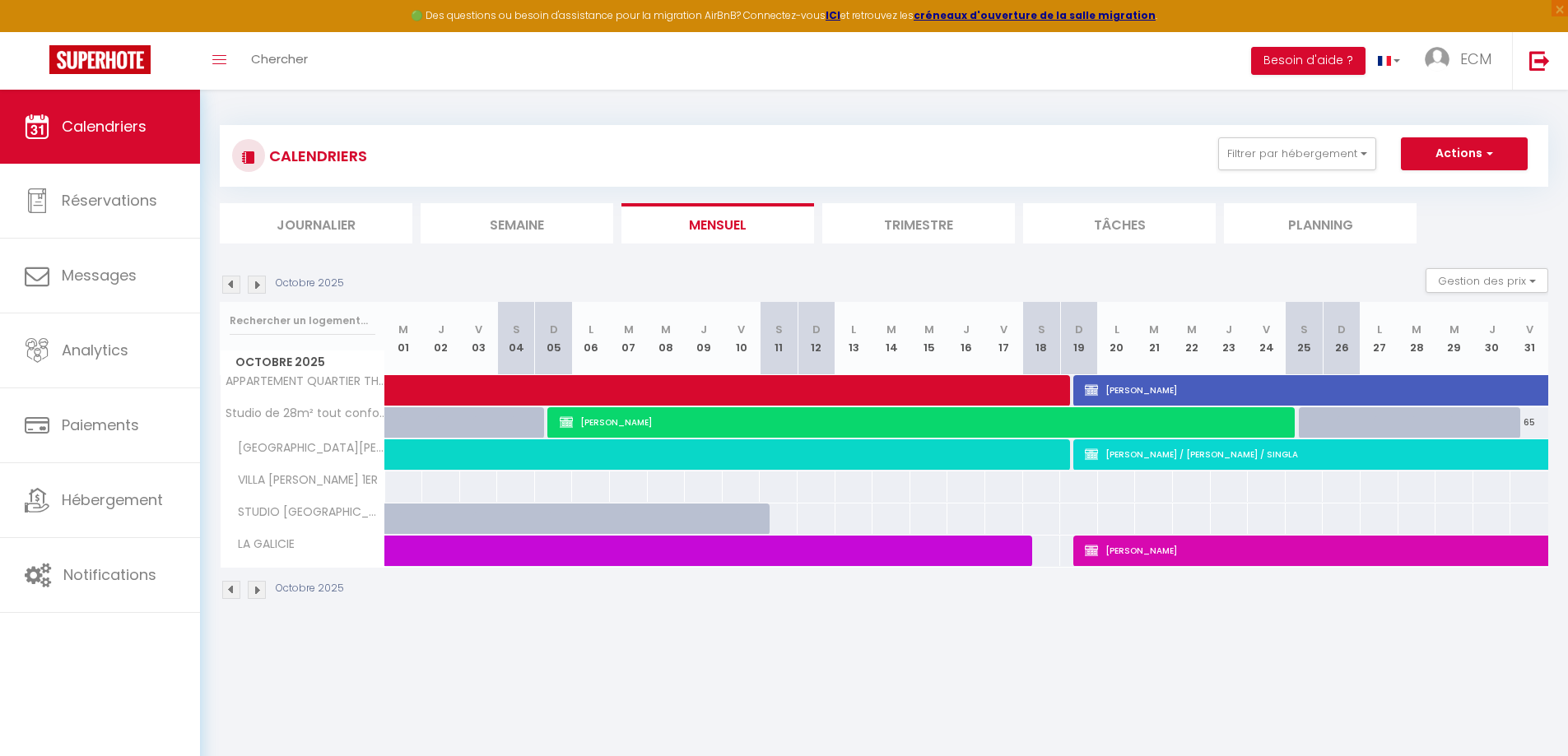
click at [392, 427] on div at bounding box center [403, 422] width 38 height 31
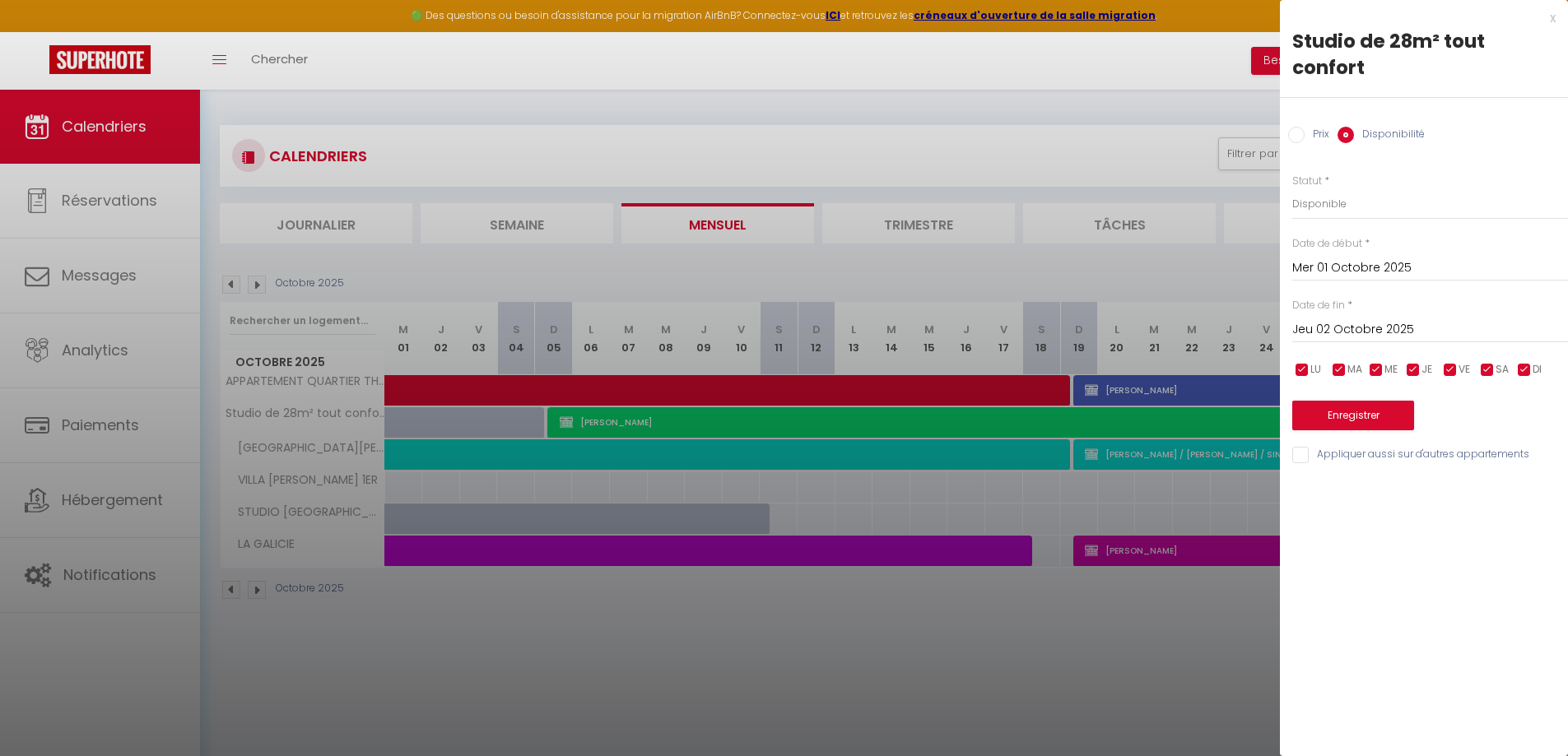
click at [477, 161] on div at bounding box center [784, 378] width 1568 height 756
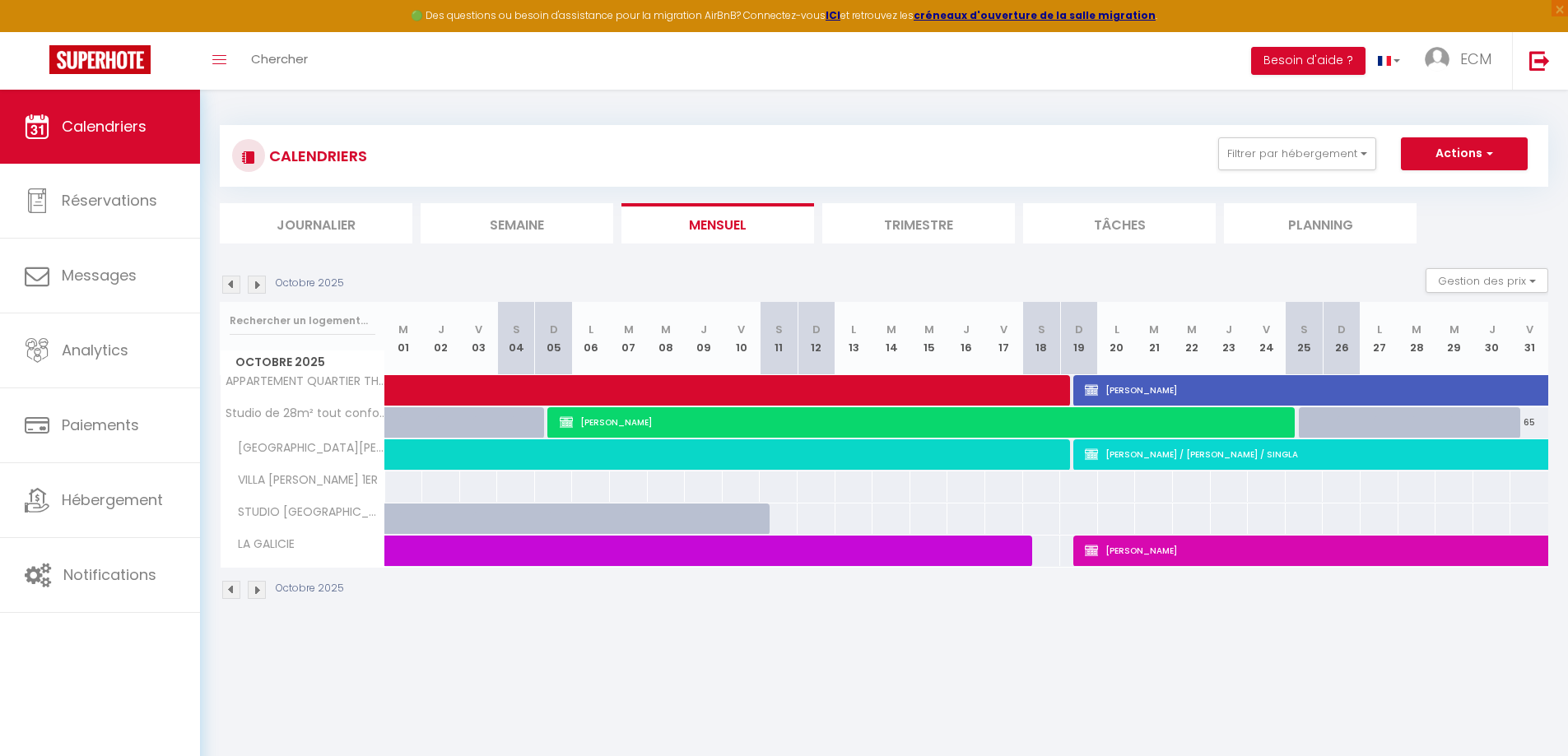
click at [231, 289] on img at bounding box center [232, 285] width 18 height 18
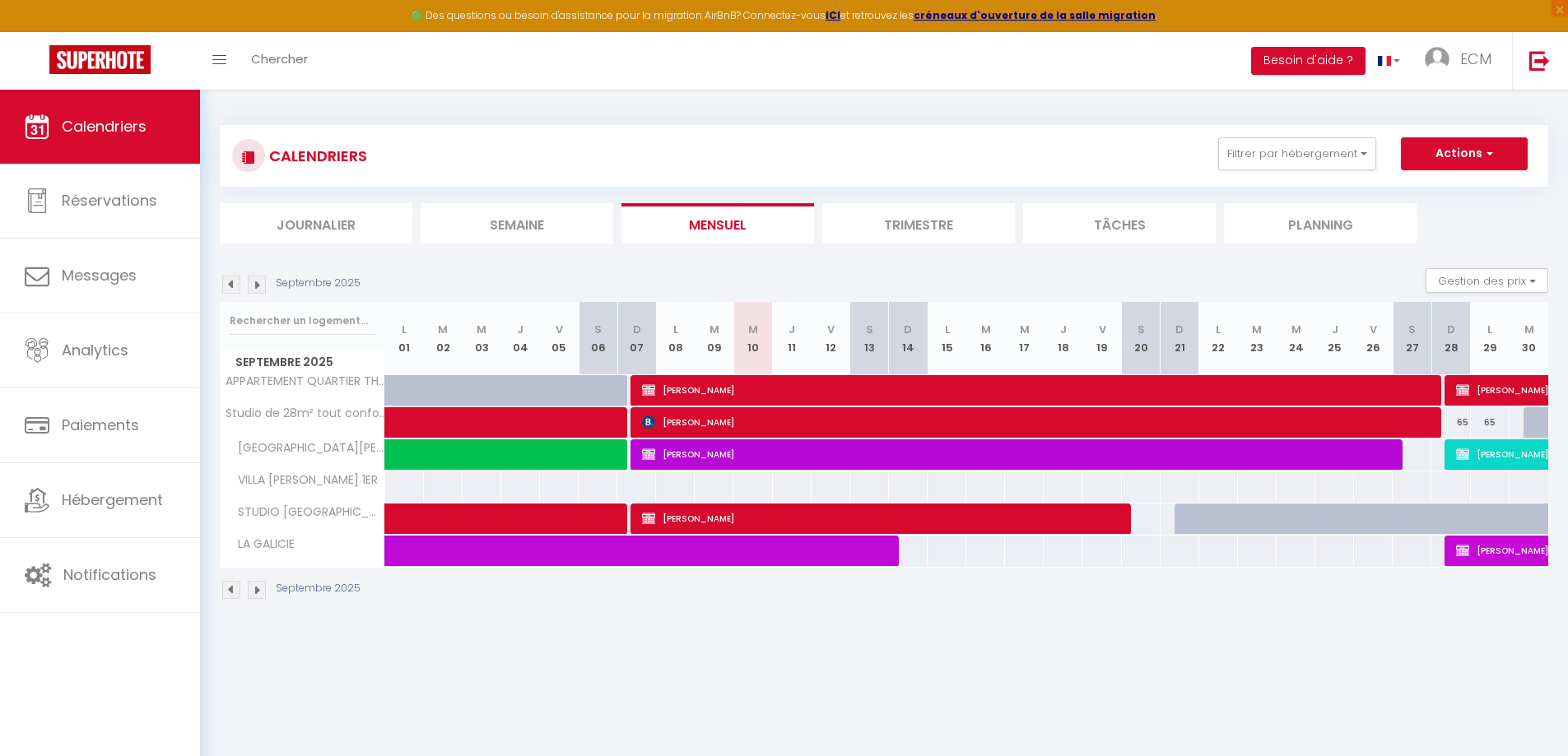
click at [1531, 424] on div at bounding box center [1543, 422] width 38 height 31
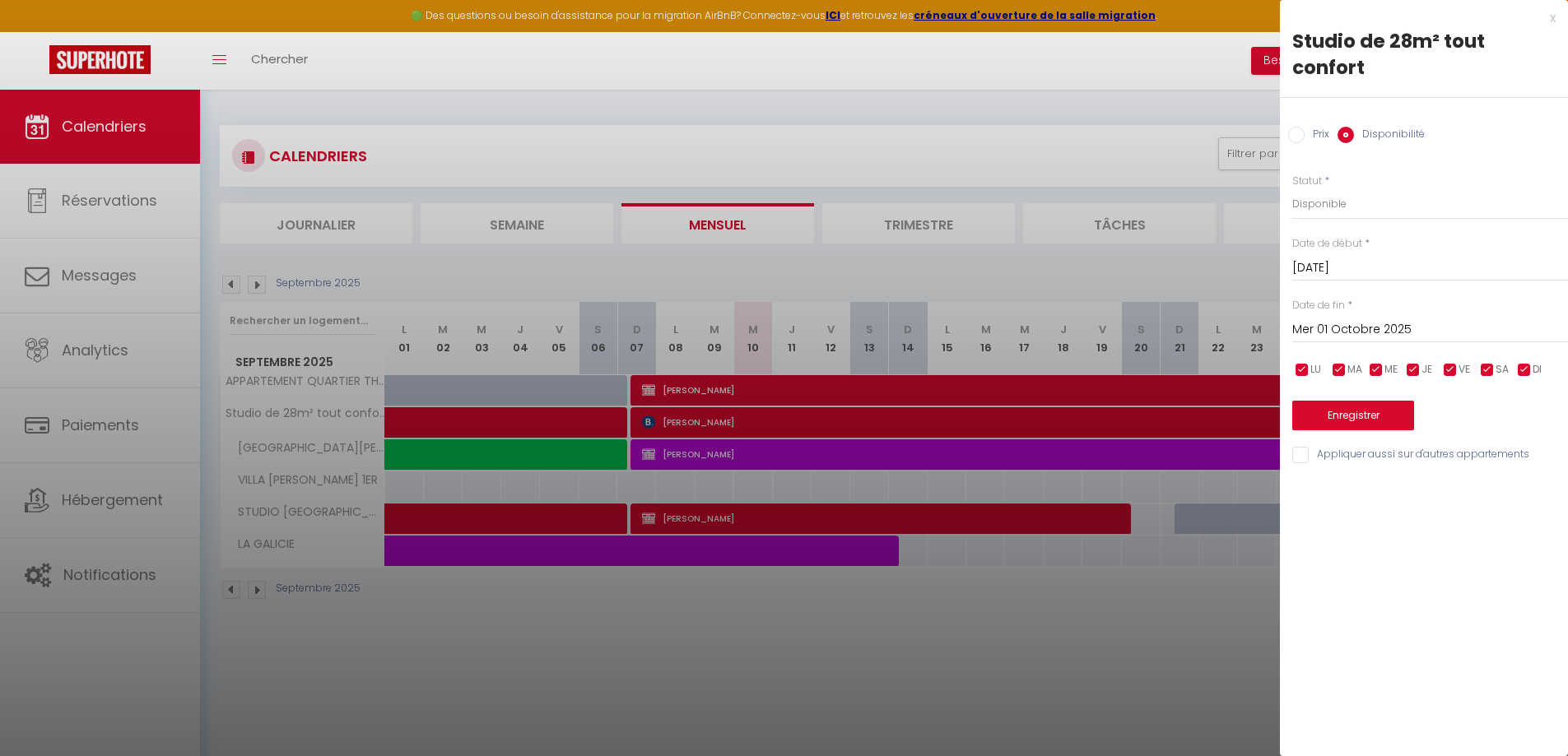
click at [1349, 336] on input "Mer 01 Octobre 2025" at bounding box center [1431, 330] width 276 height 22
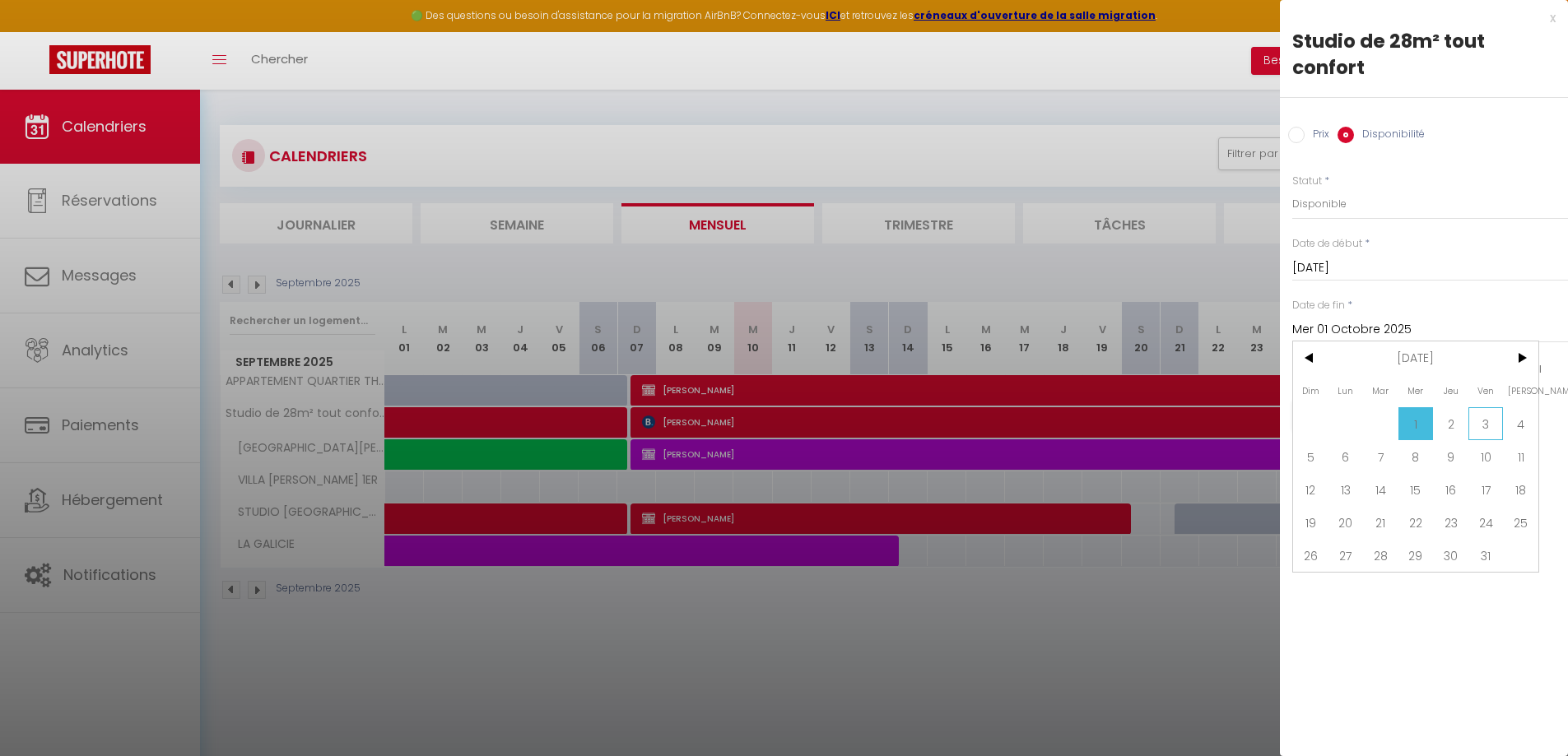
click at [1482, 432] on span "3" at bounding box center [1486, 423] width 35 height 33
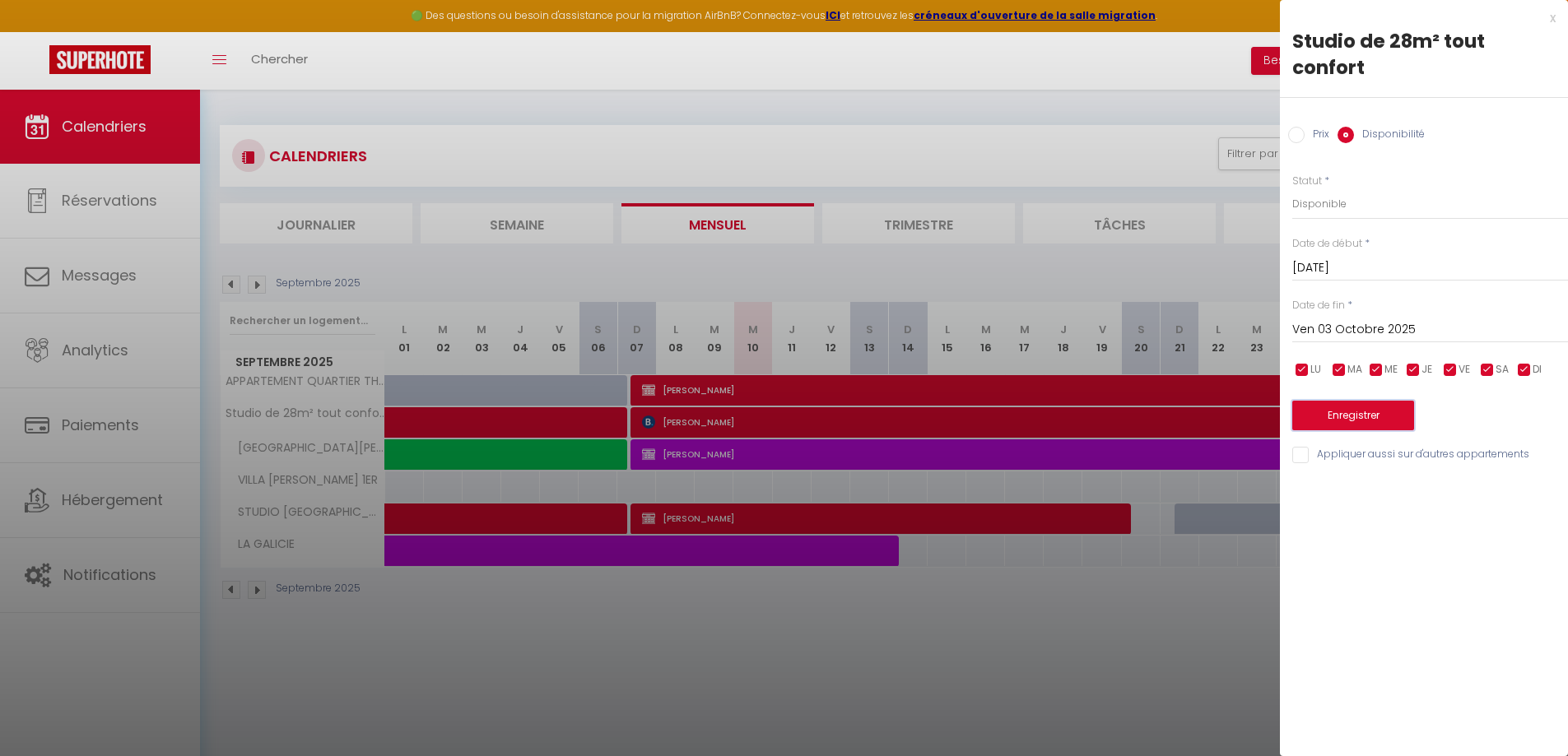
click at [1357, 419] on button "Enregistrer" at bounding box center [1354, 415] width 122 height 29
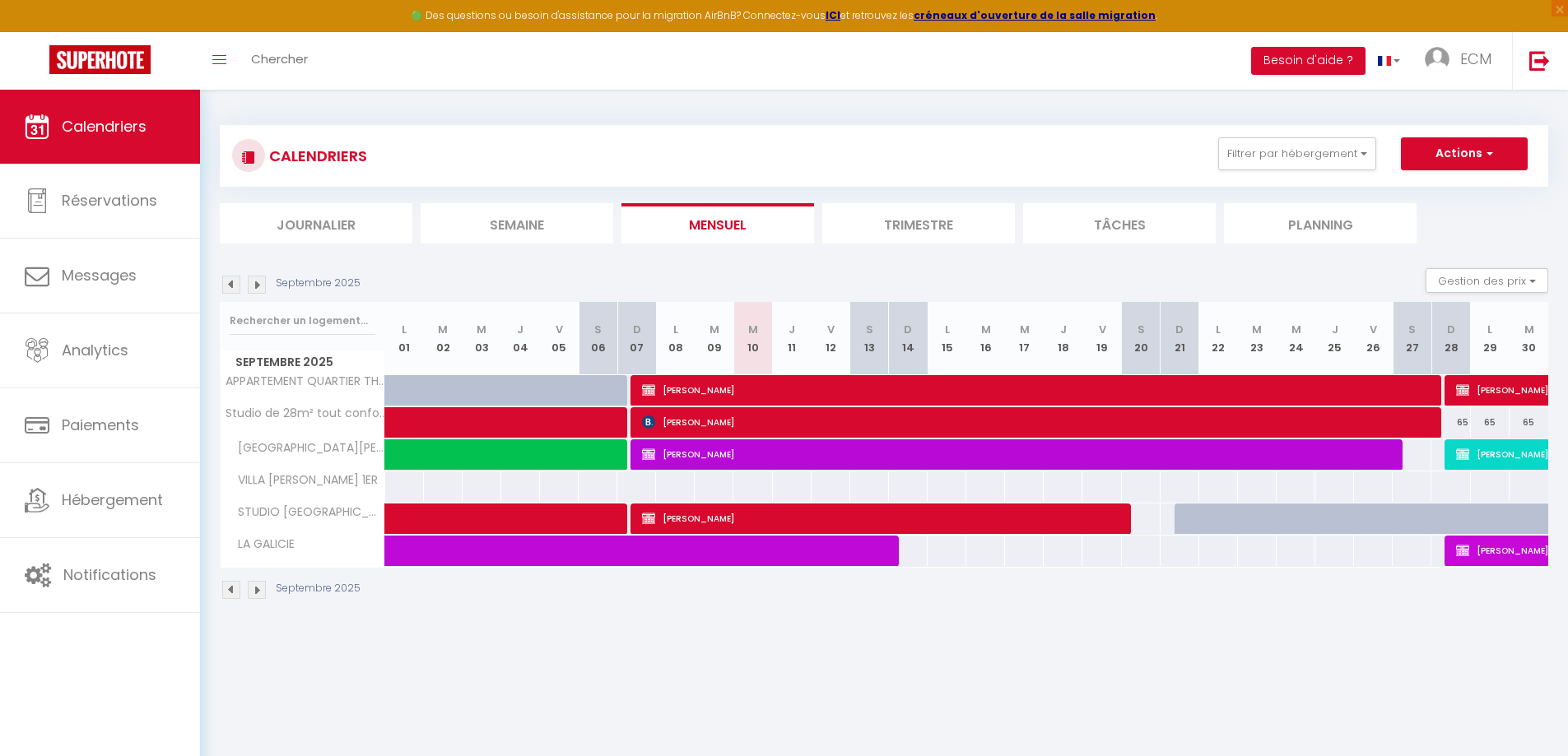
click at [260, 287] on img at bounding box center [257, 285] width 18 height 18
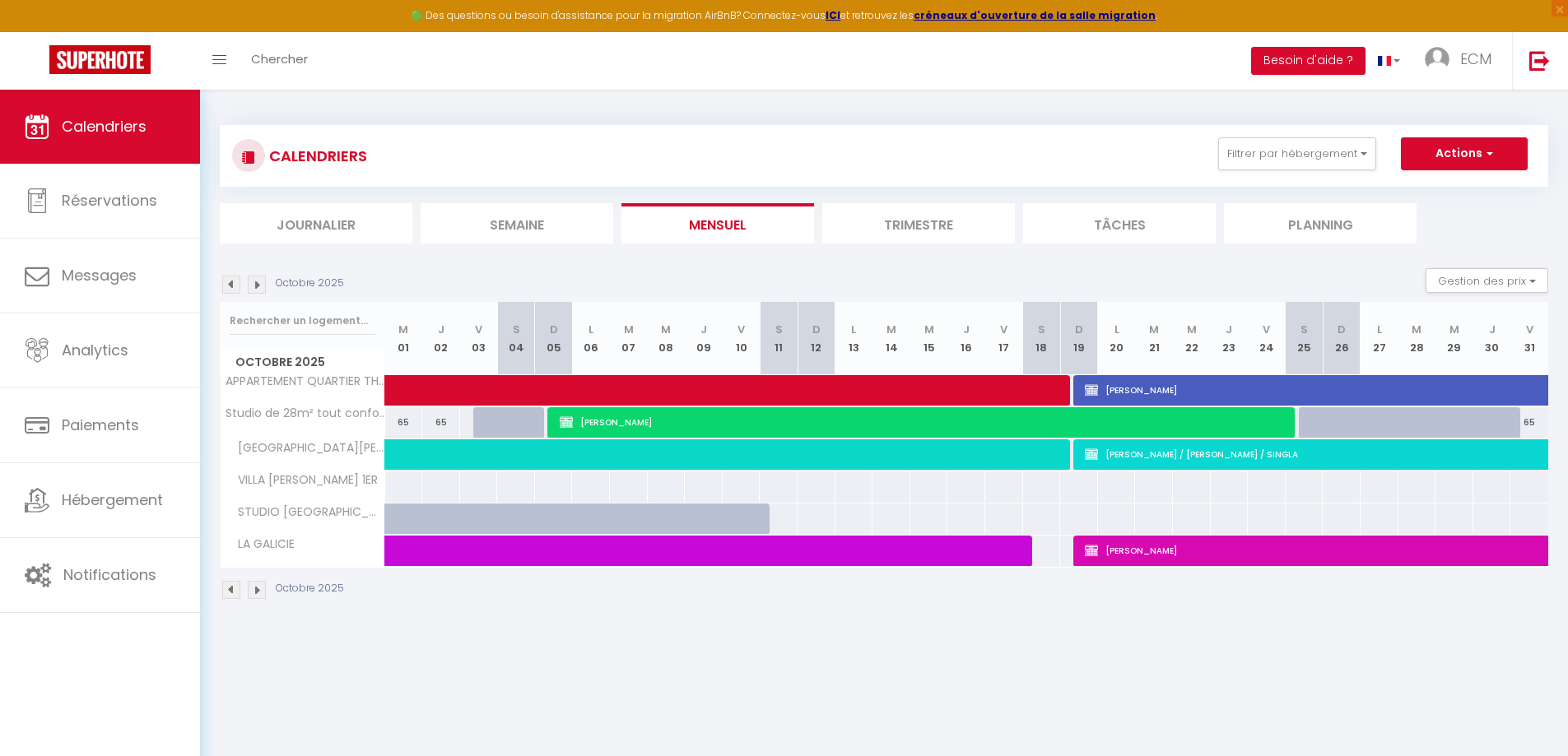
click at [1351, 418] on div at bounding box center [1355, 432] width 38 height 31
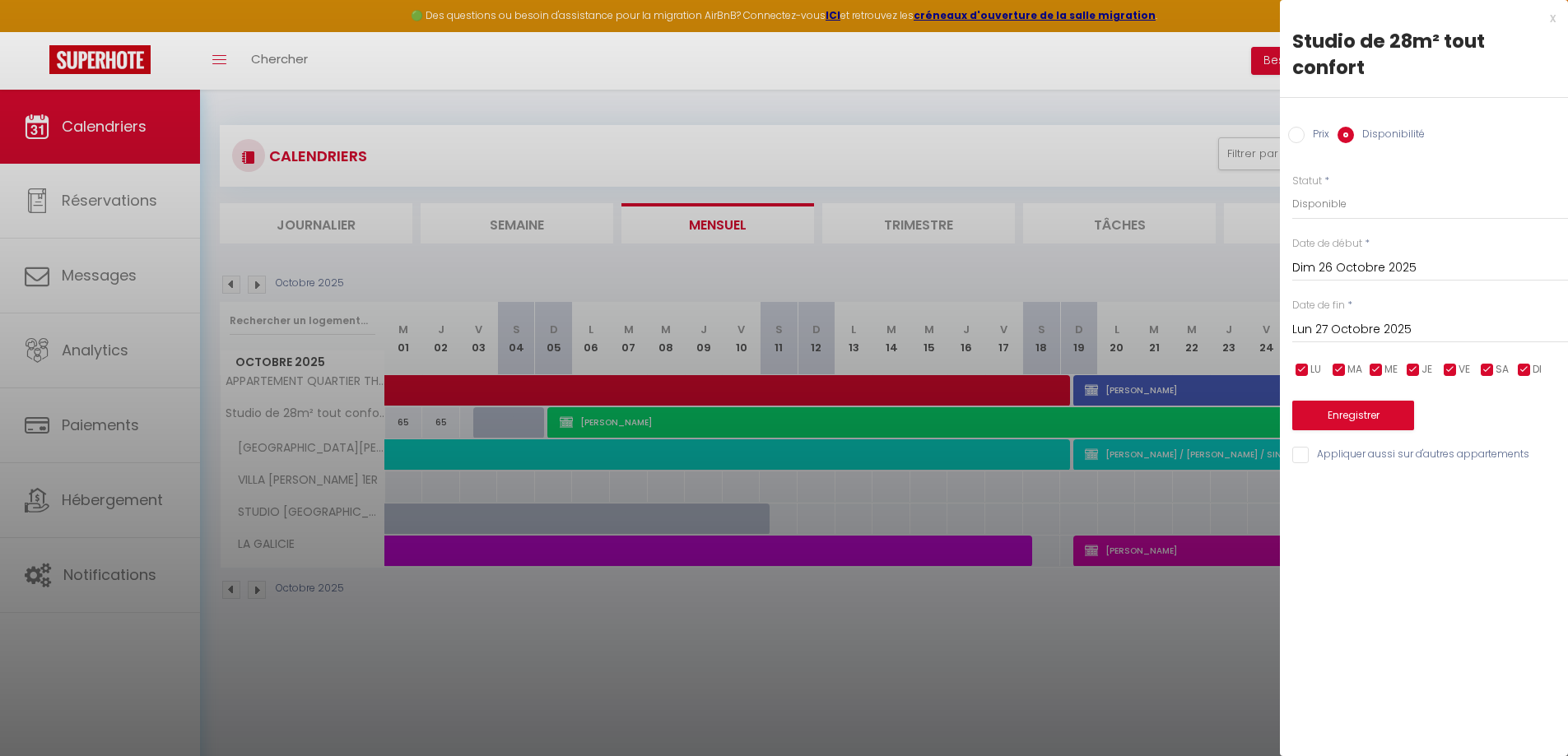
click at [1380, 329] on input "Lun 27 Octobre 2025" at bounding box center [1431, 330] width 276 height 22
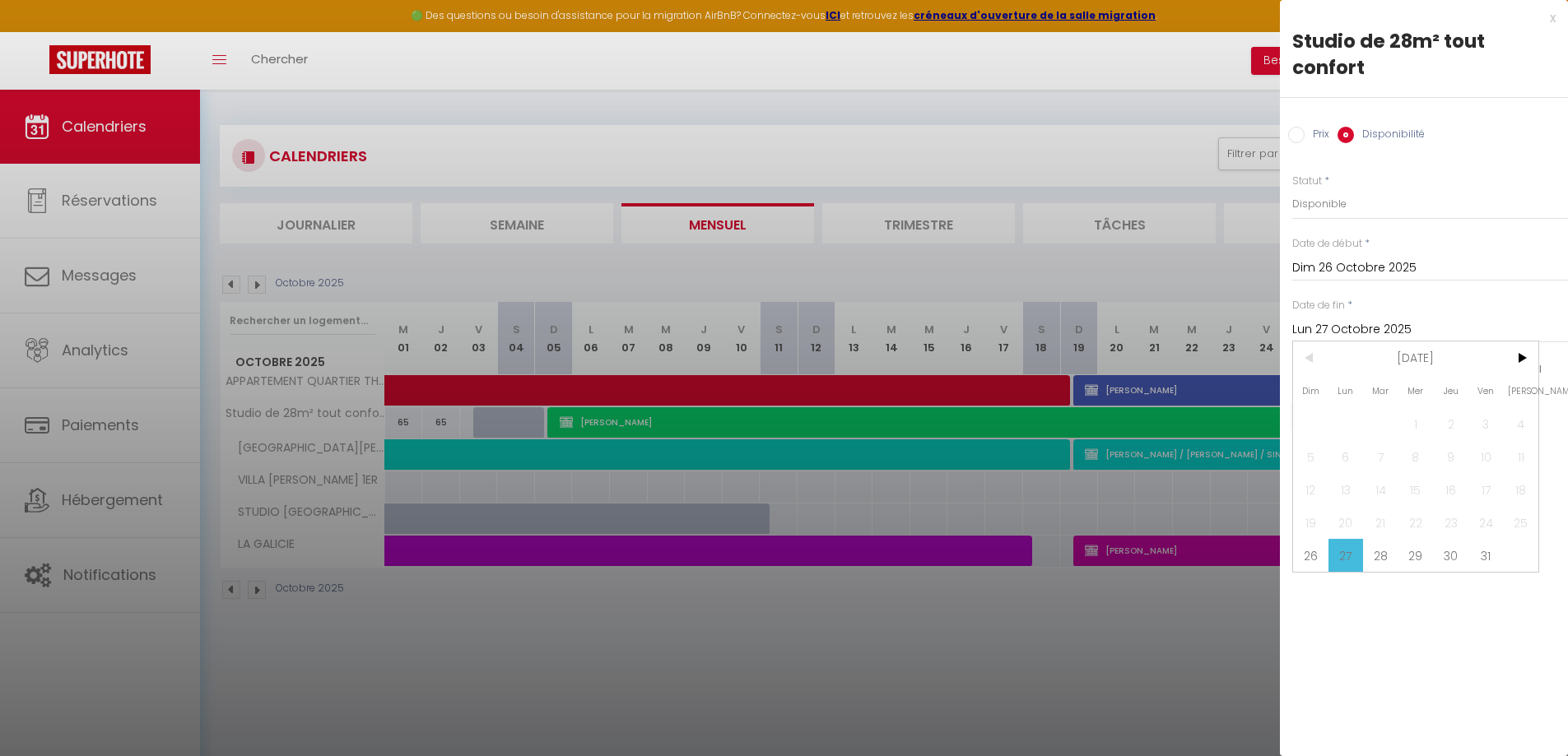
click at [1485, 554] on span "31" at bounding box center [1486, 554] width 35 height 33
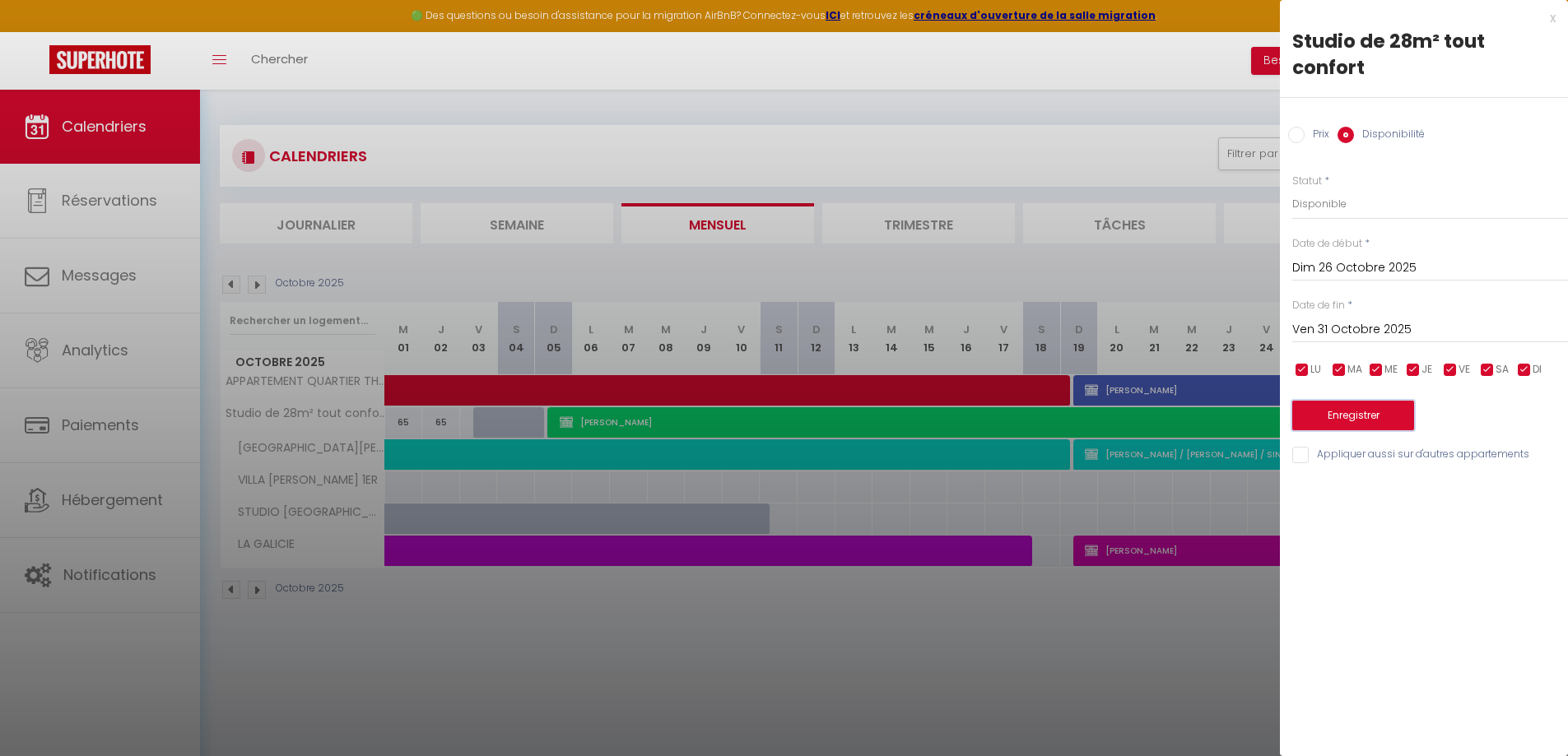
click at [1357, 408] on button "Enregistrer" at bounding box center [1354, 415] width 122 height 29
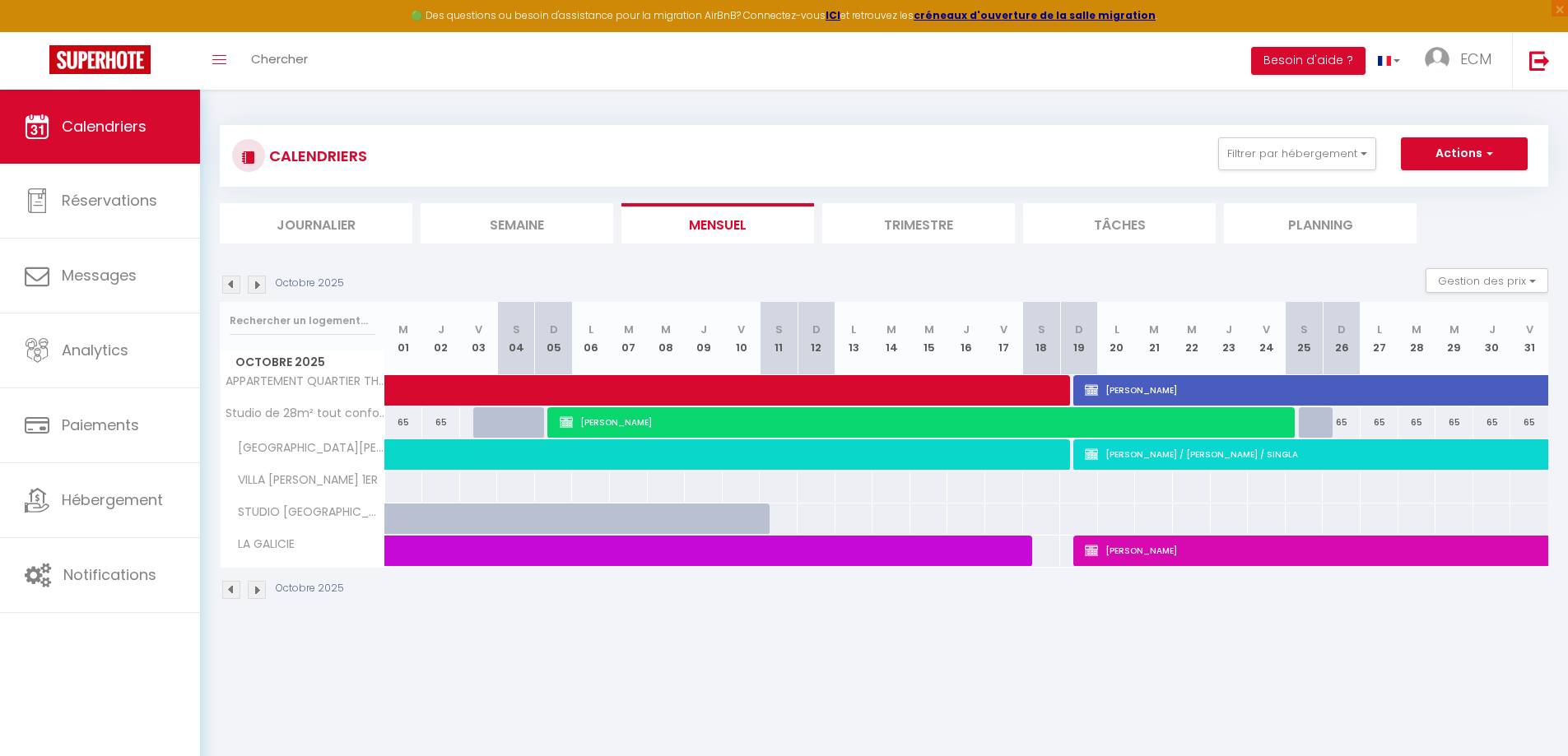
click at [262, 294] on div "Octobre 2025 Gestion des prix Nb Nuits minimum Règles Disponibilité" at bounding box center [884, 285] width 1329 height 33
click at [262, 287] on img at bounding box center [257, 285] width 18 height 18
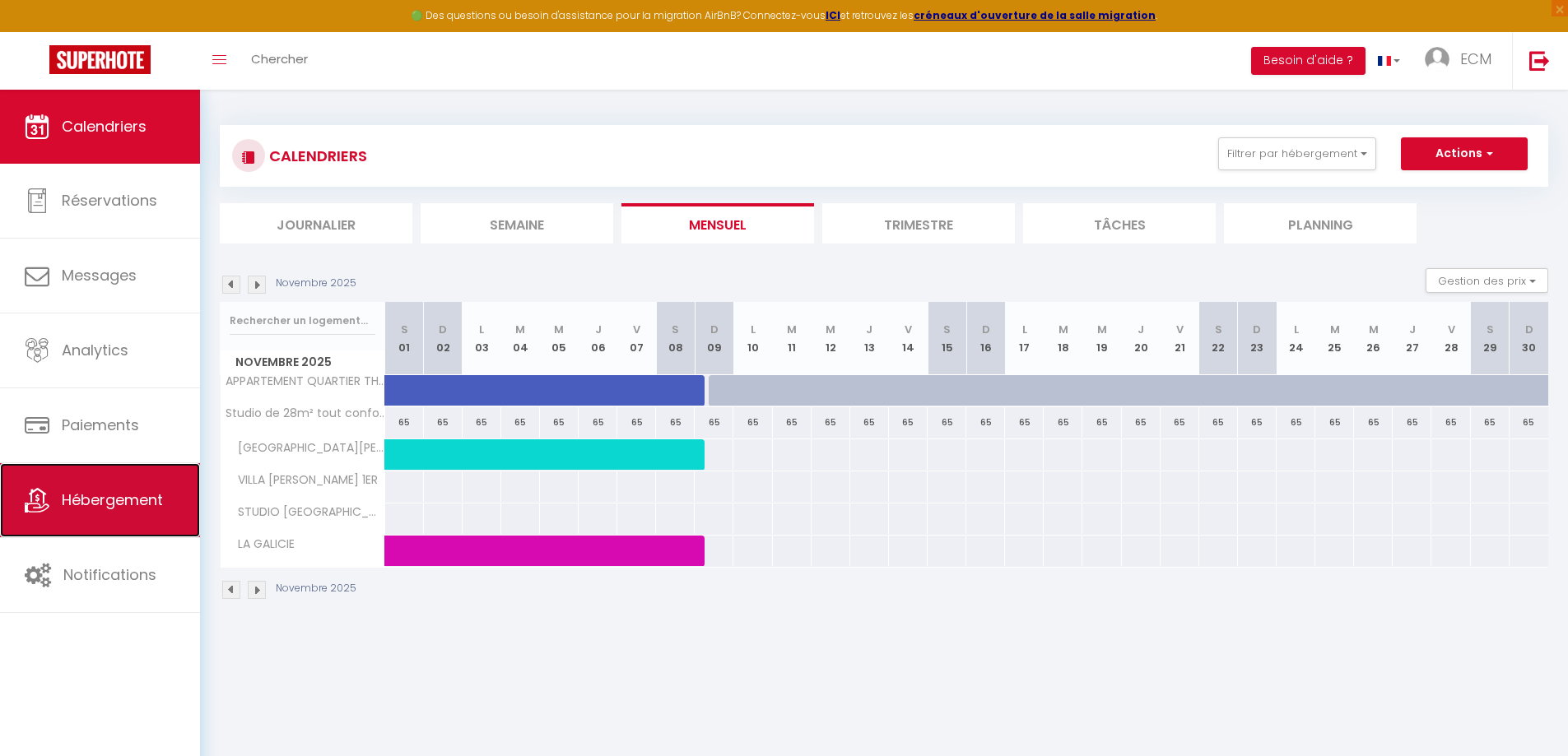
click at [111, 511] on link "Hébergement" at bounding box center [100, 500] width 200 height 74
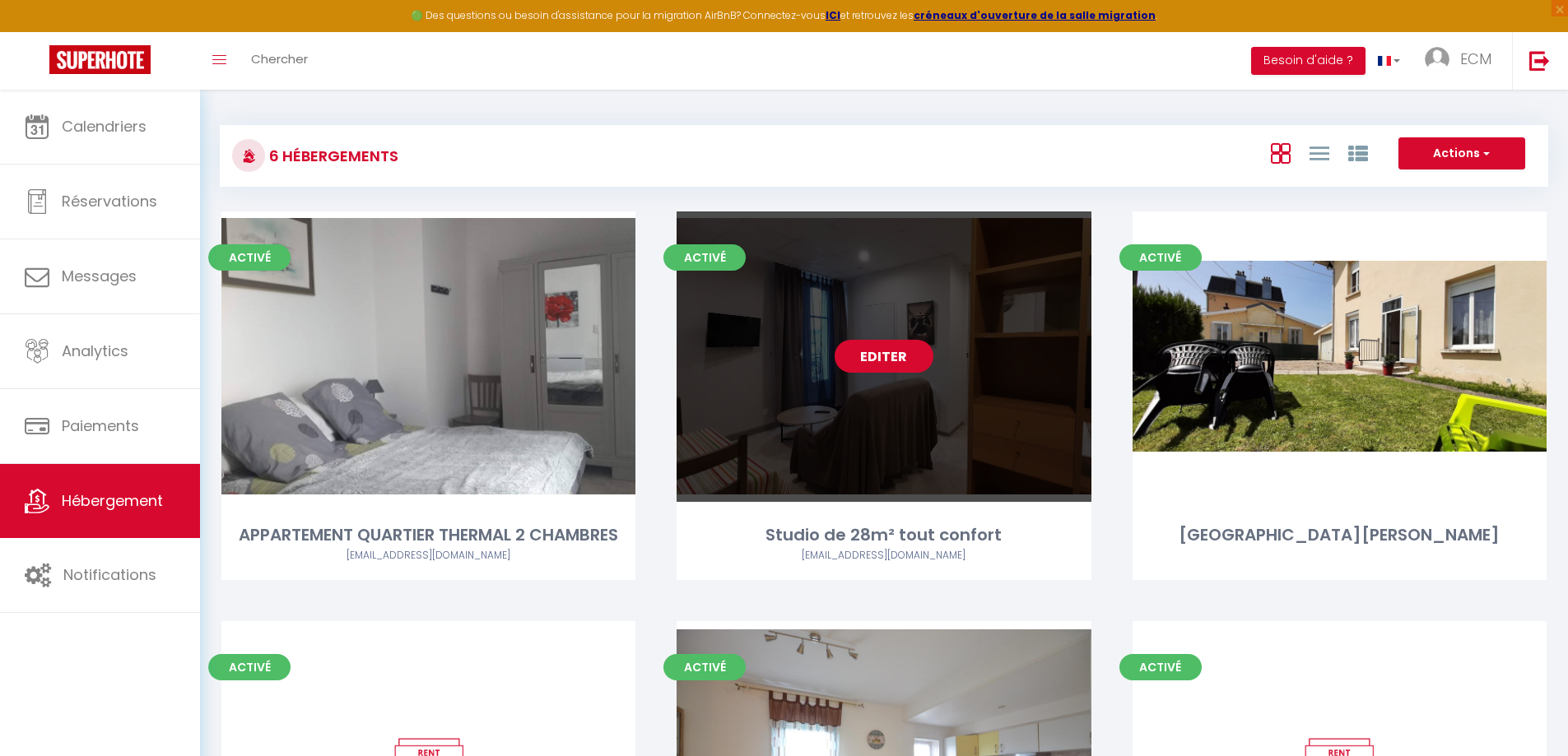
click at [884, 350] on link "Editer" at bounding box center [884, 355] width 99 height 33
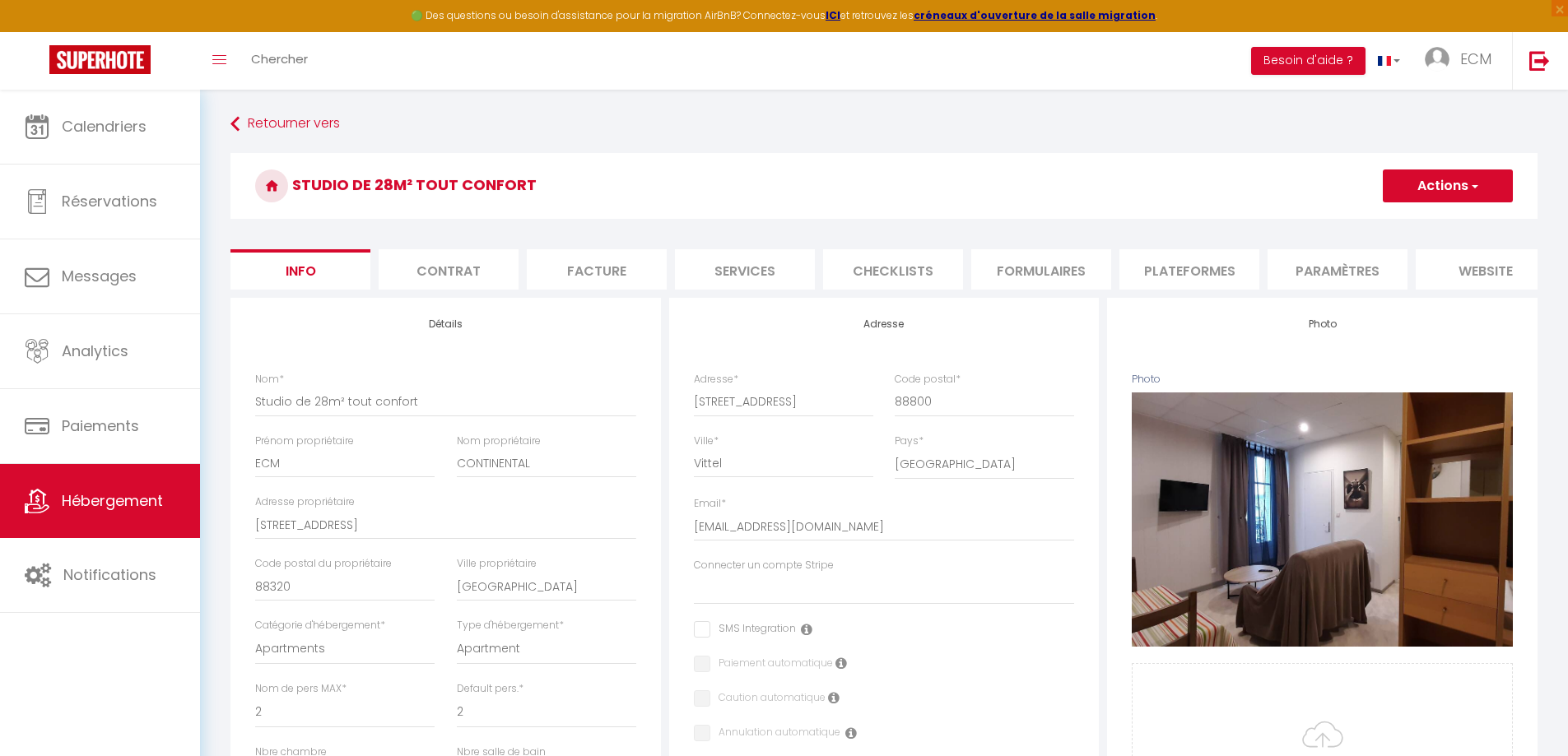
click at [1217, 264] on li "Plateformes" at bounding box center [1189, 269] width 140 height 40
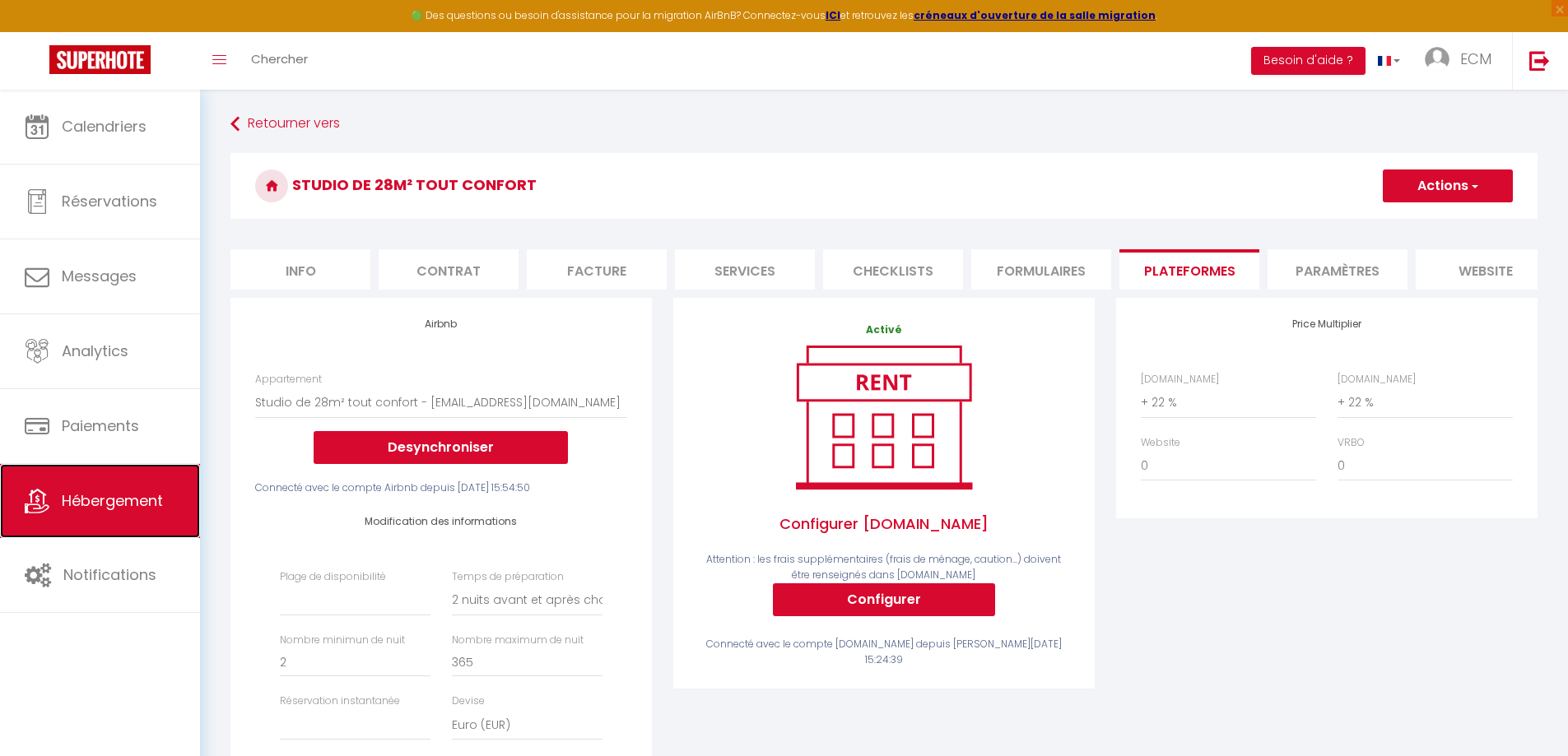
click at [86, 503] on span "Hébergement" at bounding box center [112, 500] width 101 height 21
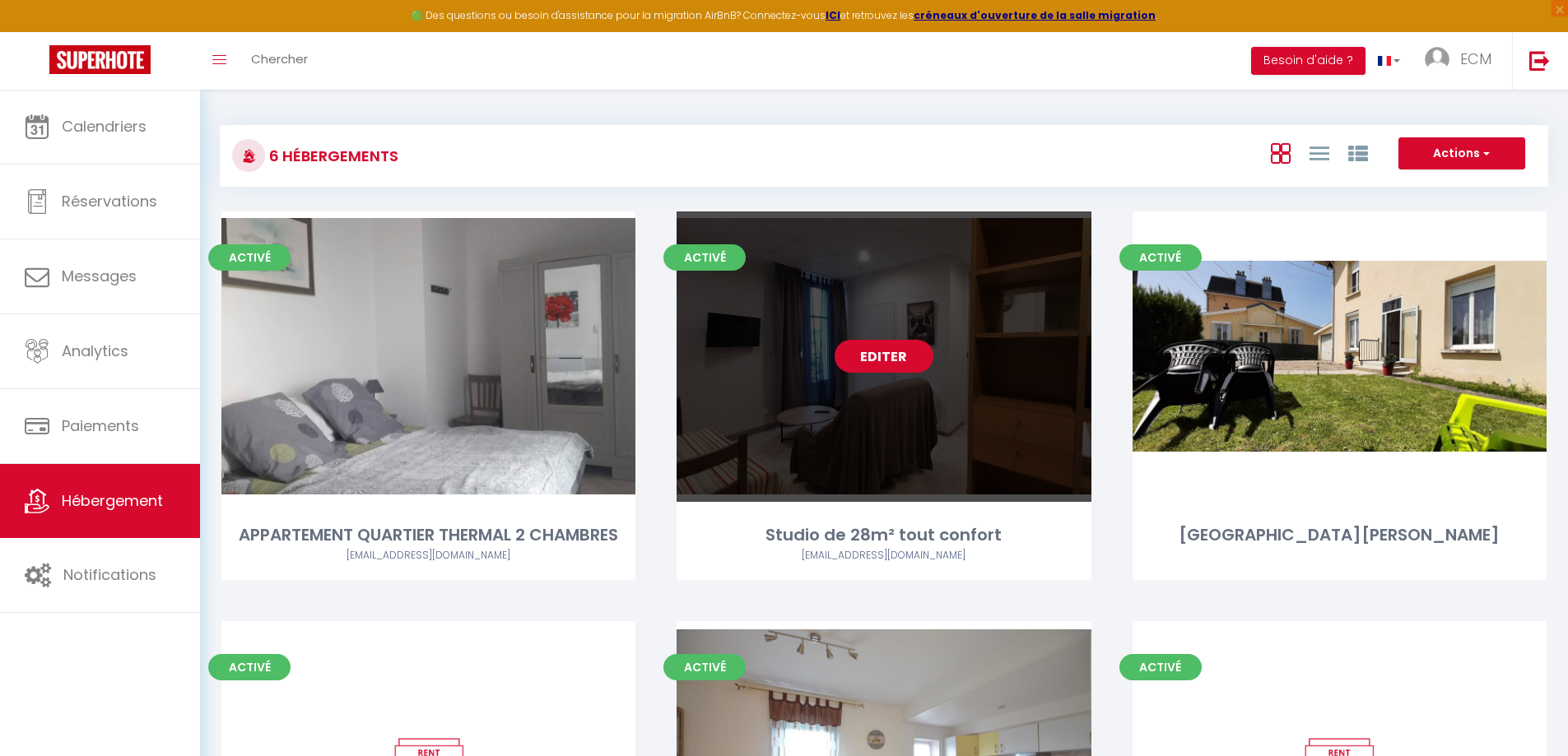
click at [888, 363] on link "Editer" at bounding box center [884, 355] width 99 height 33
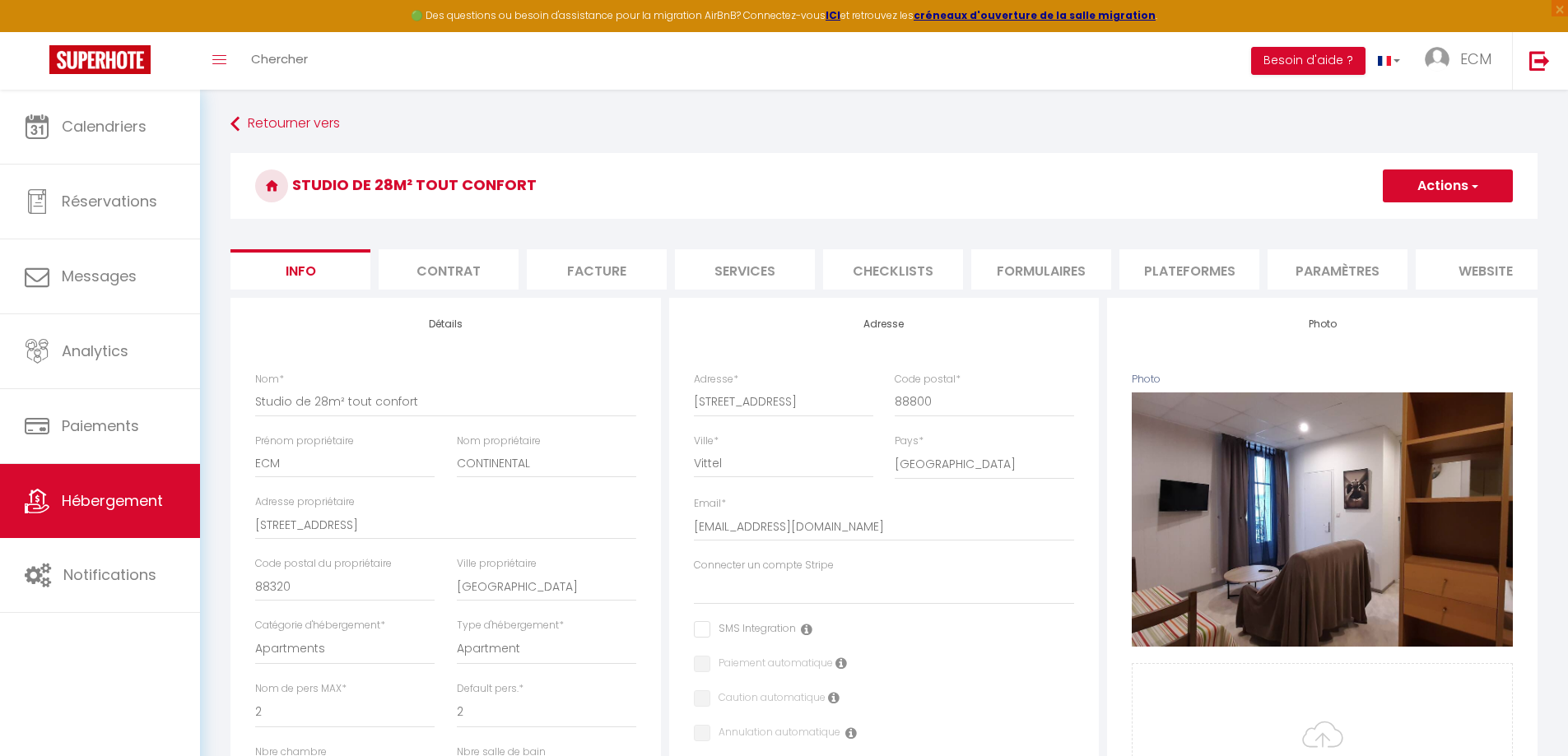
click at [1459, 178] on button "Actions" at bounding box center [1448, 186] width 130 height 33
click at [1379, 227] on input "Enregistrer" at bounding box center [1383, 222] width 61 height 17
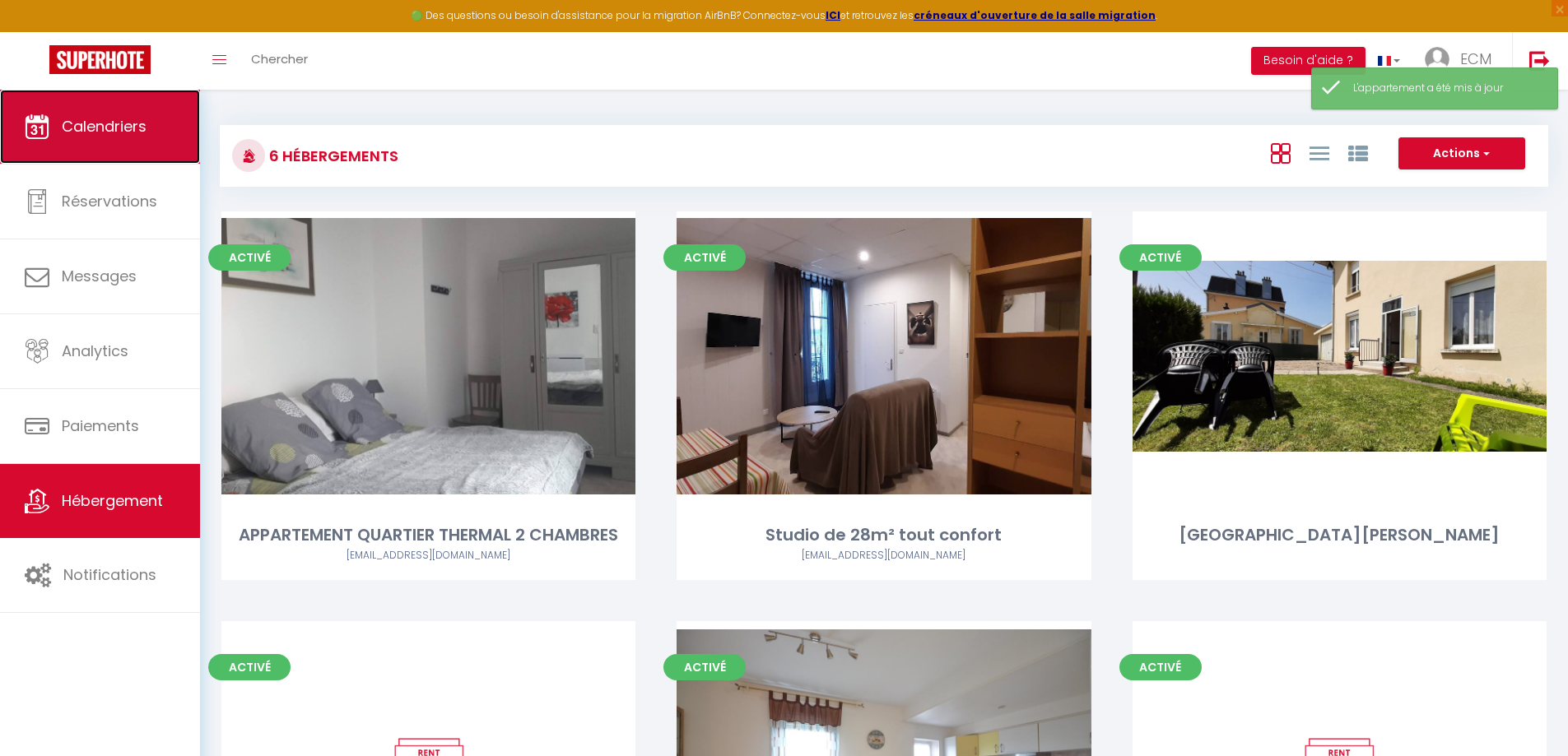
click at [83, 115] on link "Calendriers" at bounding box center [100, 126] width 200 height 74
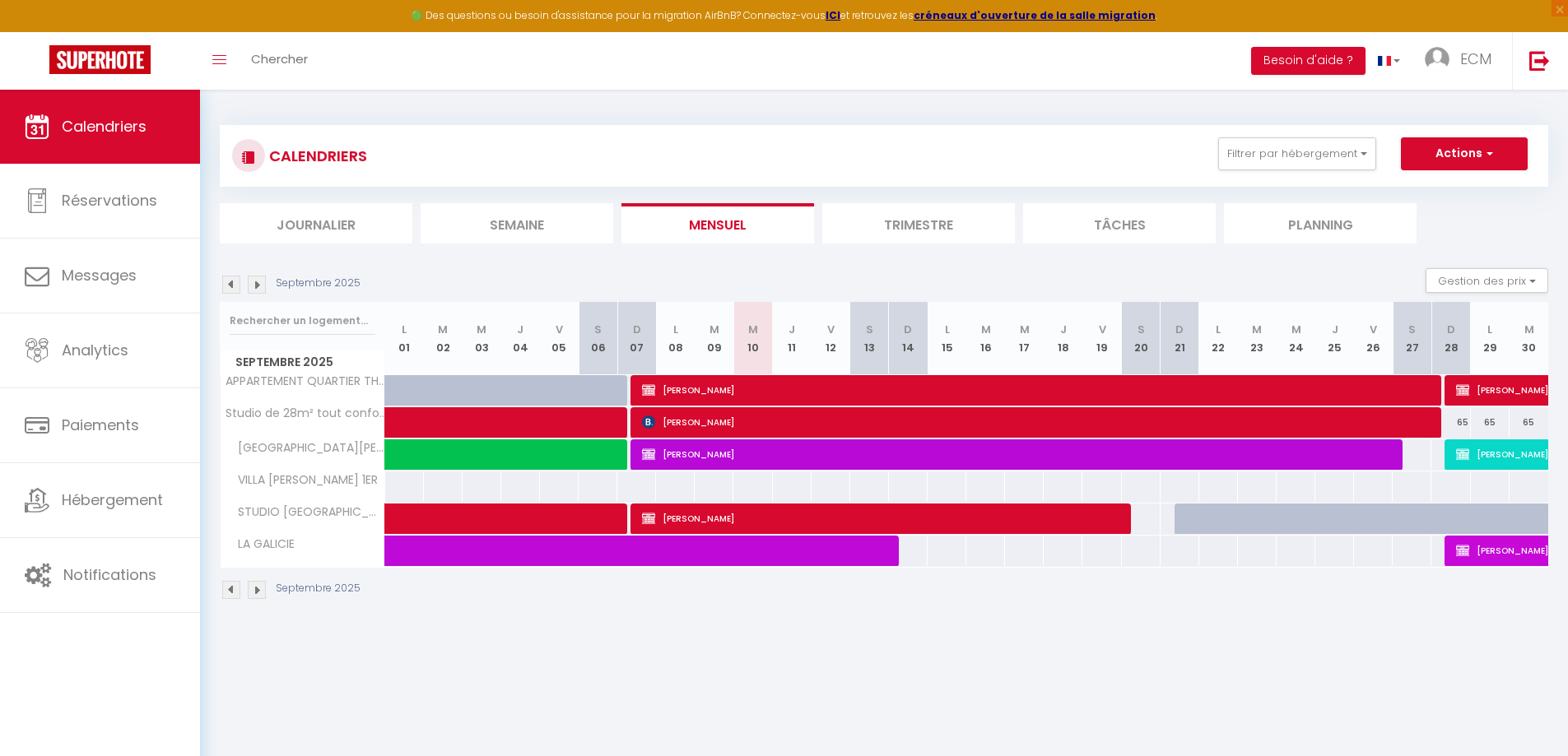
click at [1459, 427] on div "65" at bounding box center [1451, 422] width 38 height 30
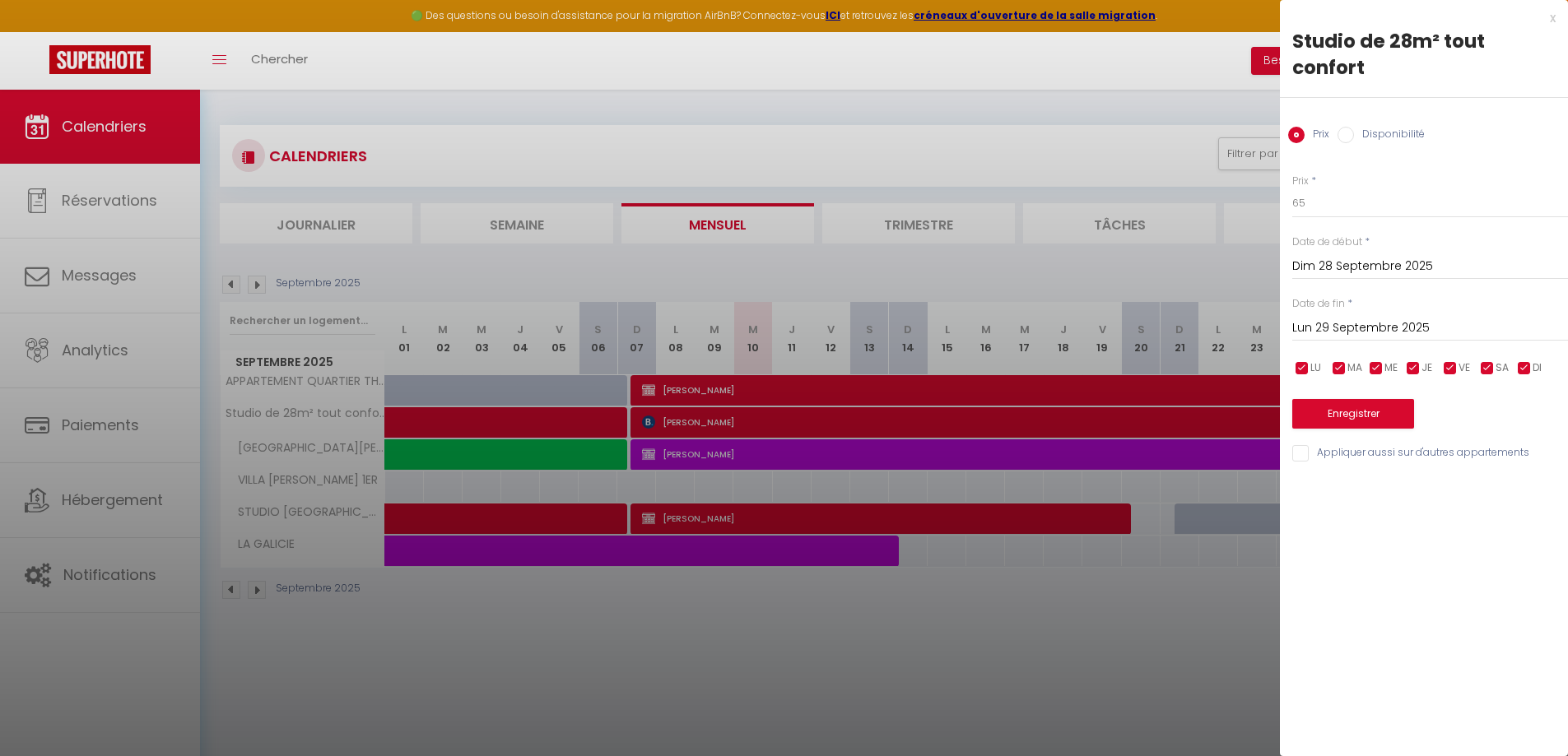
click at [1167, 606] on div at bounding box center [784, 378] width 1568 height 756
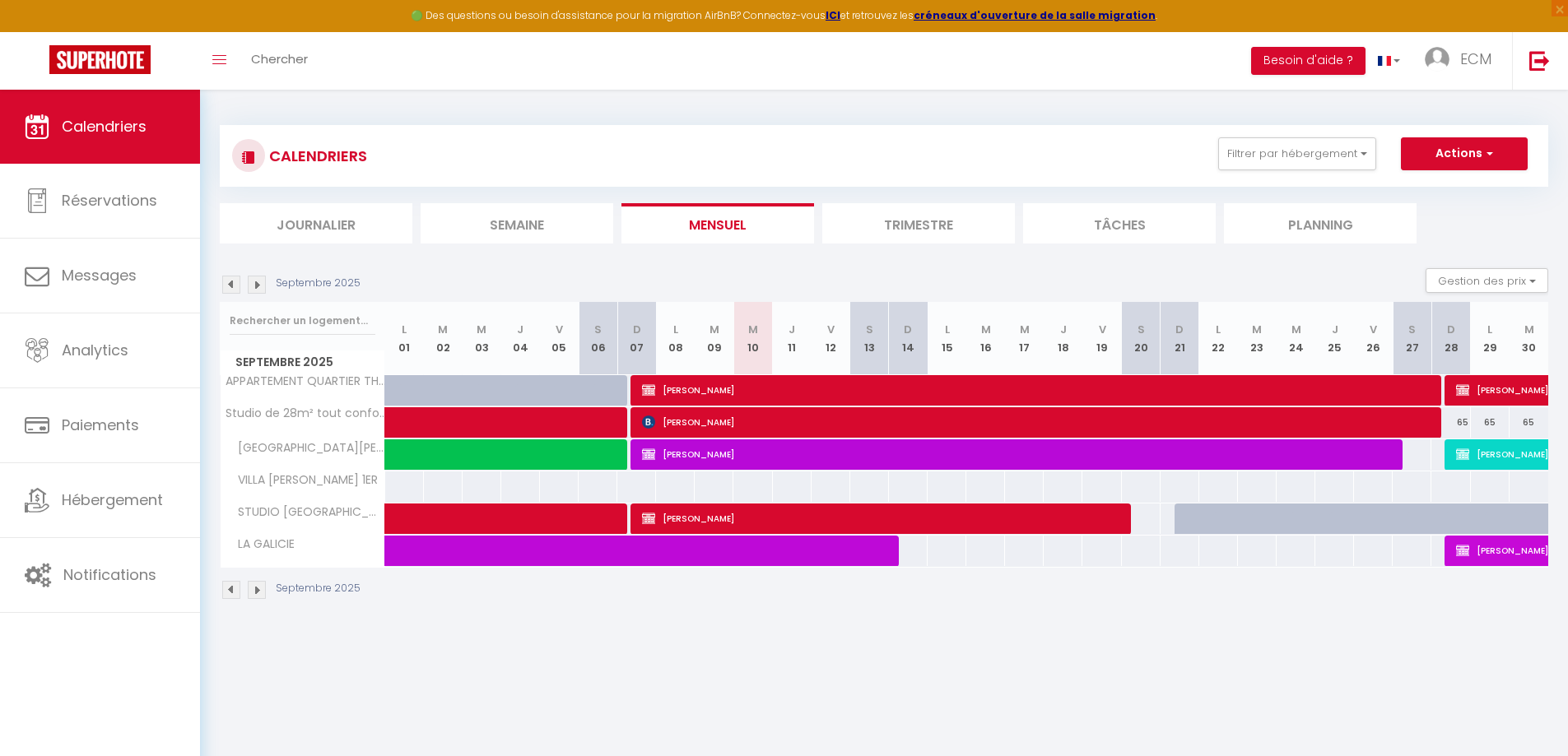
click at [259, 288] on img at bounding box center [257, 285] width 18 height 18
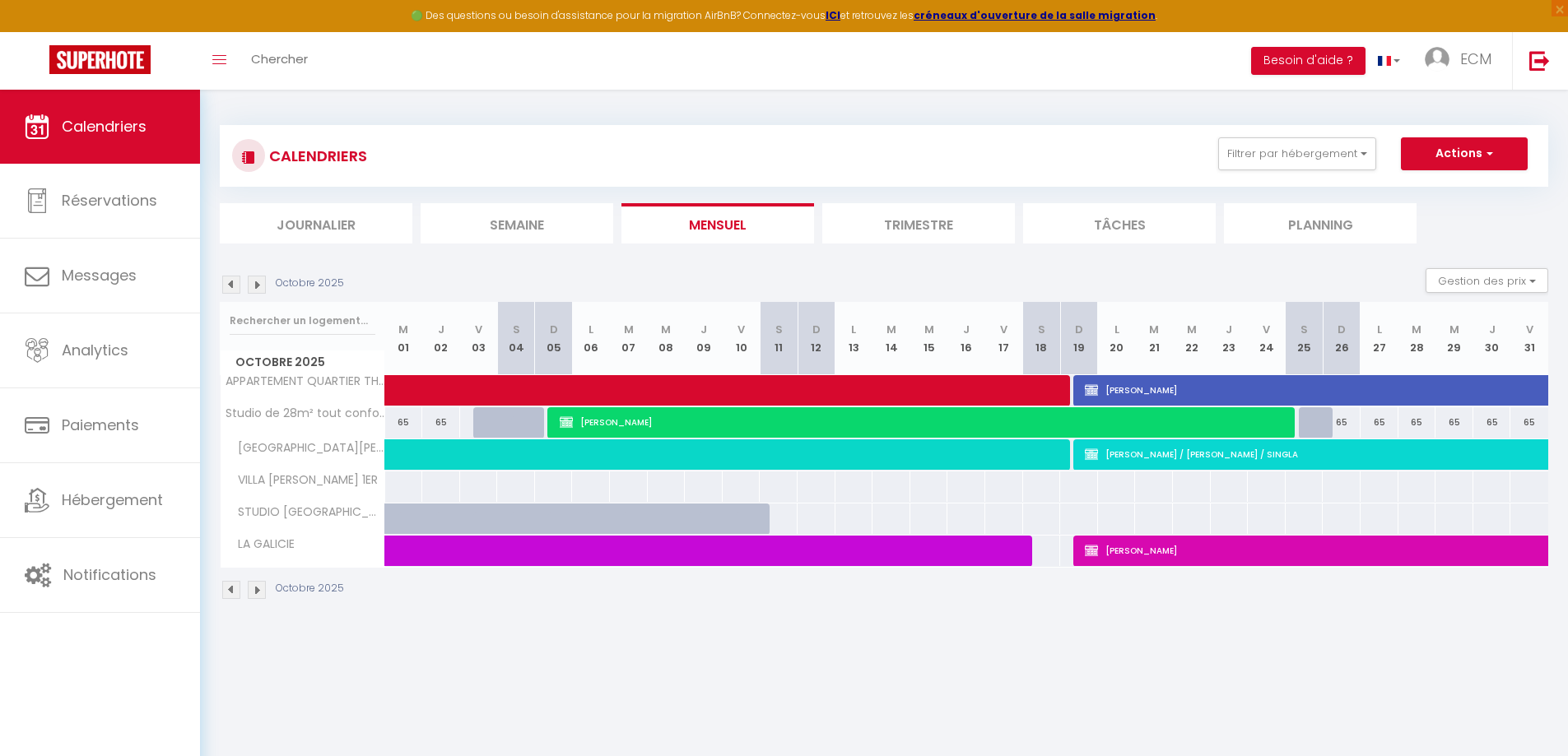
click at [264, 289] on img at bounding box center [257, 285] width 18 height 18
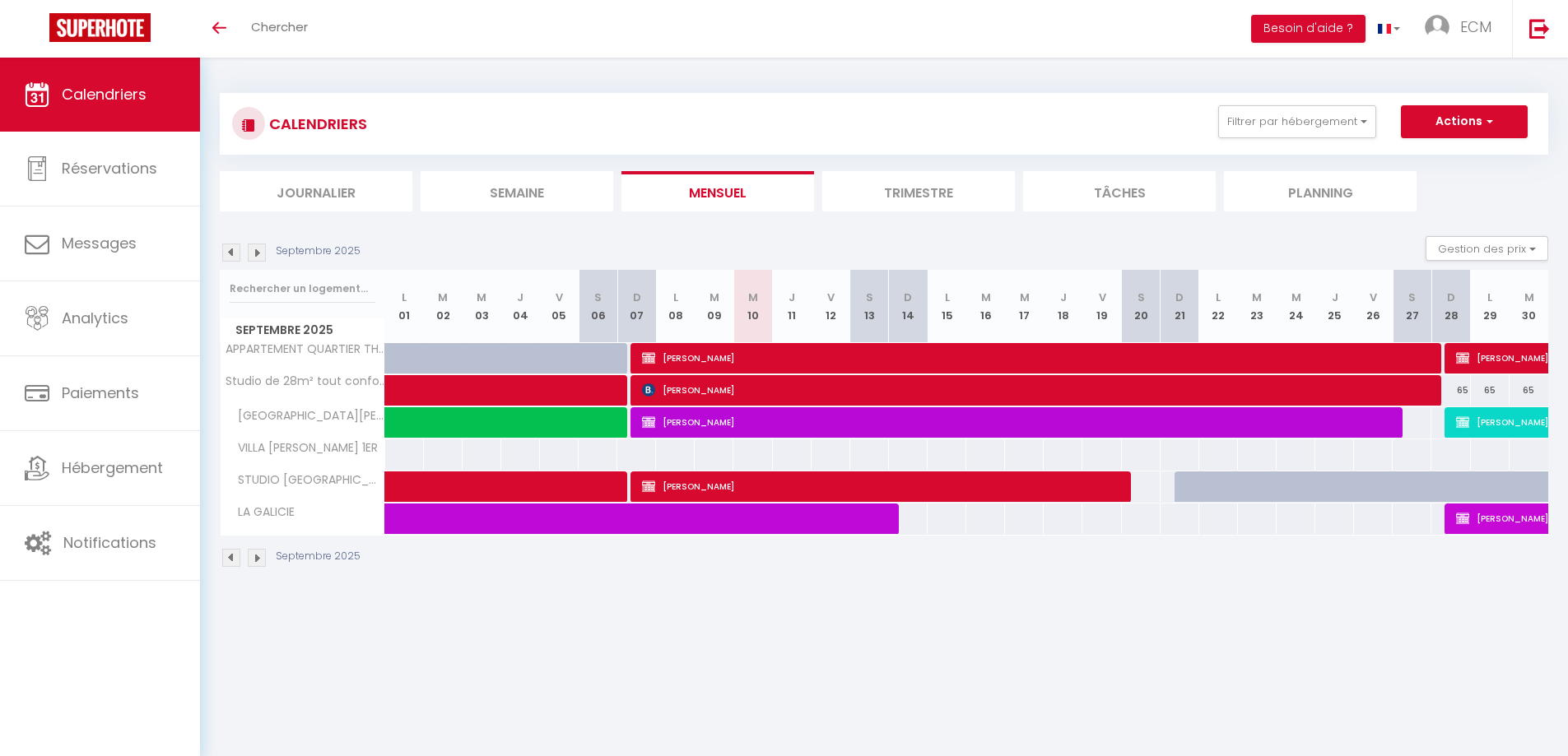
click at [254, 248] on img at bounding box center [257, 253] width 18 height 18
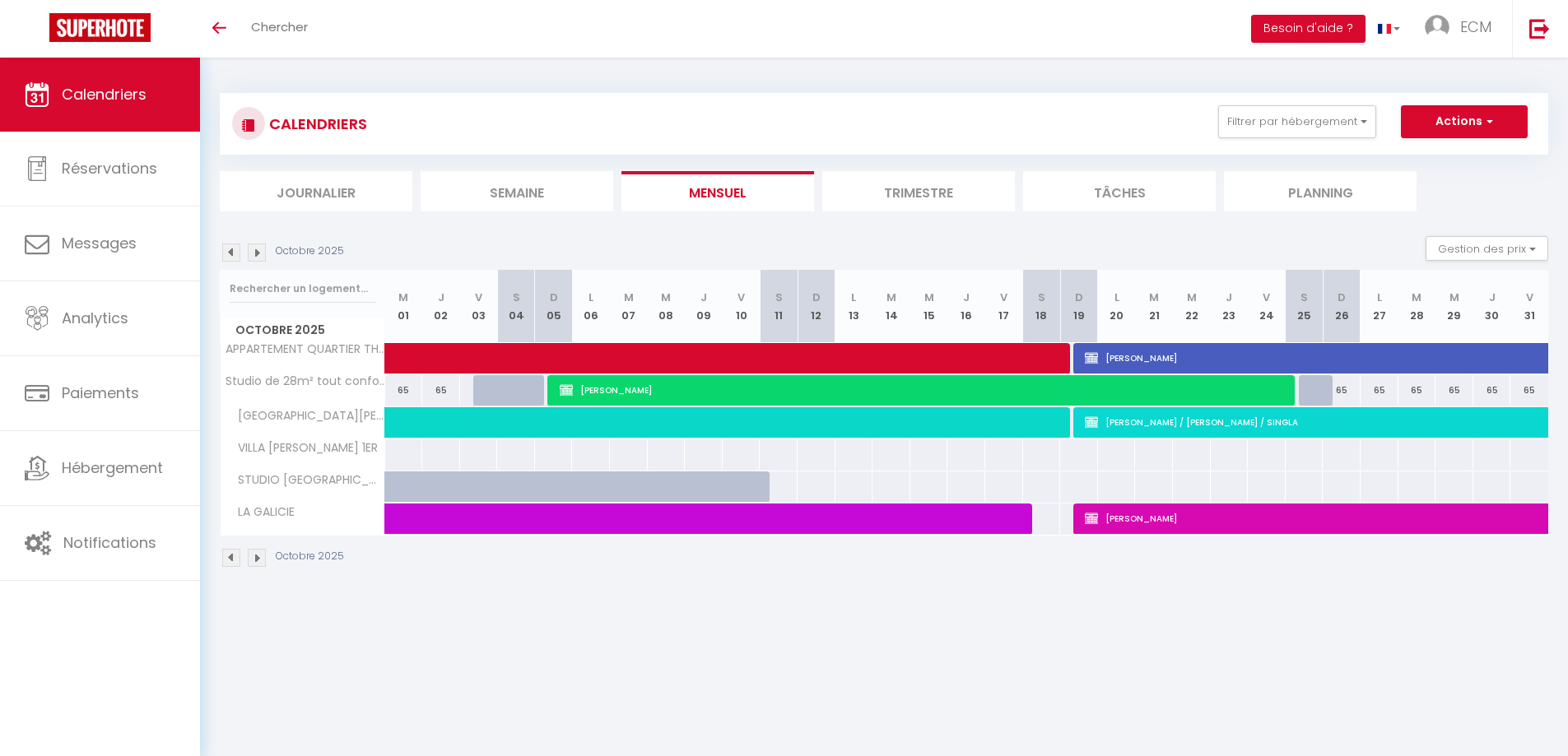
click at [253, 252] on img at bounding box center [257, 253] width 18 height 18
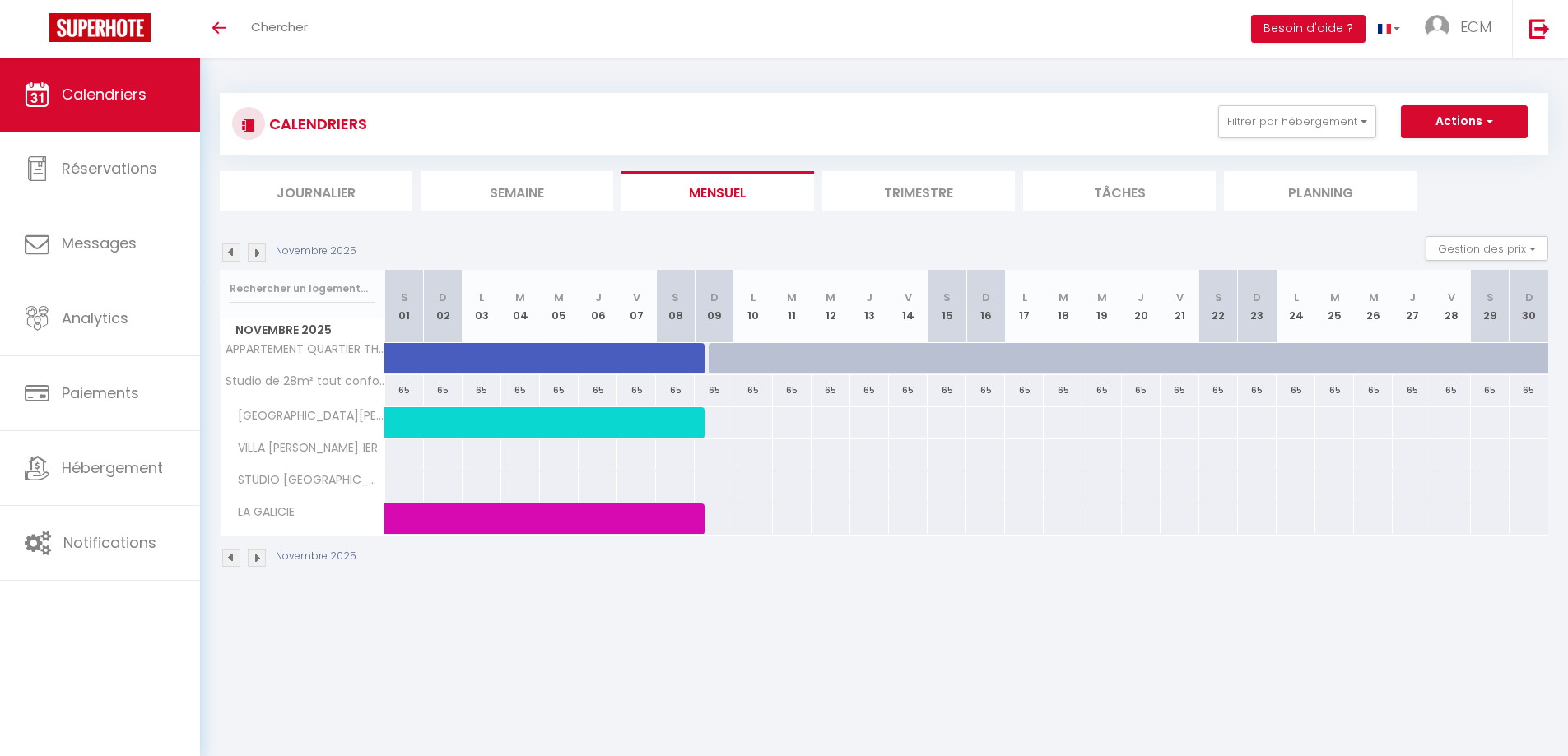
click at [258, 258] on img at bounding box center [257, 253] width 18 height 18
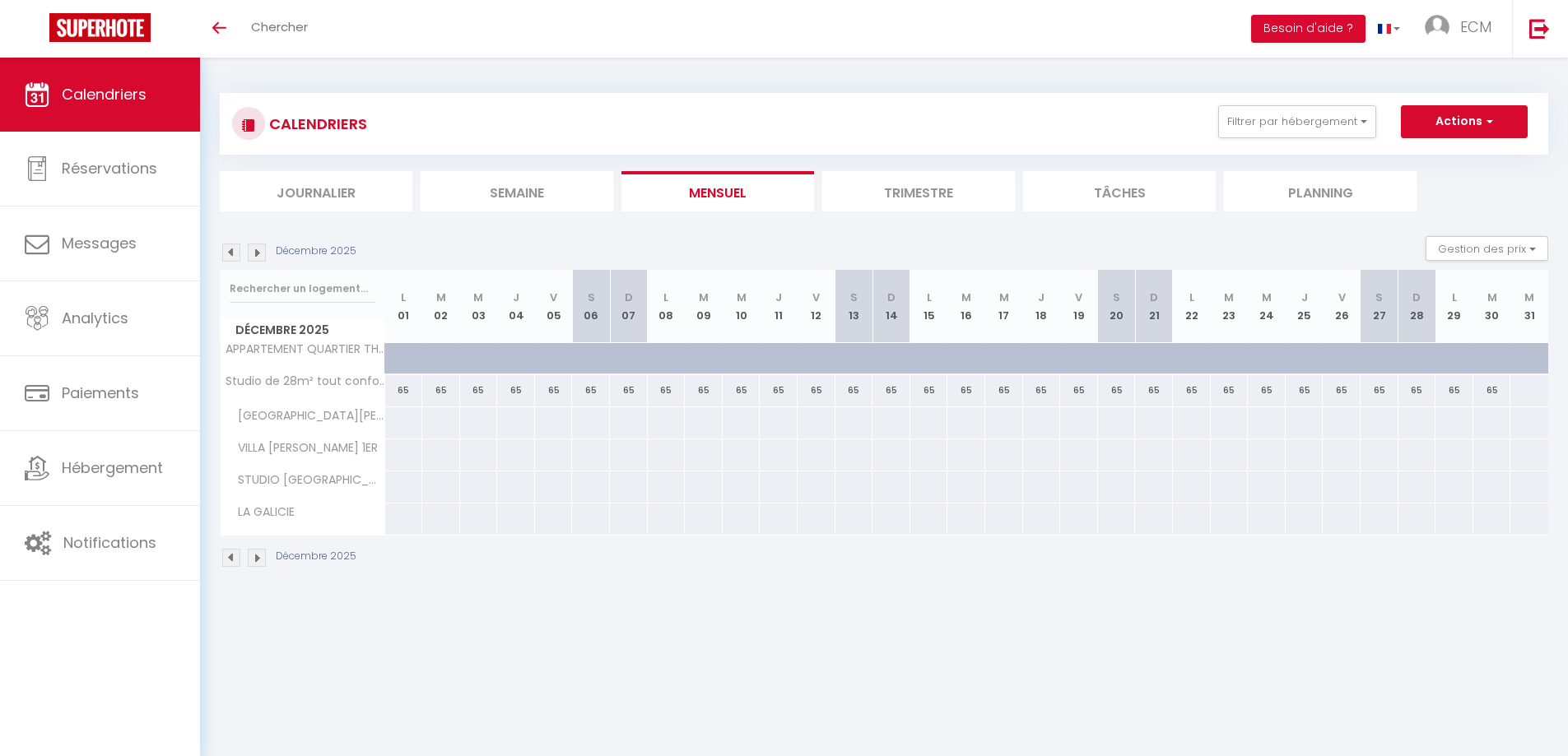
click at [232, 258] on img at bounding box center [232, 253] width 18 height 18
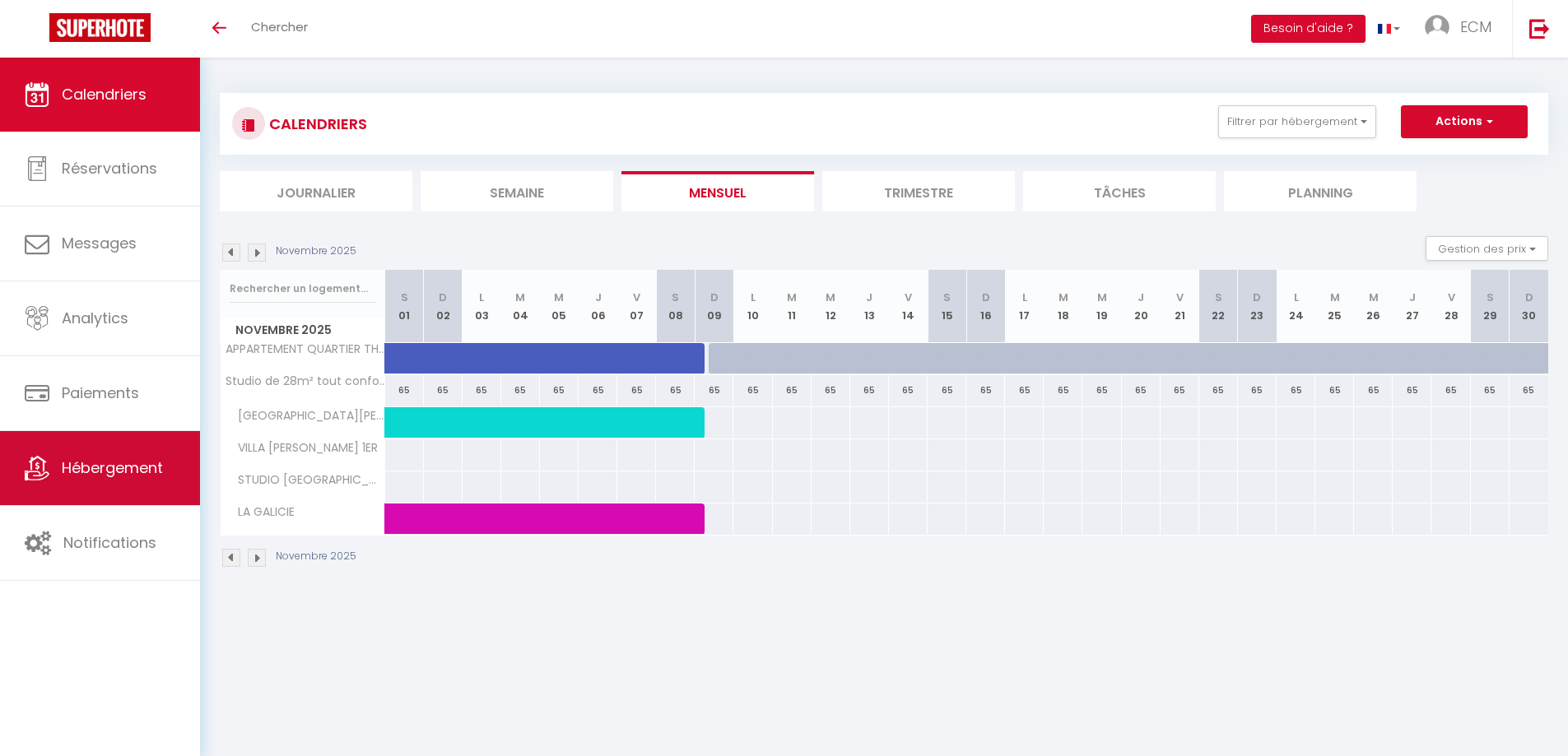
click at [110, 467] on span "Hébergement" at bounding box center [112, 467] width 101 height 21
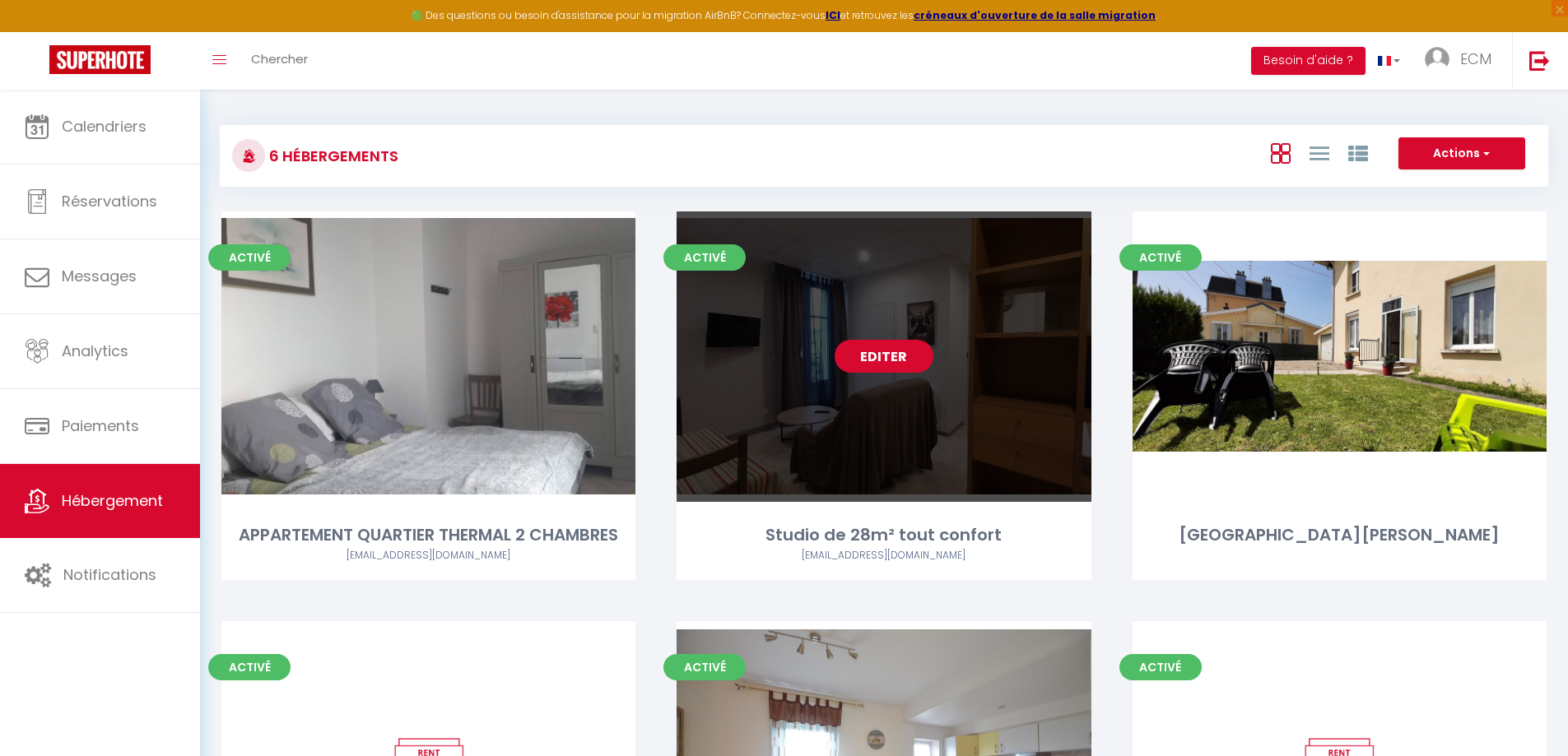
click at [857, 352] on link "Editer" at bounding box center [884, 355] width 99 height 33
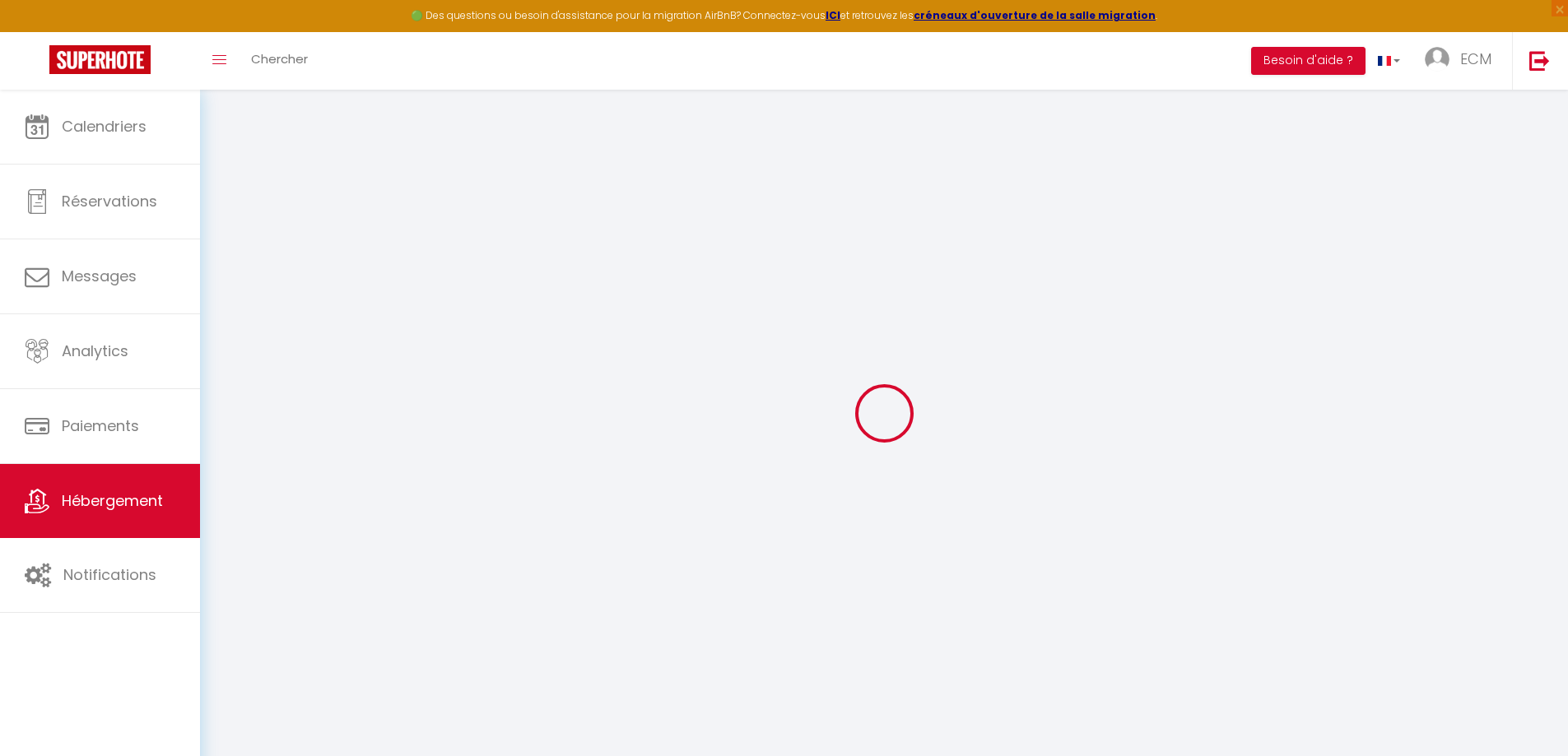
select select "+ 22 %"
select select
checkbox input "false"
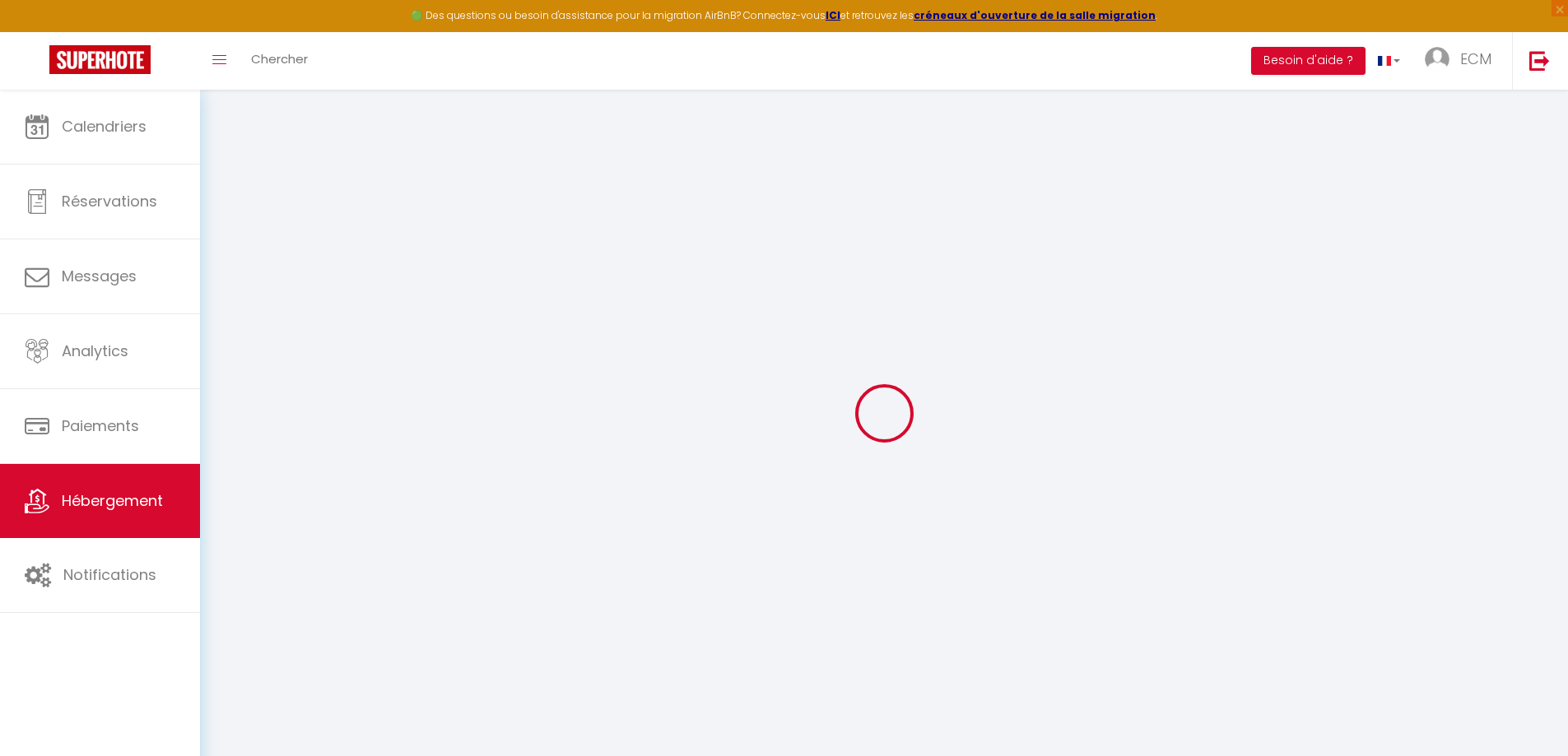
checkbox input "false"
select select
select select "2"
select select
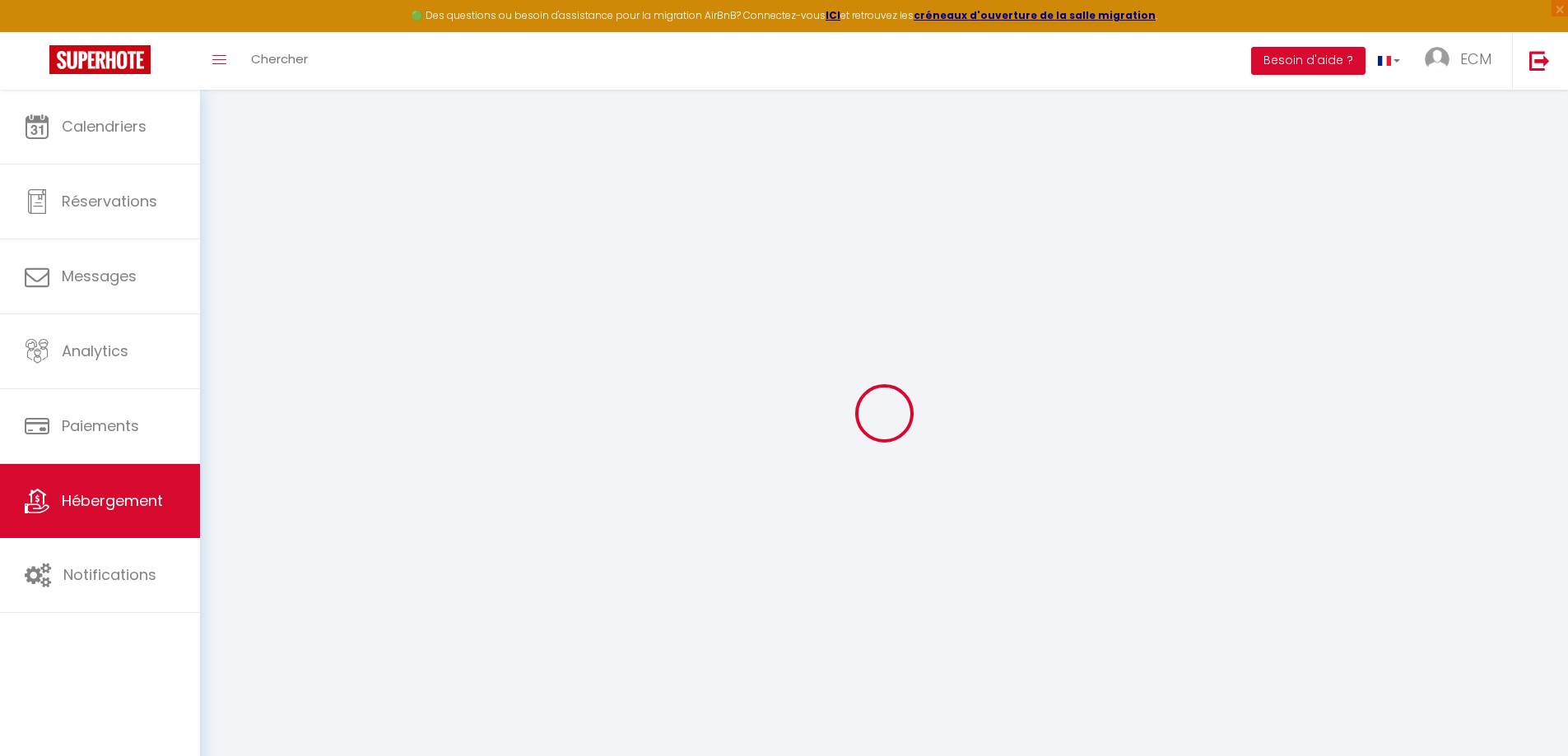
select select "EUR"
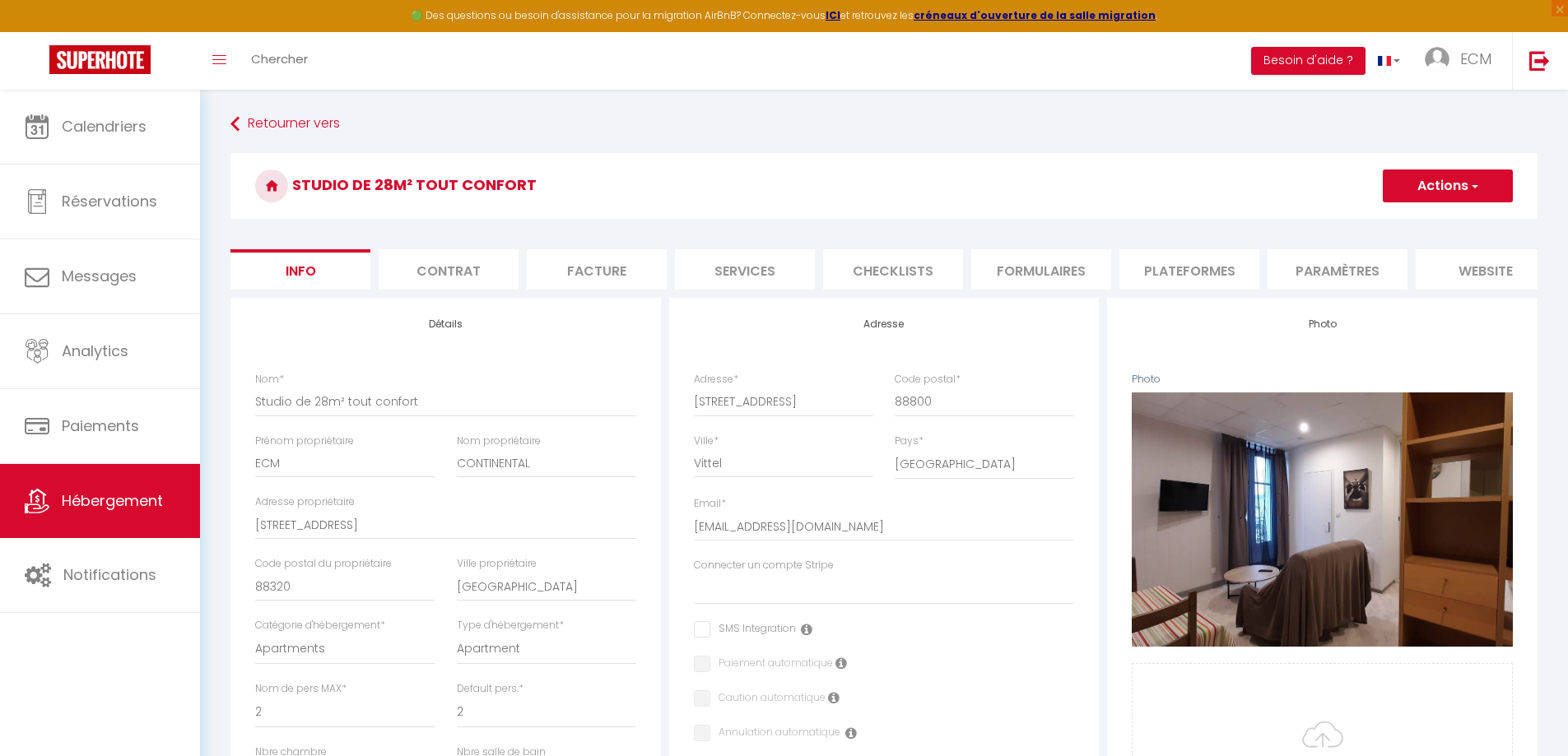
click at [1150, 273] on li "Plateformes" at bounding box center [1189, 269] width 140 height 40
select select
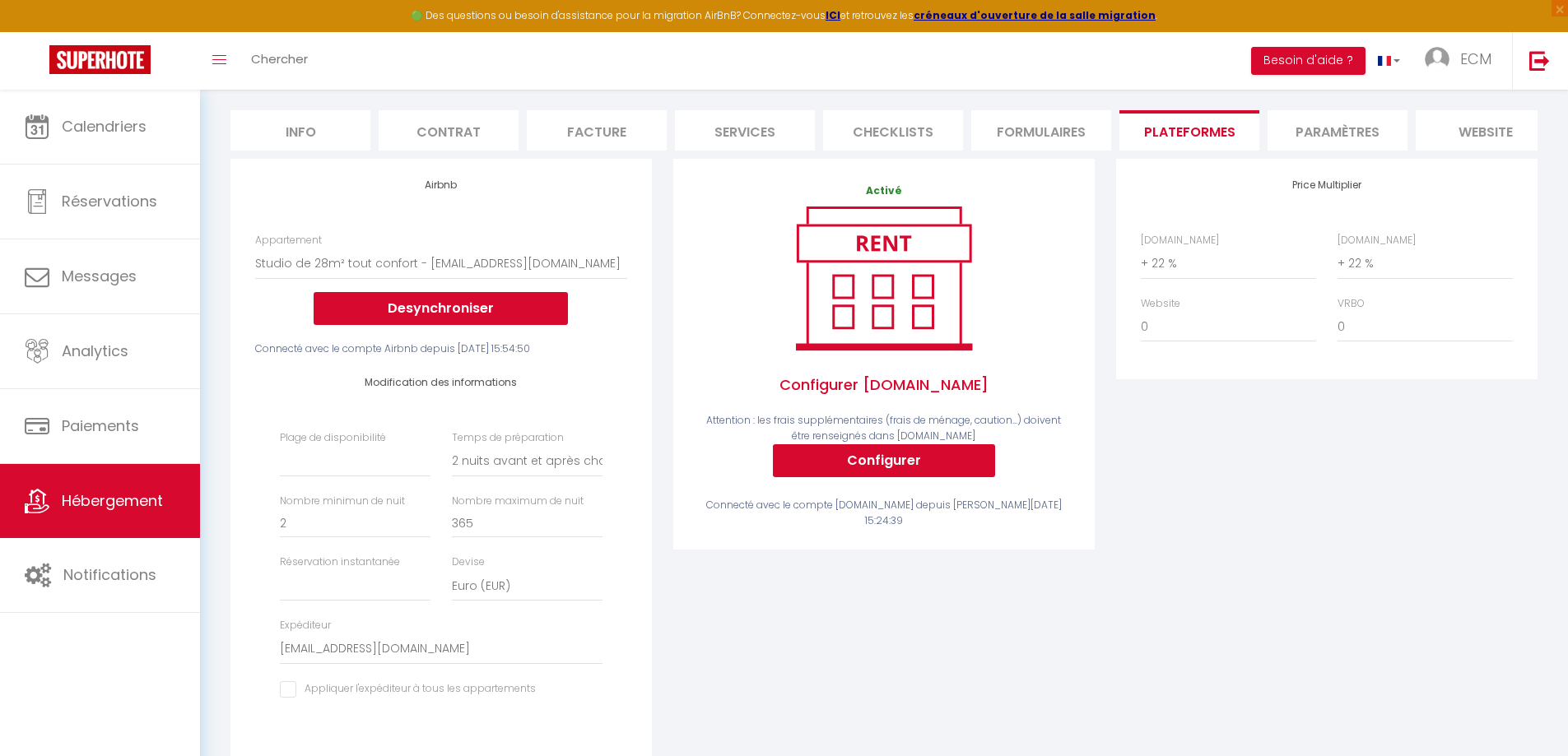
scroll to position [247, 0]
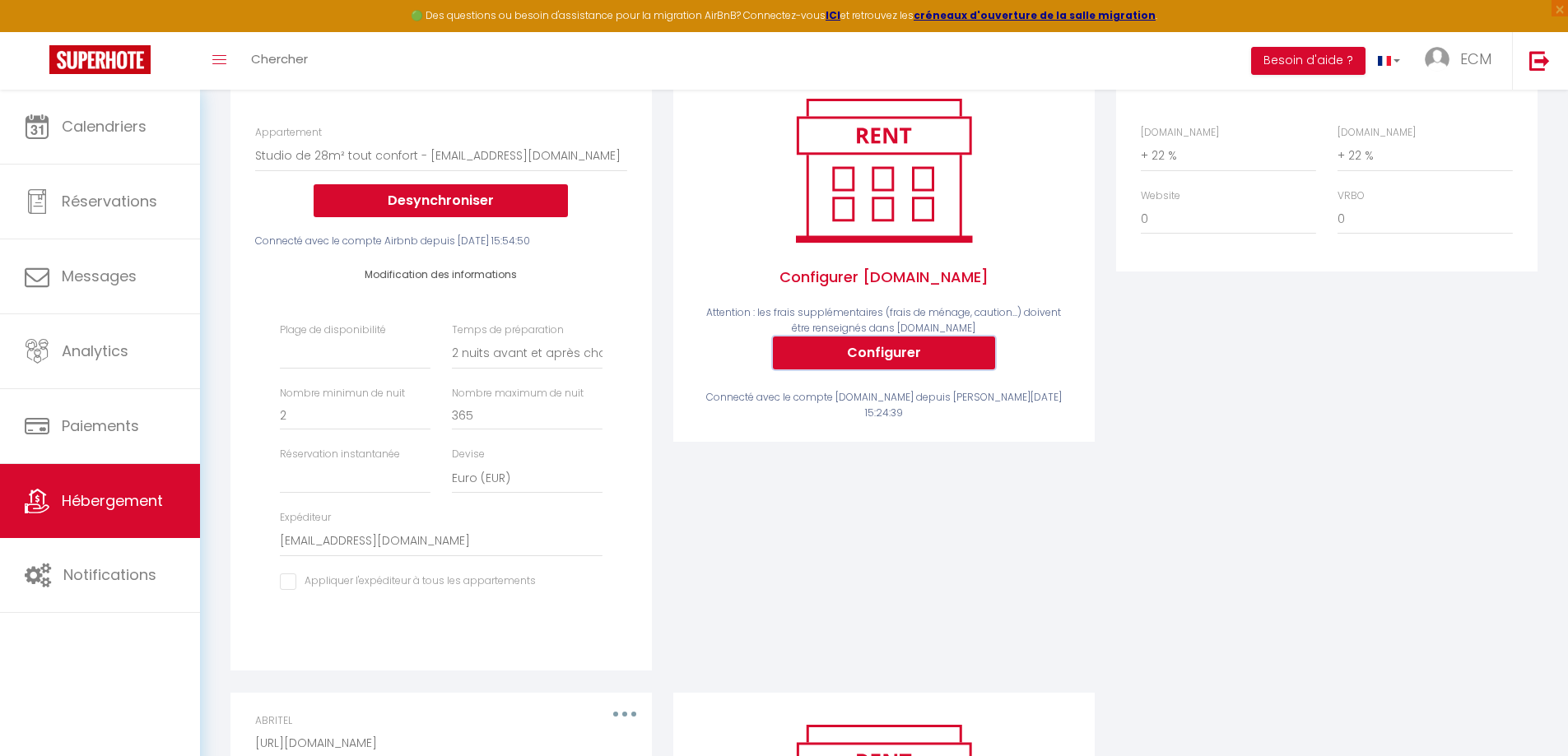
click at [847, 370] on button "Configurer" at bounding box center [884, 352] width 223 height 33
select select
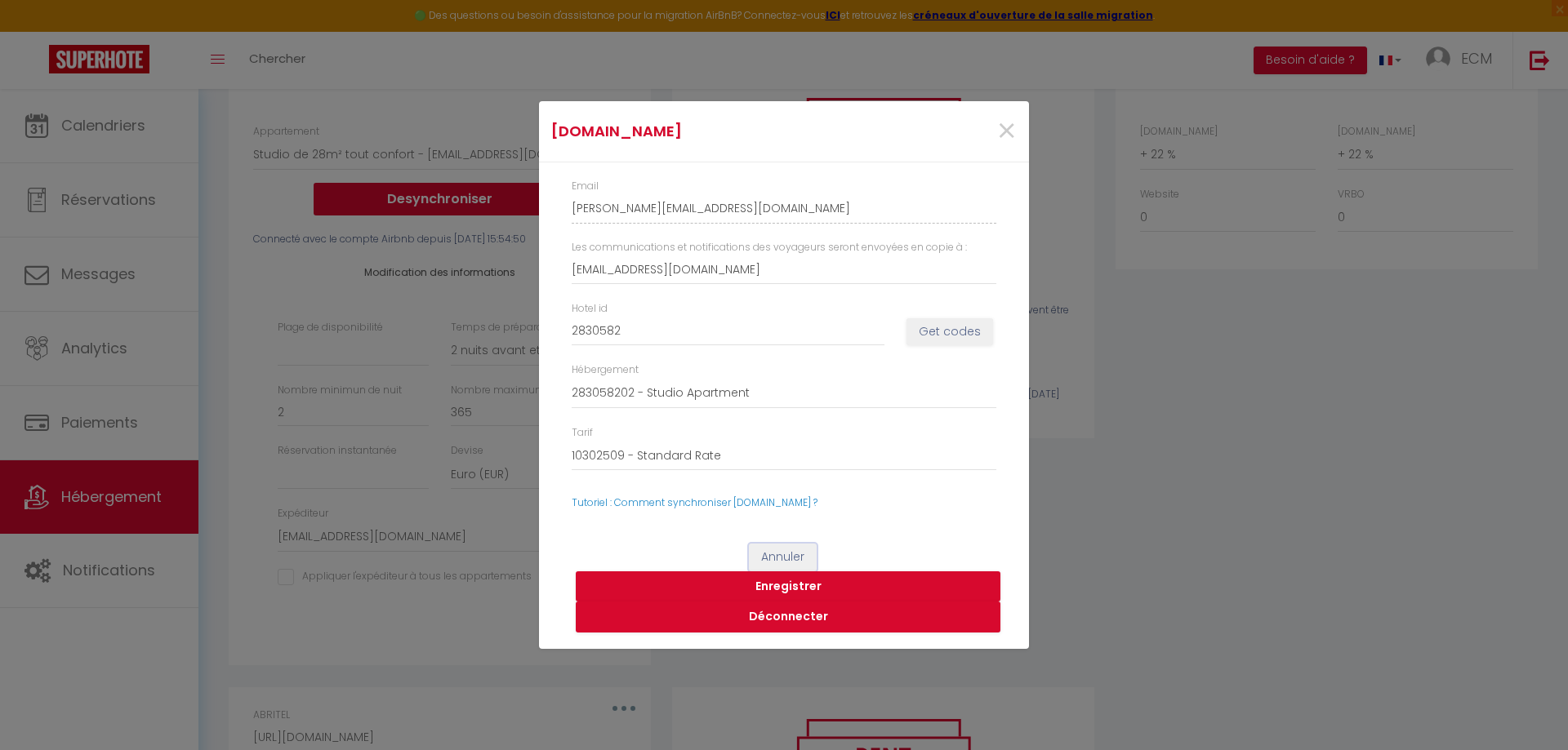
click at [789, 553] on button "Annuler" at bounding box center [783, 557] width 68 height 27
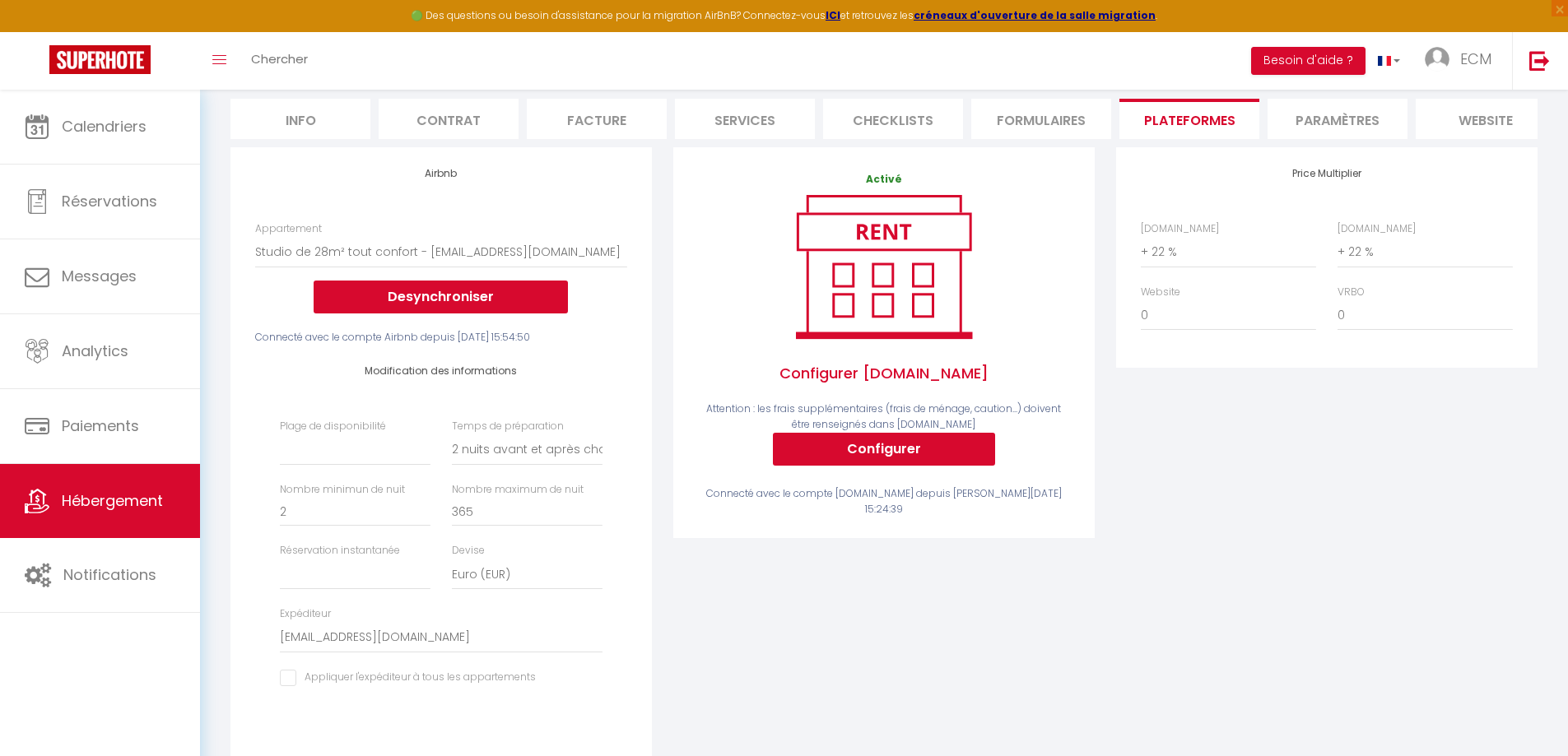
scroll to position [0, 0]
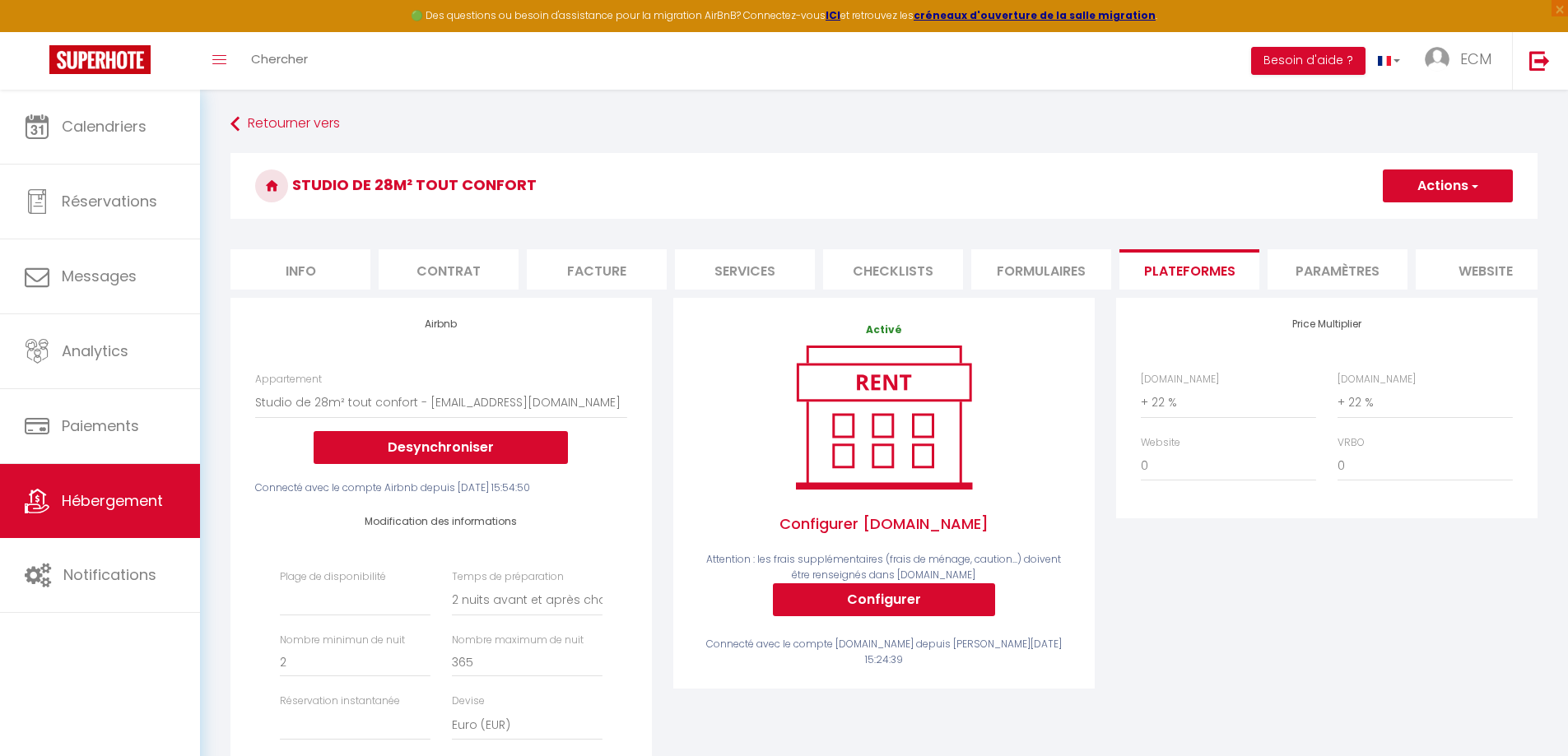
click at [275, 275] on li "Info" at bounding box center [300, 269] width 140 height 40
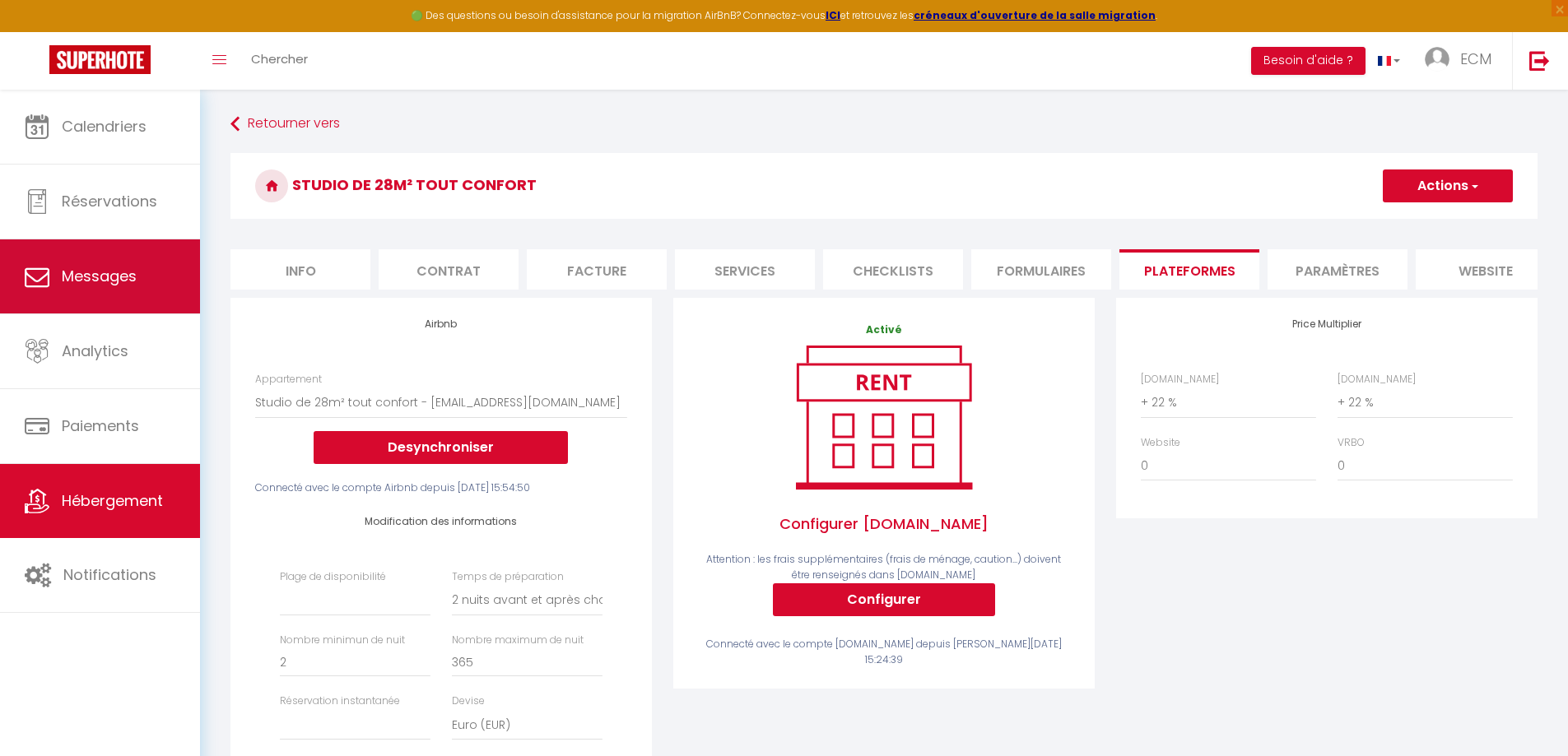
select select
checkbox input "false"
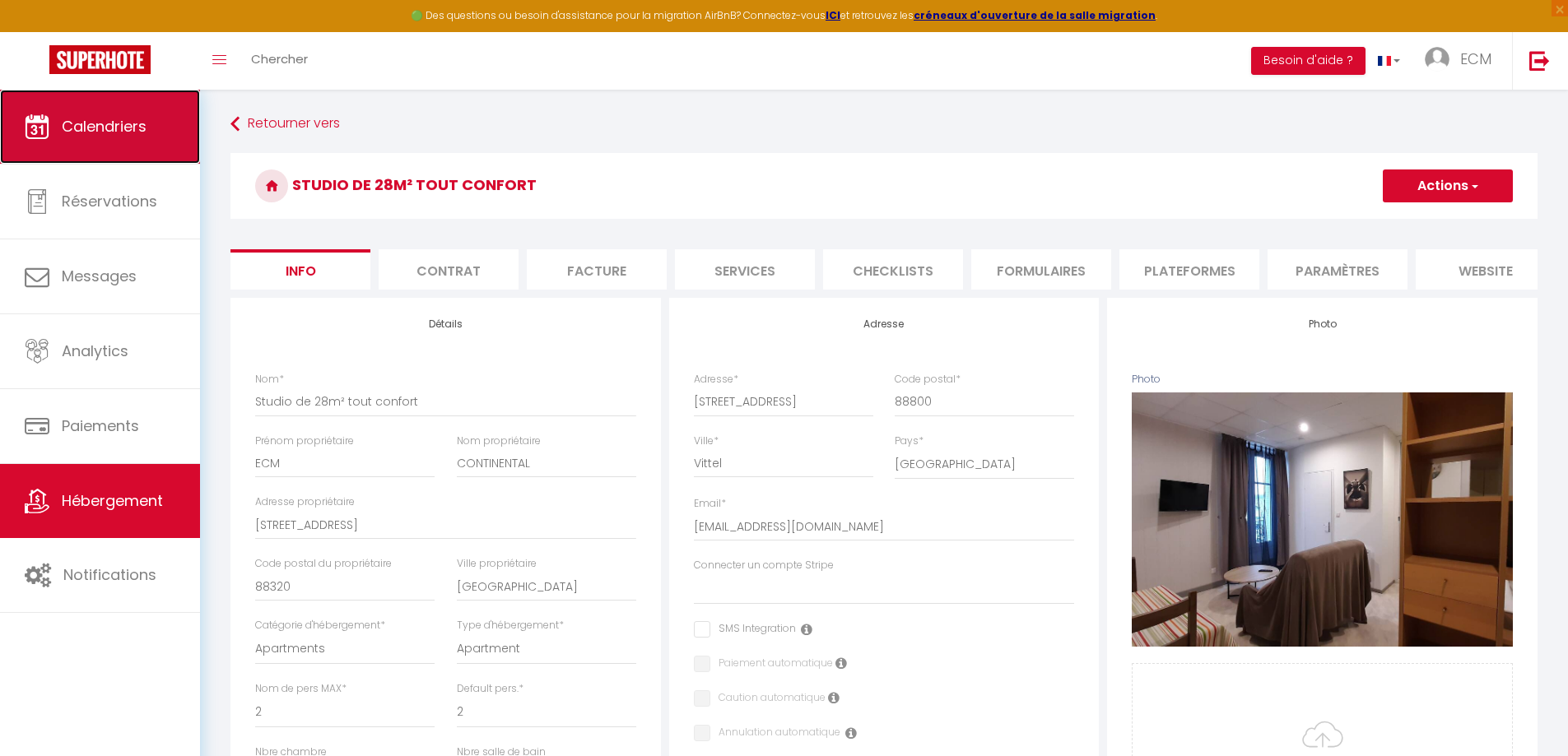
click at [97, 133] on span "Calendriers" at bounding box center [104, 126] width 85 height 21
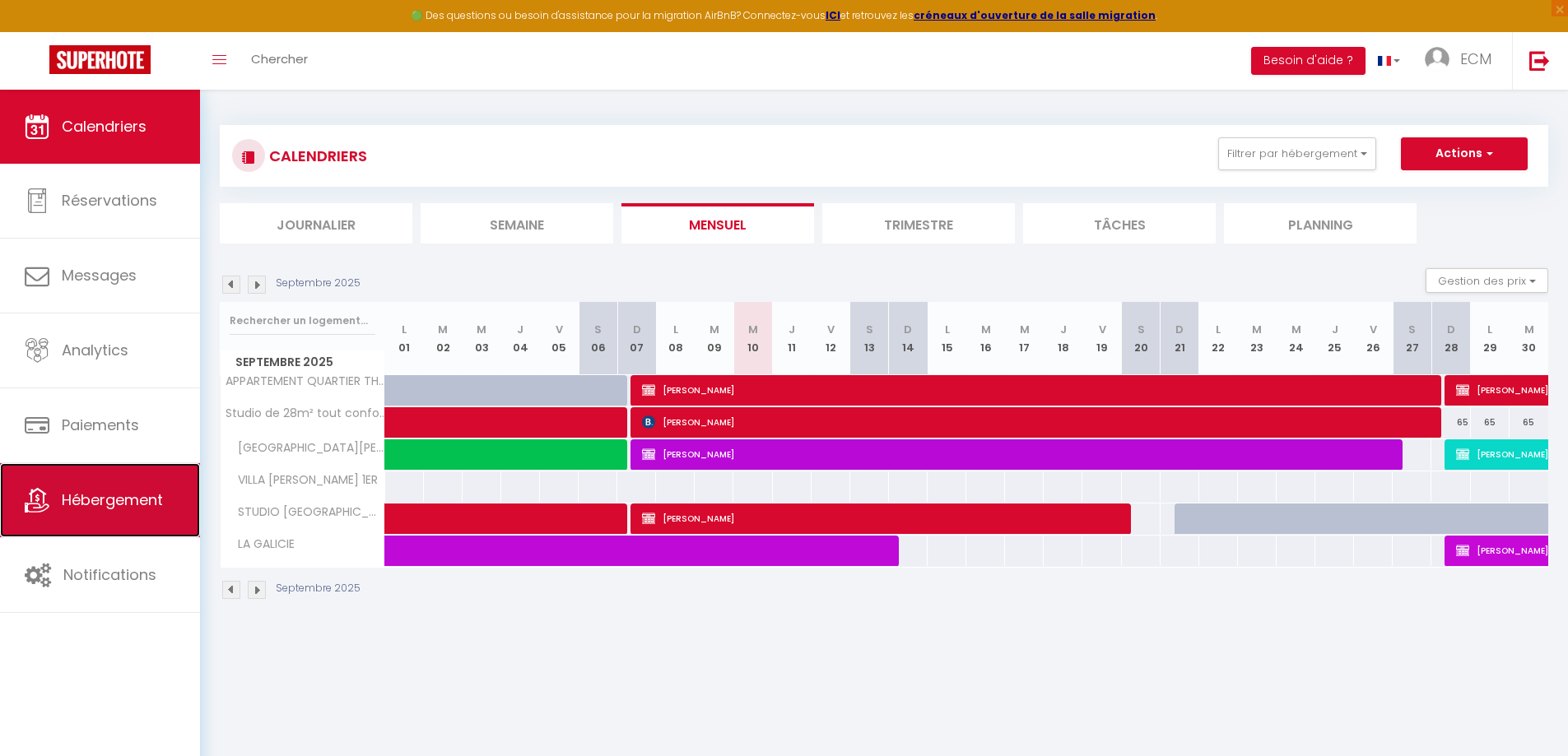
click at [95, 511] on link "Hébergement" at bounding box center [100, 500] width 200 height 74
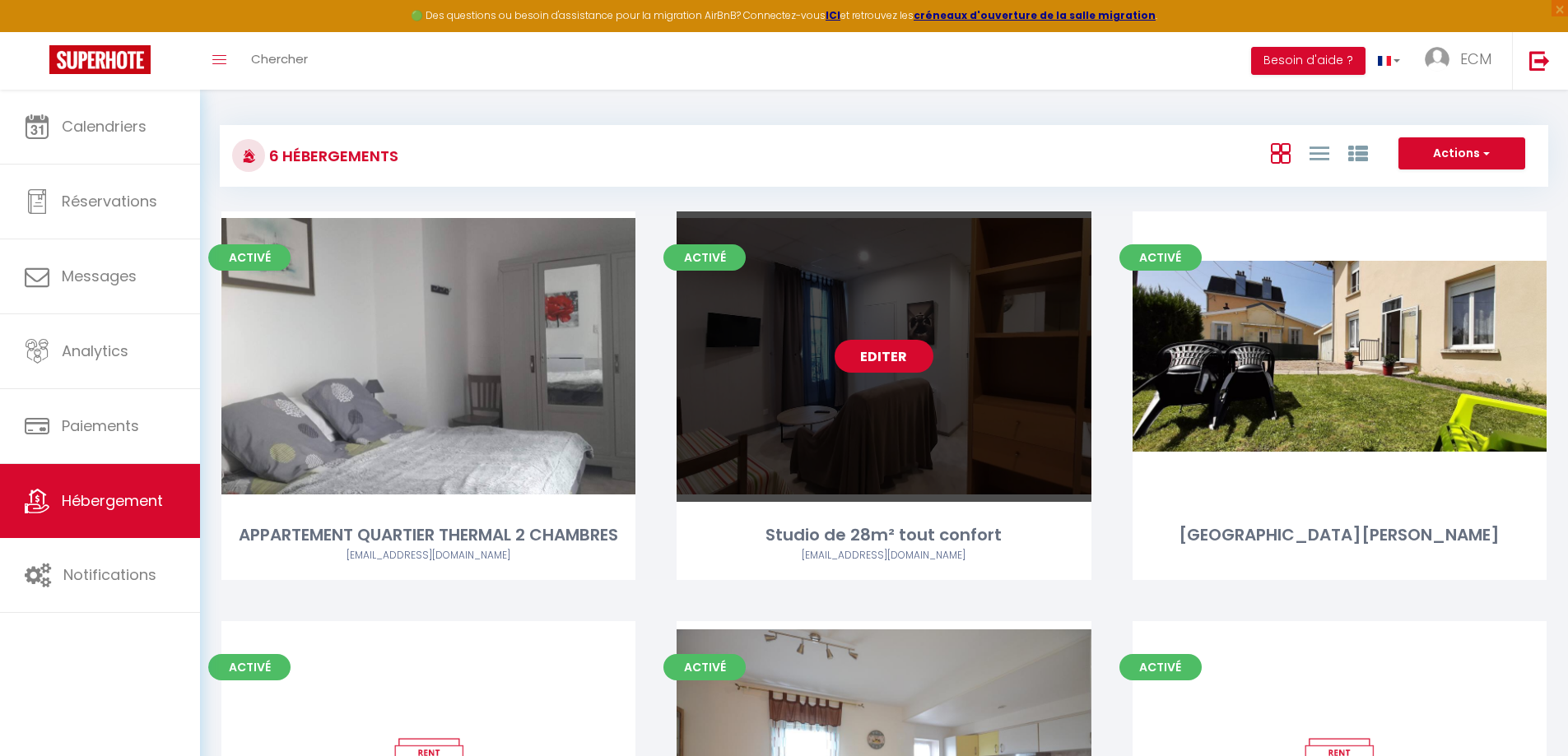
click at [866, 354] on link "Editer" at bounding box center [884, 355] width 99 height 33
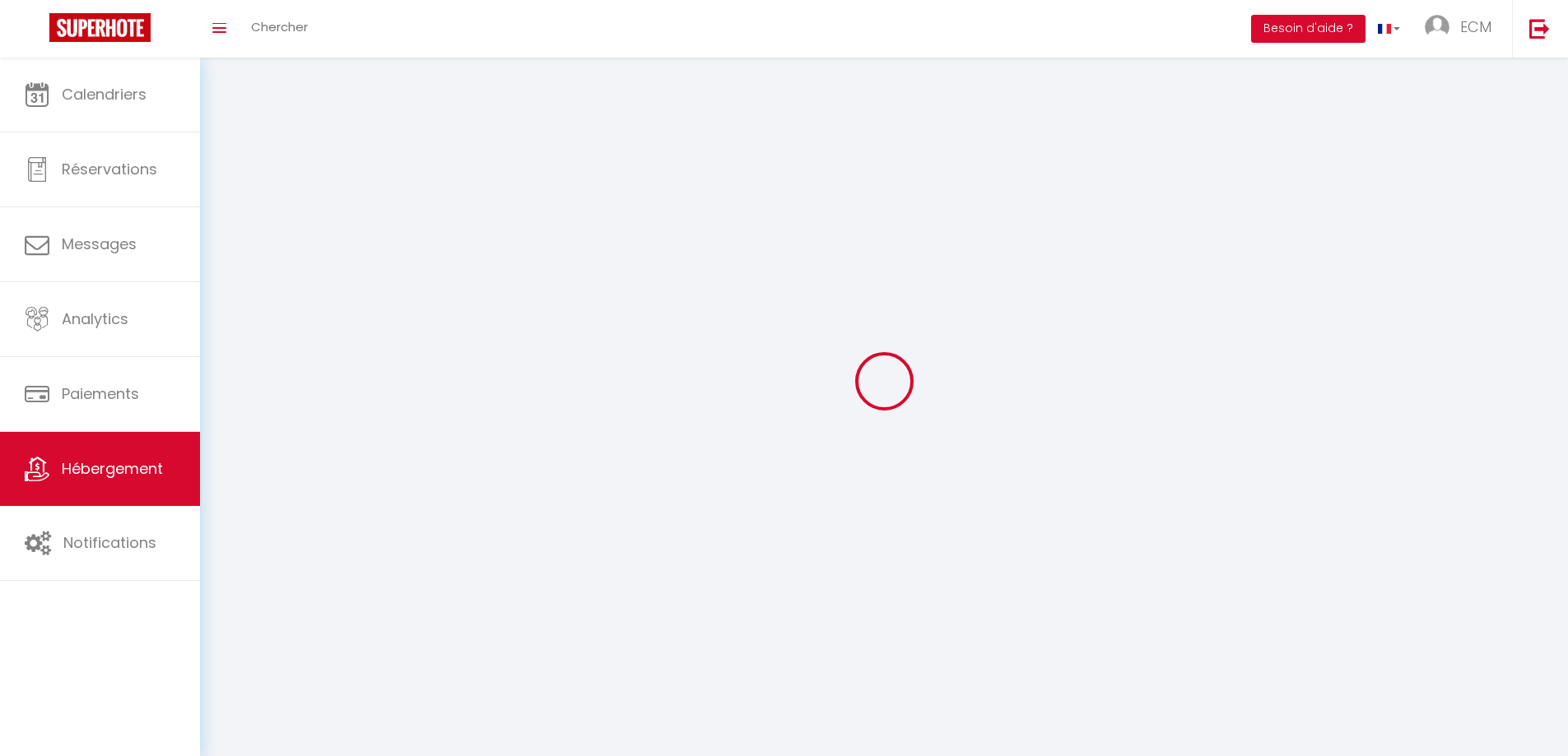
select select "1"
select select "28"
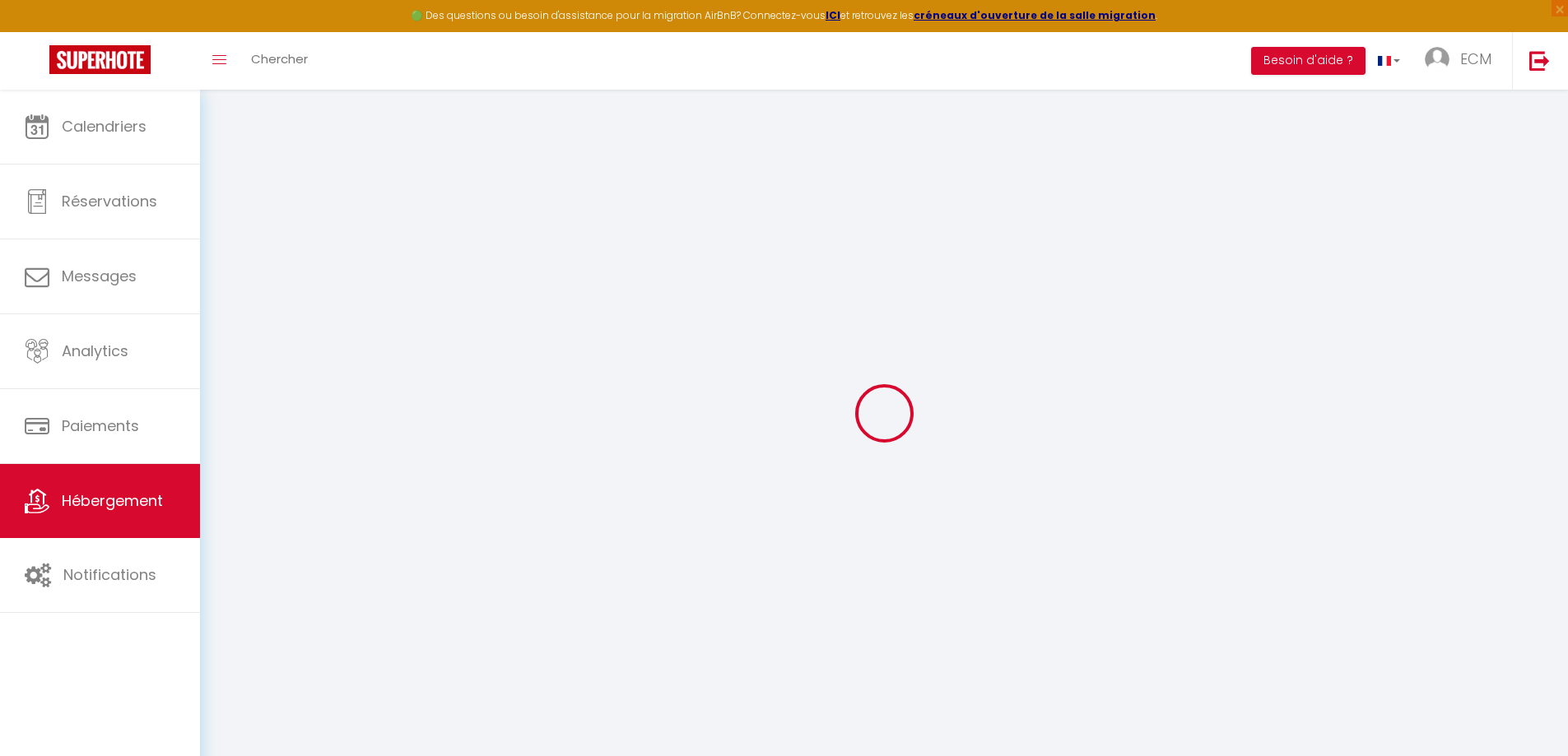
select select
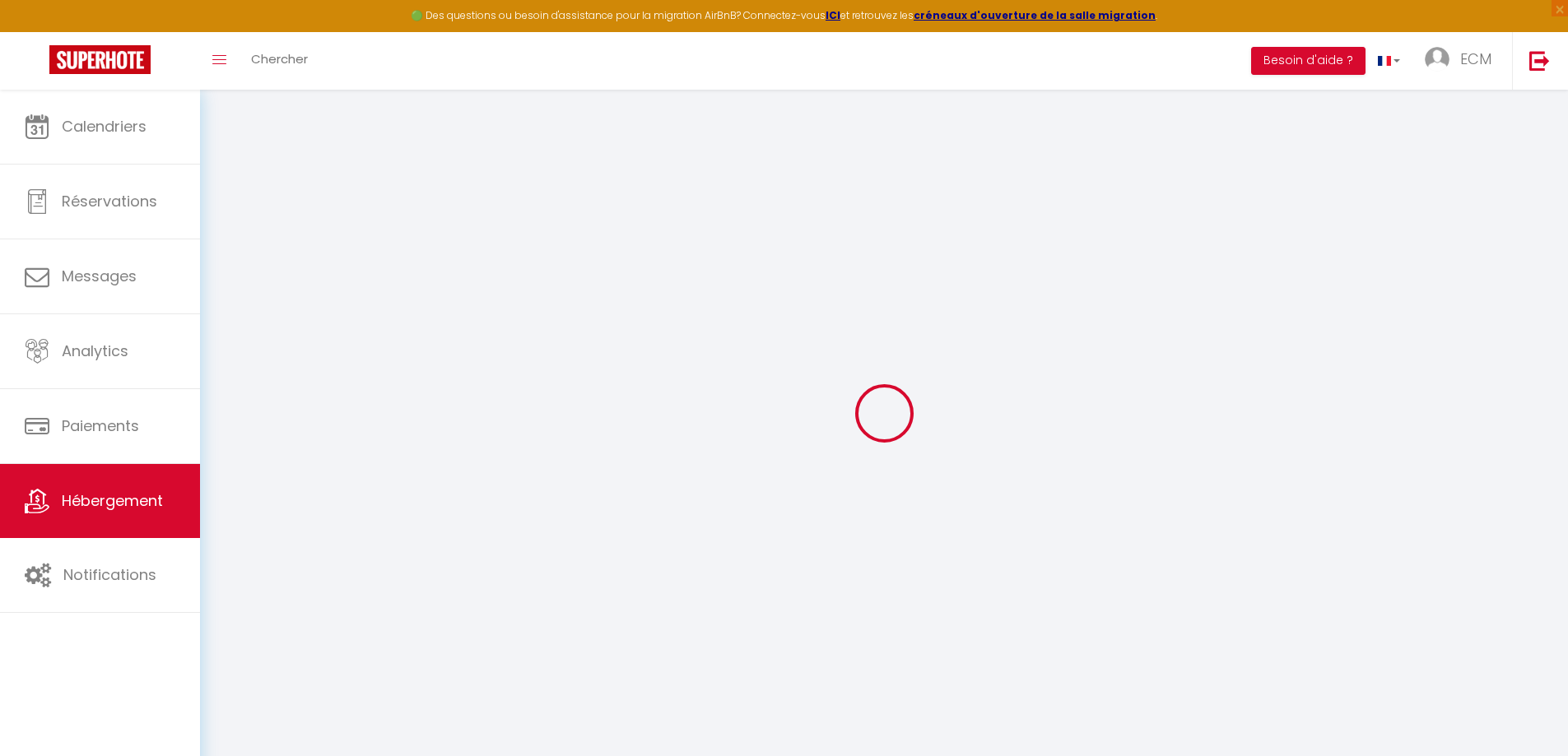
select select
checkbox input "false"
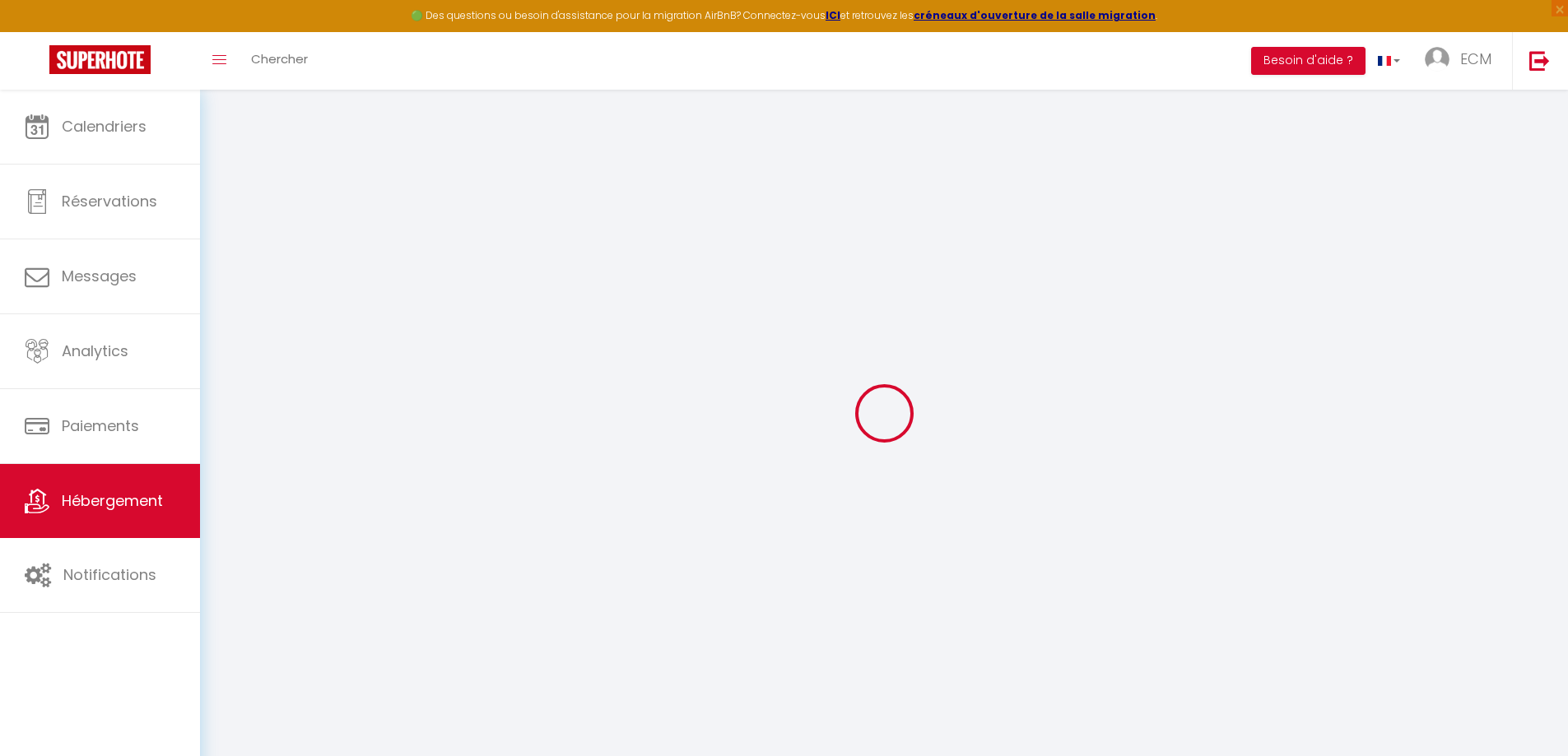
select select
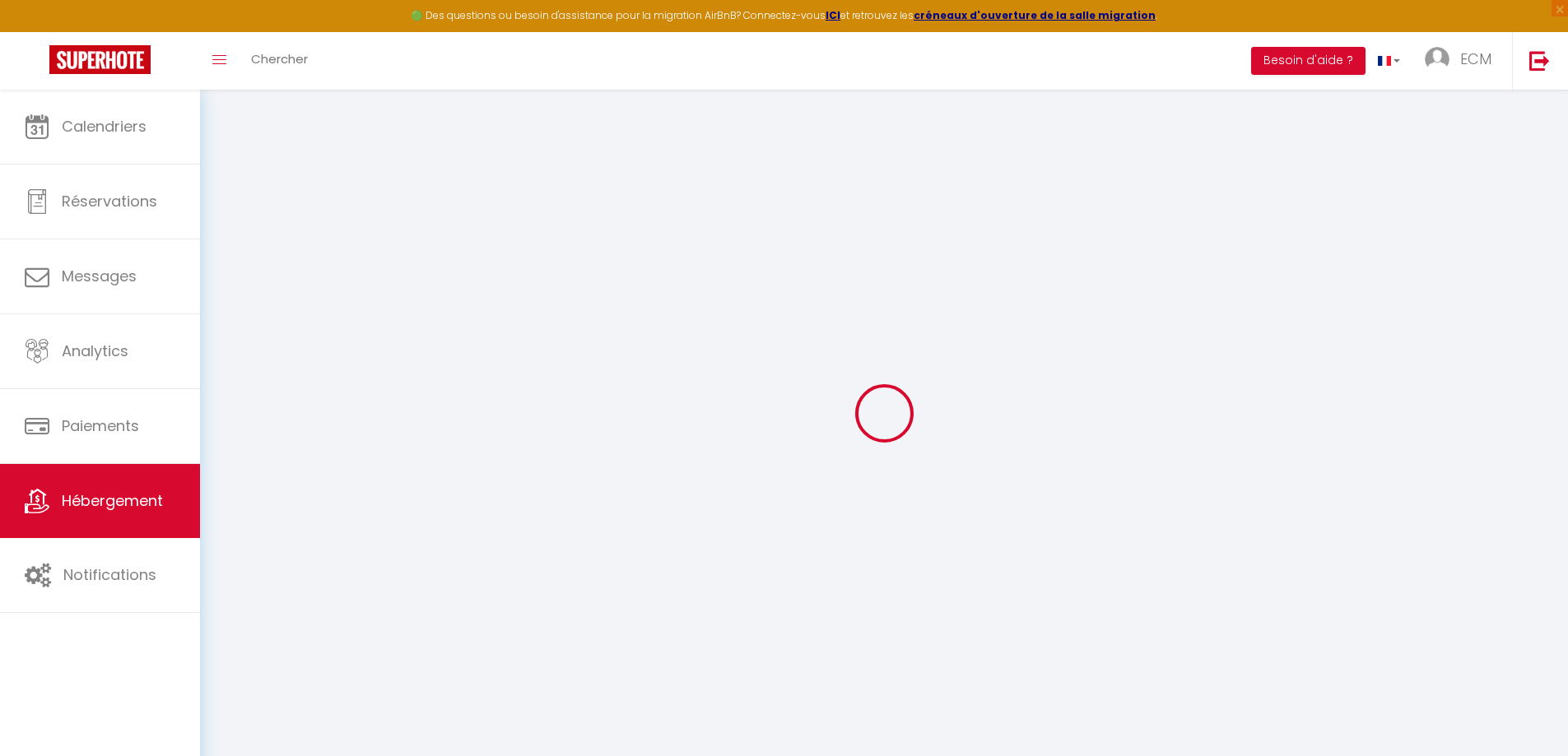
select select
checkbox input "false"
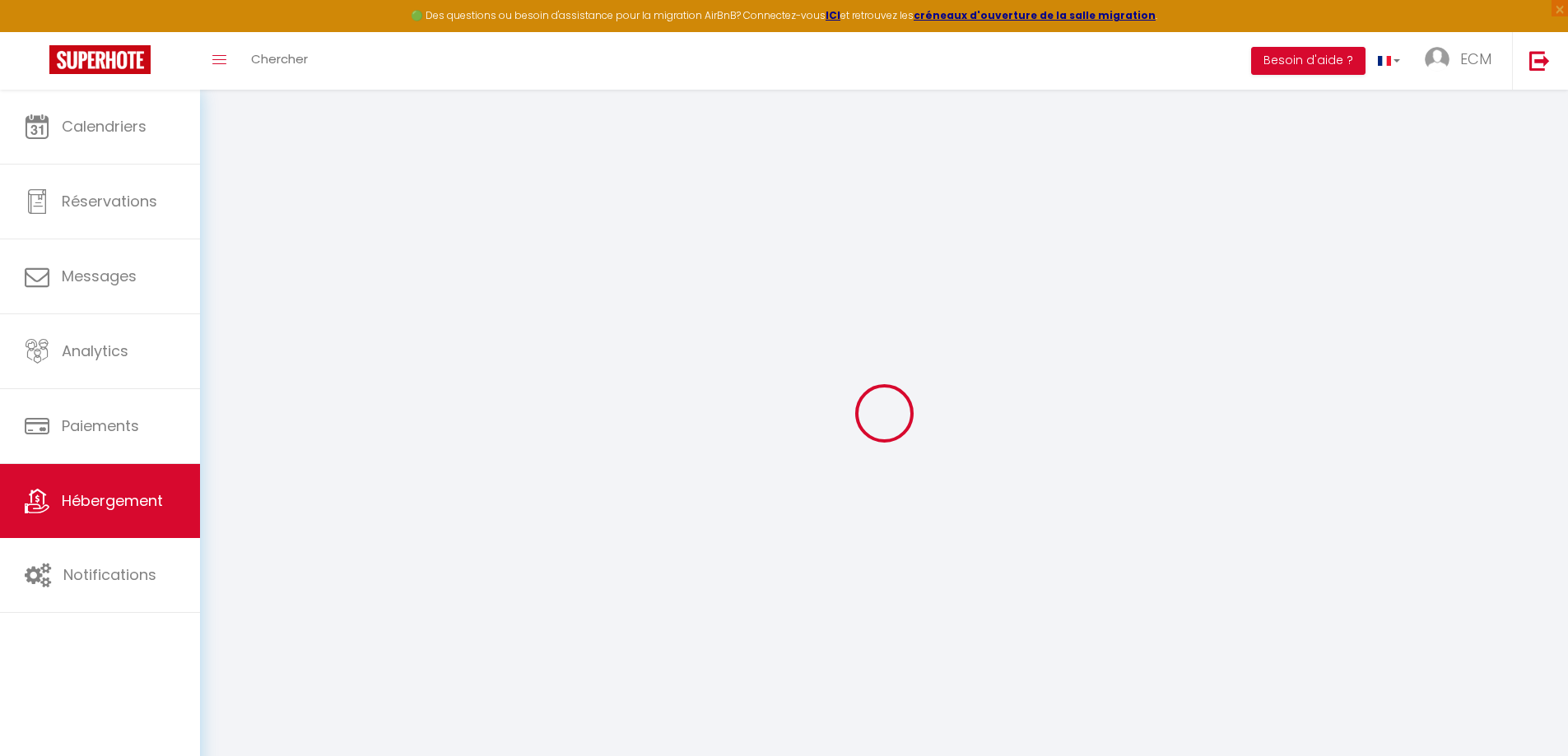
checkbox input "false"
select select
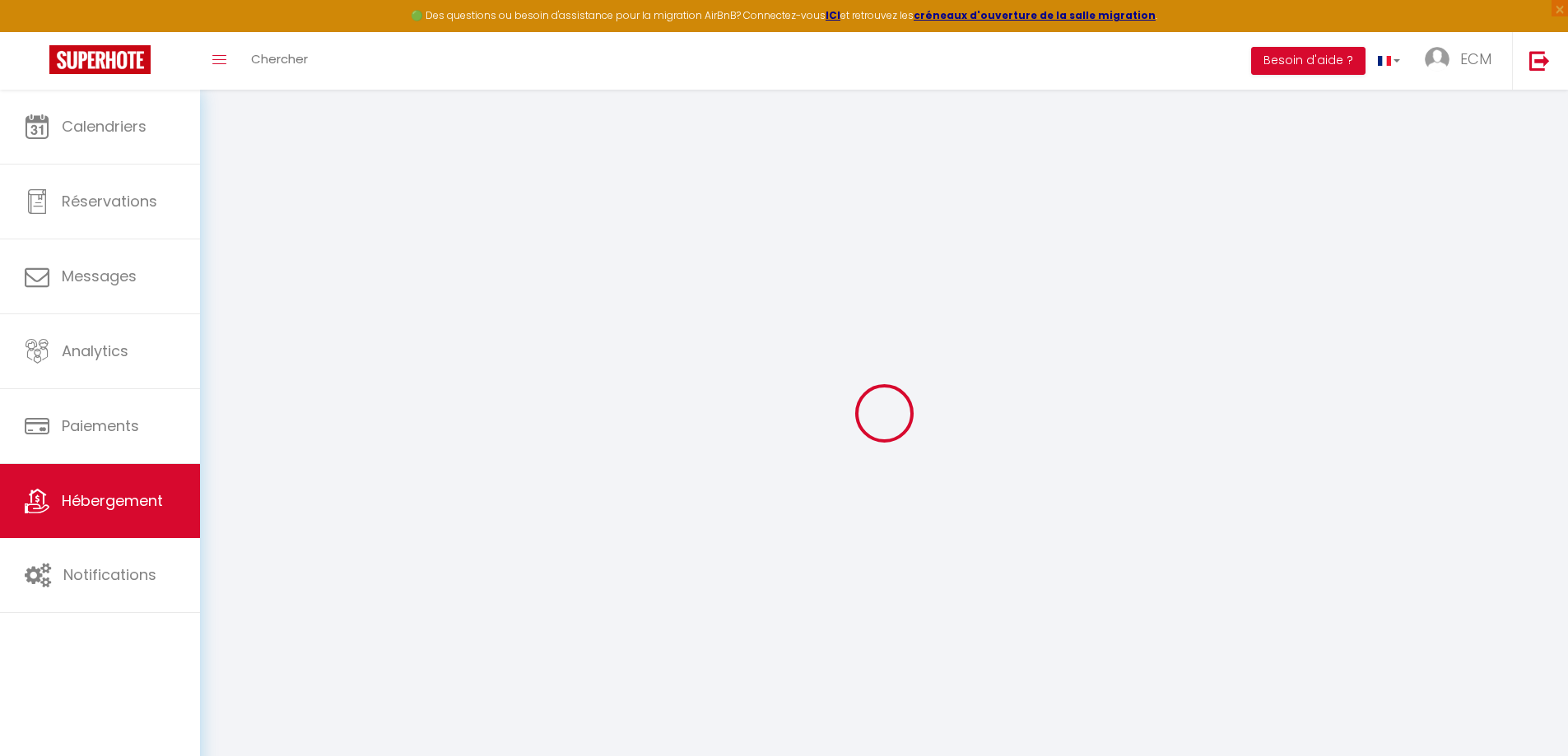
select select
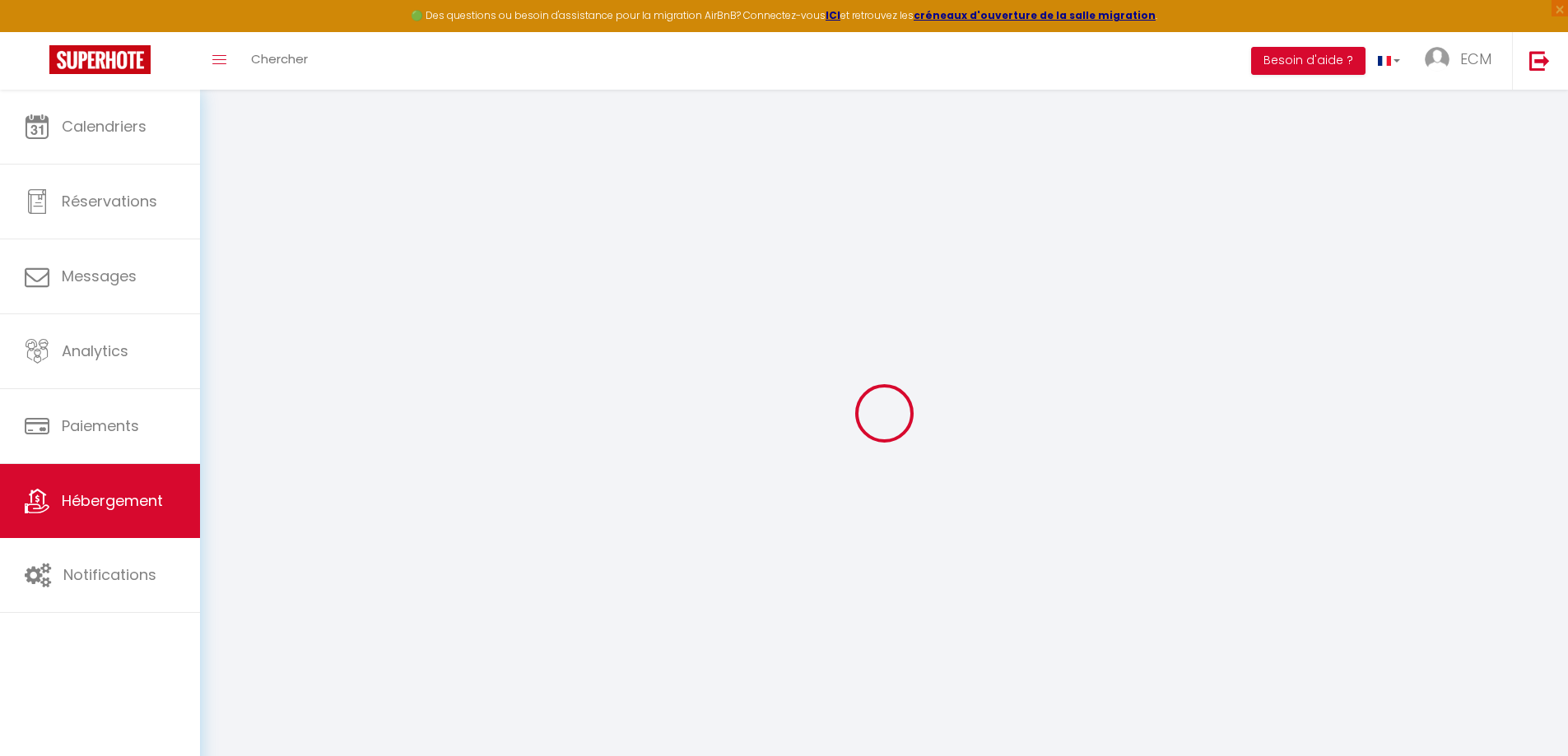
checkbox input "false"
select select
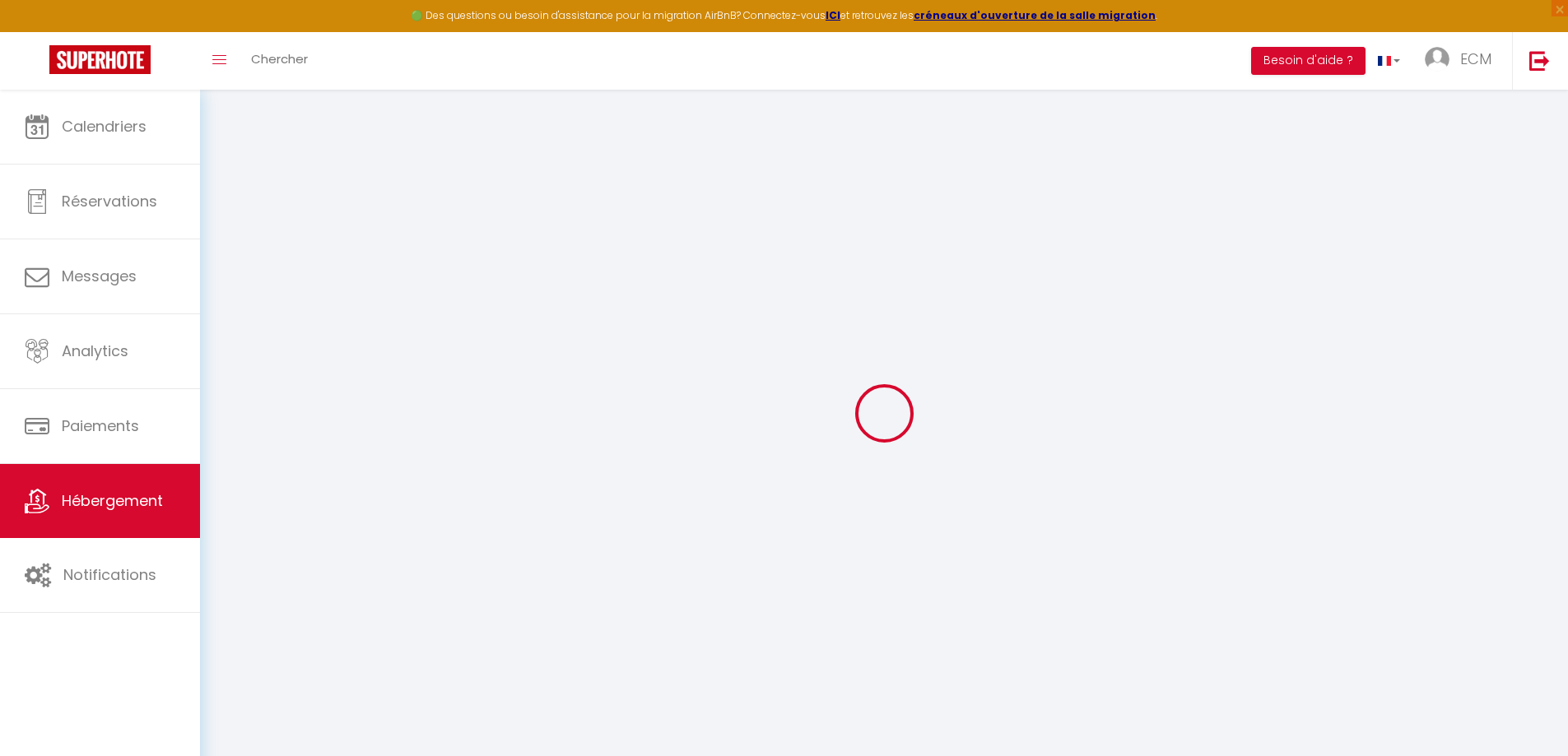
select select
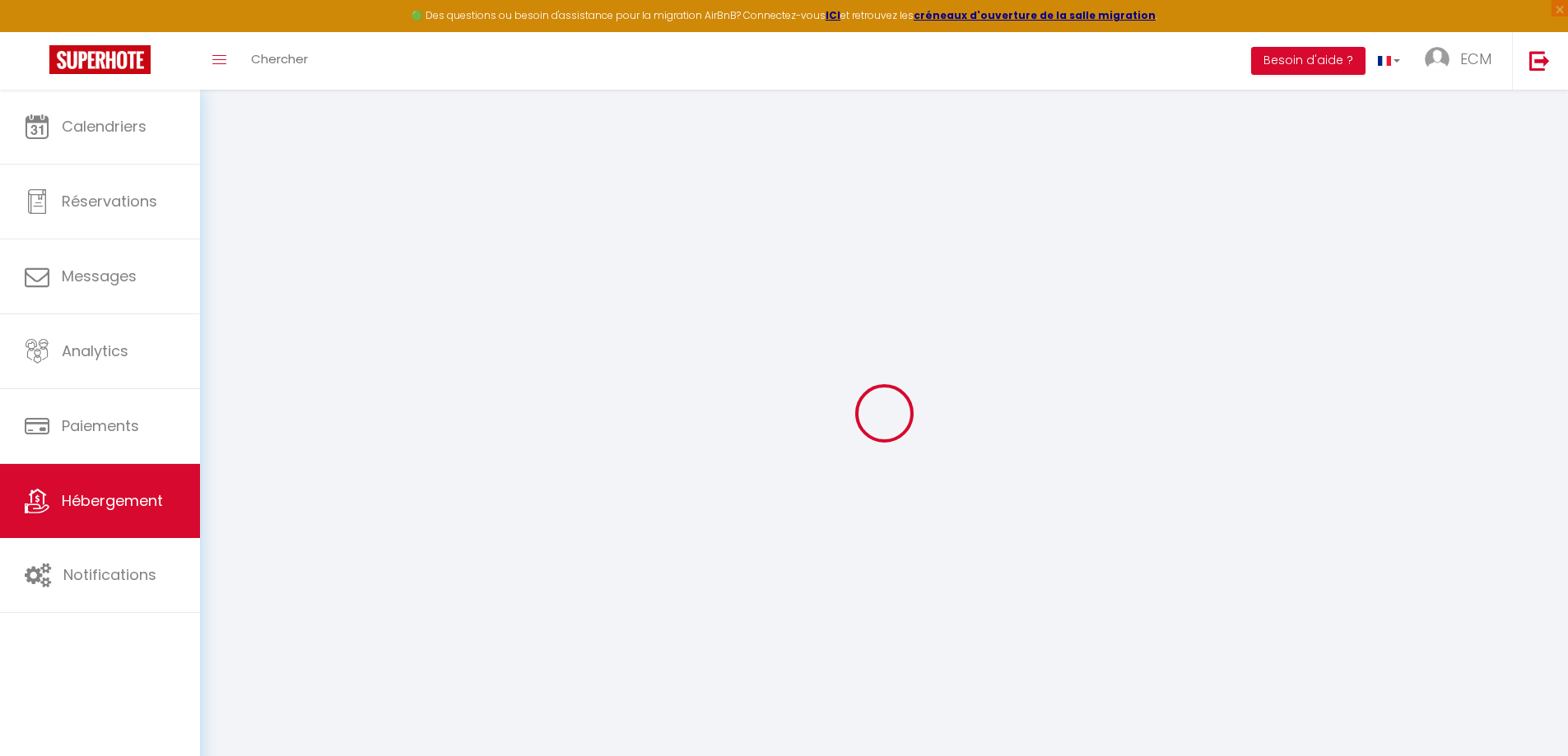
select select
checkbox input "false"
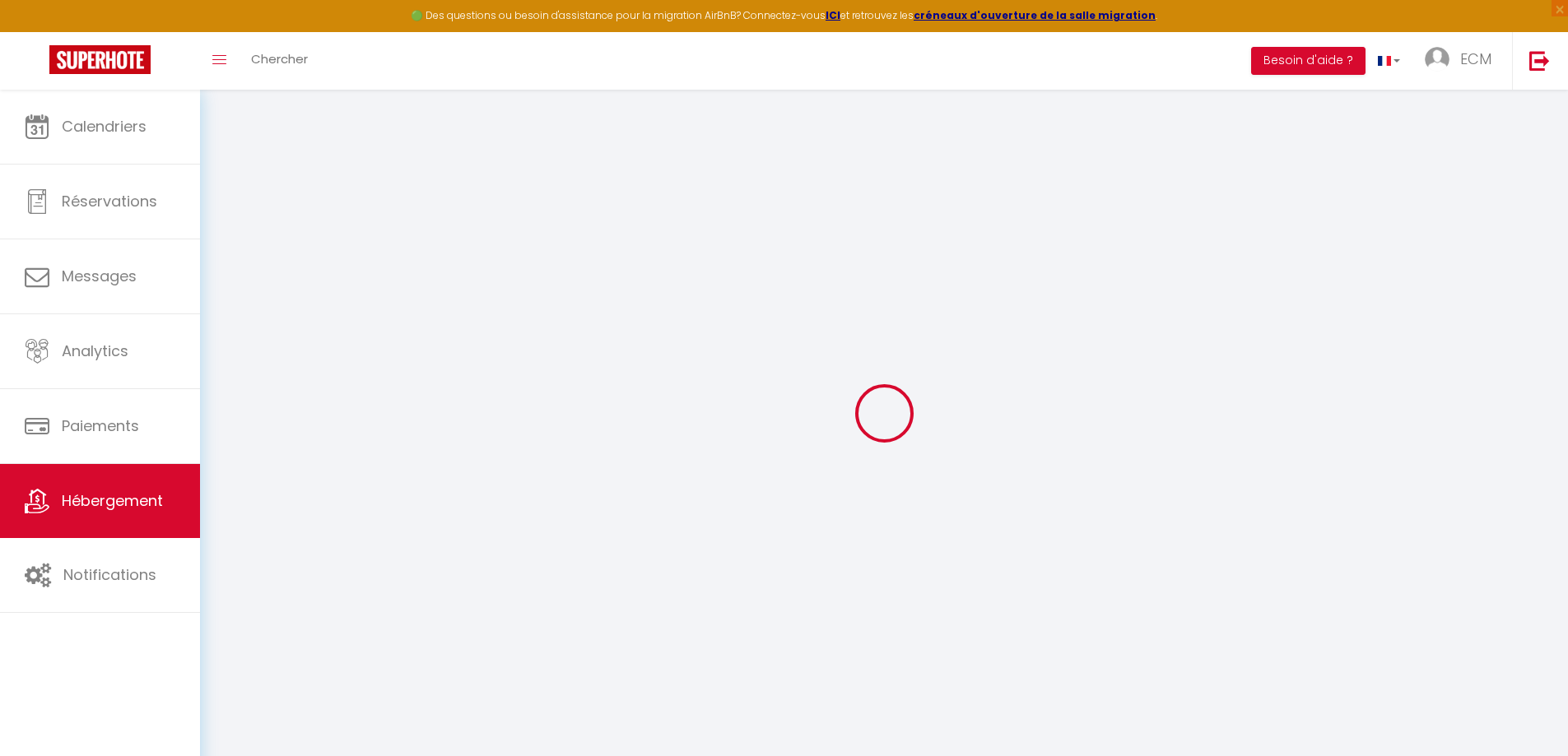
checkbox input "false"
select select
type input "Studio de 28m² tout confort"
type input "ECM"
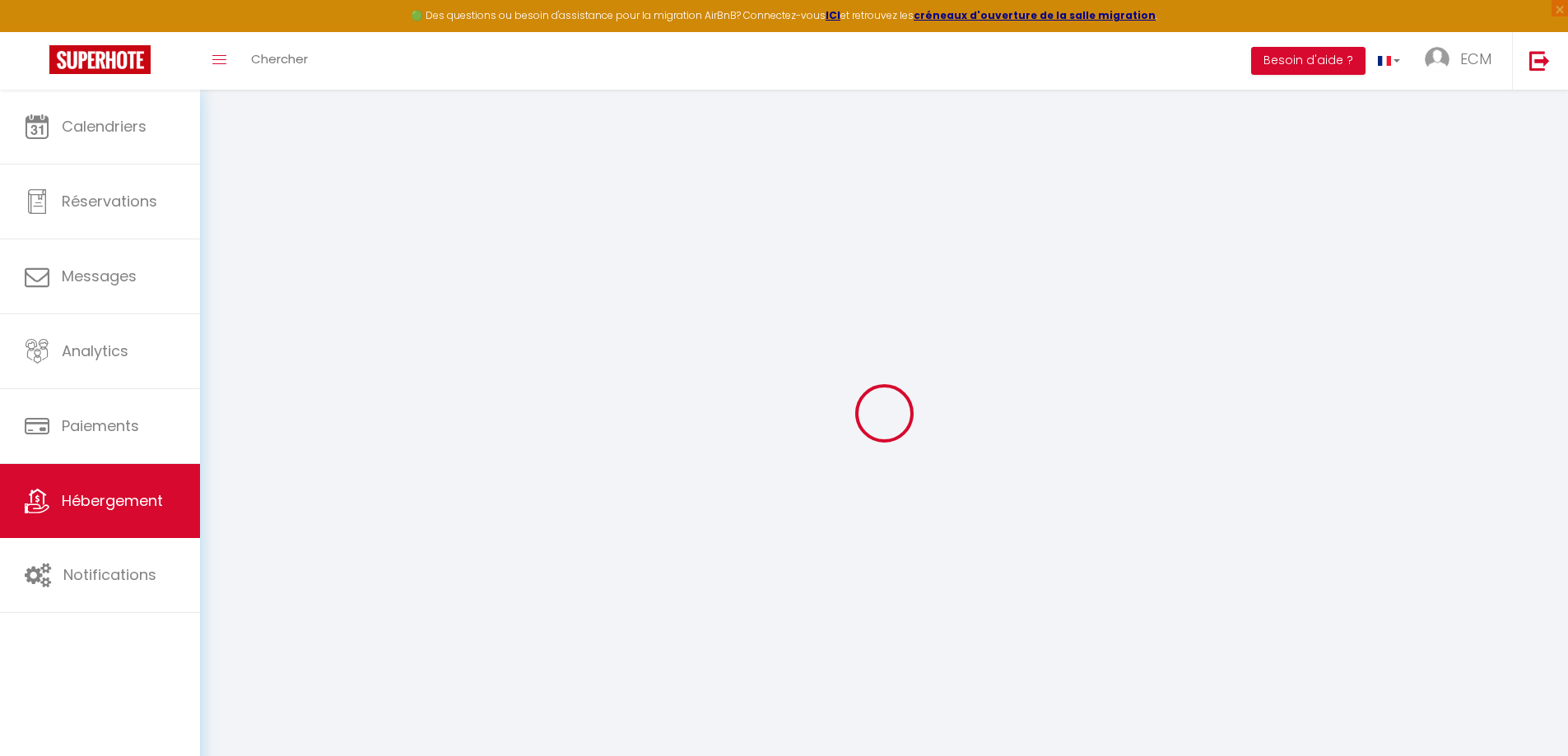
type input "CONTINENTAL"
type input "[STREET_ADDRESS]"
type input "88320"
type input "[GEOGRAPHIC_DATA]"
select select "2"
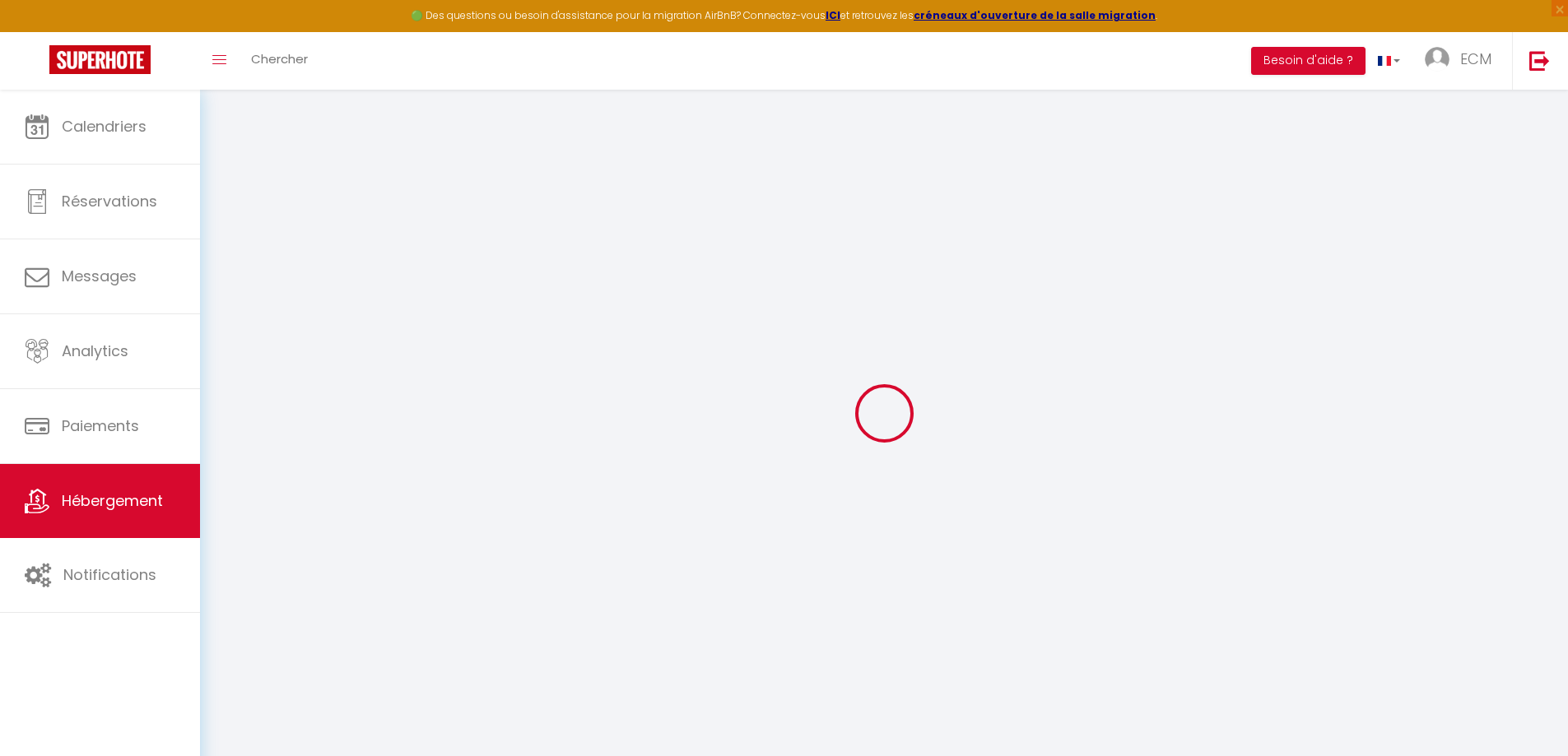
type input "65"
type input "45"
type input "5"
type input "1.43"
type input "300"
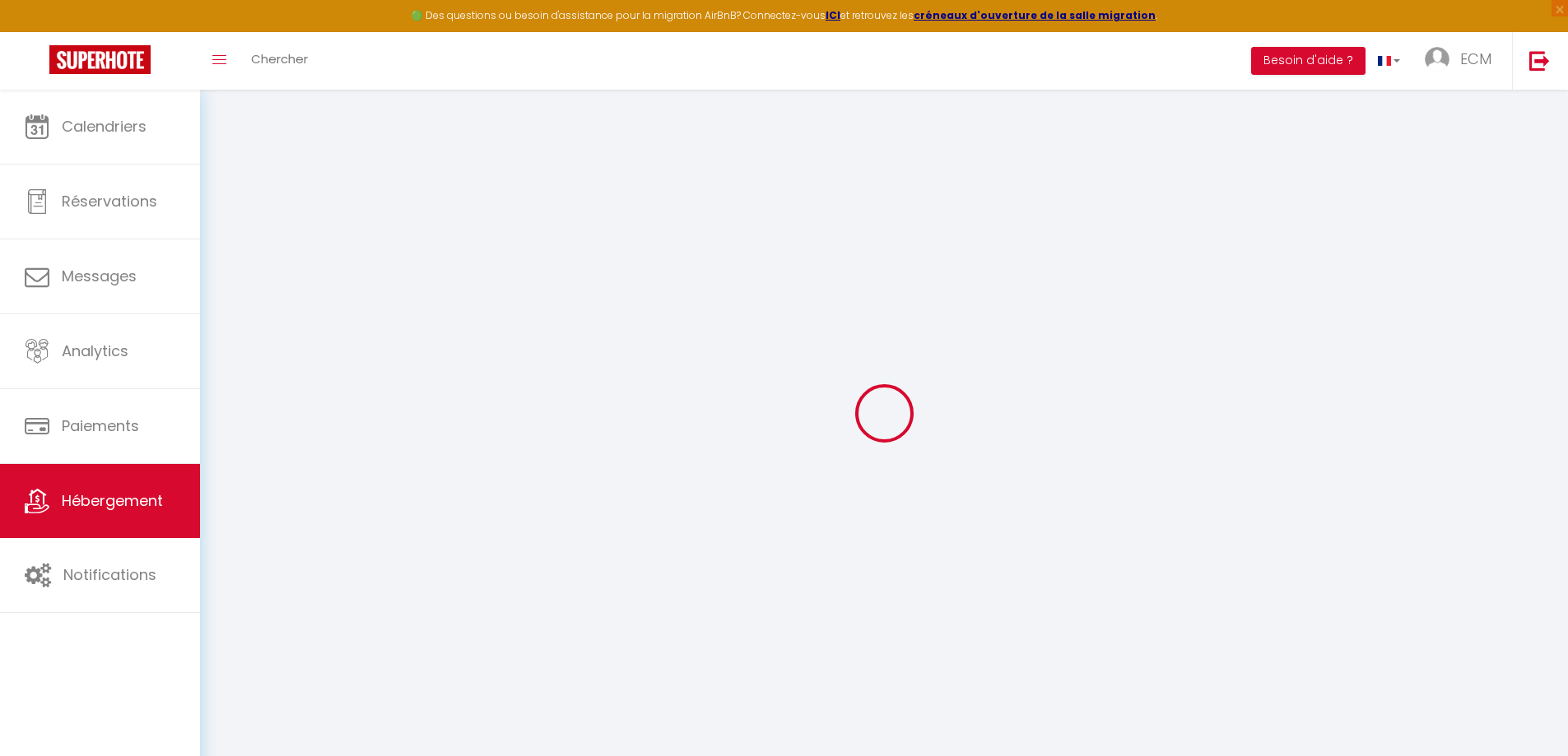
type input "10"
select select
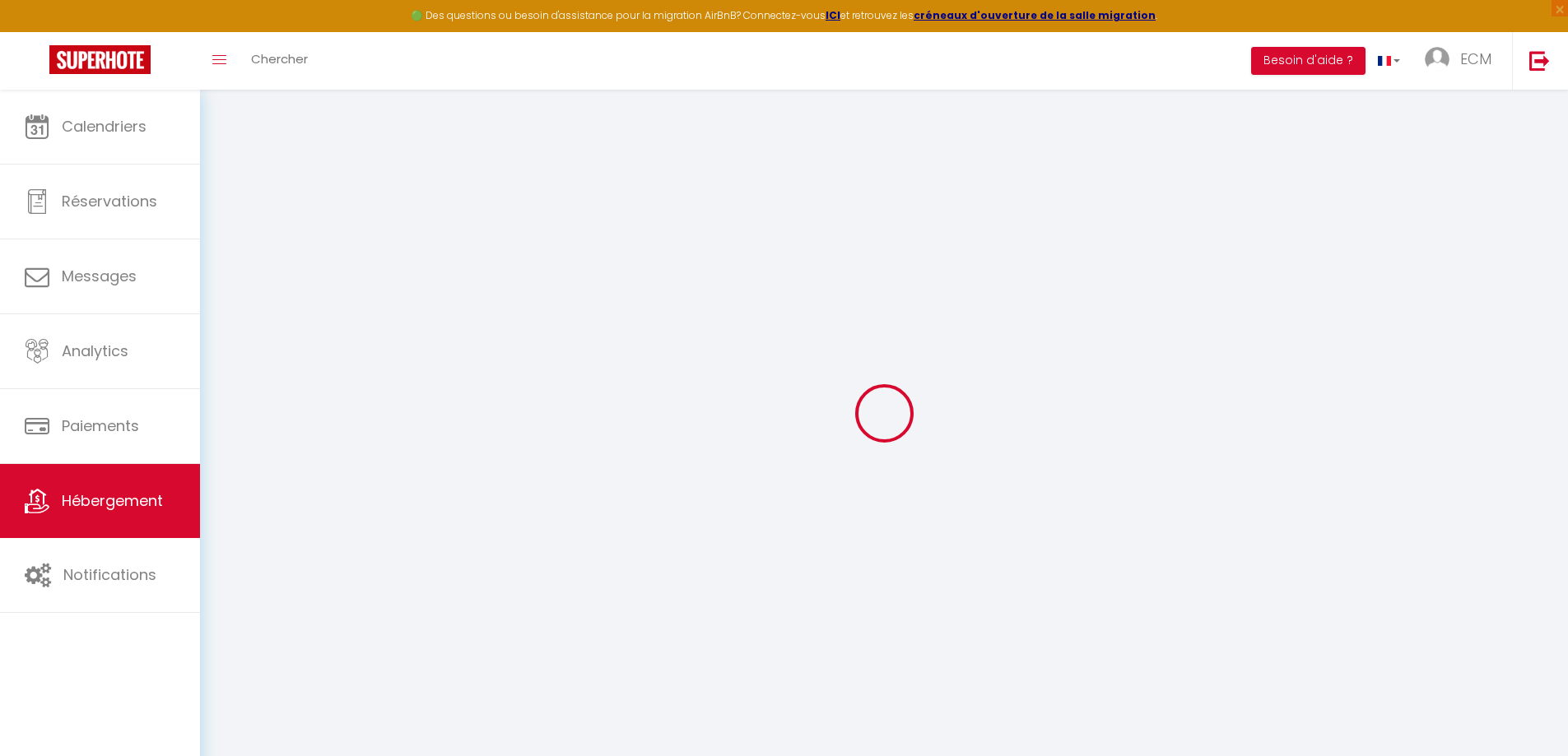
select select
type input "[STREET_ADDRESS]"
type input "88800"
type input "Vittel"
type input "[EMAIL_ADDRESS][DOMAIN_NAME]"
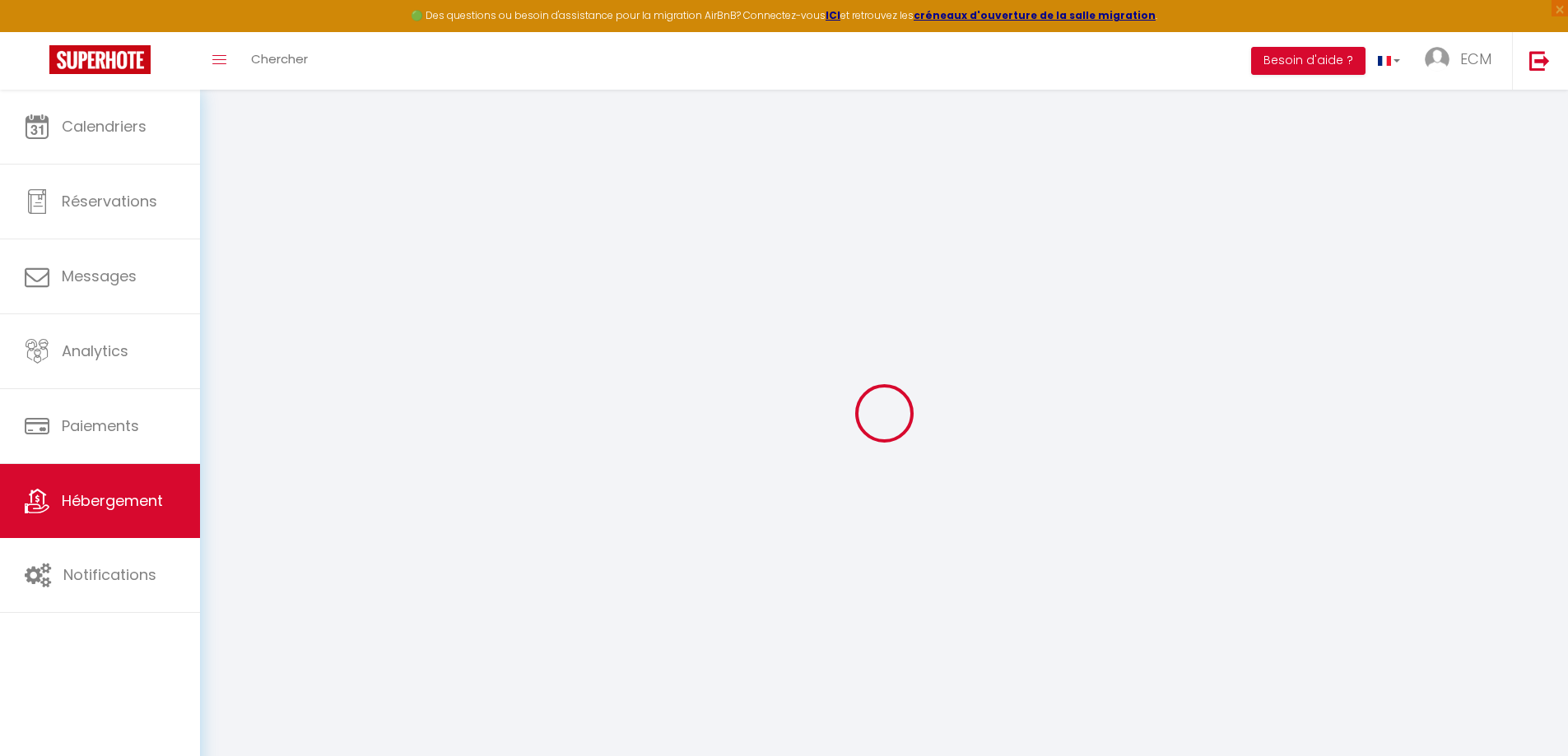
select select
checkbox input "false"
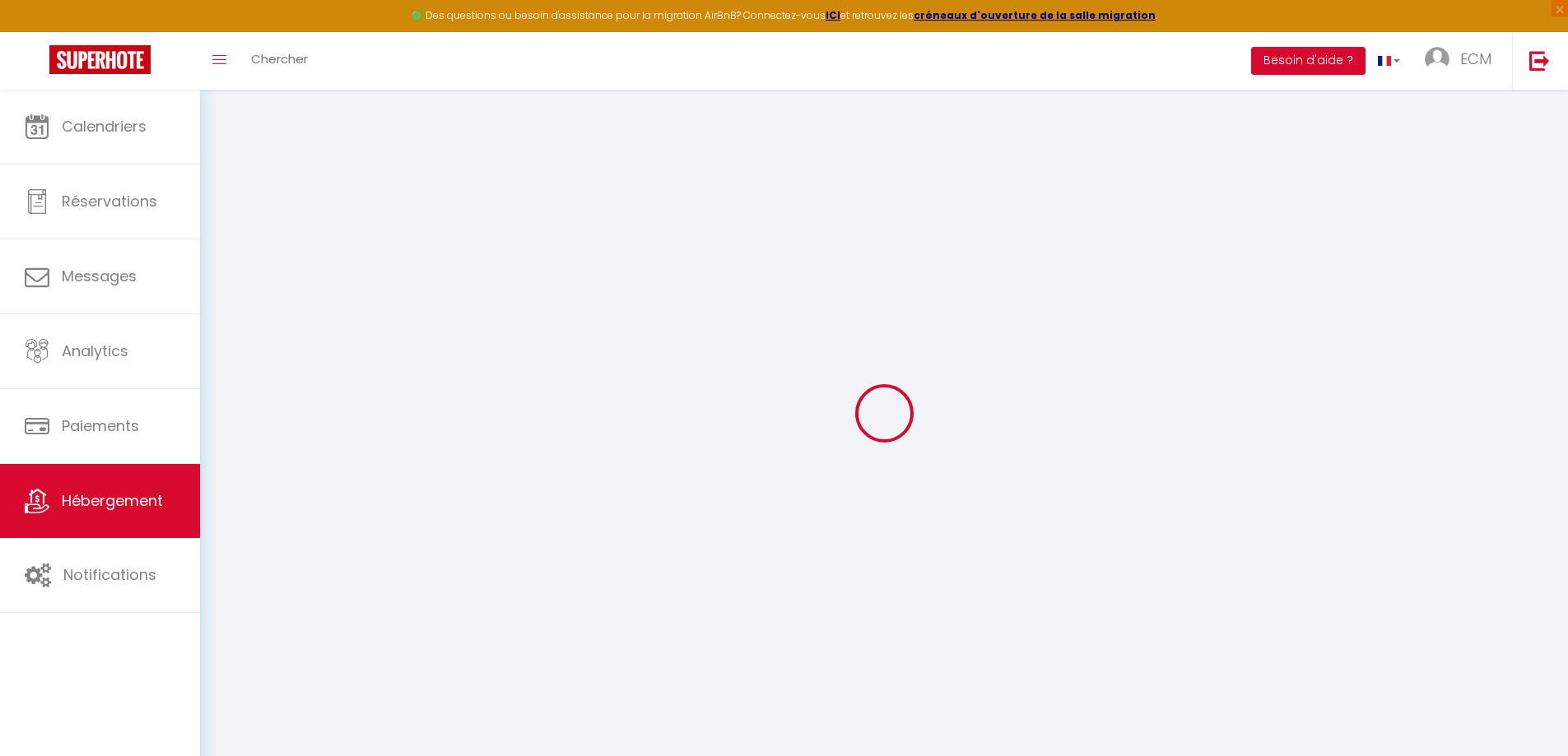
radio input "true"
type input "0"
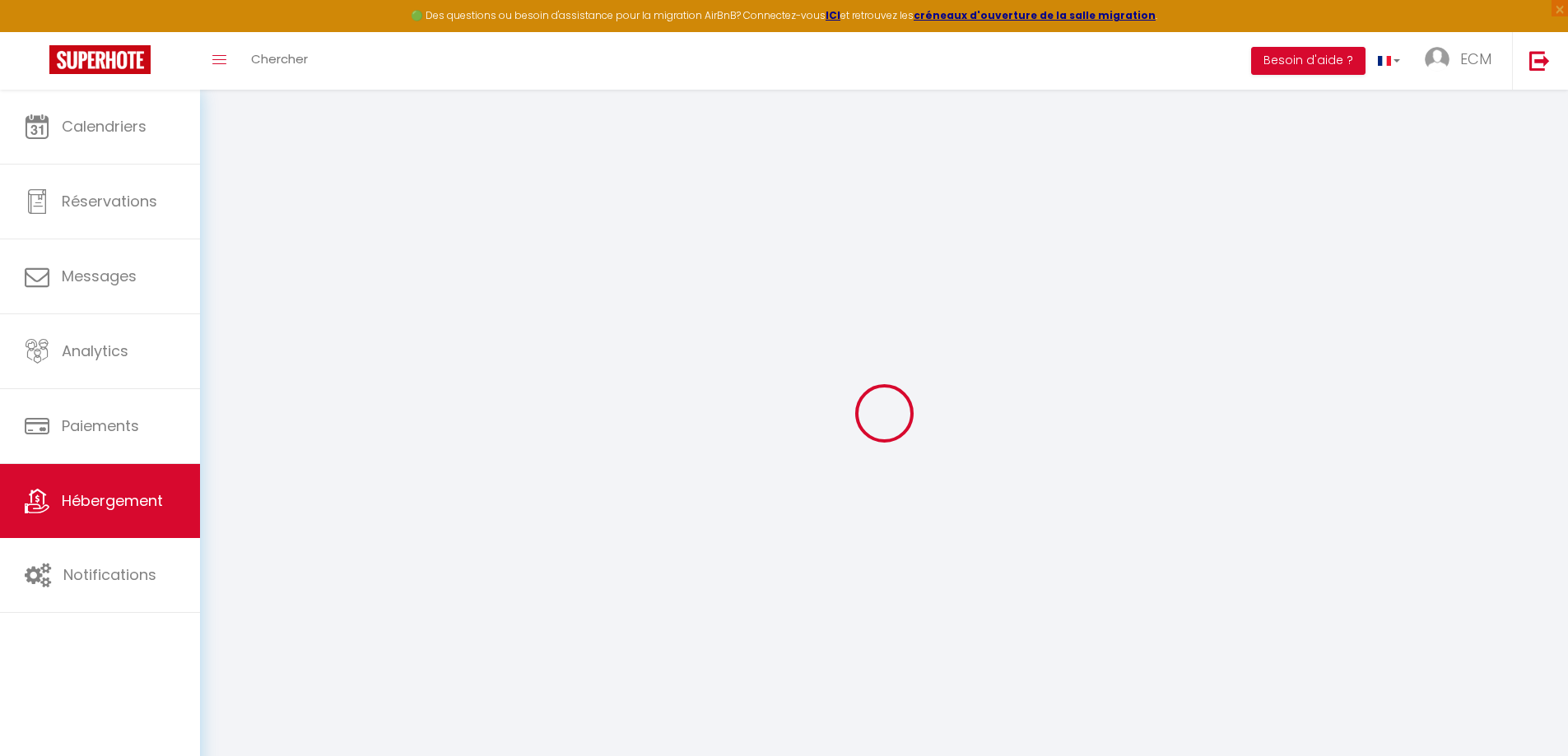
select select "20967"
select select
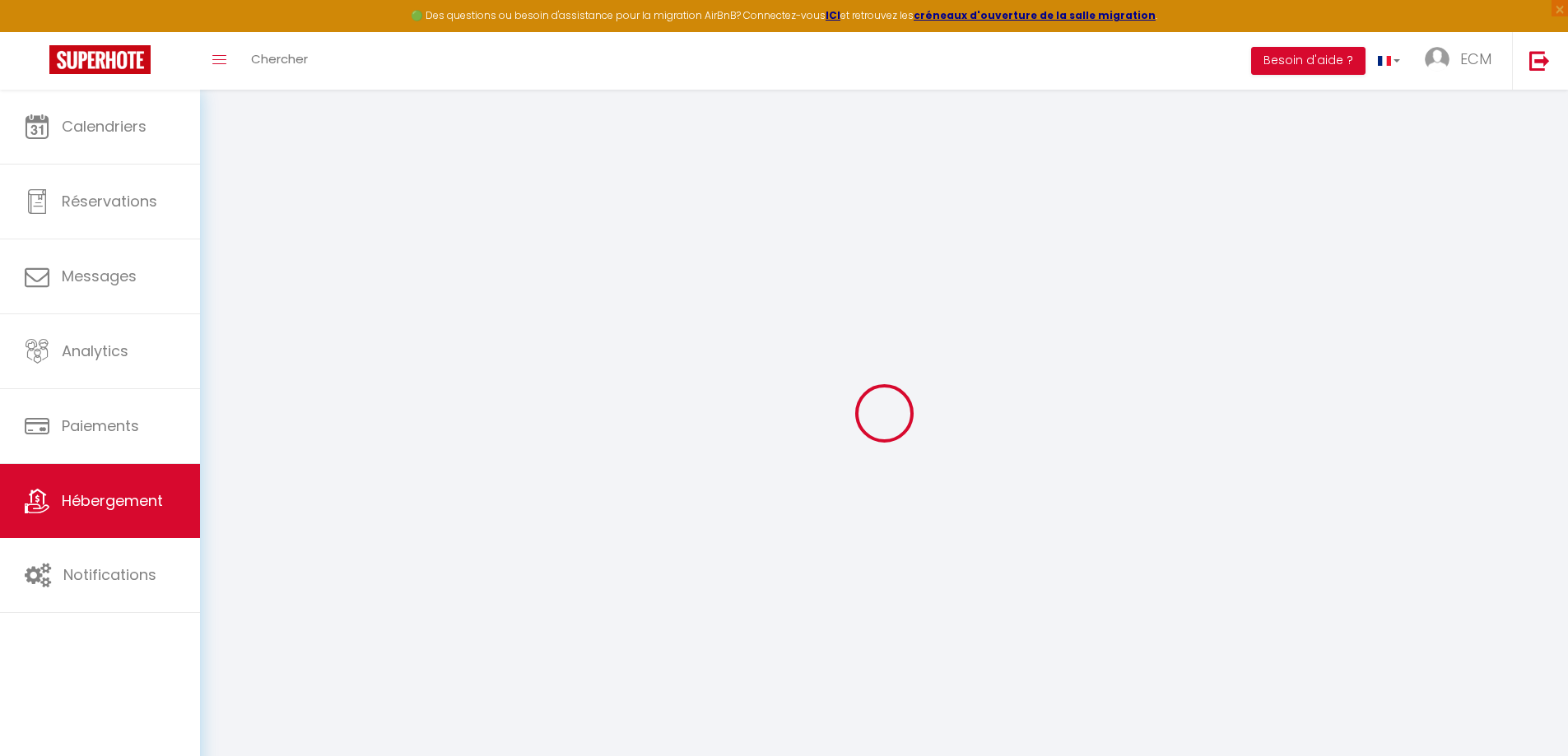
select select
checkbox input "false"
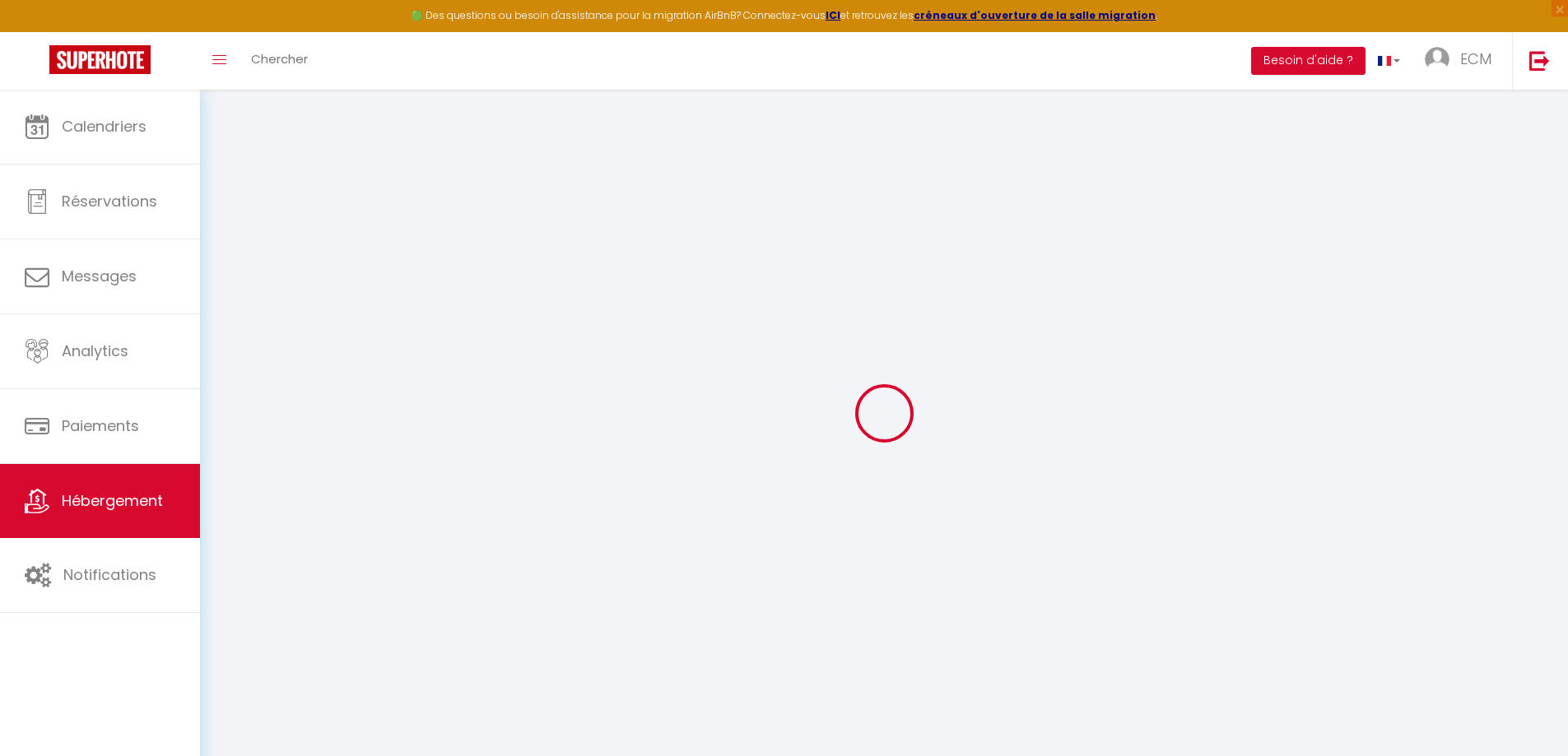
checkbox input "false"
select select
checkbox input "false"
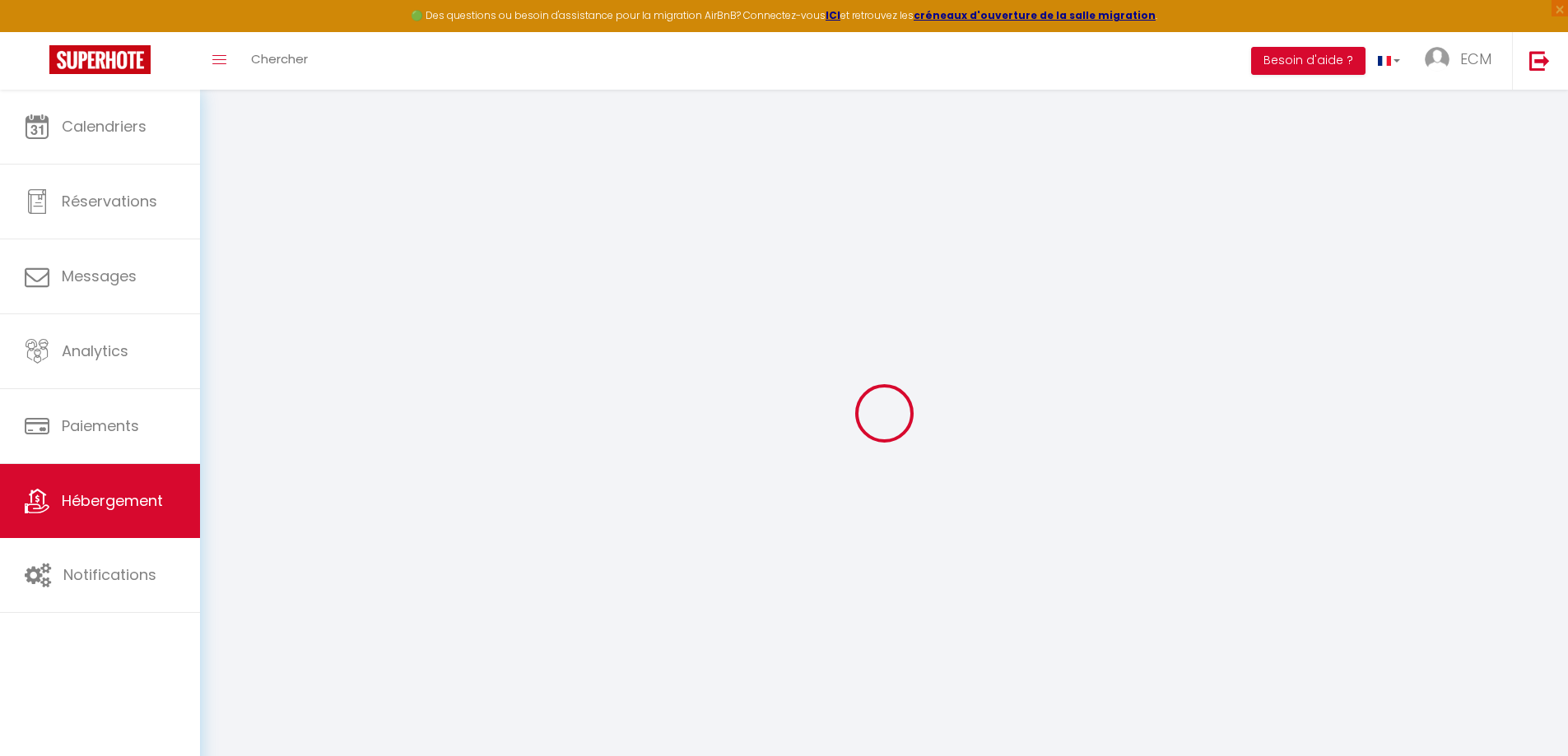
checkbox input "false"
select select "17:00"
select select "20:00"
select select "10:00"
select select "30"
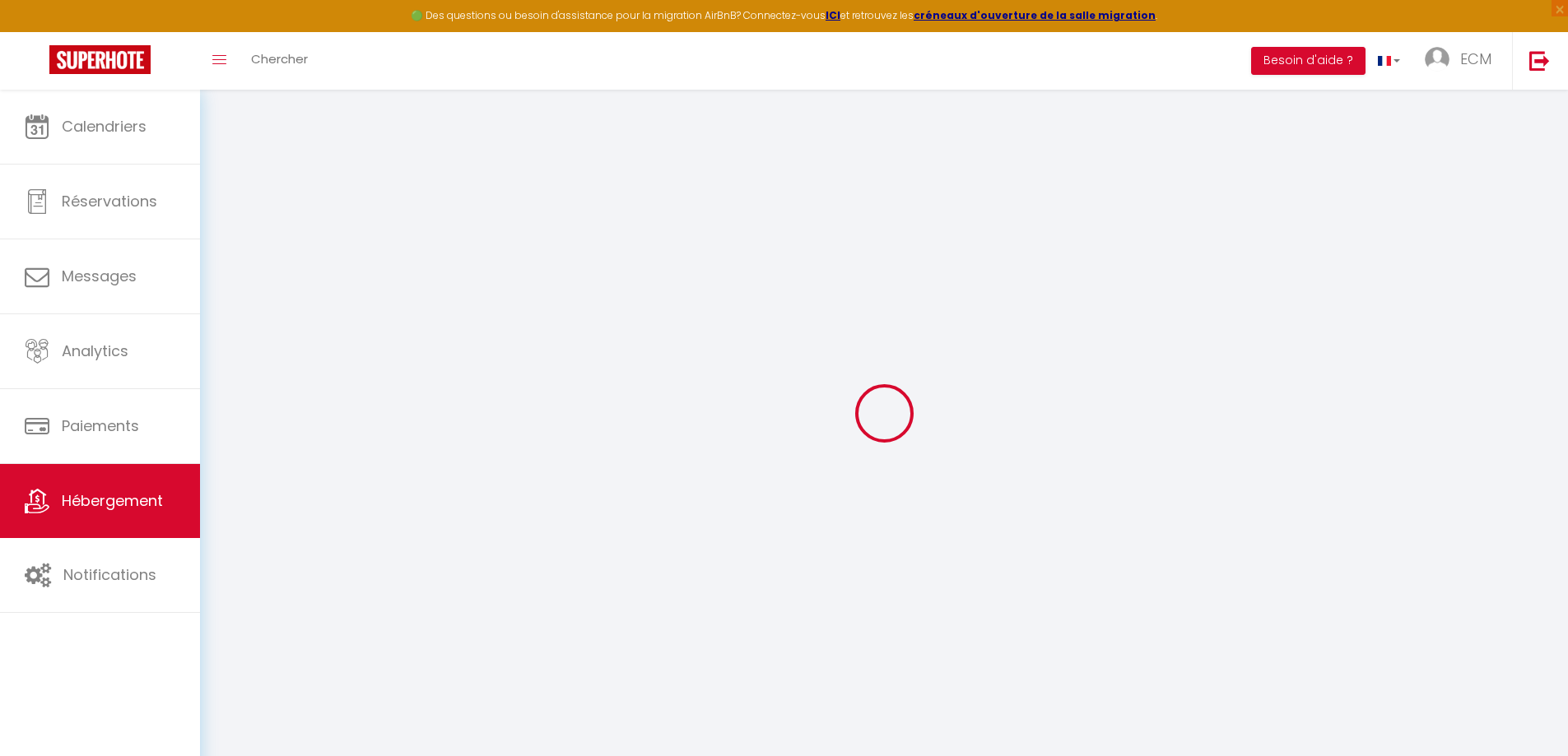
select select "120"
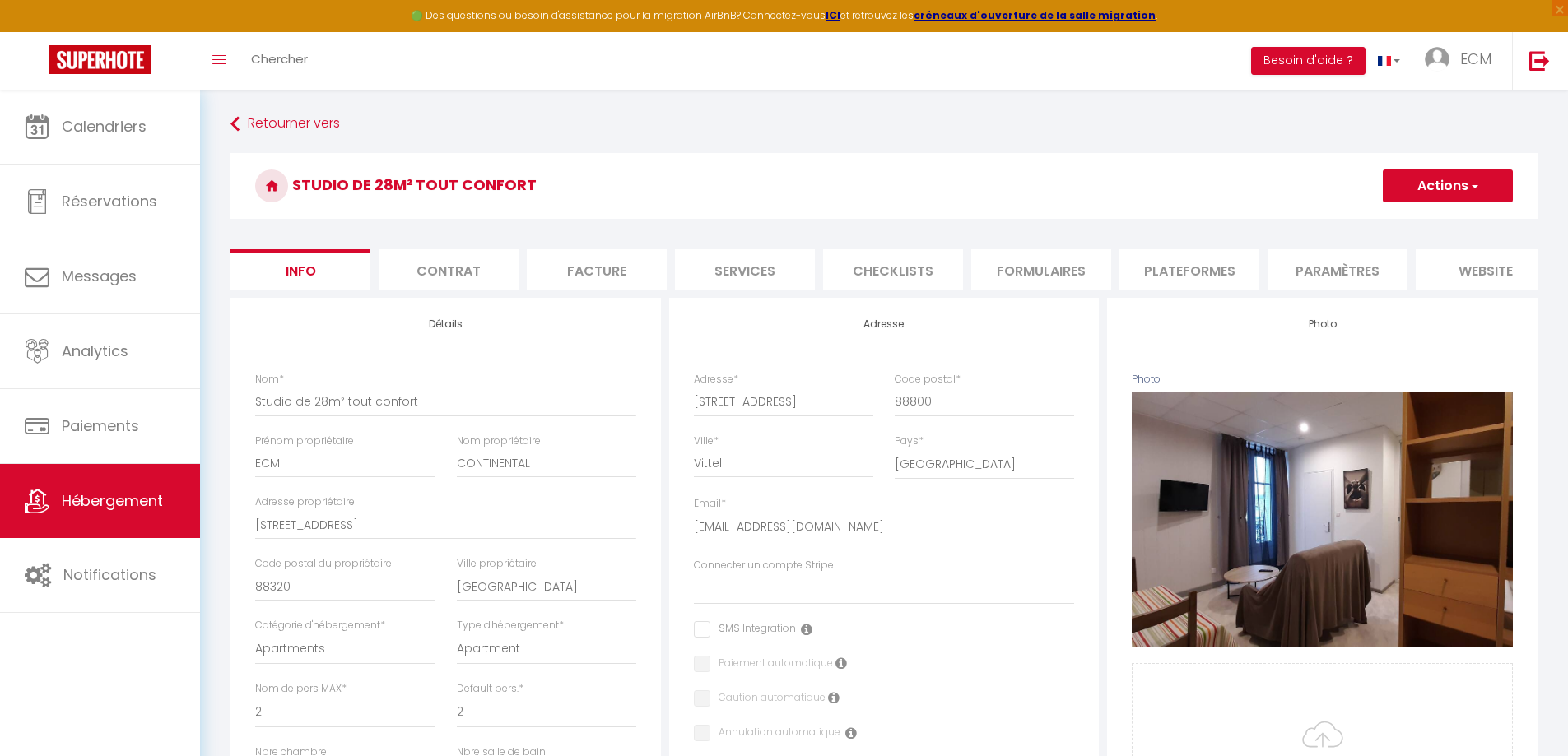
select select
checkbox input "false"
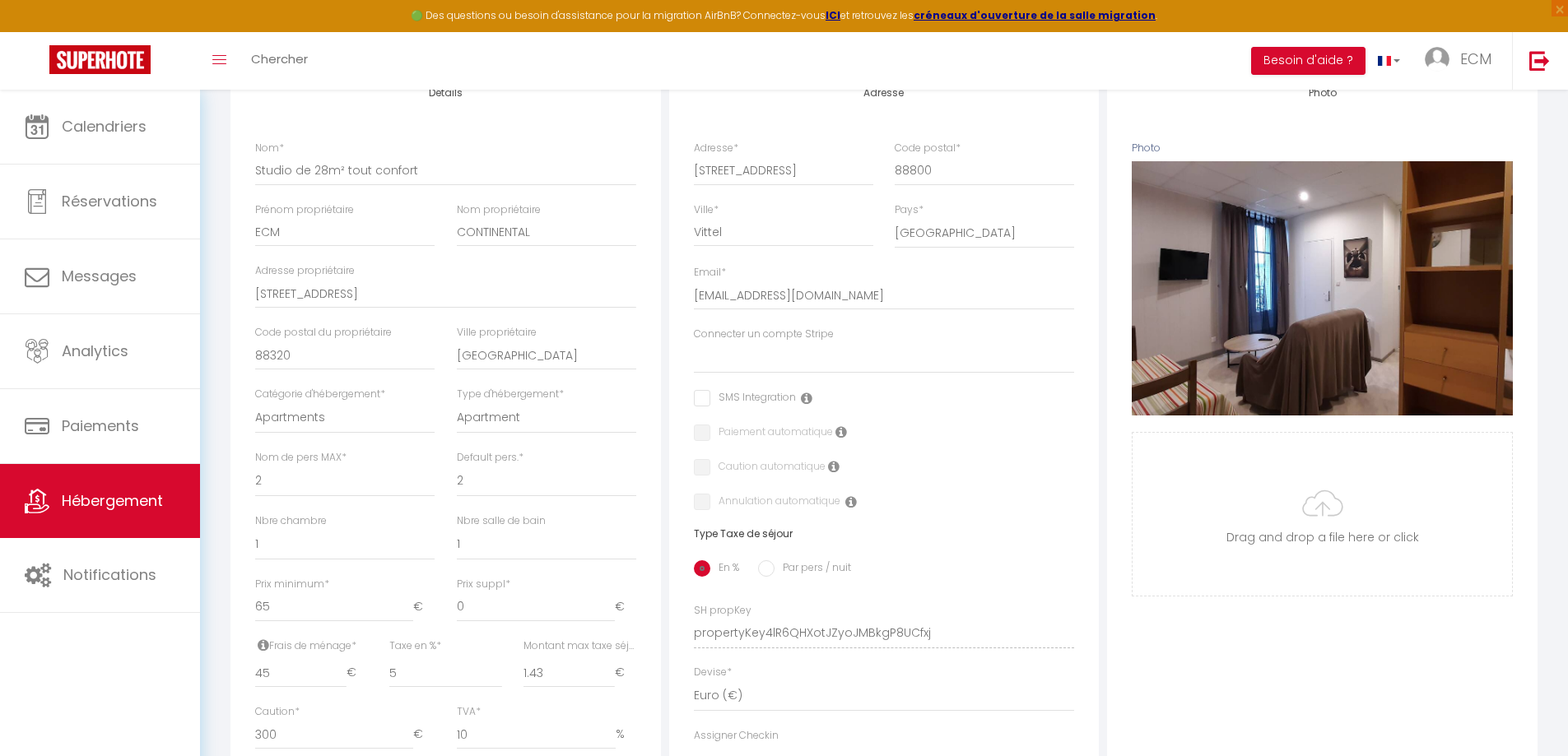
scroll to position [247, 0]
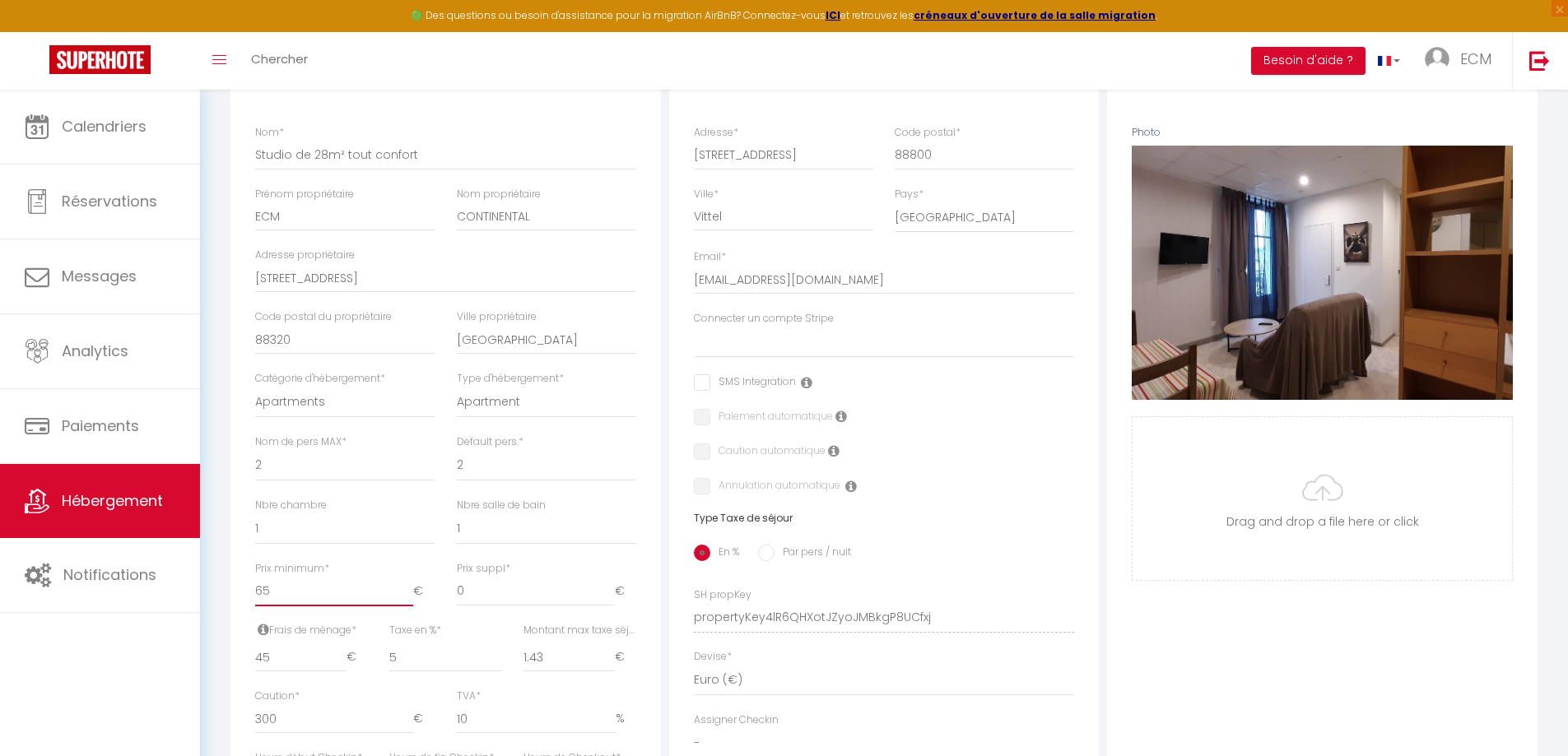
drag, startPoint x: 279, startPoint y: 605, endPoint x: 230, endPoint y: 608, distance: 49.1
click at [230, 608] on div "Détails Nom * Studio de 28m² tout confort Prénom propriétaire ECM Nom propriéta…" at bounding box center [445, 541] width 431 height 981
type input "4"
select select
checkbox input "false"
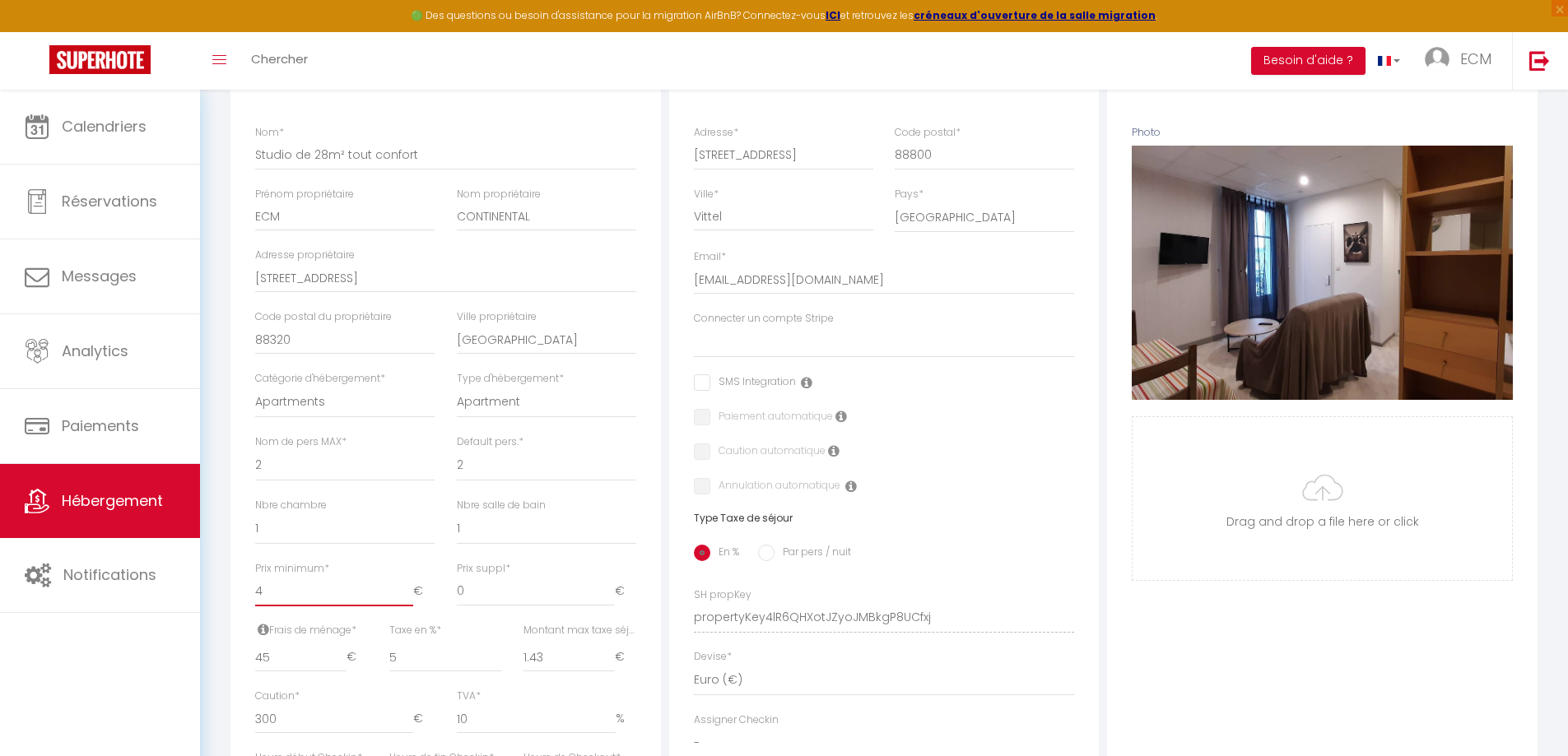
checkbox input "false"
type input "45"
select select
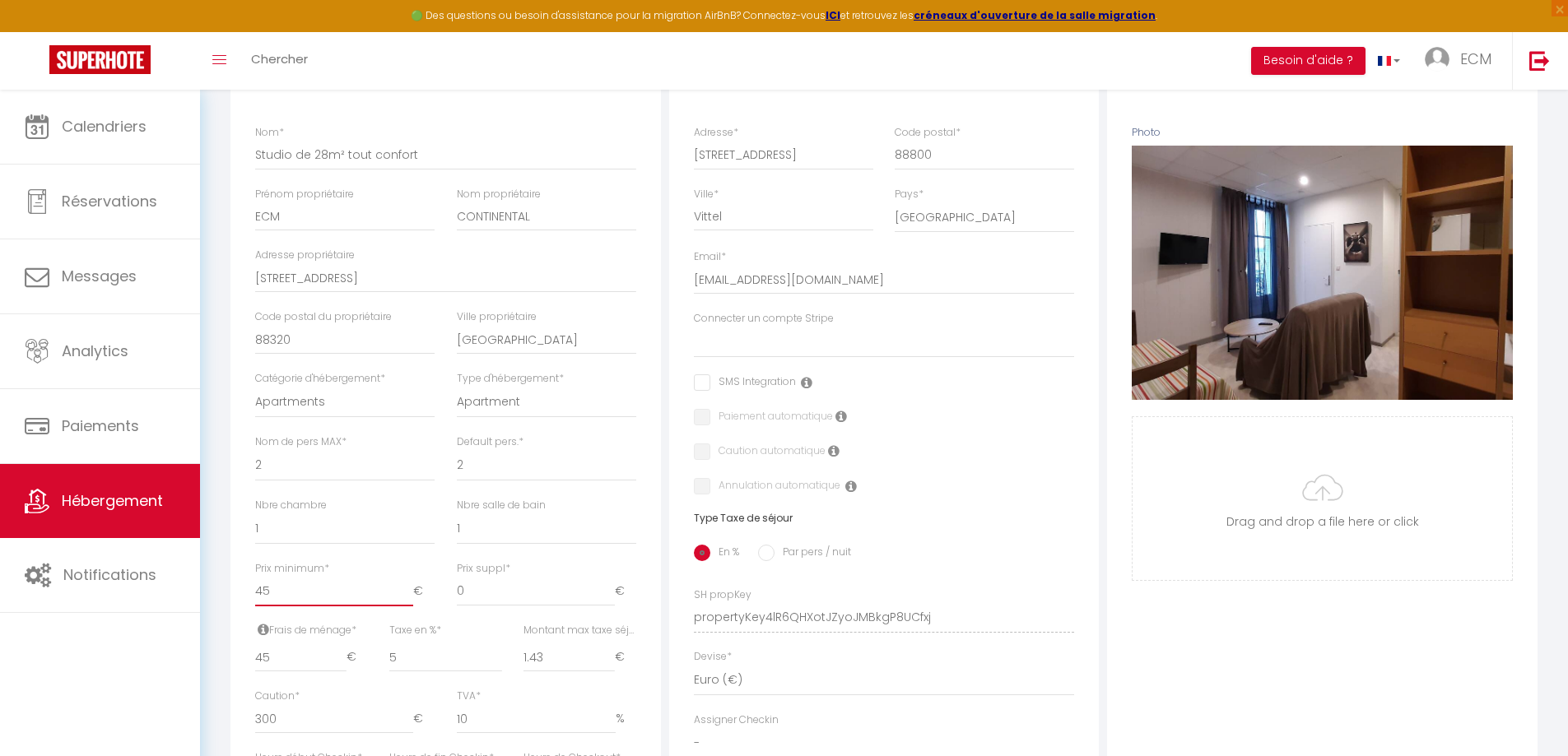
checkbox input "false"
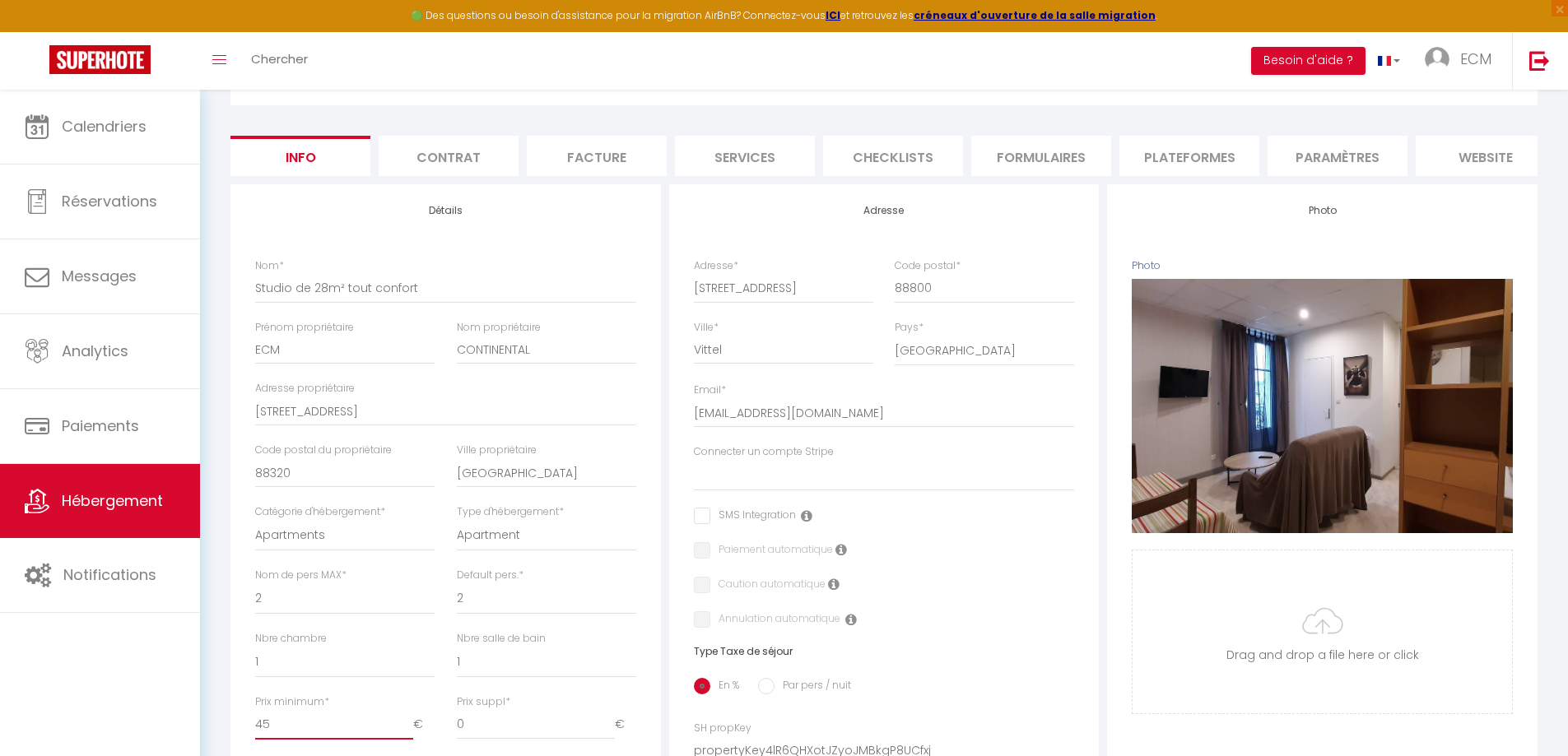
scroll to position [0, 0]
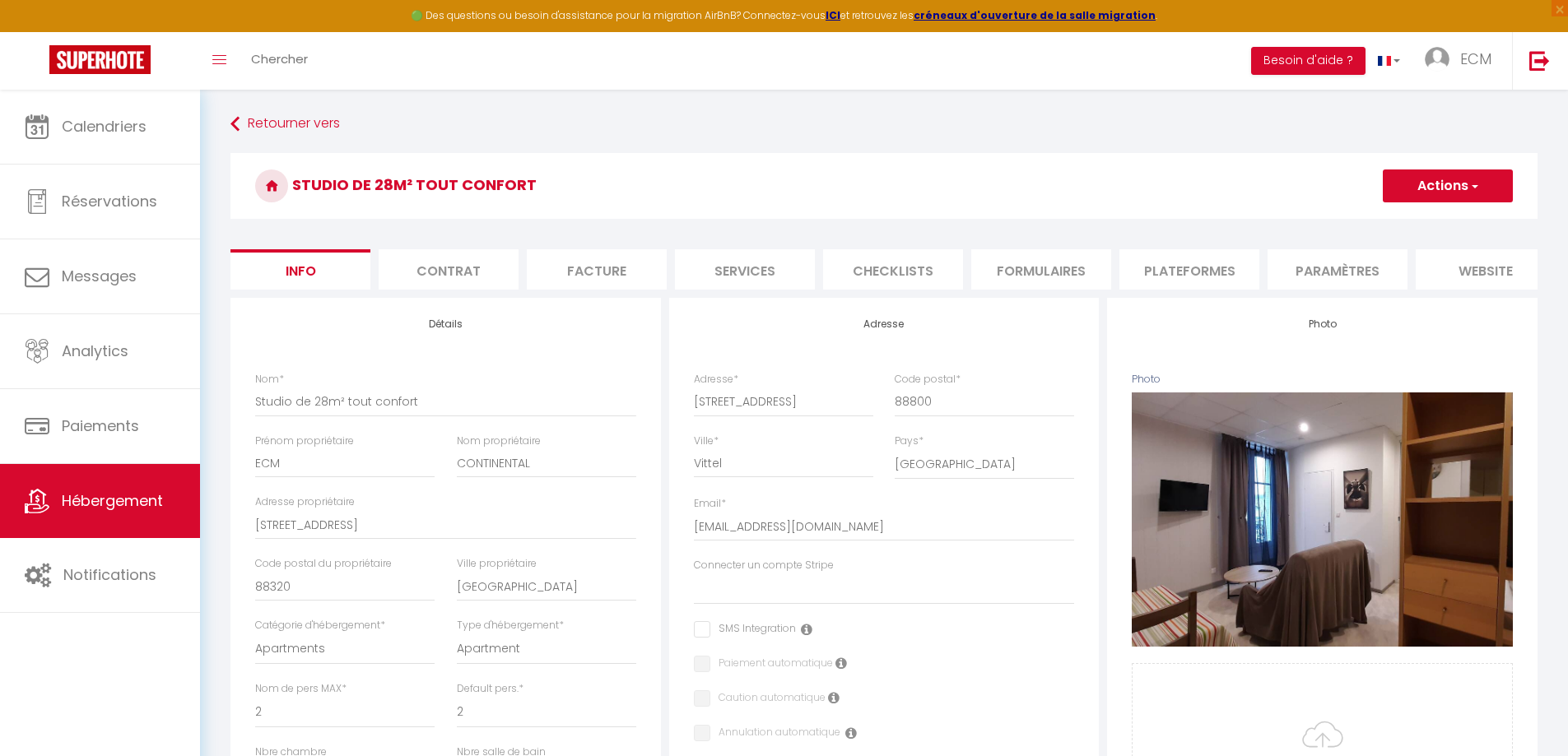
type input "45"
click at [1425, 197] on button "Actions" at bounding box center [1448, 186] width 130 height 33
click at [1399, 221] on input "Enregistrer" at bounding box center [1383, 222] width 61 height 17
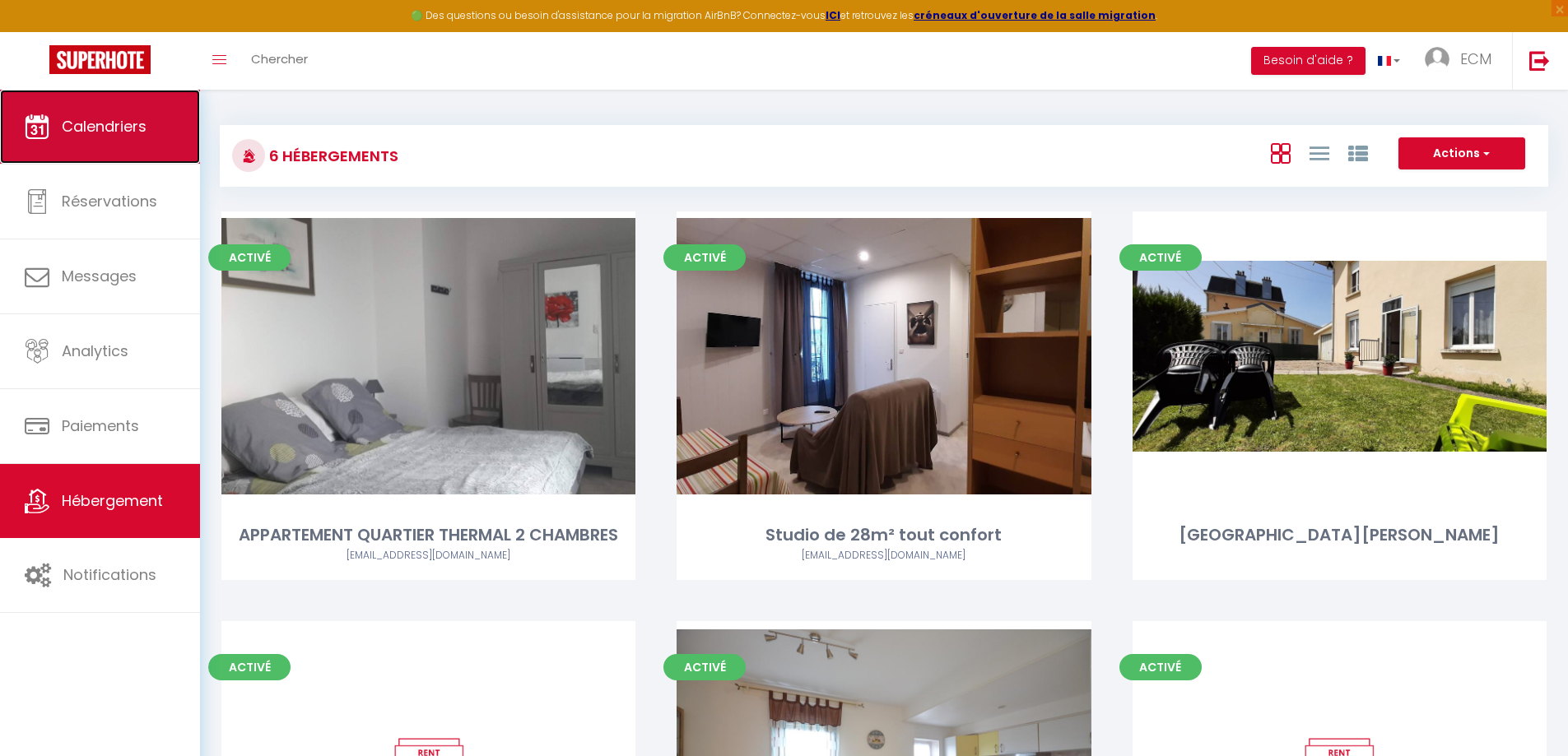
click at [105, 118] on span "Calendriers" at bounding box center [104, 126] width 85 height 21
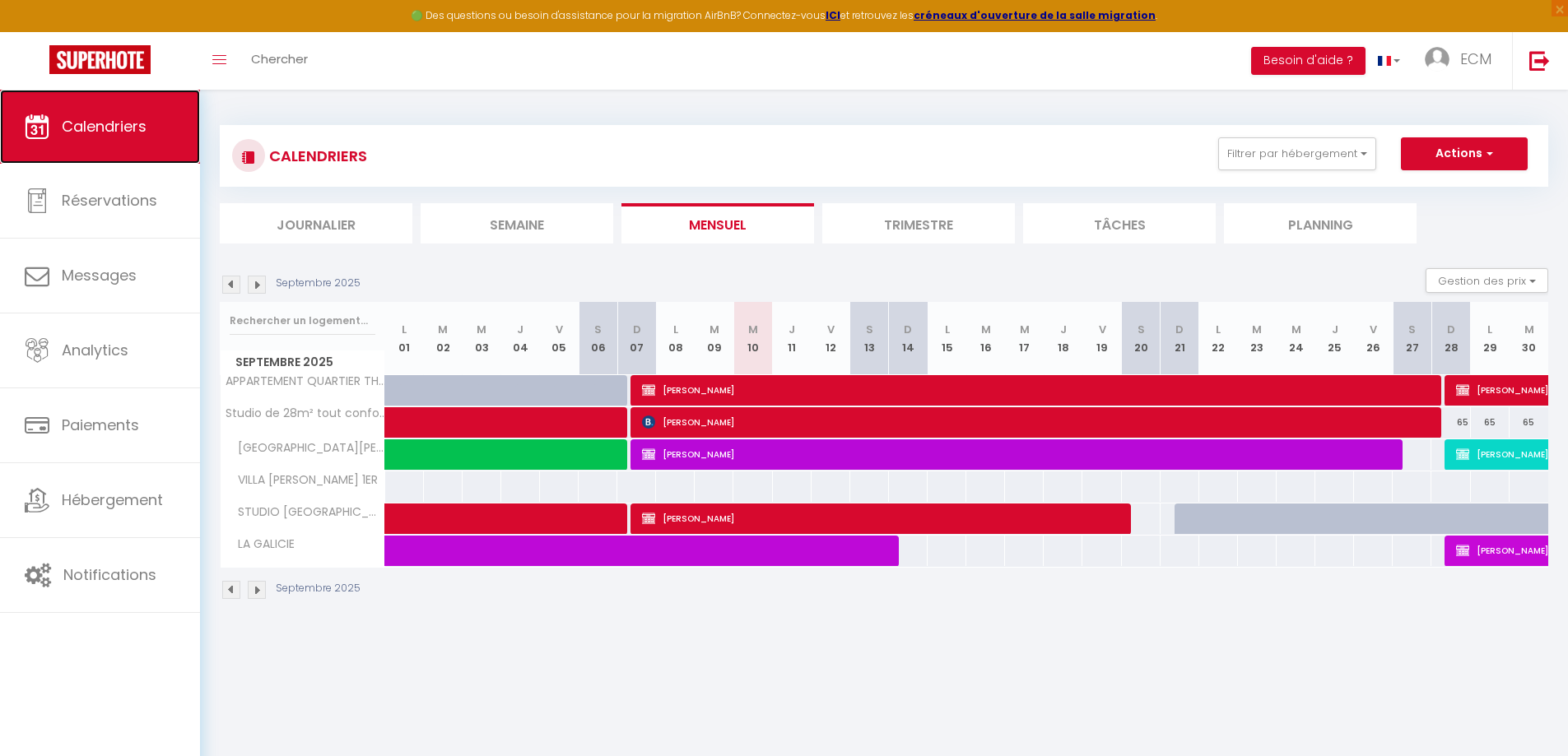
click at [106, 134] on span "Calendriers" at bounding box center [104, 126] width 85 height 21
click at [1458, 429] on div "65" at bounding box center [1451, 422] width 38 height 30
type input "65"
type input "Dim 28 Septembre 2025"
type input "Lun 29 Septembre 2025"
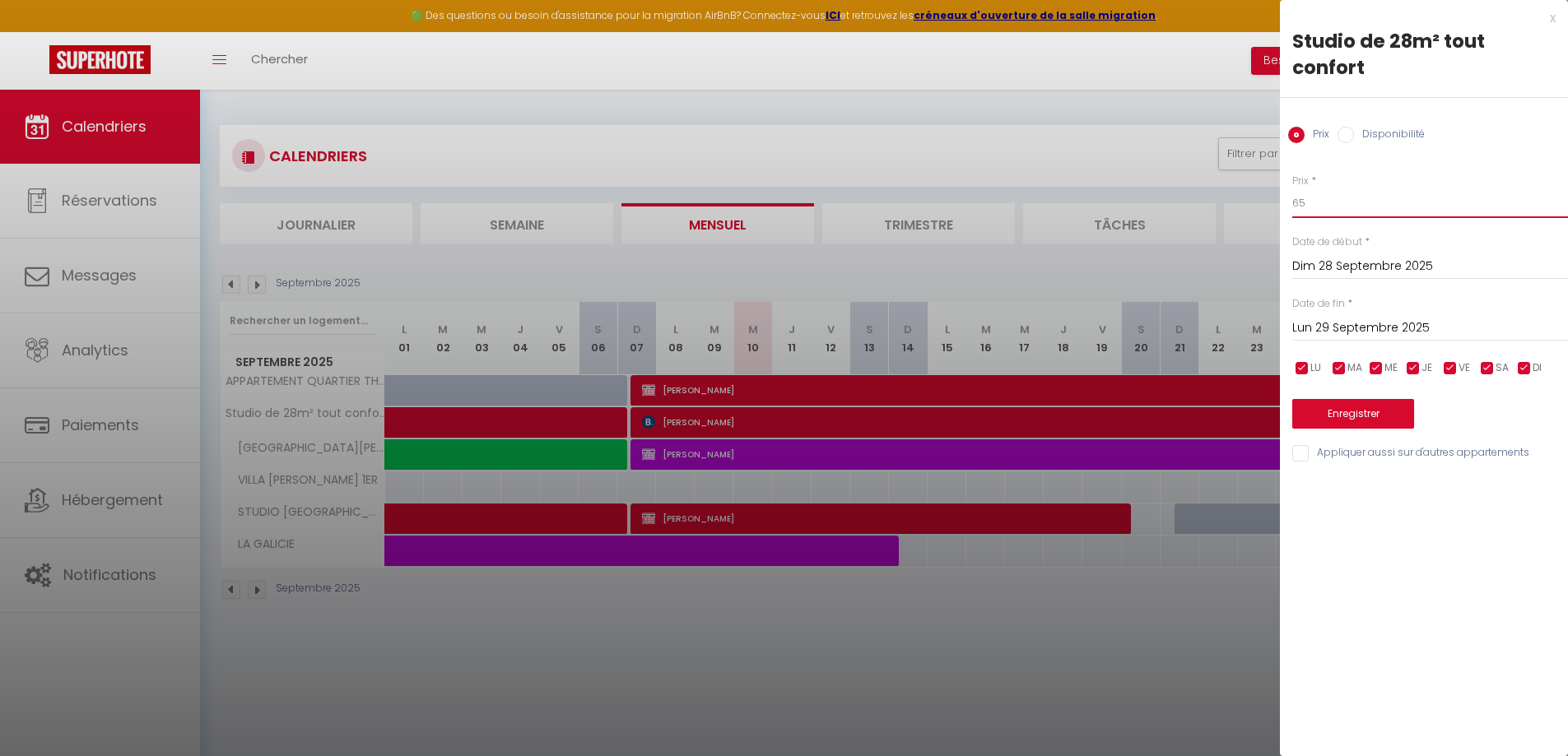
drag, startPoint x: 1311, startPoint y: 200, endPoint x: 1290, endPoint y: 223, distance: 31.1
click at [1282, 207] on div "Prix * 65 Statut * Disponible Indisponible Date de début * [DATE] < [DATE] > Di…" at bounding box center [1424, 309] width 288 height 311
type input "45"
click at [1334, 323] on input "Lun 29 Septembre 2025" at bounding box center [1431, 329] width 276 height 22
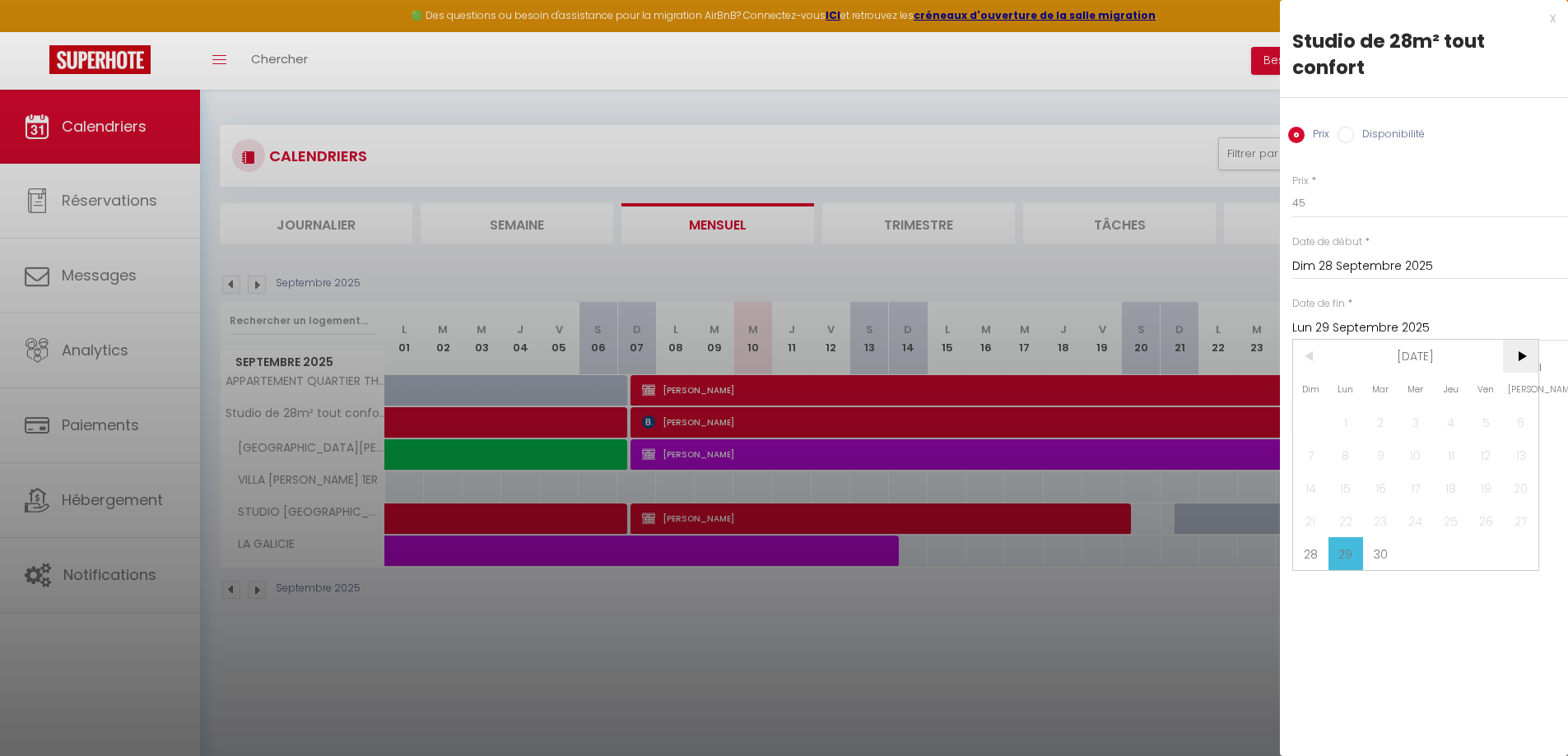
click at [1520, 351] on span ">" at bounding box center [1521, 355] width 35 height 33
click at [1416, 549] on span "31" at bounding box center [1417, 553] width 35 height 33
type input "Mer 31 Décembre 2025"
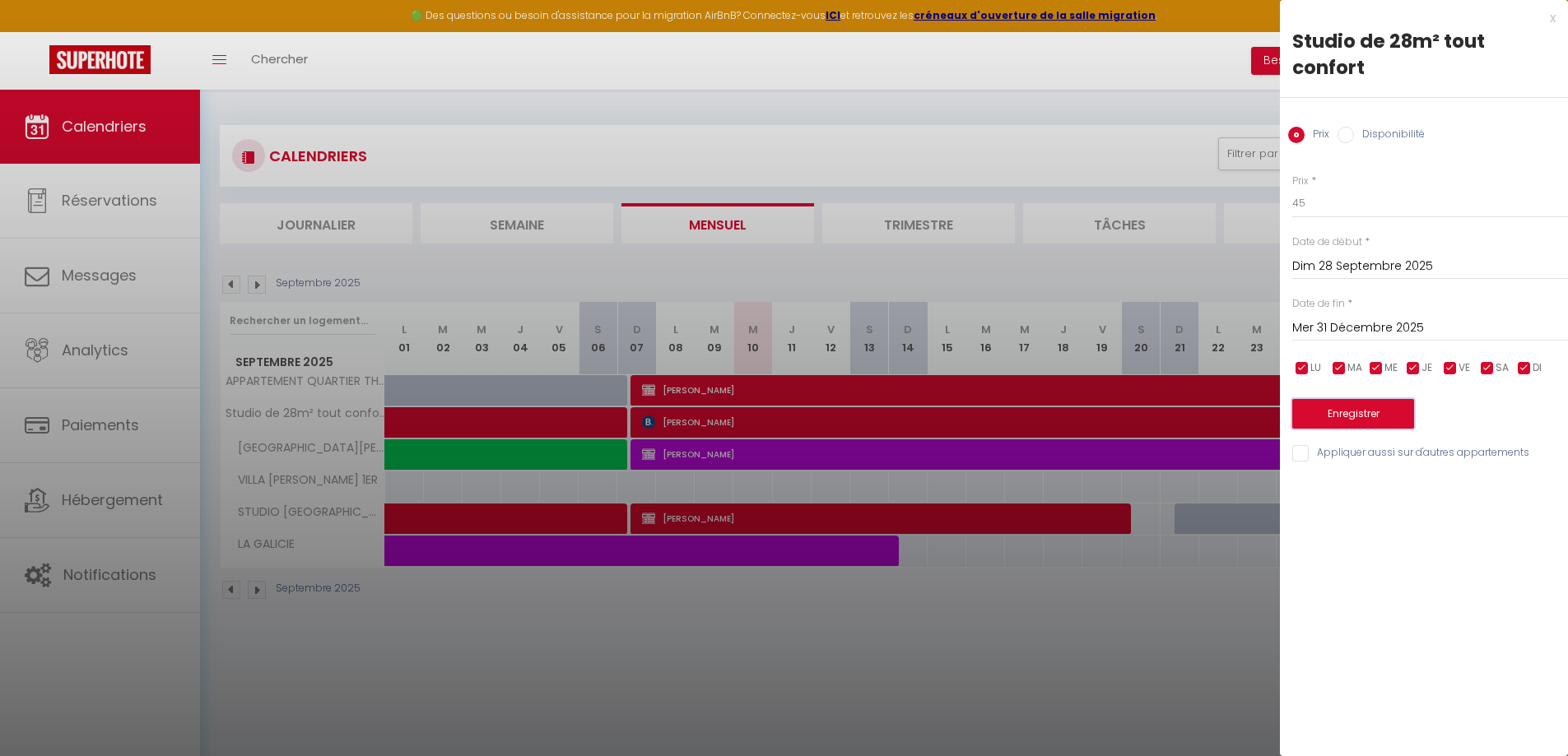
click at [1388, 410] on button "Enregistrer" at bounding box center [1354, 413] width 122 height 29
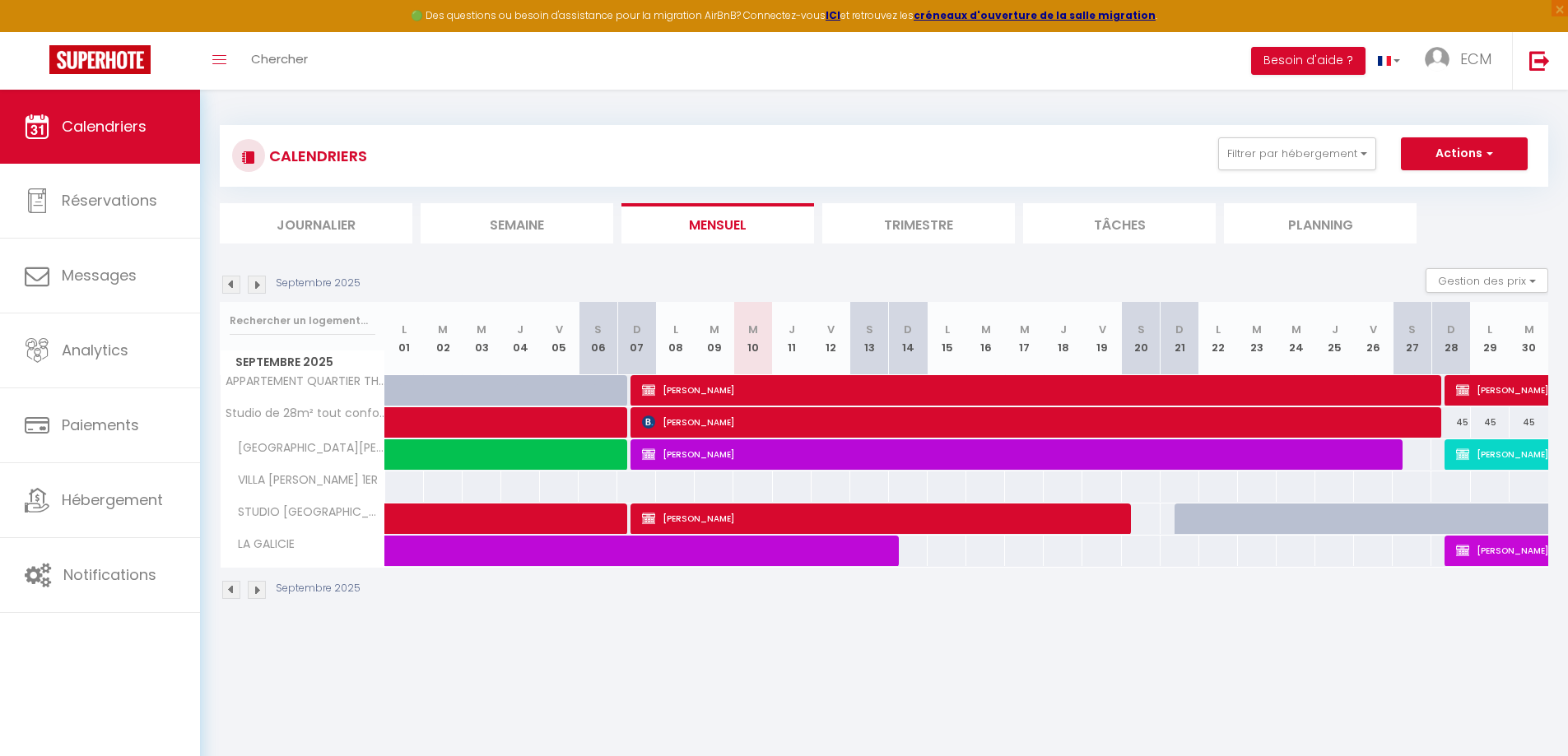
click at [253, 278] on img at bounding box center [257, 285] width 18 height 18
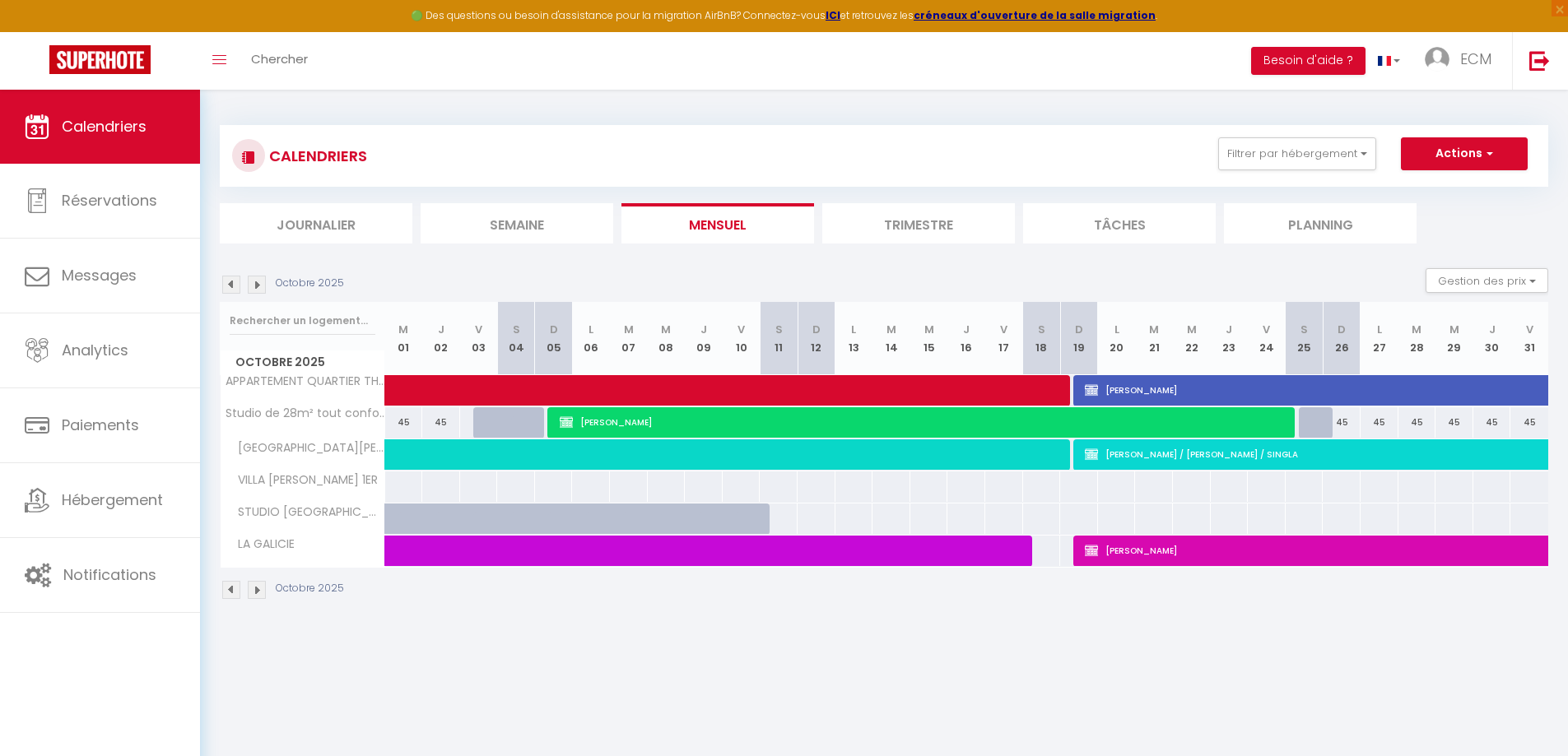
click at [259, 289] on img at bounding box center [257, 285] width 18 height 18
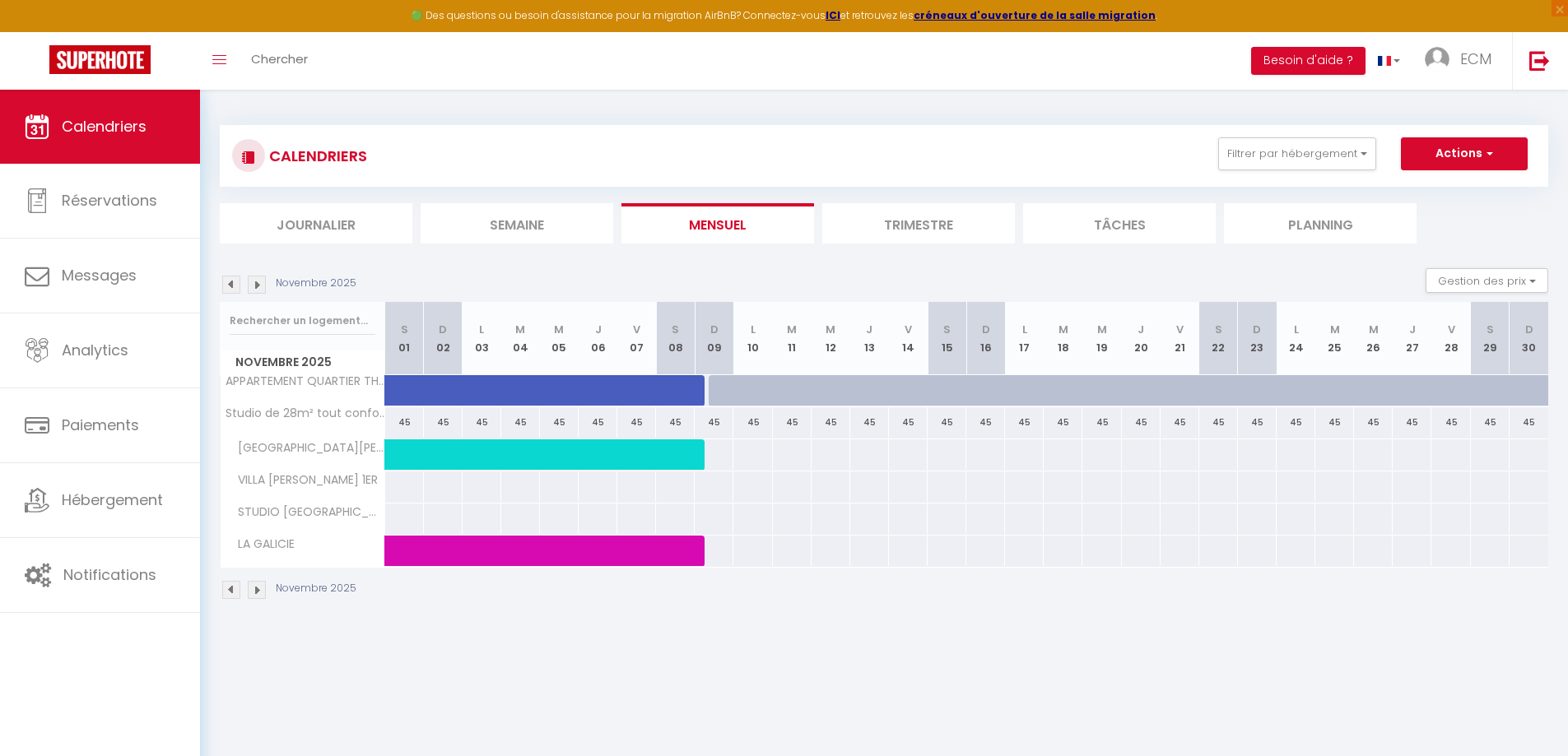
click at [233, 285] on img at bounding box center [232, 285] width 18 height 18
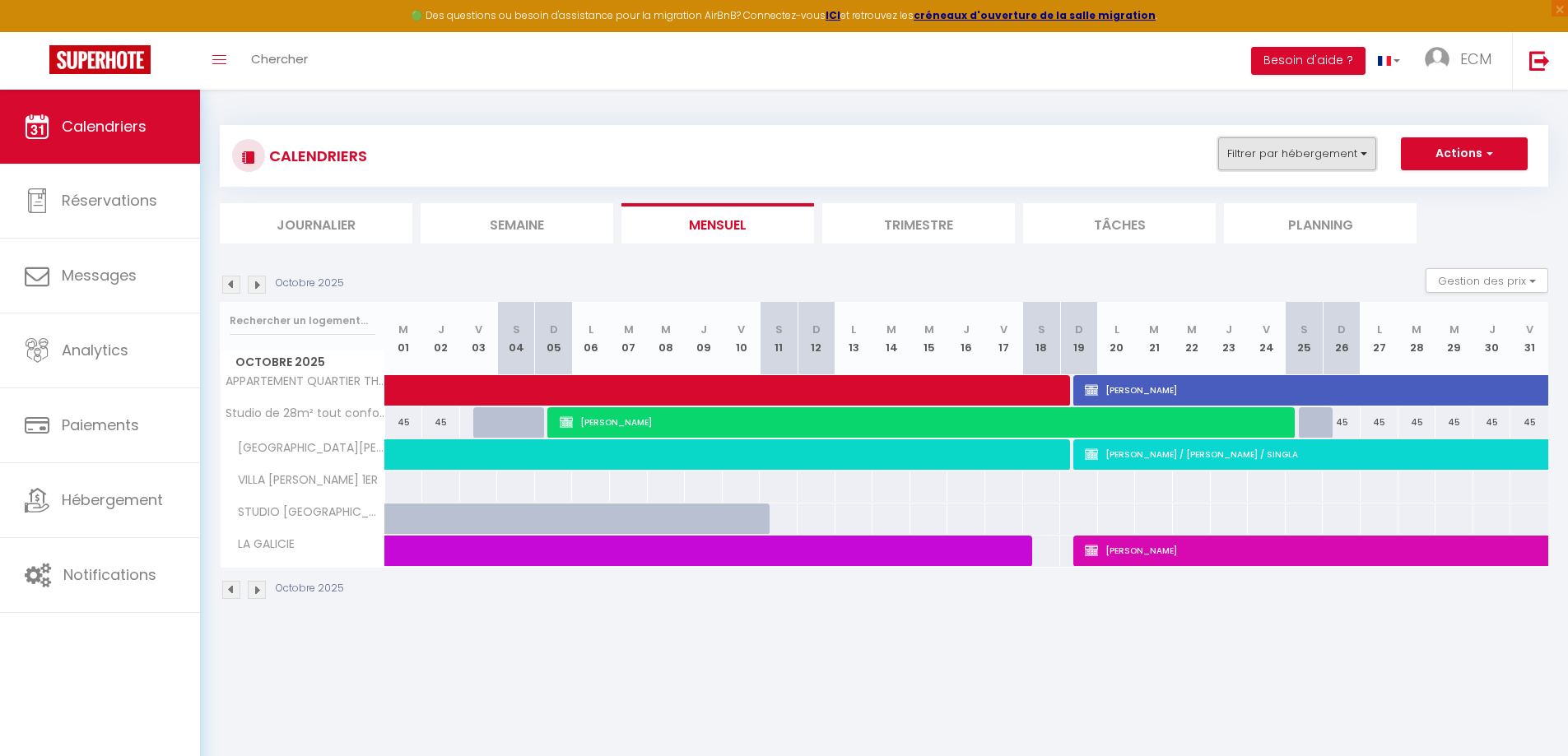
click at [1314, 148] on button "Filtrer par hébergement" at bounding box center [1297, 153] width 158 height 33
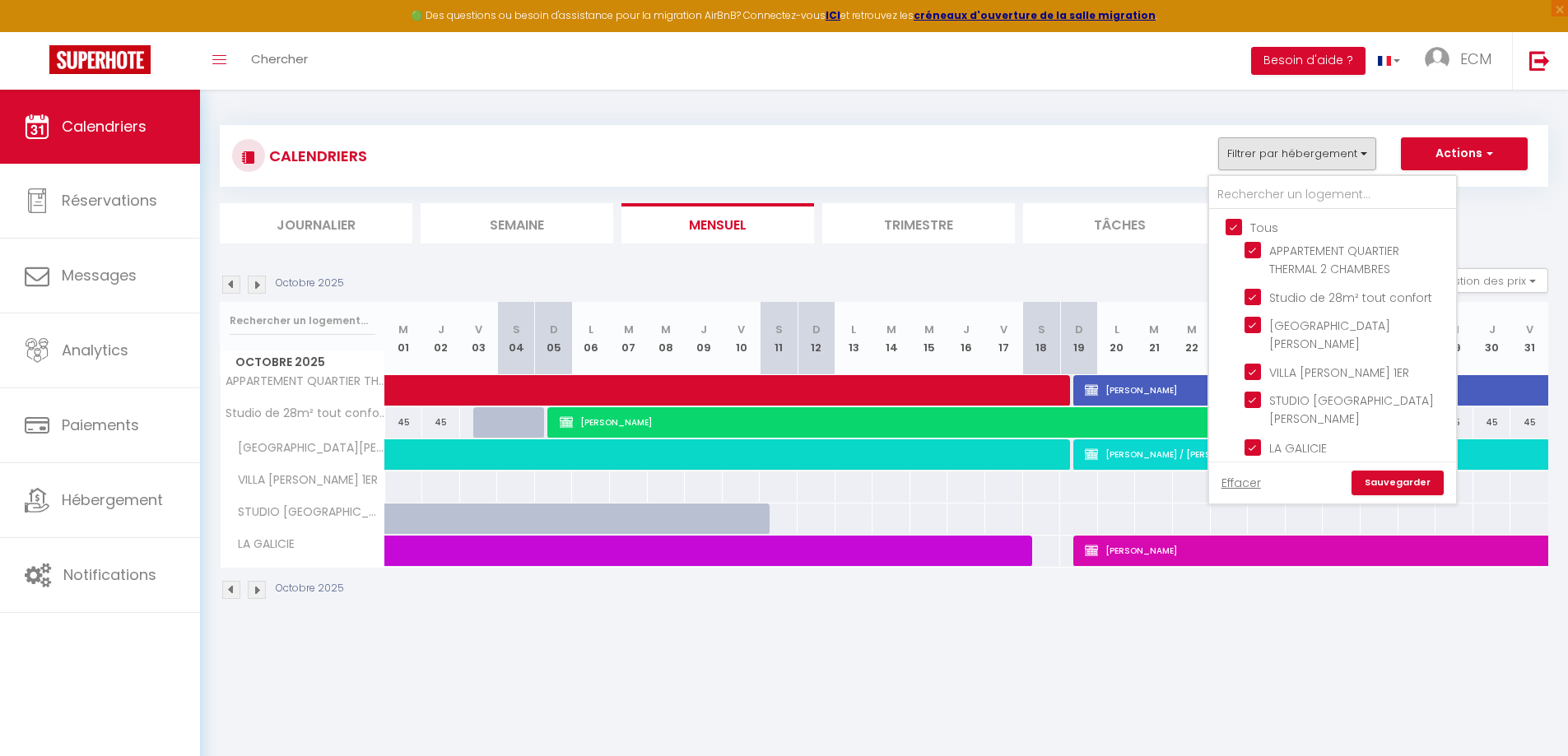
click at [1236, 227] on input "Tous" at bounding box center [1349, 227] width 247 height 17
checkbox input "false"
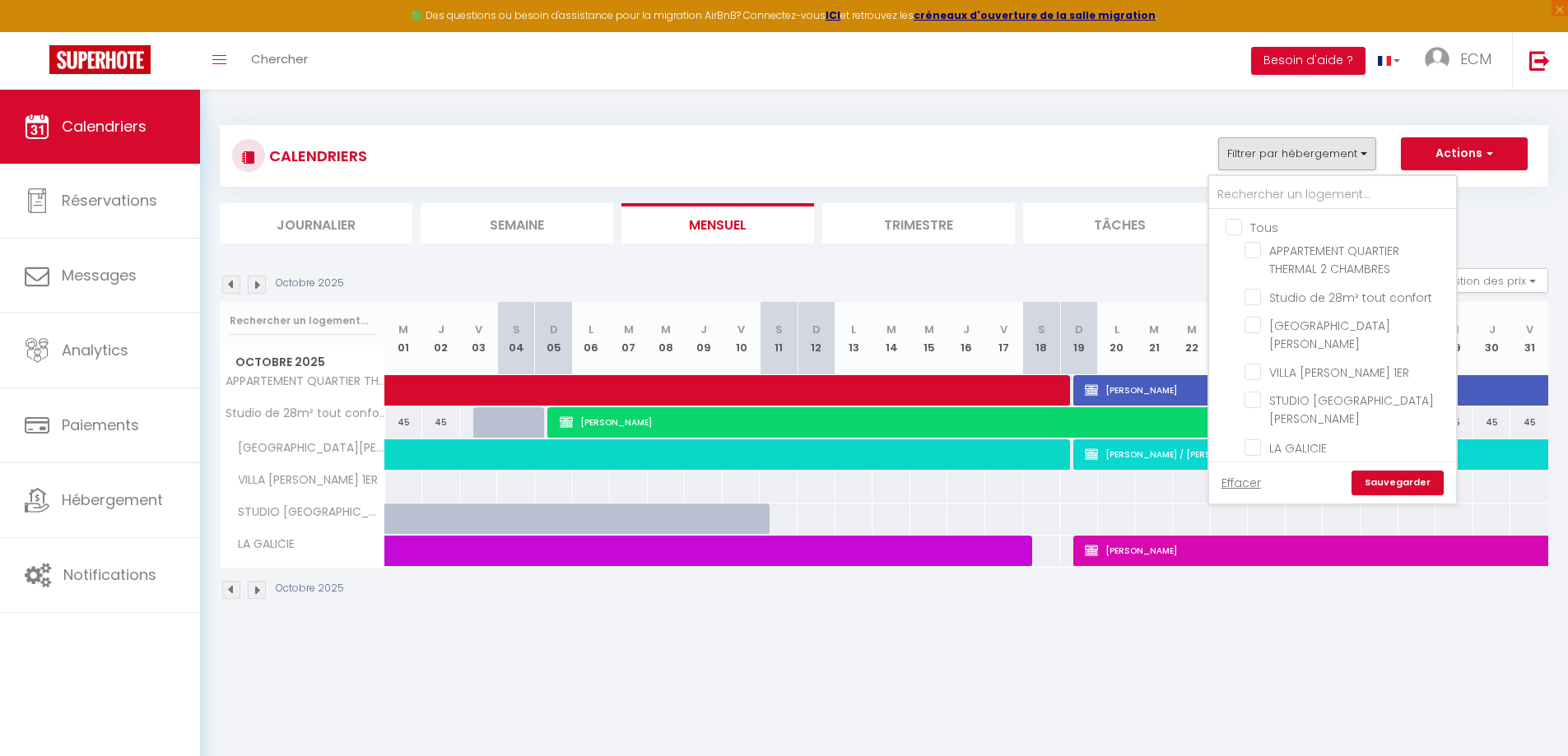
checkbox input "false"
click at [1253, 329] on input "[GEOGRAPHIC_DATA][PERSON_NAME]" at bounding box center [1348, 325] width 206 height 17
checkbox input "true"
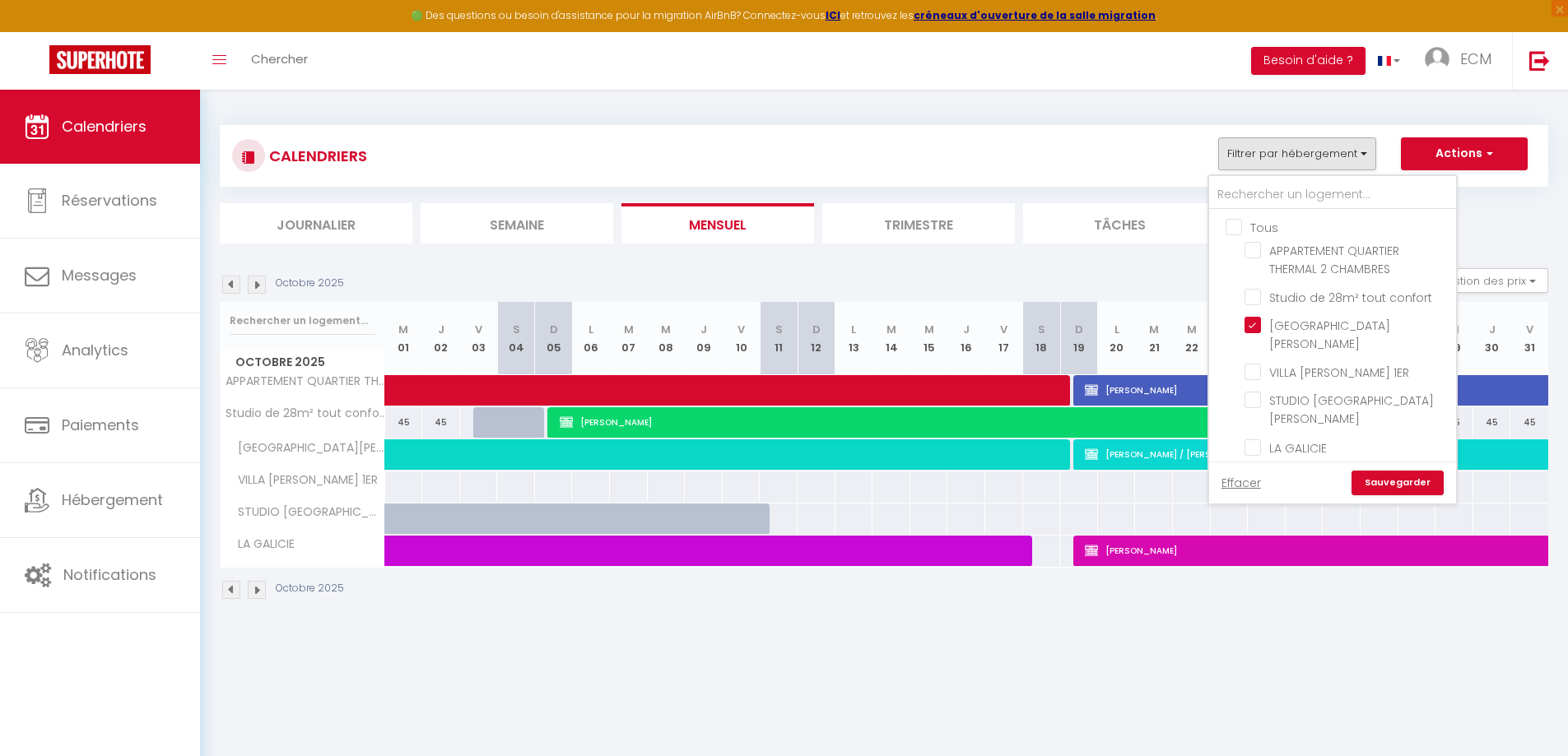
click at [1410, 471] on link "Sauvegarder" at bounding box center [1398, 483] width 92 height 25
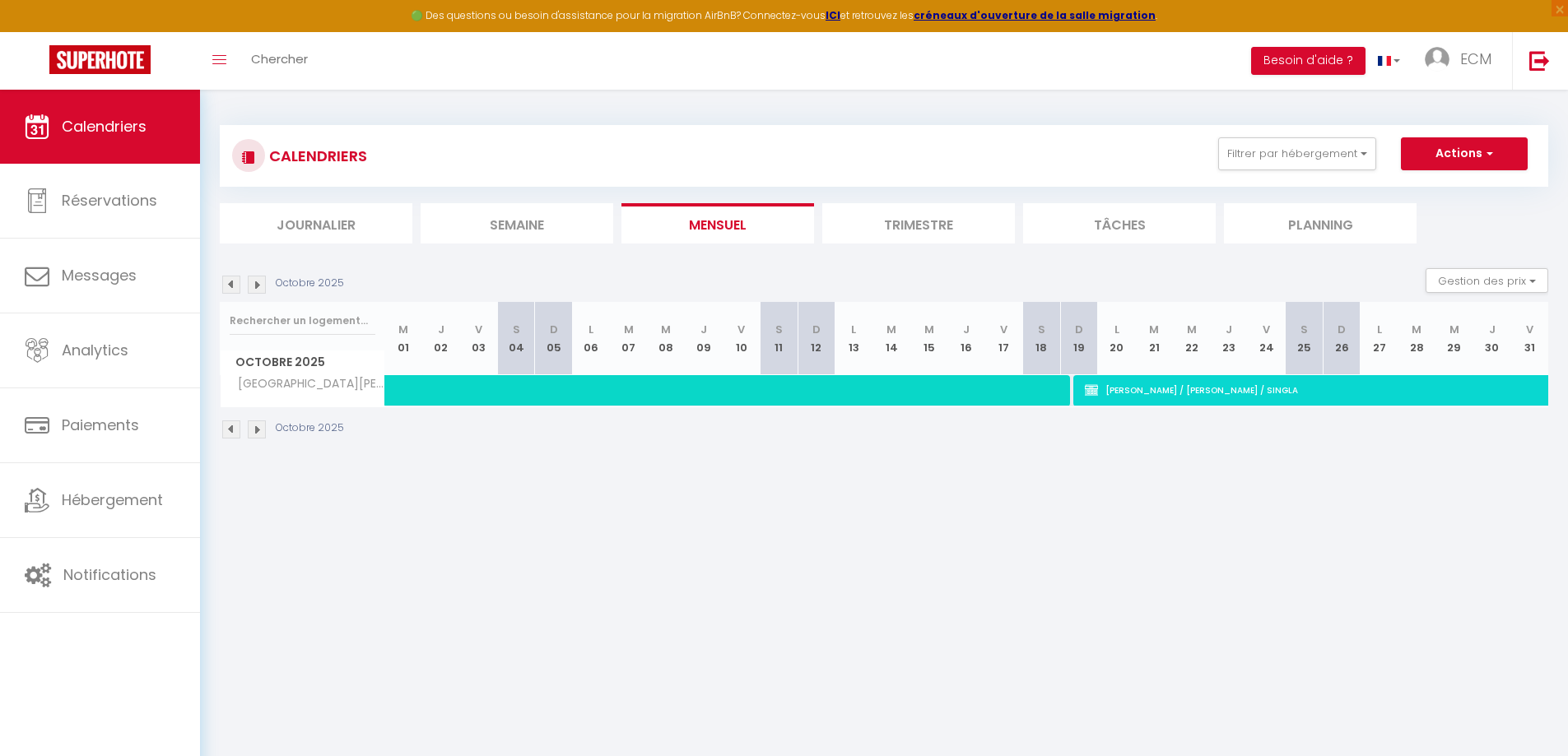
click at [265, 284] on div "Octobre 2025" at bounding box center [284, 285] width 129 height 18
click at [254, 284] on img at bounding box center [257, 285] width 18 height 18
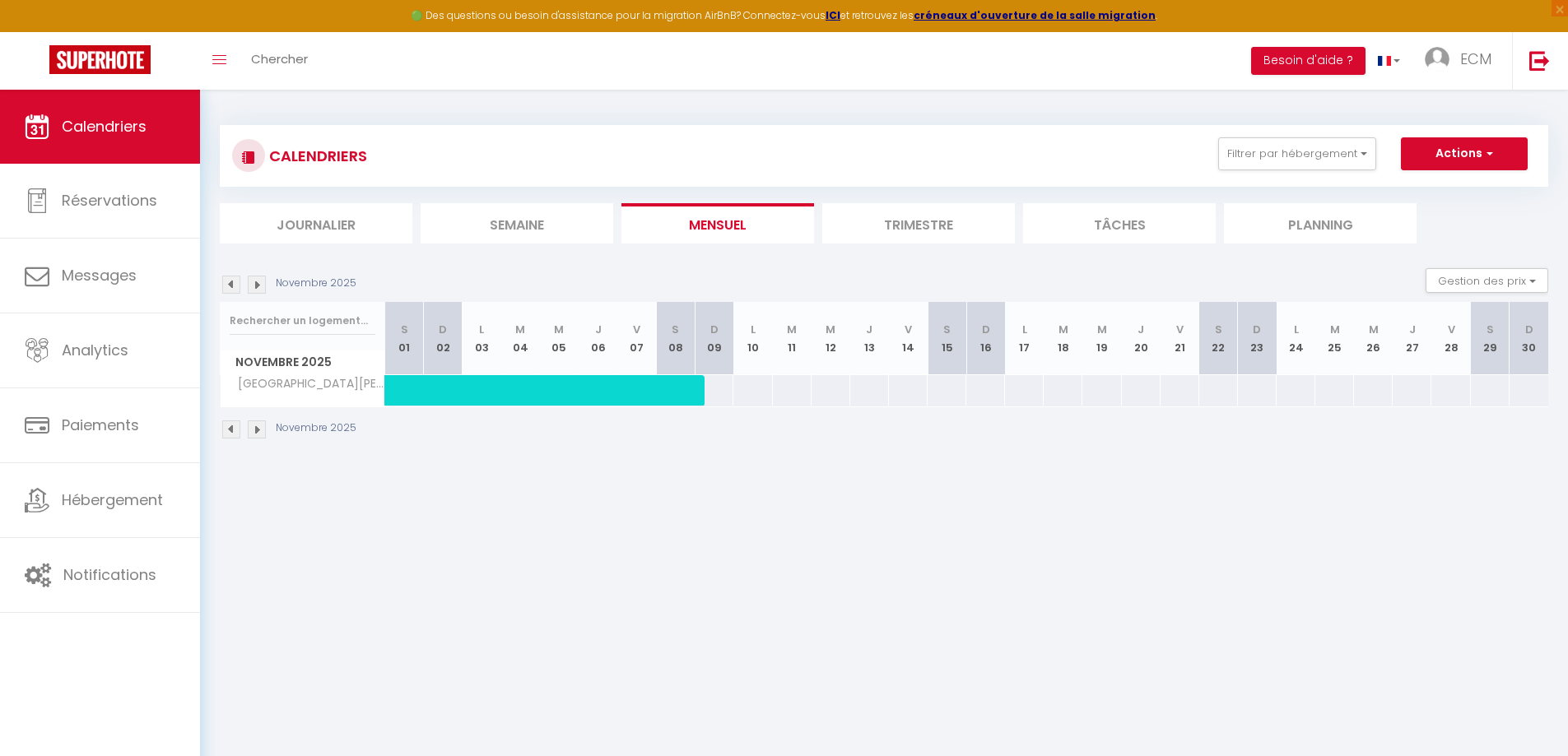
click at [254, 284] on img at bounding box center [257, 285] width 18 height 18
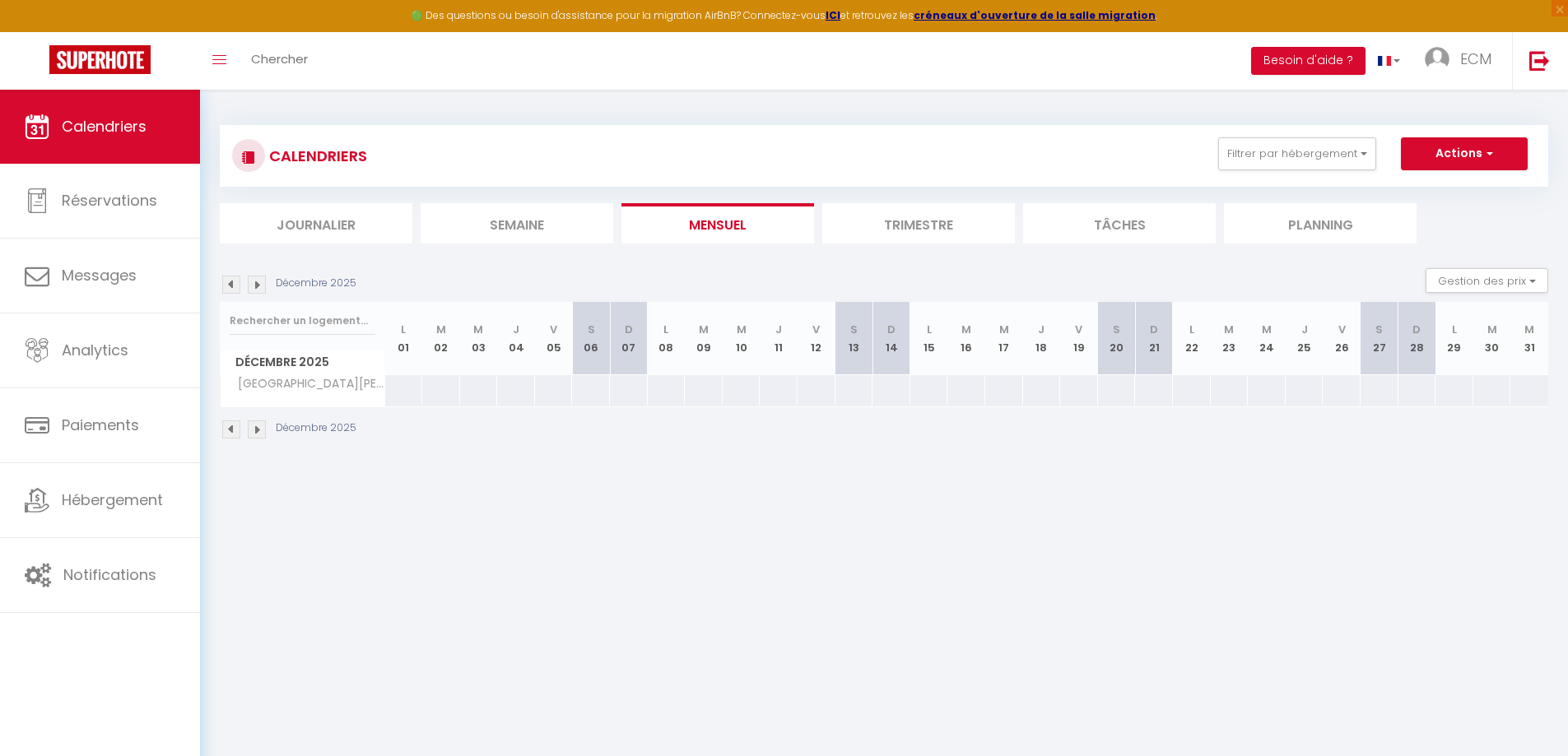
click at [254, 284] on img at bounding box center [257, 285] width 18 height 18
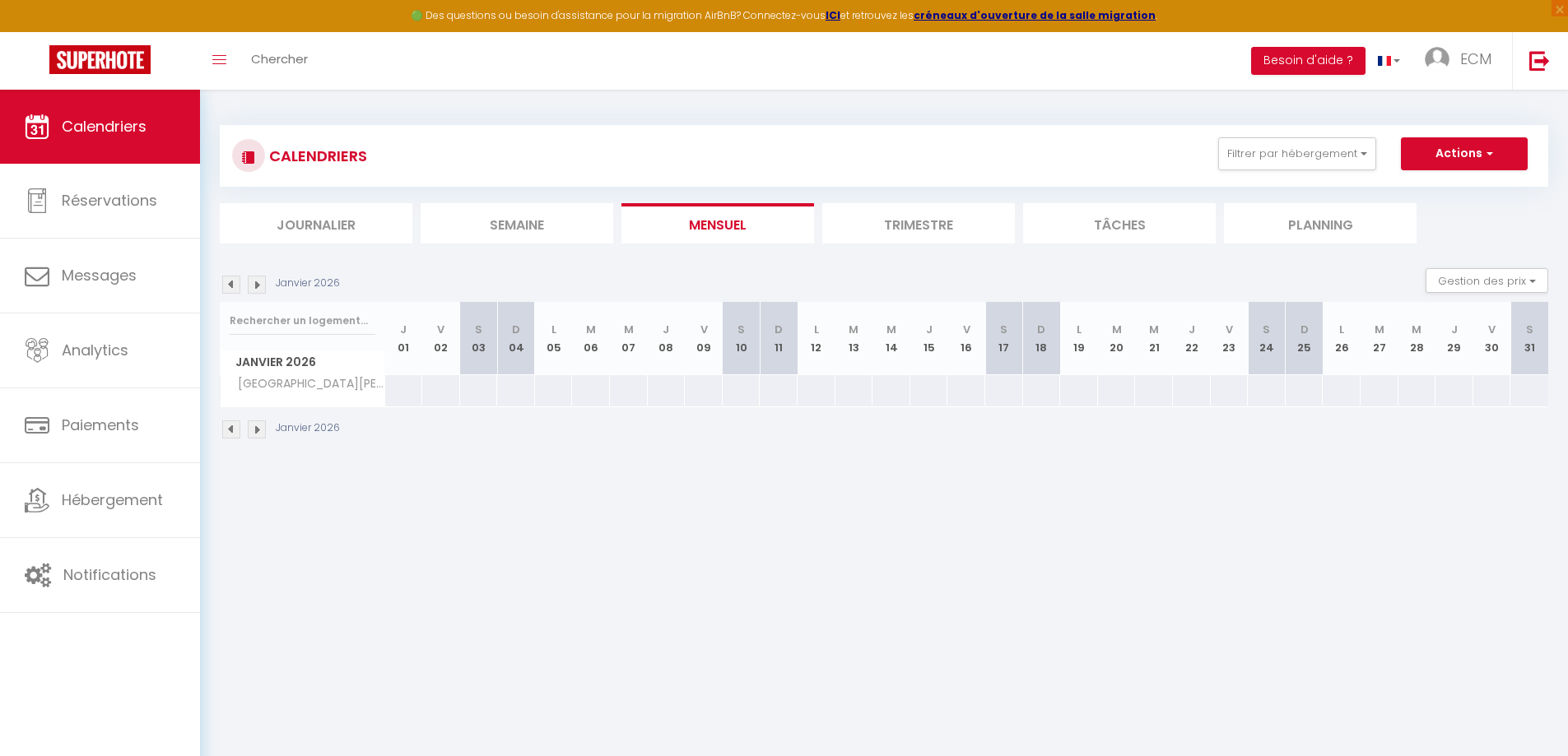
click at [234, 287] on img at bounding box center [232, 285] width 18 height 18
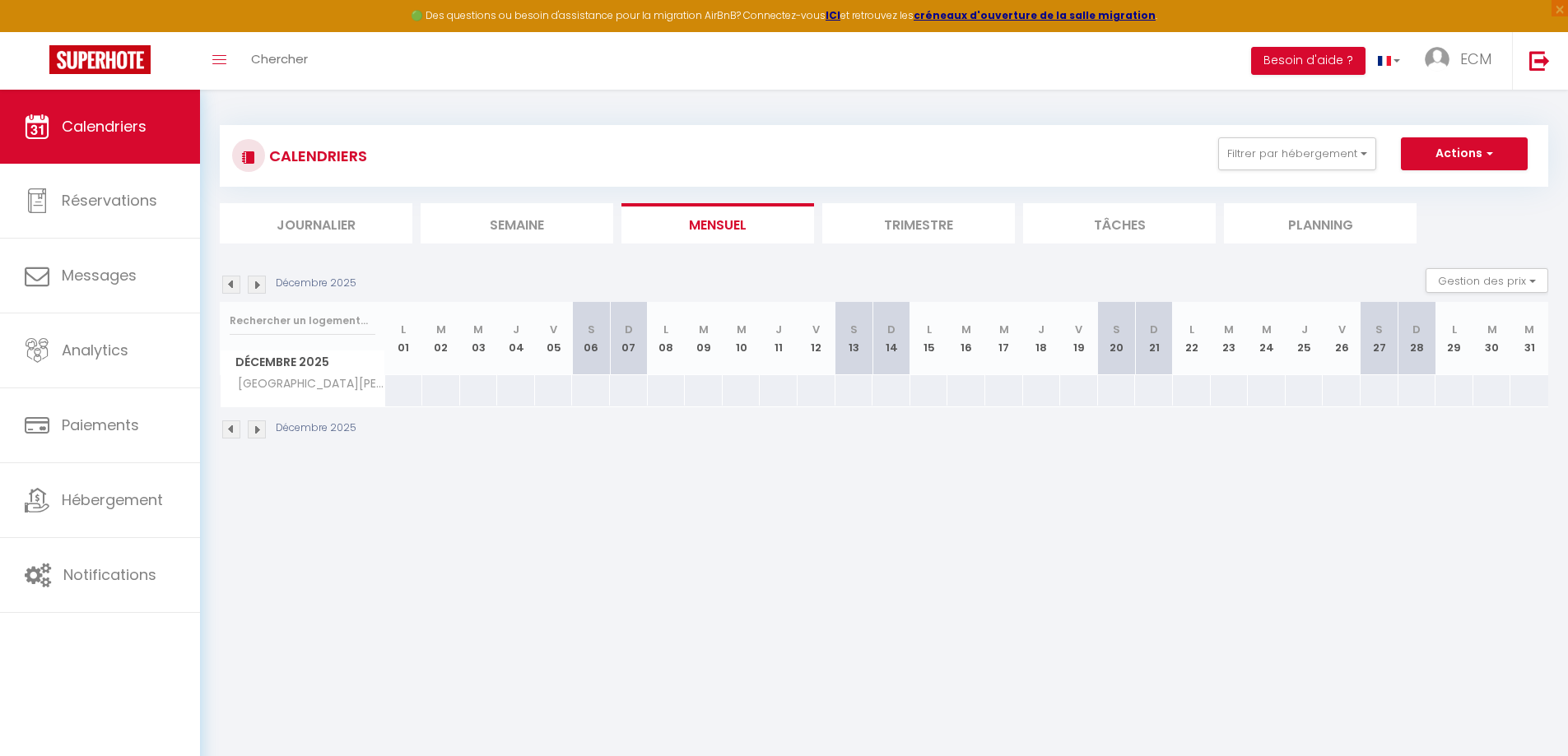
click at [237, 287] on img at bounding box center [232, 285] width 18 height 18
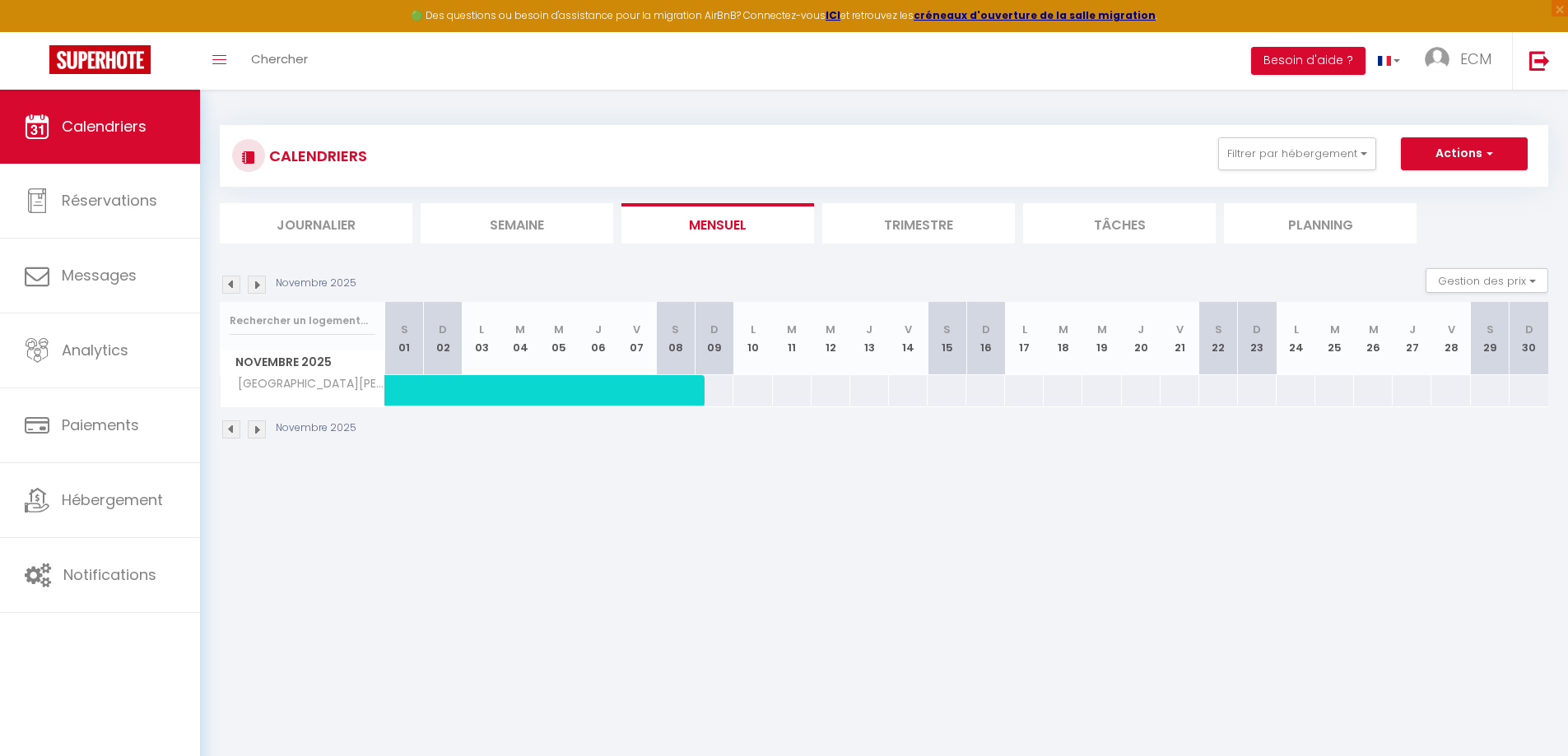
click at [237, 287] on img at bounding box center [232, 285] width 18 height 18
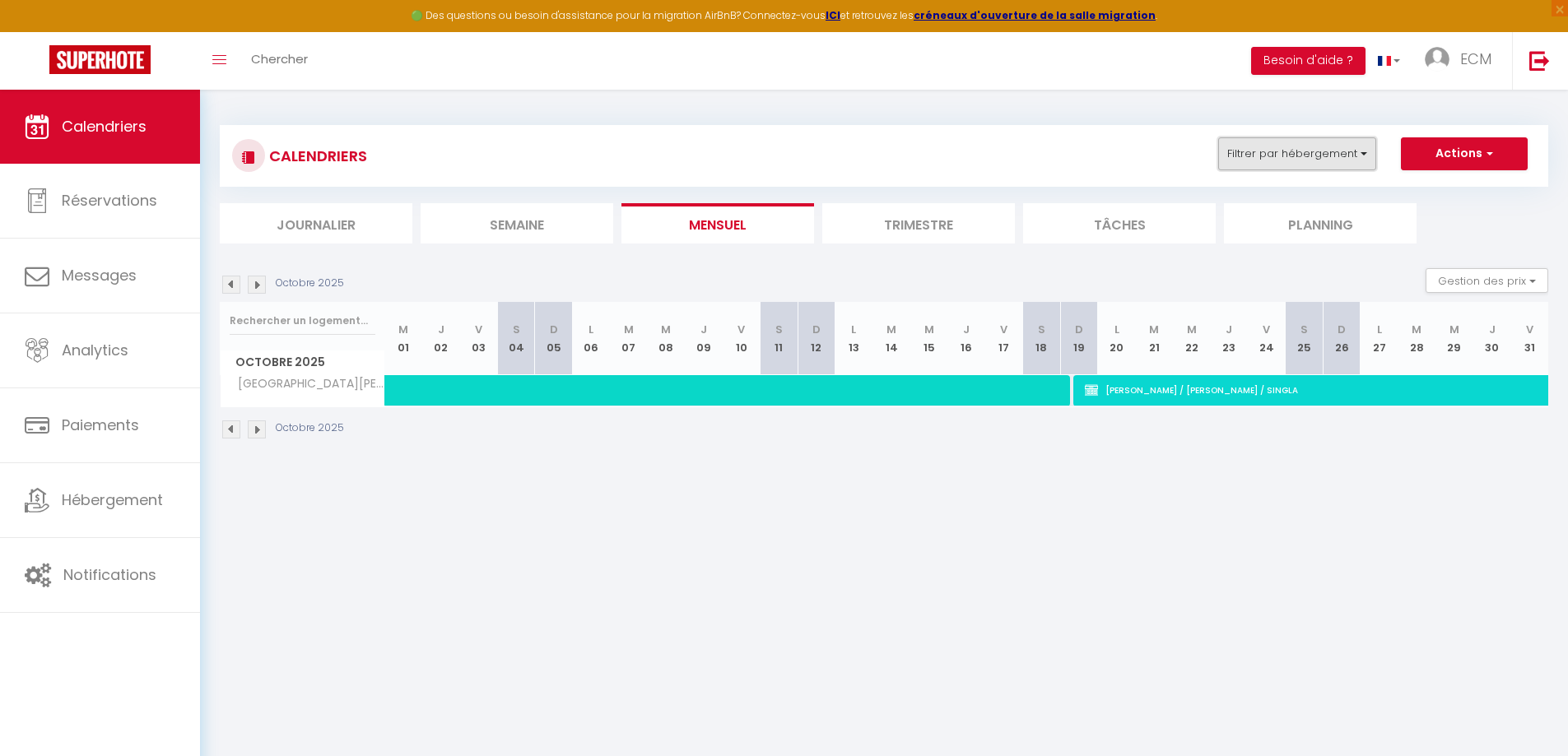
click at [1314, 162] on button "Filtrer par hébergement" at bounding box center [1297, 153] width 158 height 33
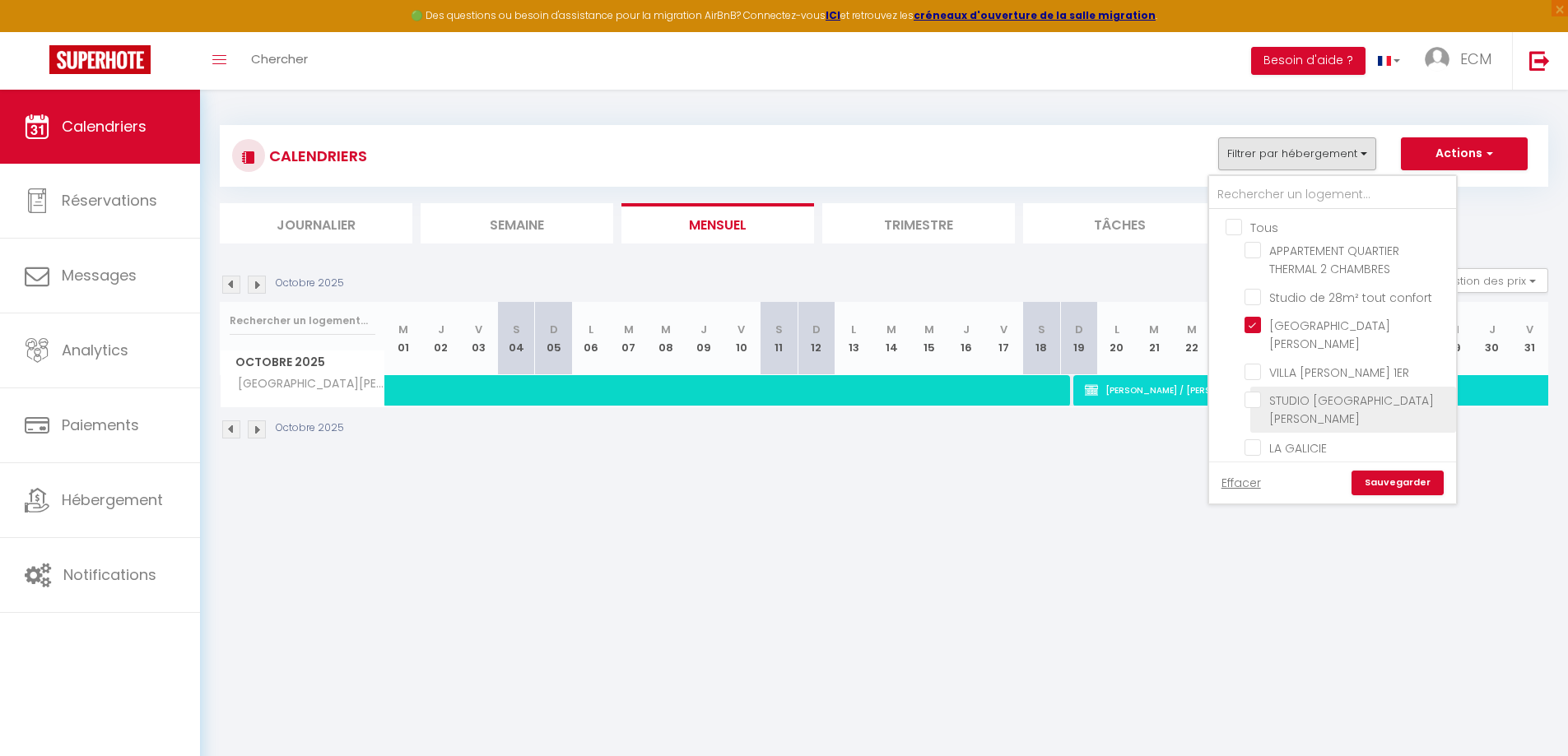
click at [1254, 391] on input "STUDIO [GEOGRAPHIC_DATA][PERSON_NAME]" at bounding box center [1348, 400] width 206 height 17
checkbox input "true"
click at [1366, 471] on link "Sauvegarder" at bounding box center [1398, 483] width 92 height 25
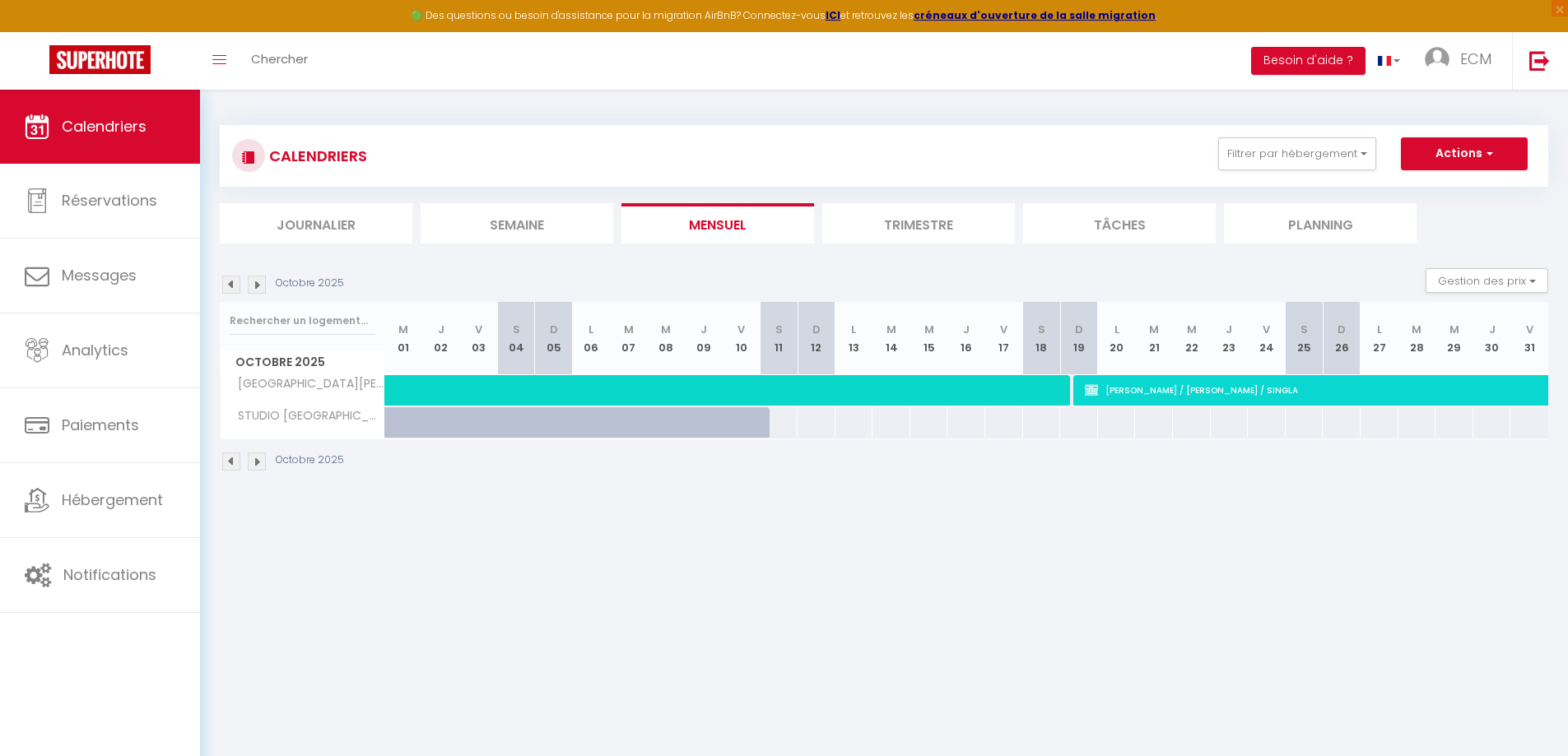
click at [238, 286] on img at bounding box center [232, 285] width 18 height 18
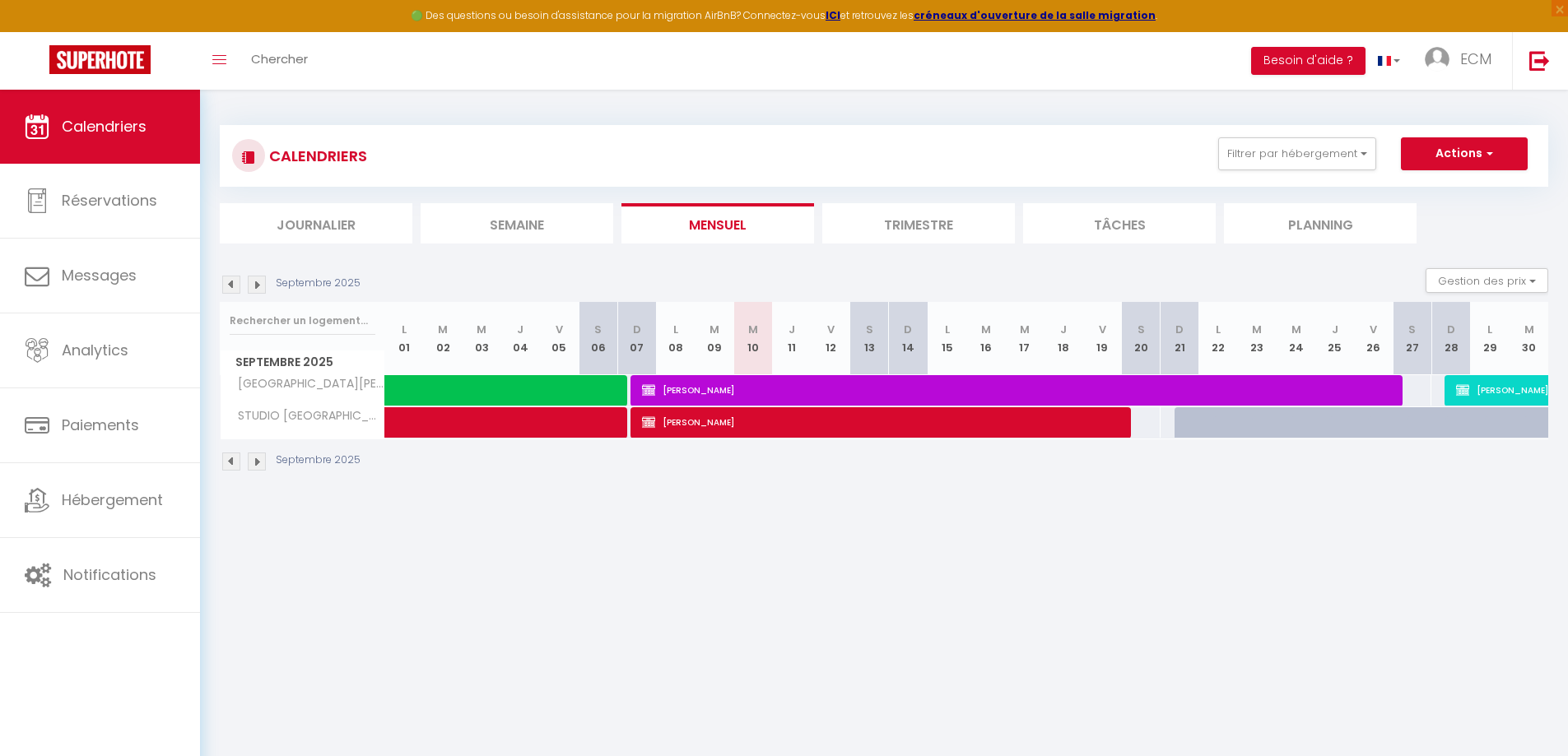
click at [268, 288] on div "Septembre 2025" at bounding box center [293, 285] width 146 height 18
click at [264, 288] on img at bounding box center [257, 285] width 18 height 18
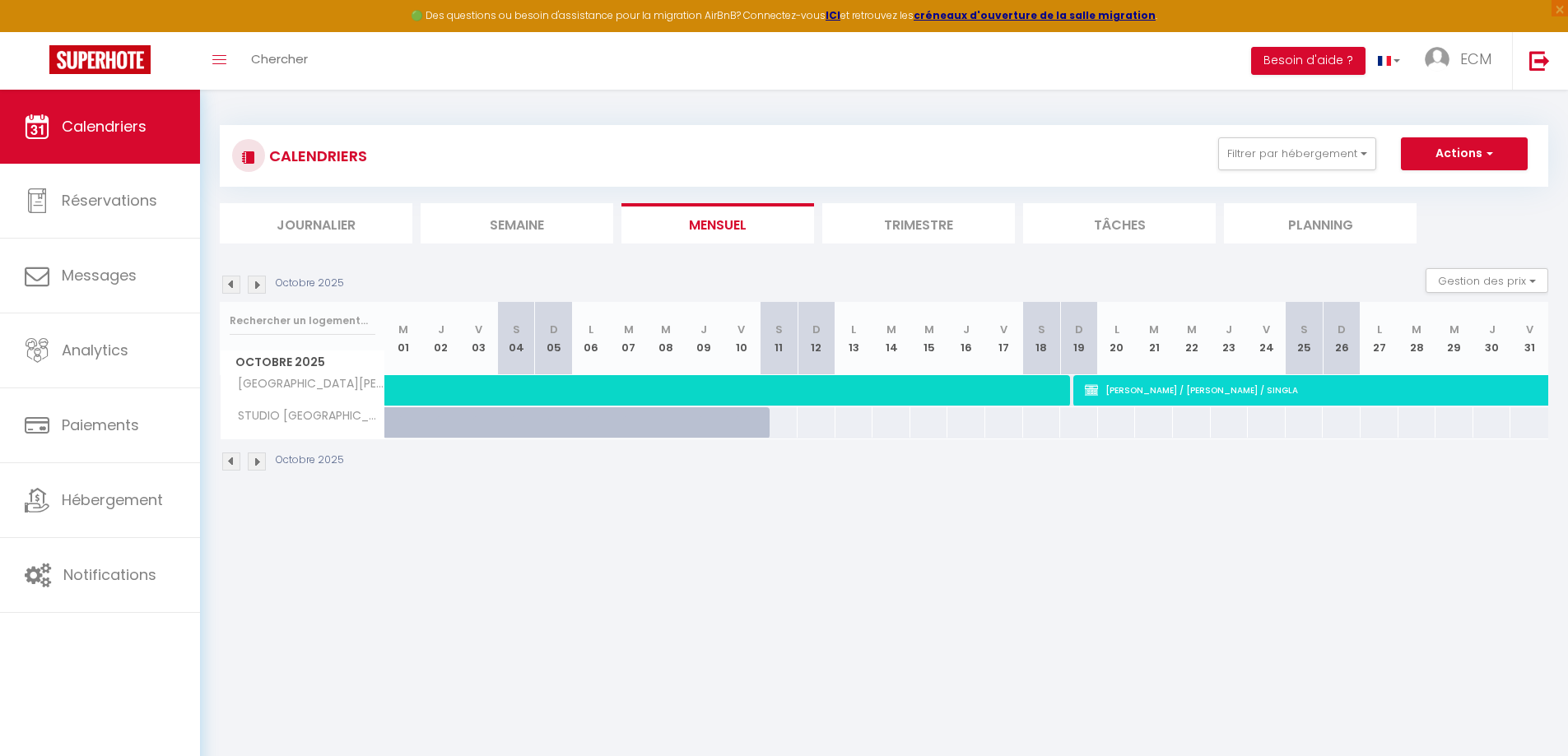
click at [260, 287] on img at bounding box center [257, 285] width 18 height 18
